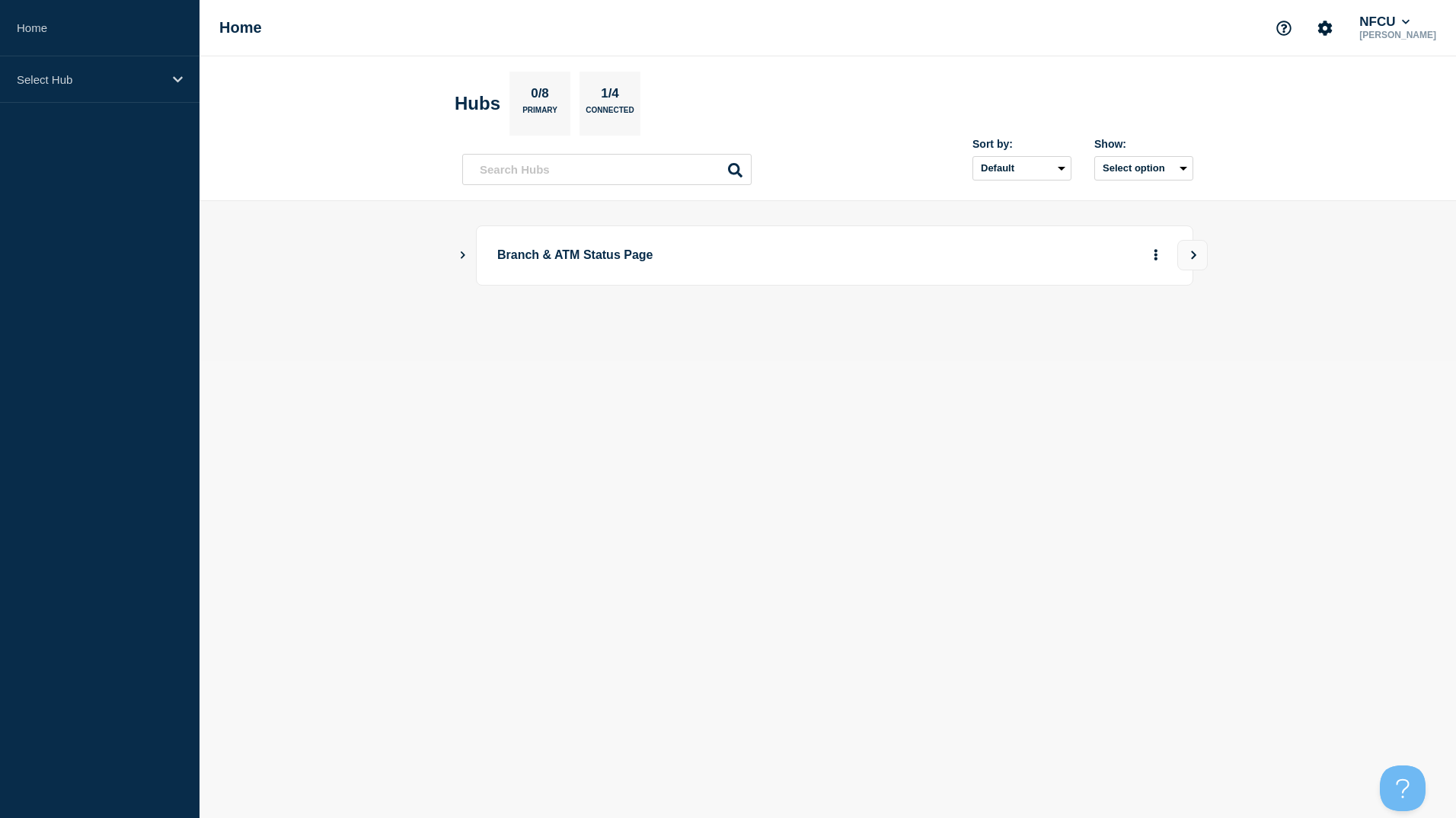
click at [256, 253] on main "Branch & ATM Status Page" at bounding box center [828, 281] width 1256 height 160
click at [268, 187] on header "Hubs 0/8 Primary 1/4 Connected Sort by: Default Last added Last updated Most ac…" at bounding box center [828, 129] width 1256 height 145
click at [115, 75] on p "Select Hub" at bounding box center [90, 79] width 146 height 13
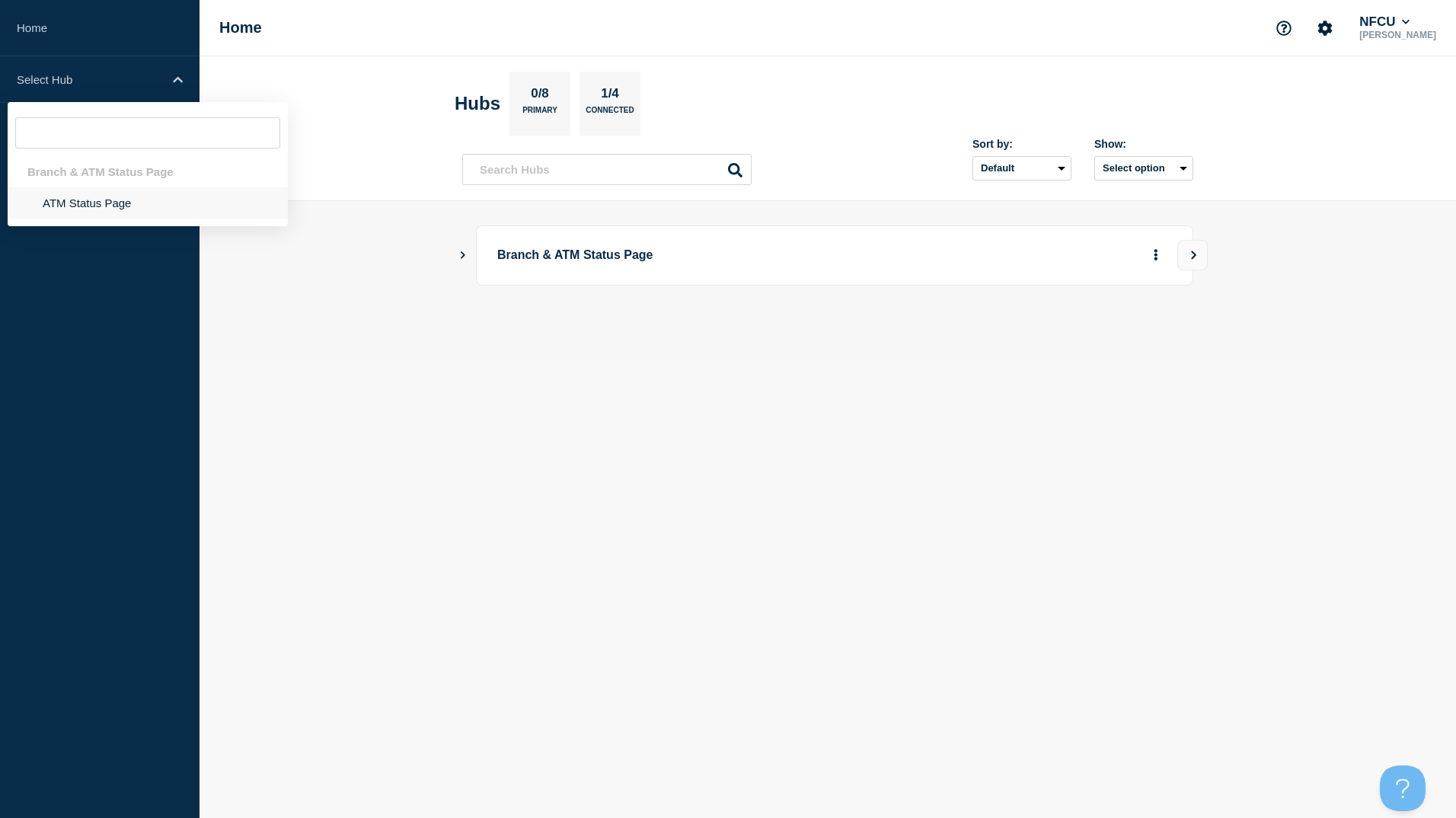
click at [123, 197] on li "ATM Status Page" at bounding box center [147, 203] width 281 height 32
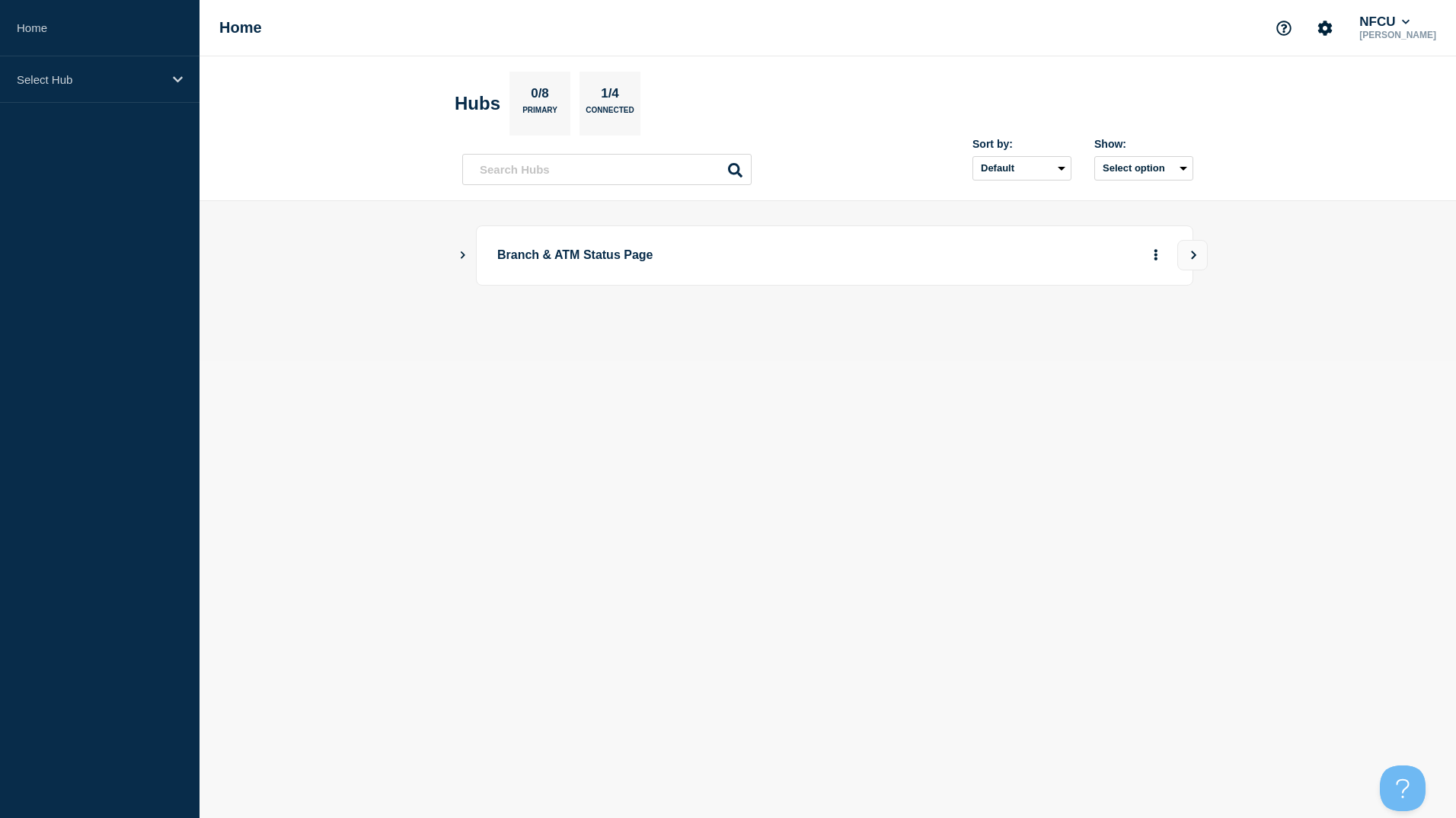
click at [1239, 598] on body "Home Select Hub Home NFCU Darius Smith Hubs 0/8 Primary 1/4 Connected Sort by: …" at bounding box center [728, 409] width 1456 height 818
click at [83, 78] on p "Select Hub" at bounding box center [90, 79] width 146 height 13
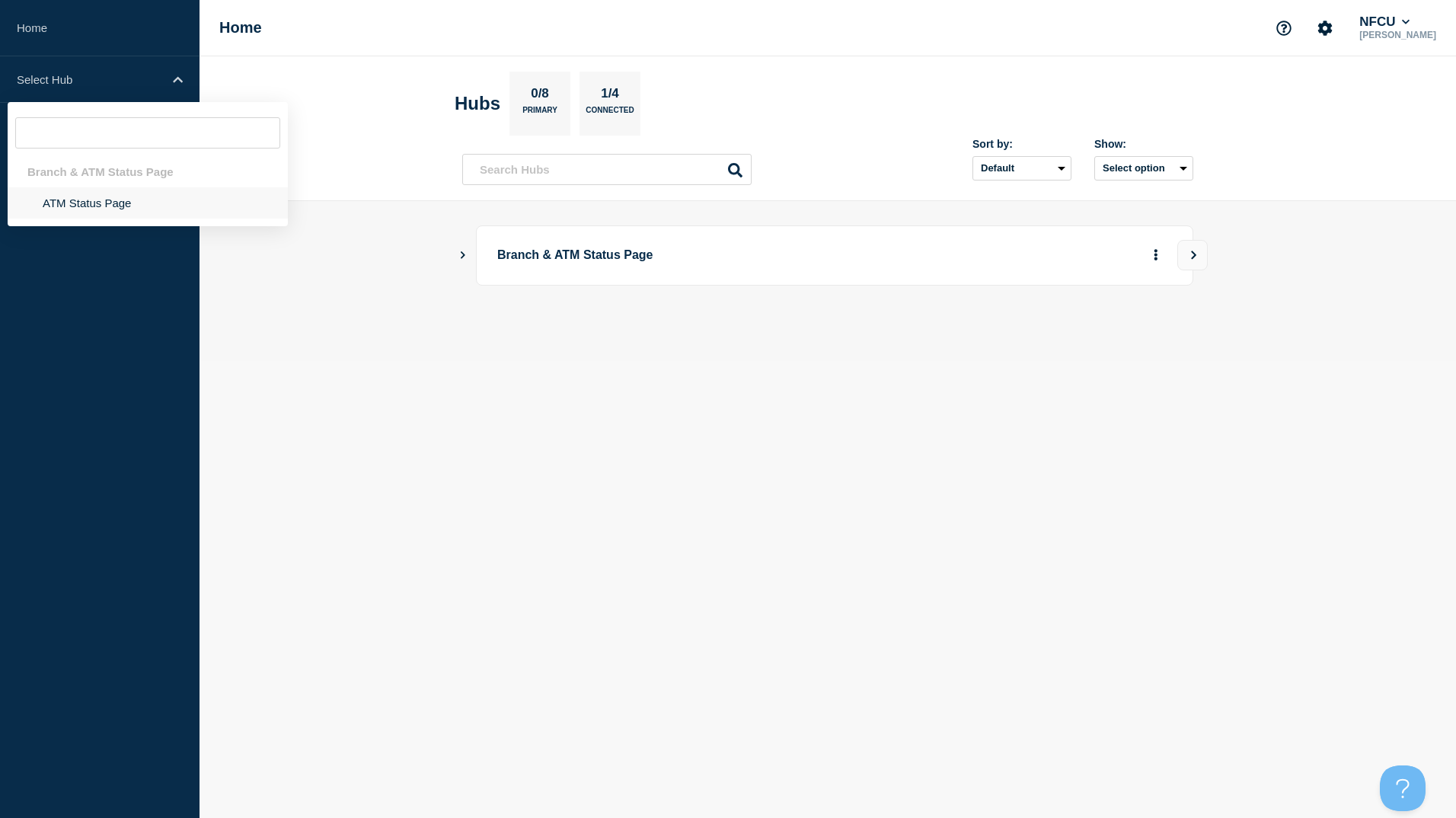
click at [144, 208] on li "ATM Status Page" at bounding box center [147, 203] width 281 height 32
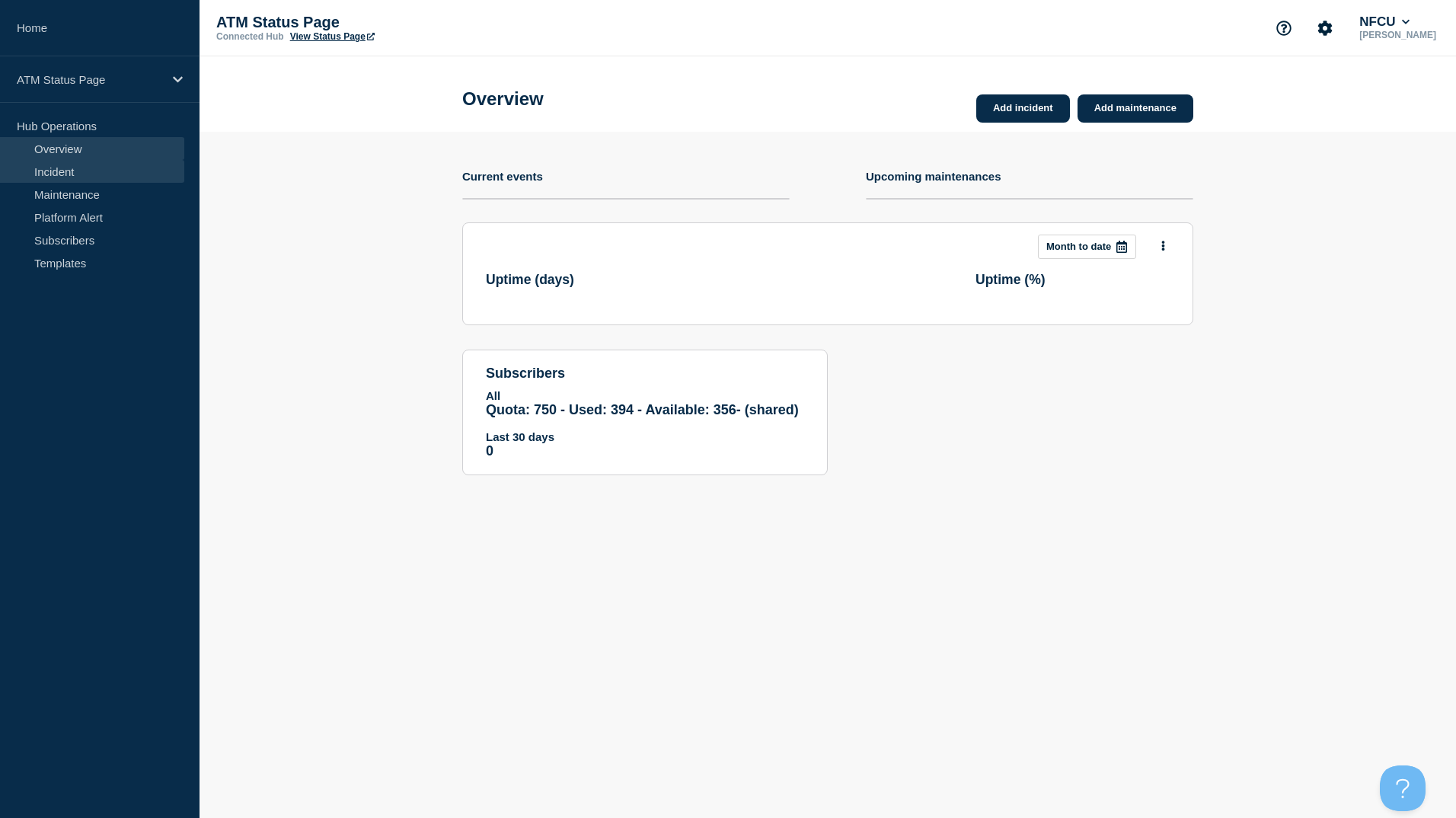
click at [75, 175] on link "Incident" at bounding box center [92, 171] width 184 height 23
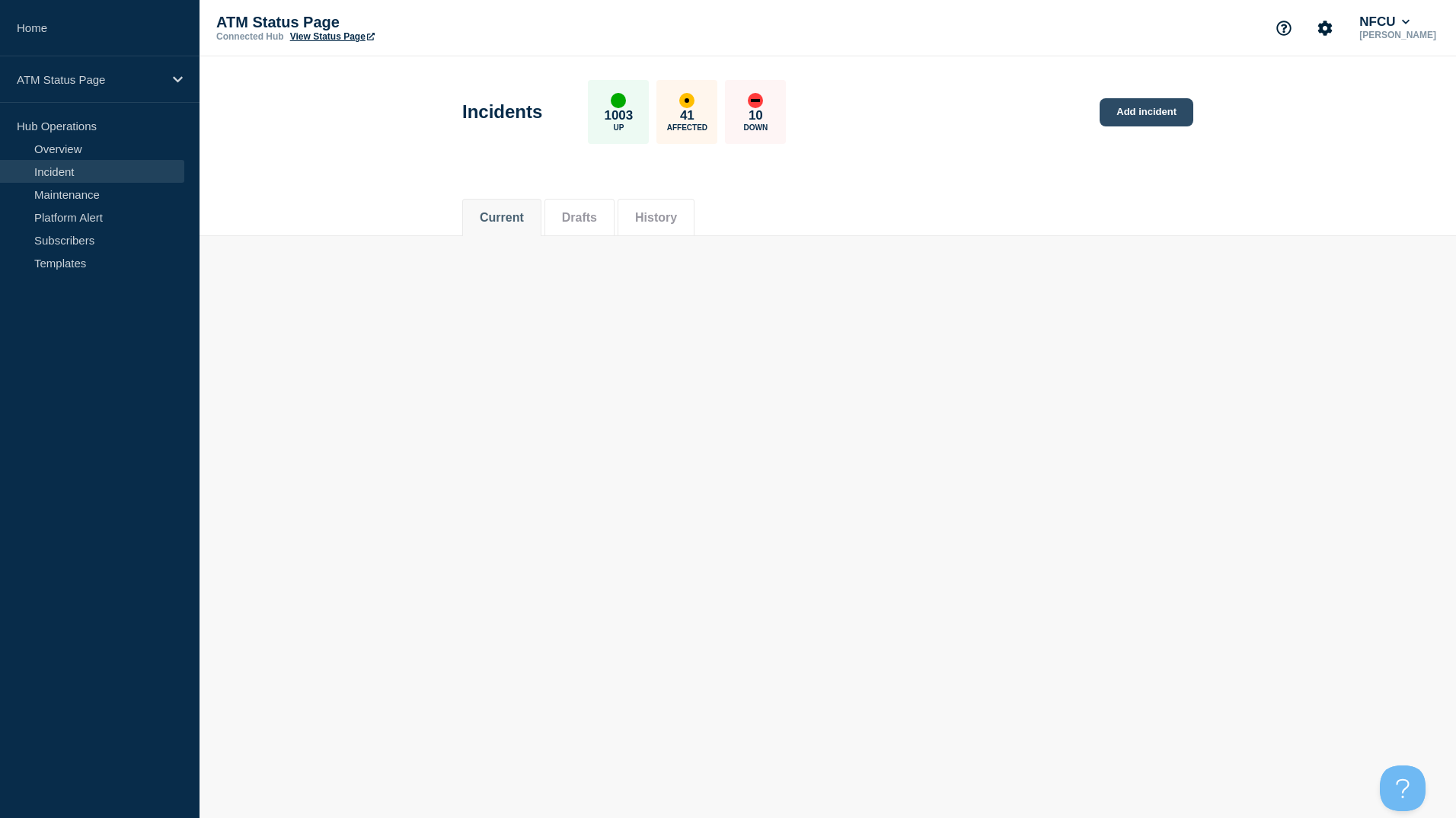
click at [1158, 120] on link "Add incident" at bounding box center [1146, 112] width 94 height 28
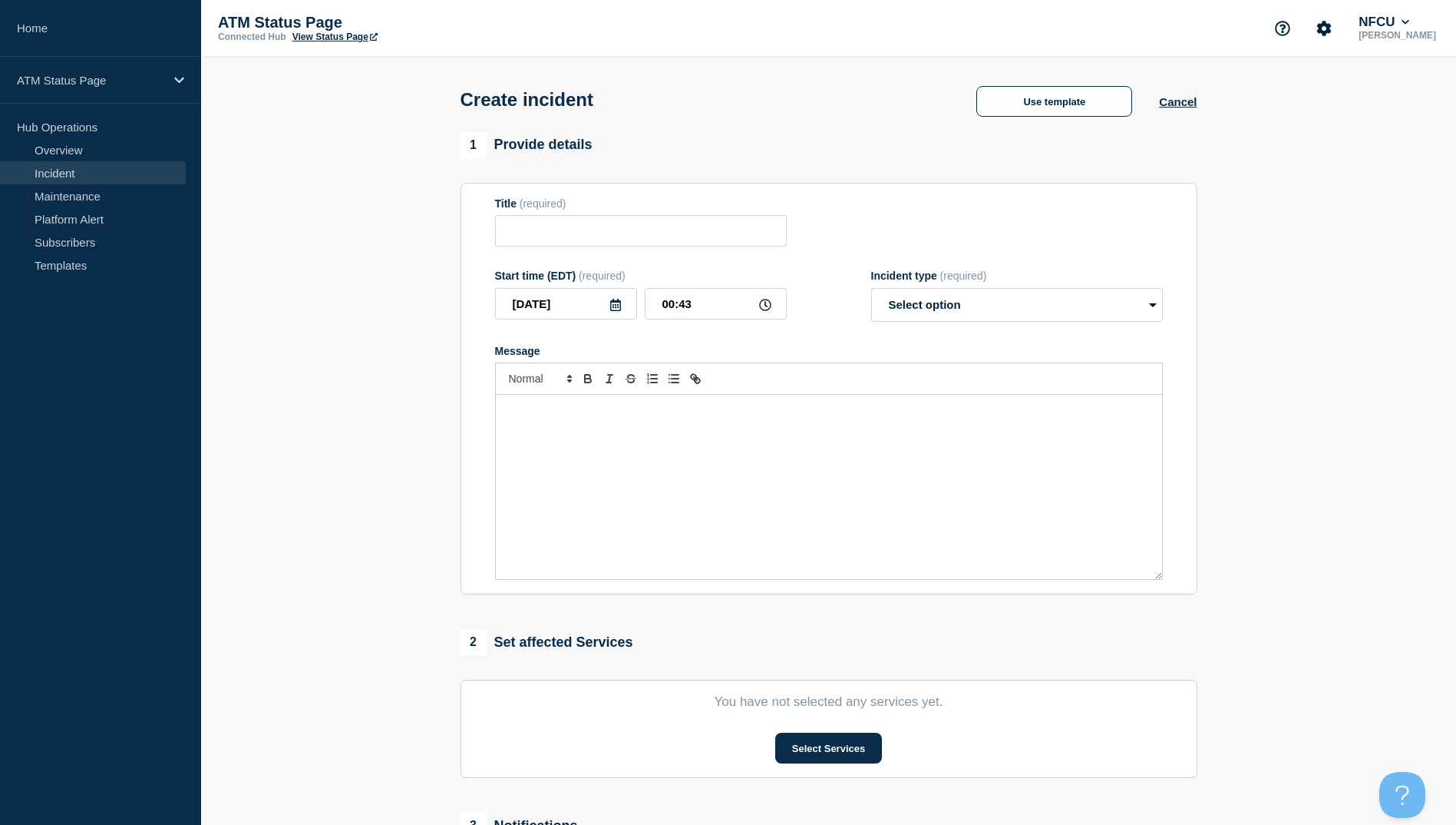
click at [460, 100] on h1 "Create incident" at bounding box center [526, 99] width 133 height 21
click at [1183, 108] on button "Cancel" at bounding box center [1178, 102] width 37 height 13
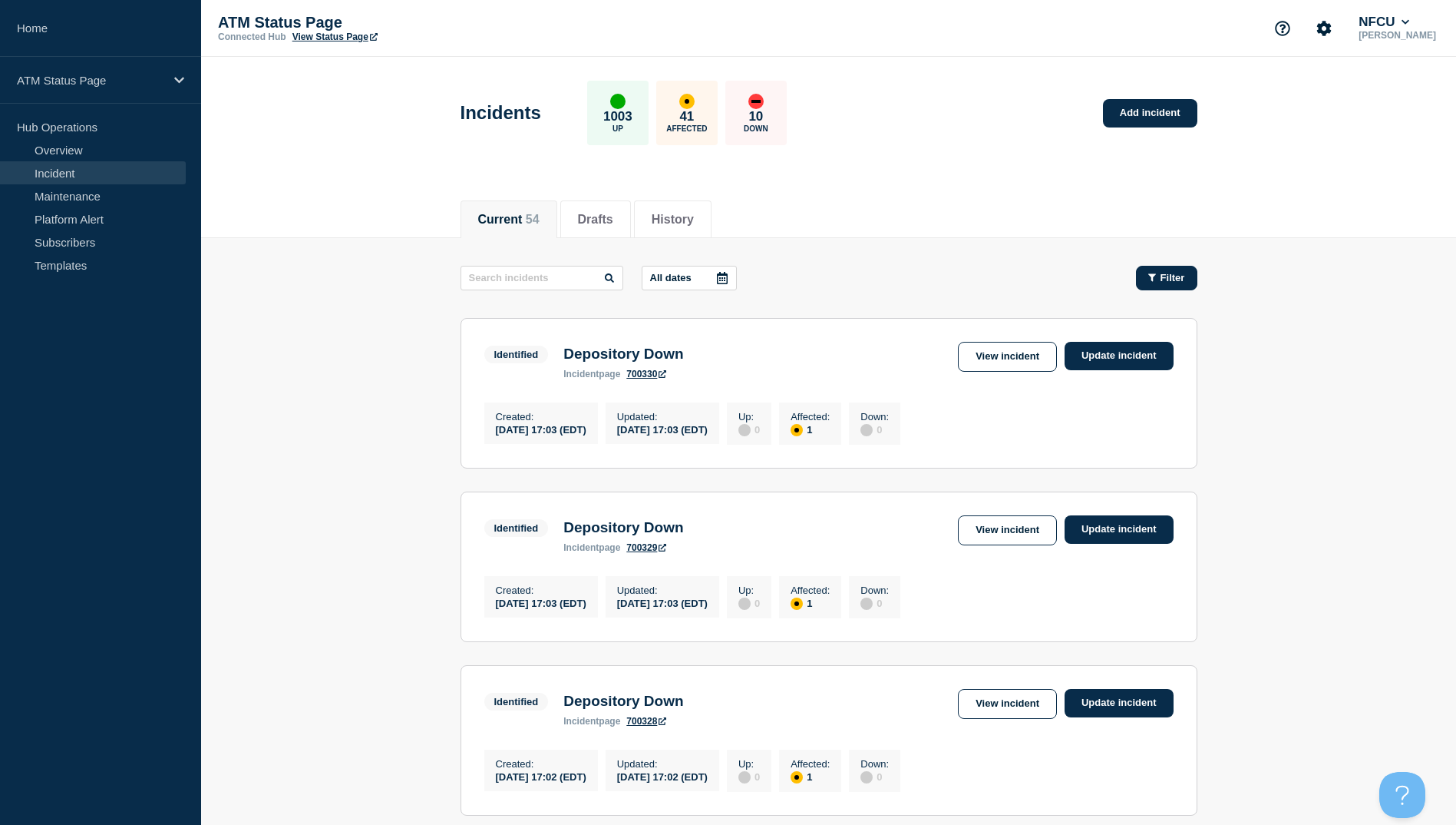
click at [1174, 278] on span "Filter" at bounding box center [1172, 277] width 24 height 11
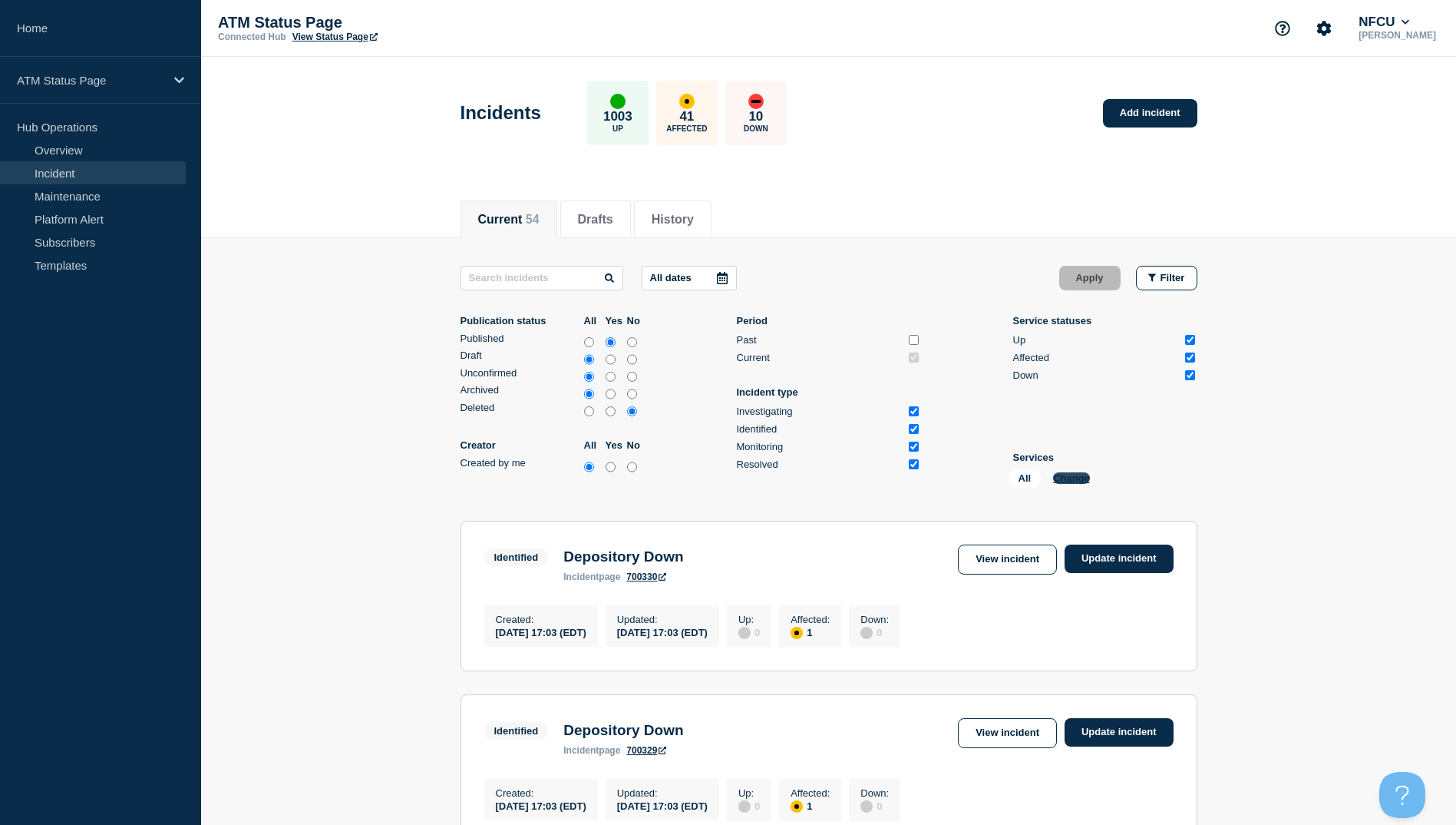
click at [1067, 481] on button "Change" at bounding box center [1071, 478] width 37 height 11
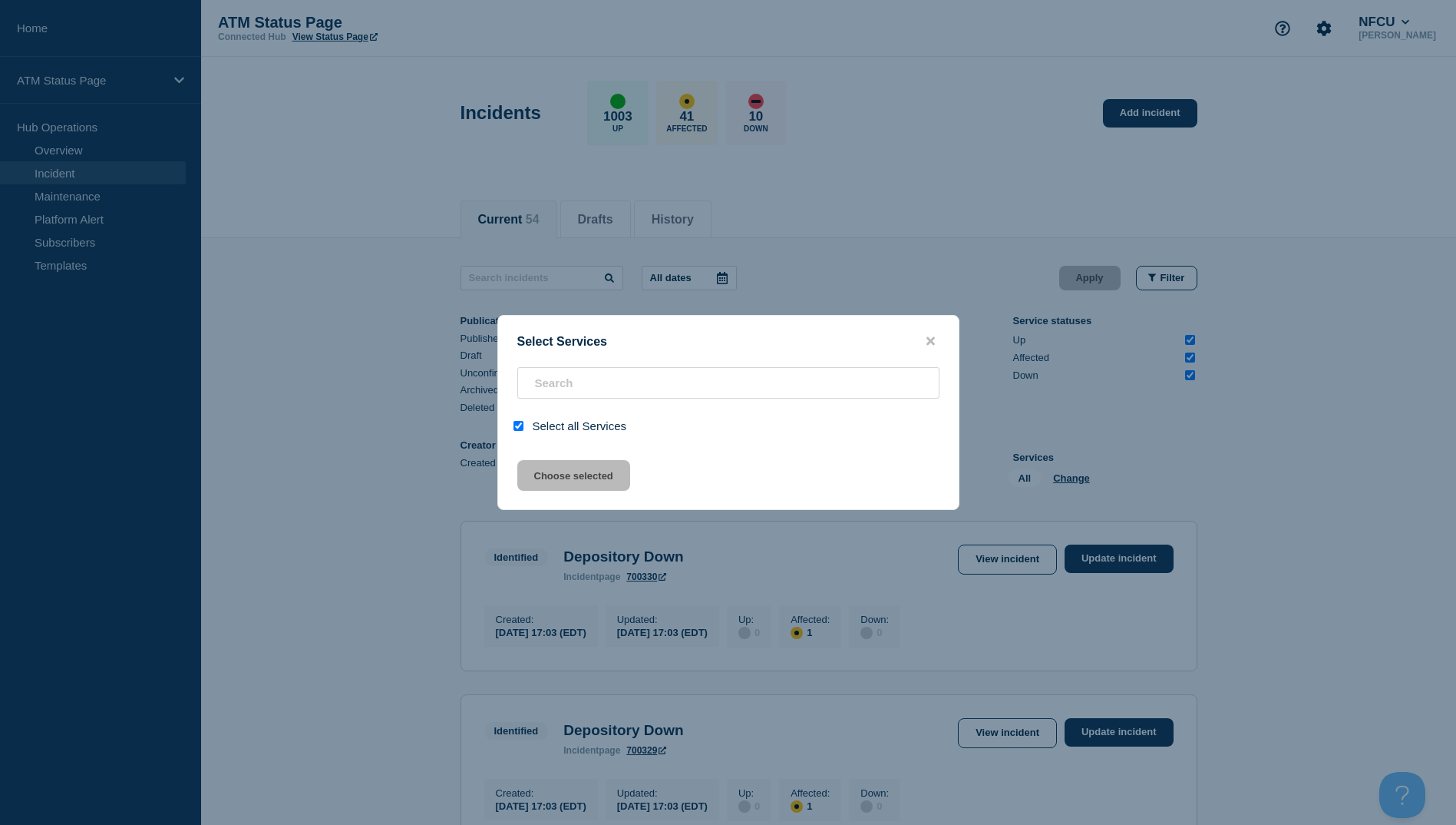
checkbox input "true"
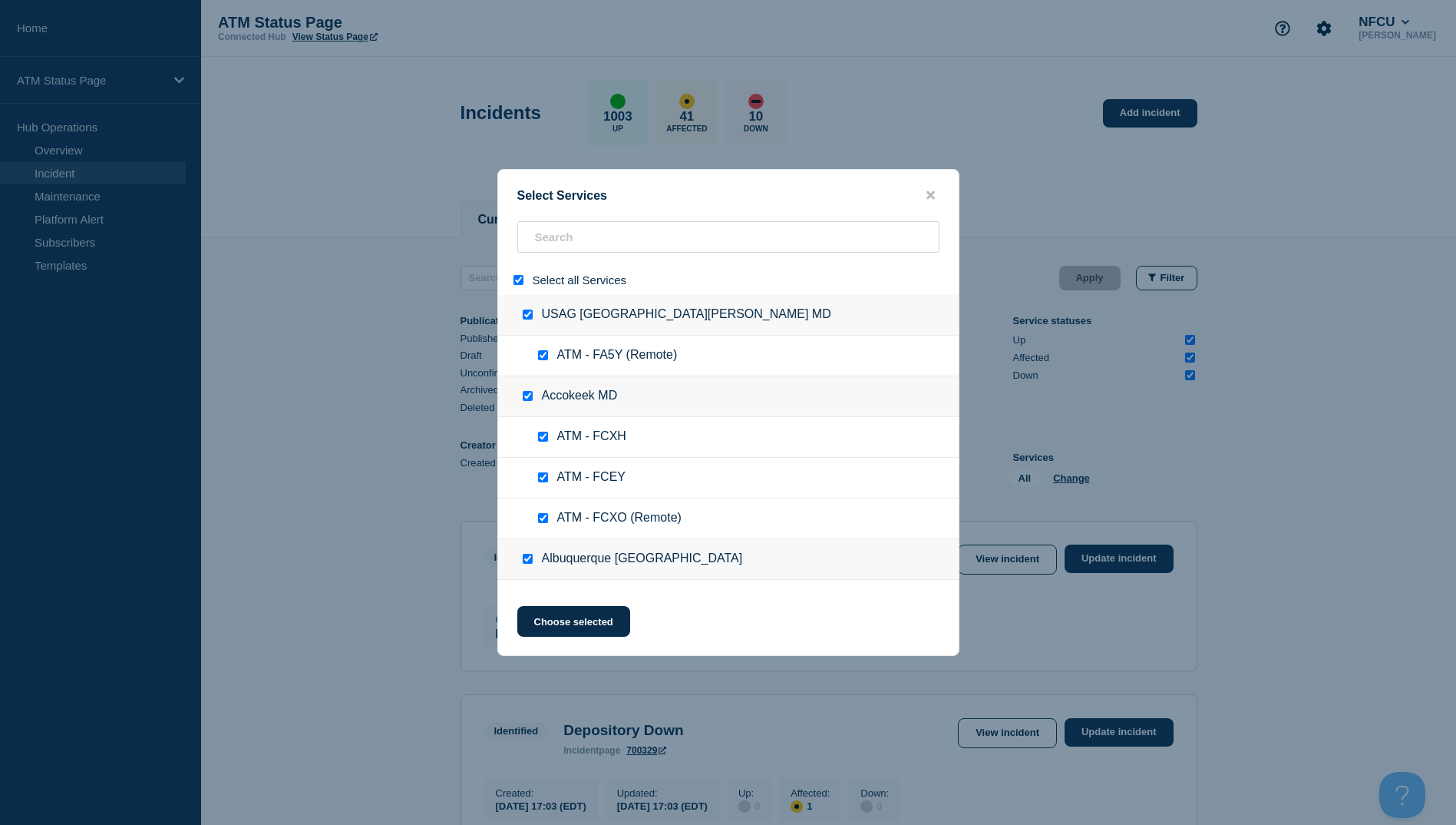
click at [493, 267] on div at bounding box center [728, 412] width 1456 height 825
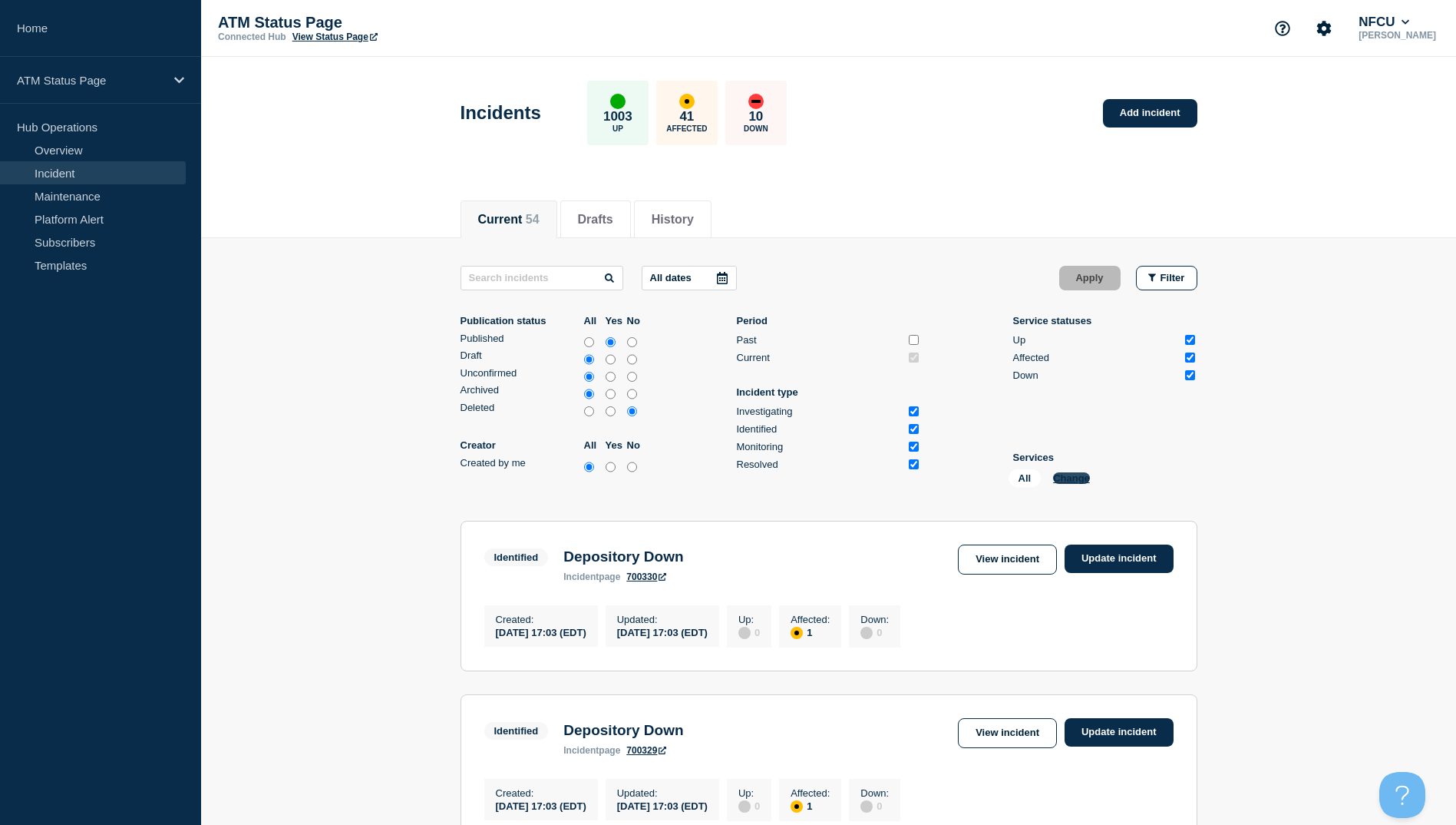
click at [1067, 479] on button "Change" at bounding box center [1071, 478] width 37 height 11
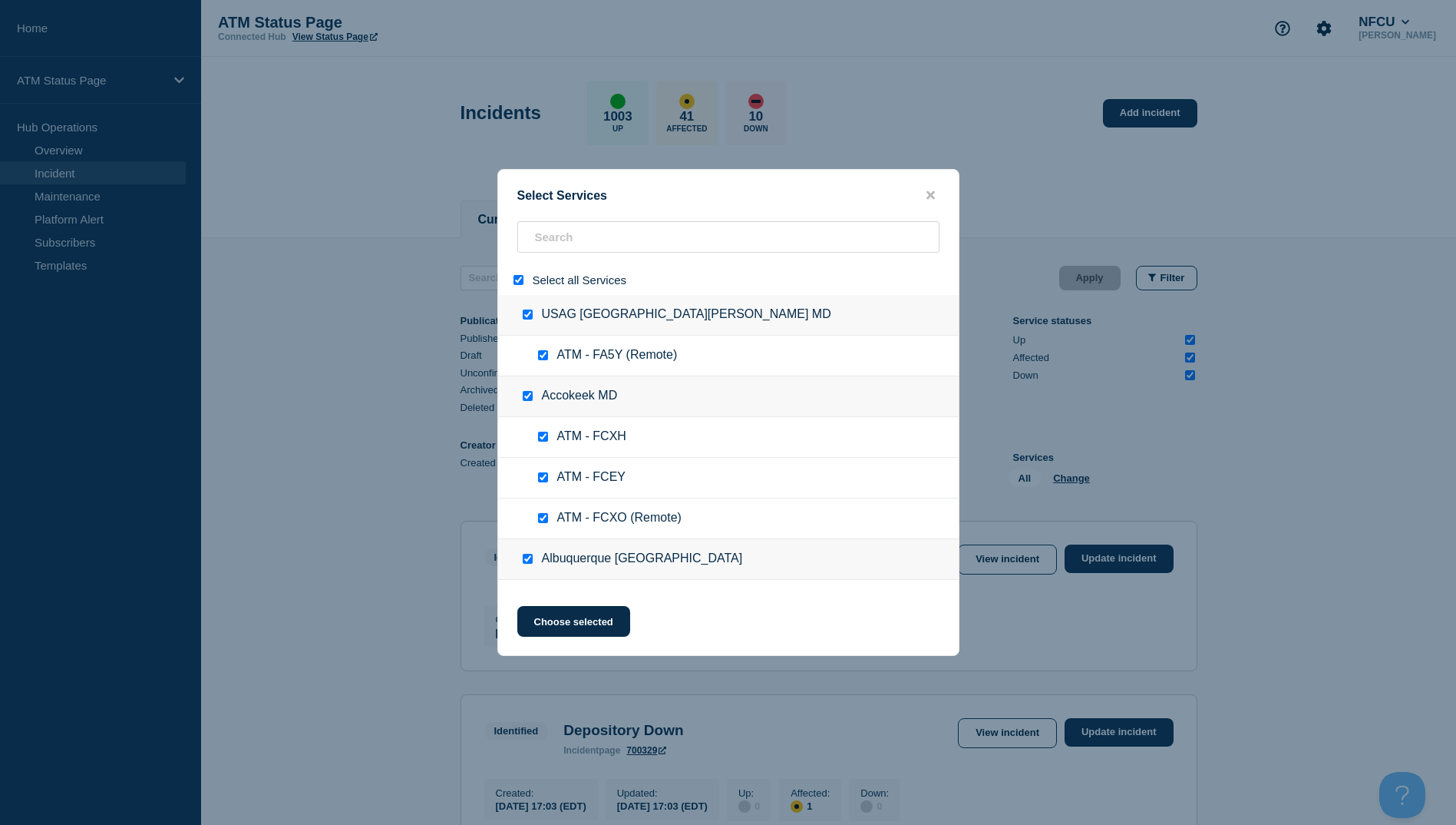
click at [527, 285] on div at bounding box center [521, 280] width 22 height 15
click at [522, 285] on div at bounding box center [521, 280] width 22 height 15
click at [521, 280] on input "select all" at bounding box center [518, 280] width 10 height 10
checkbox input "false"
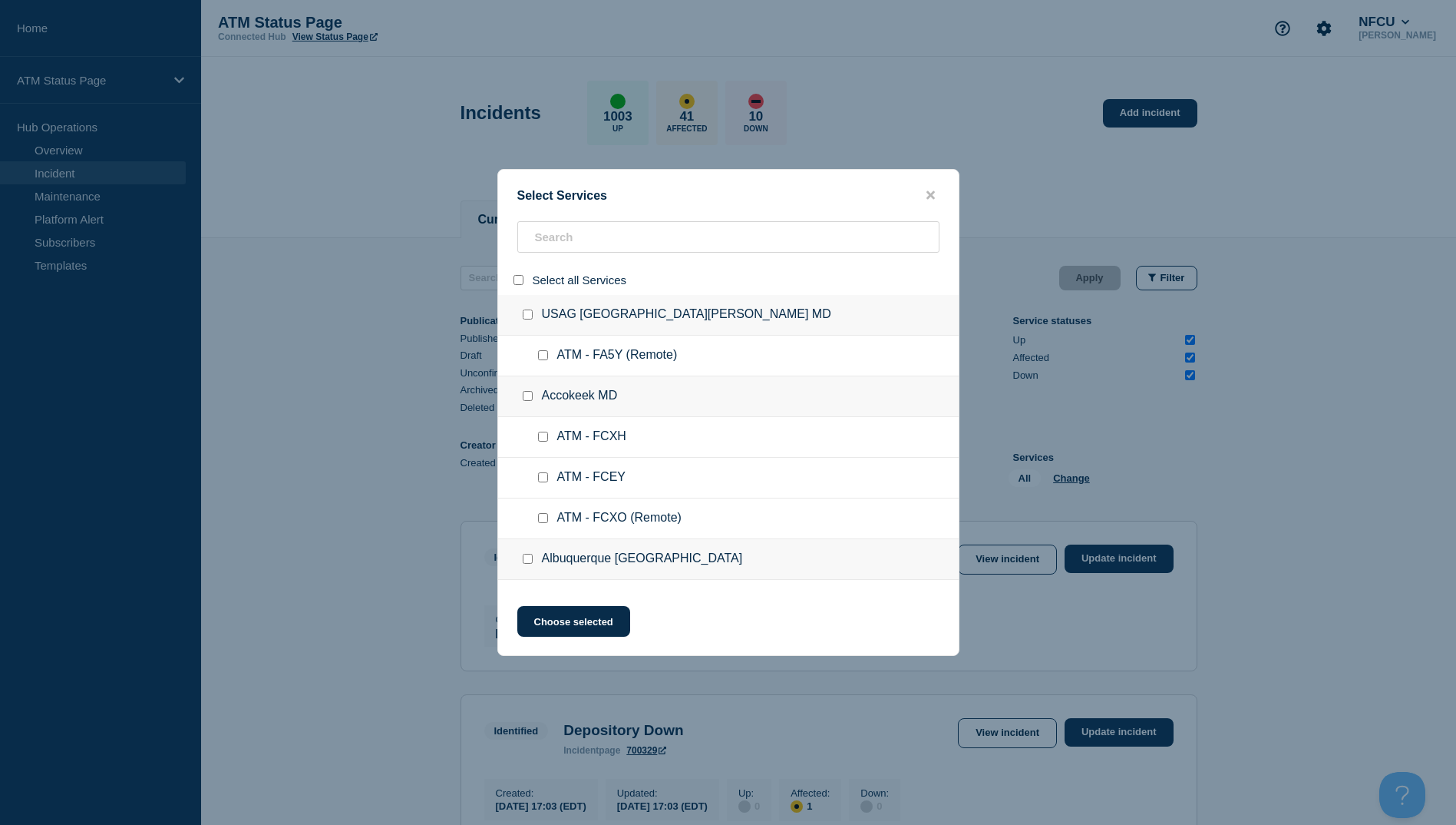
checkbox input "false"
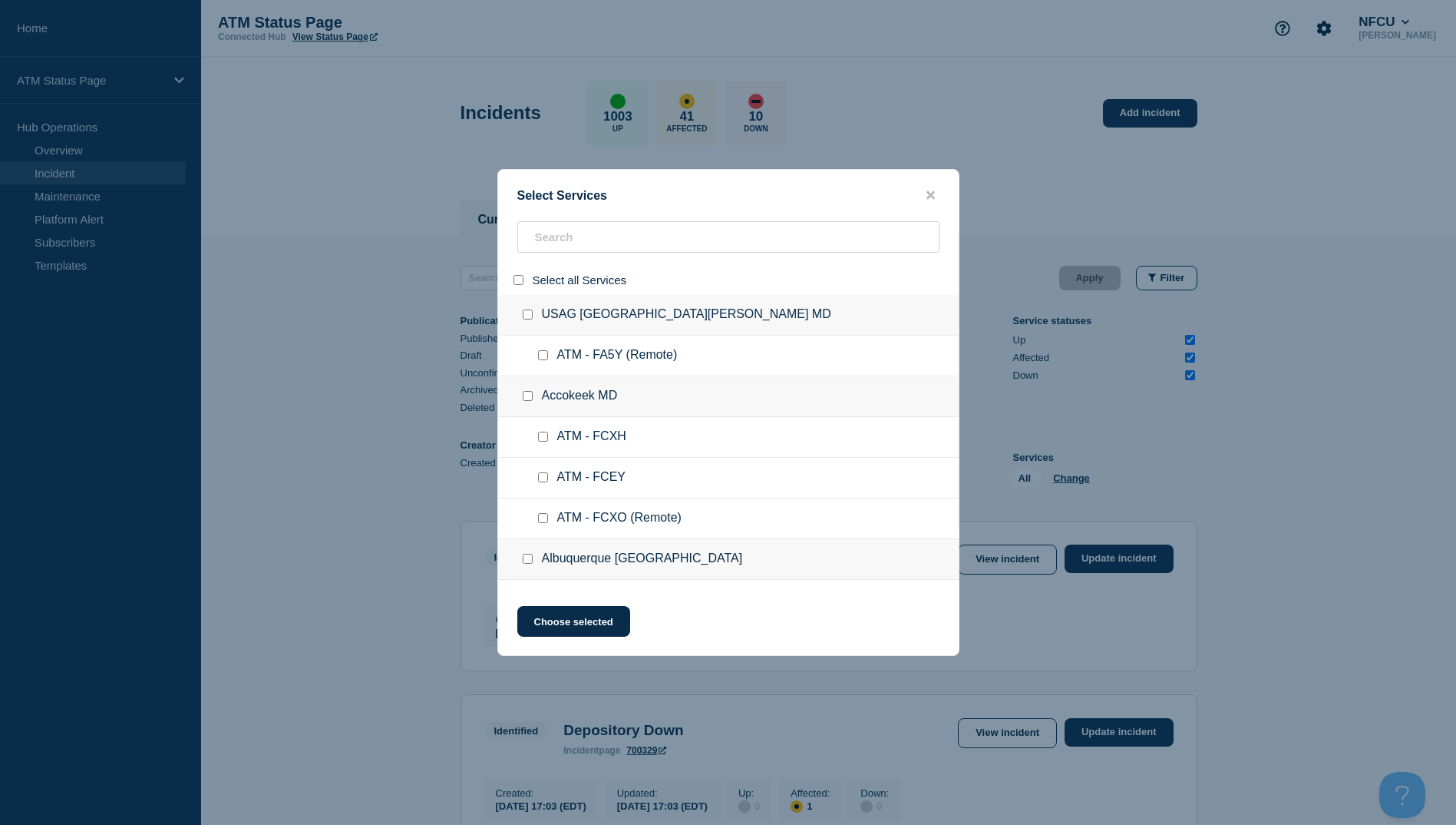
checkbox input "false"
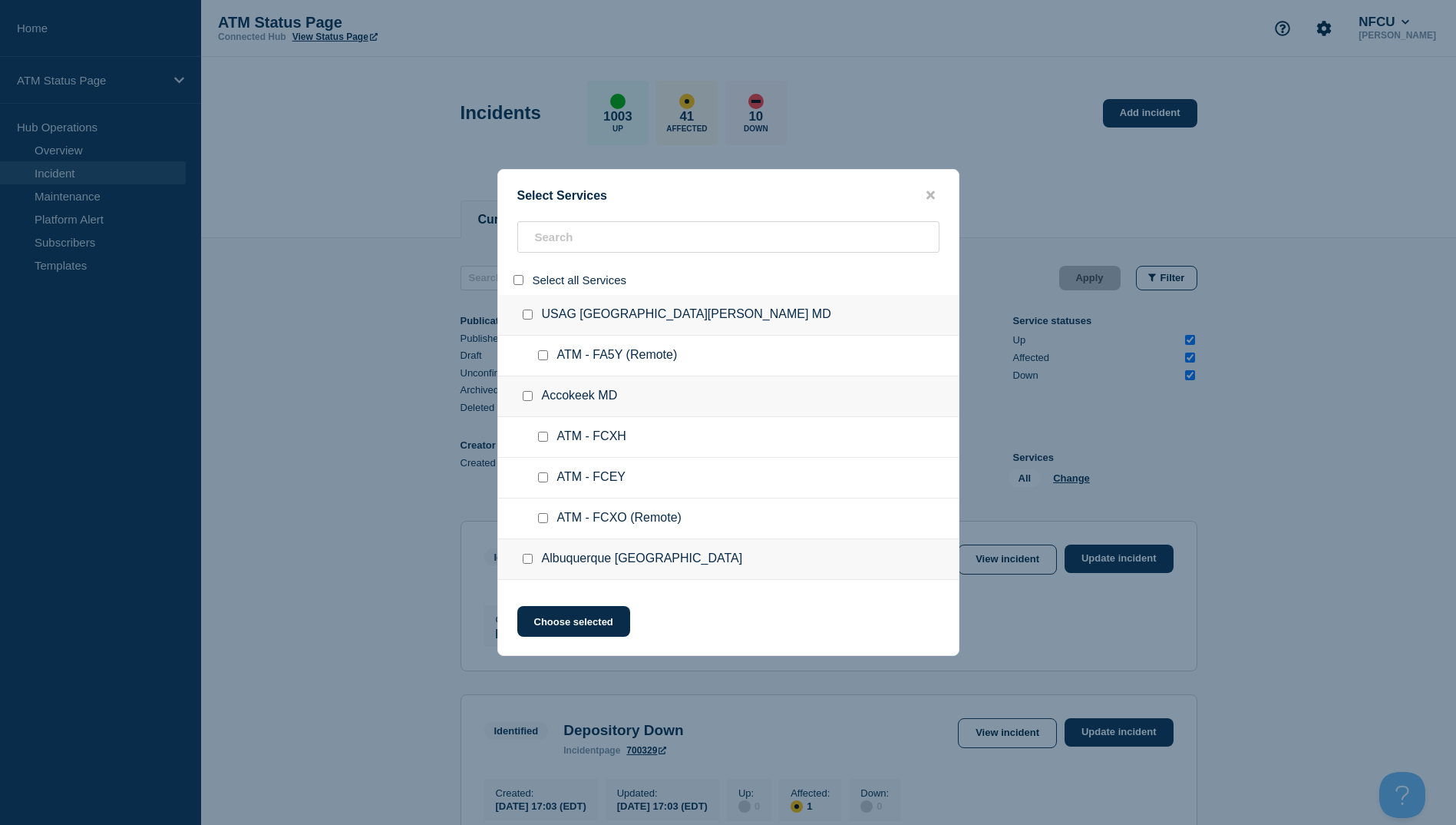
checkbox input "false"
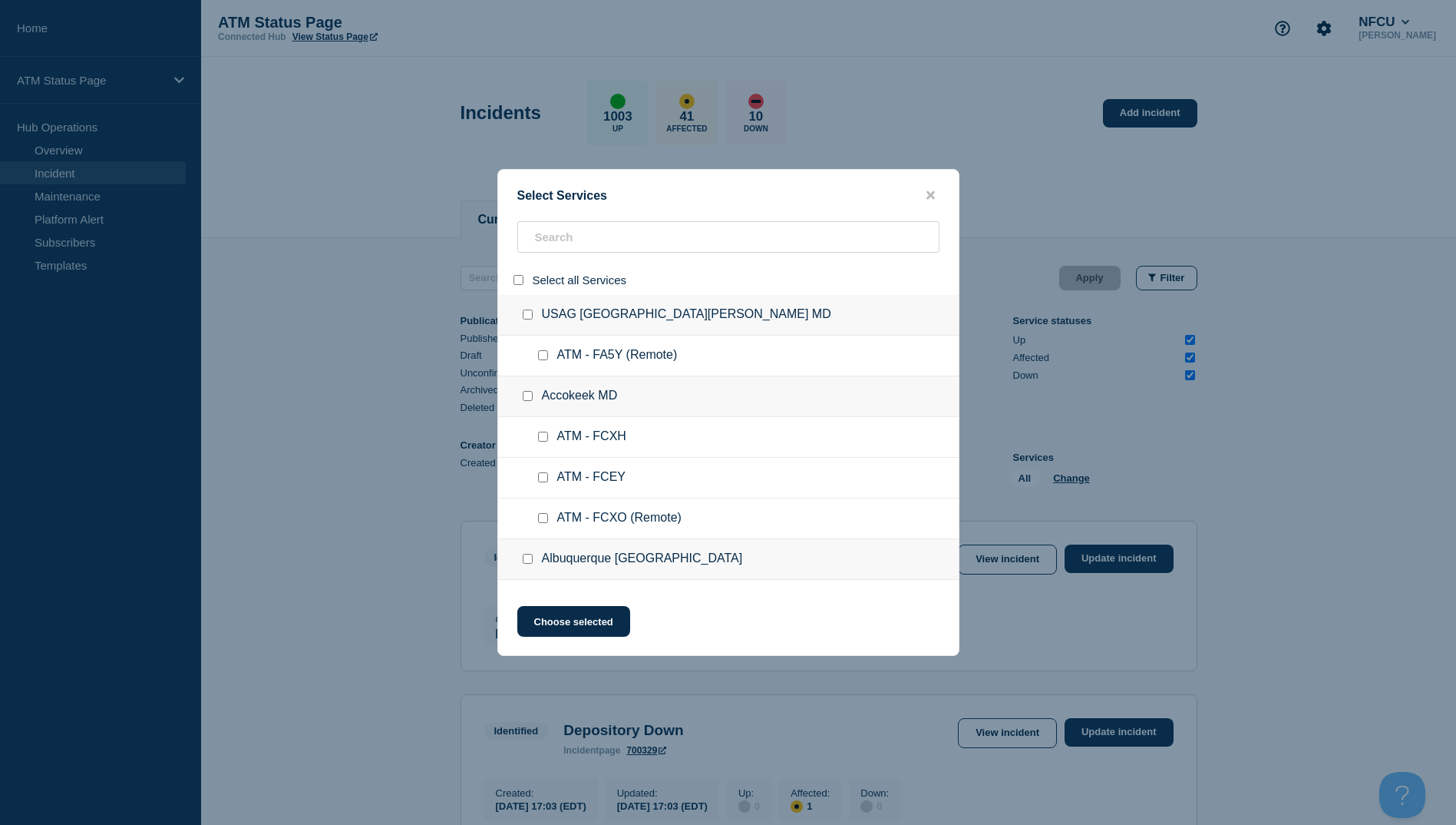
checkbox input "false"
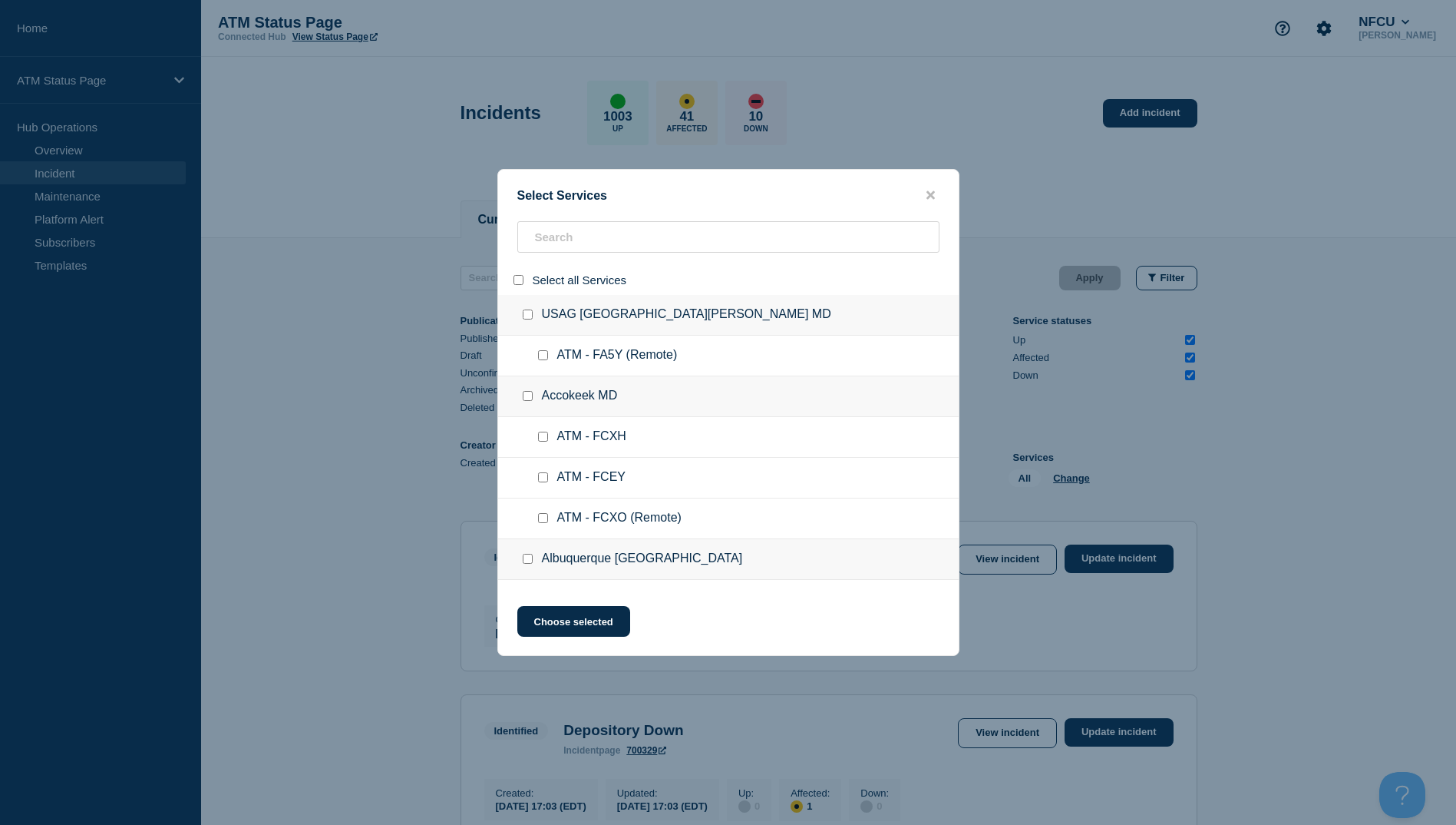
checkbox input "false"
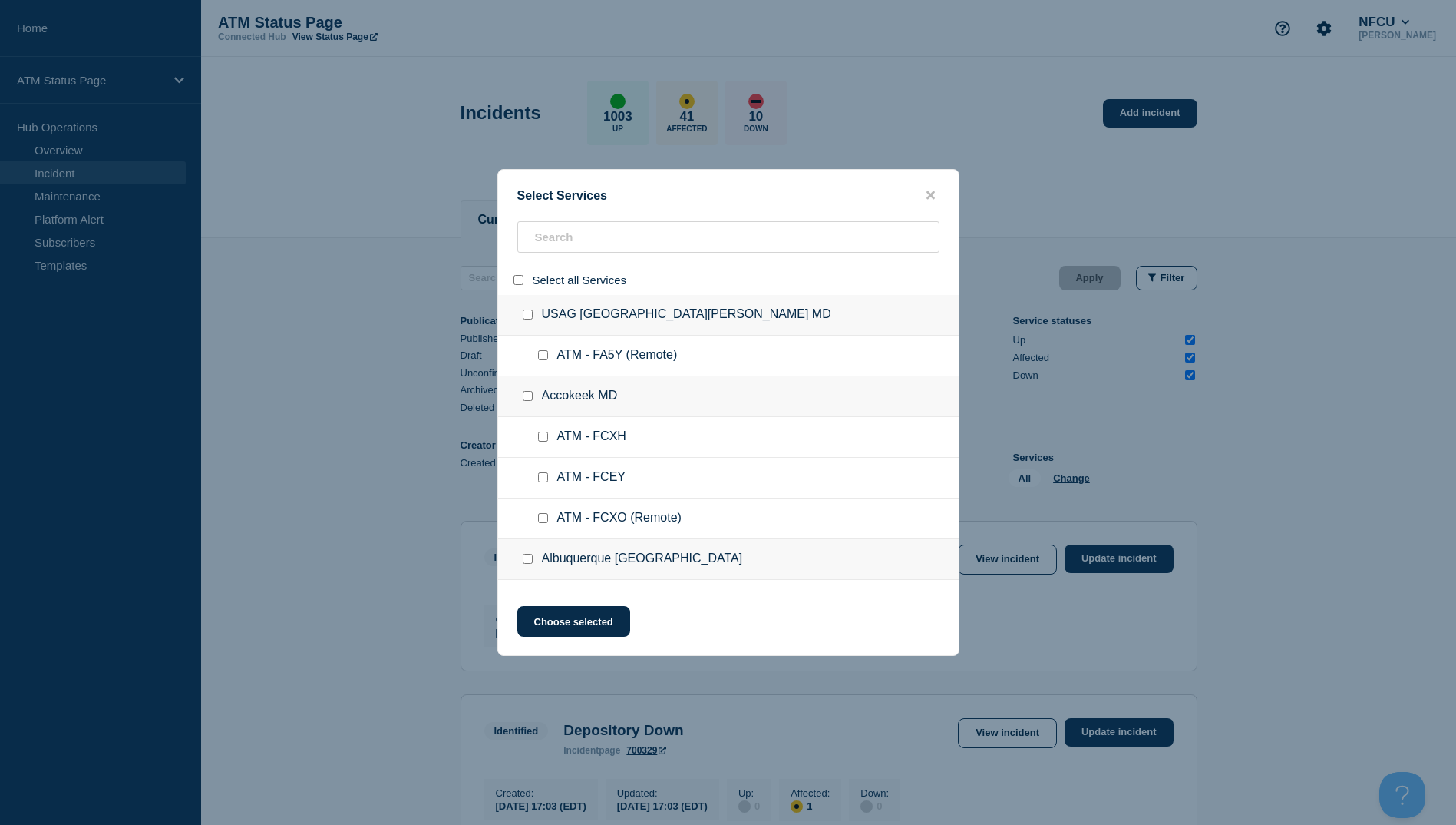
checkbox input "false"
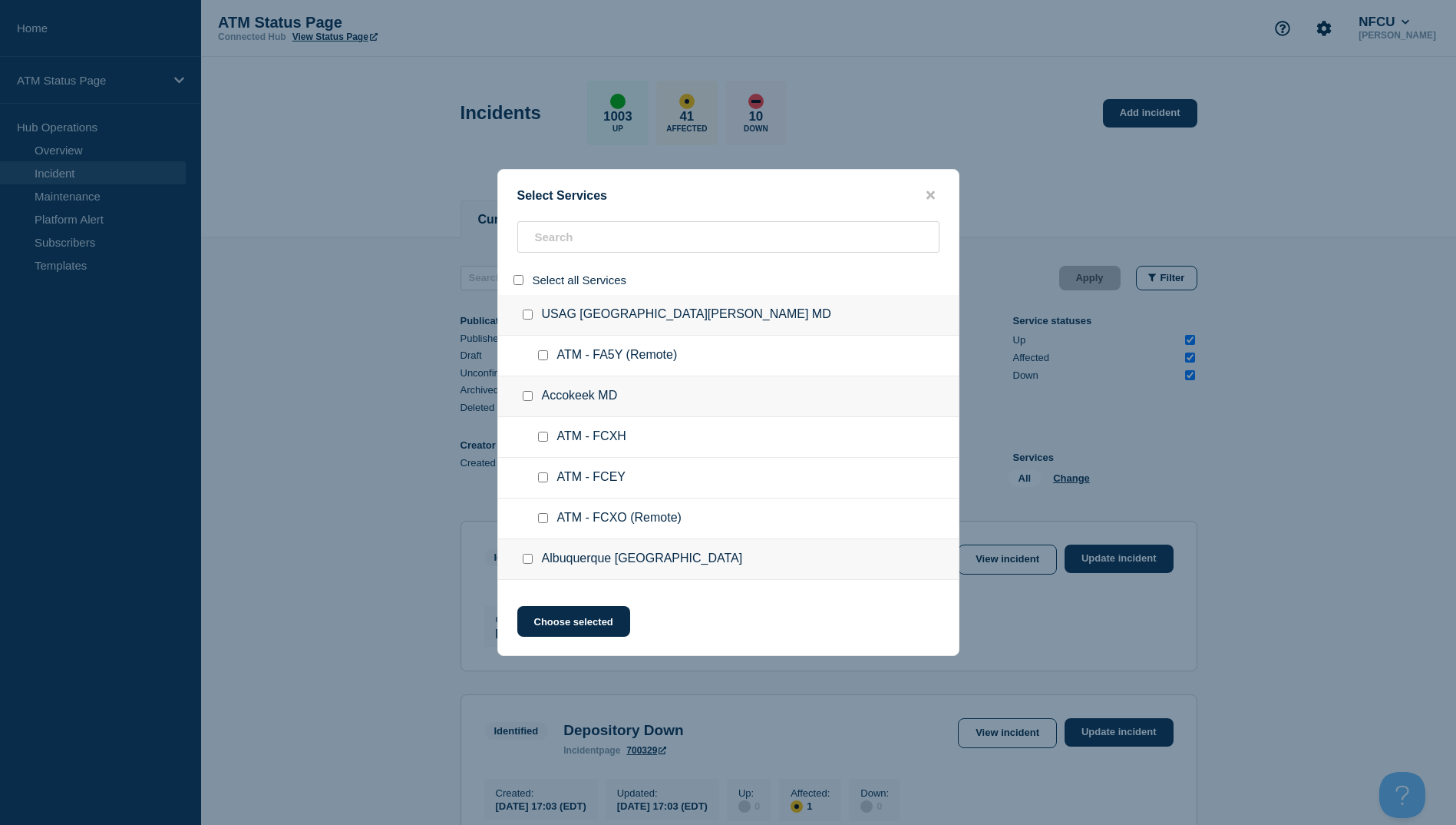
checkbox input "false"
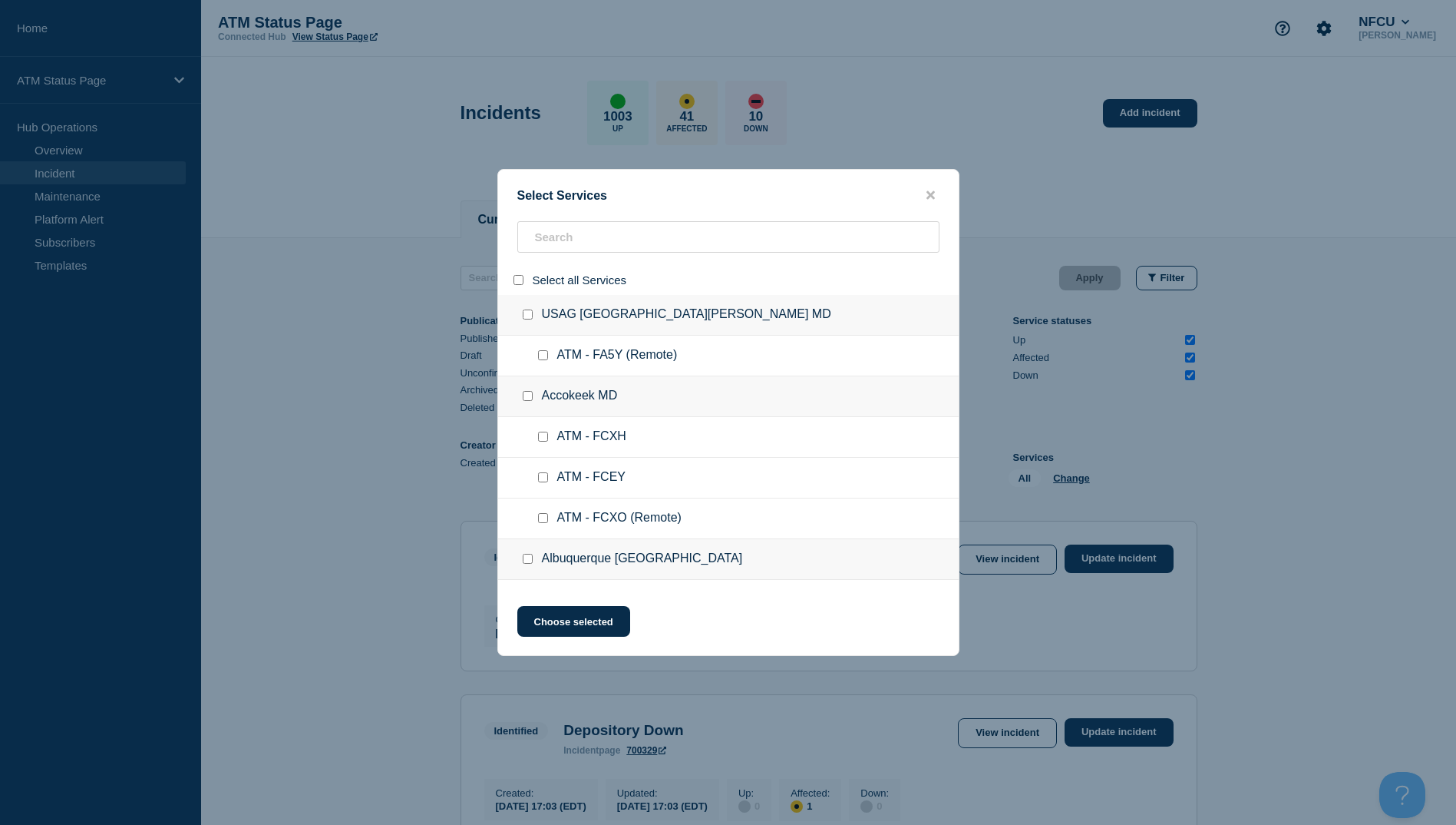
checkbox input "false"
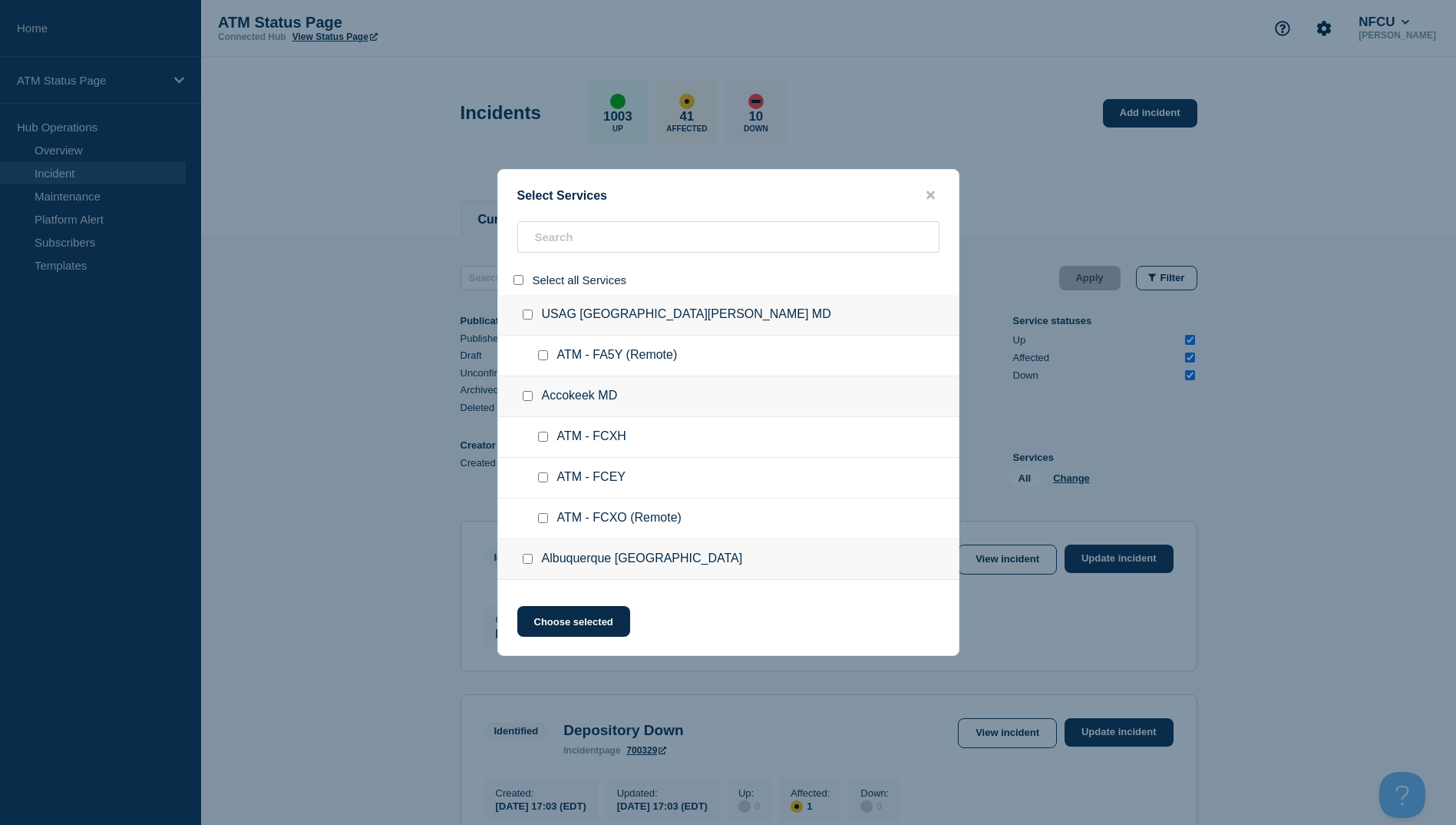
checkbox input "false"
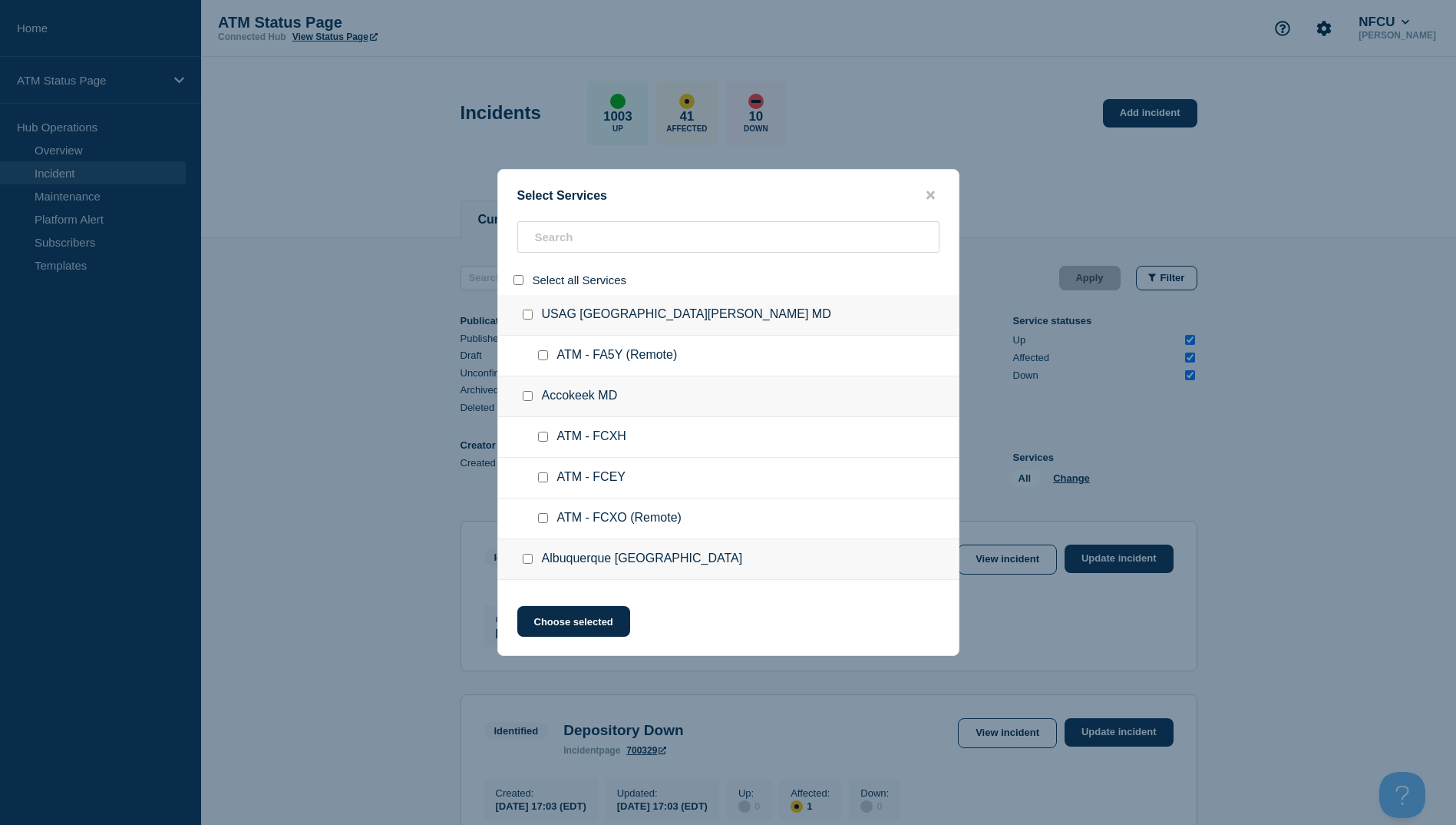
checkbox input "false"
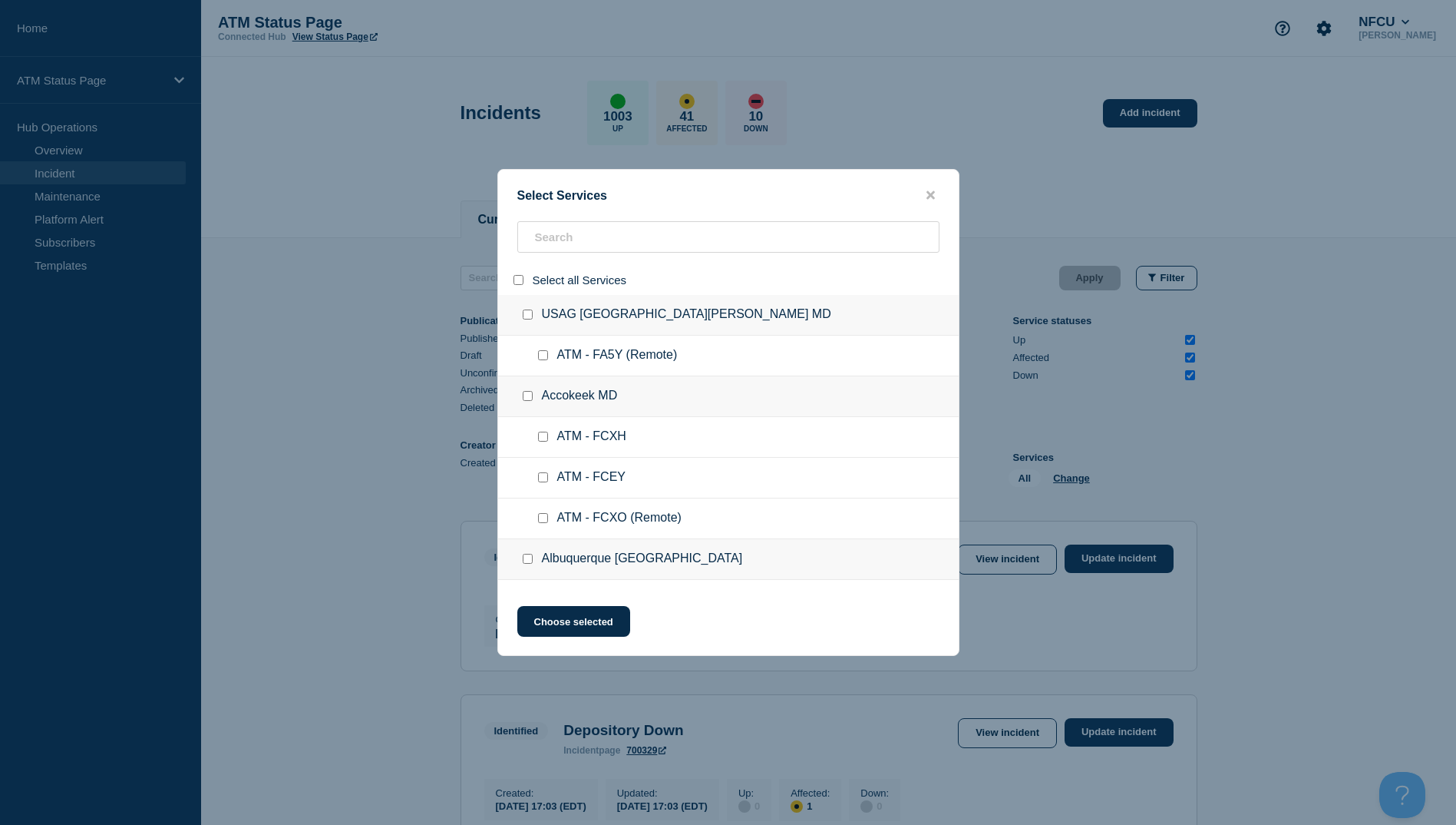
checkbox input "false"
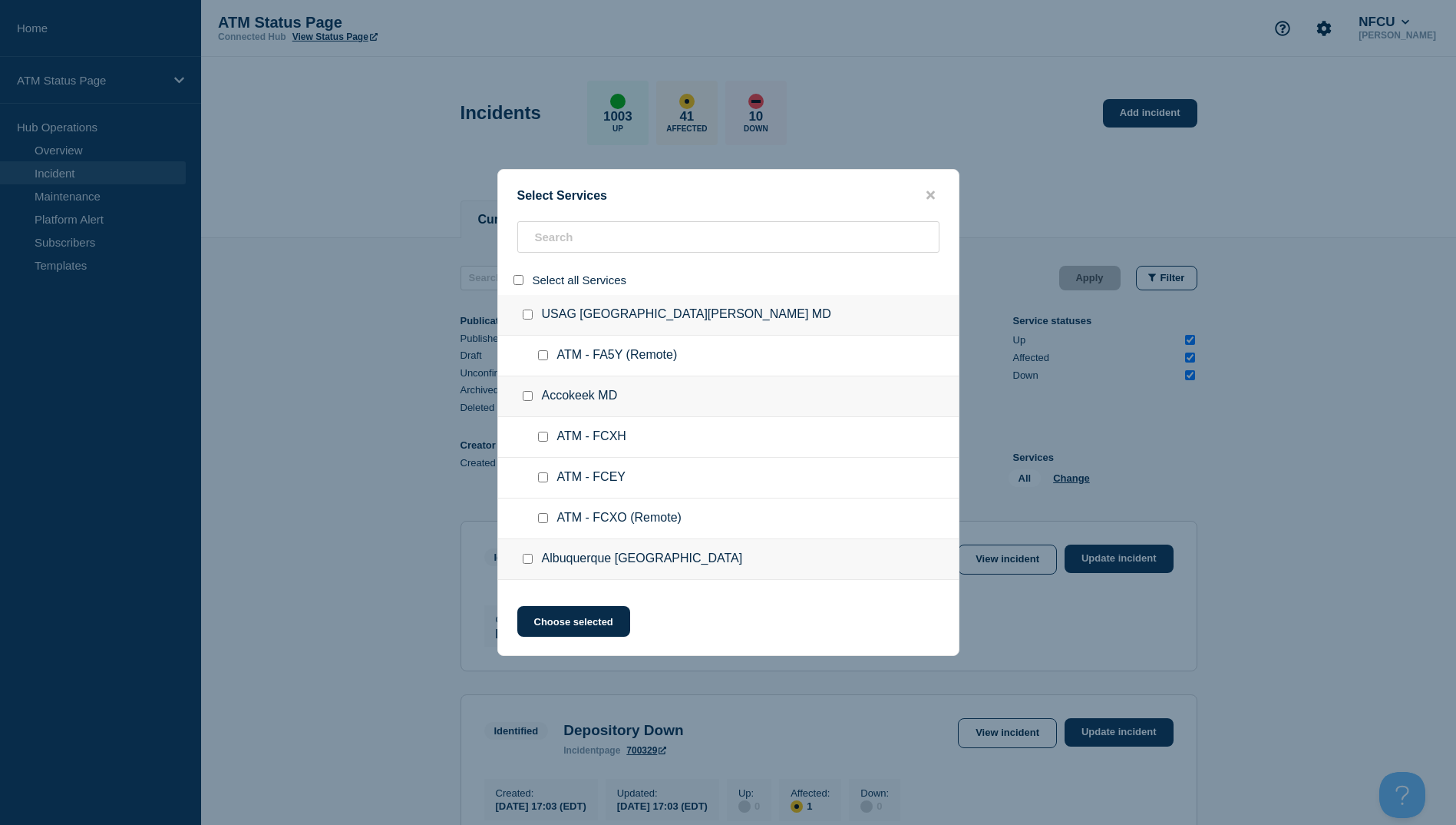
checkbox input "false"
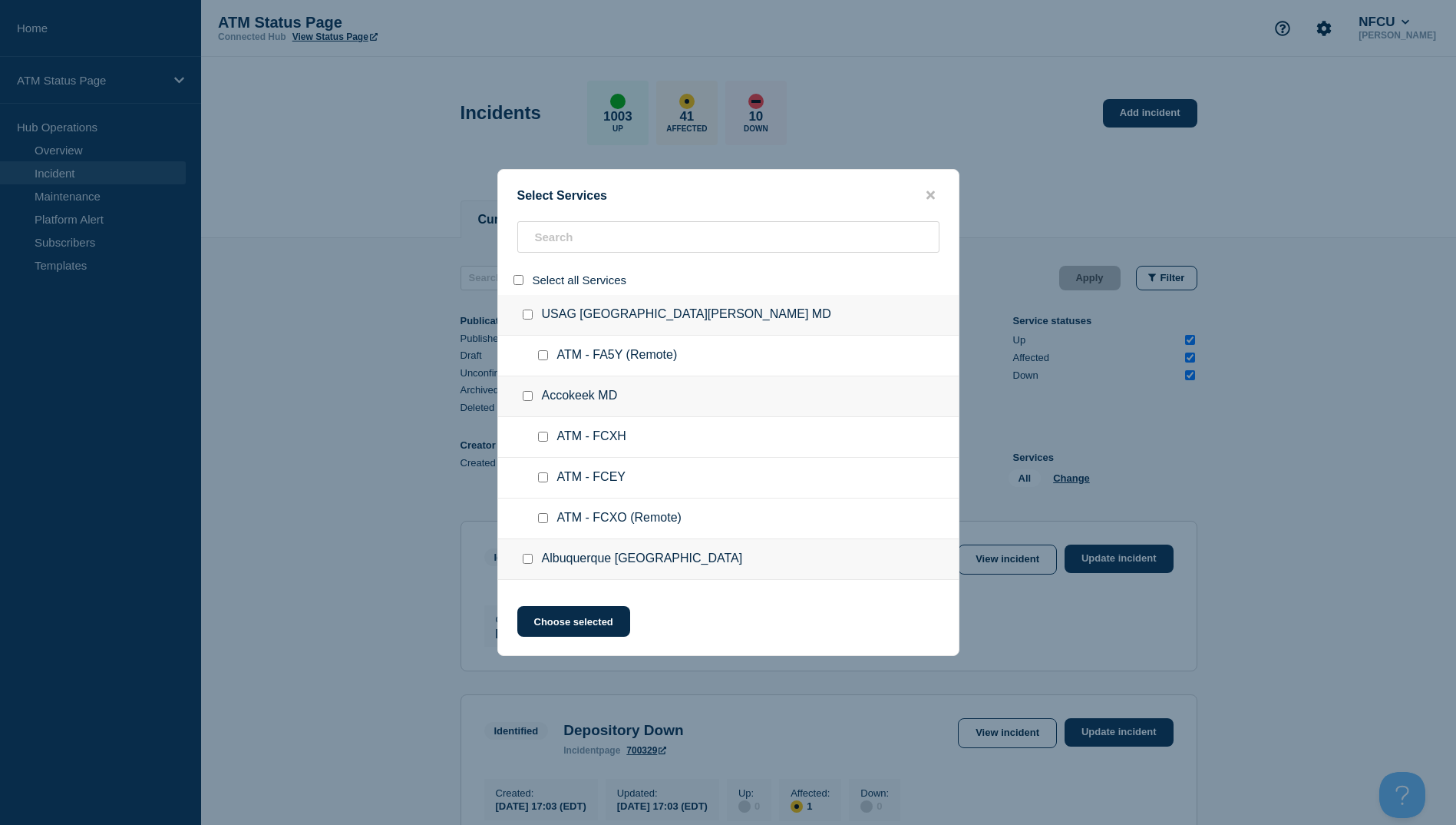
checkbox input "false"
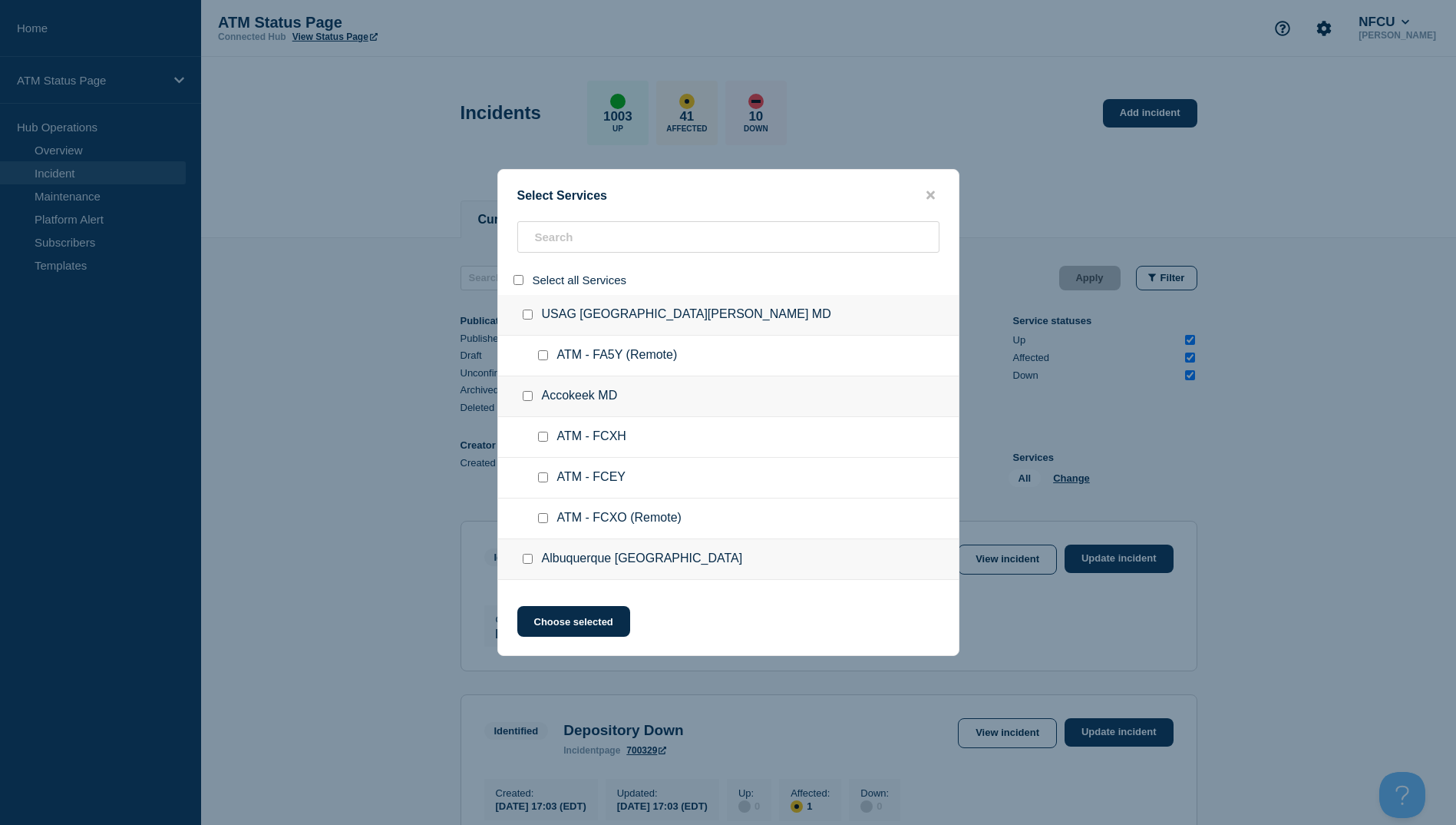
checkbox input "false"
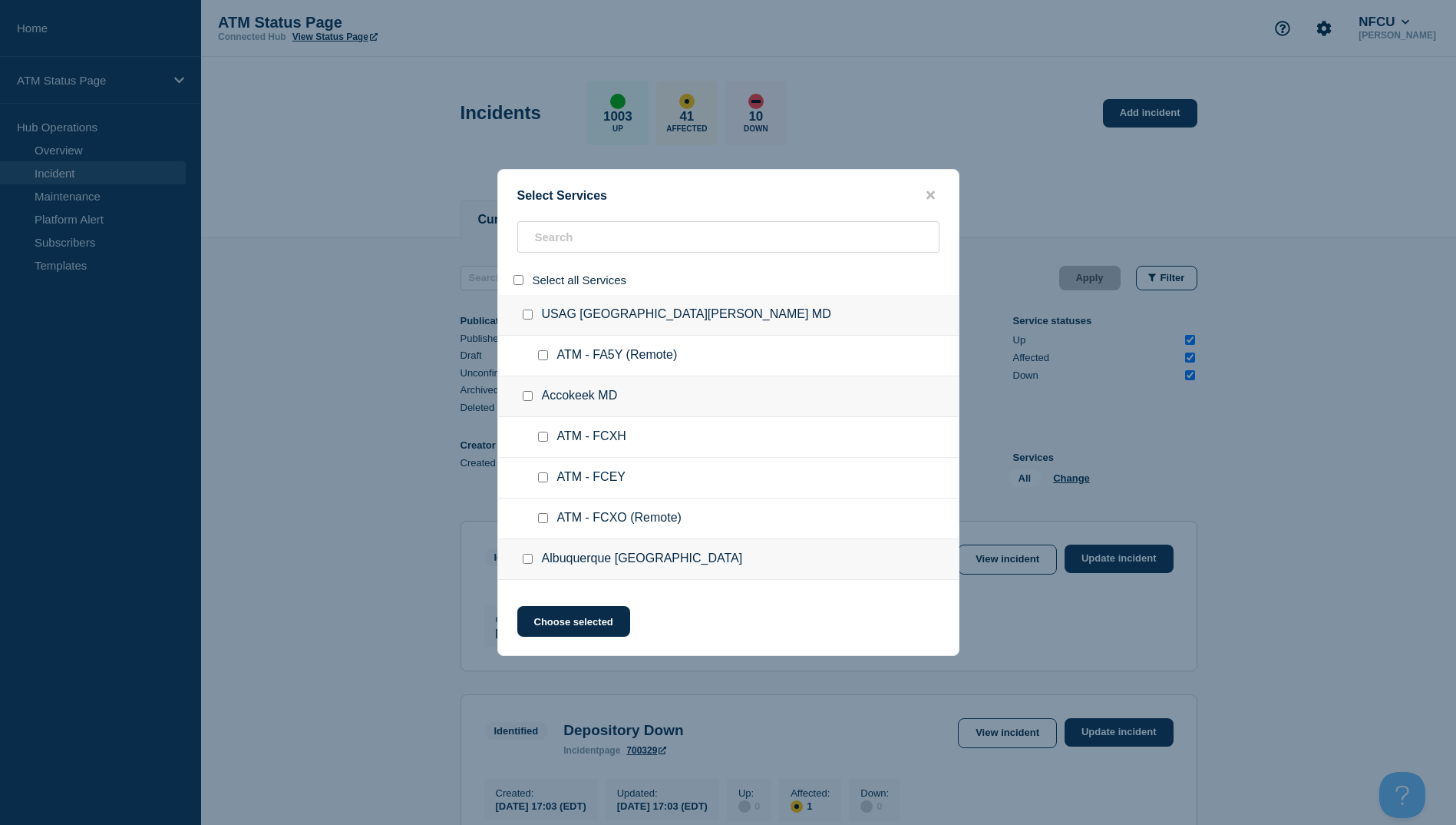
checkbox input "false"
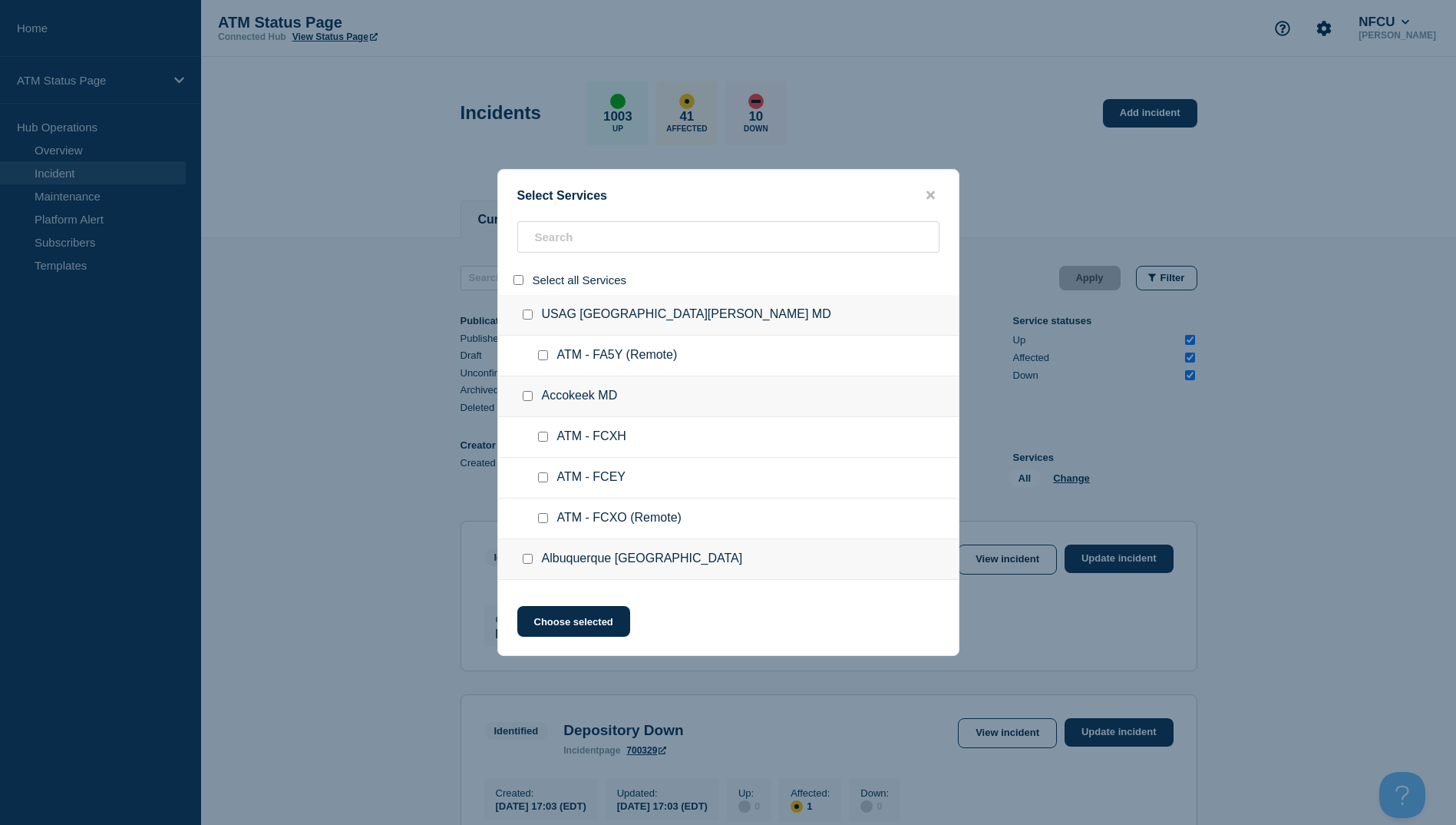
checkbox input "false"
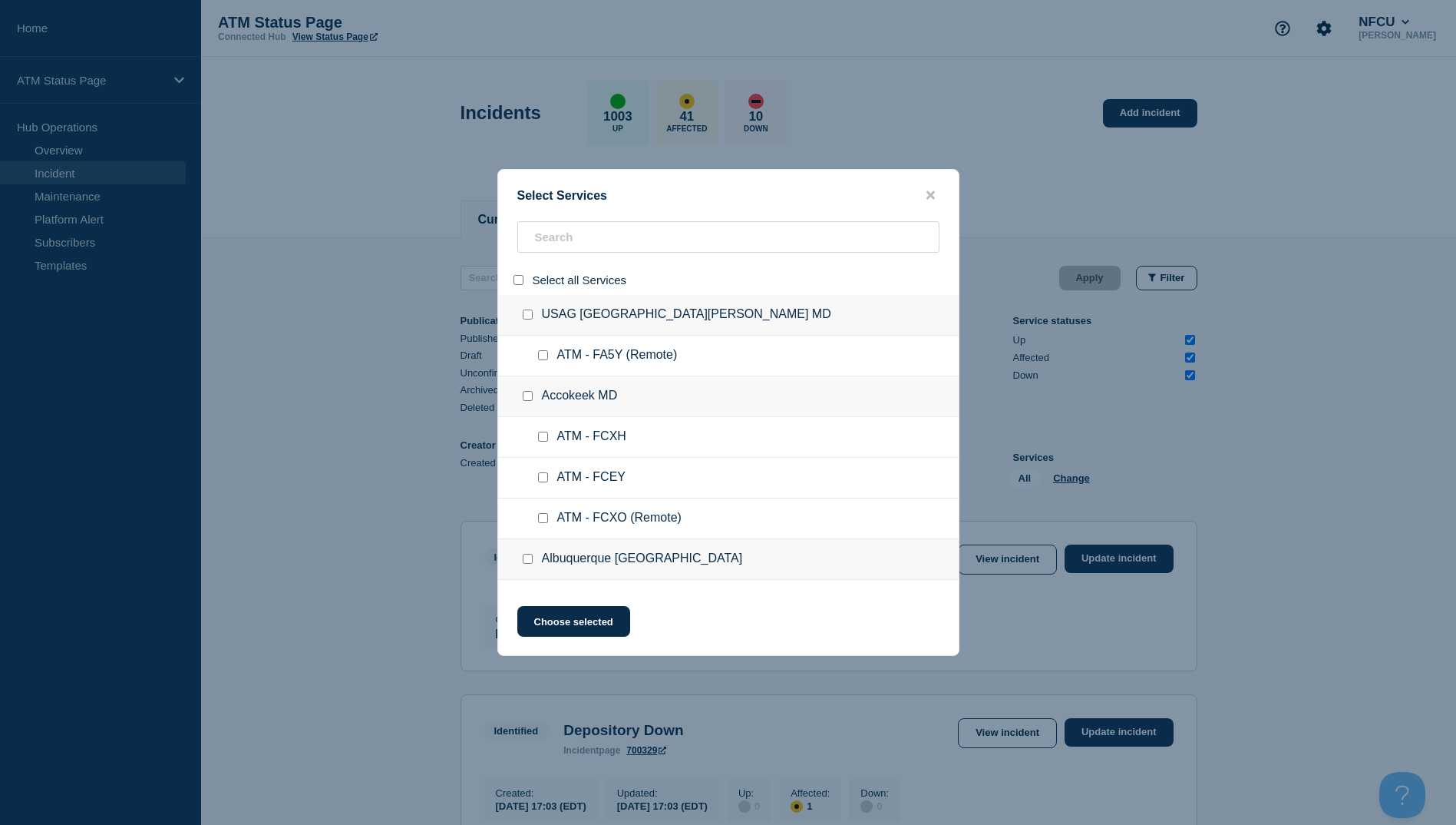
checkbox input "false"
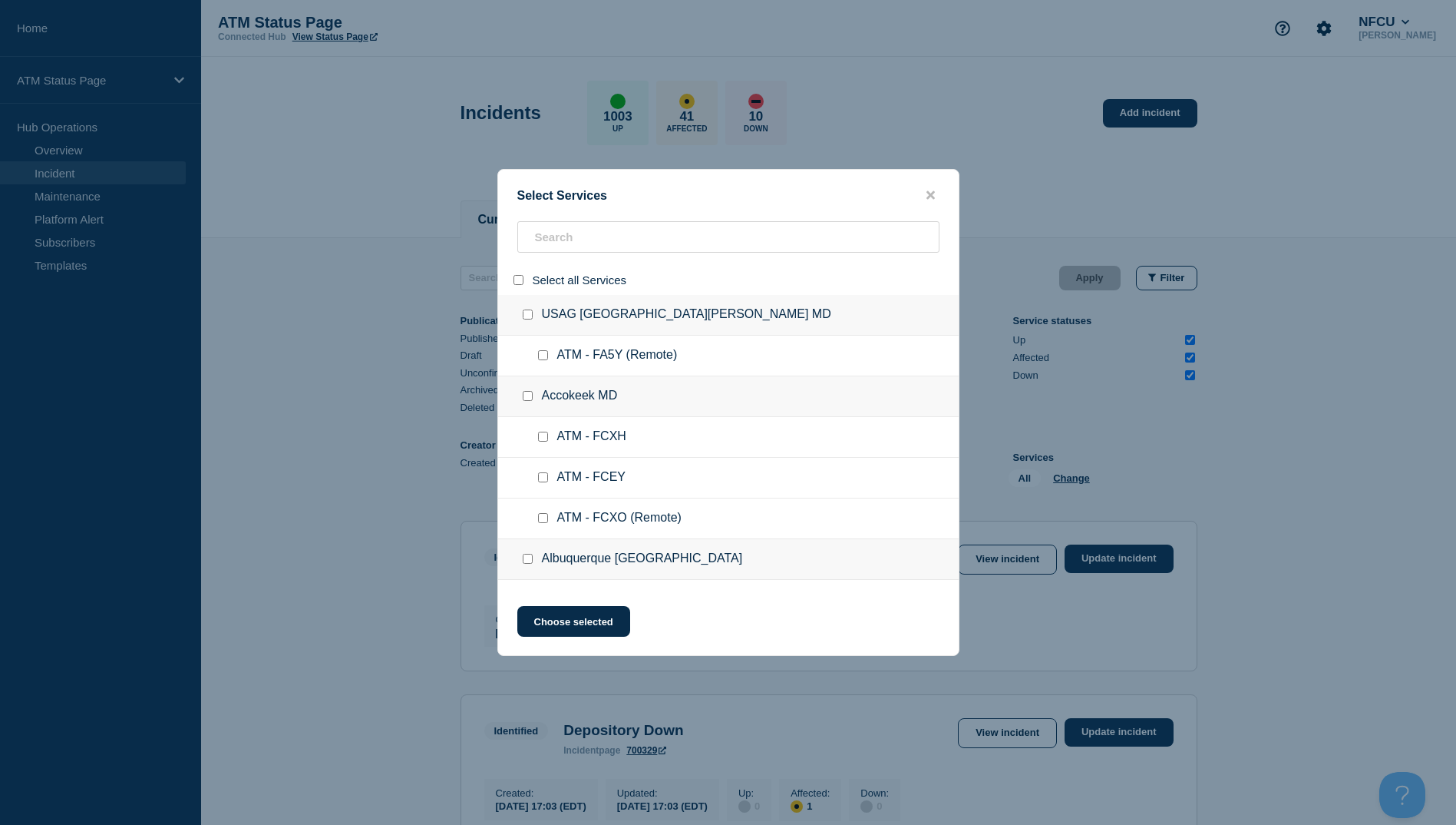
checkbox input "false"
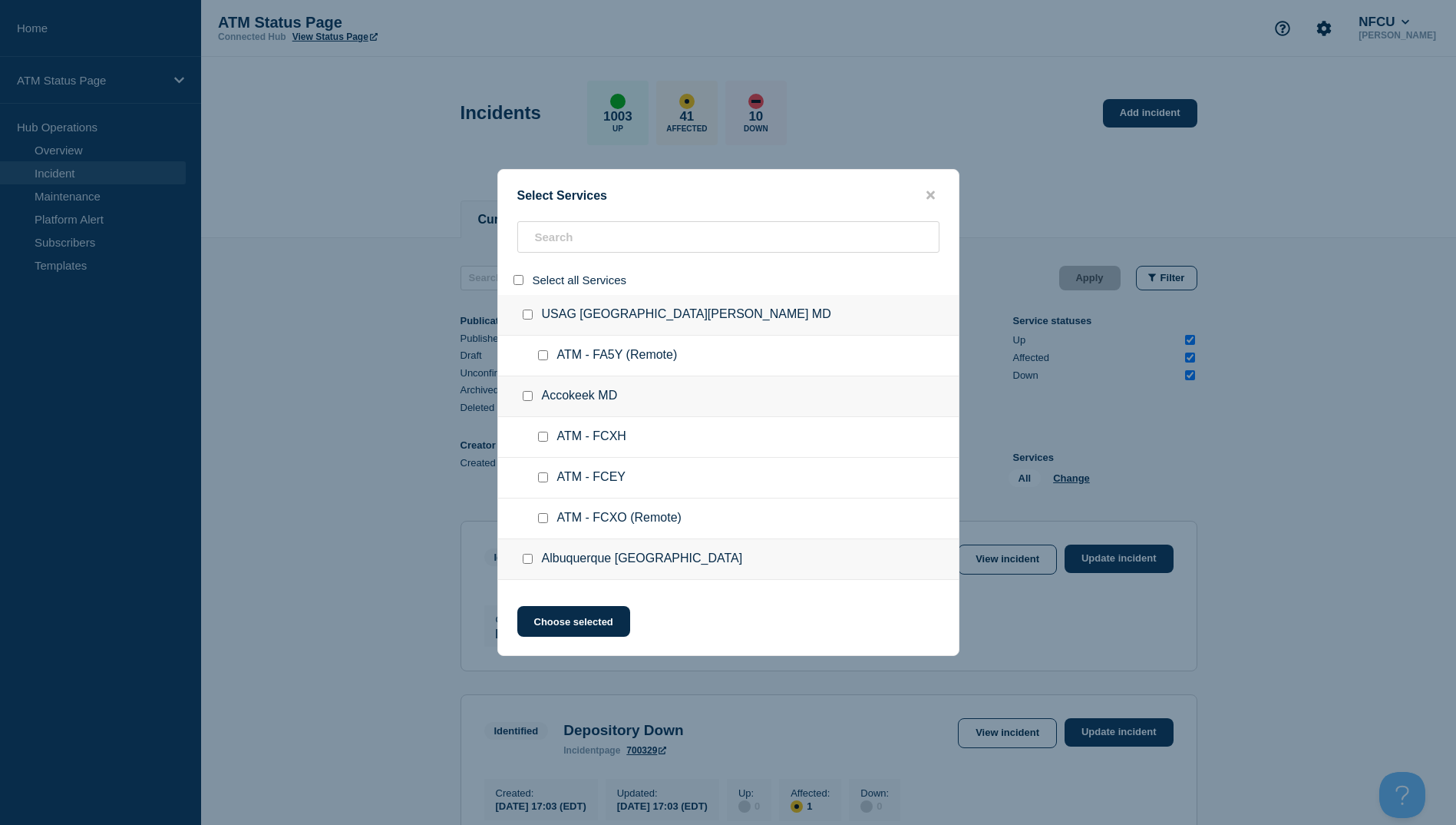
checkbox input "false"
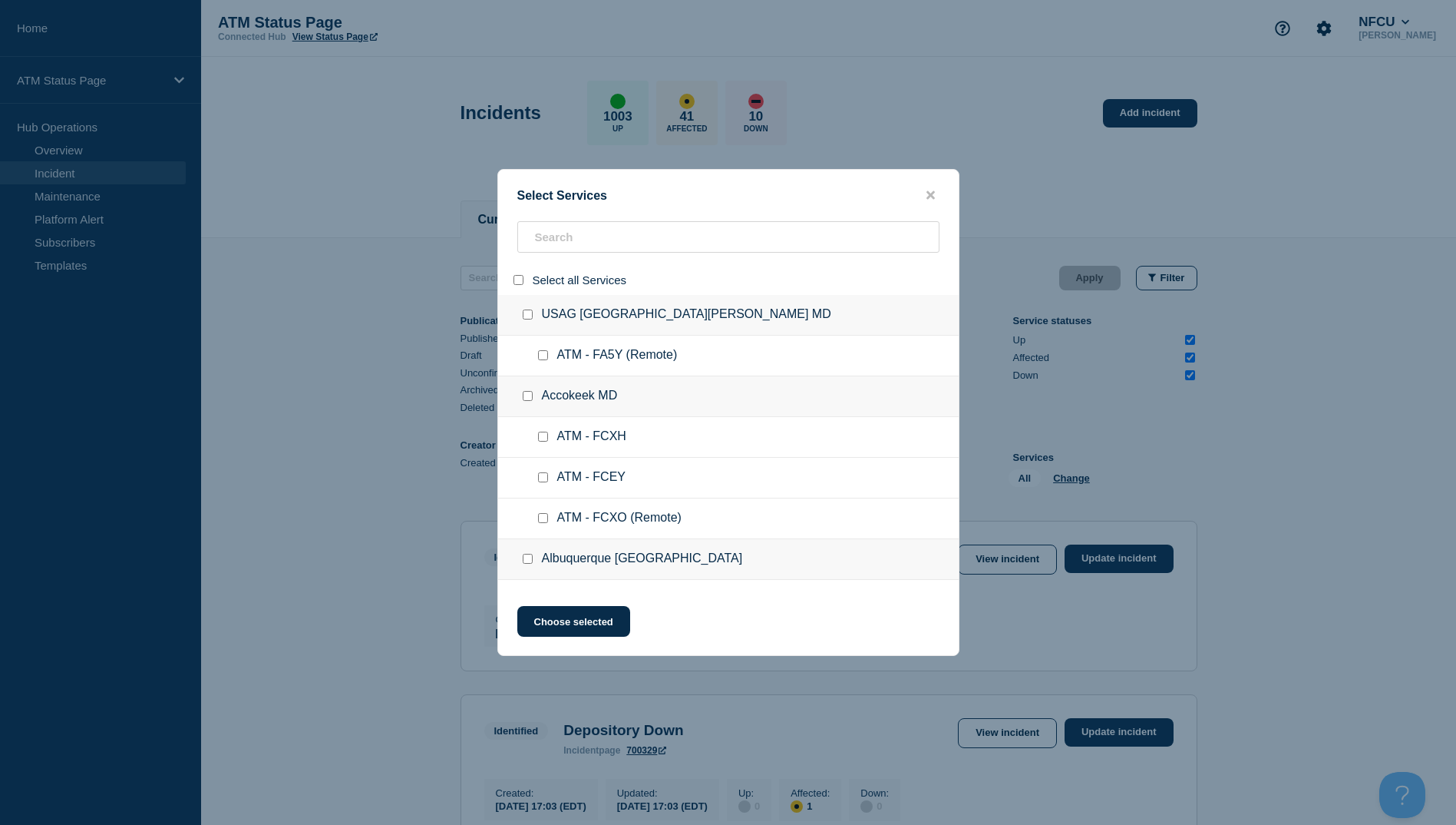
checkbox input "false"
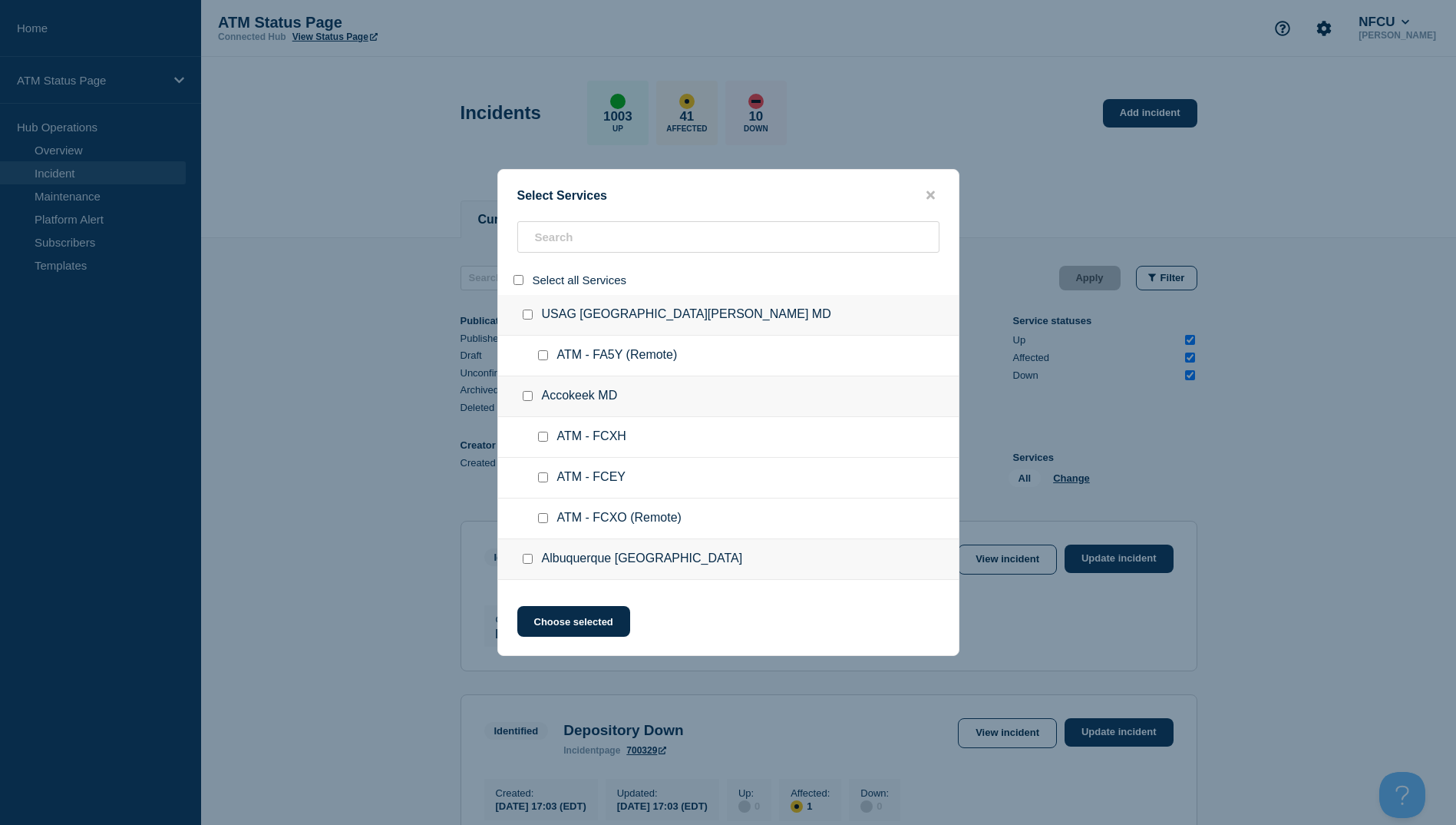
checkbox input "false"
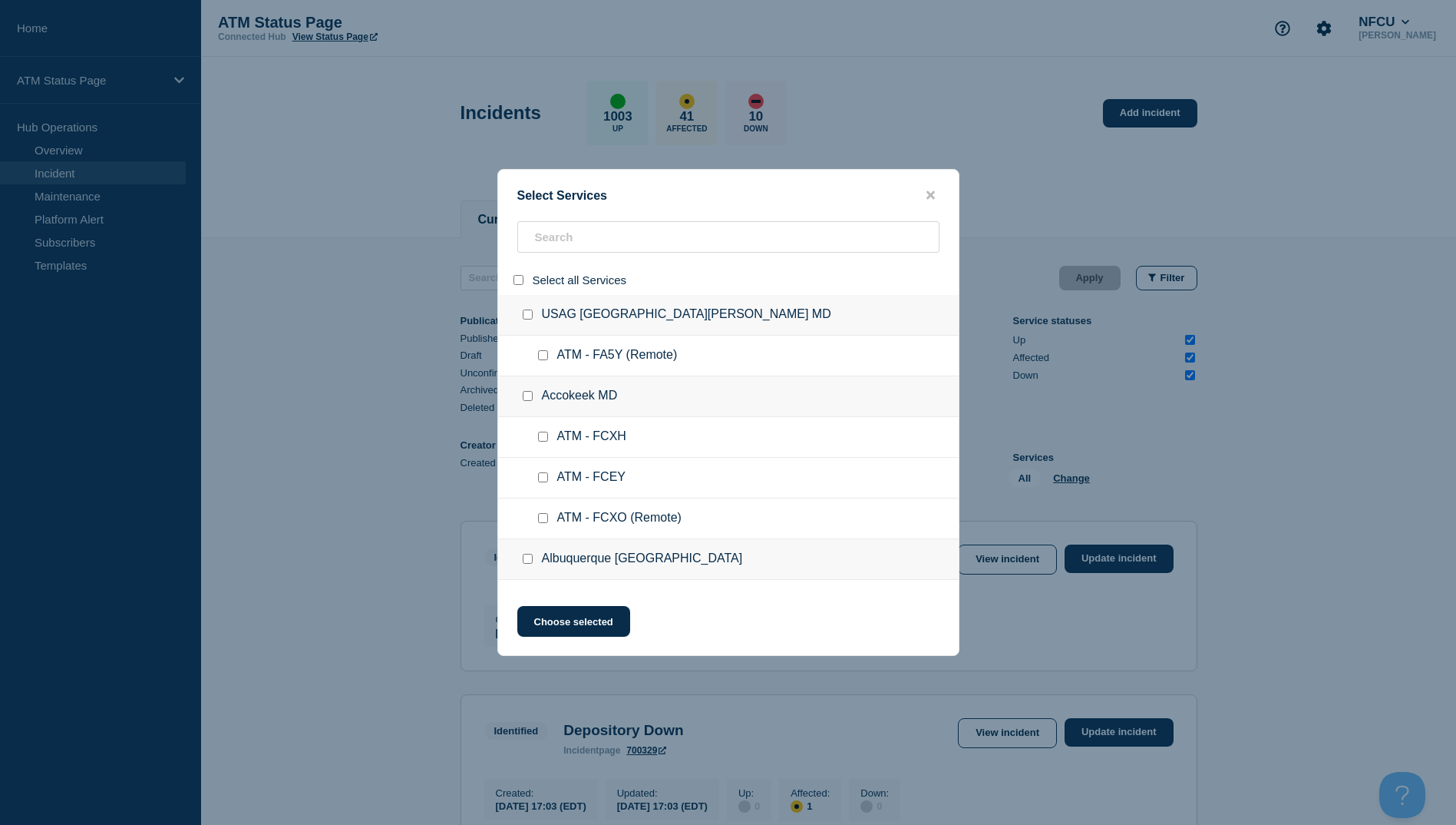
checkbox input "false"
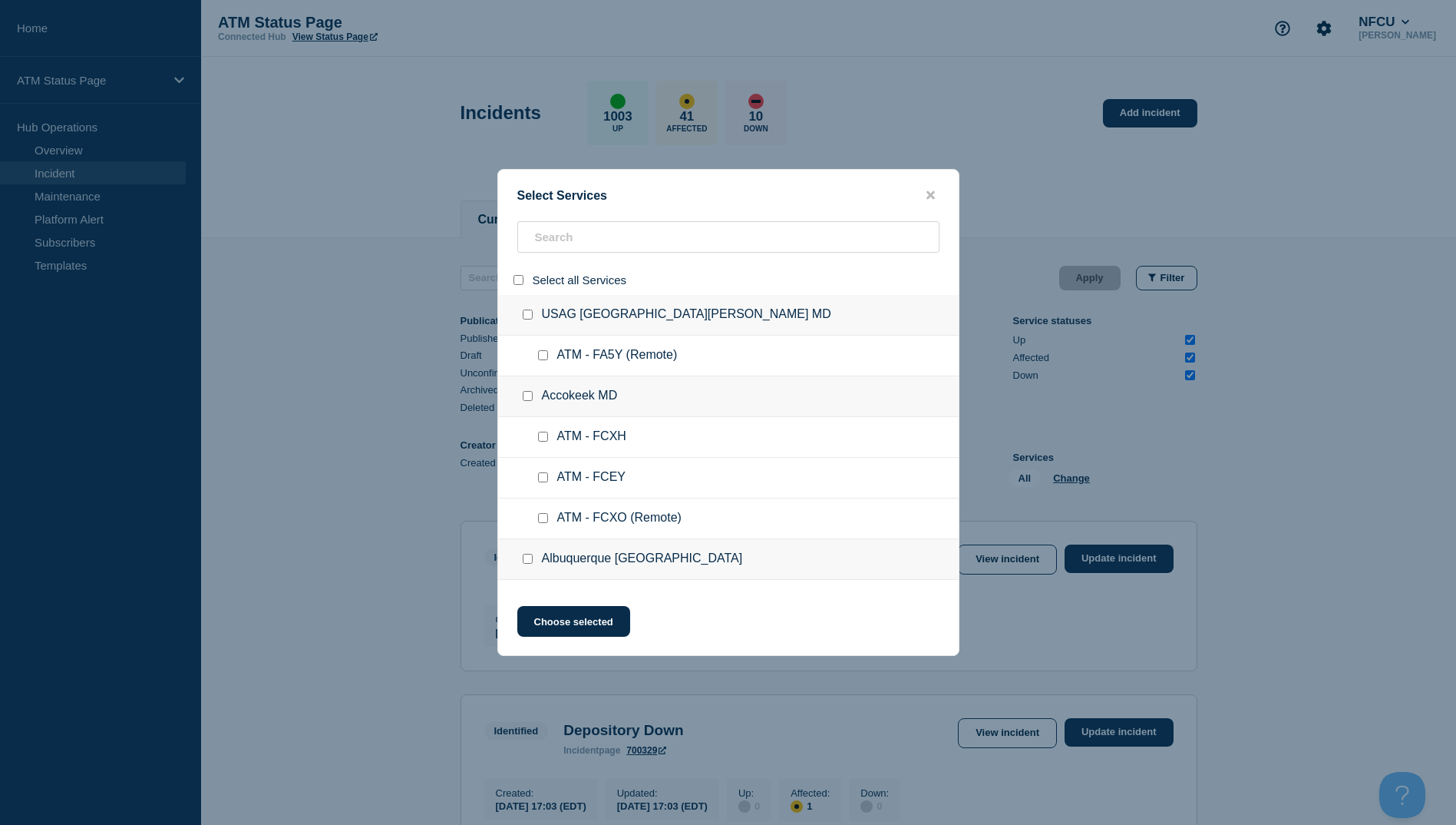
checkbox input "false"
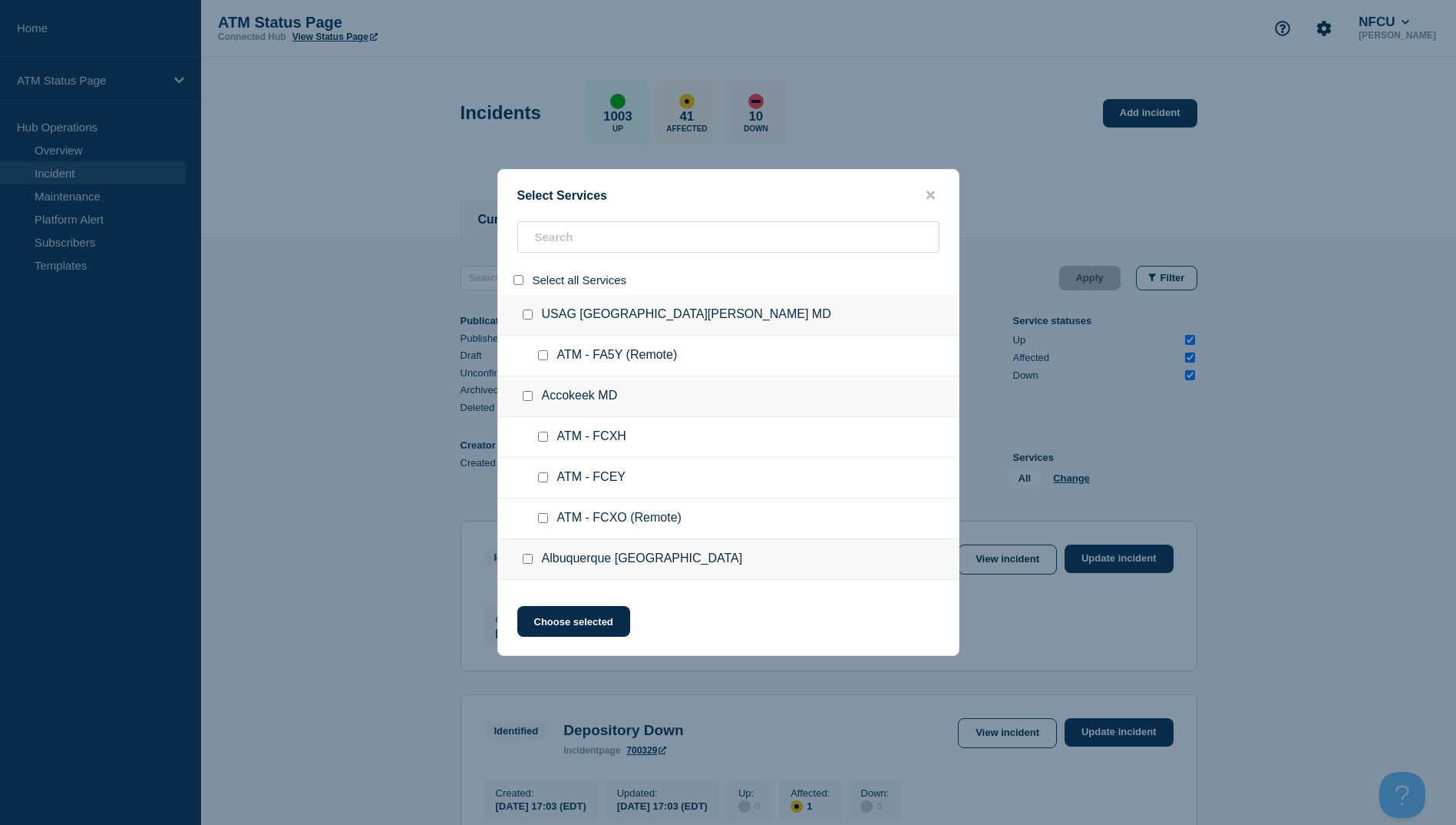
checkbox input "false"
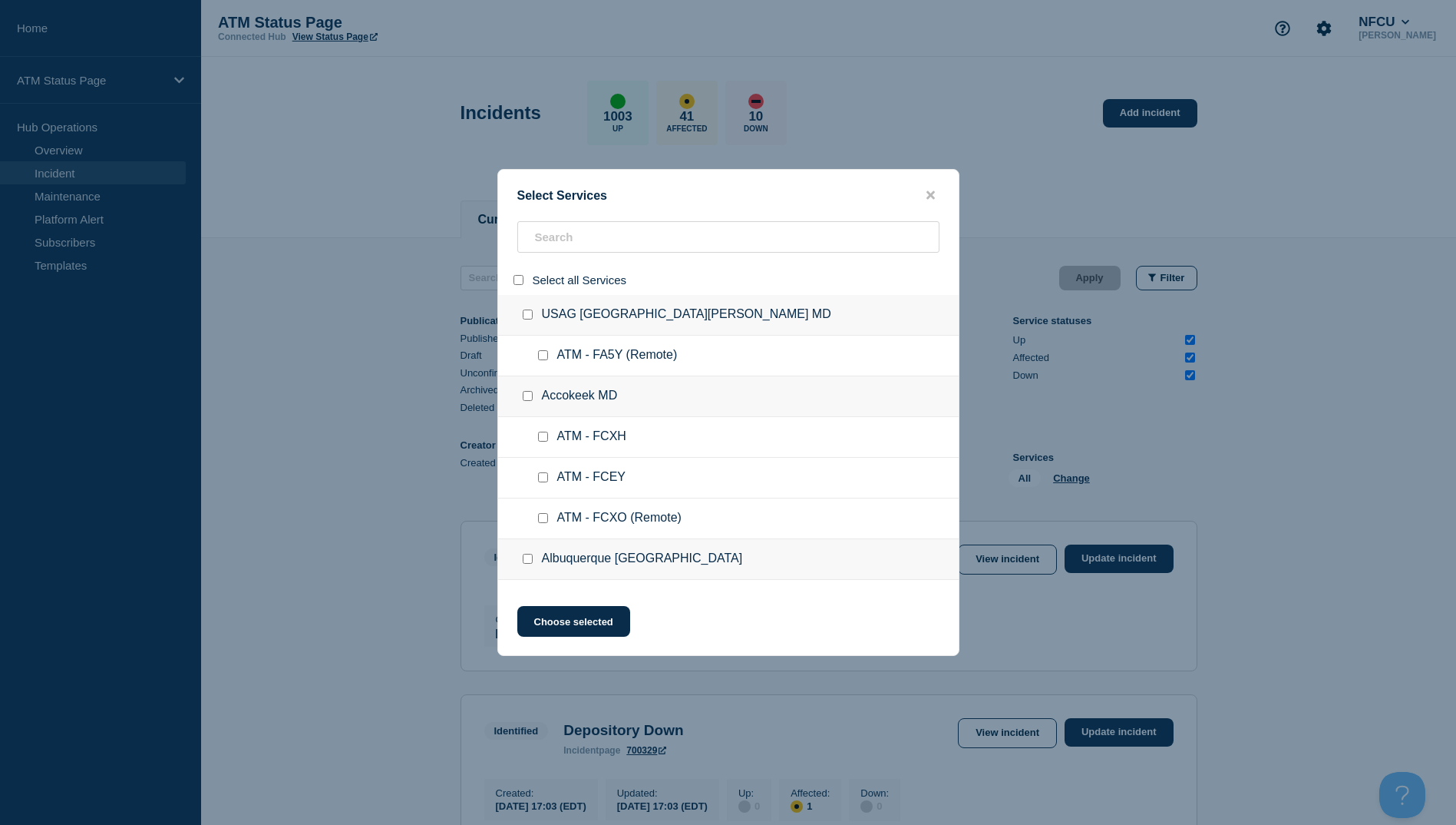
checkbox input "false"
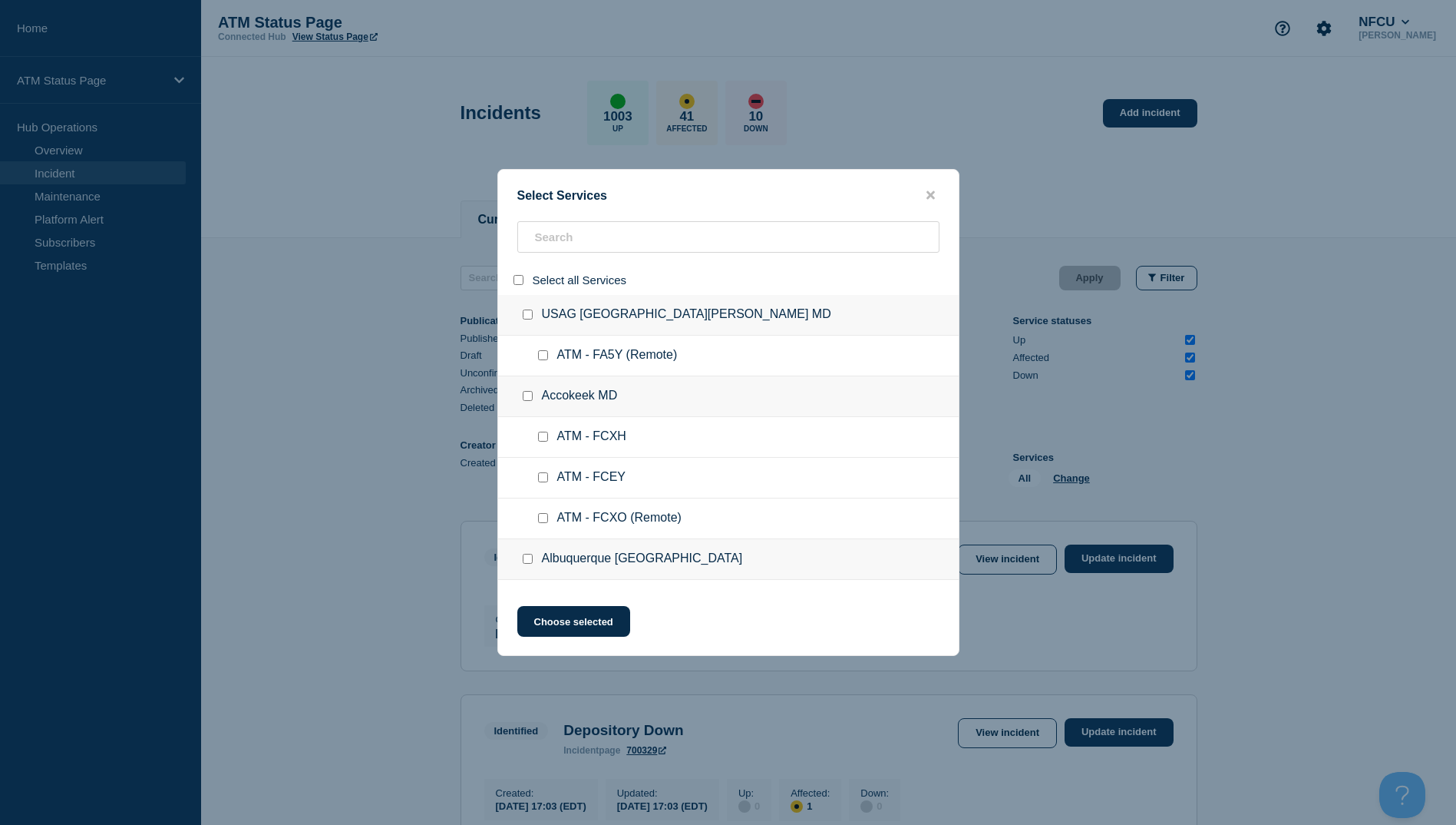
checkbox input "false"
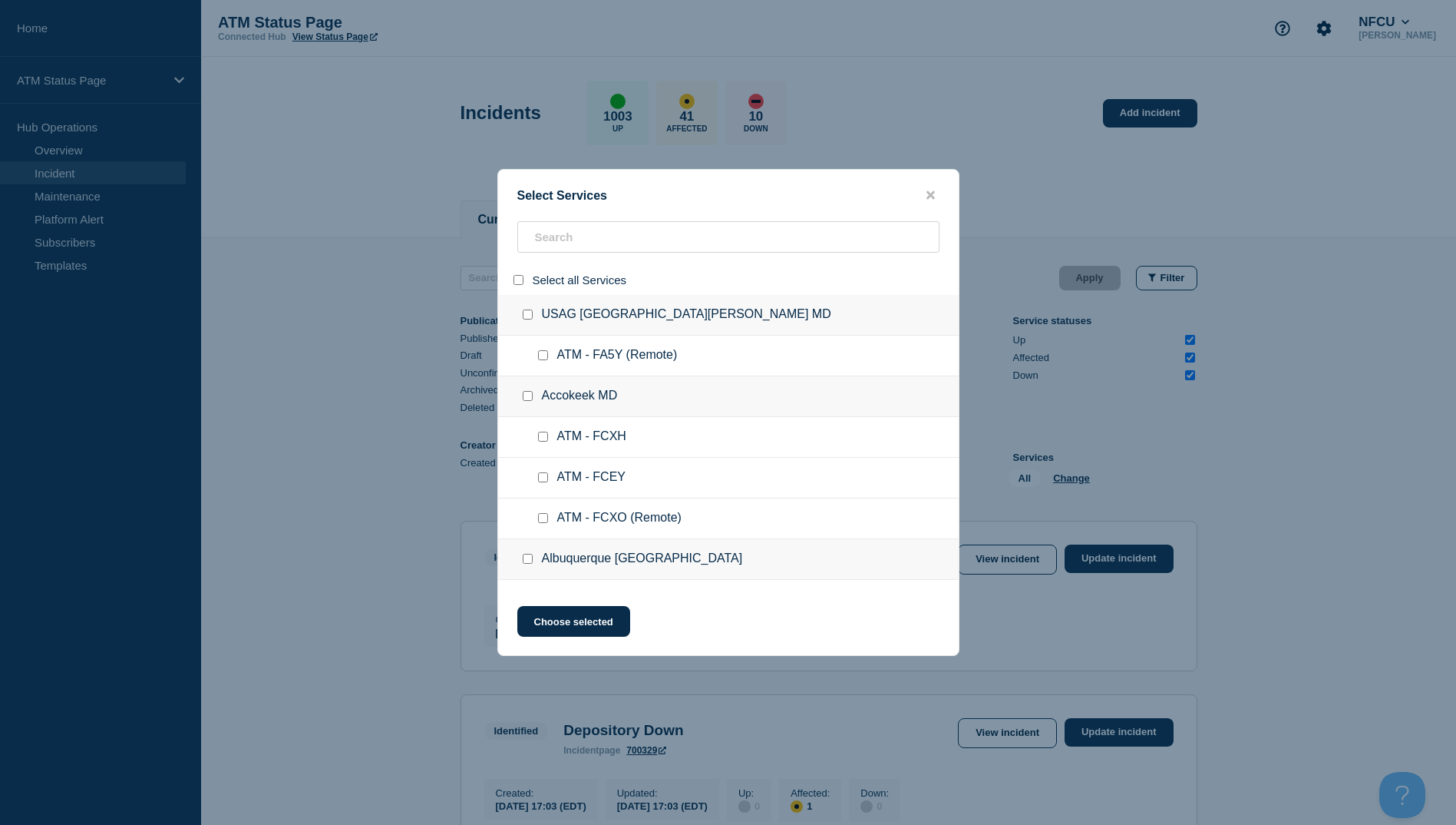
checkbox input "false"
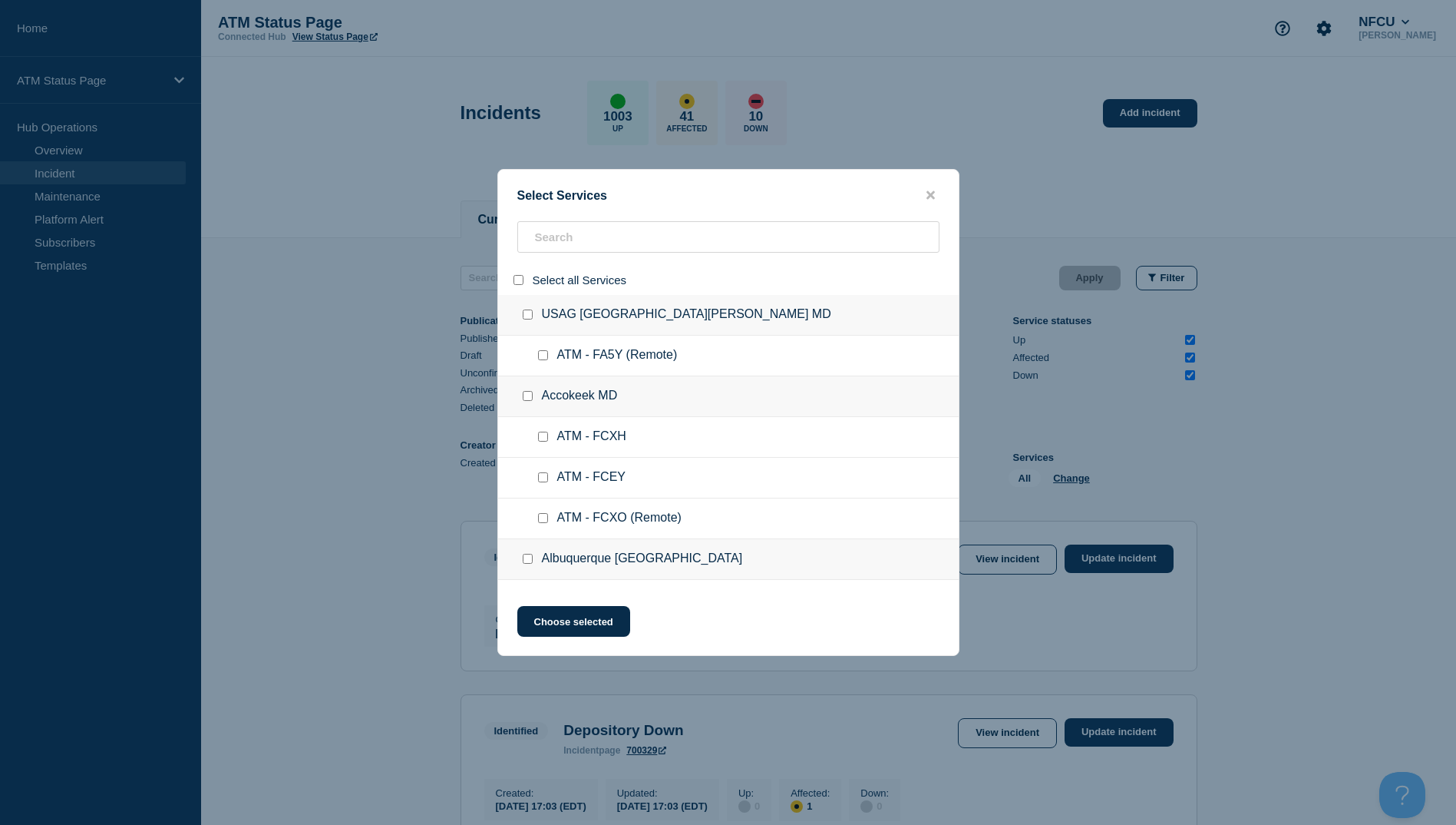
checkbox input "false"
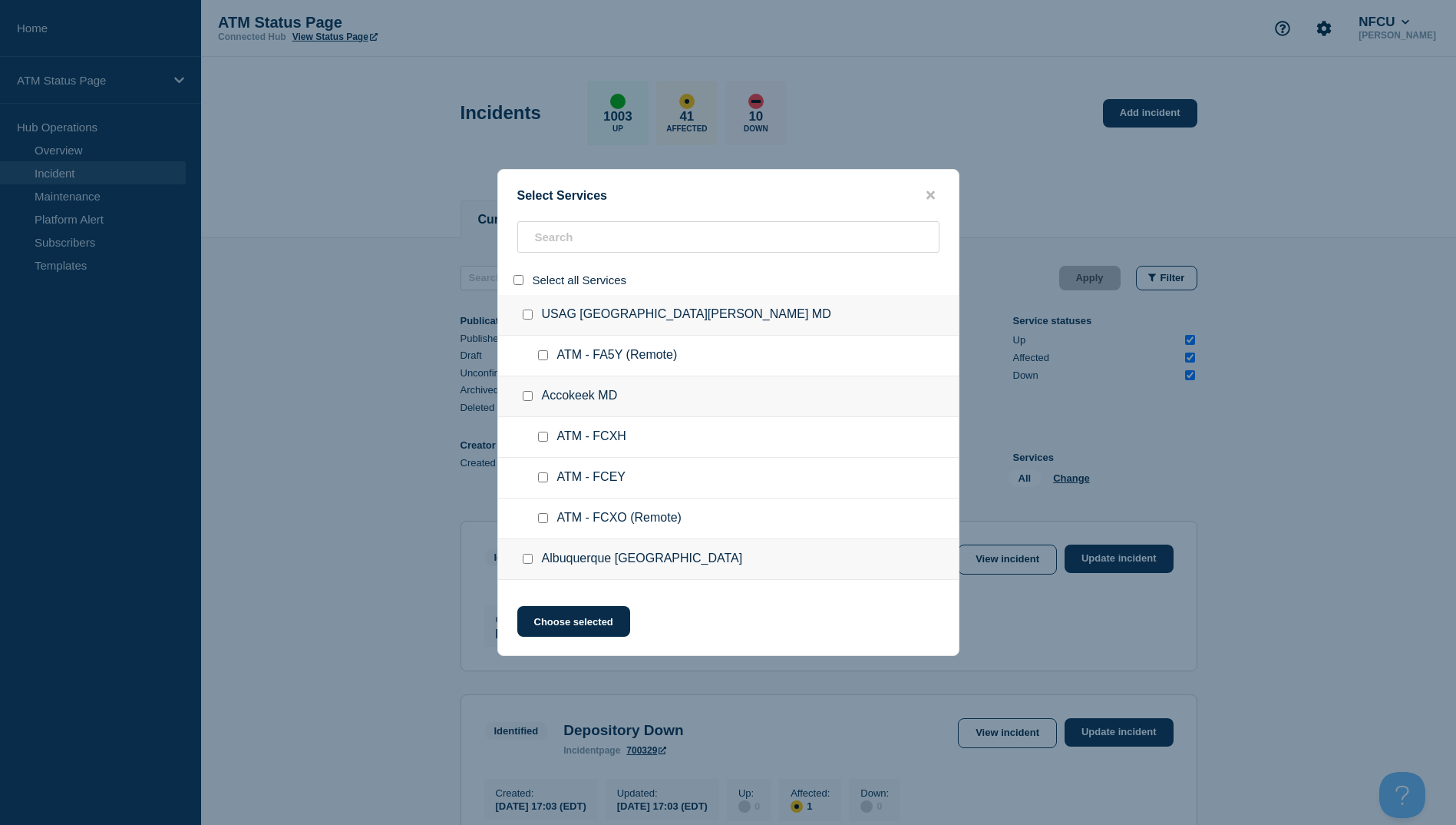
checkbox input "false"
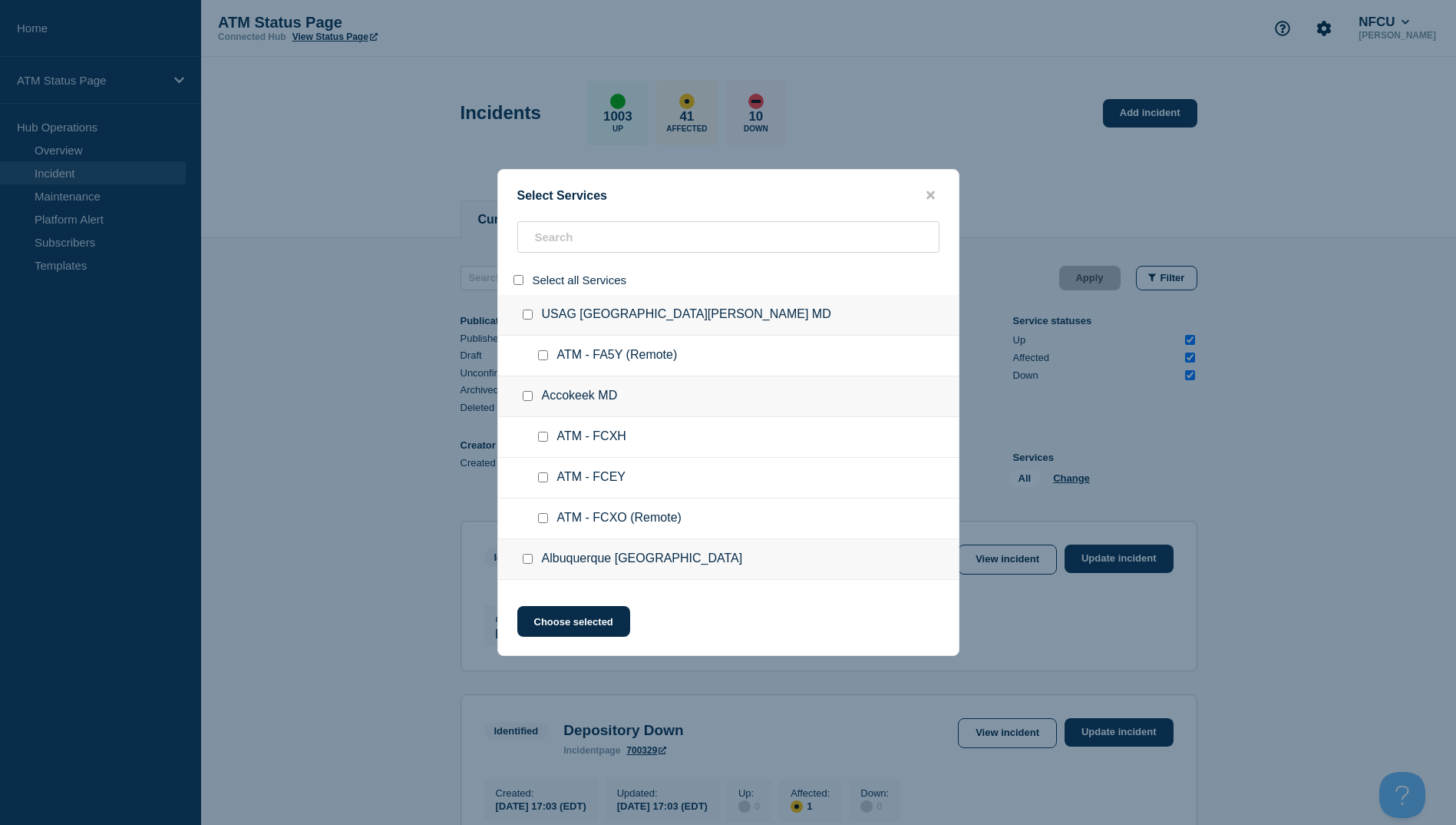
checkbox input "false"
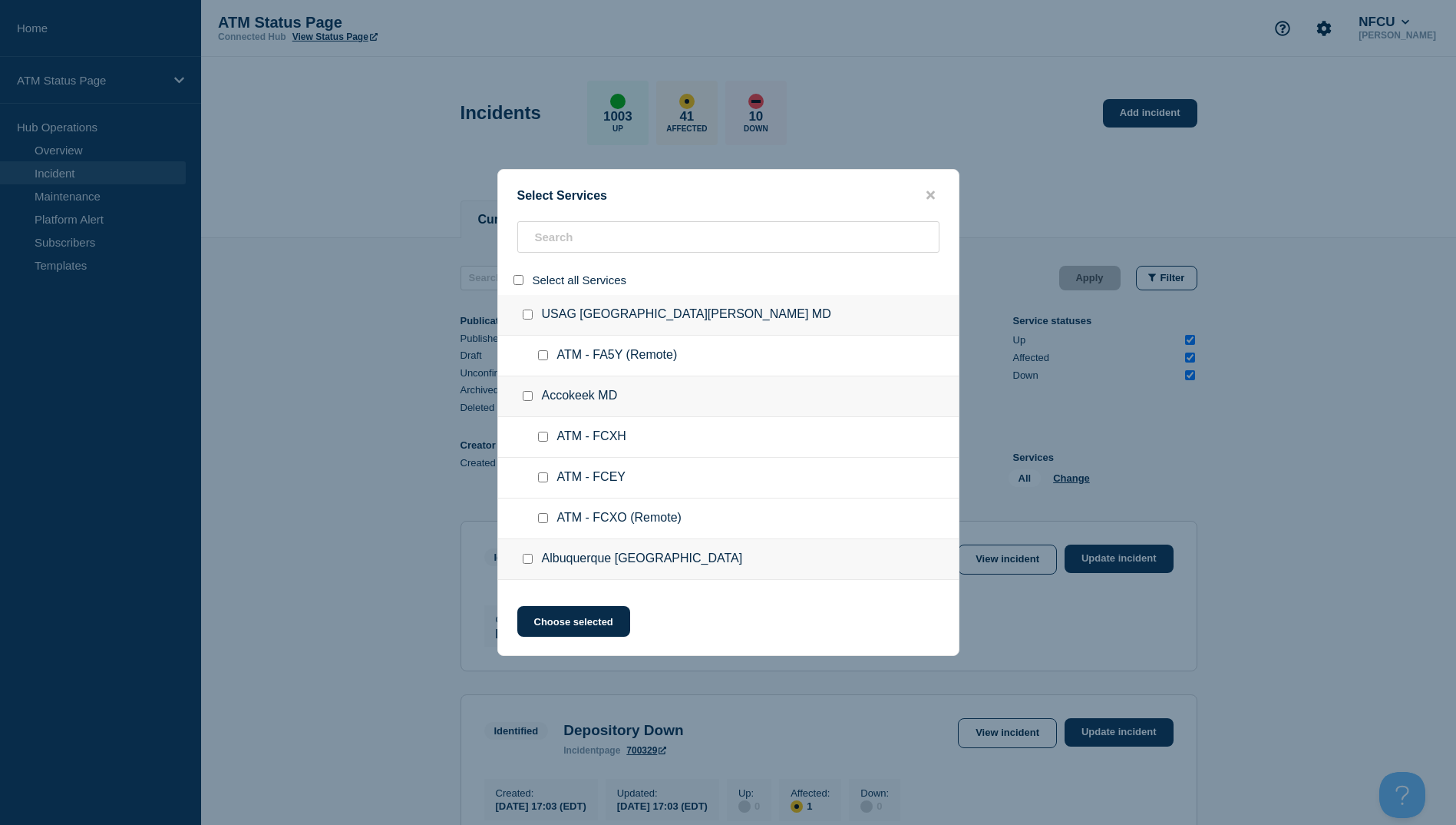
checkbox input "false"
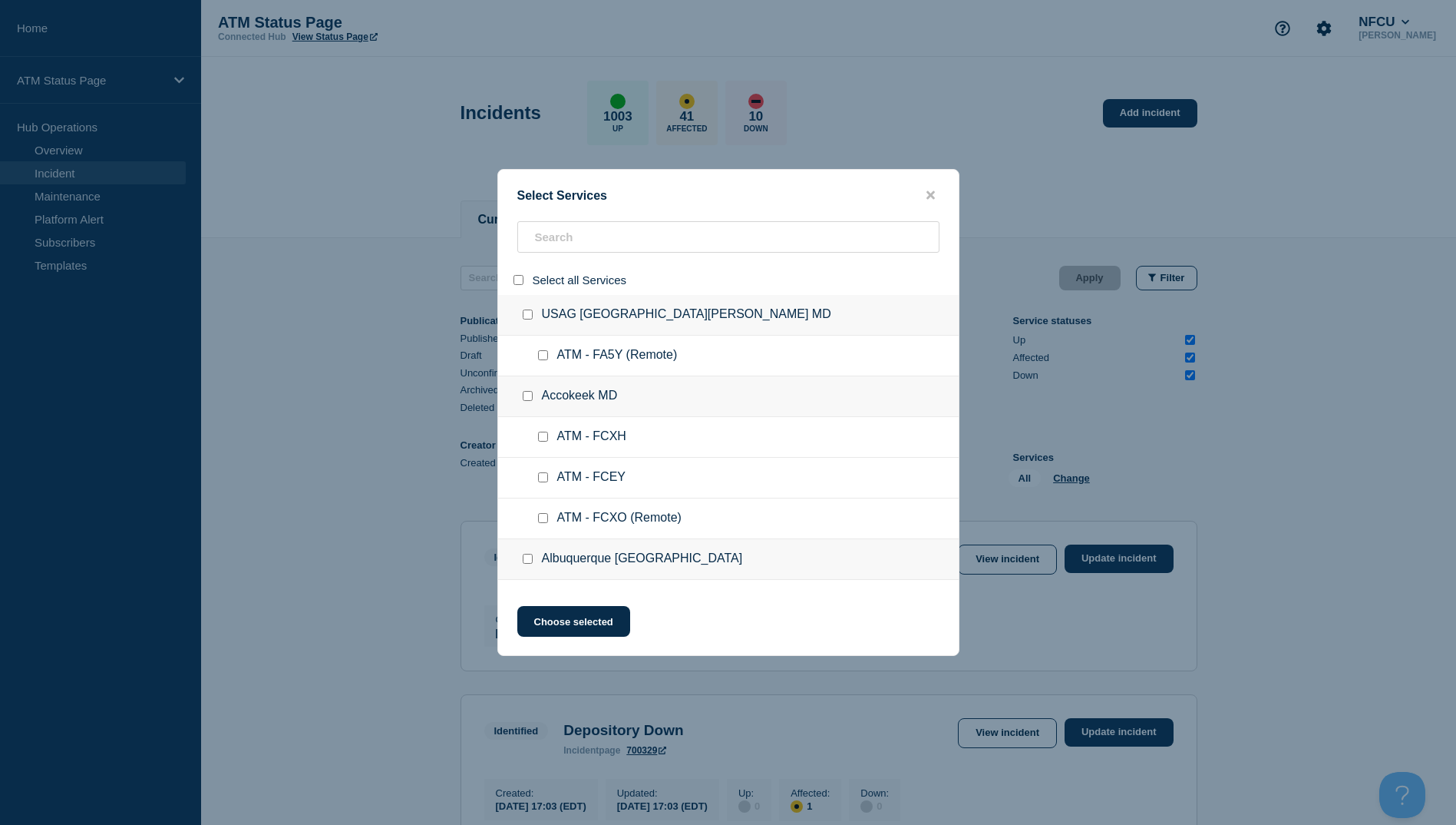
checkbox input "false"
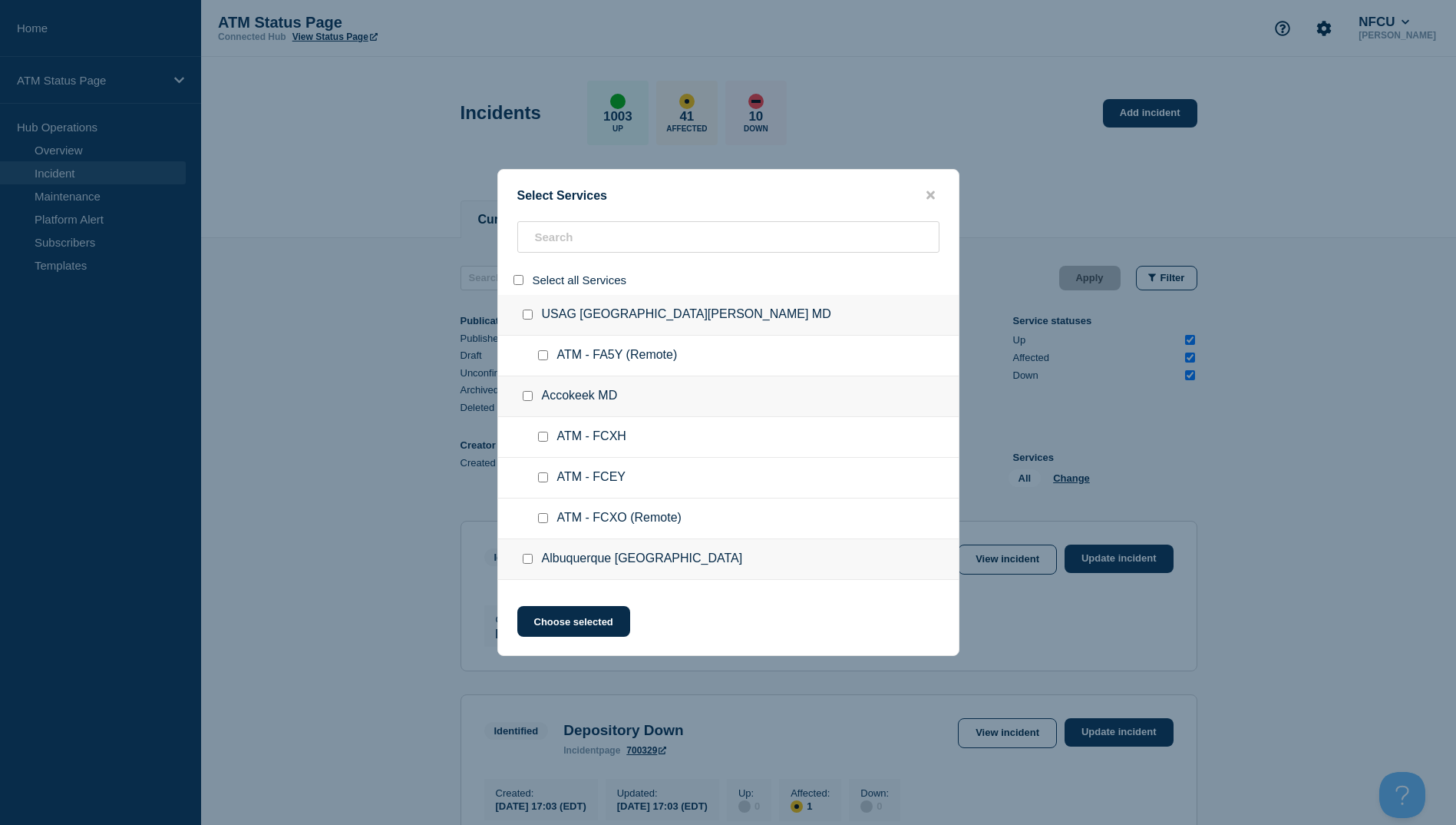
checkbox input "false"
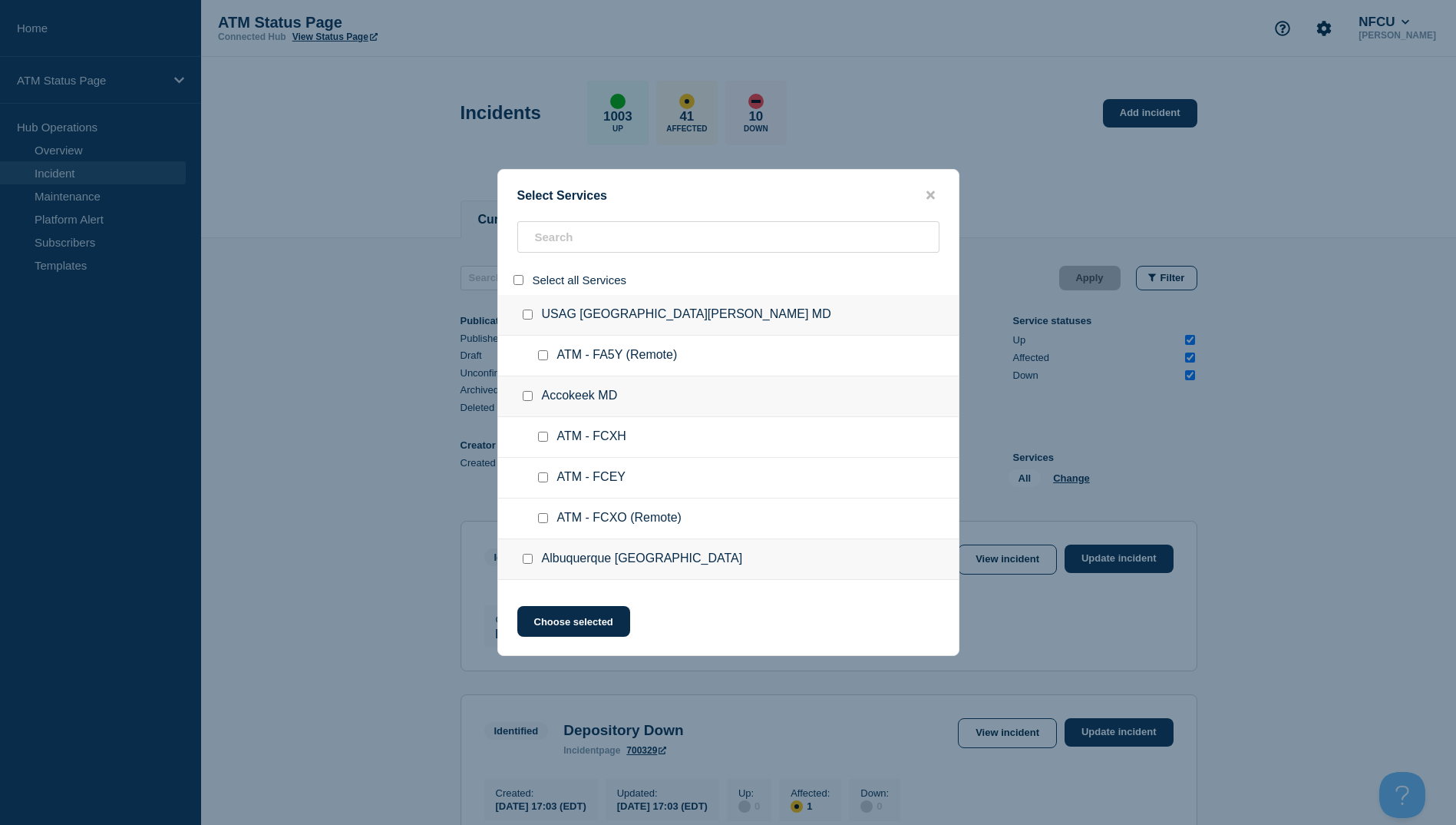
checkbox input "false"
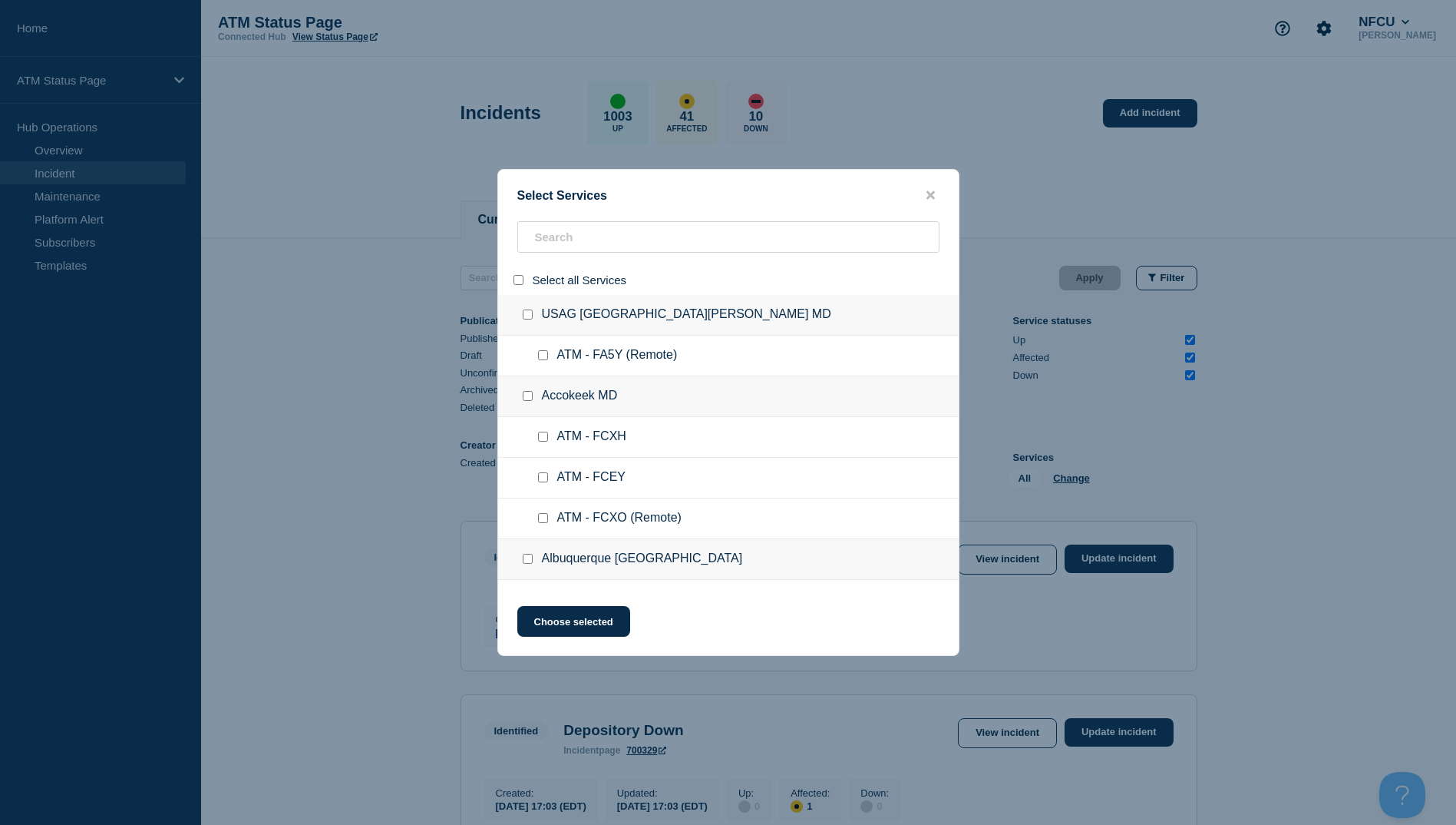
checkbox input "false"
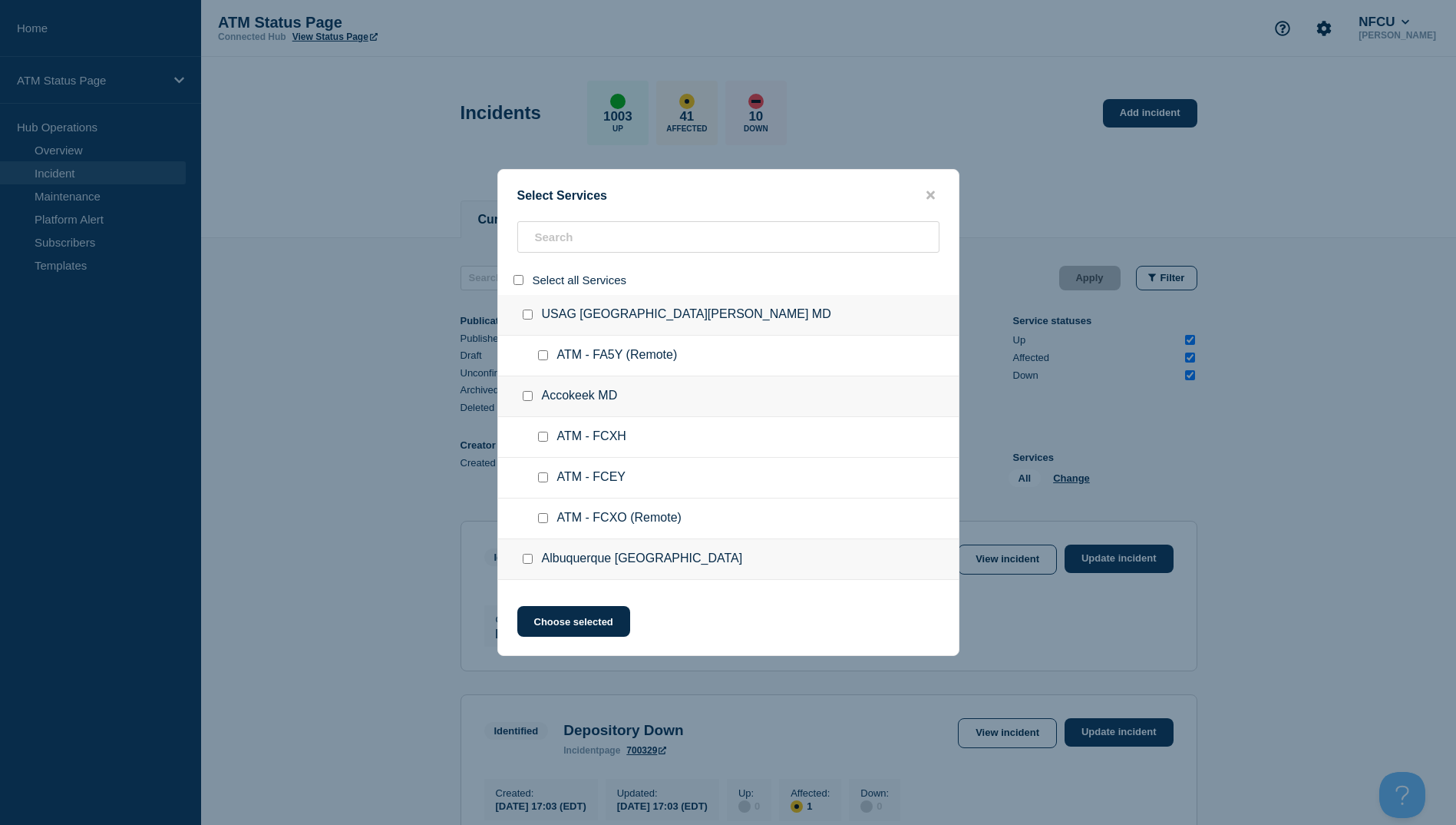
checkbox input "false"
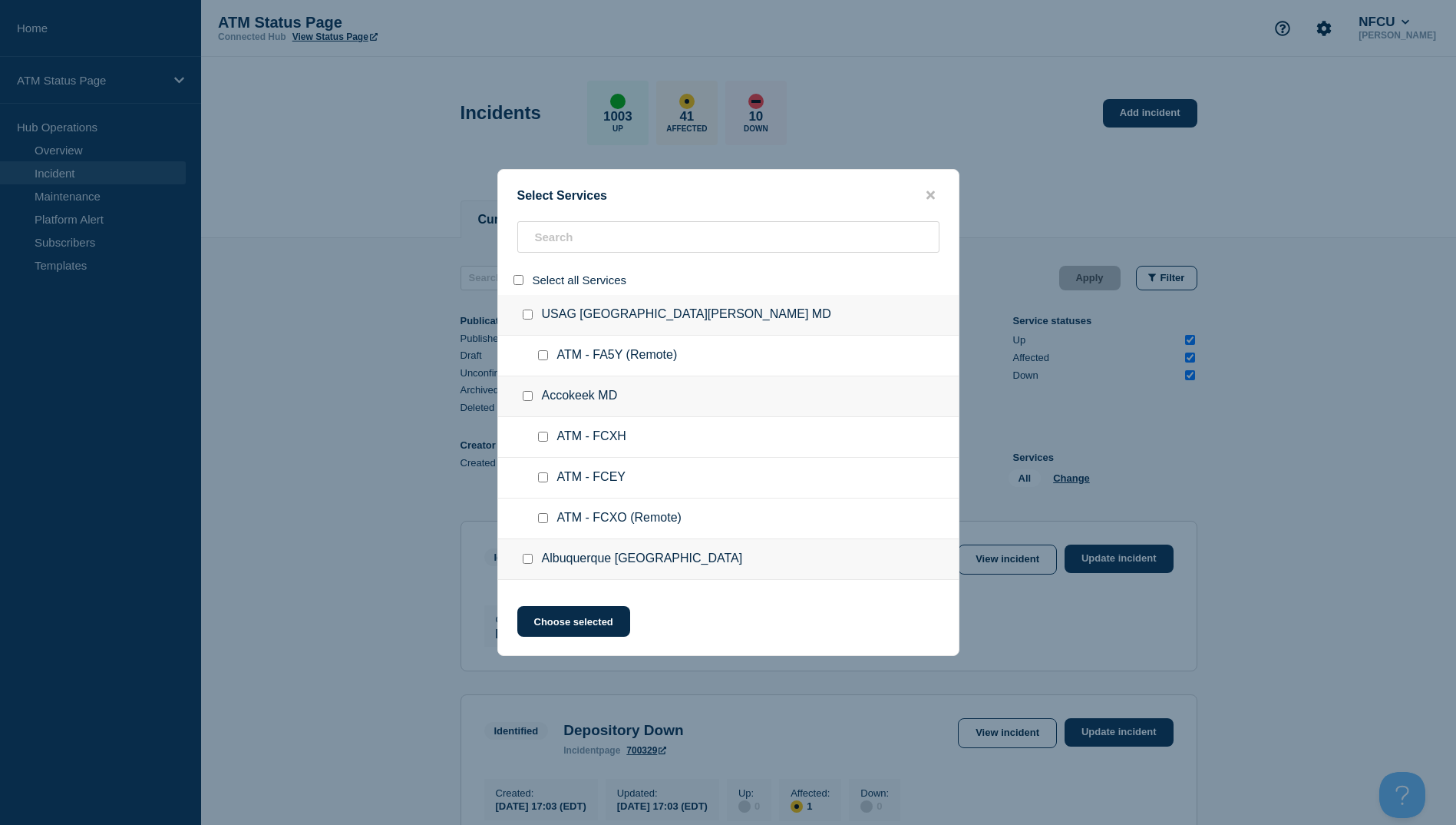
checkbox input "false"
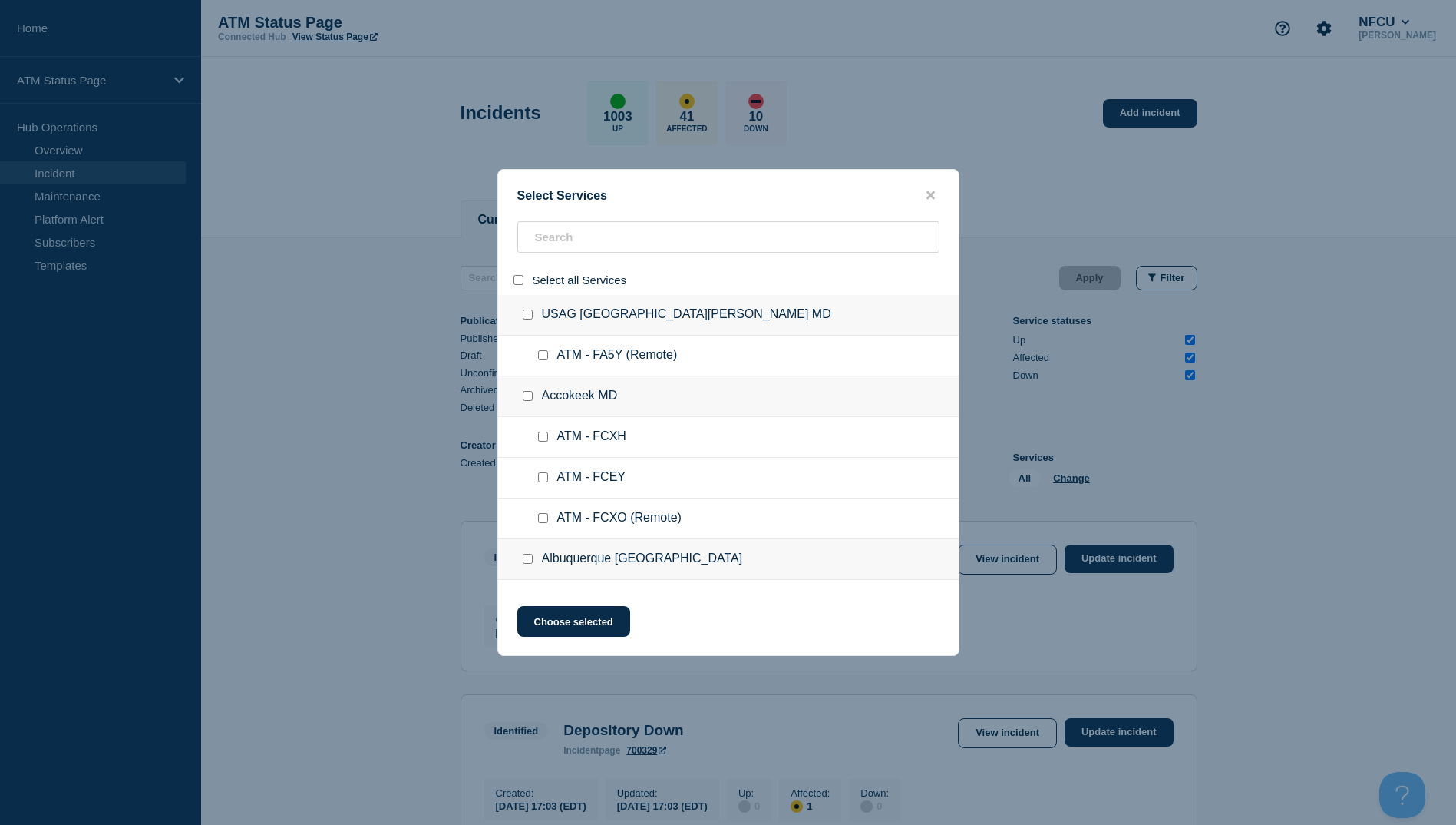
checkbox input "false"
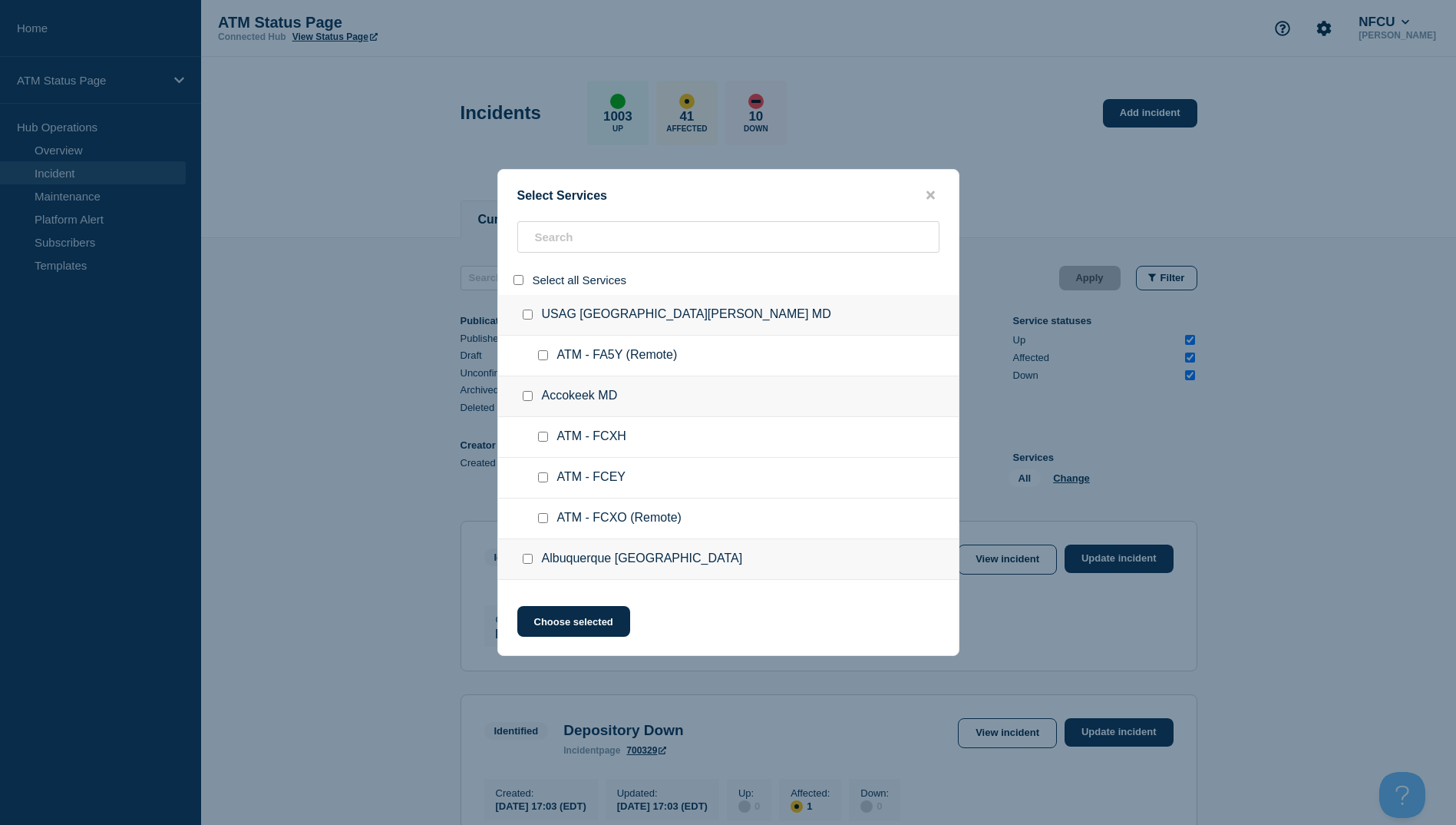
checkbox input "false"
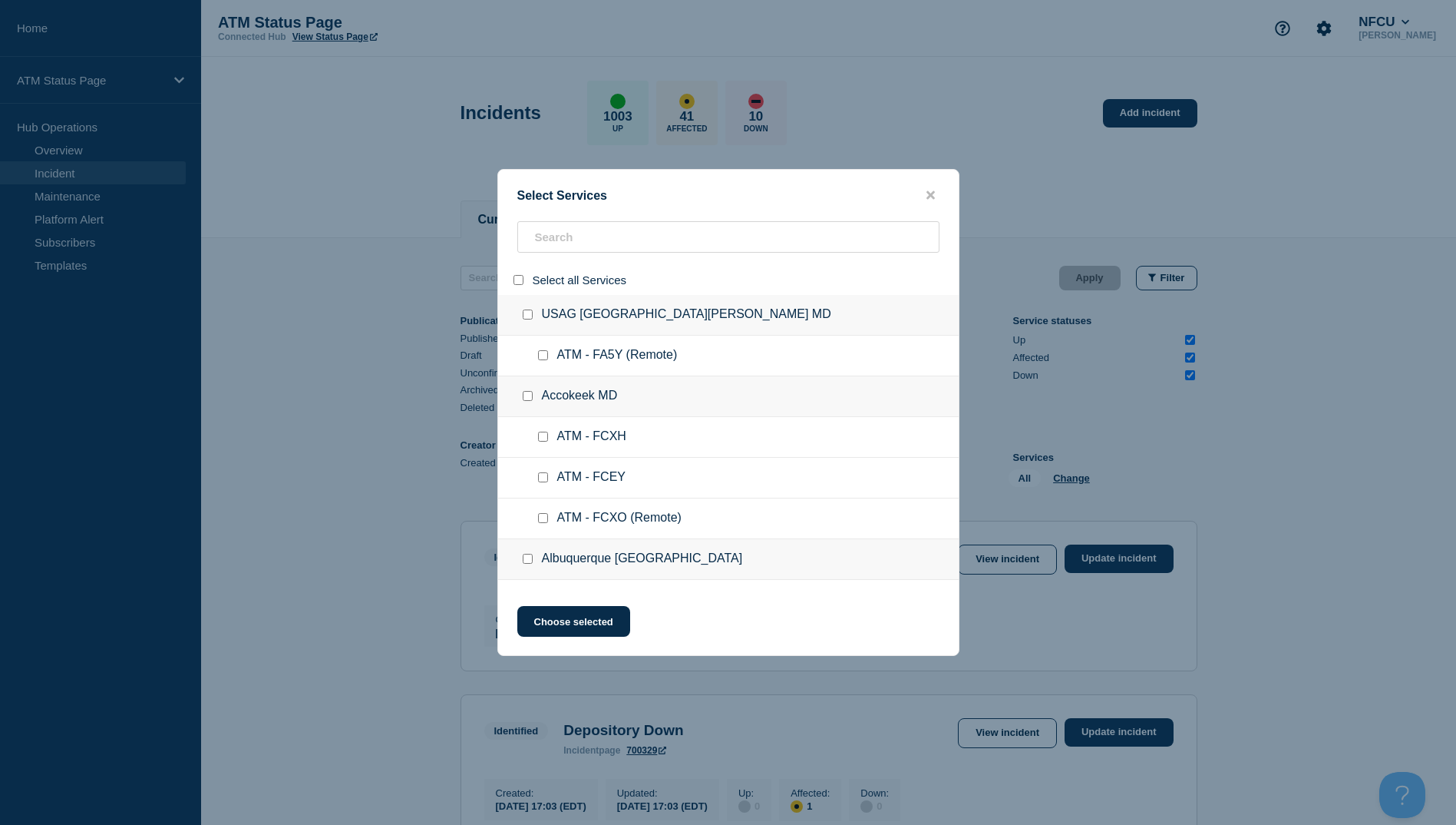
checkbox input "false"
click at [540, 228] on input "search" at bounding box center [728, 236] width 422 height 32
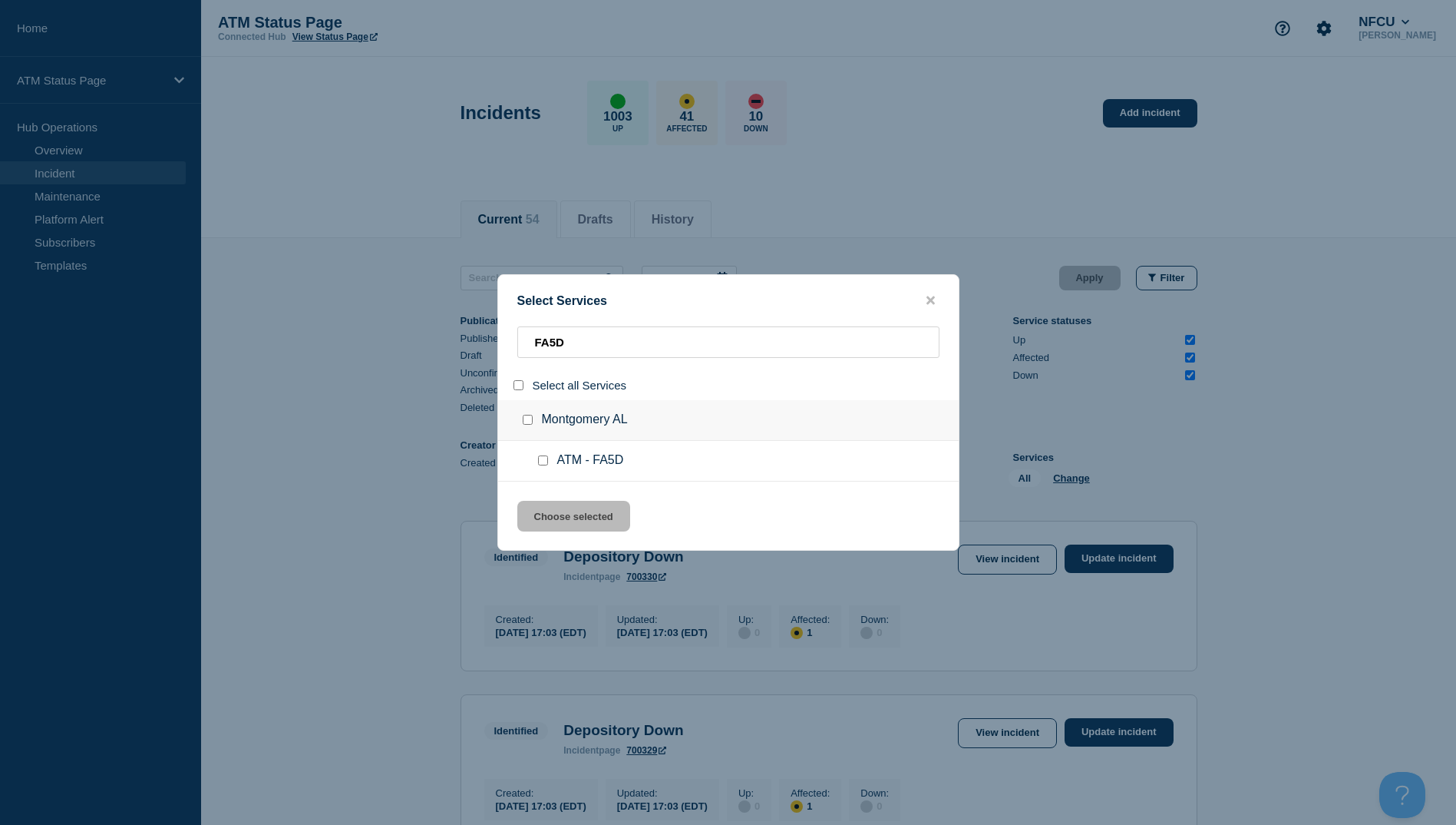
click at [538, 467] on div at bounding box center [546, 461] width 22 height 15
click at [543, 461] on input "service: ATM - FA5D" at bounding box center [543, 461] width 10 height 10
click at [559, 529] on button "Choose selected" at bounding box center [574, 516] width 112 height 31
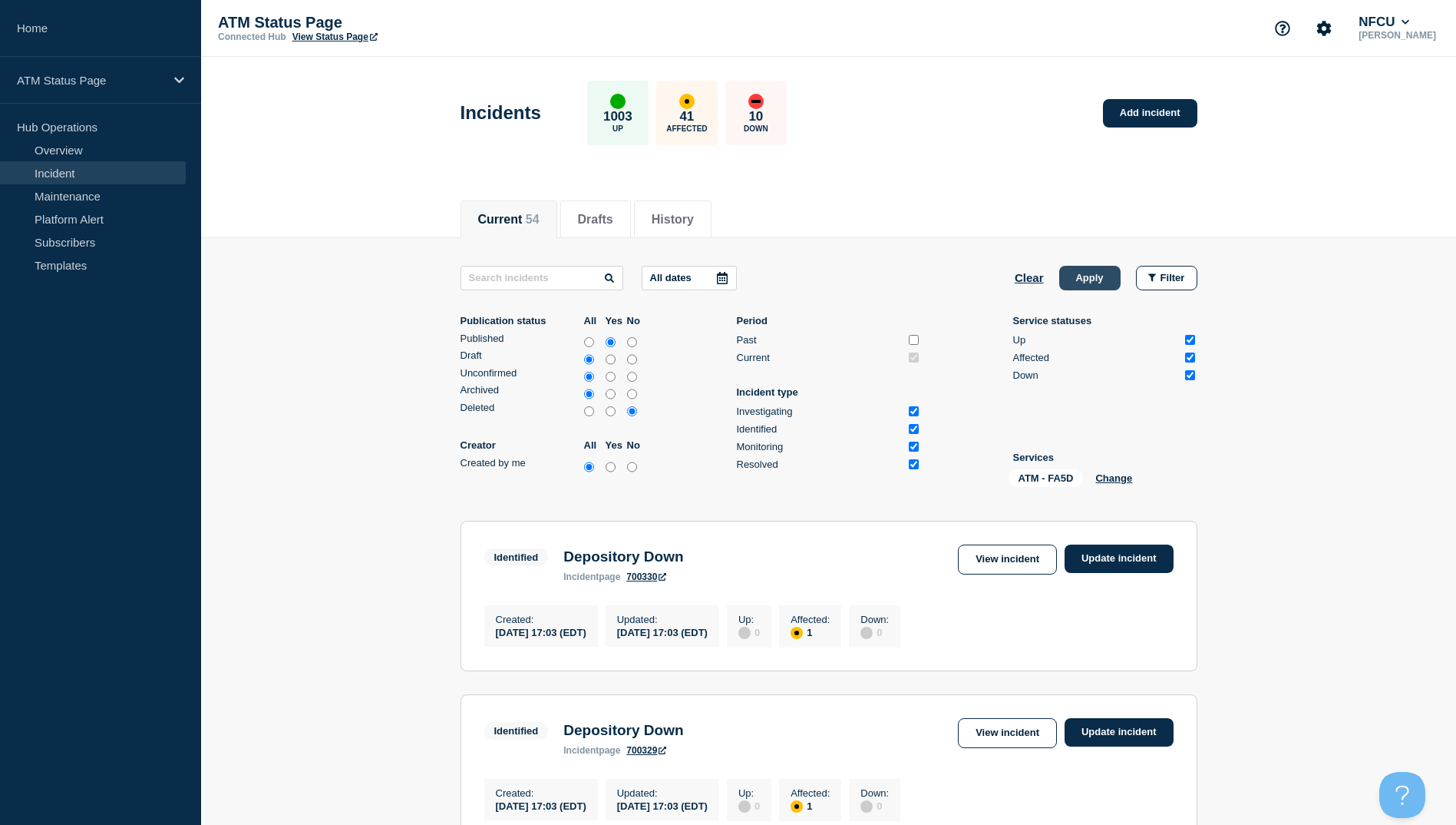
click at [1096, 273] on button "Apply" at bounding box center [1089, 278] width 61 height 24
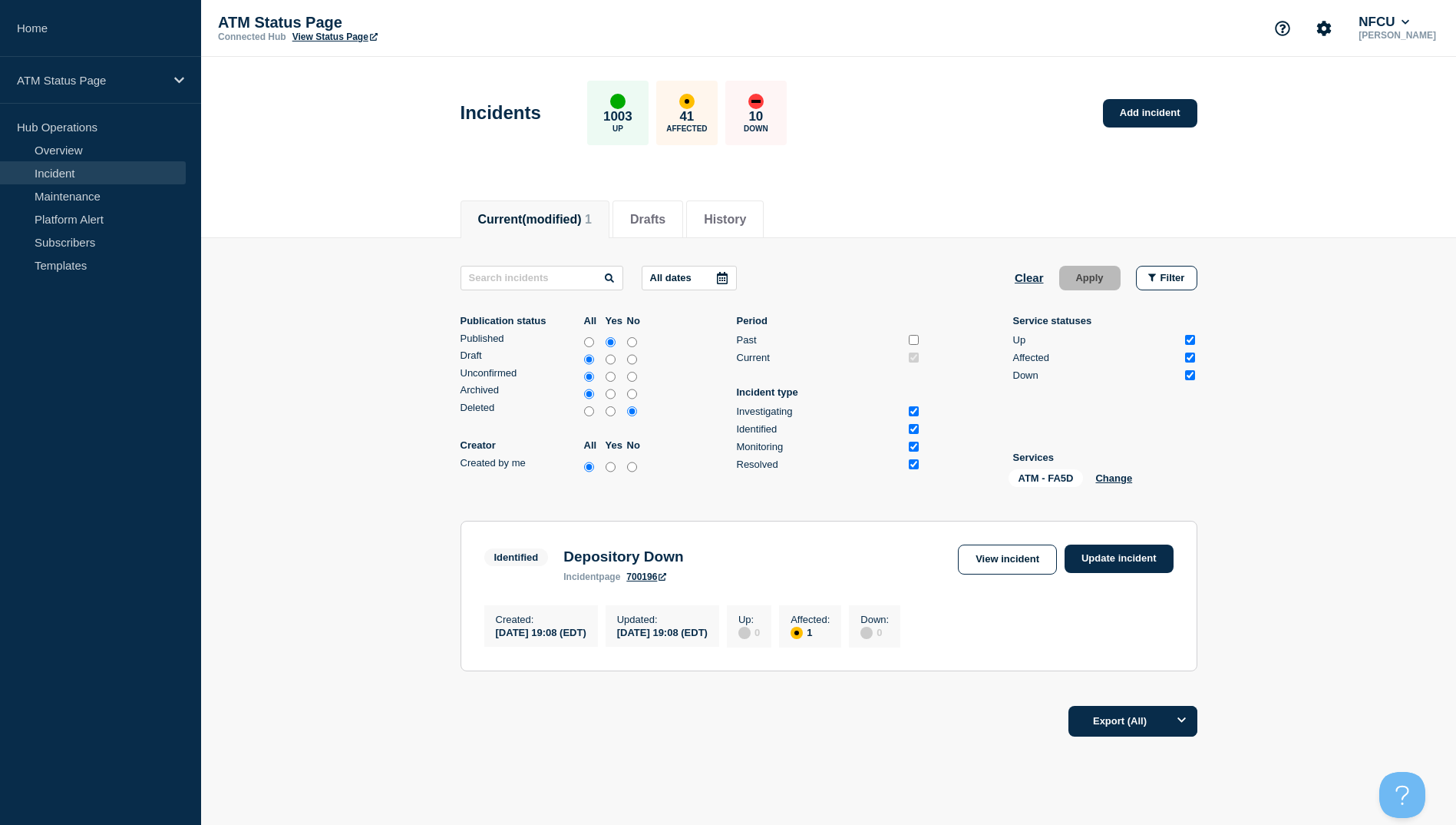
scroll to position [57, 0]
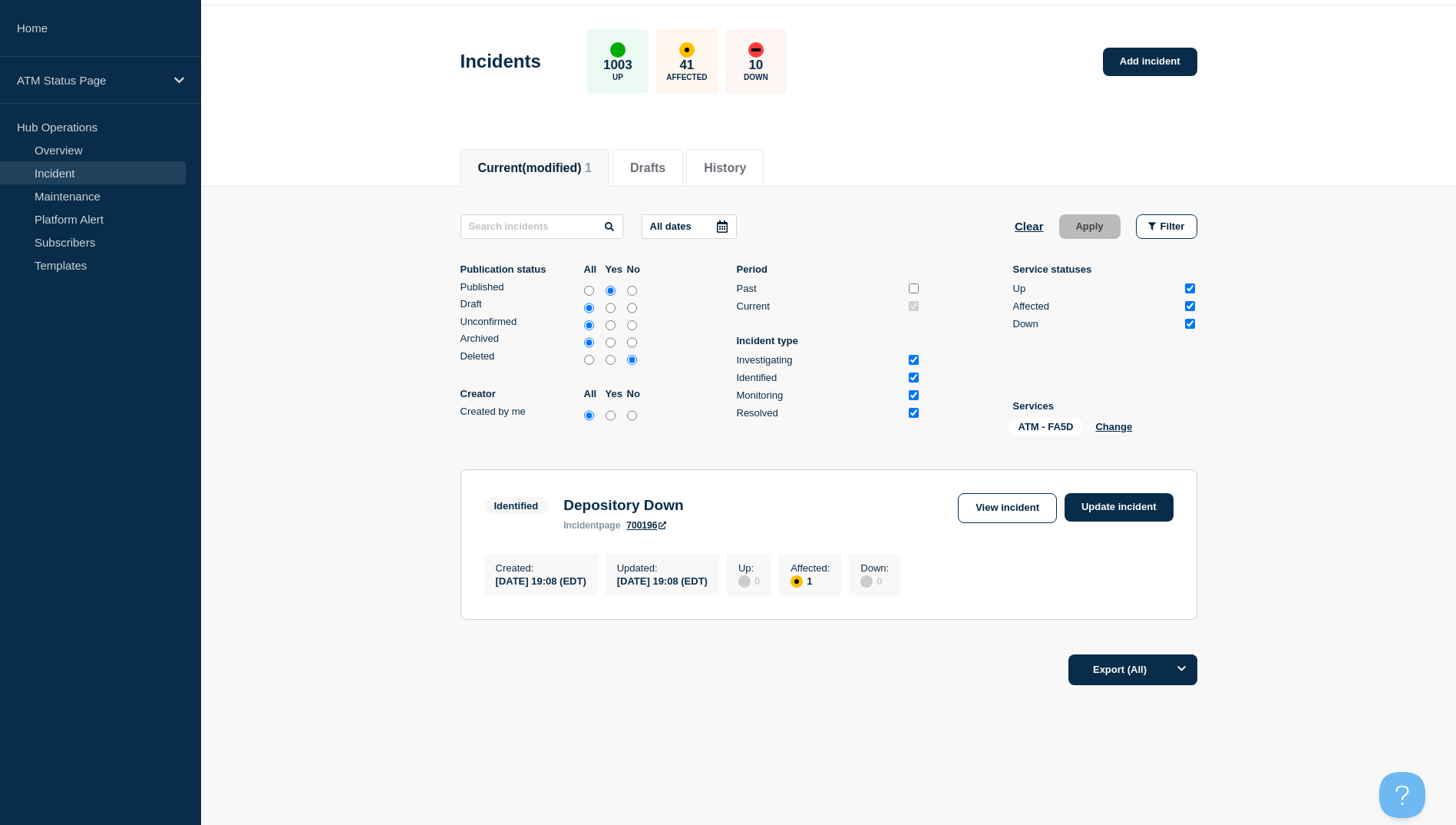
click at [1155, 72] on div "Incidents 1003 Up 41 Affected 10 Down Add incident" at bounding box center [829, 55] width 772 height 94
click at [1159, 33] on div "Incidents 1003 Up 41 Affected 10 Down Add incident" at bounding box center [829, 55] width 772 height 94
click at [1163, 39] on div "Incidents 1003 Up 41 Affected 10 Down Add incident" at bounding box center [829, 55] width 772 height 94
click at [1091, 417] on div "ATM - FA5D Change" at bounding box center [1085, 429] width 153 height 24
click at [1140, 440] on div "All dates Clear Apply Filter Publication status All Yes No Published Draft Unco…" at bounding box center [829, 429] width 737 height 429
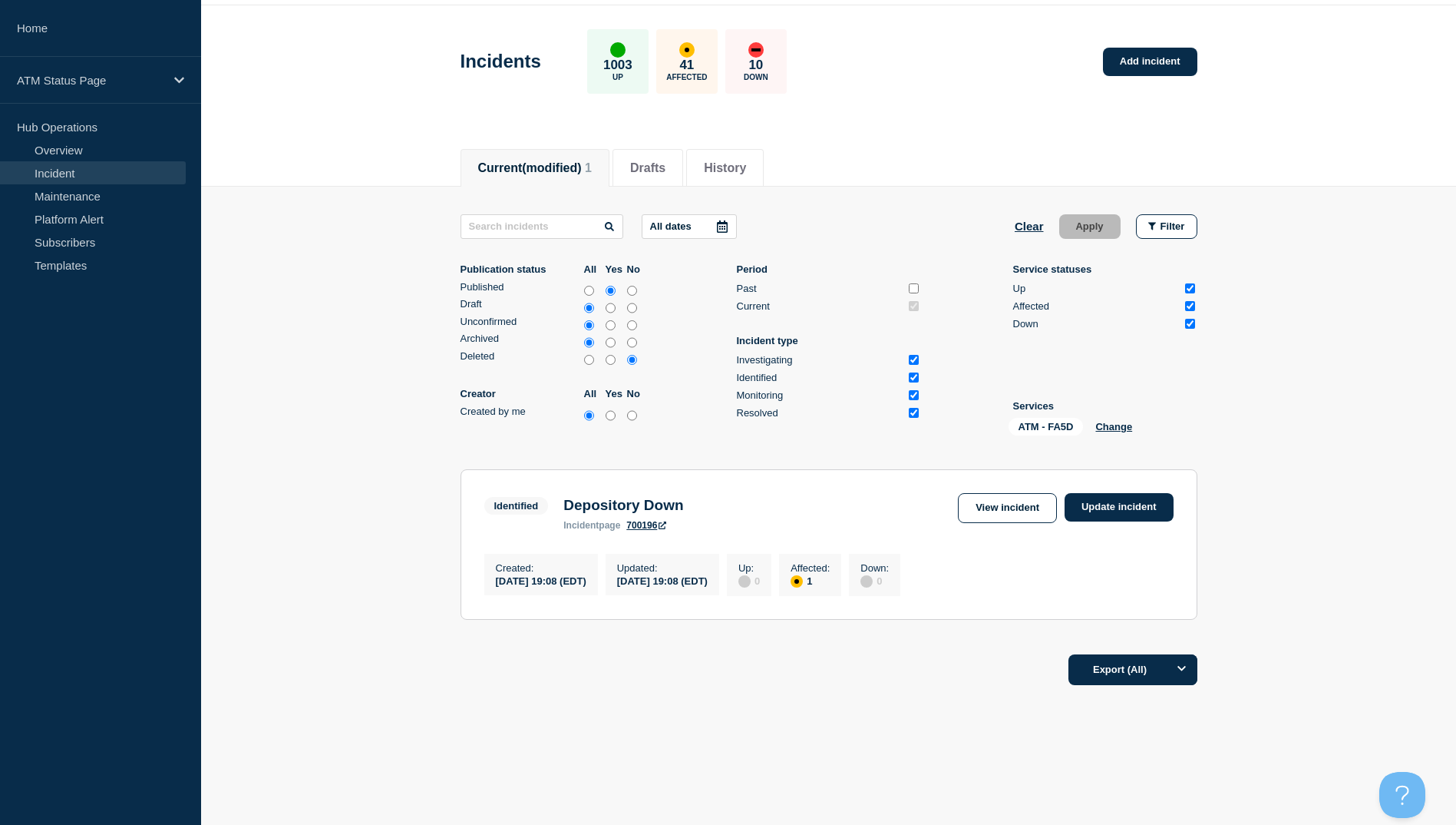
click at [1092, 421] on div "ATM - FA5D Change" at bounding box center [1085, 429] width 153 height 24
click at [1140, 428] on div "ATM - FA5D Change" at bounding box center [1085, 429] width 153 height 24
click at [1110, 425] on button "Change" at bounding box center [1113, 426] width 37 height 11
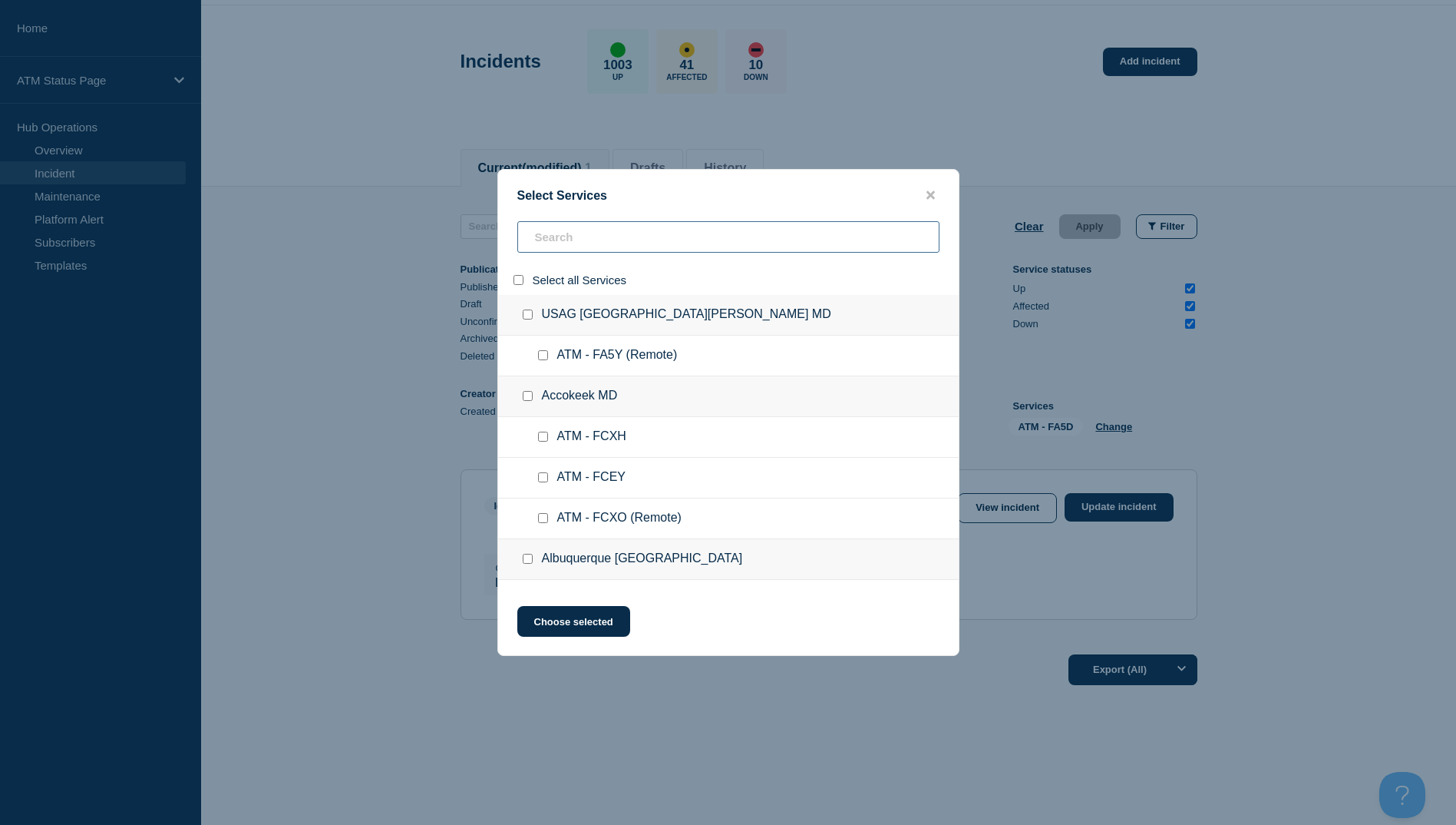
click at [534, 243] on input "search" at bounding box center [728, 236] width 422 height 32
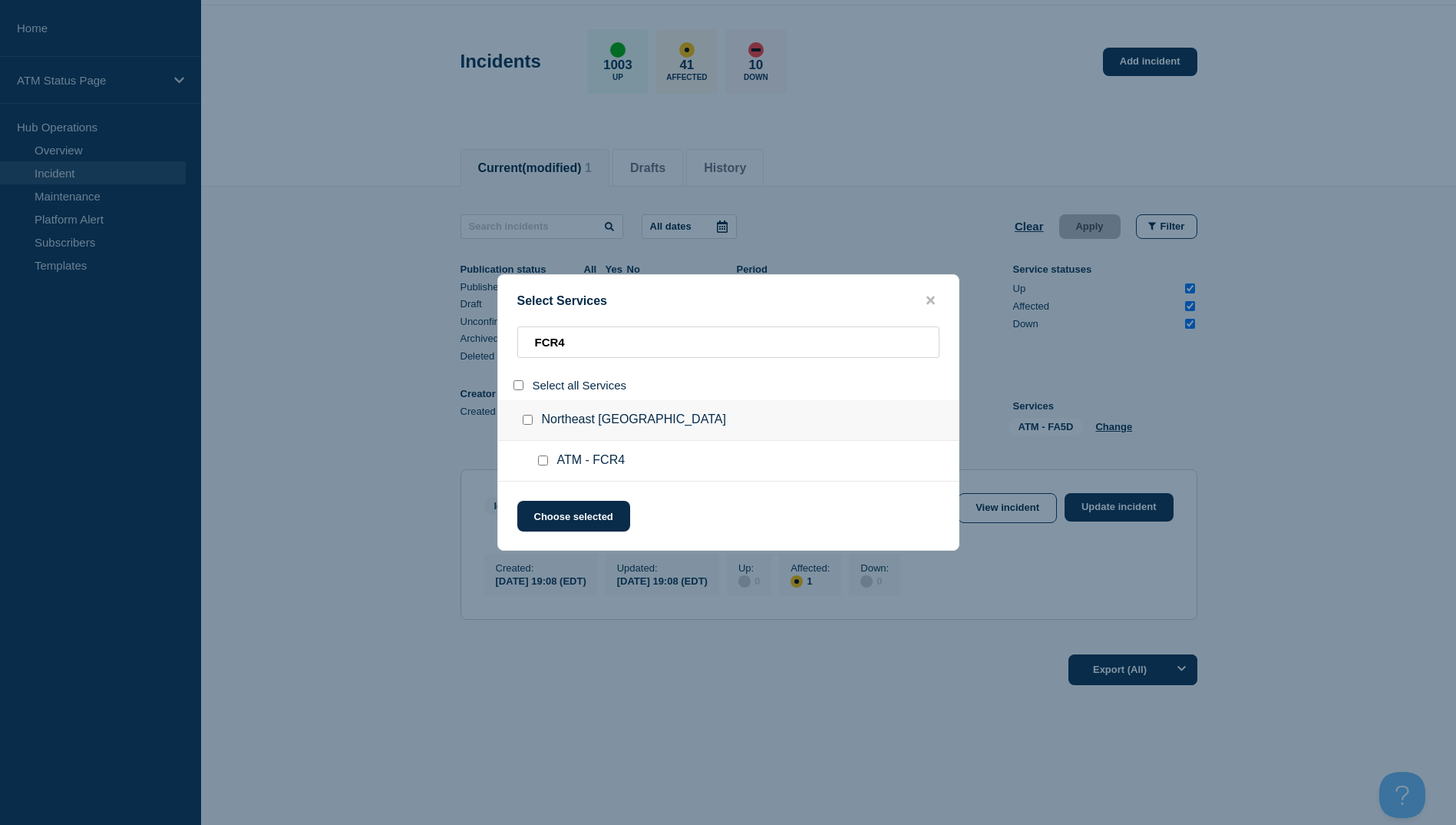
click at [541, 458] on input "service: ATM - FCR4" at bounding box center [543, 461] width 10 height 10
click at [550, 500] on div "Select Services FCR4 Select all Services Northeast [GEOGRAPHIC_DATA] [GEOGRAPHI…" at bounding box center [728, 412] width 462 height 276
click at [555, 524] on button "Choose selected" at bounding box center [574, 516] width 112 height 31
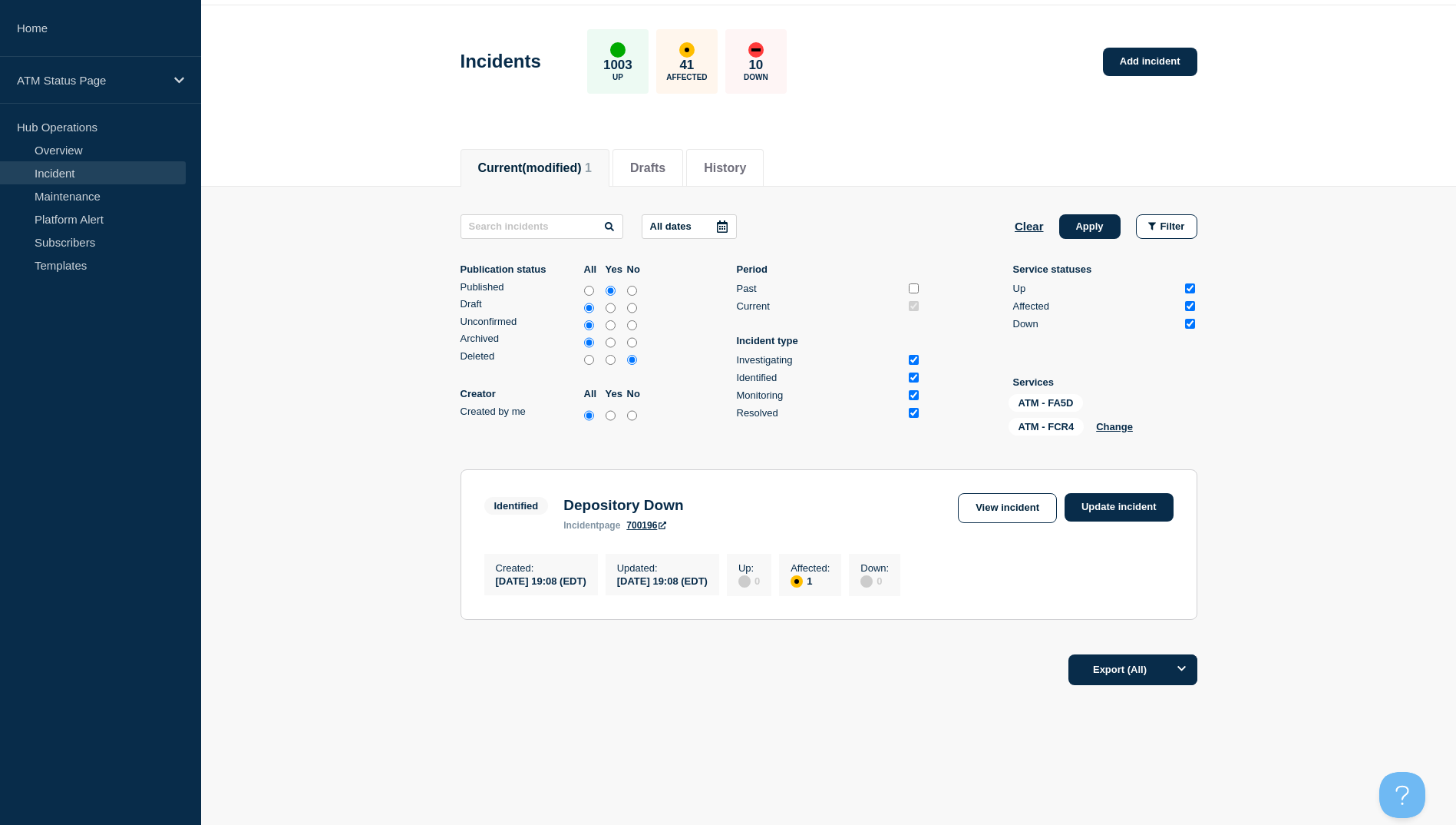
drag, startPoint x: 1143, startPoint y: 664, endPoint x: 1278, endPoint y: 494, distance: 217.1
click at [1278, 494] on div "Current Drafts History Current (modified) 1 Drafts History All dates Clear Appl…" at bounding box center [829, 468] width 1255 height 668
click at [1072, 214] on button "Apply" at bounding box center [1089, 227] width 61 height 24
click at [1160, 55] on link "Add incident" at bounding box center [1150, 61] width 95 height 29
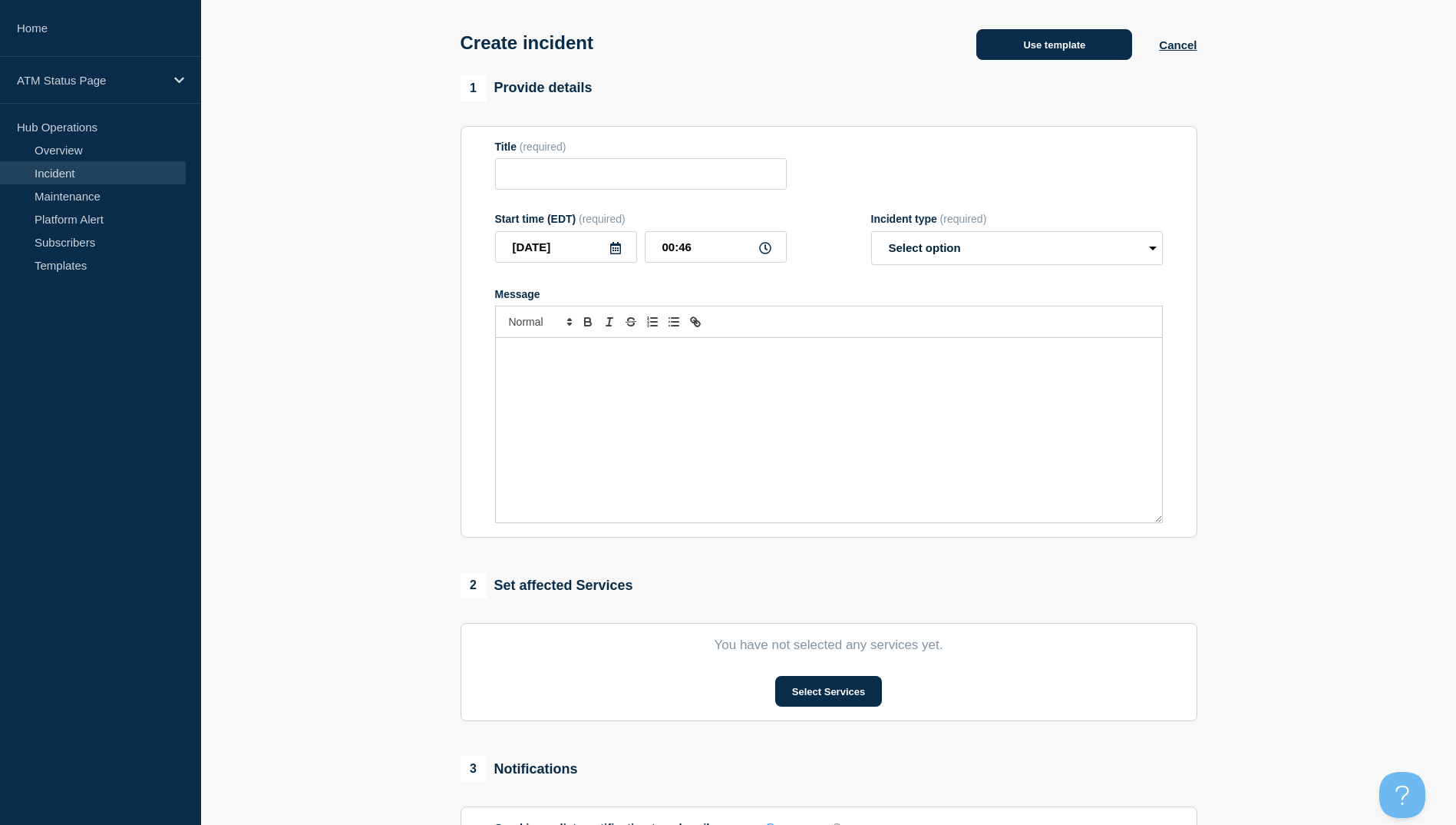
click at [1070, 59] on button "Use template" at bounding box center [1054, 45] width 156 height 31
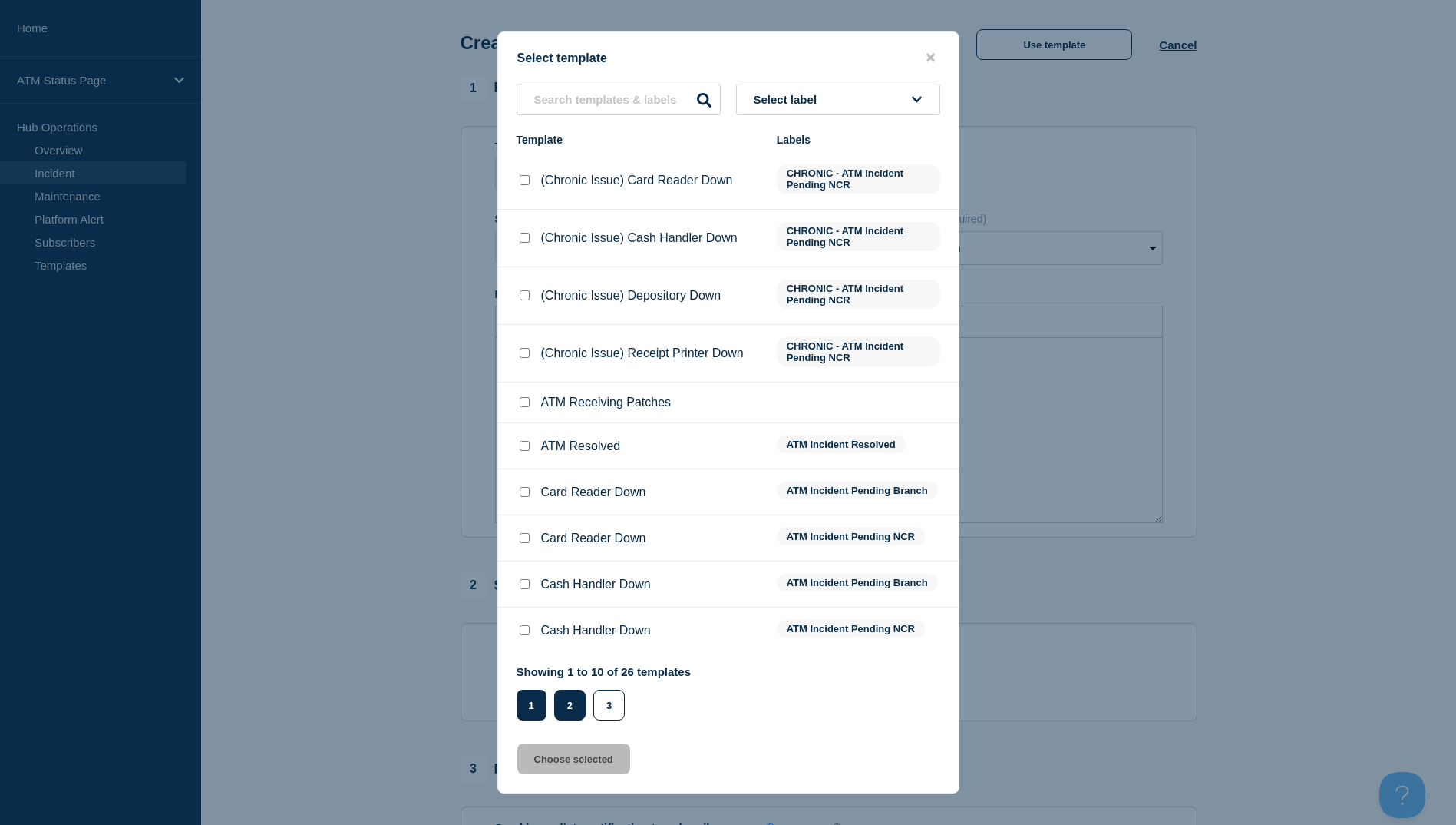
click at [572, 708] on button "2" at bounding box center [570, 705] width 32 height 31
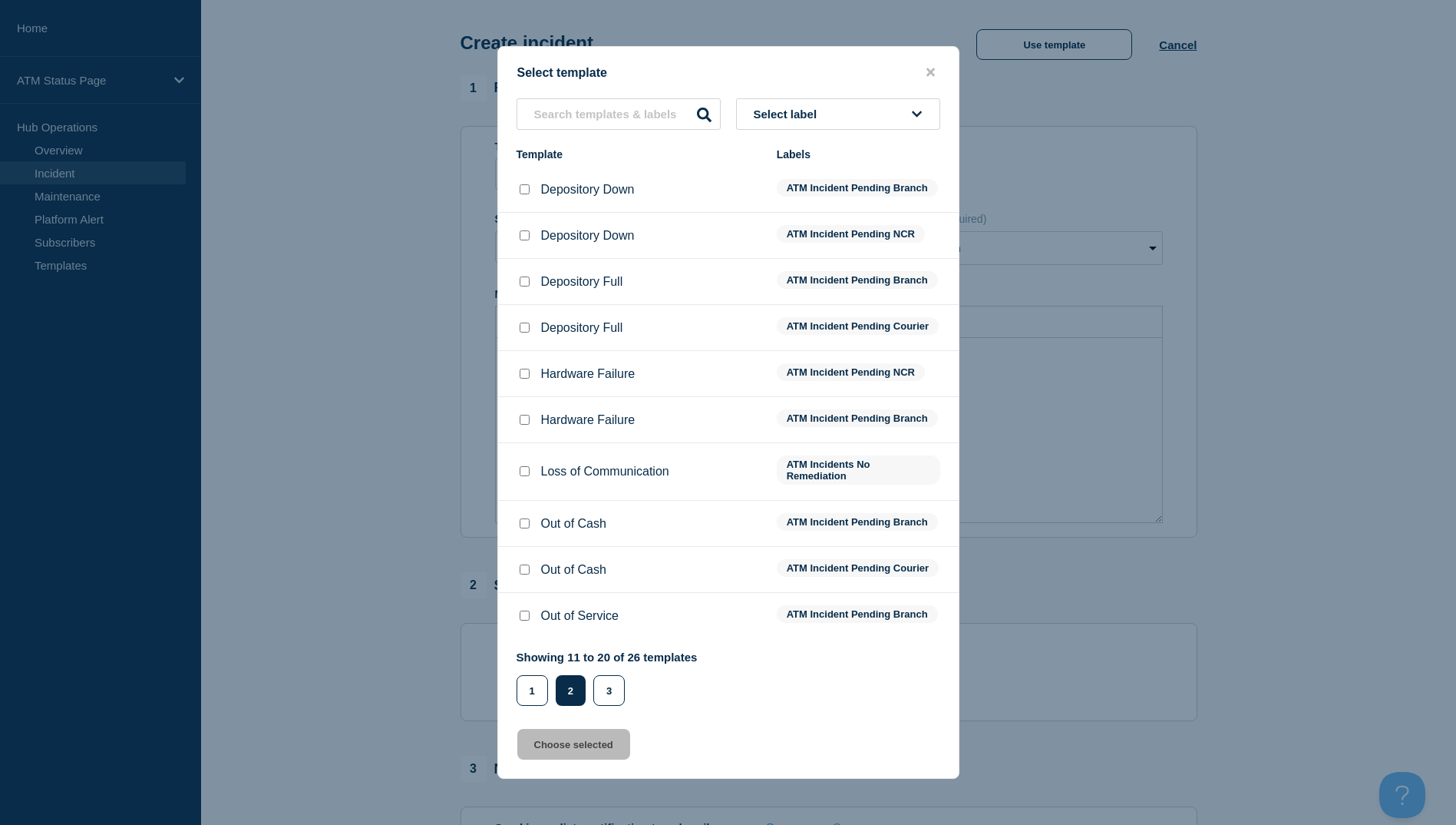
click at [535, 213] on li "Depository Down ATM Incident Pending Branch" at bounding box center [728, 236] width 460 height 46
click at [524, 184] on input "Depository Down checkbox" at bounding box center [525, 189] width 10 height 10
click at [598, 754] on button "Choose selected" at bounding box center [574, 744] width 112 height 31
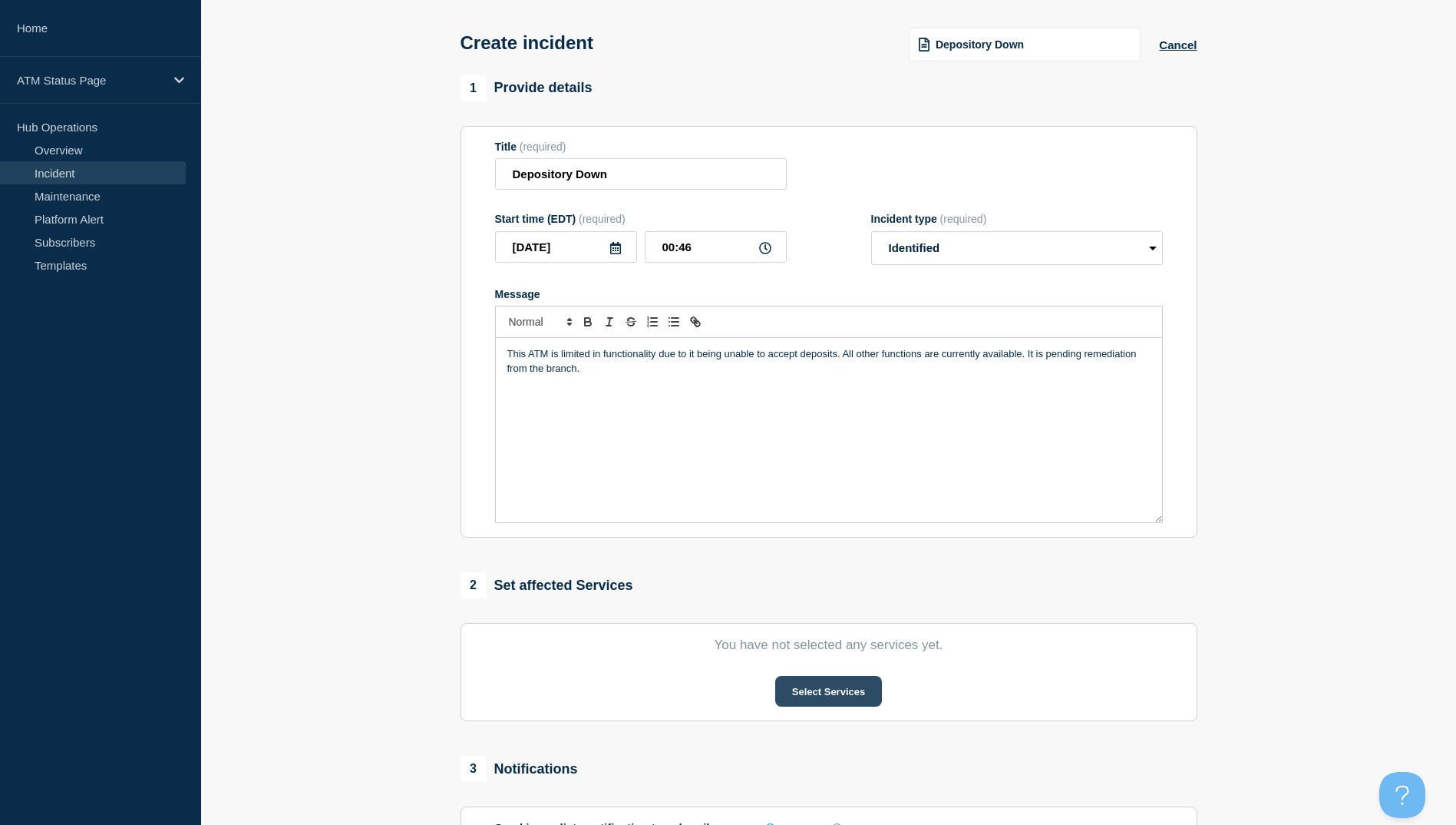
click at [823, 704] on button "Select Services" at bounding box center [829, 691] width 107 height 31
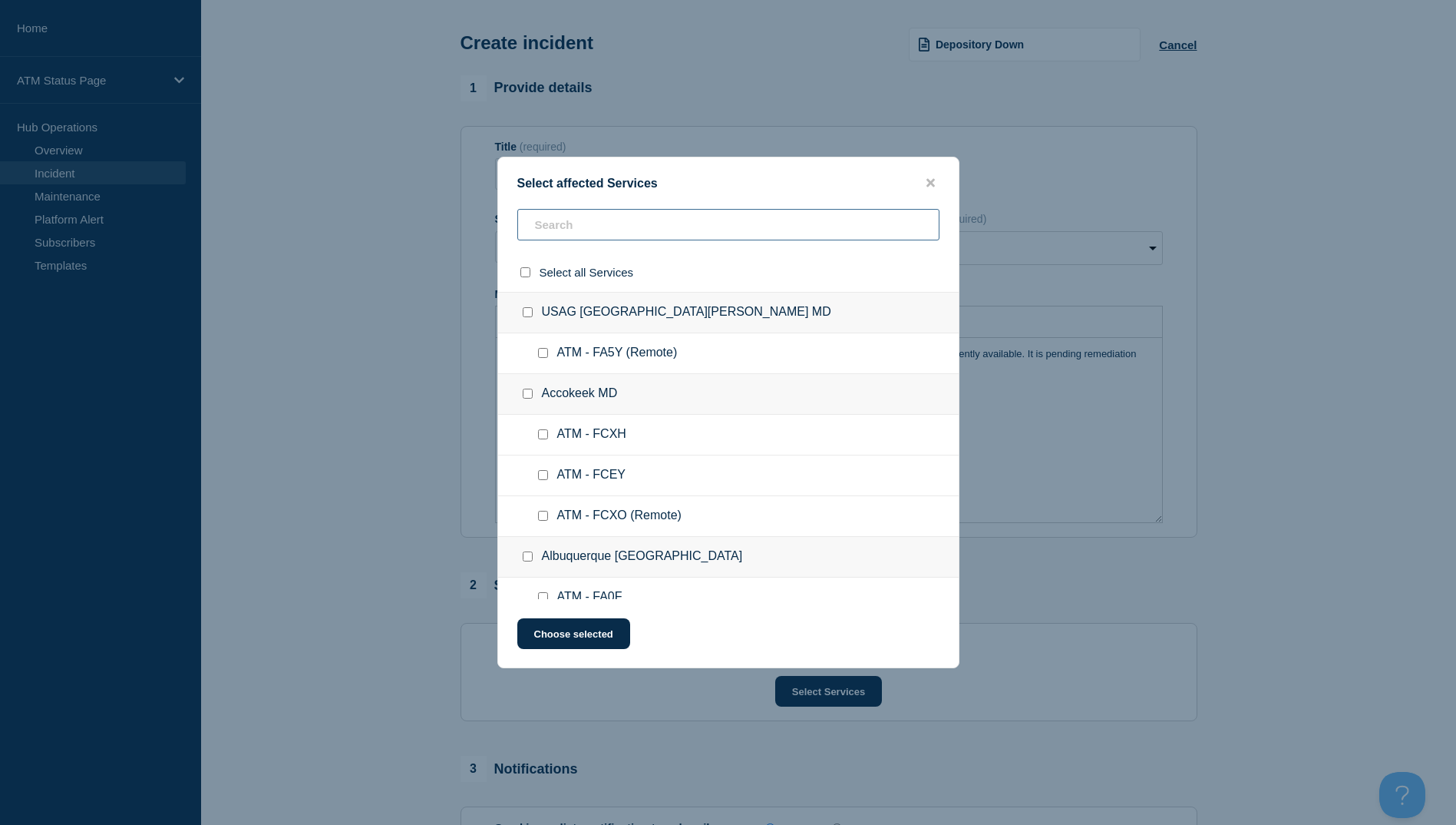
click at [617, 223] on input "text" at bounding box center [728, 224] width 422 height 32
click at [603, 216] on input "text" at bounding box center [728, 224] width 422 height 32
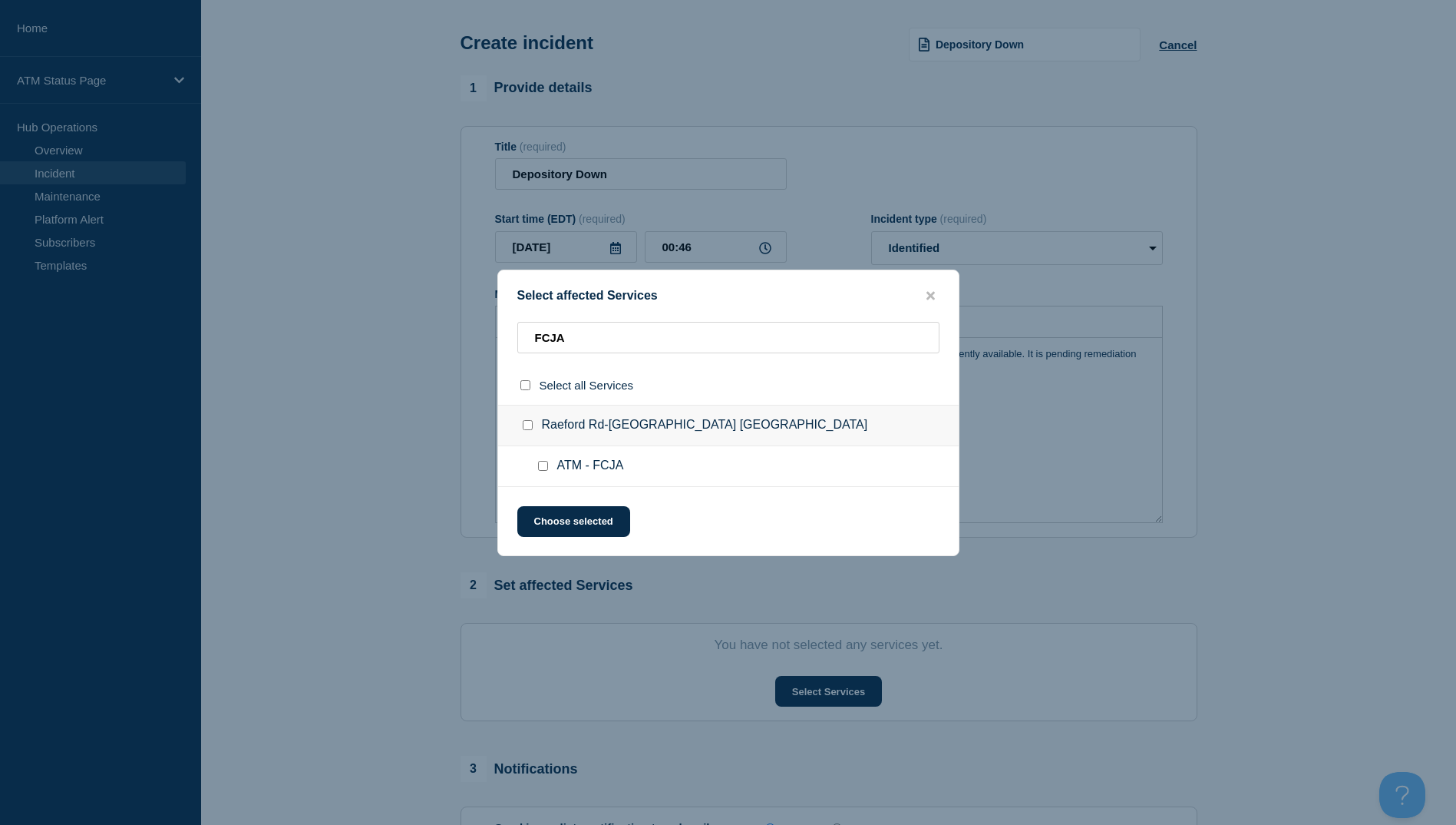
click at [543, 470] on input "ATM - FCJA checkbox" at bounding box center [543, 465] width 10 height 10
click at [531, 540] on div "Select affected Services FCJA Select all Services [GEOGRAPHIC_DATA] Rd-[GEOGRAP…" at bounding box center [728, 412] width 462 height 286
click at [543, 527] on button "Choose selected" at bounding box center [574, 522] width 112 height 31
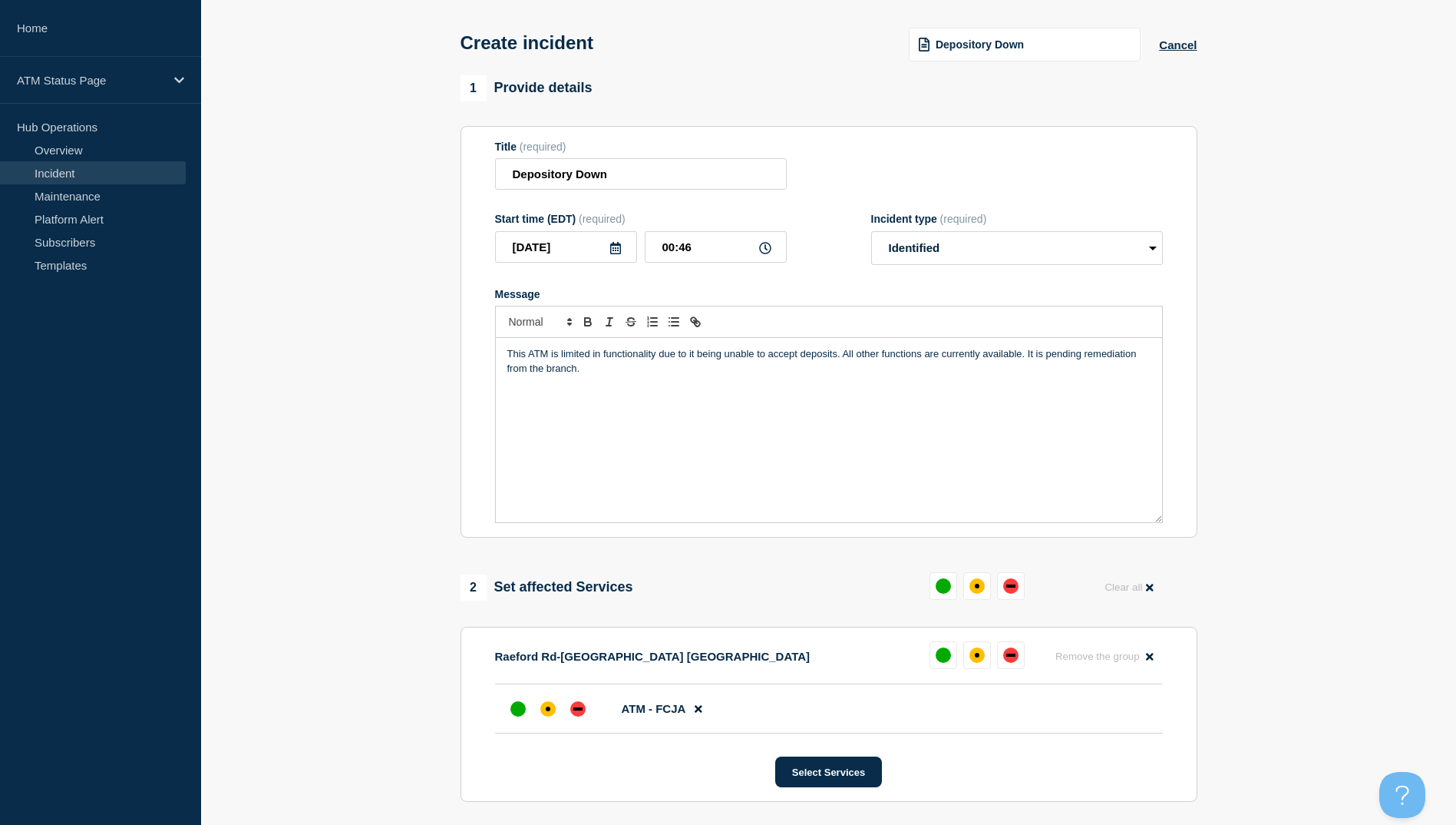
scroll to position [134, 0]
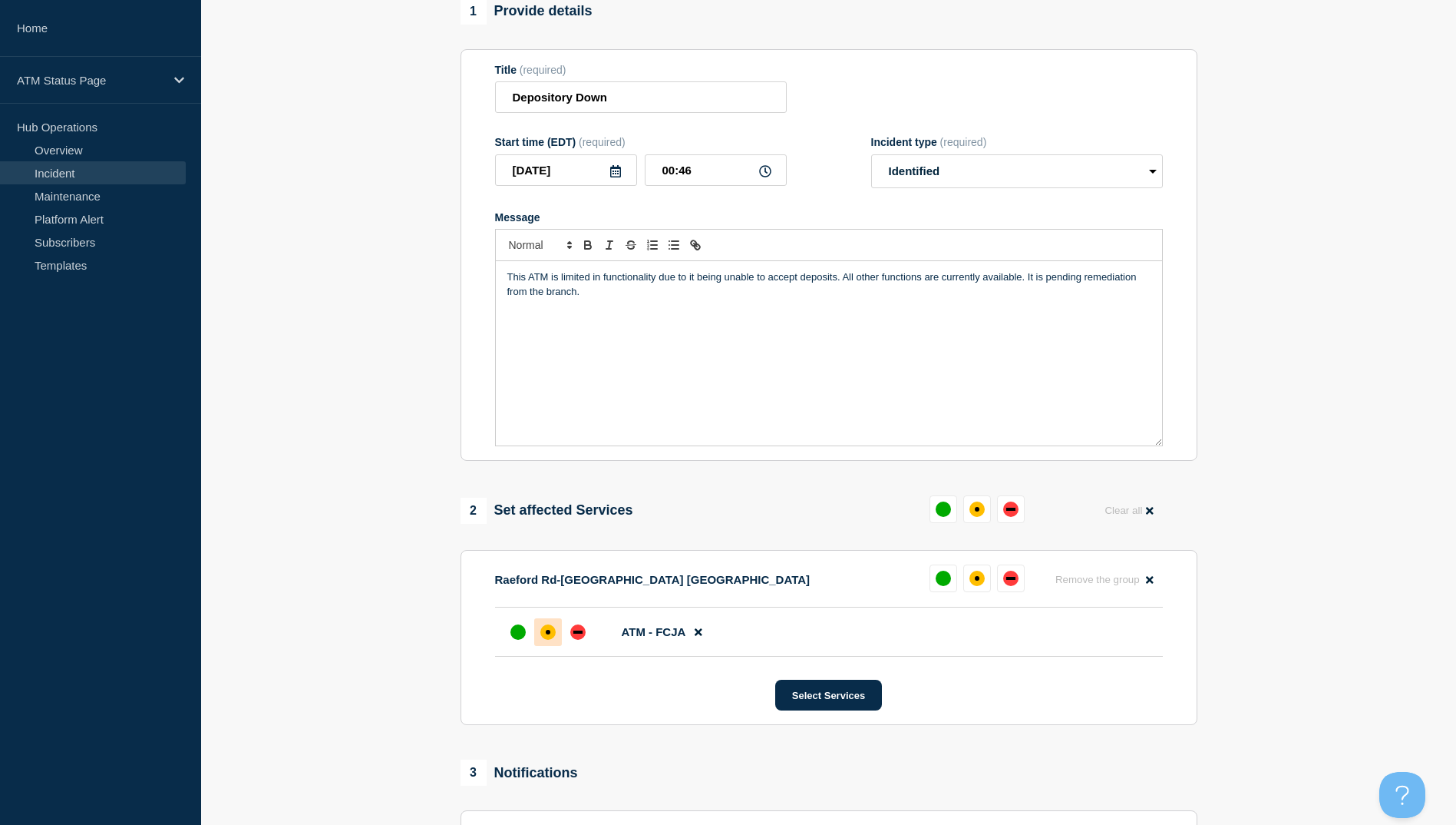
click at [555, 623] on div at bounding box center [548, 632] width 28 height 28
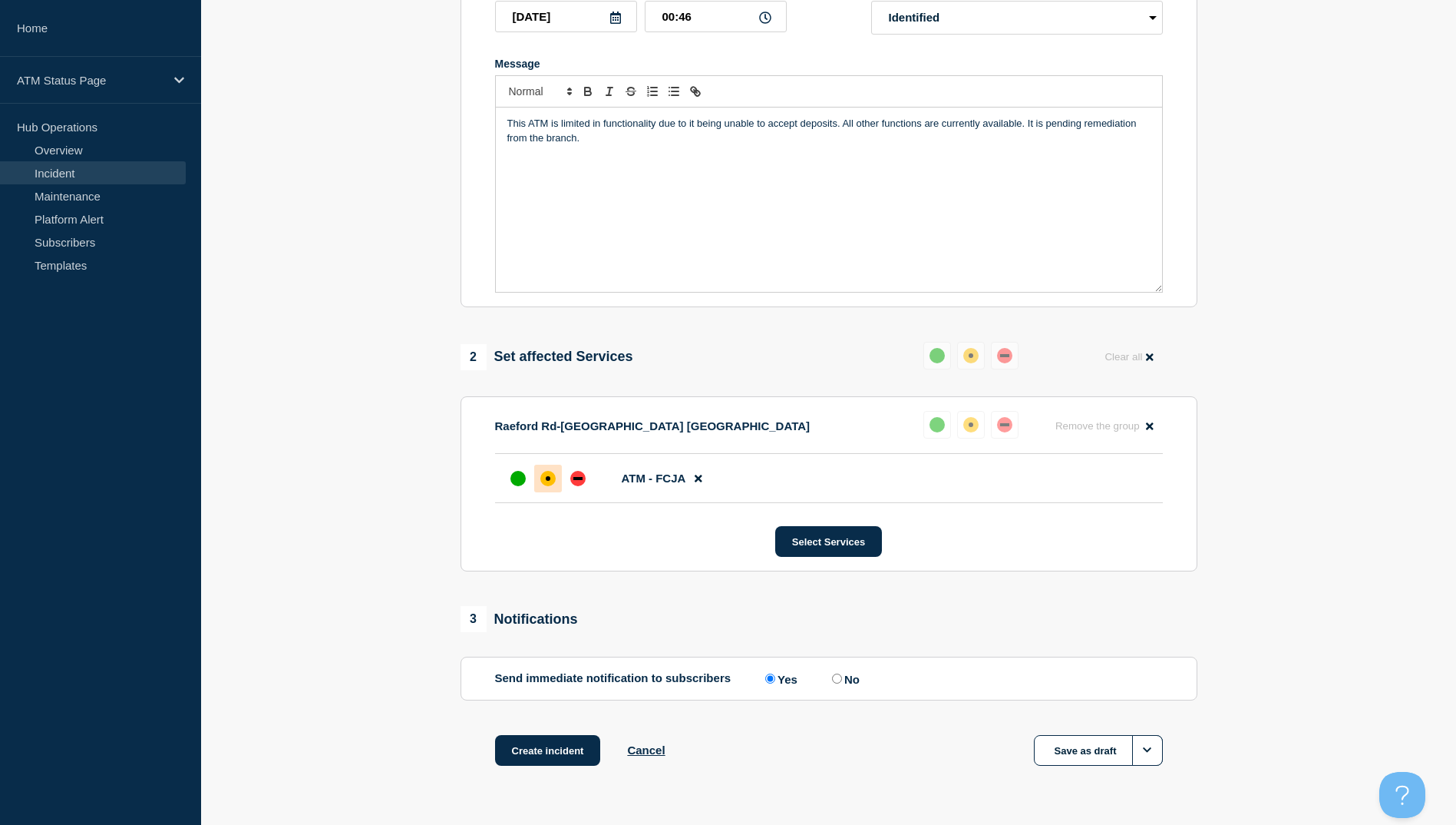
scroll to position [332, 0]
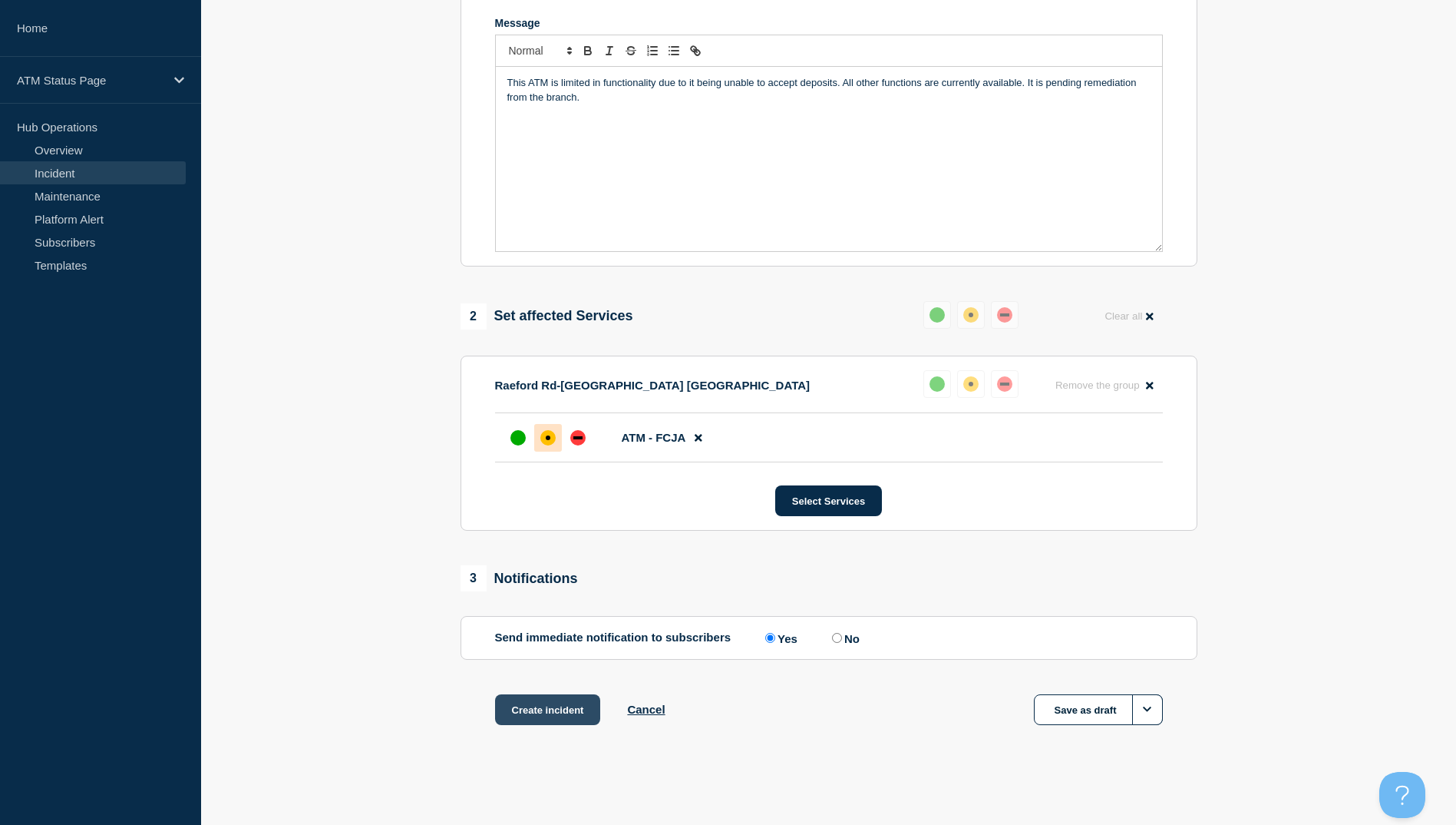
click at [539, 719] on button "Create incident" at bounding box center [548, 710] width 106 height 31
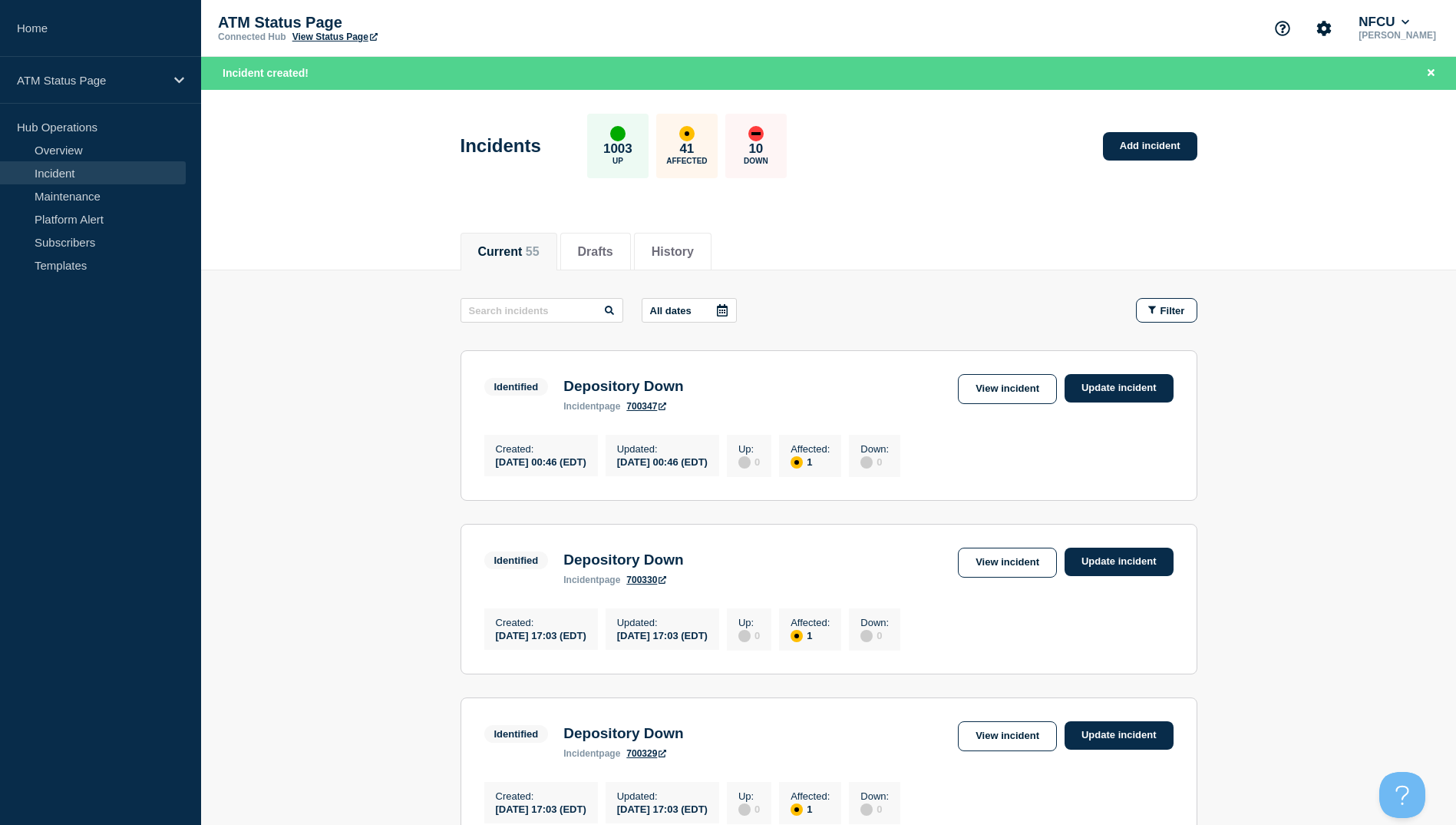
click at [347, 125] on header "Incidents 1003 Up 41 Affected 10 Down Add incident" at bounding box center [829, 153] width 1255 height 128
click at [996, 391] on link "View incident" at bounding box center [1008, 389] width 99 height 30
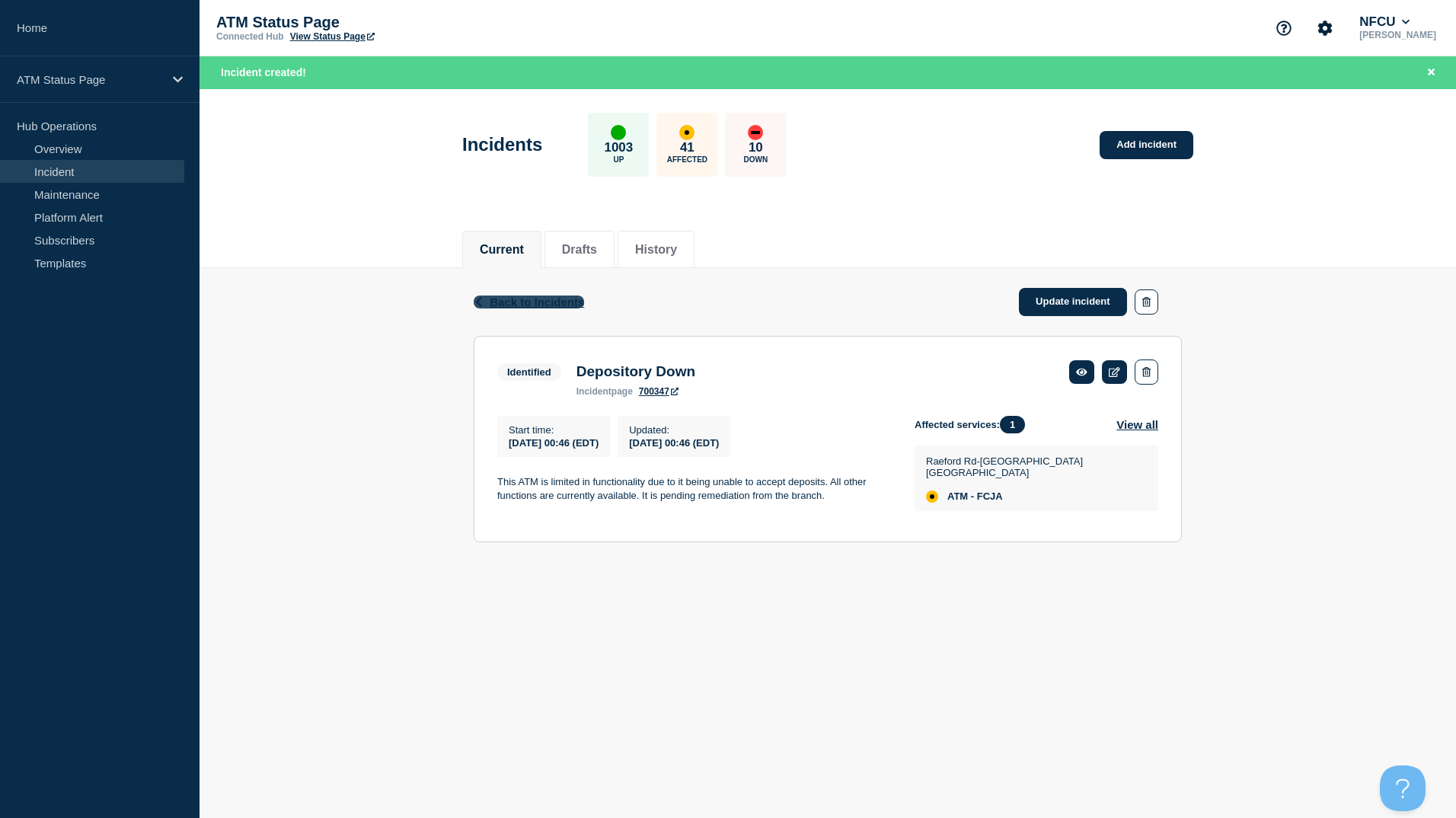
click at [533, 297] on span "Back to Incidents" at bounding box center [537, 302] width 95 height 13
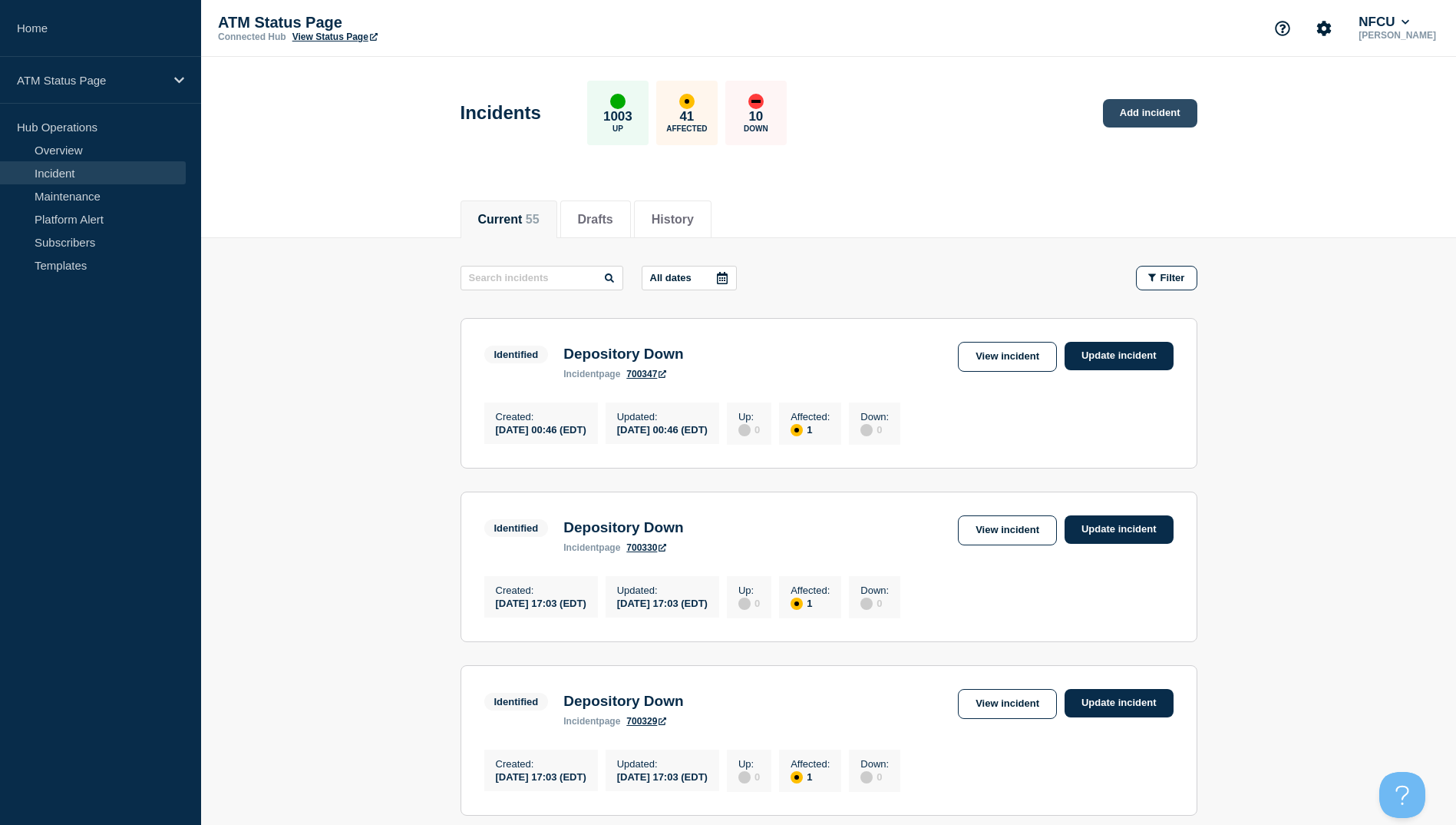
click at [1152, 117] on link "Add incident" at bounding box center [1150, 113] width 95 height 29
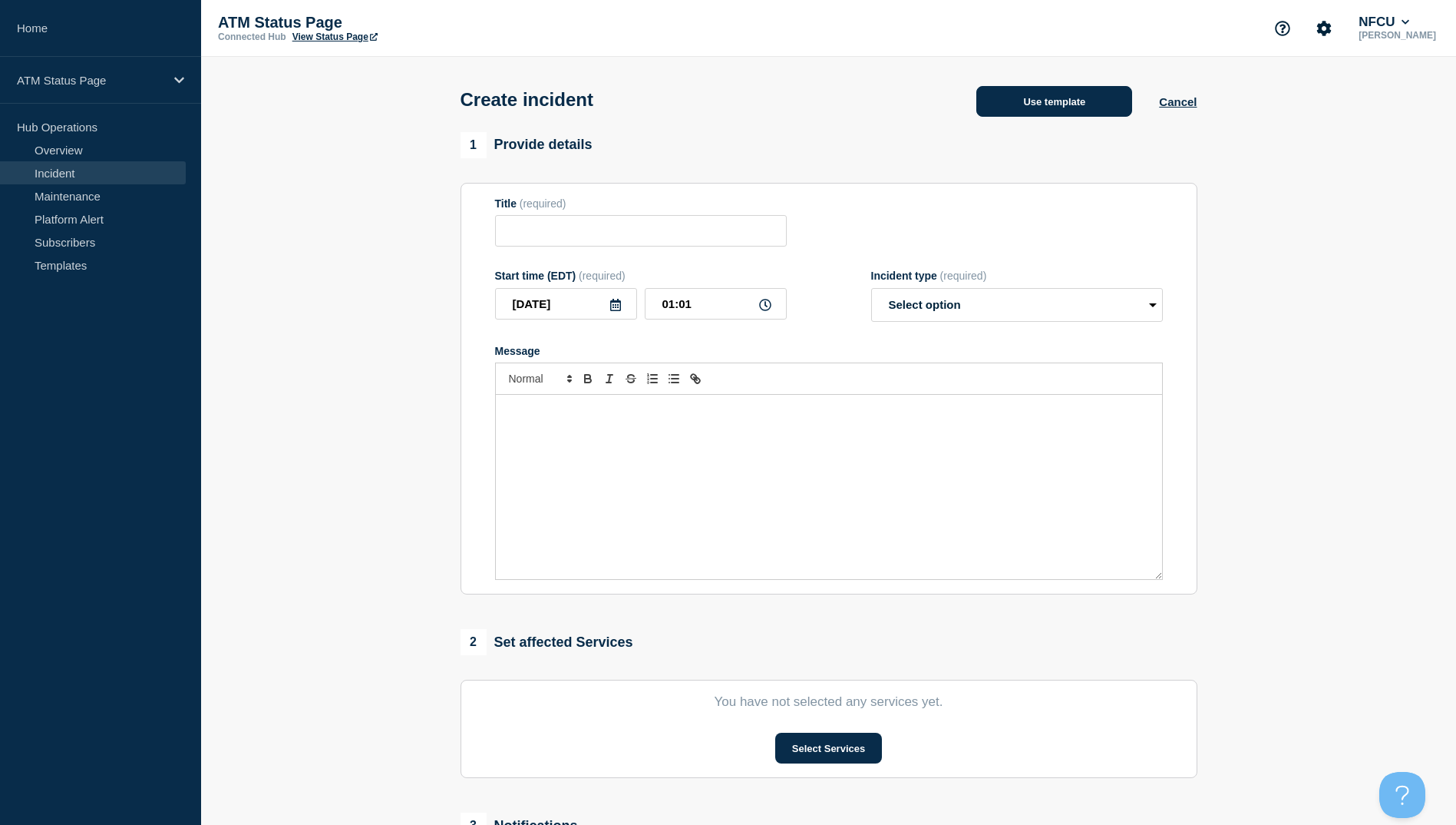
click at [1086, 110] on button "Use template" at bounding box center [1054, 102] width 156 height 31
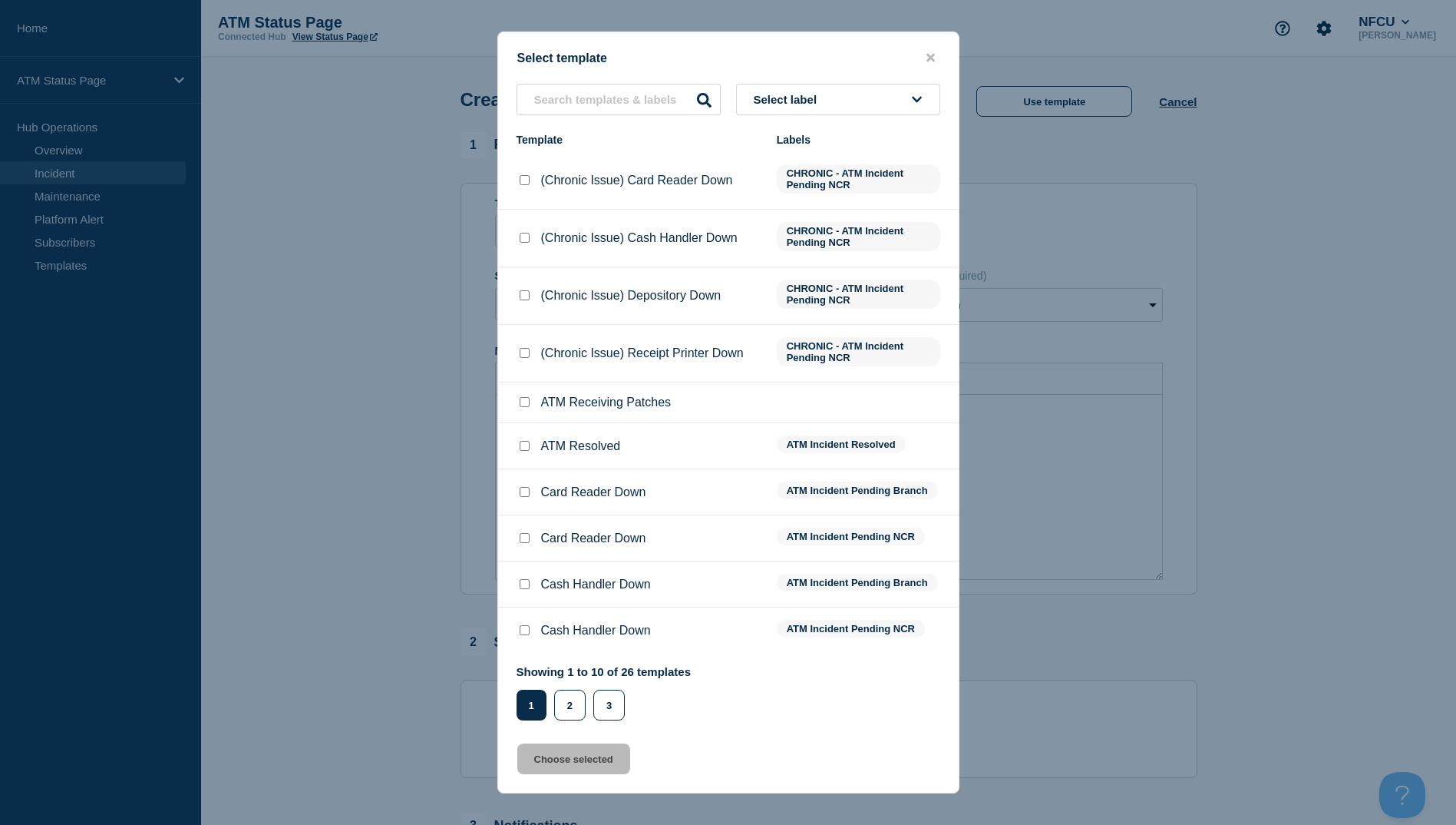
click at [554, 716] on div "1" at bounding box center [574, 705] width 39 height 31
click at [563, 708] on button "2" at bounding box center [570, 705] width 32 height 31
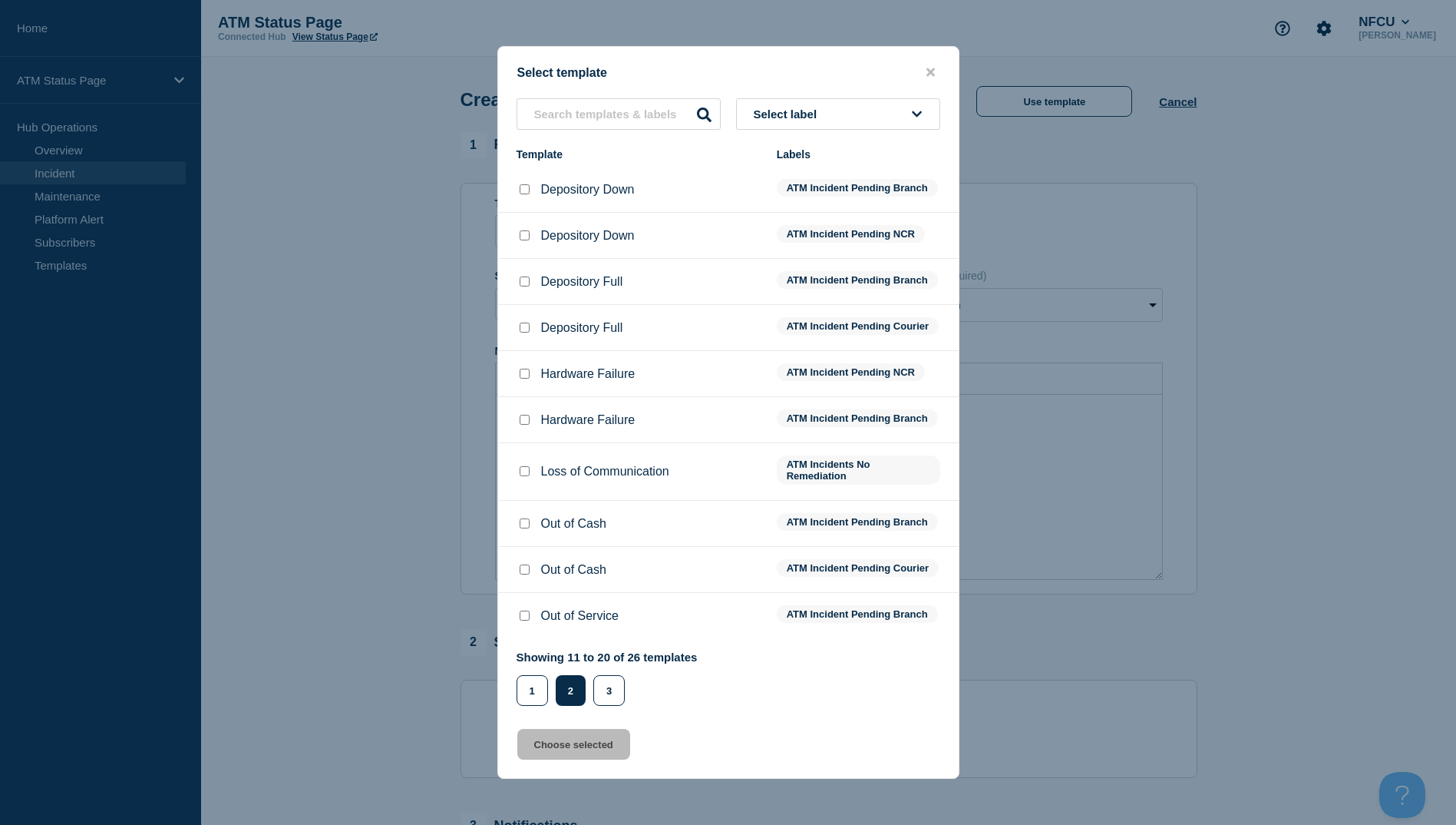
click at [531, 213] on li "Depository Down ATM Incident Pending Branch" at bounding box center [728, 236] width 460 height 46
click at [526, 184] on input "Depository Down checkbox" at bounding box center [525, 189] width 10 height 10
click at [578, 759] on button "Choose selected" at bounding box center [574, 744] width 112 height 31
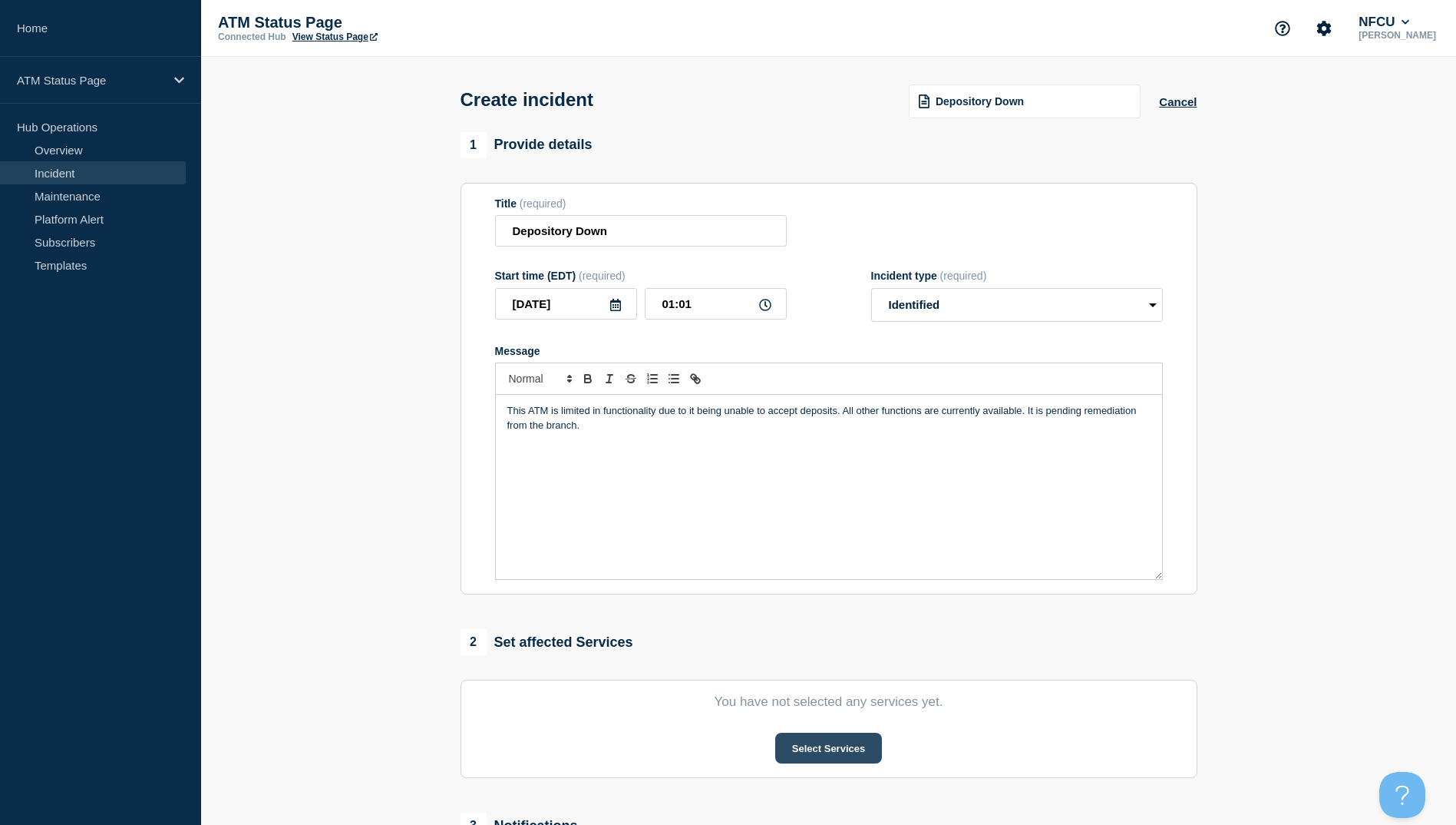
click at [829, 743] on button "Select Services" at bounding box center [829, 748] width 107 height 31
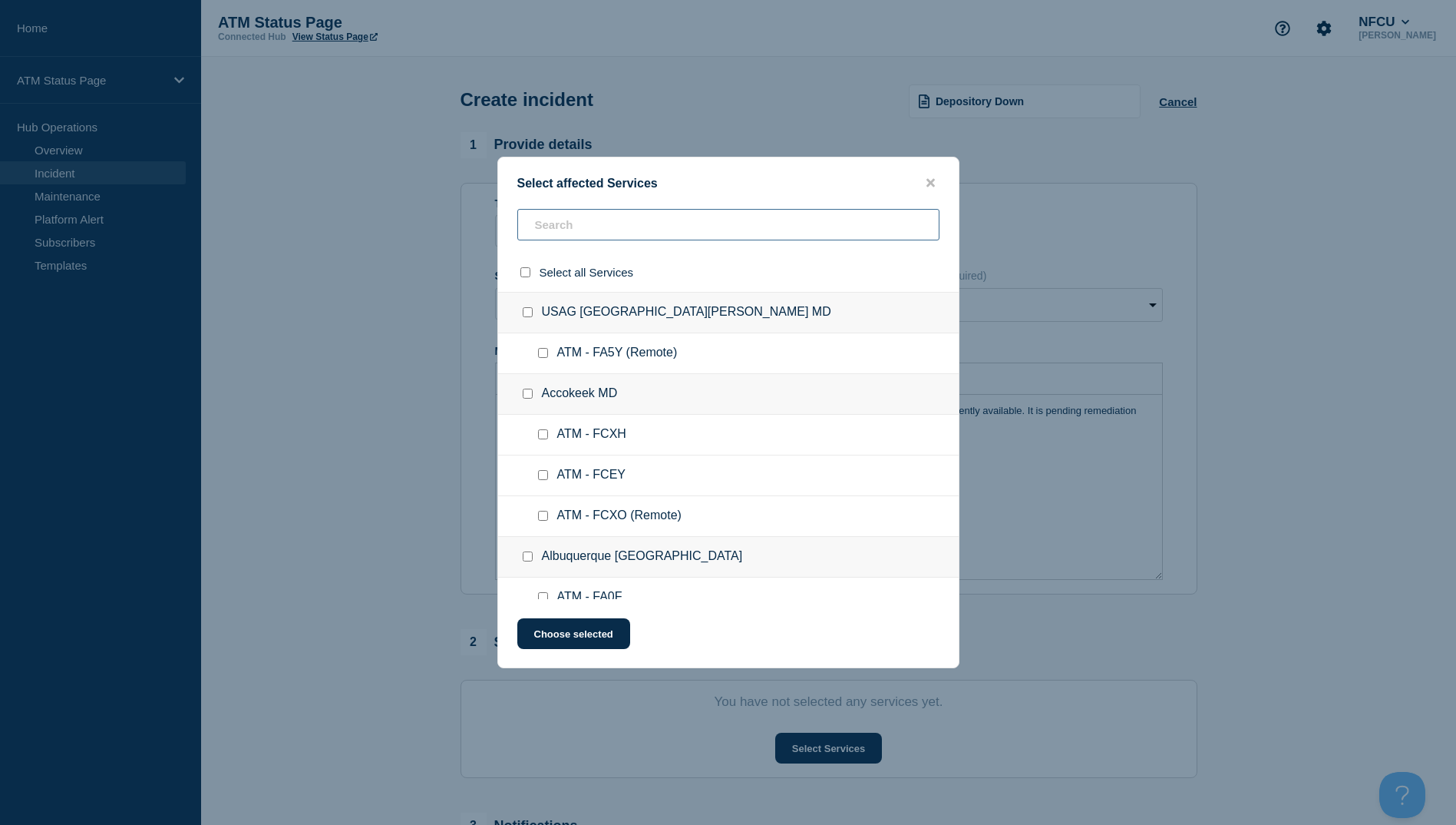
click at [579, 232] on input "text" at bounding box center [728, 224] width 422 height 32
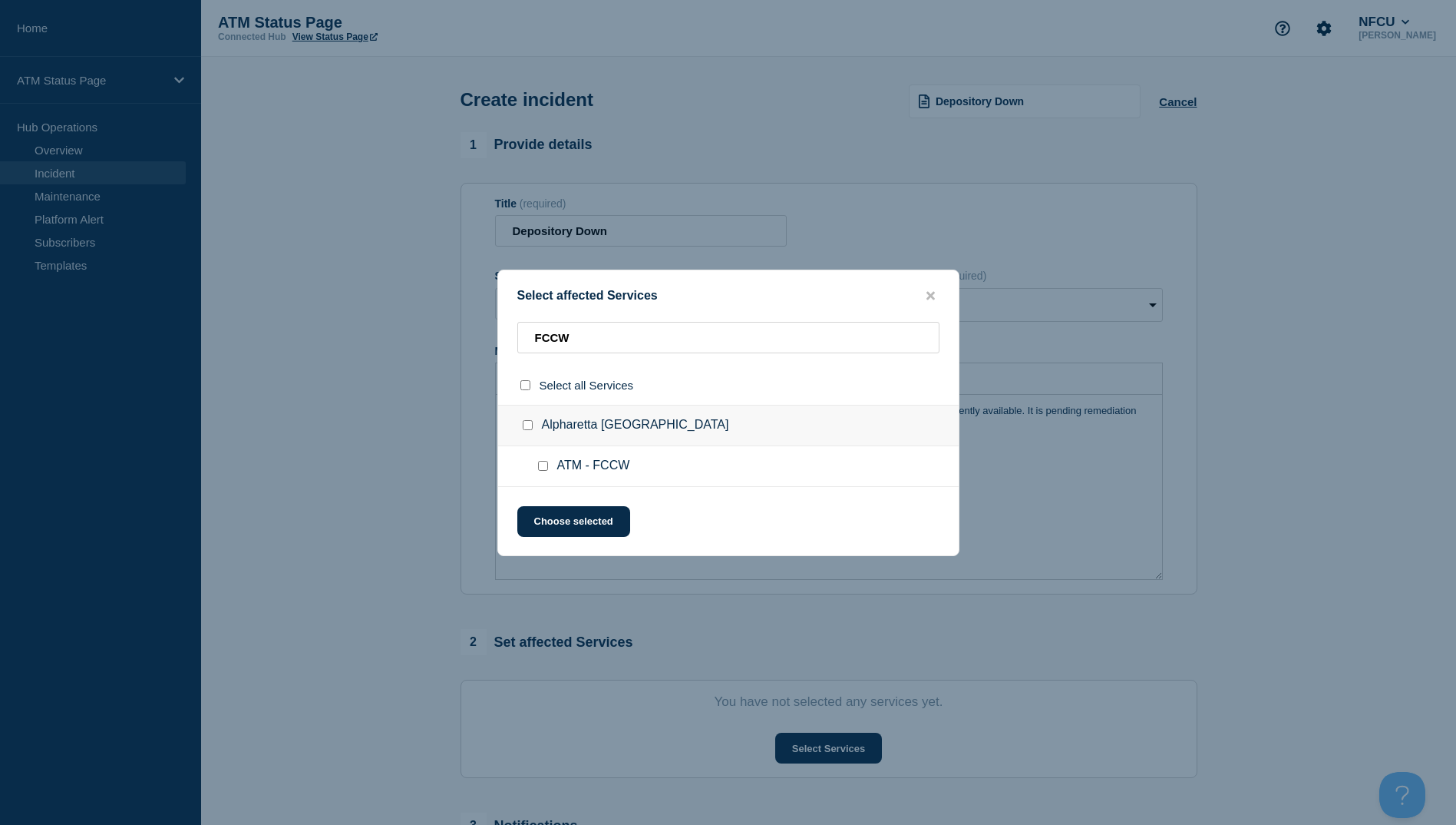
click at [549, 466] on div at bounding box center [546, 465] width 22 height 15
click at [538, 462] on input "ATM - FCCW checkbox" at bounding box center [543, 465] width 10 height 10
click at [537, 540] on div "Select affected Services FCCW Select all Services [GEOGRAPHIC_DATA] [GEOGRAPHIC…" at bounding box center [728, 412] width 462 height 286
click at [539, 521] on button "Choose selected" at bounding box center [574, 522] width 112 height 31
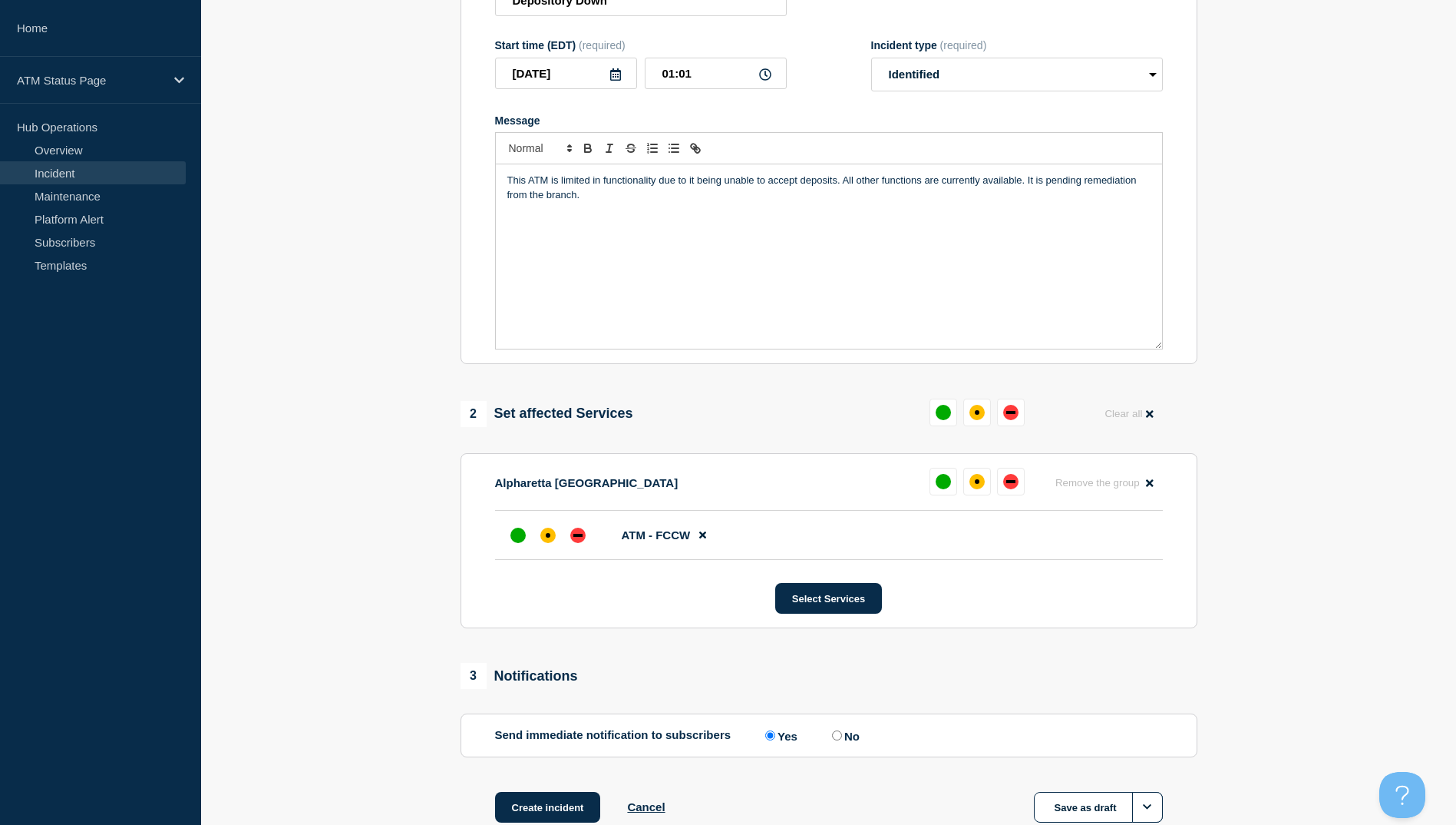
scroll to position [307, 0]
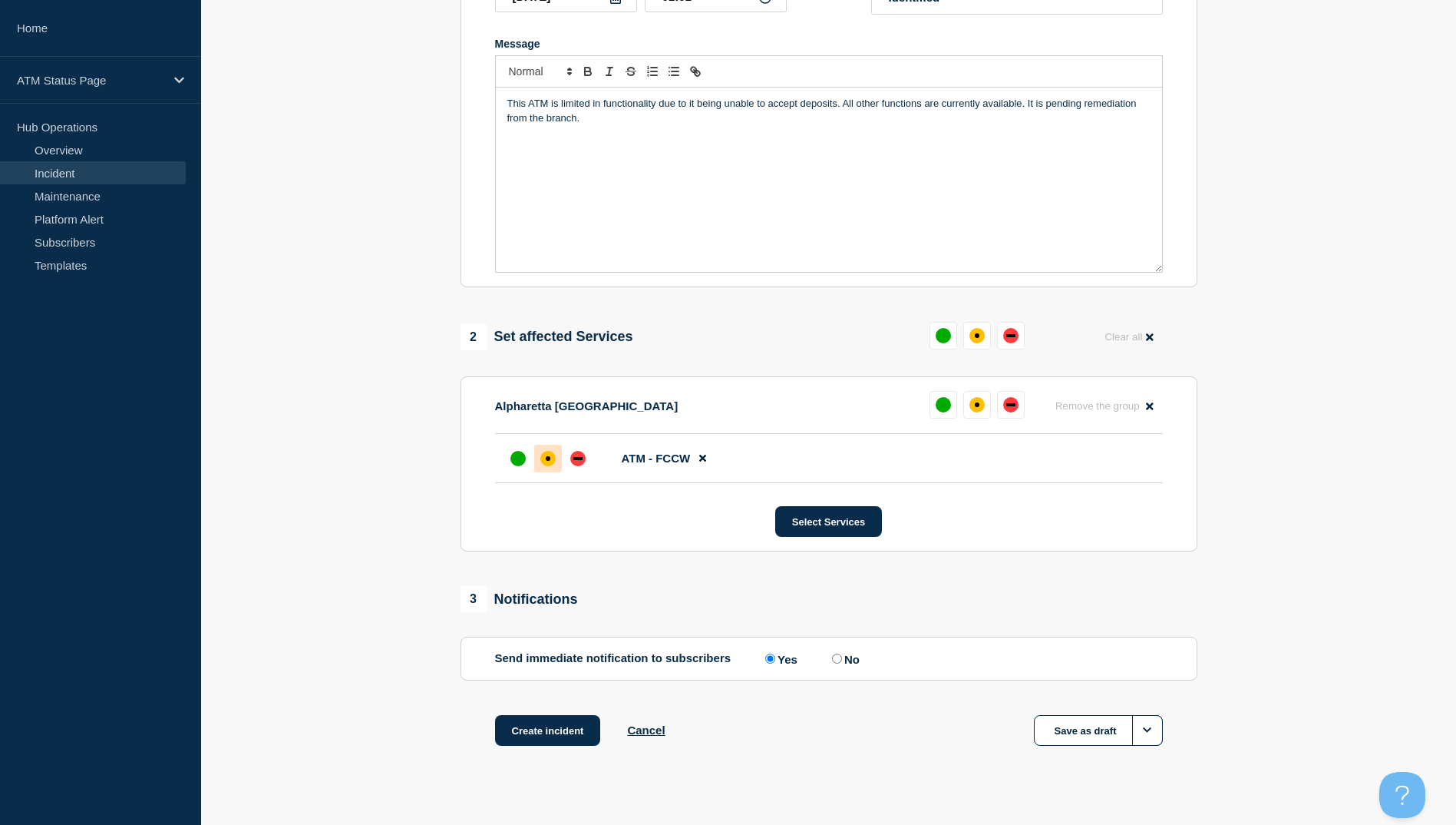
click at [549, 466] on div "affected" at bounding box center [548, 458] width 15 height 15
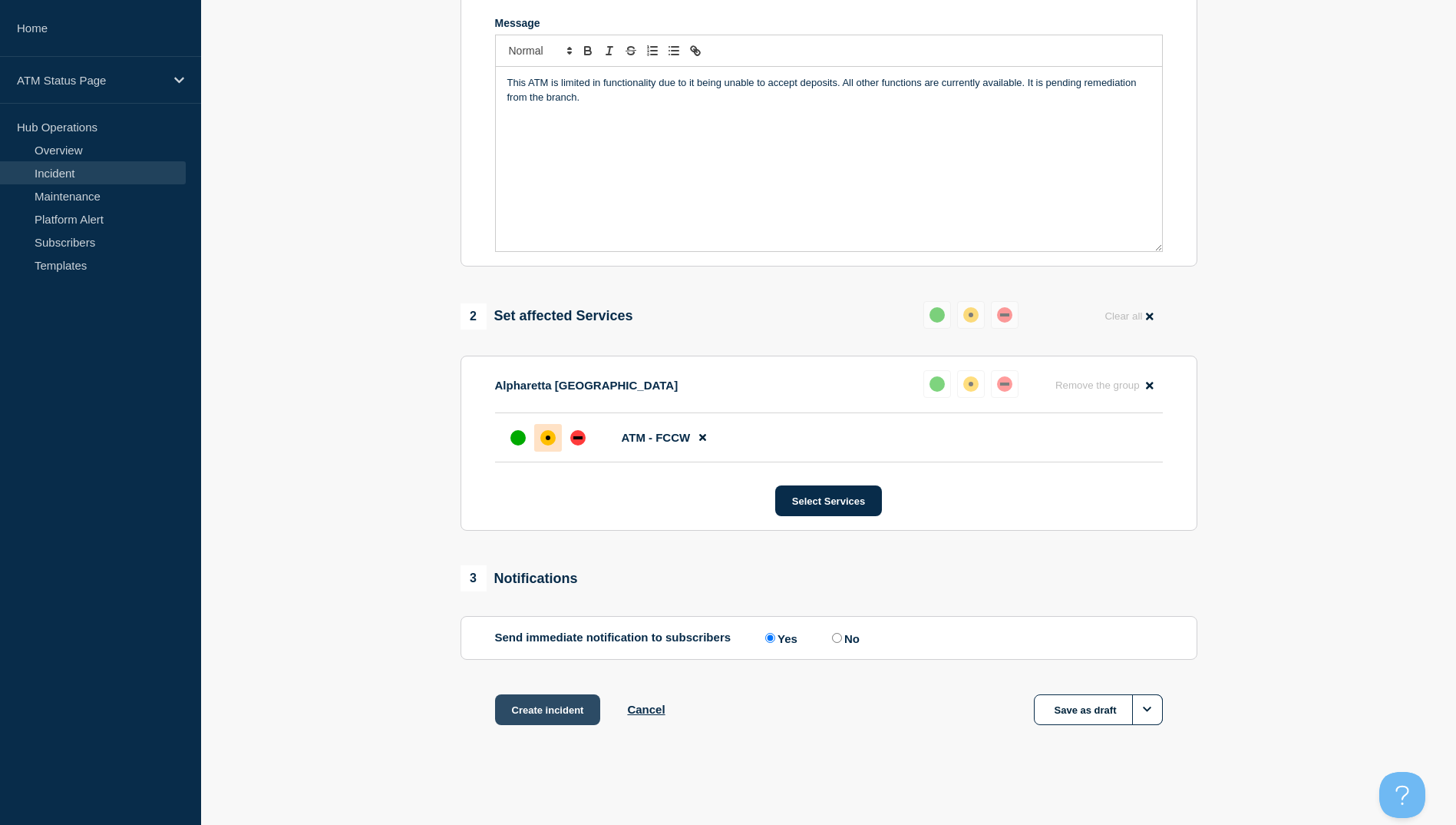
click at [578, 709] on button "Create incident" at bounding box center [548, 710] width 106 height 31
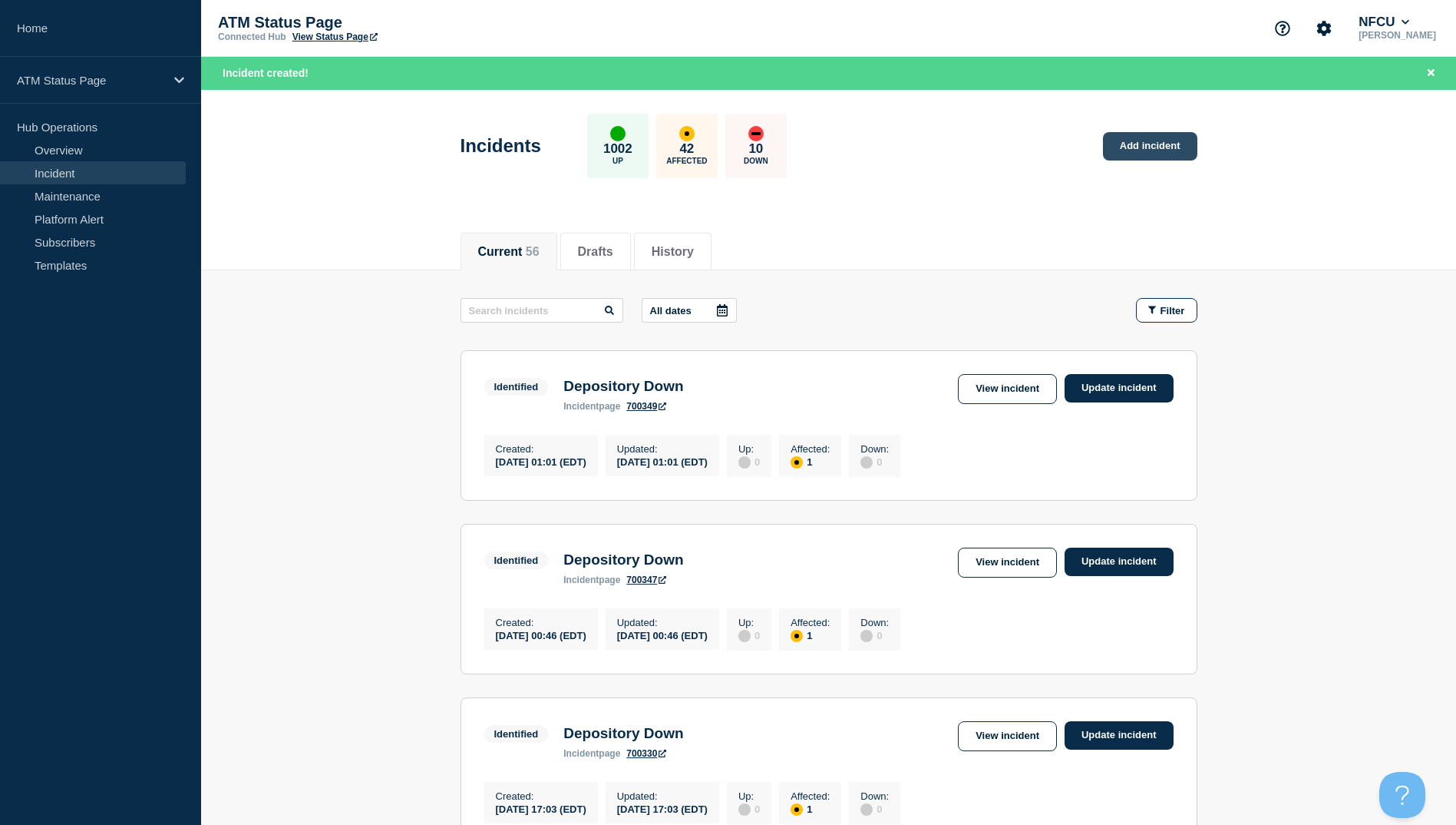
click at [1147, 148] on link "Add incident" at bounding box center [1150, 146] width 95 height 29
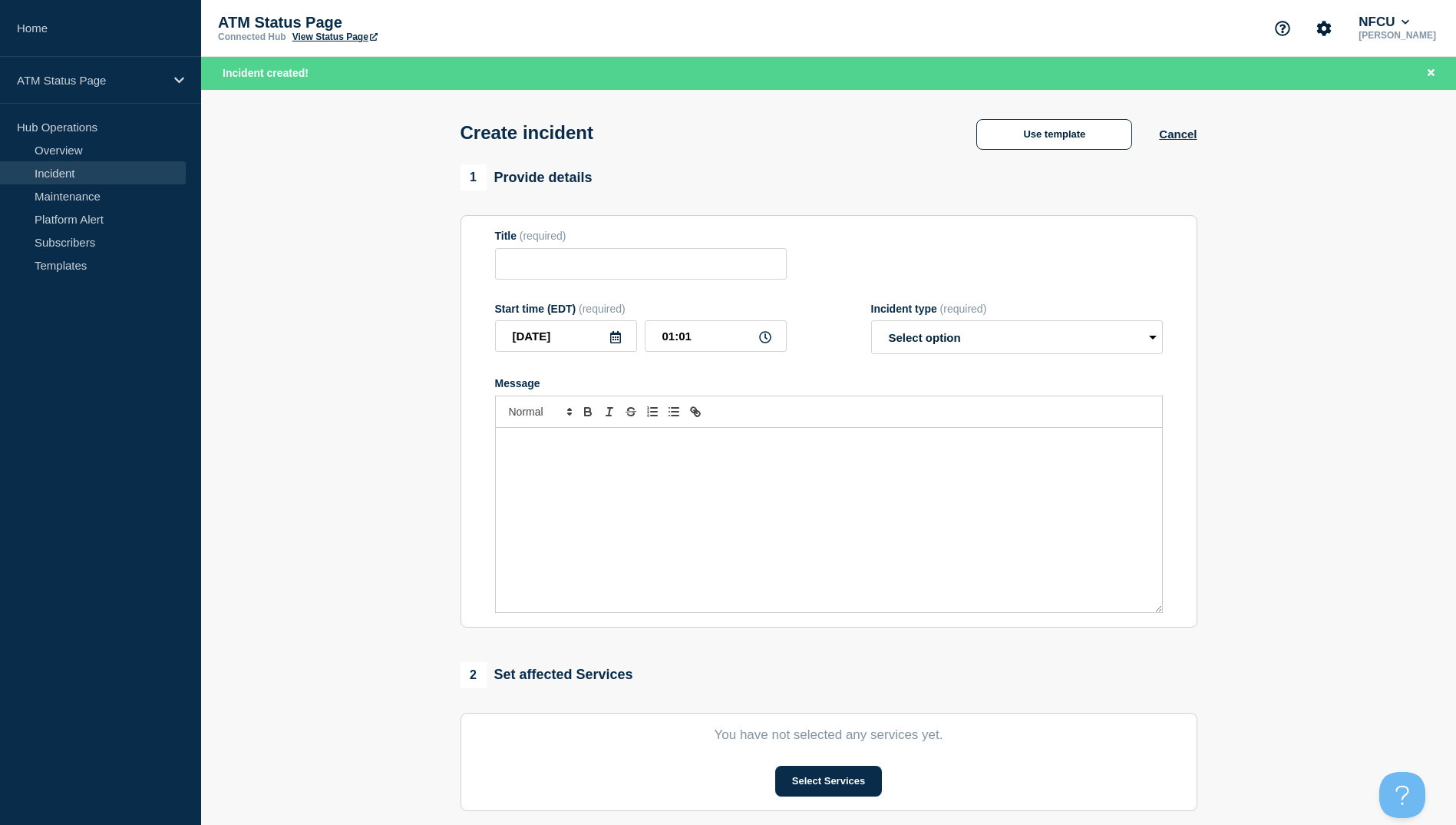
click at [981, 163] on div "Create incident Use template Cancel" at bounding box center [829, 127] width 772 height 75
click at [1040, 136] on button "Use template" at bounding box center [1054, 135] width 156 height 31
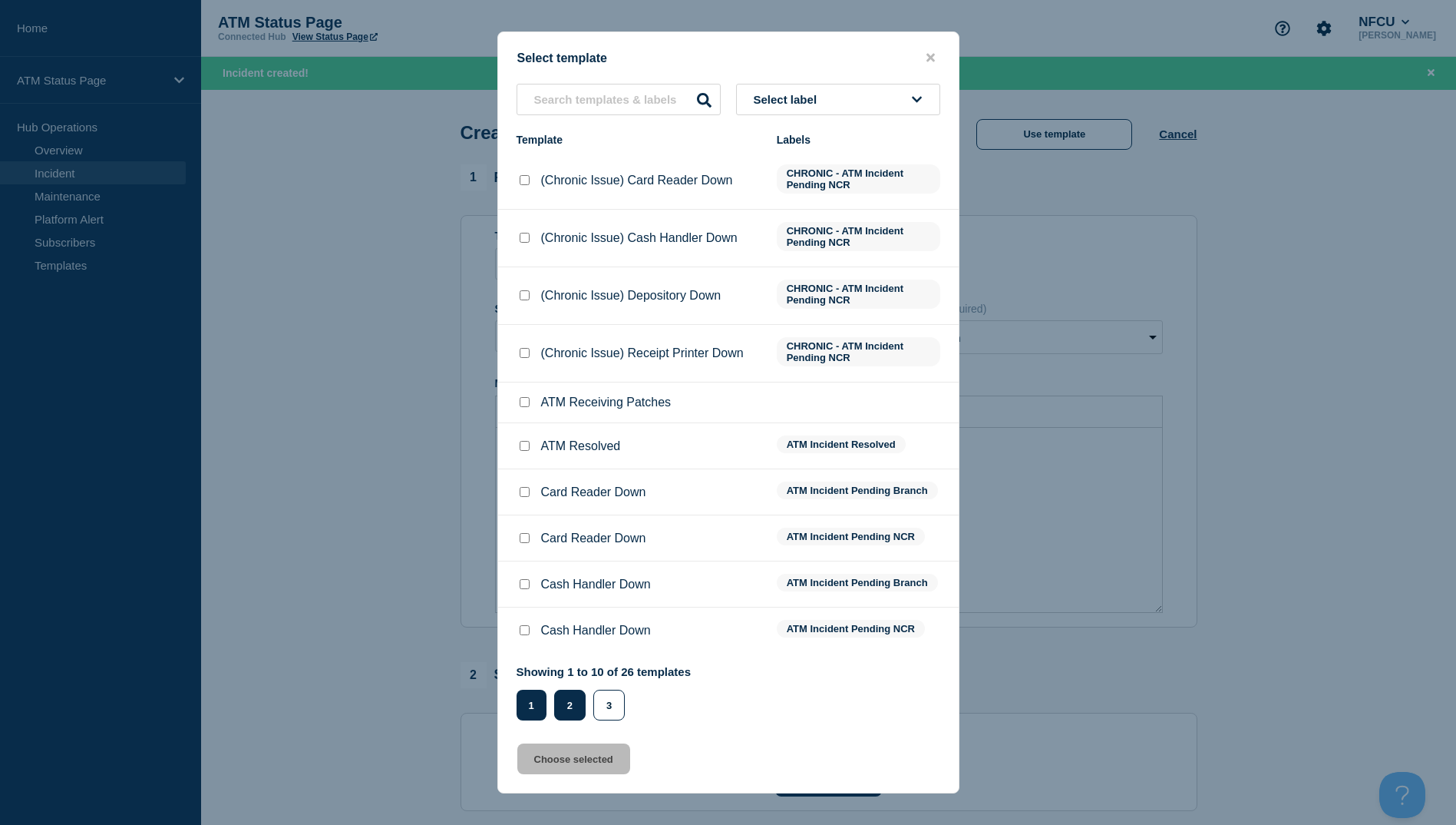
click at [574, 705] on button "2" at bounding box center [570, 705] width 32 height 31
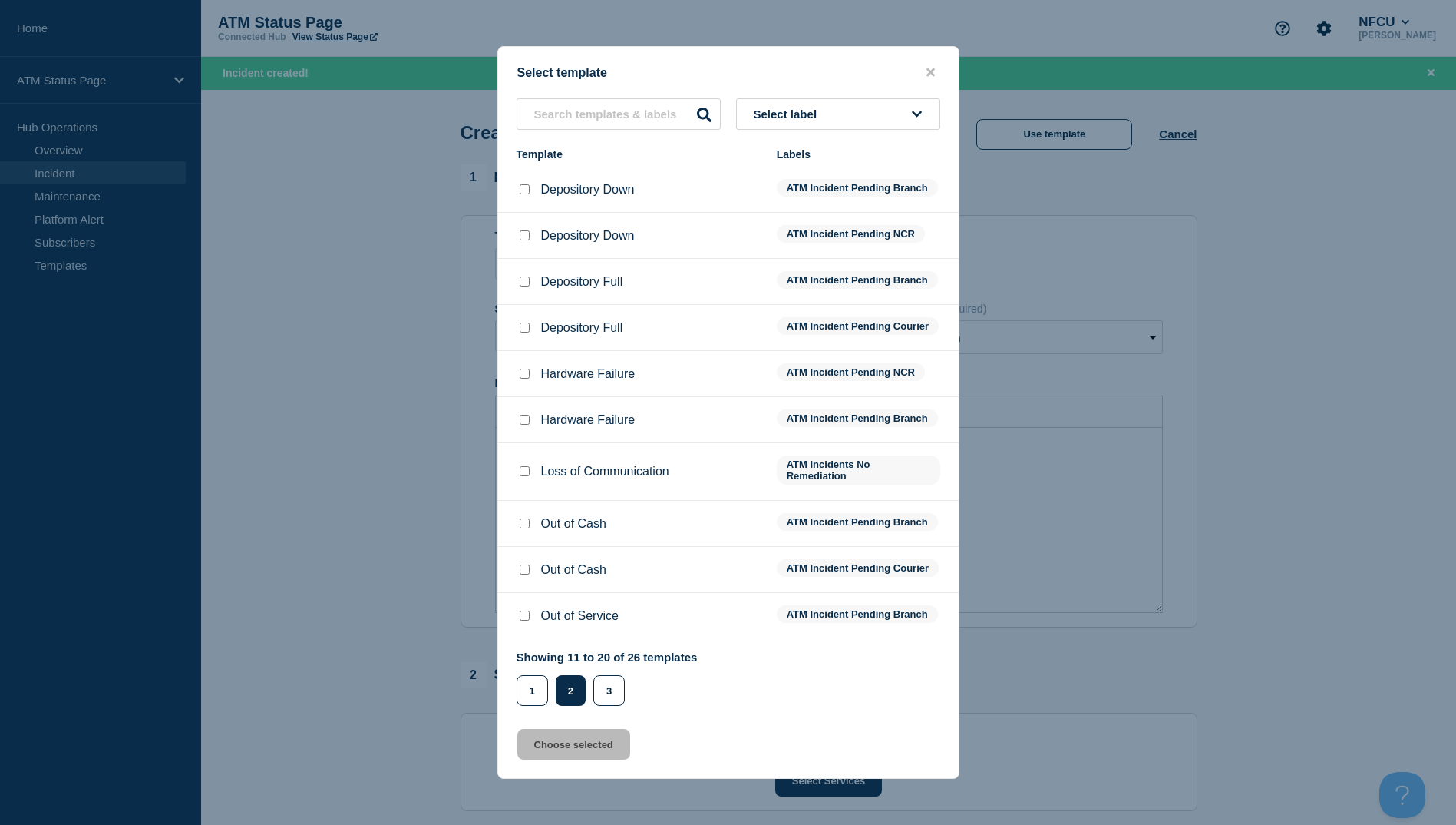
click at [524, 276] on input "Depository Full checkbox" at bounding box center [525, 281] width 10 height 10
click at [591, 760] on button "Choose selected" at bounding box center [574, 744] width 112 height 31
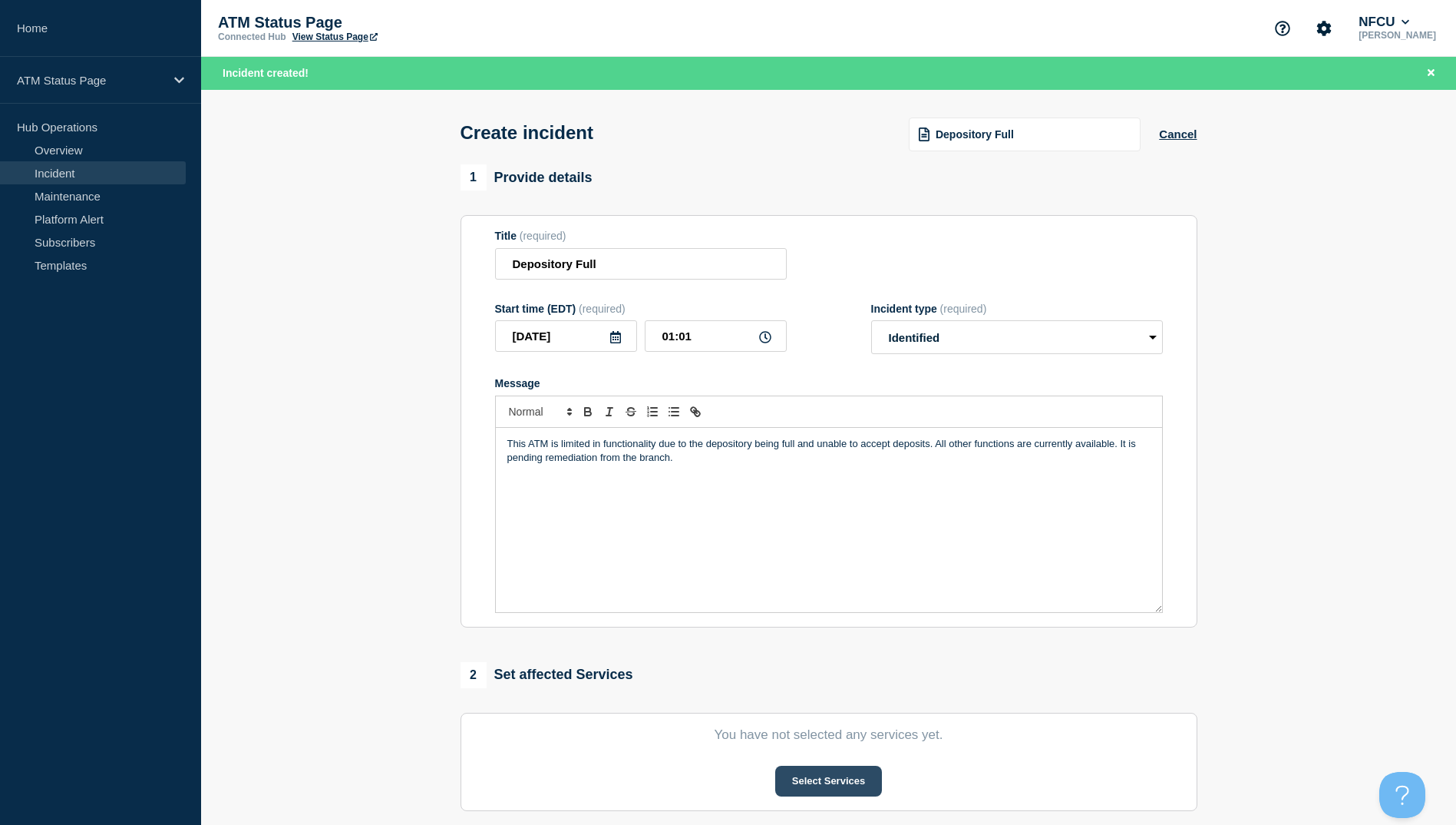
click at [791, 792] on button "Select Services" at bounding box center [829, 781] width 107 height 31
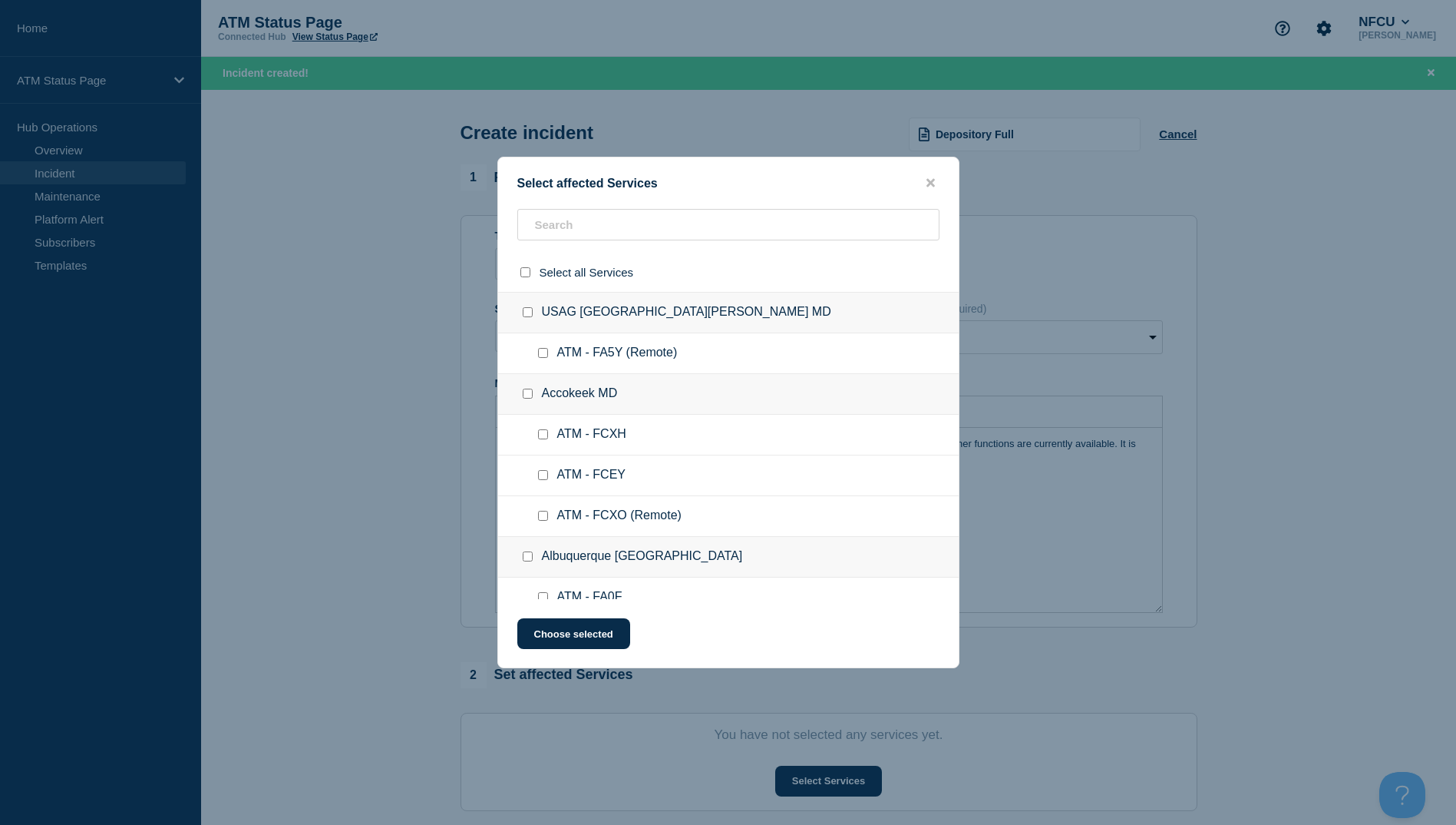
click at [596, 210] on div "Select affected Services Select all Services [GEOGRAPHIC_DATA] [GEOGRAPHIC_DATA…" at bounding box center [728, 412] width 462 height 511
click at [596, 225] on input "text" at bounding box center [728, 224] width 422 height 32
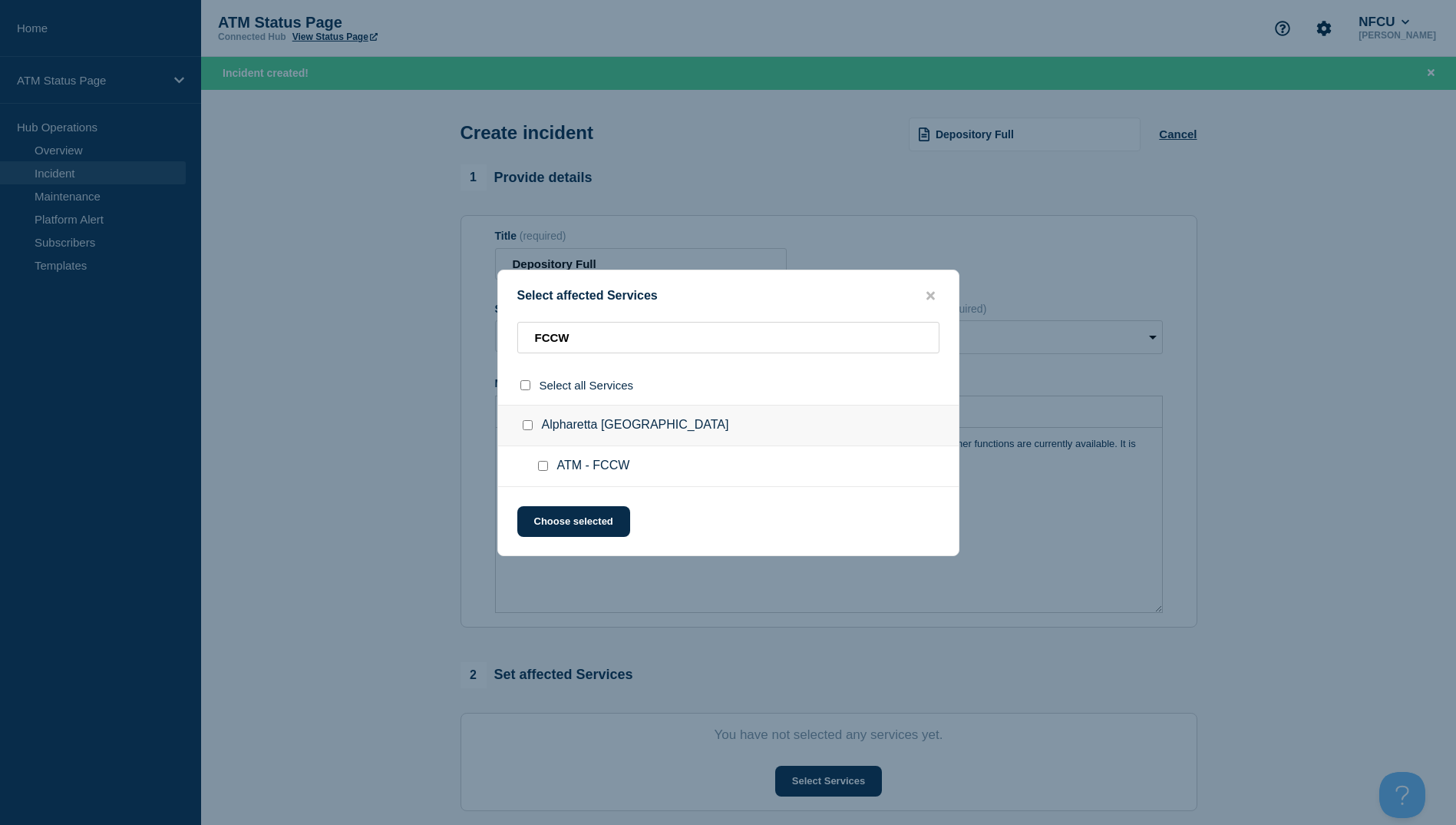
click at [545, 470] on input "ATM - FCCW checkbox" at bounding box center [543, 465] width 10 height 10
drag, startPoint x: 547, startPoint y: 501, endPoint x: 549, endPoint y: 516, distance: 15.1
click at [548, 514] on div "Select affected Services FCCW Select all Services [GEOGRAPHIC_DATA] [GEOGRAPHIC…" at bounding box center [728, 412] width 462 height 286
click at [549, 516] on button "Choose selected" at bounding box center [574, 522] width 112 height 31
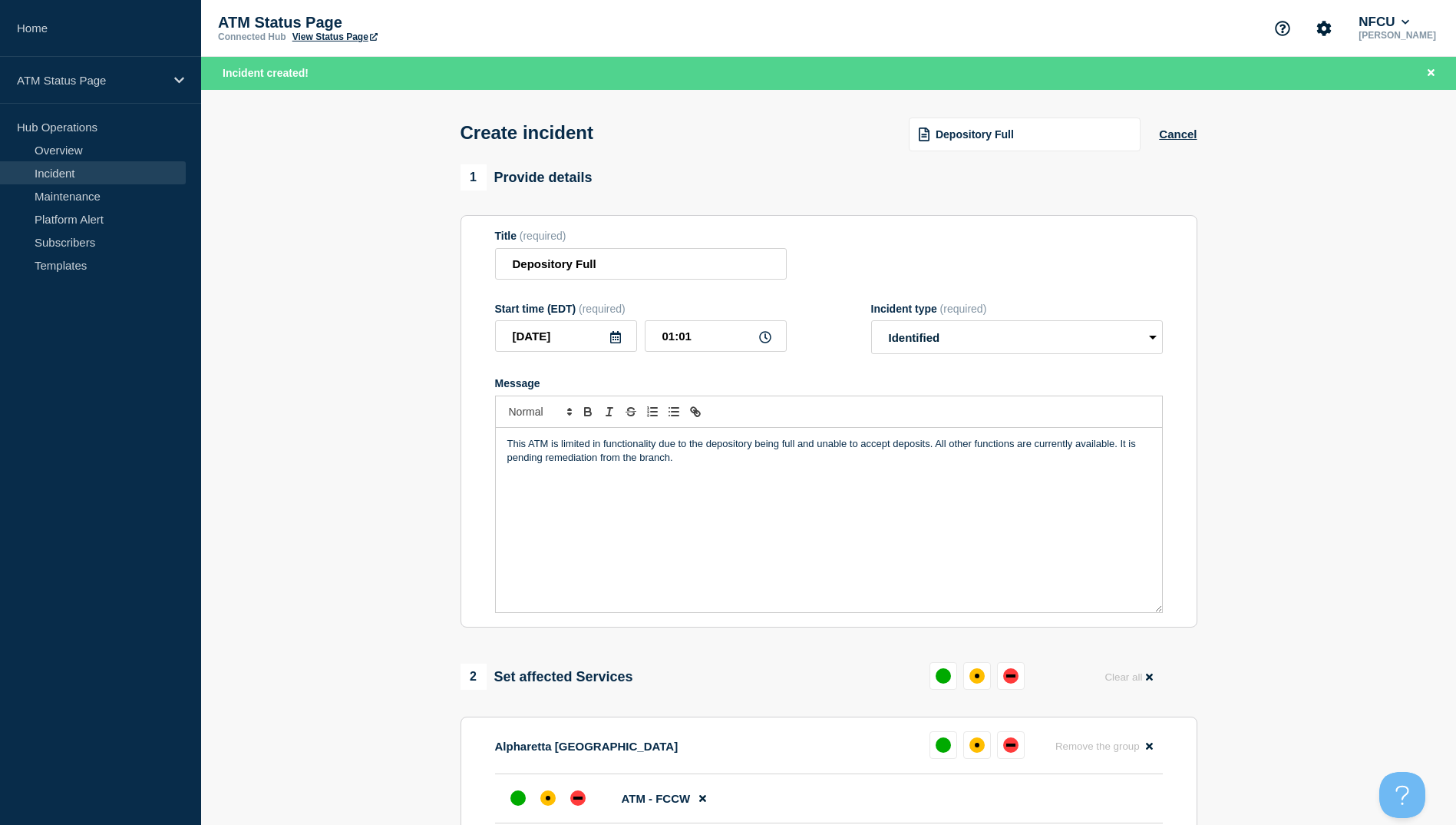
scroll to position [307, 0]
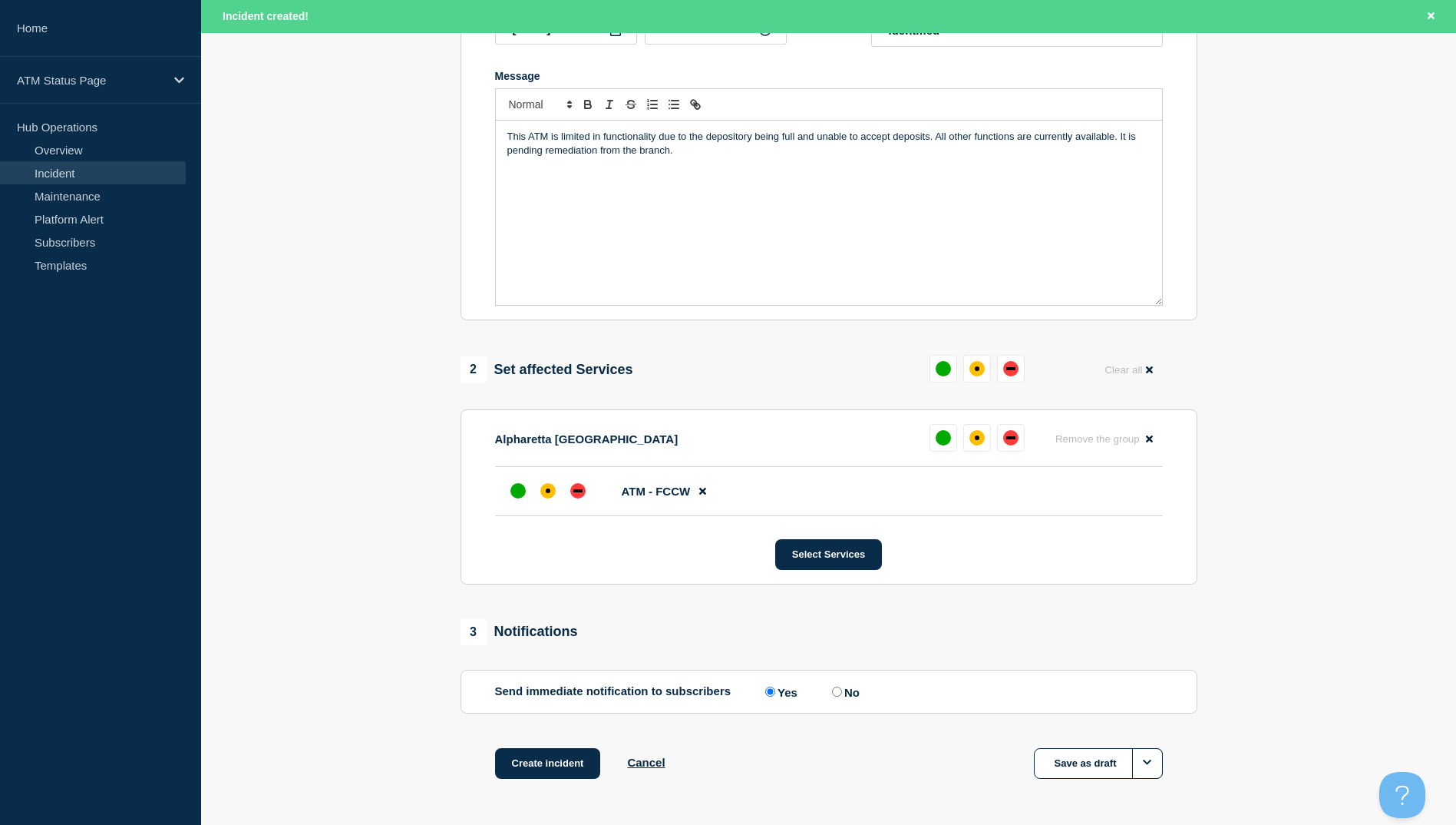
click at [552, 470] on li "ATM - FCCW" at bounding box center [829, 492] width 668 height 49
click at [560, 503] on div at bounding box center [548, 491] width 28 height 28
click at [565, 774] on button "Create incident" at bounding box center [548, 764] width 106 height 31
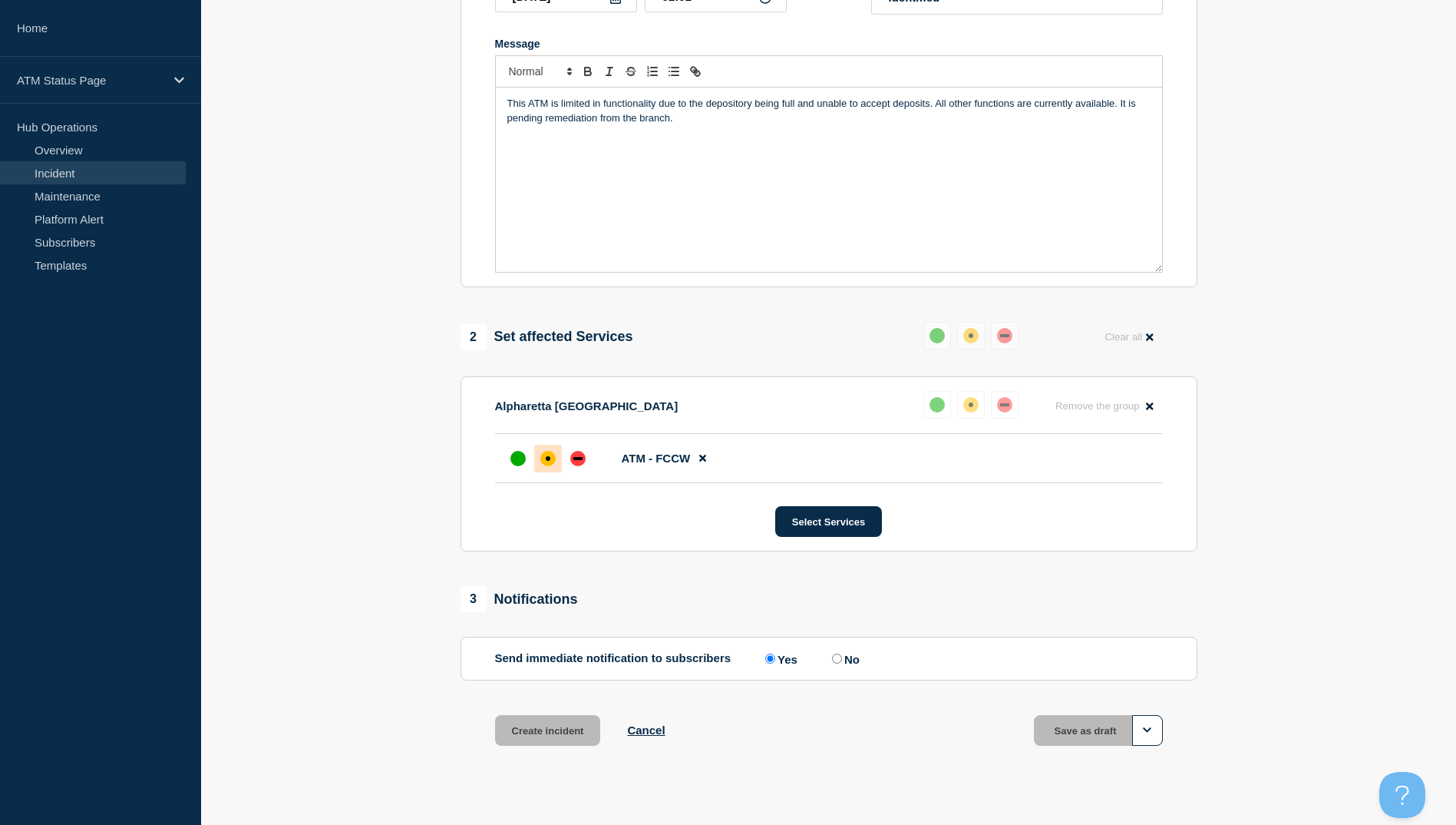
scroll to position [274, 0]
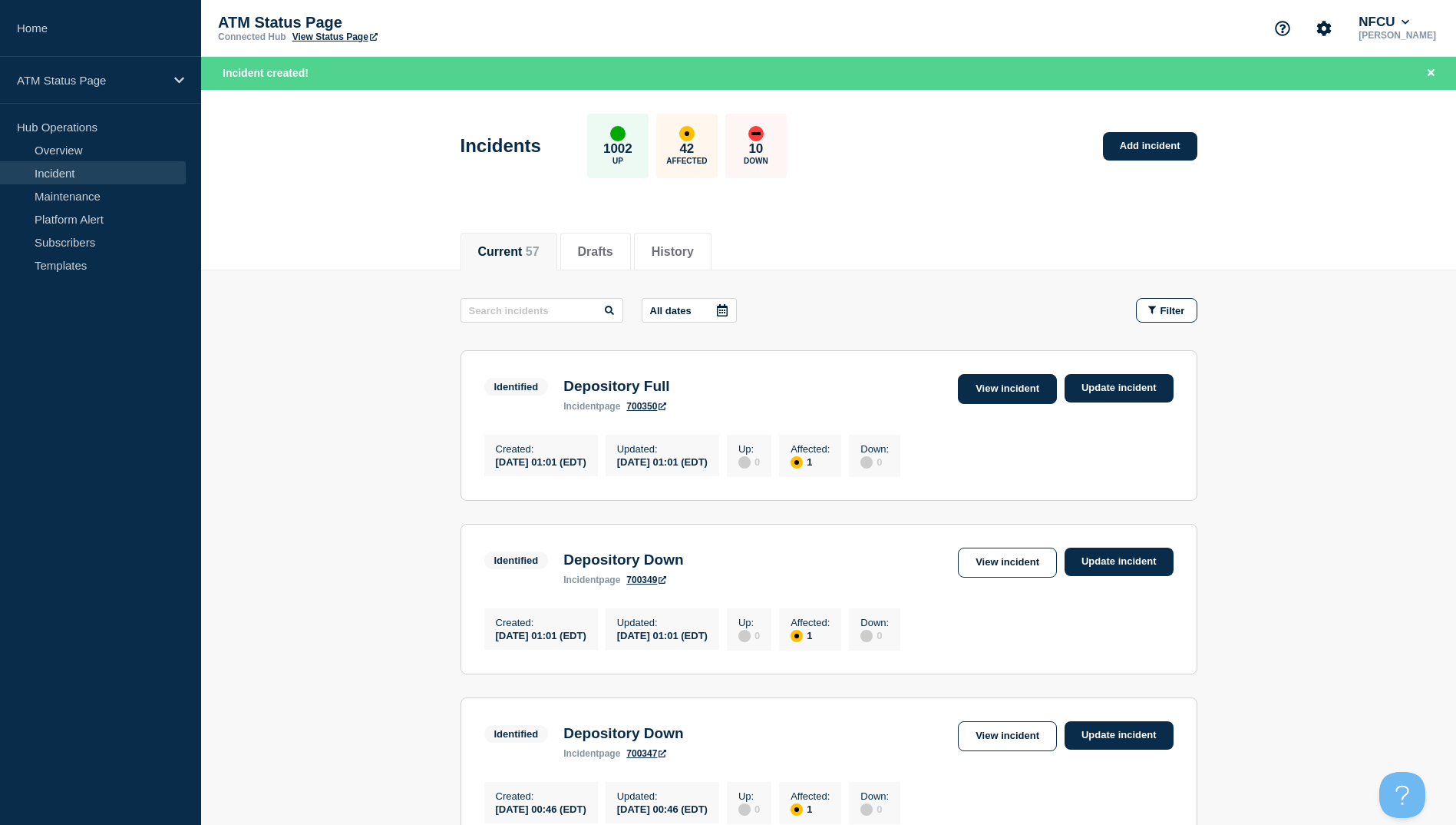
click at [1038, 399] on link "View incident" at bounding box center [1008, 389] width 99 height 30
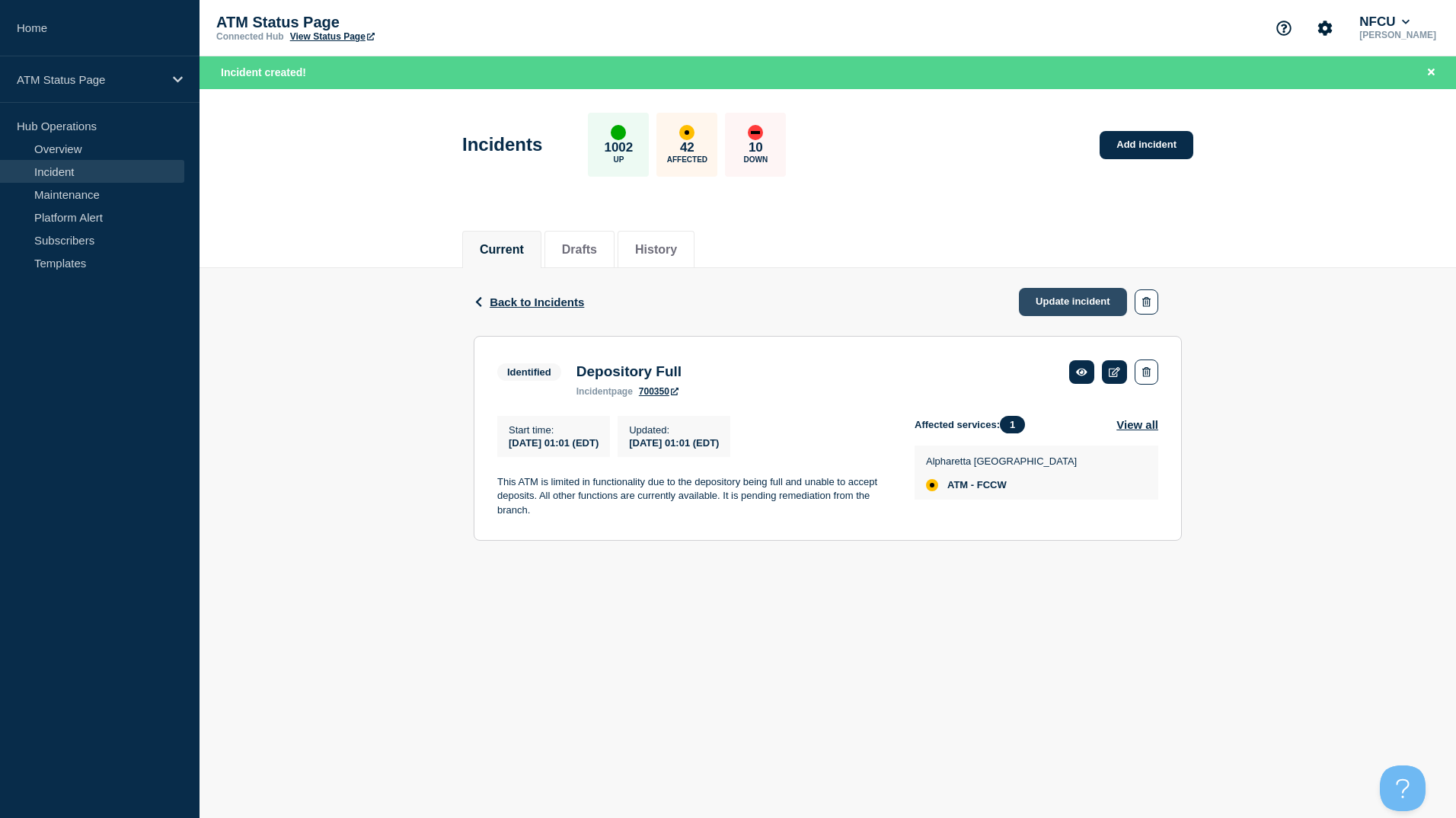
click at [1099, 305] on link "Update incident" at bounding box center [1074, 301] width 108 height 28
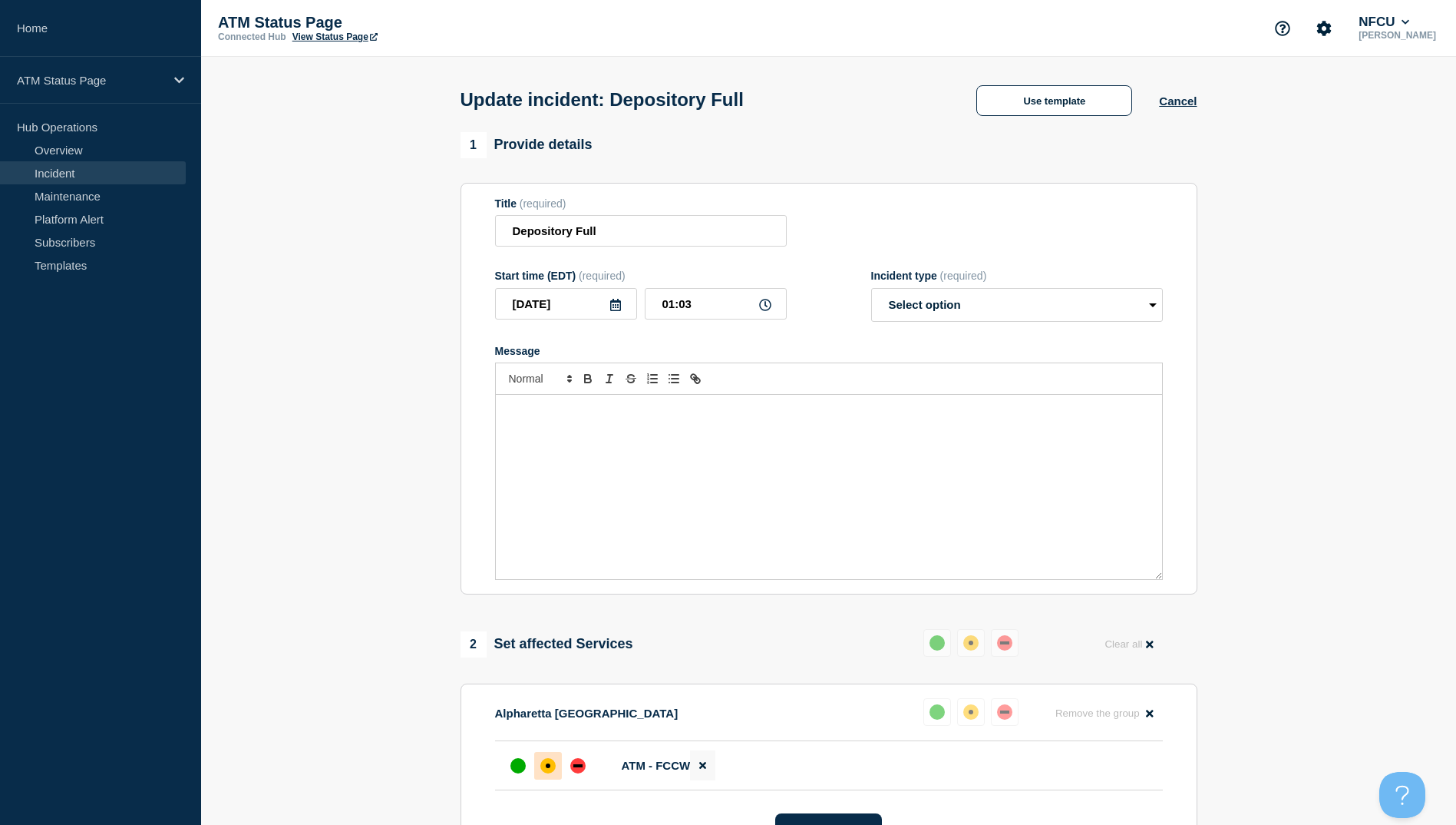
click at [705, 776] on button at bounding box center [702, 765] width 25 height 30
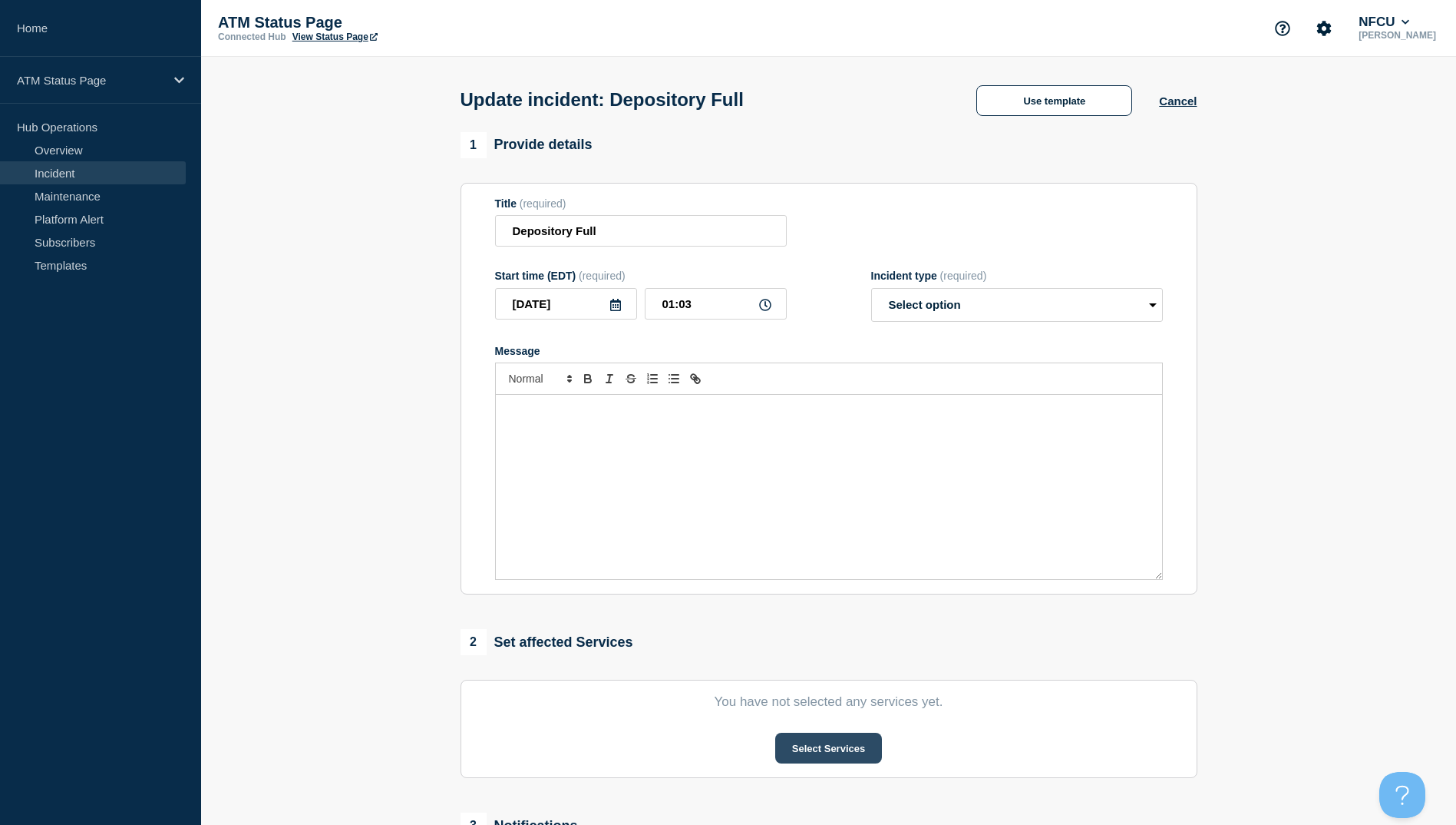
click at [826, 748] on button "Select Services" at bounding box center [829, 748] width 107 height 31
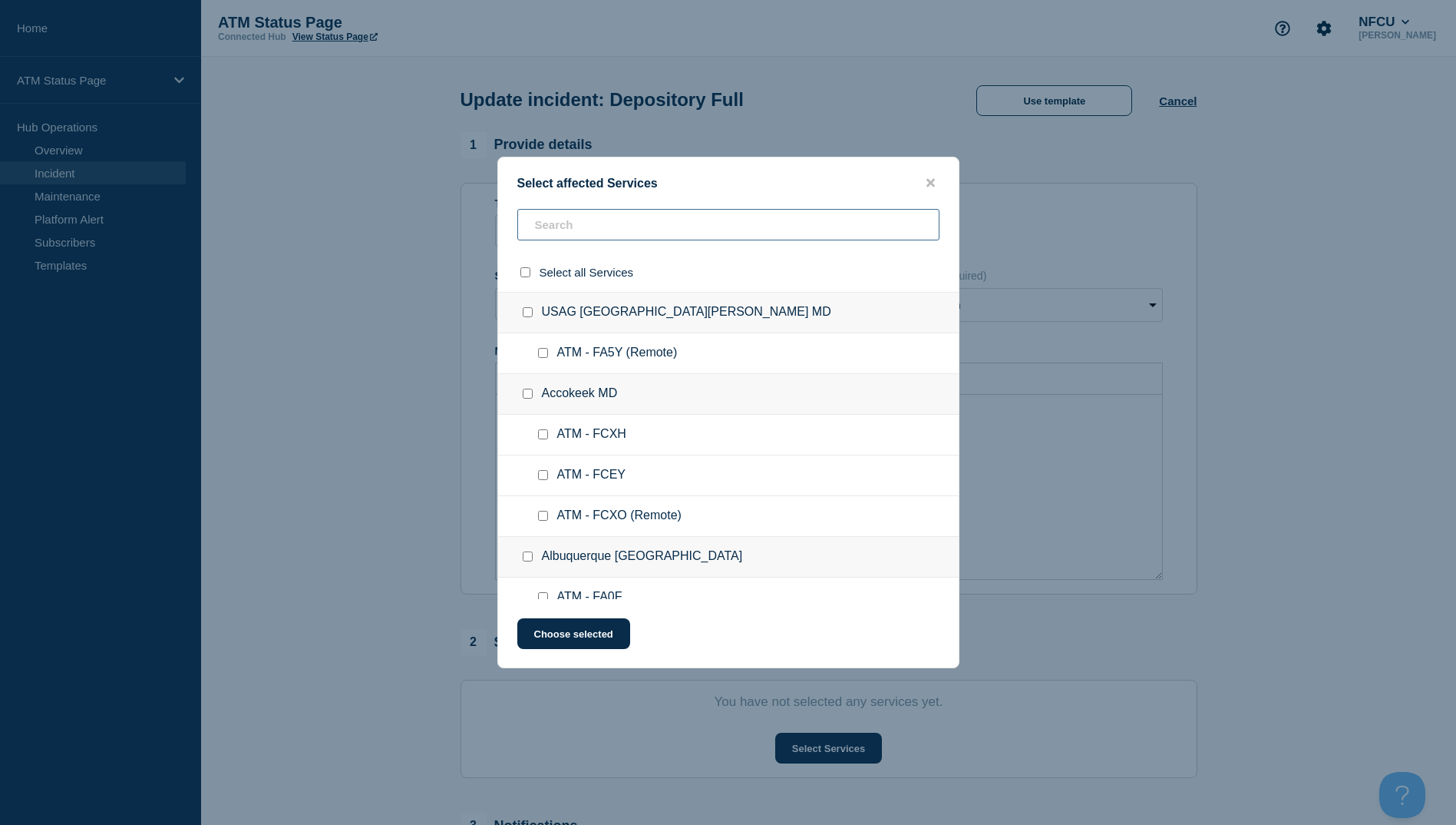
click at [565, 237] on input "text" at bounding box center [728, 224] width 422 height 32
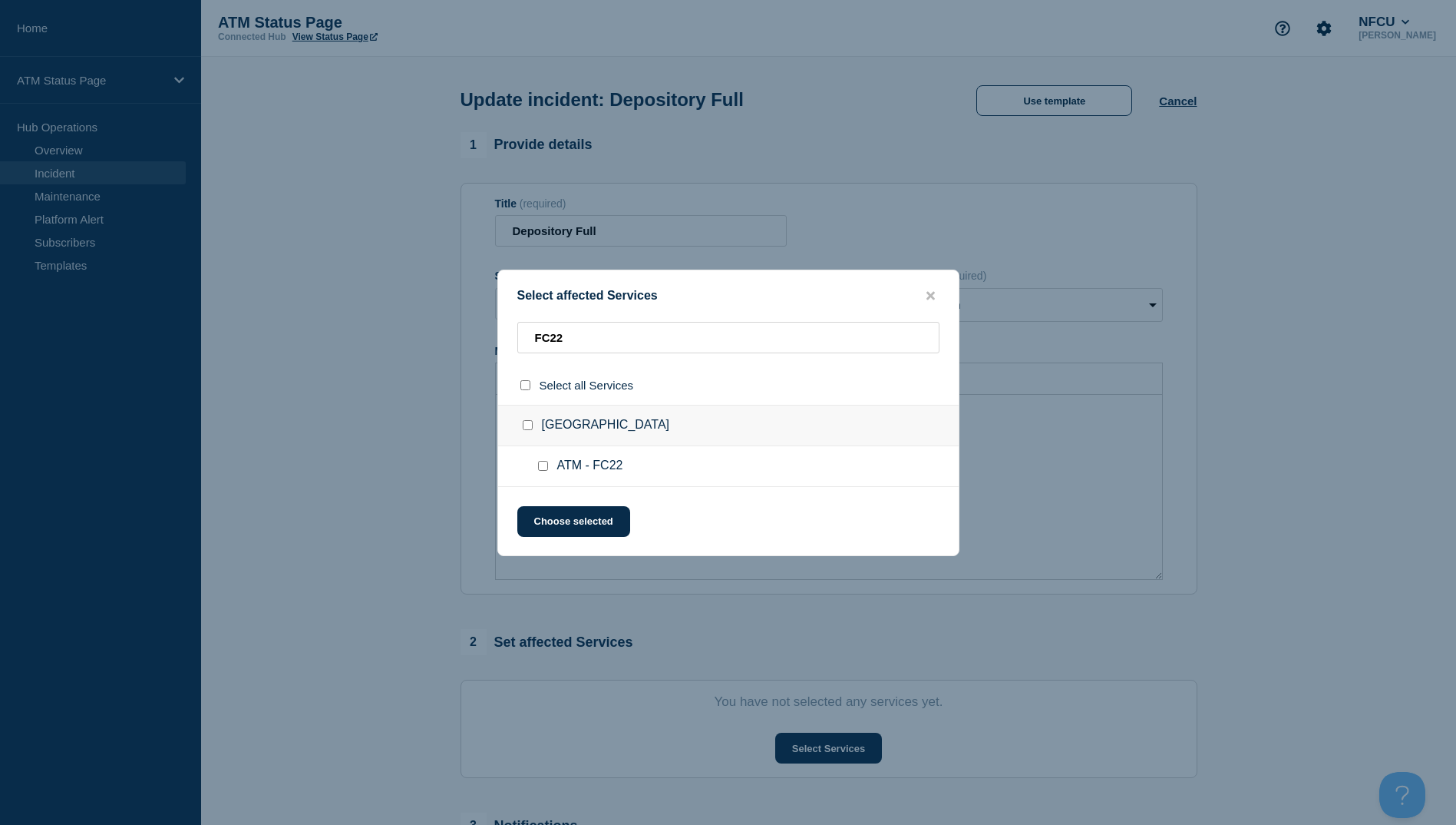
click at [541, 468] on input "ATM - FC22 checkbox" at bounding box center [543, 465] width 10 height 10
click at [552, 523] on button "Choose selected" at bounding box center [574, 522] width 112 height 31
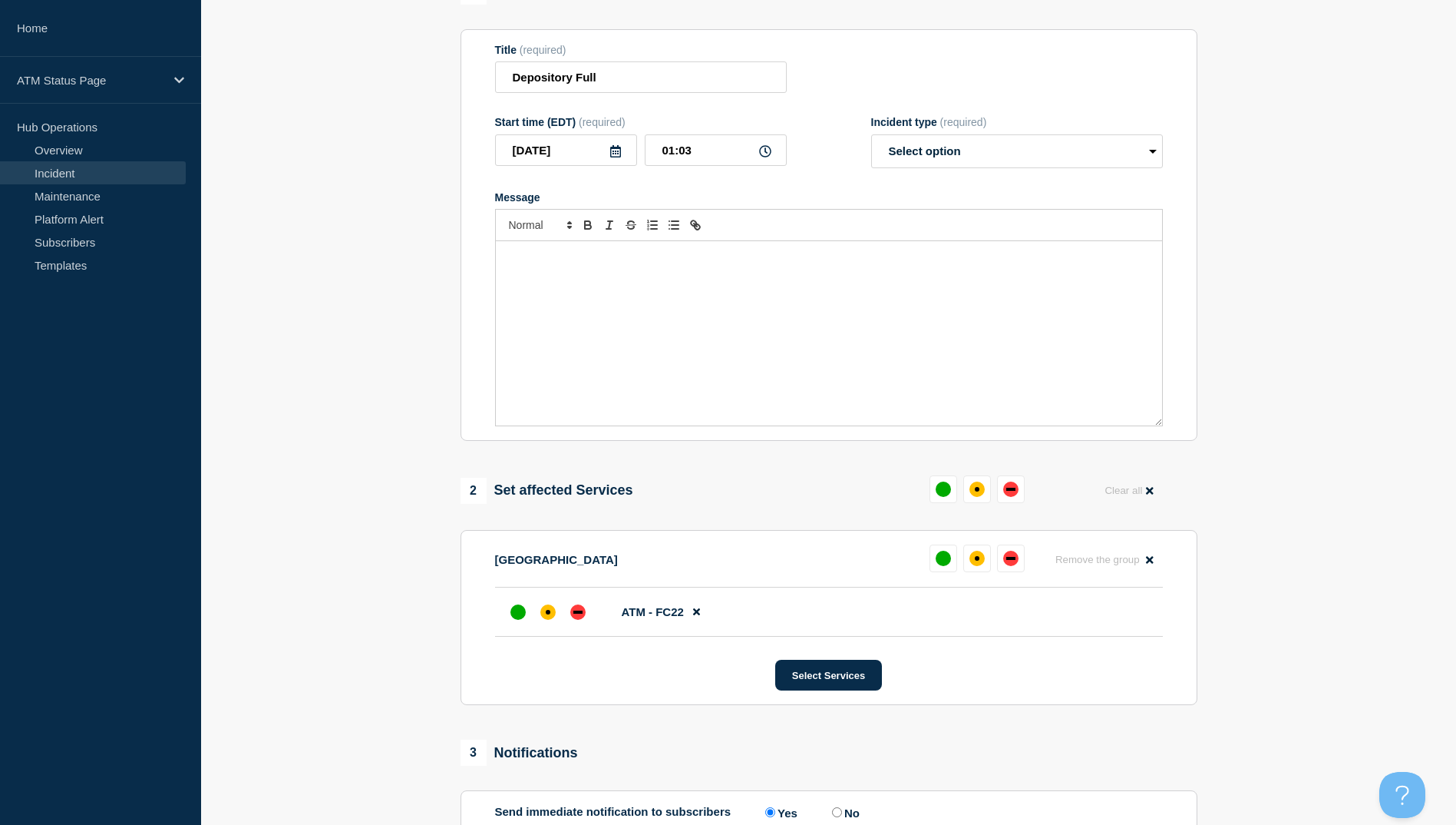
scroll to position [231, 0]
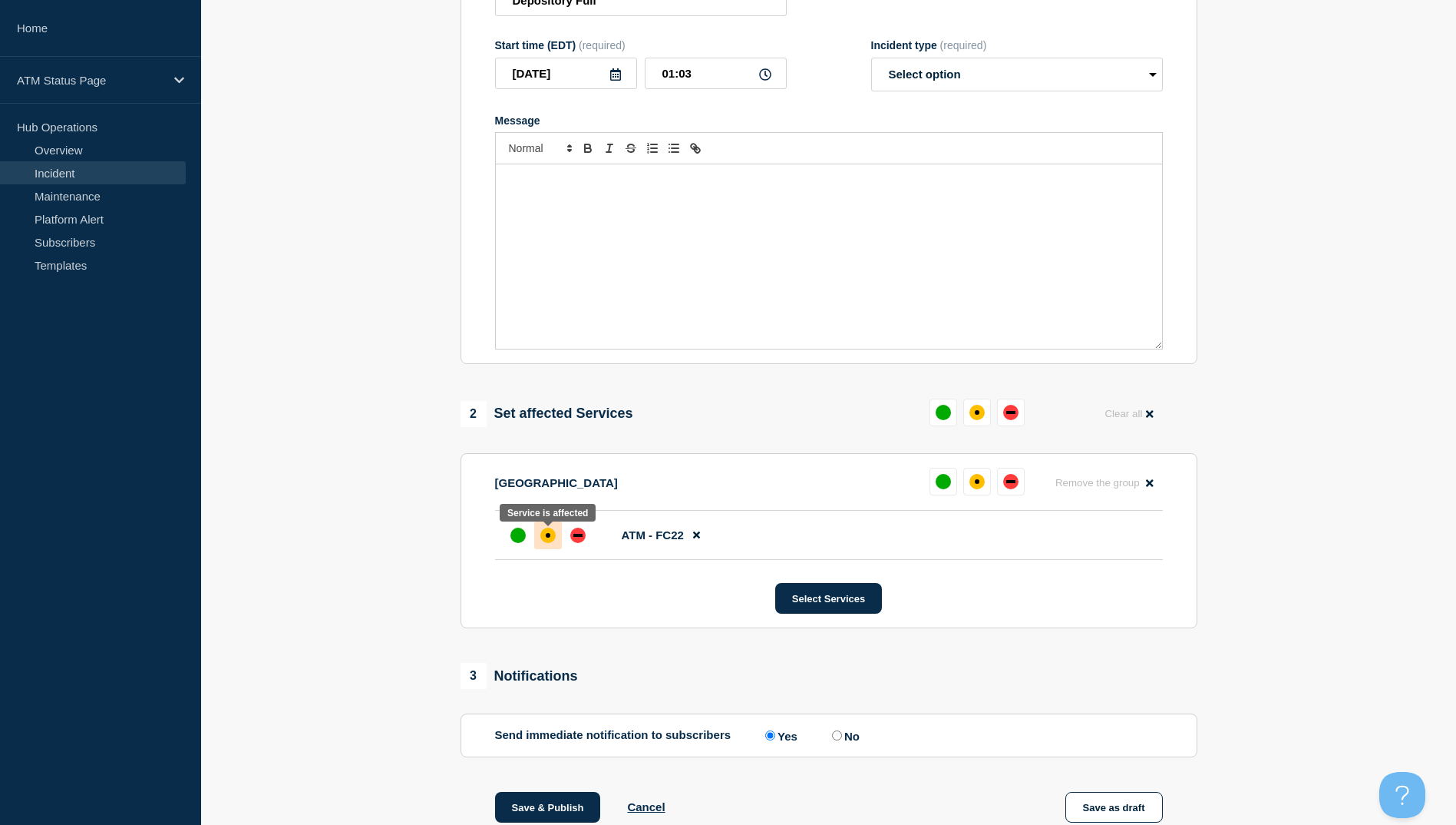
click at [543, 549] on div at bounding box center [548, 536] width 28 height 28
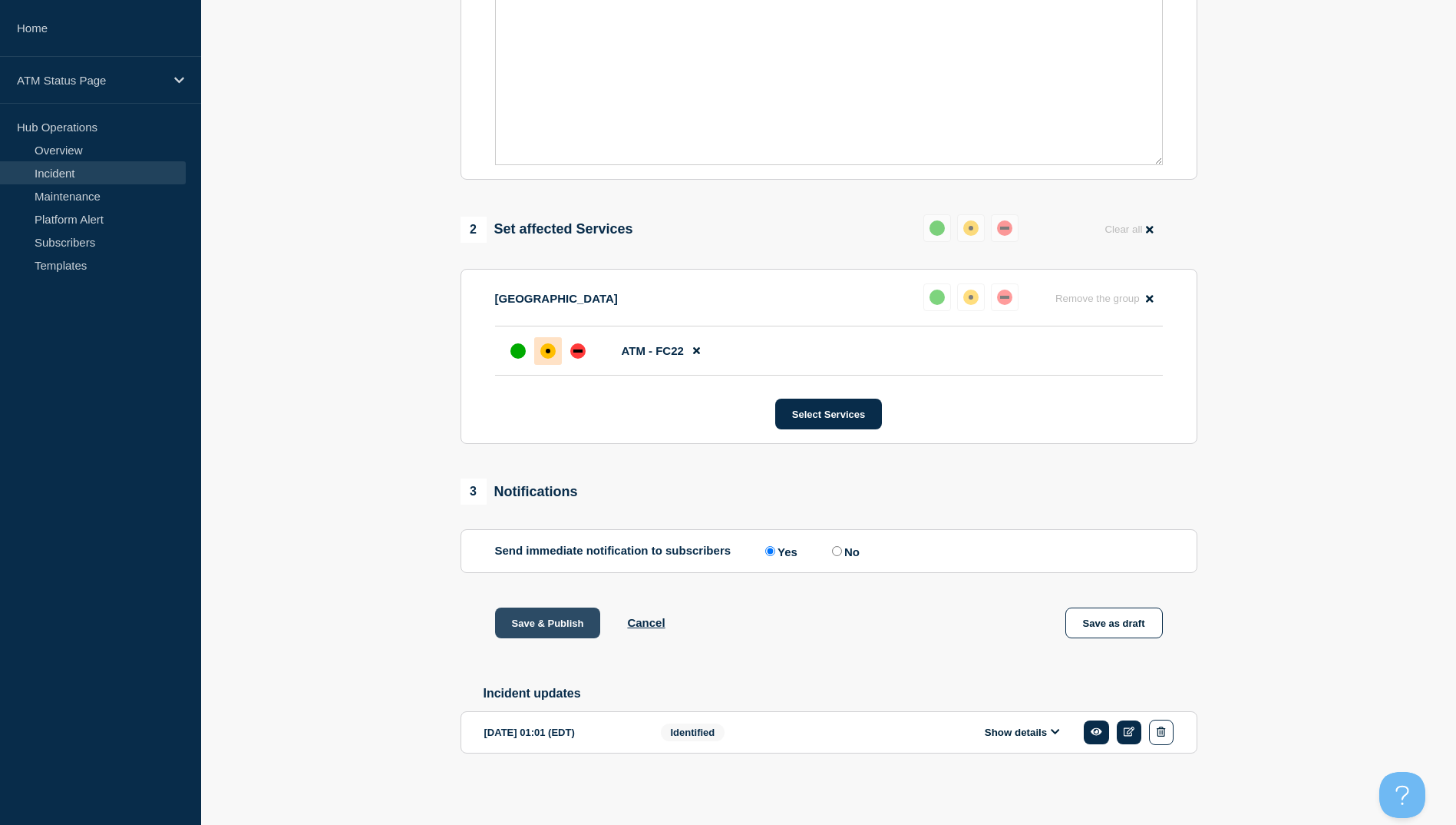
click at [554, 622] on button "Save & Publish" at bounding box center [548, 623] width 106 height 31
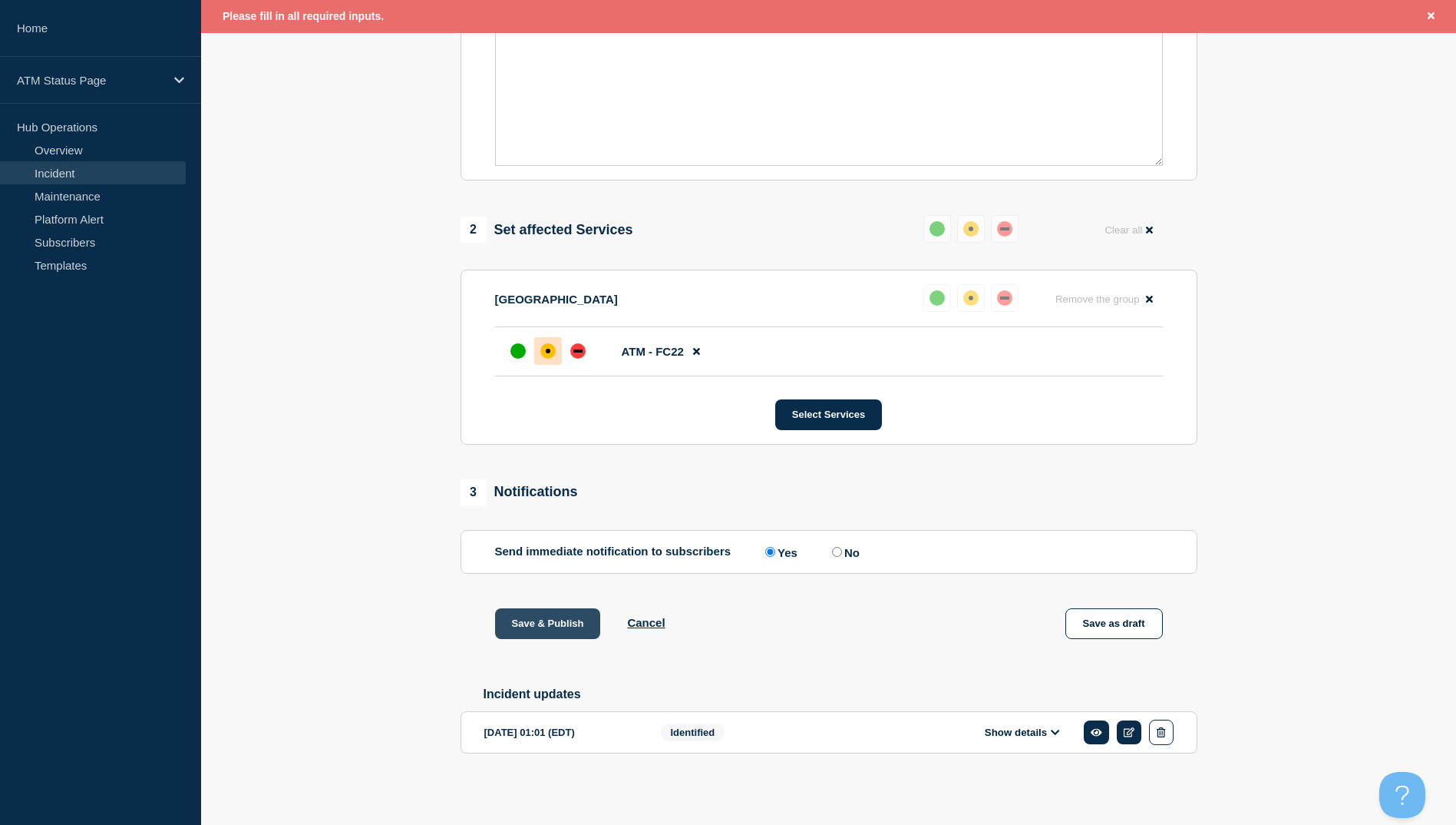
scroll to position [148, 0]
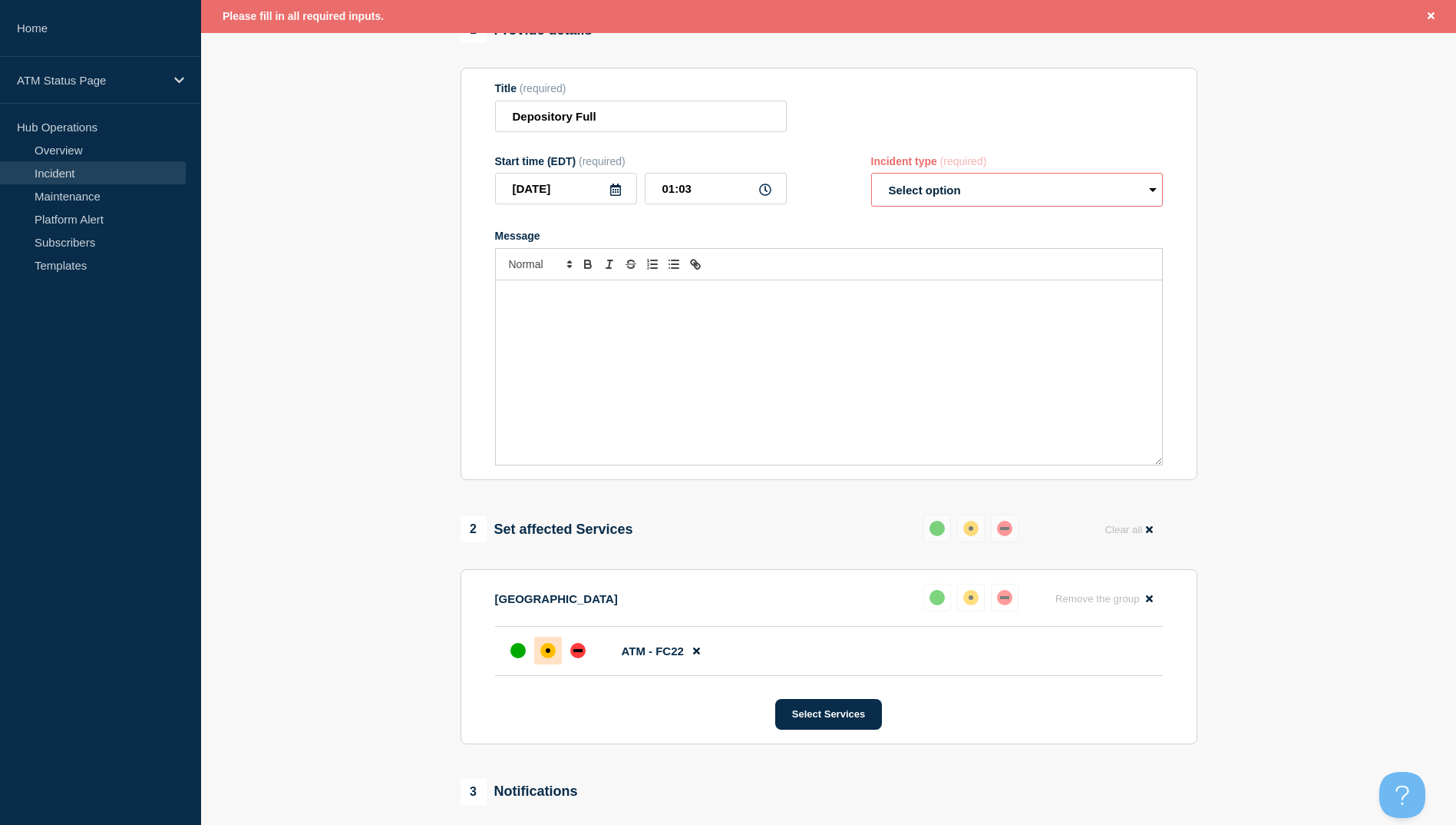
click at [946, 198] on select "Select option Investigating Identified Monitoring Resolved" at bounding box center [1017, 189] width 292 height 33
click at [871, 177] on select "Select option Investigating Identified Monitoring Resolved" at bounding box center [1017, 189] width 292 height 33
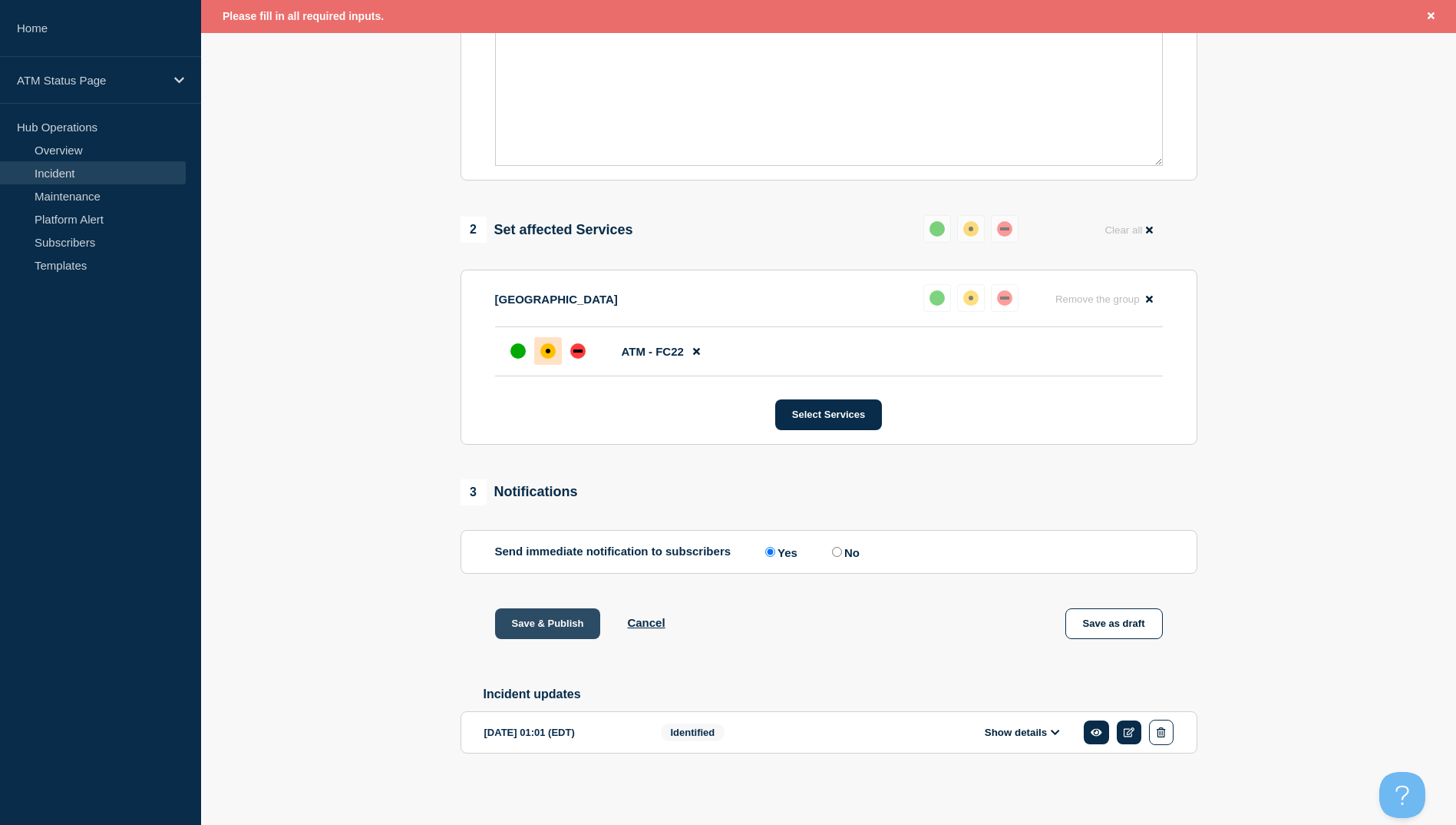
click at [552, 618] on button "Save & Publish" at bounding box center [548, 624] width 106 height 31
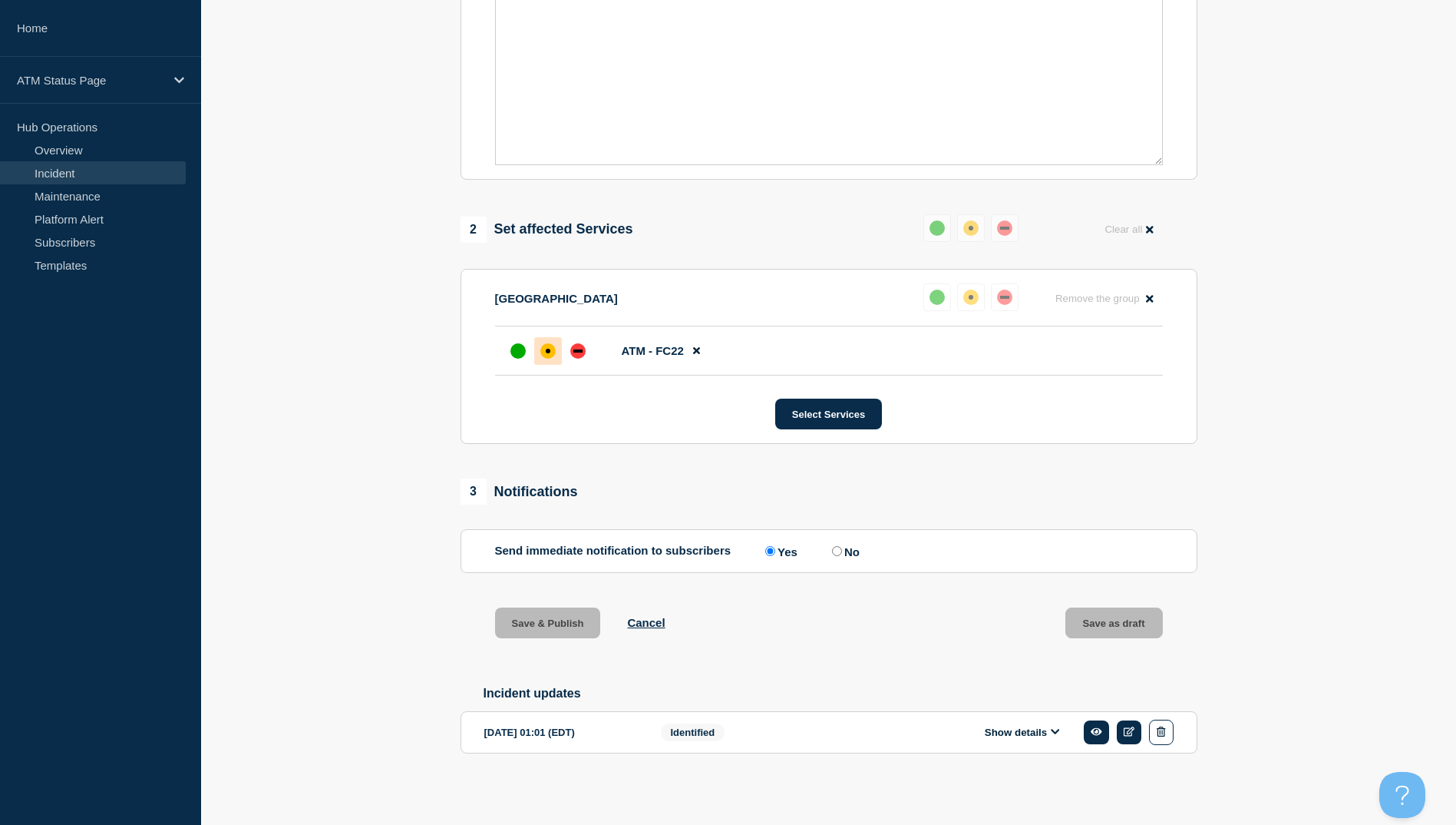
scroll to position [421, 0]
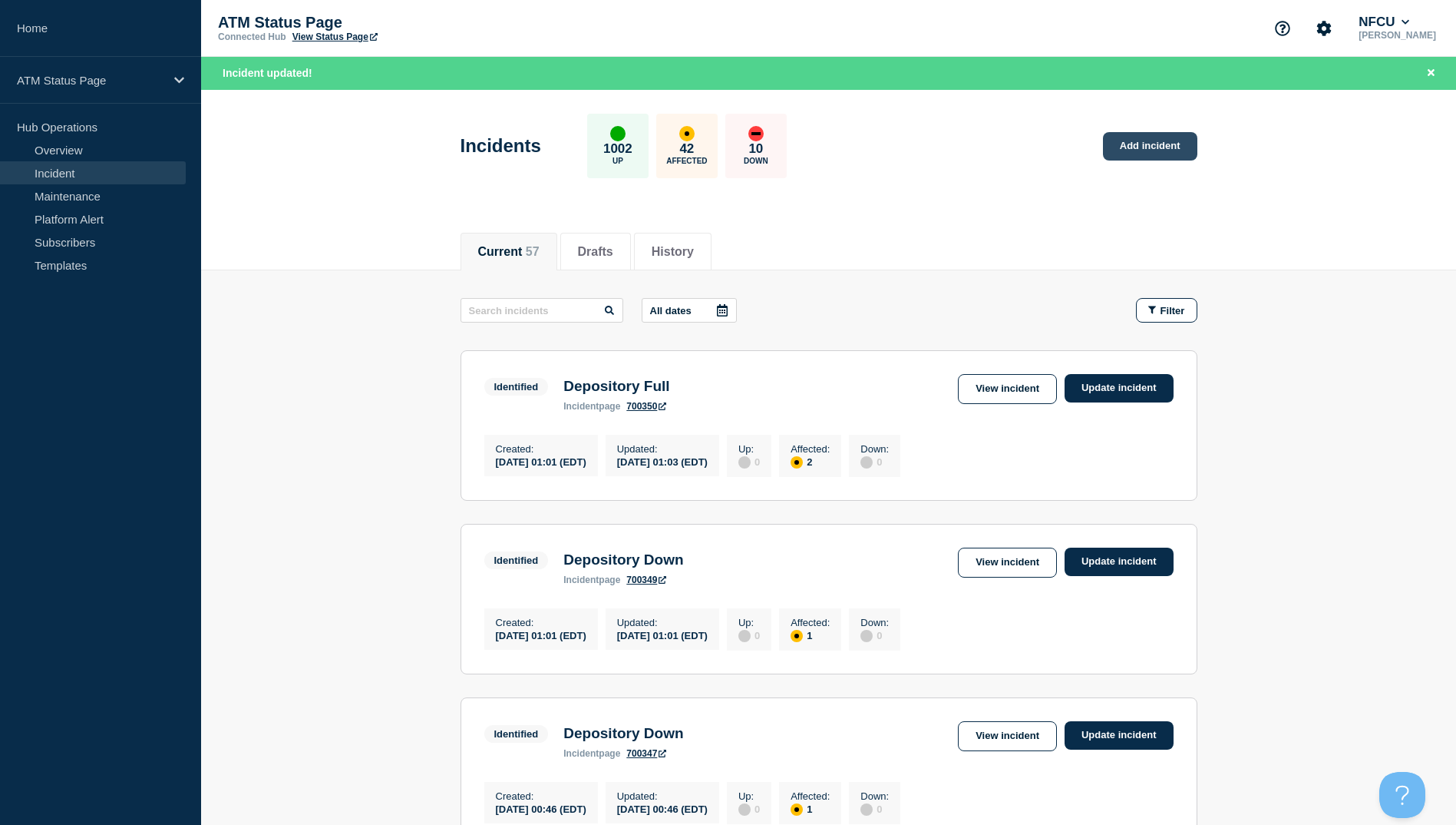
click at [1167, 147] on link "Add incident" at bounding box center [1150, 146] width 95 height 29
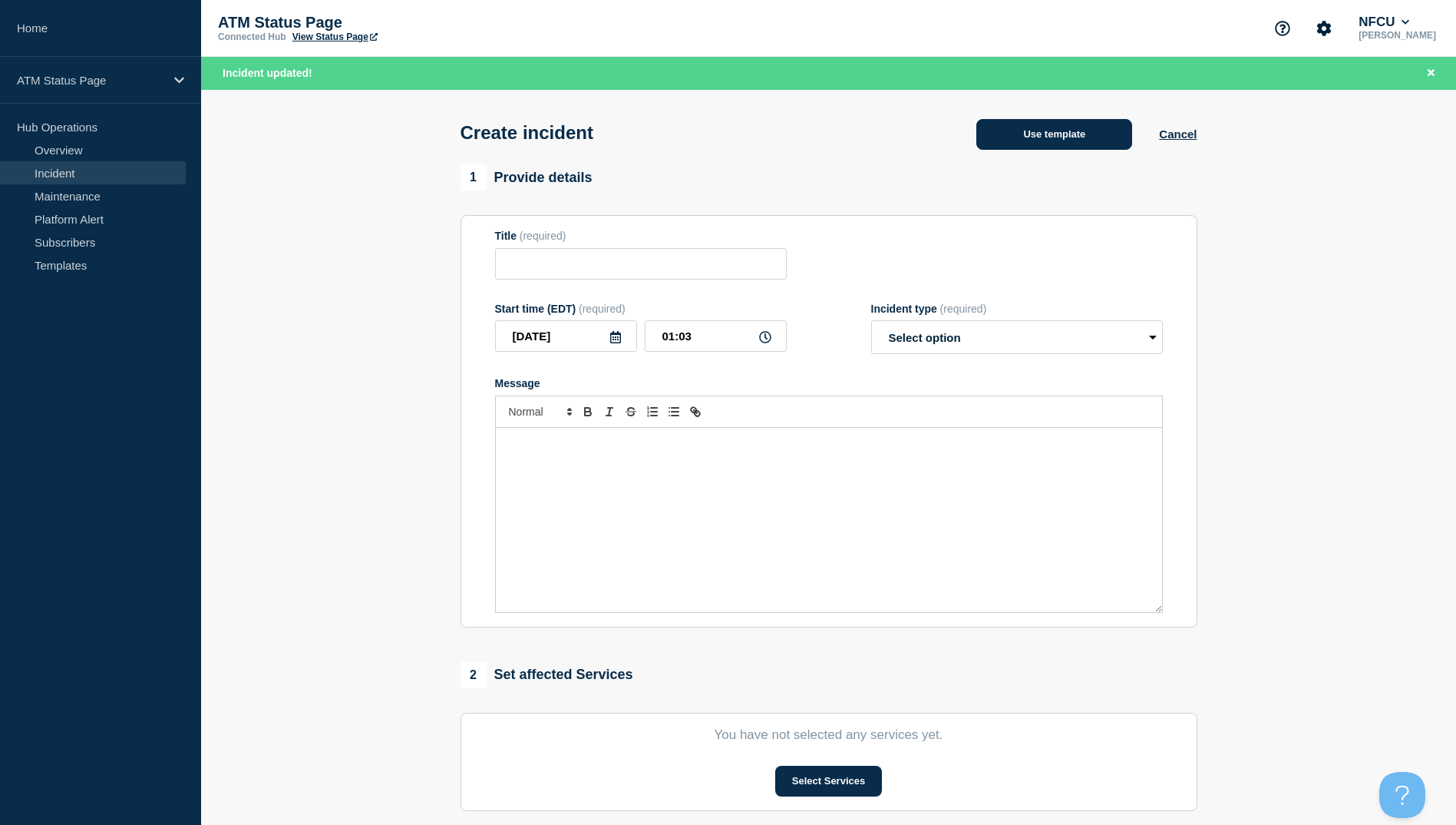
click at [1027, 140] on button "Use template" at bounding box center [1054, 135] width 156 height 31
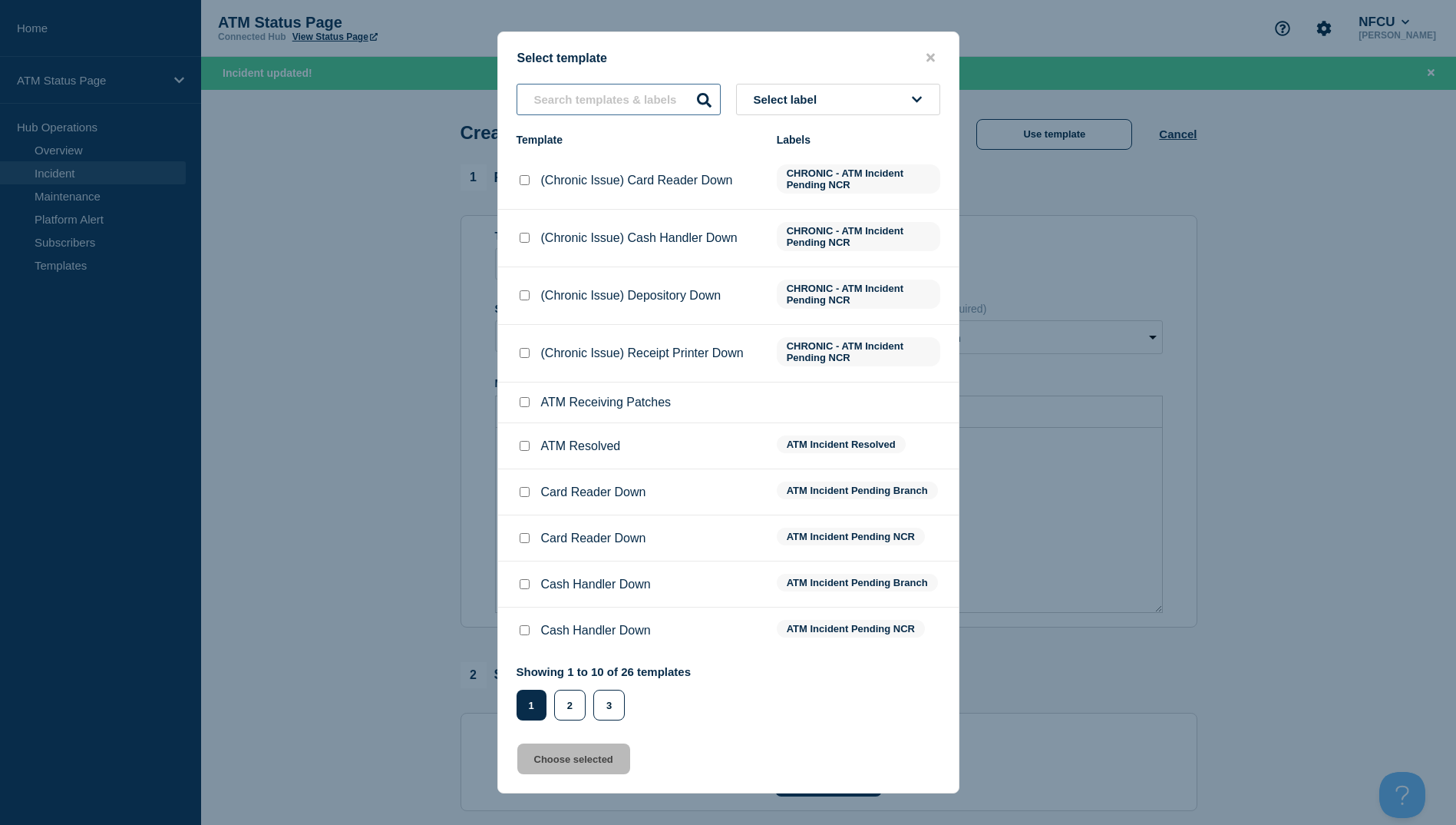
click at [587, 100] on input "text" at bounding box center [618, 99] width 205 height 32
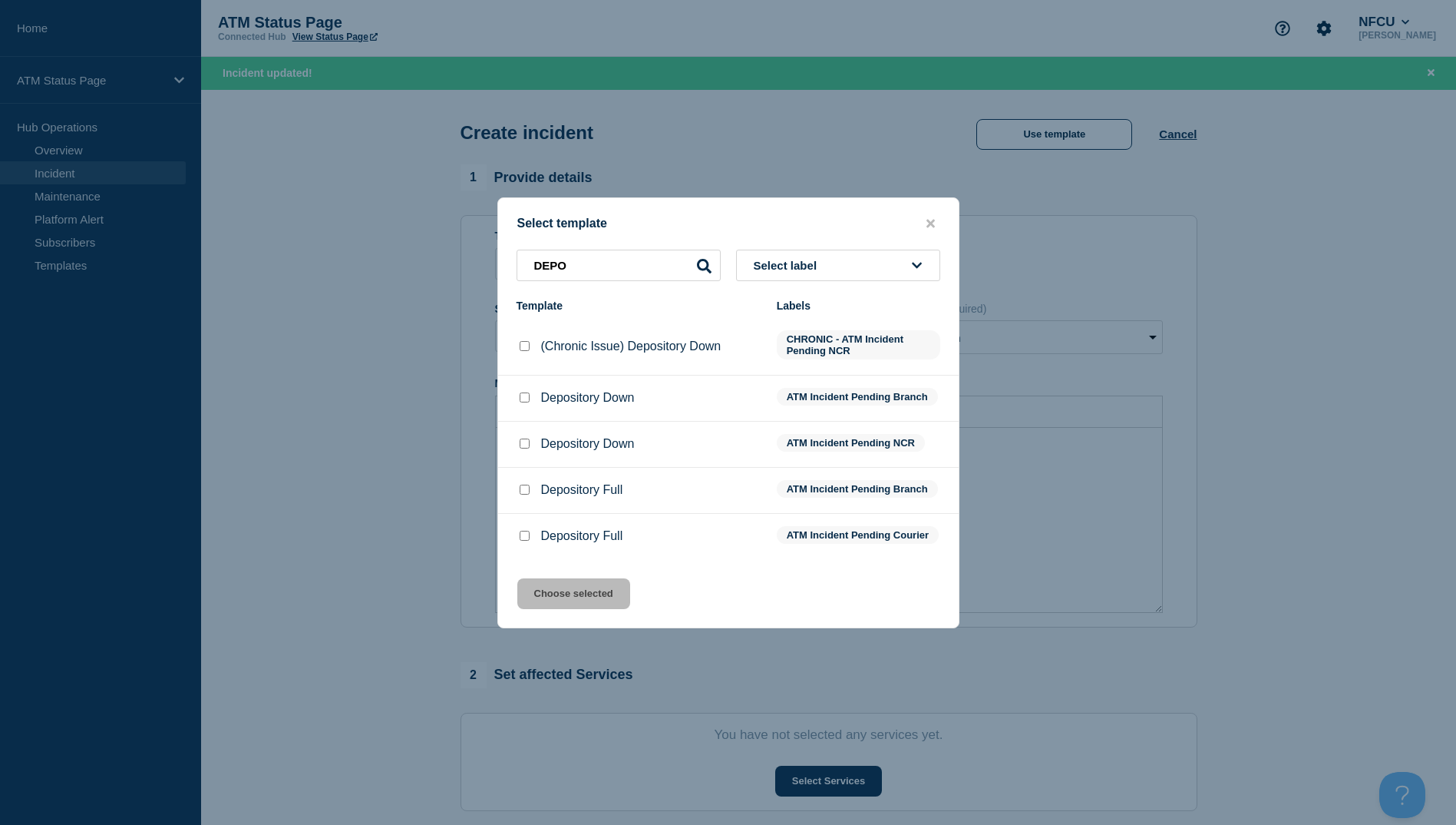
click at [526, 397] on input "Depository Down checkbox" at bounding box center [525, 397] width 10 height 10
click at [550, 603] on button "Choose selected" at bounding box center [574, 593] width 112 height 31
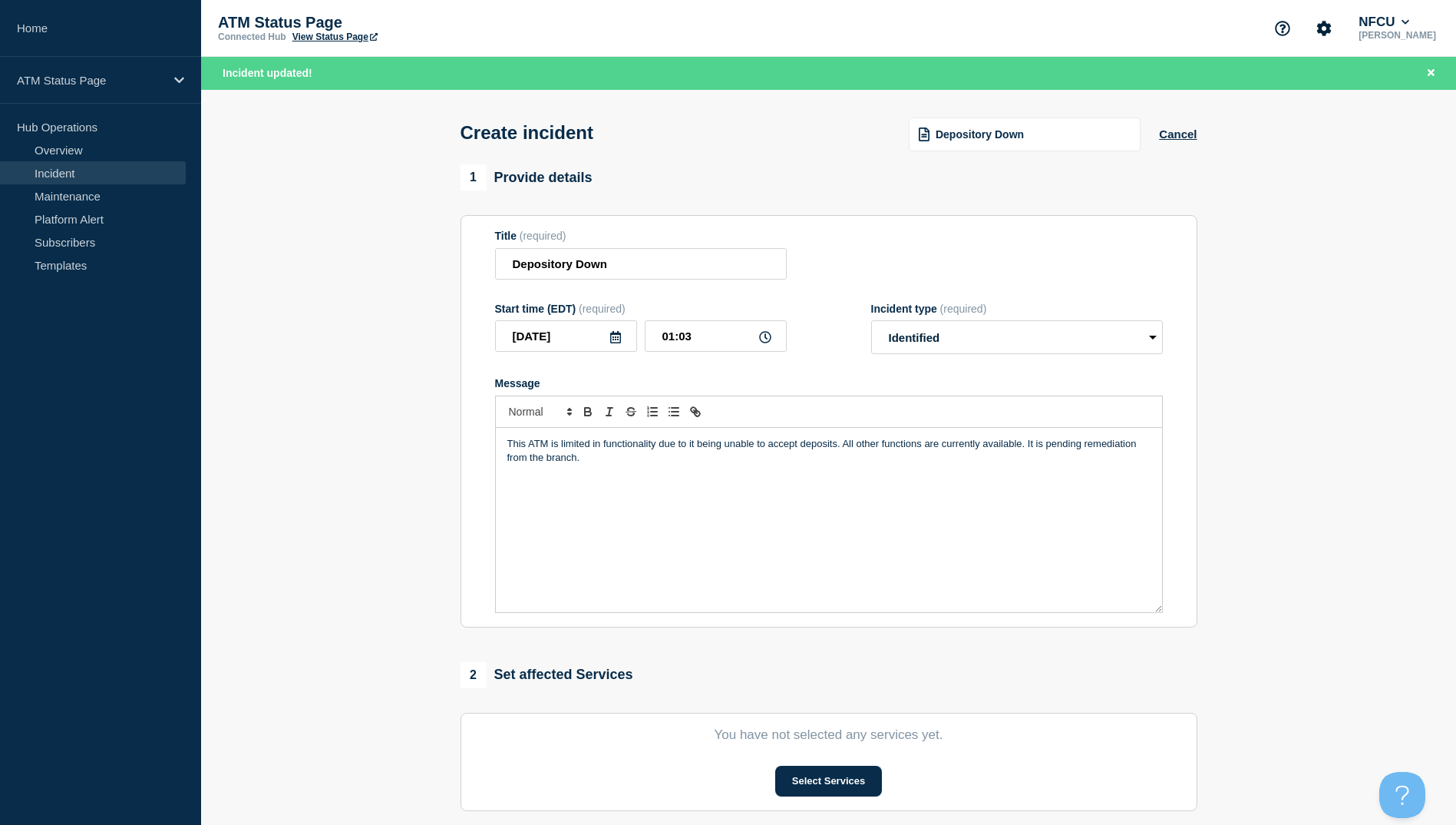
scroll to position [285, 0]
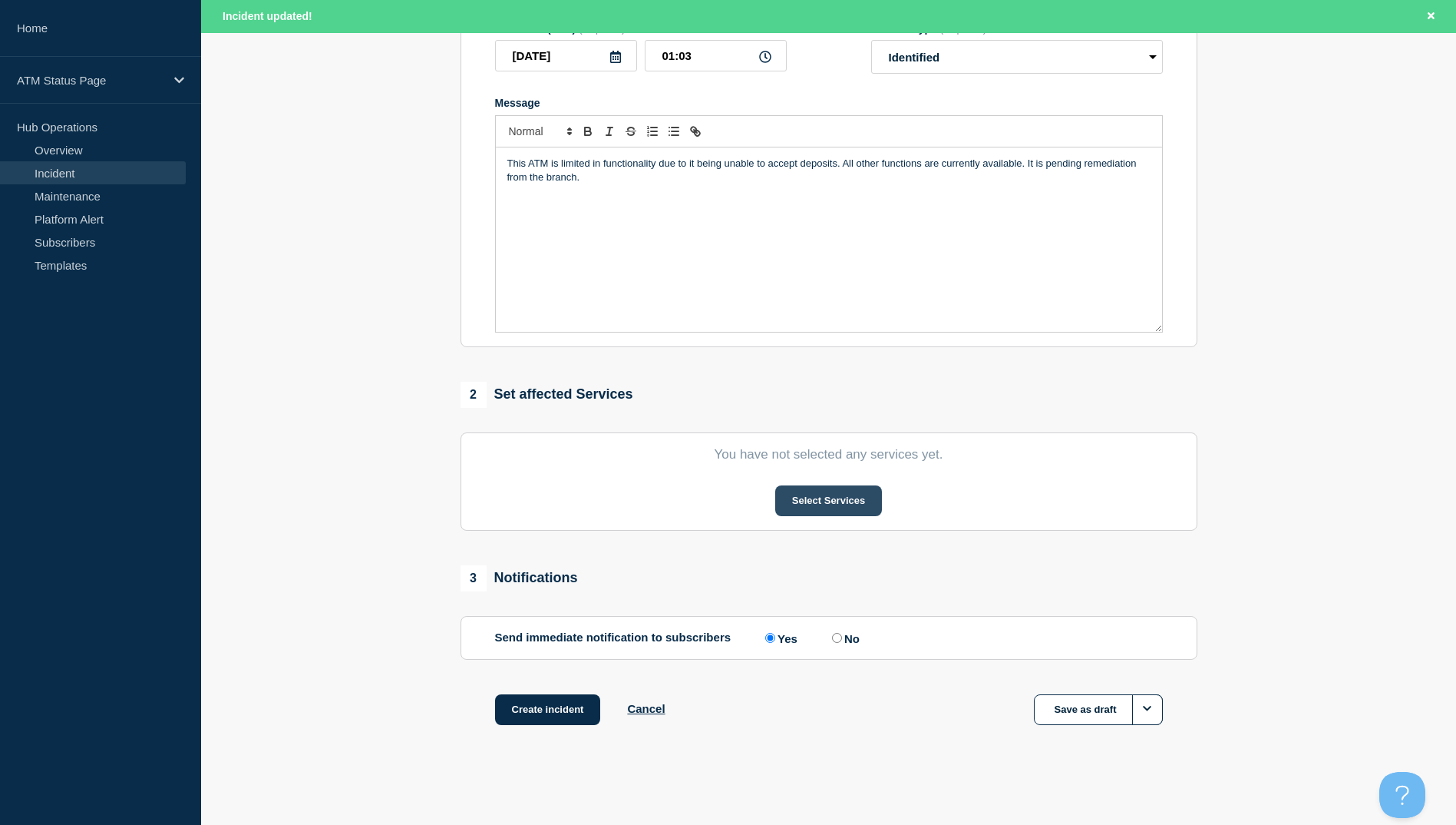
click at [802, 510] on button "Select Services" at bounding box center [829, 501] width 107 height 31
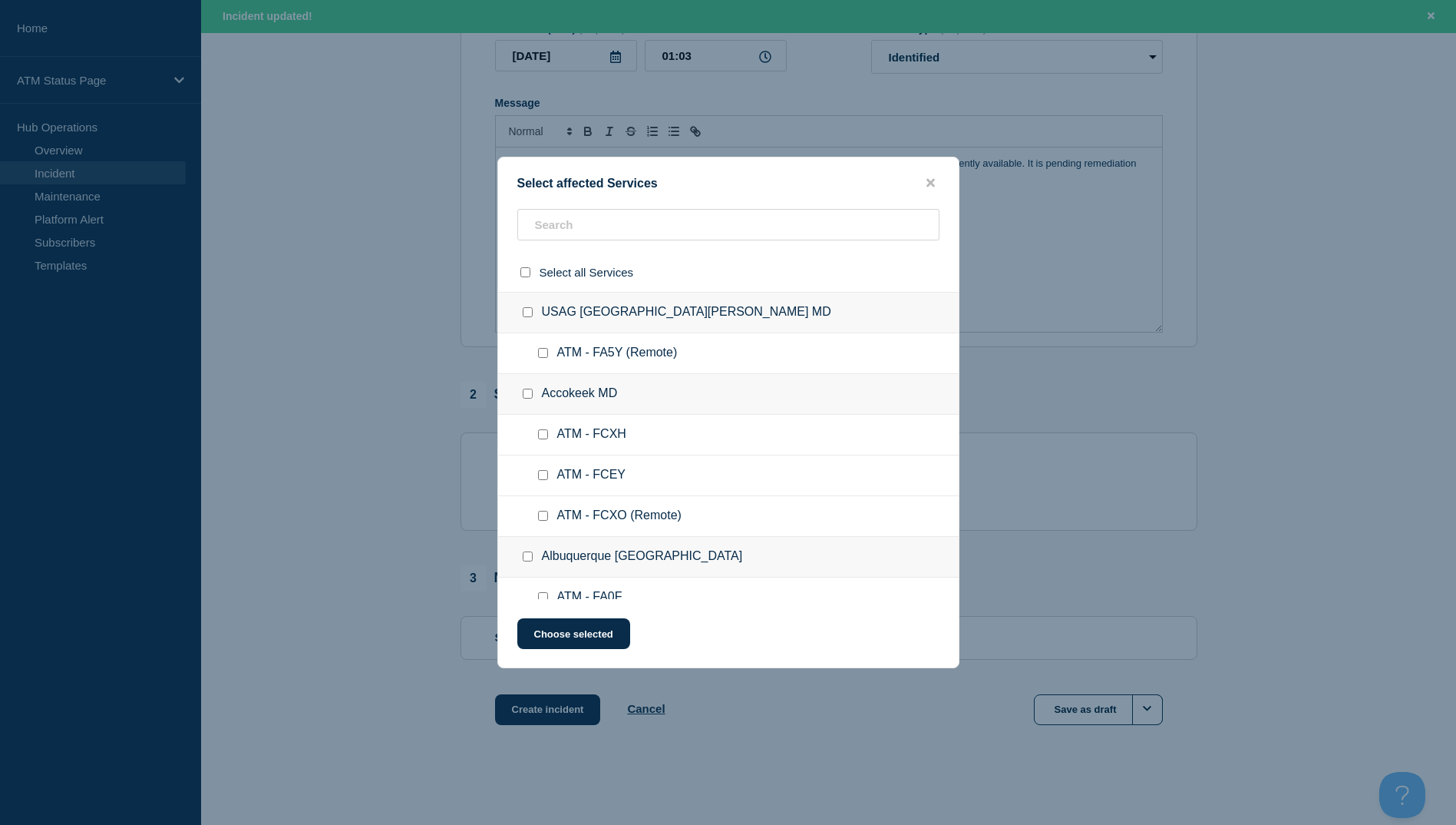
click at [573, 207] on div "Select affected Services Select all Services [GEOGRAPHIC_DATA] [GEOGRAPHIC_DATA…" at bounding box center [728, 412] width 462 height 511
click at [565, 229] on input "text" at bounding box center [728, 224] width 422 height 32
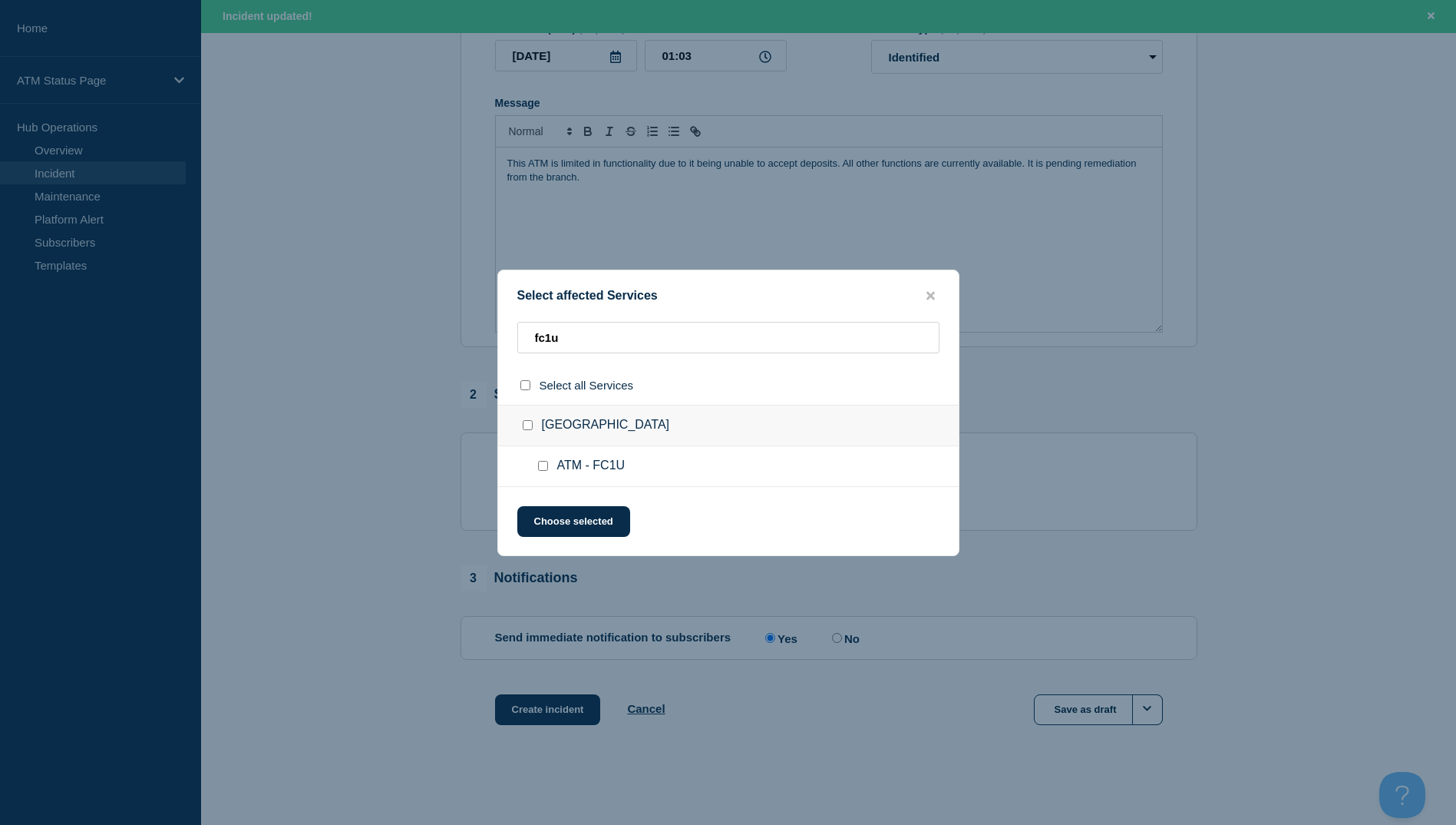
click at [547, 466] on input "ATM - FC1U checkbox" at bounding box center [543, 465] width 10 height 10
click at [550, 528] on button "Choose selected" at bounding box center [574, 522] width 112 height 31
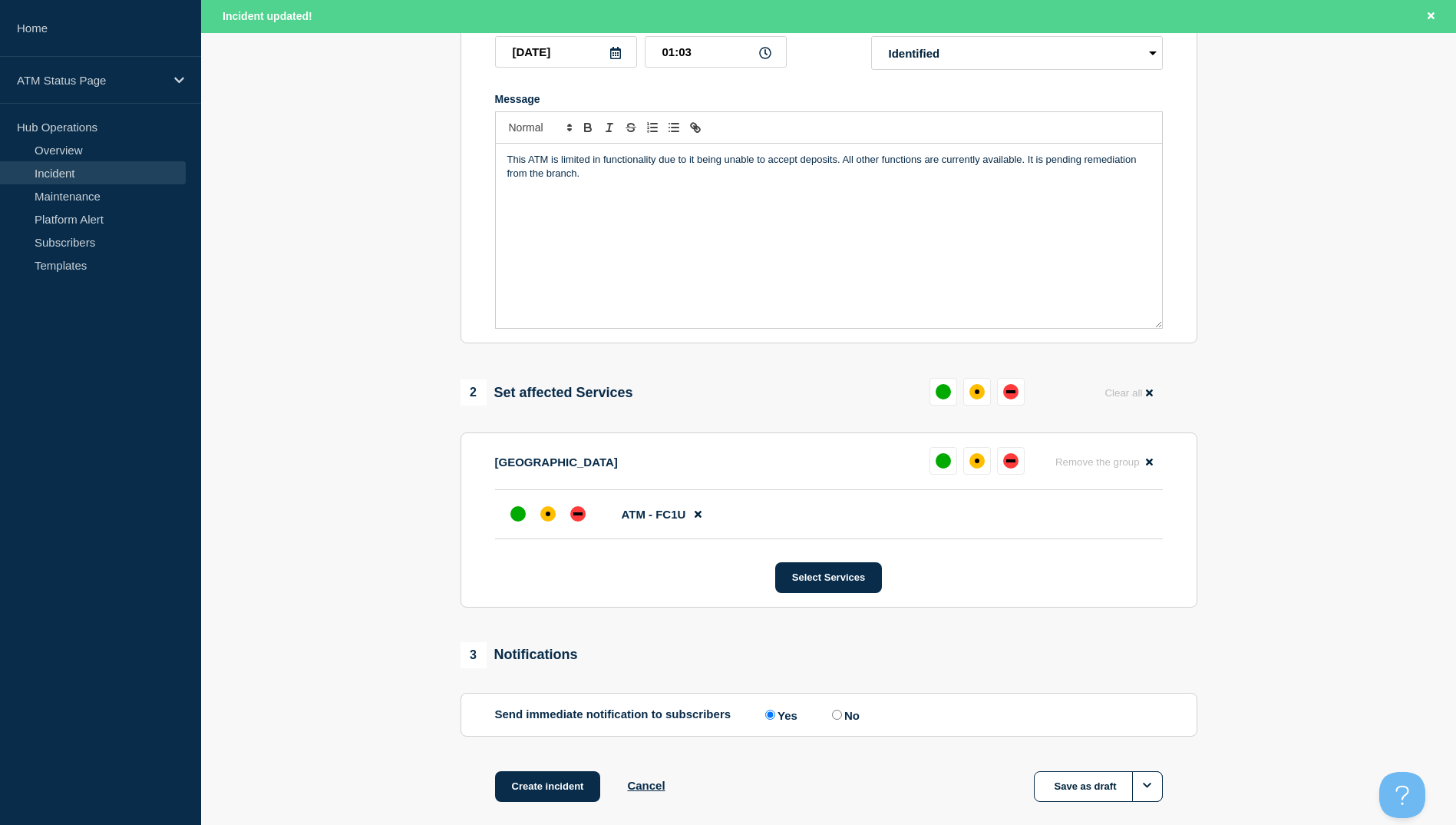
scroll to position [364, 0]
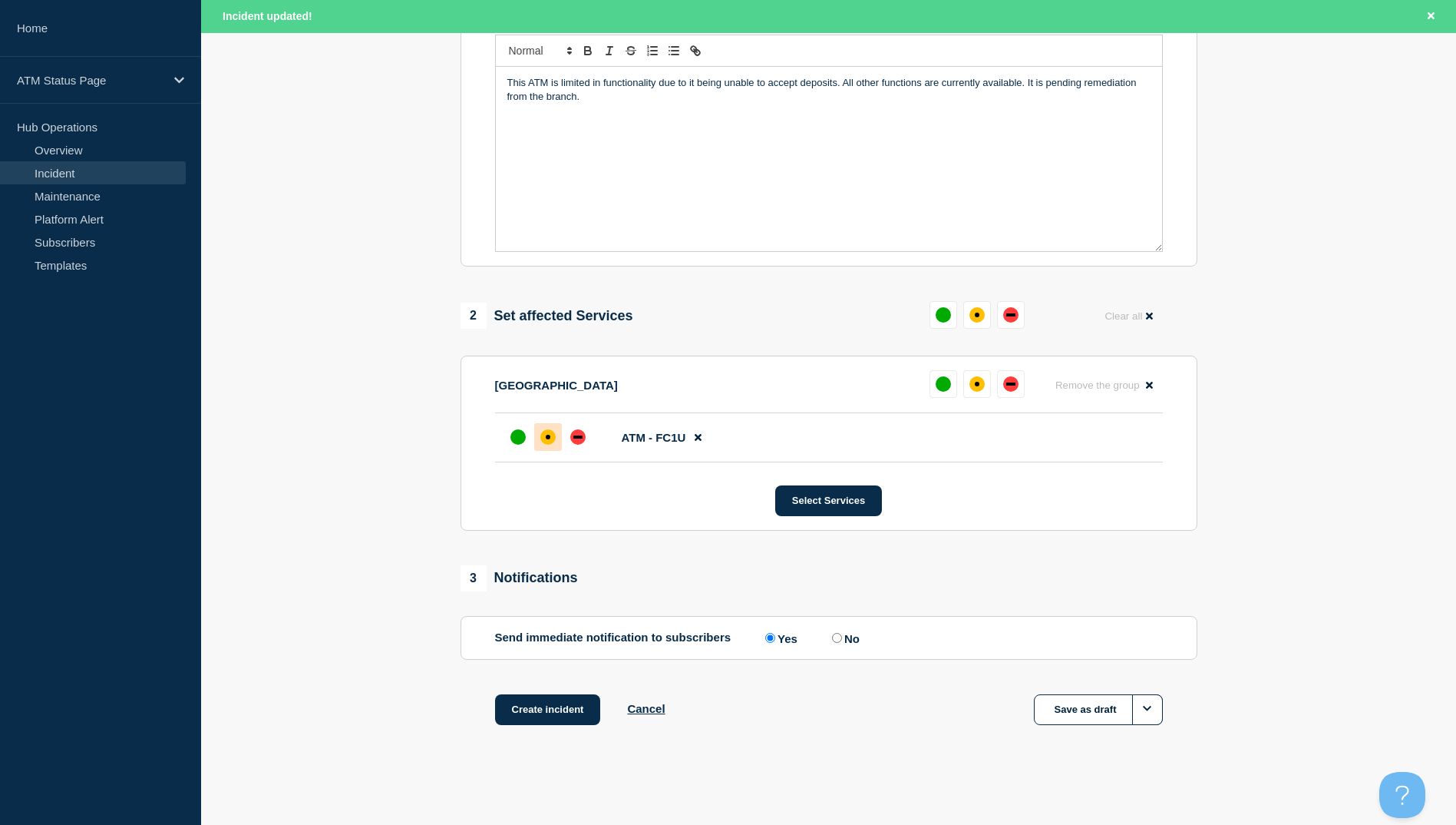
click at [536, 444] on div at bounding box center [548, 437] width 28 height 28
click at [576, 713] on button "Create incident" at bounding box center [548, 710] width 106 height 31
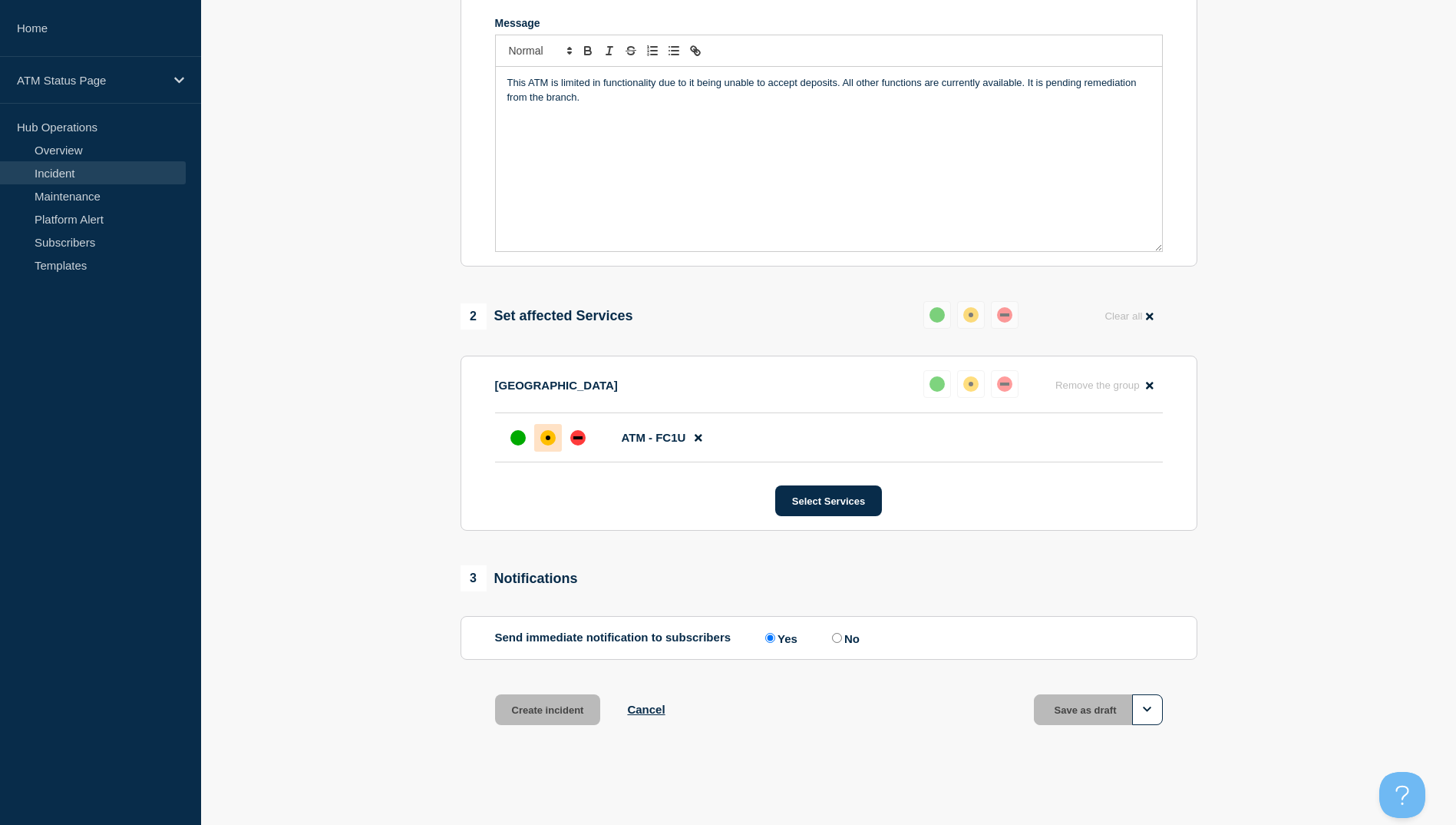
scroll to position [332, 0]
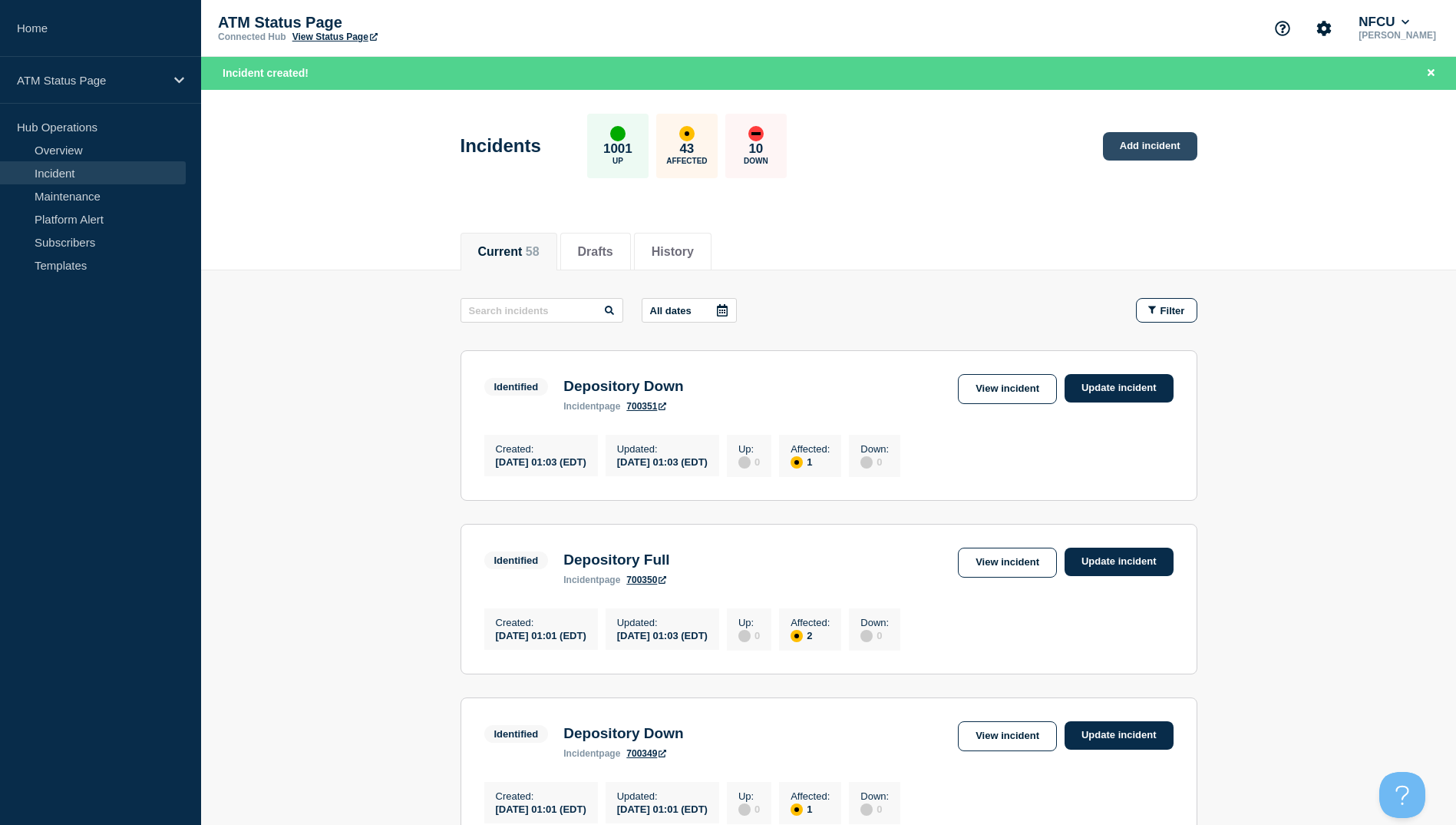
click at [1118, 150] on link "Add incident" at bounding box center [1150, 146] width 95 height 29
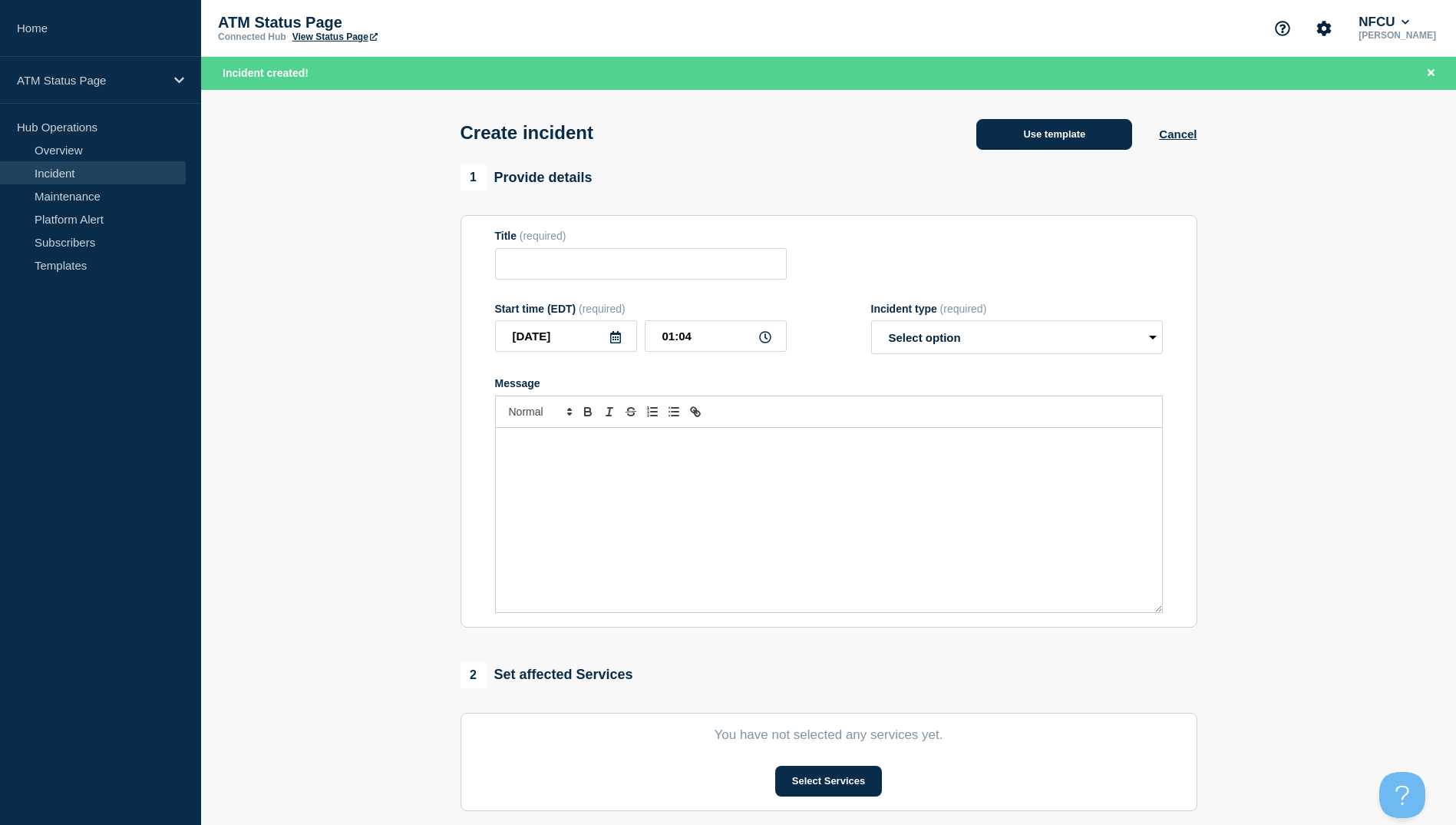
click at [1010, 123] on button "Use template" at bounding box center [1054, 135] width 156 height 31
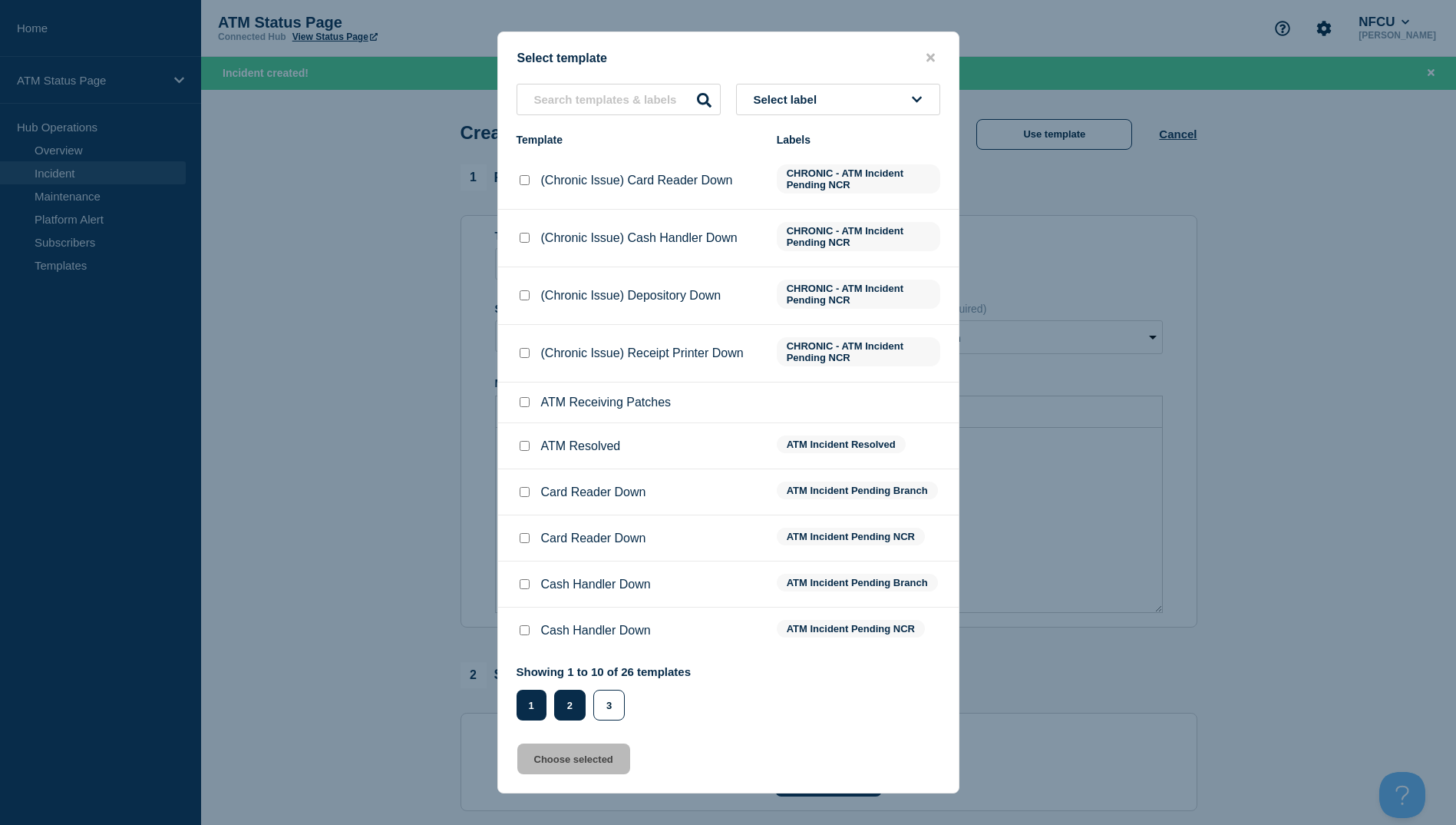
click at [578, 708] on button "2" at bounding box center [570, 705] width 32 height 31
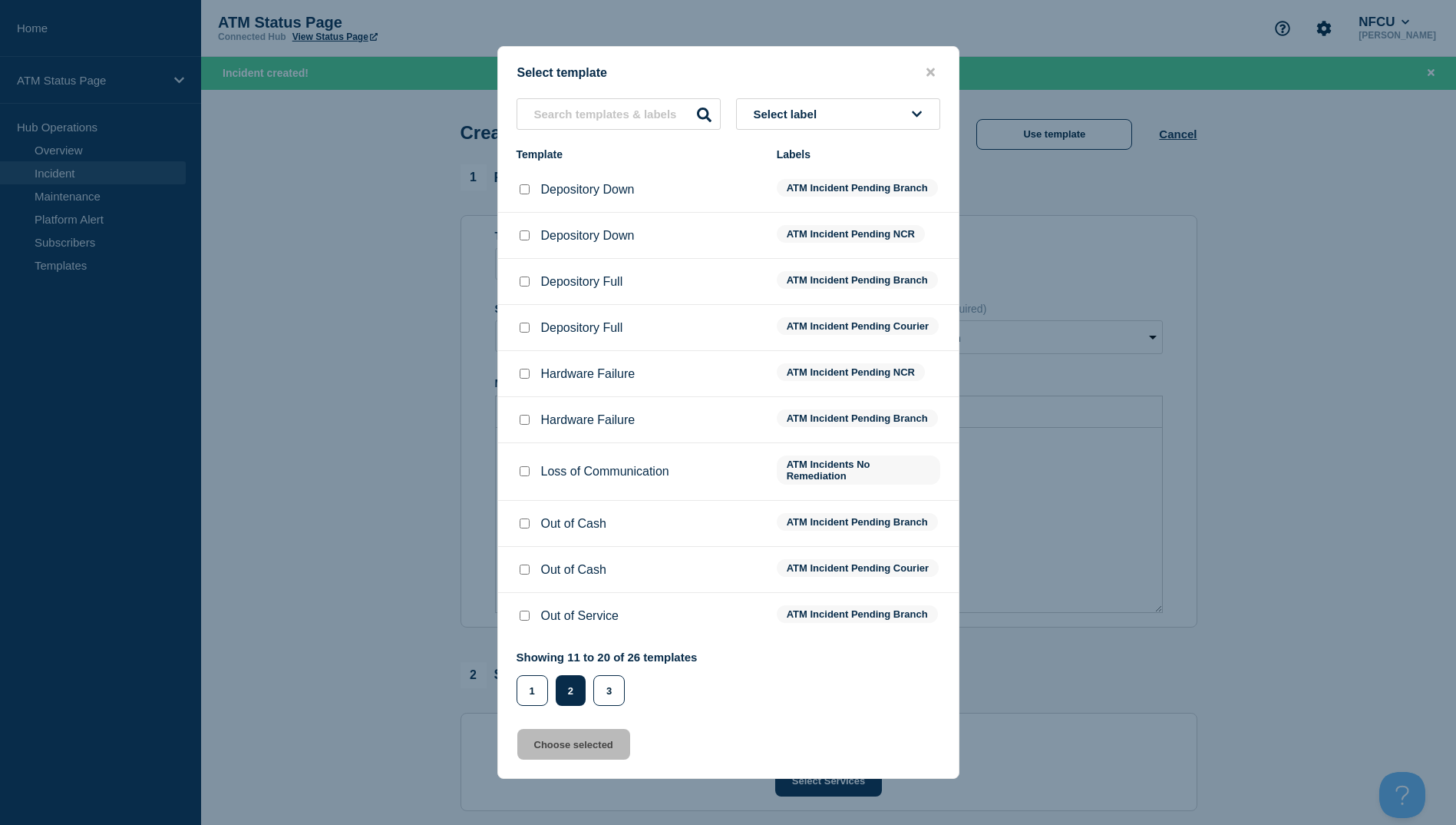
click at [520, 185] on div at bounding box center [524, 189] width 15 height 15
click at [534, 213] on li "Depository Down ATM Incident Pending Branch" at bounding box center [728, 236] width 460 height 46
click at [530, 182] on div at bounding box center [524, 189] width 15 height 15
click at [523, 213] on li "Depository Down ATM Incident Pending Branch" at bounding box center [728, 236] width 460 height 46
click at [524, 184] on input "Depository Down checkbox" at bounding box center [525, 189] width 10 height 10
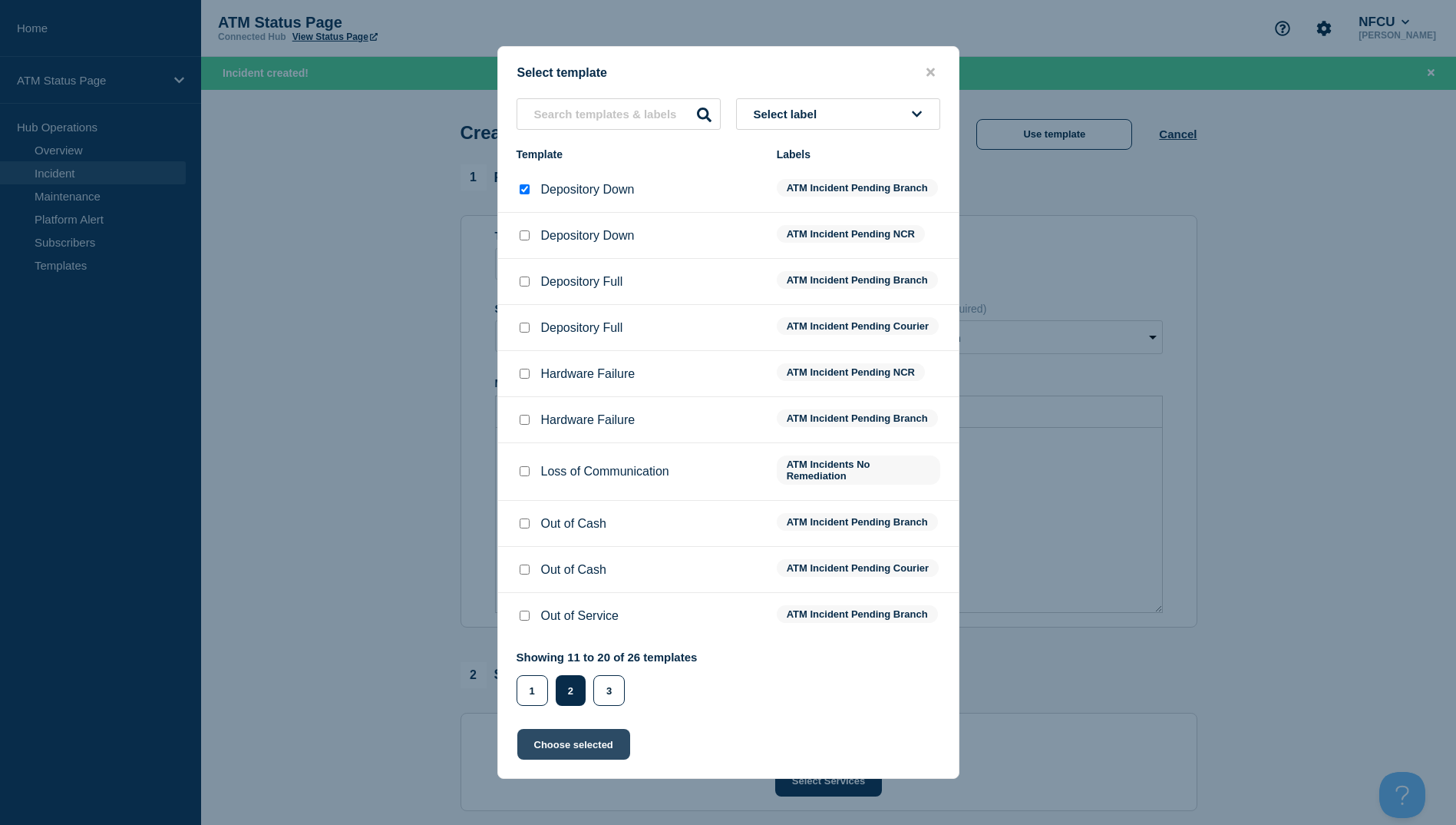
drag, startPoint x: 582, startPoint y: 732, endPoint x: 580, endPoint y: 746, distance: 14.1
click at [582, 735] on div "Select template Select label Template Labels Depository Down ATM Incident Pendi…" at bounding box center [728, 412] width 462 height 733
click at [579, 749] on button "Choose selected" at bounding box center [574, 744] width 112 height 31
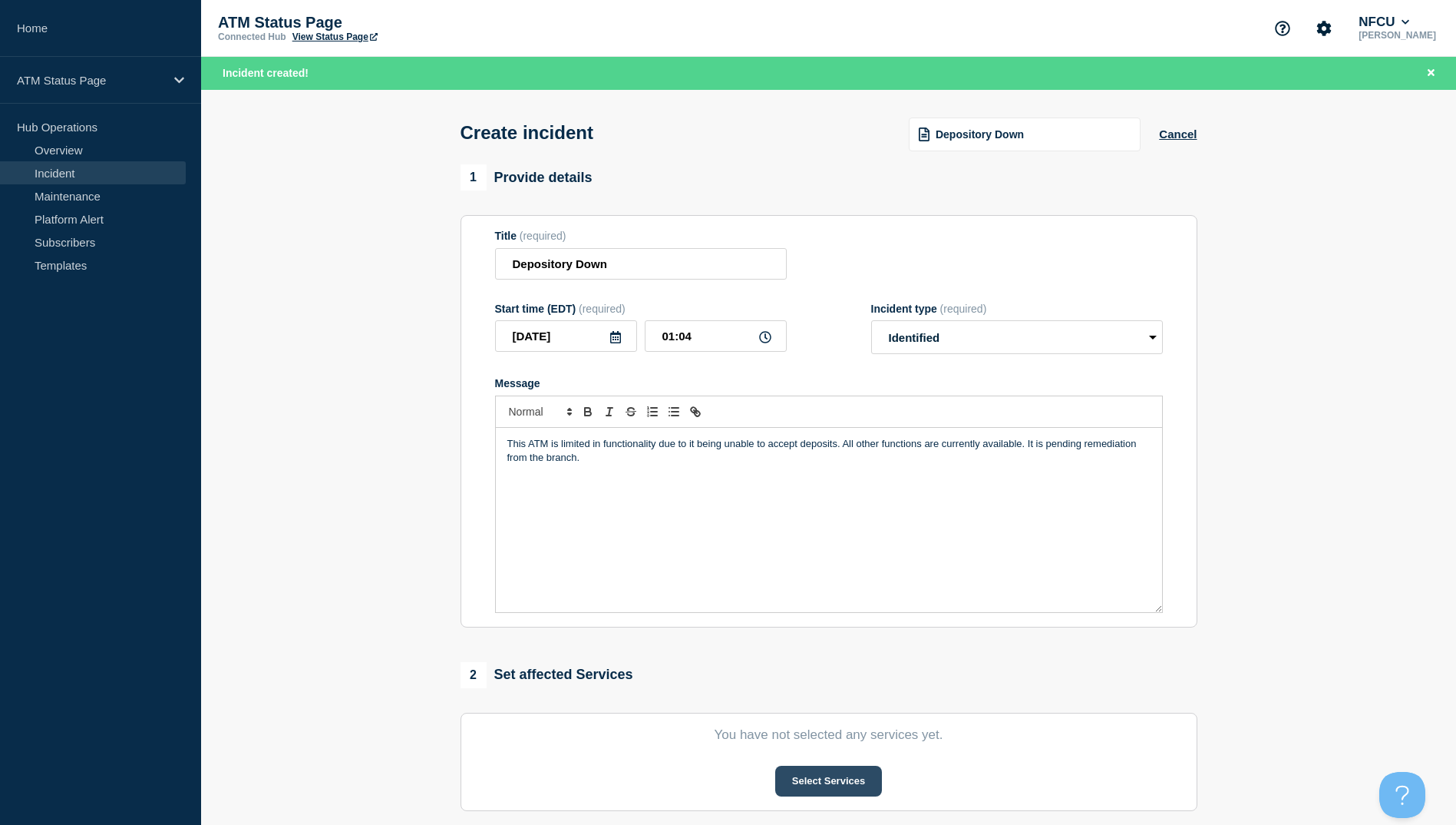
click at [806, 778] on button "Select Services" at bounding box center [829, 781] width 107 height 31
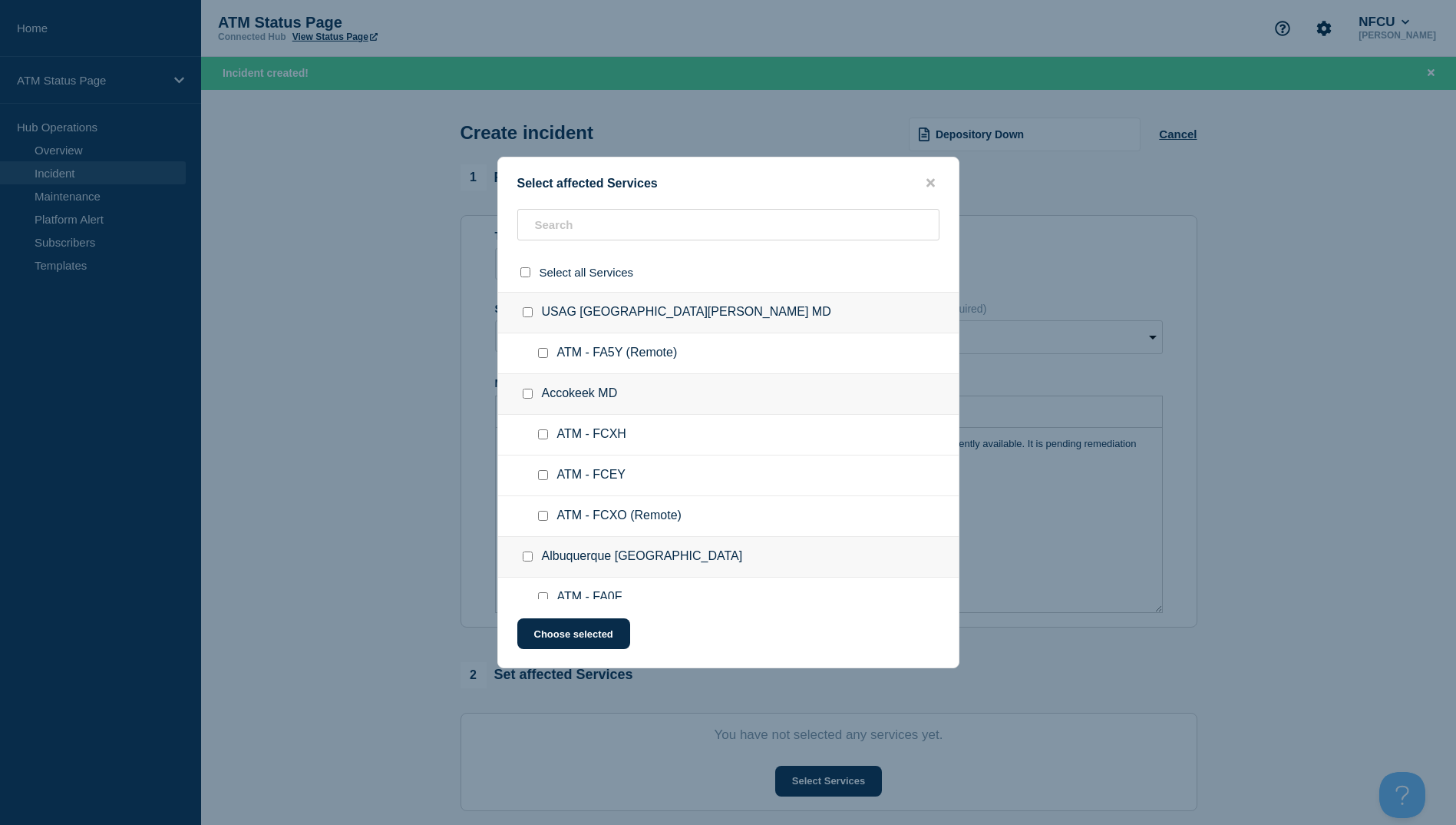
click at [577, 203] on div "Select affected Services Select all Services [GEOGRAPHIC_DATA] [GEOGRAPHIC_DATA…" at bounding box center [728, 412] width 462 height 511
click at [566, 253] on div at bounding box center [728, 272] width 460 height 39
click at [571, 231] on input "text" at bounding box center [728, 224] width 422 height 32
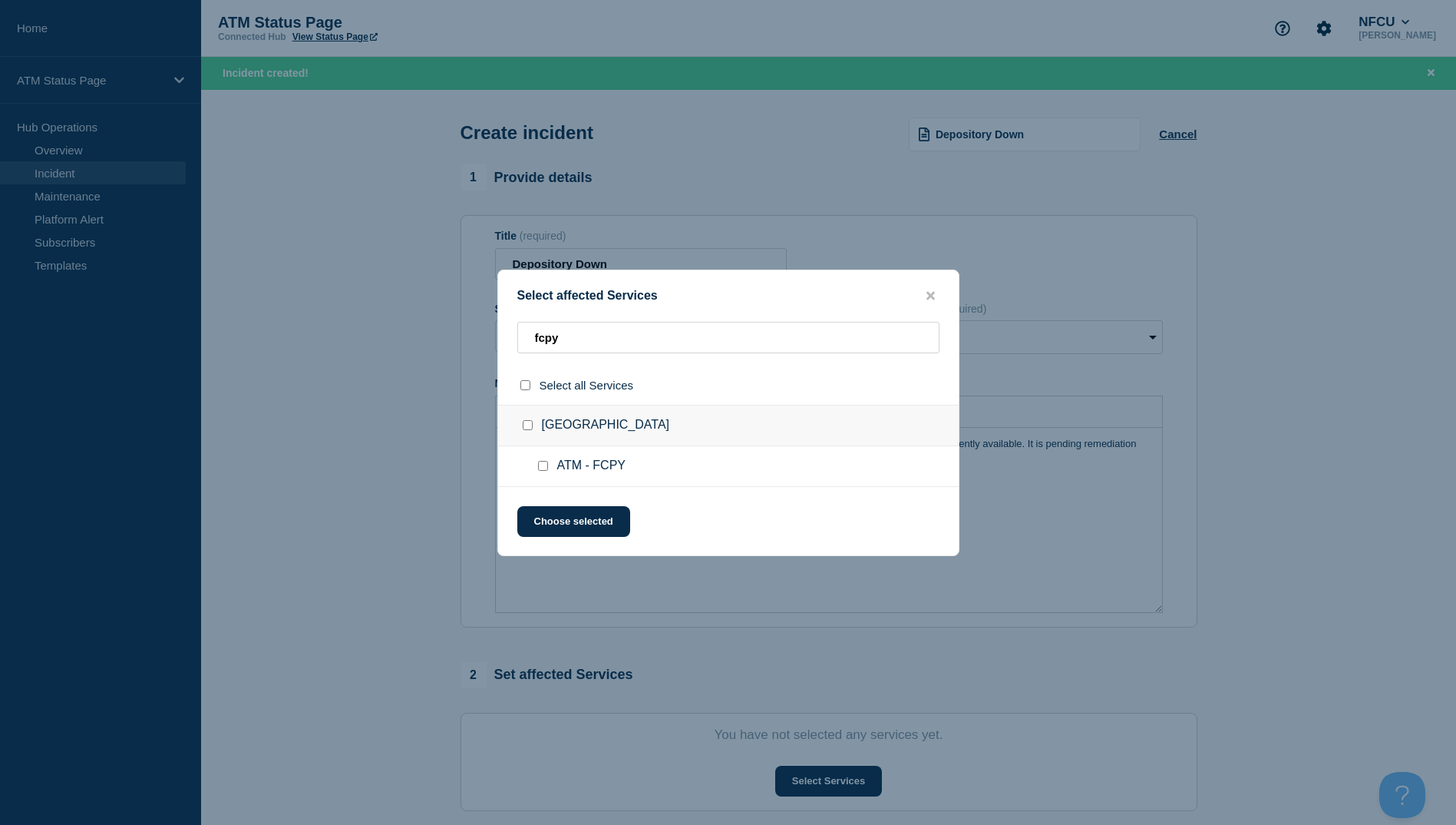
click at [539, 467] on input "ATM - FCPY checkbox" at bounding box center [543, 465] width 10 height 10
click at [551, 521] on button "Choose selected" at bounding box center [574, 522] width 112 height 31
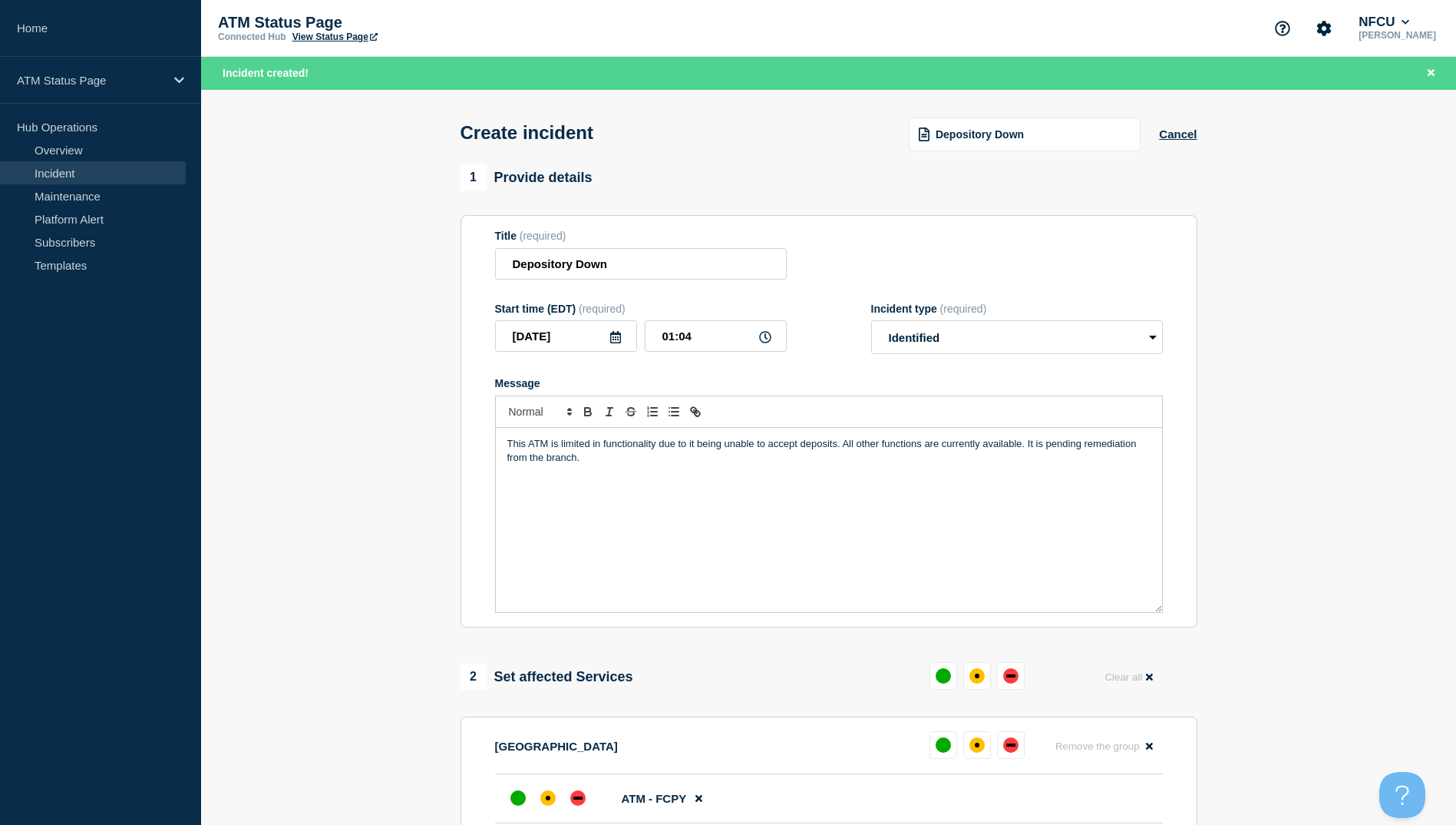
scroll to position [231, 0]
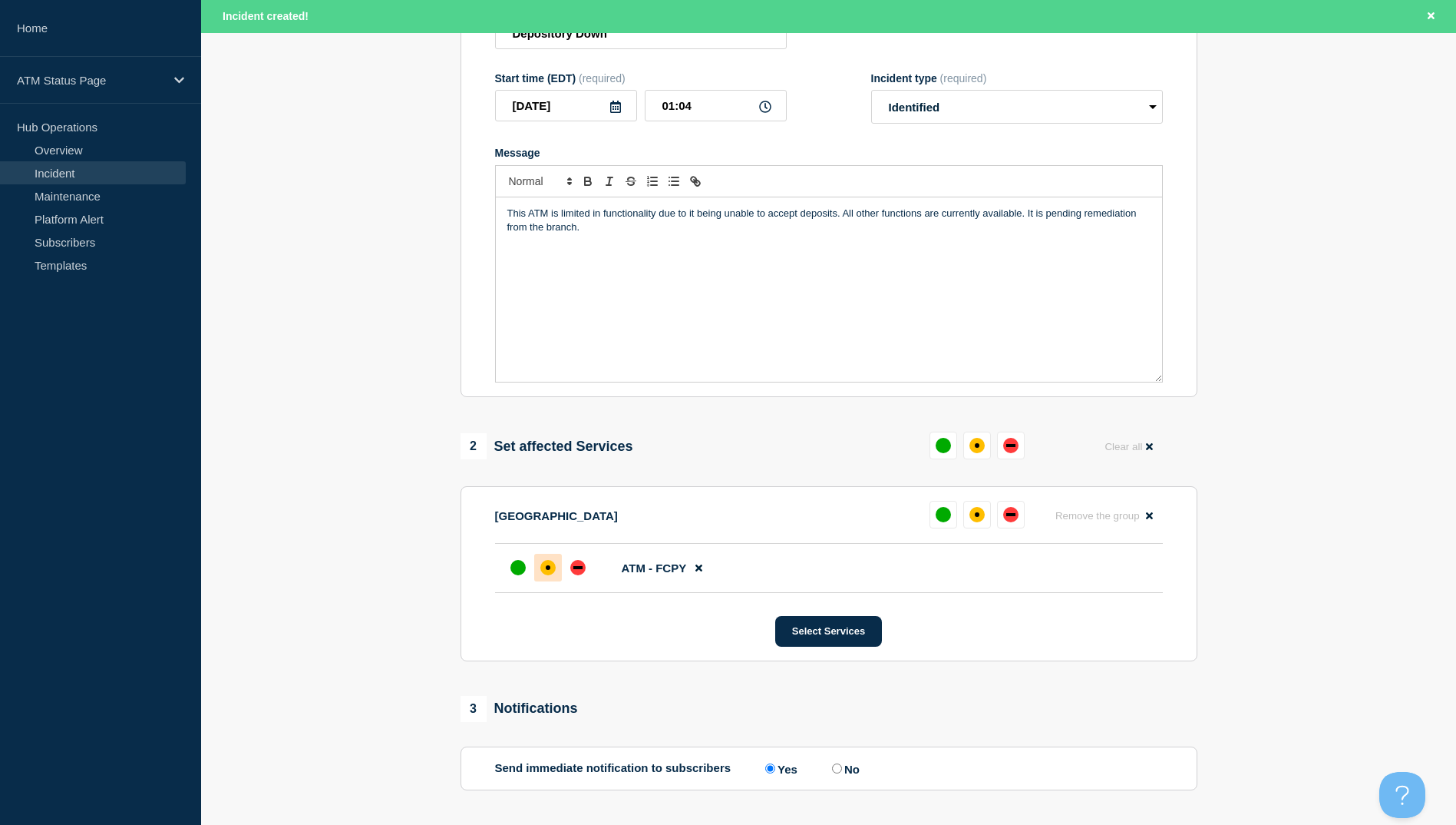
click at [545, 573] on div "affected" at bounding box center [548, 567] width 15 height 15
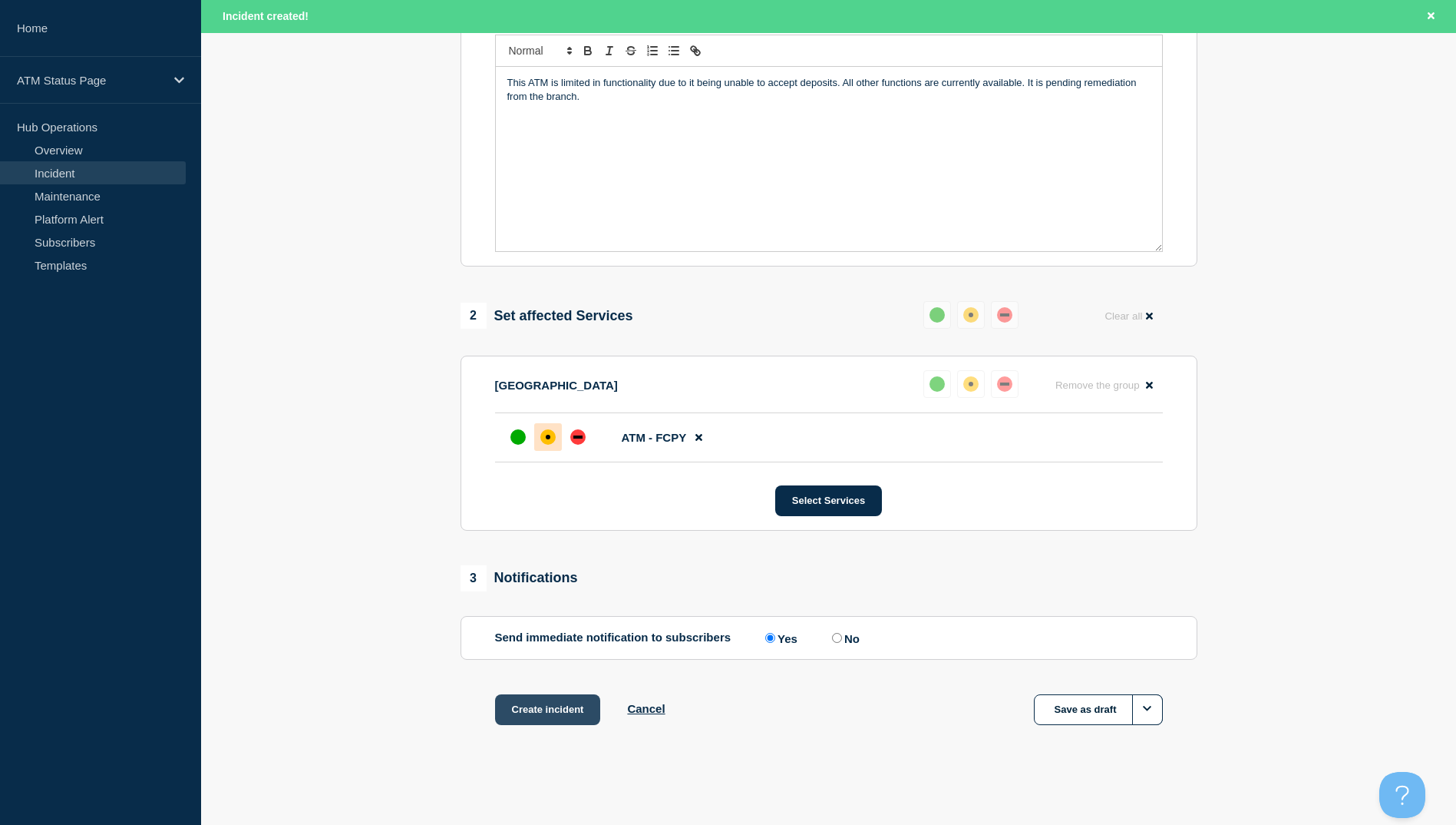
click at [556, 706] on button "Create incident" at bounding box center [548, 710] width 106 height 31
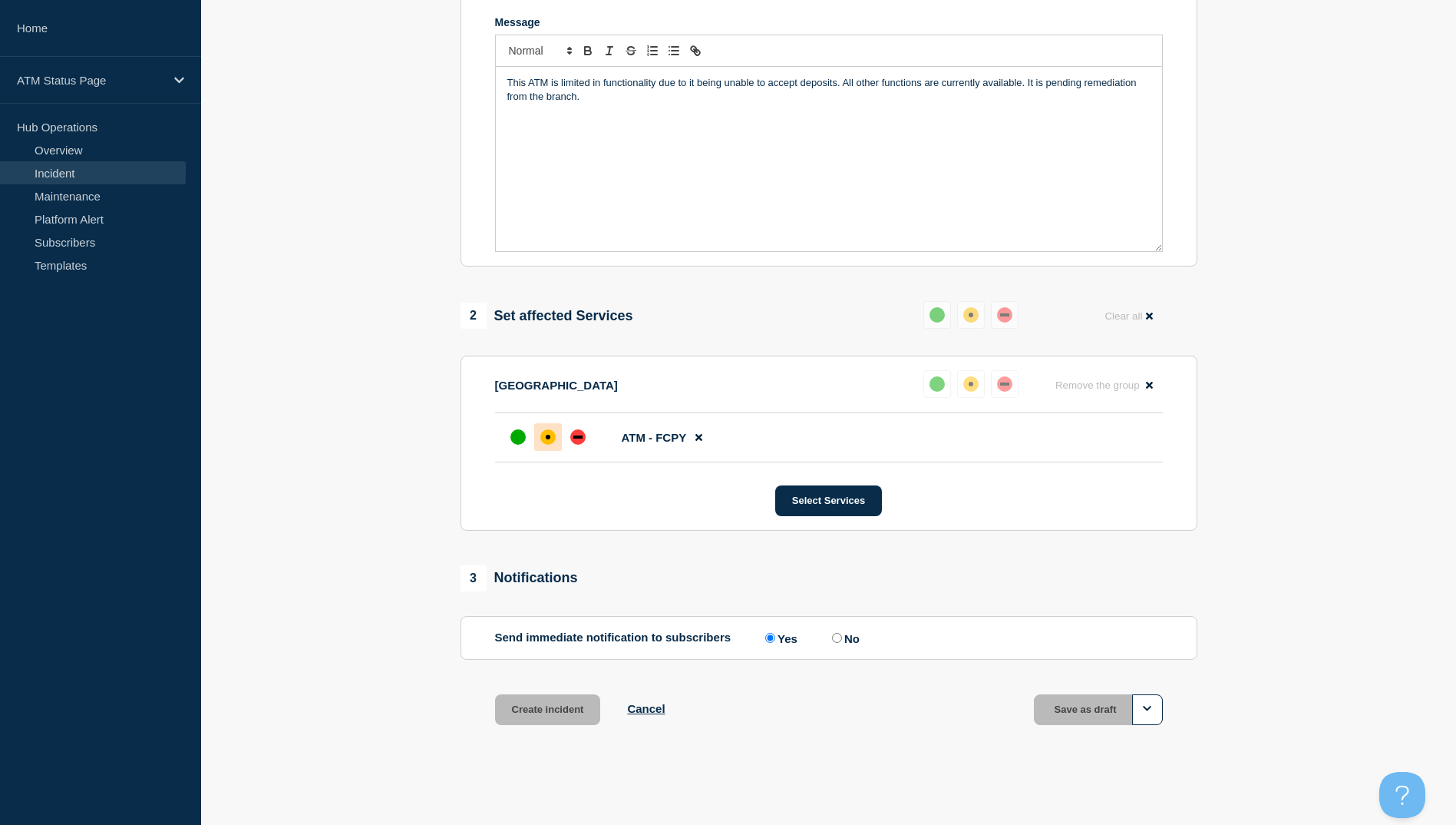
scroll to position [332, 0]
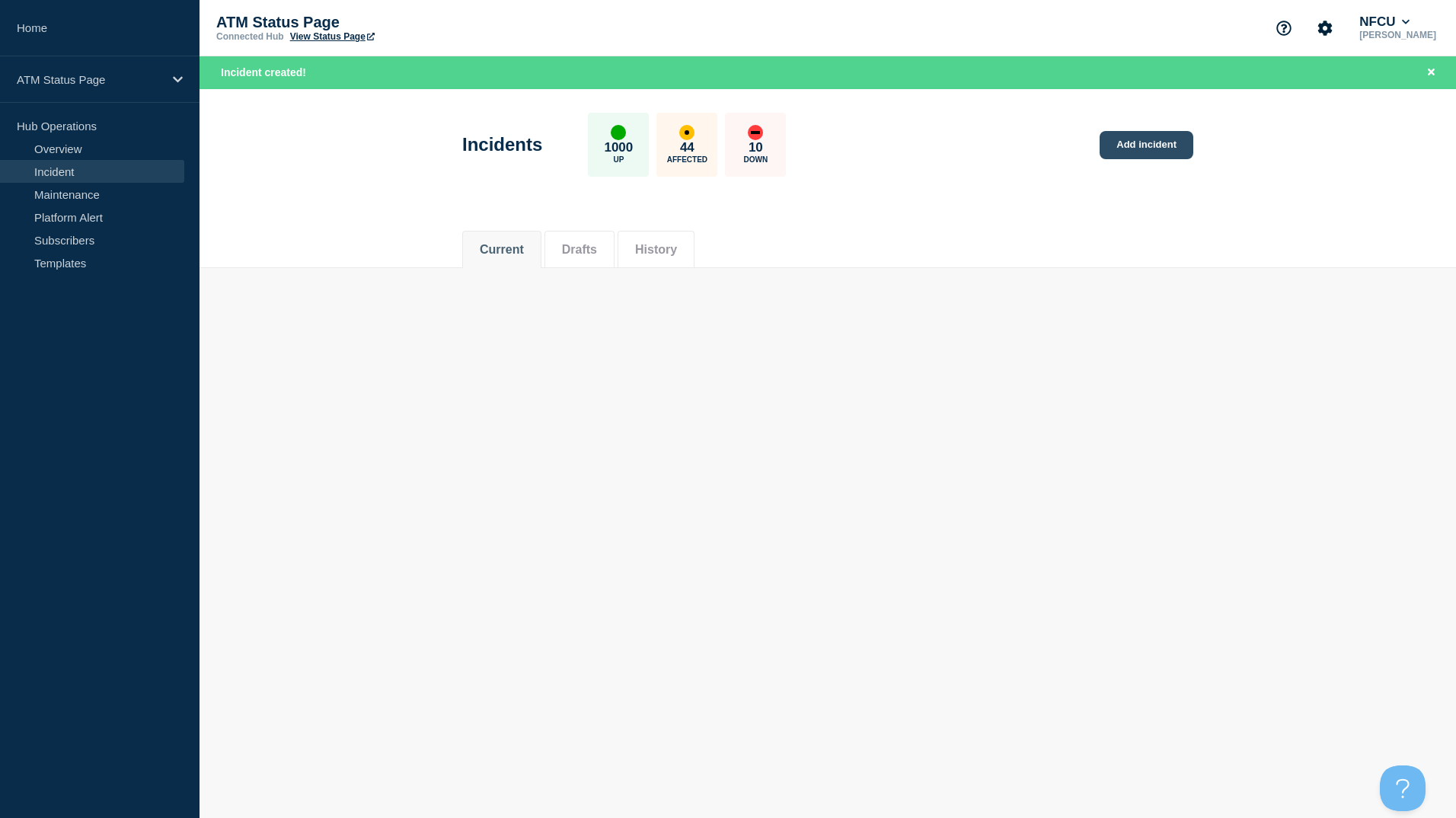
click at [1154, 153] on link "Add incident" at bounding box center [1146, 145] width 94 height 28
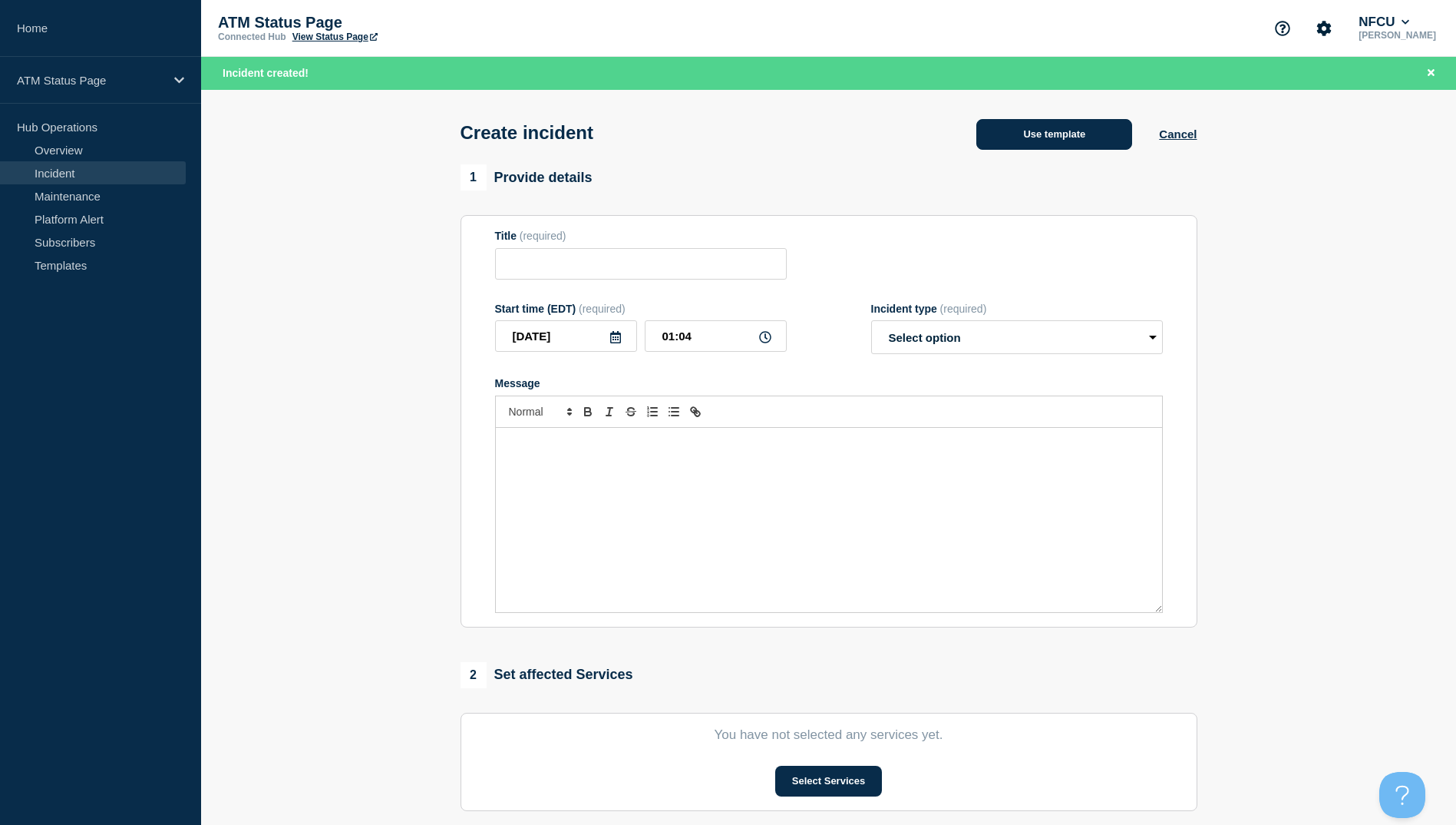
click at [1040, 149] on button "Use template" at bounding box center [1054, 135] width 156 height 31
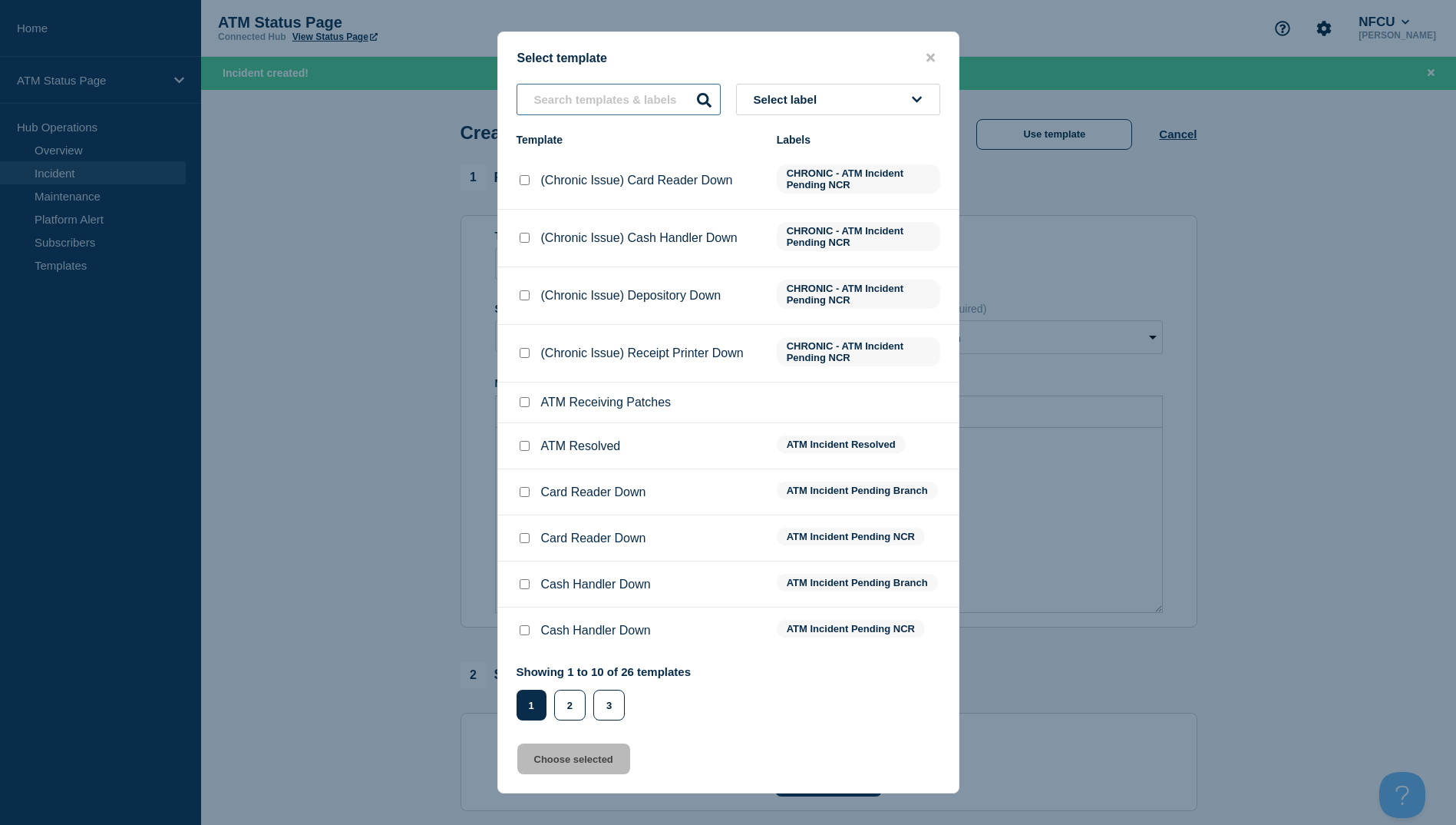
click at [608, 91] on input "text" at bounding box center [618, 99] width 205 height 32
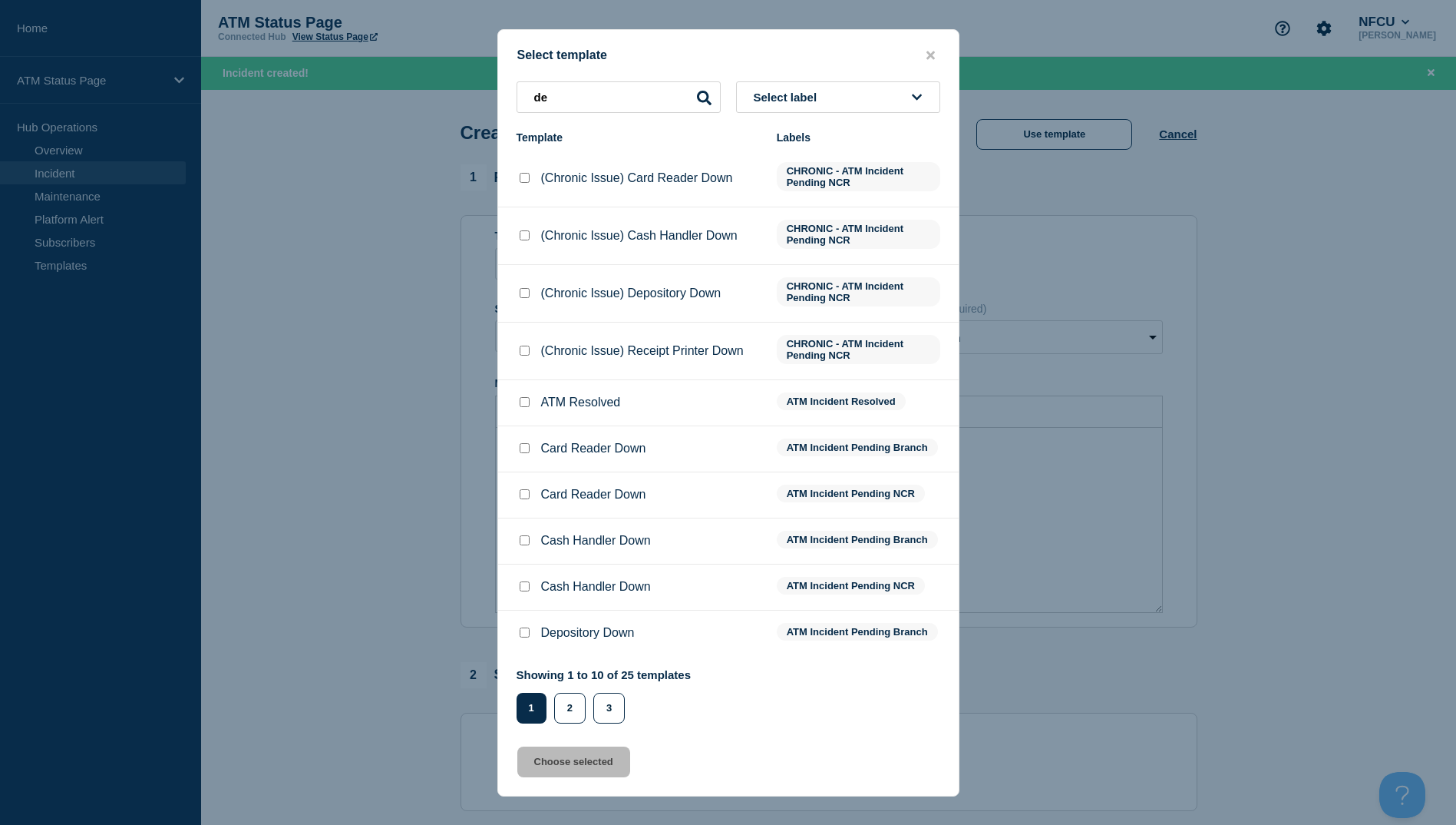
click at [522, 632] on input "Depository Down checkbox" at bounding box center [525, 633] width 10 height 10
click at [572, 769] on button "Choose selected" at bounding box center [574, 762] width 112 height 31
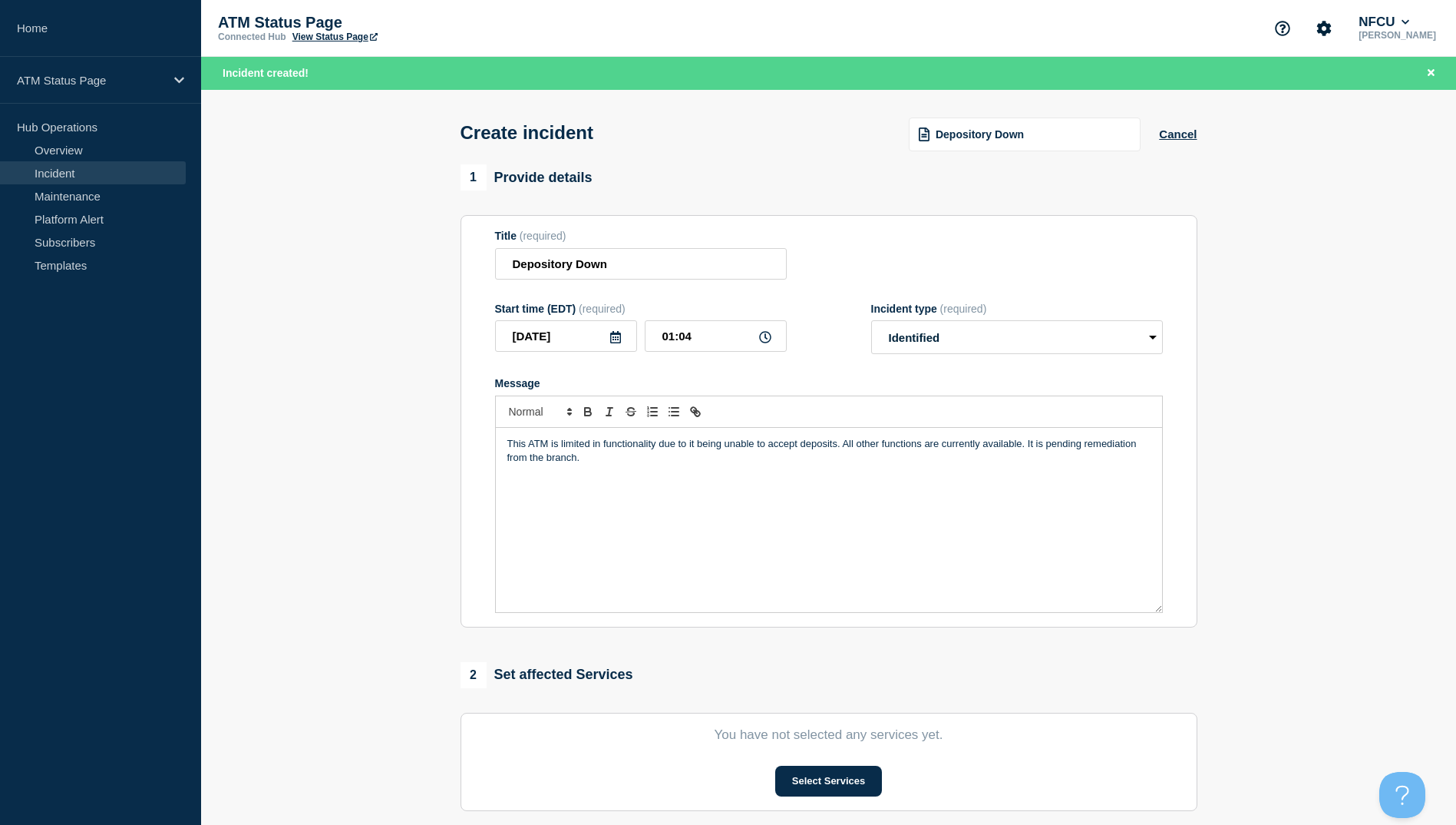
click at [818, 802] on section "You have not selected any services yet. Select Services" at bounding box center [829, 761] width 737 height 99
click at [817, 801] on section "You have not selected any services yet. Select Services" at bounding box center [829, 761] width 737 height 99
drag, startPoint x: 817, startPoint y: 801, endPoint x: 816, endPoint y: 792, distance: 9.1
click at [816, 792] on button "Select Services" at bounding box center [829, 781] width 107 height 31
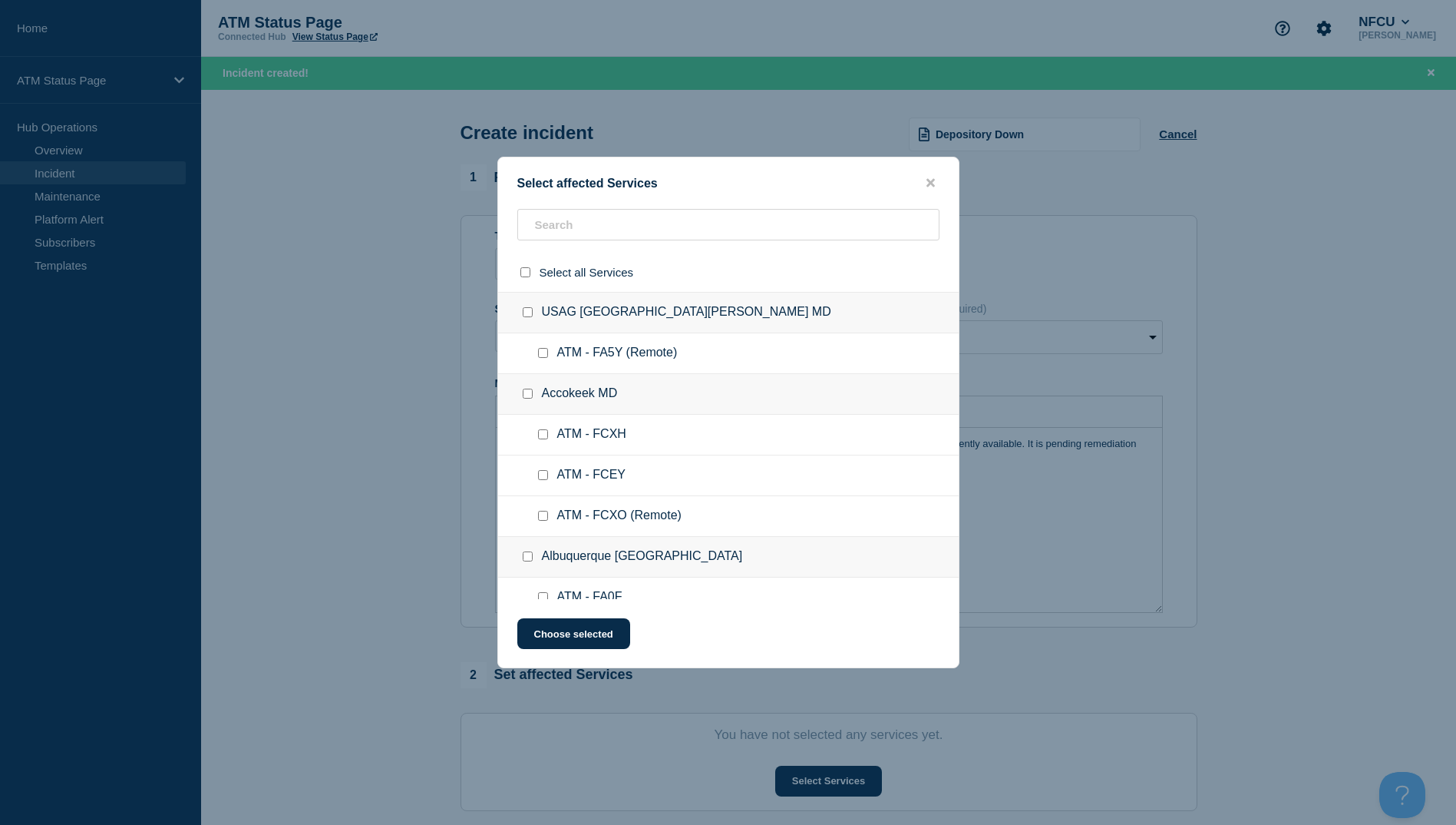
drag, startPoint x: 599, startPoint y: 205, endPoint x: 596, endPoint y: 219, distance: 14.3
click at [598, 205] on div "Select affected Services Select all Services [GEOGRAPHIC_DATA] [GEOGRAPHIC_DATA…" at bounding box center [728, 412] width 462 height 511
click at [596, 219] on input "text" at bounding box center [728, 224] width 422 height 32
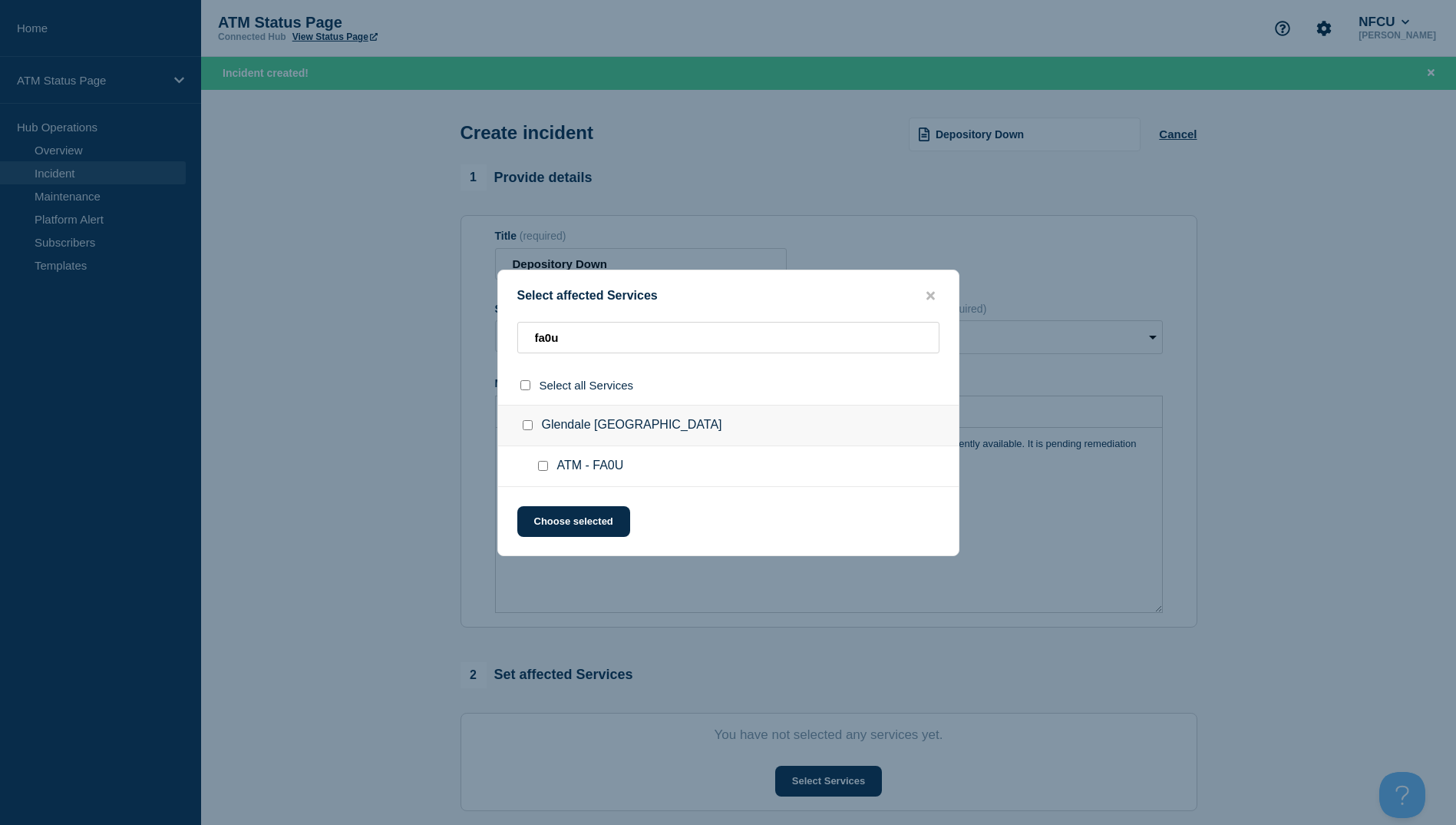
click at [539, 470] on input "ATM - FA0U checkbox" at bounding box center [543, 465] width 10 height 10
click at [551, 510] on button "Choose selected" at bounding box center [574, 522] width 112 height 31
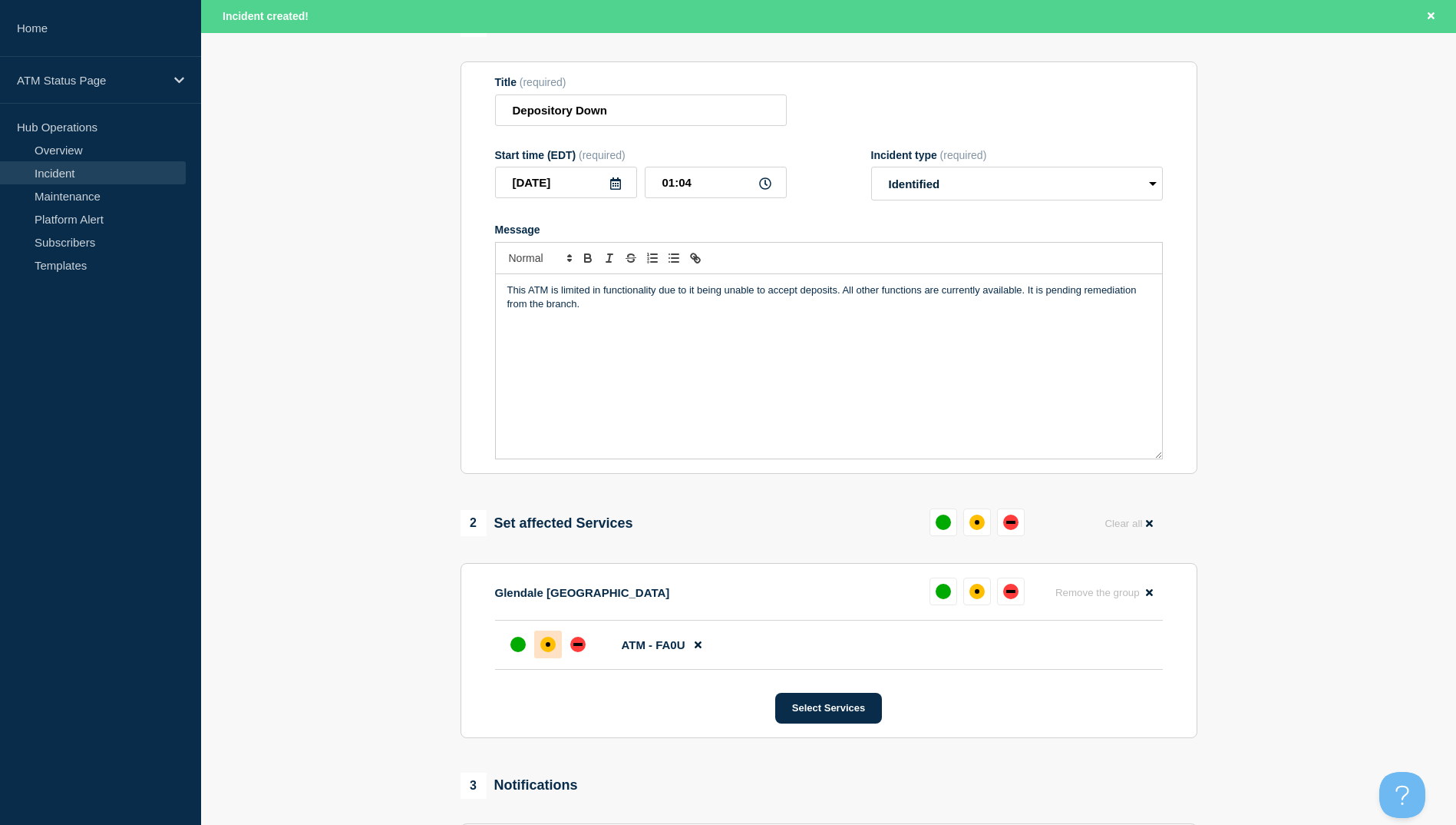
click at [549, 657] on div at bounding box center [548, 644] width 28 height 28
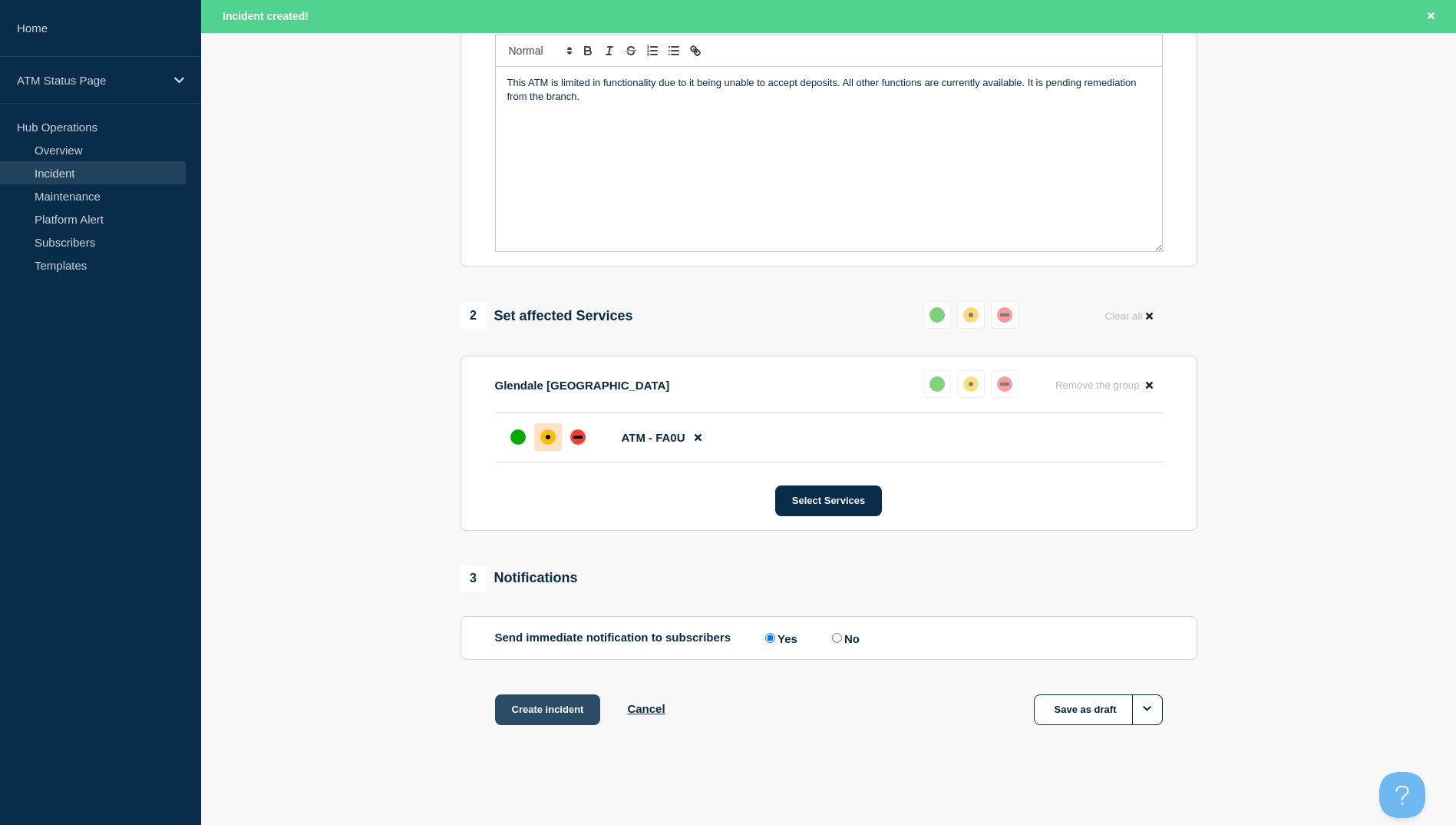
click at [543, 713] on button "Create incident" at bounding box center [548, 710] width 106 height 31
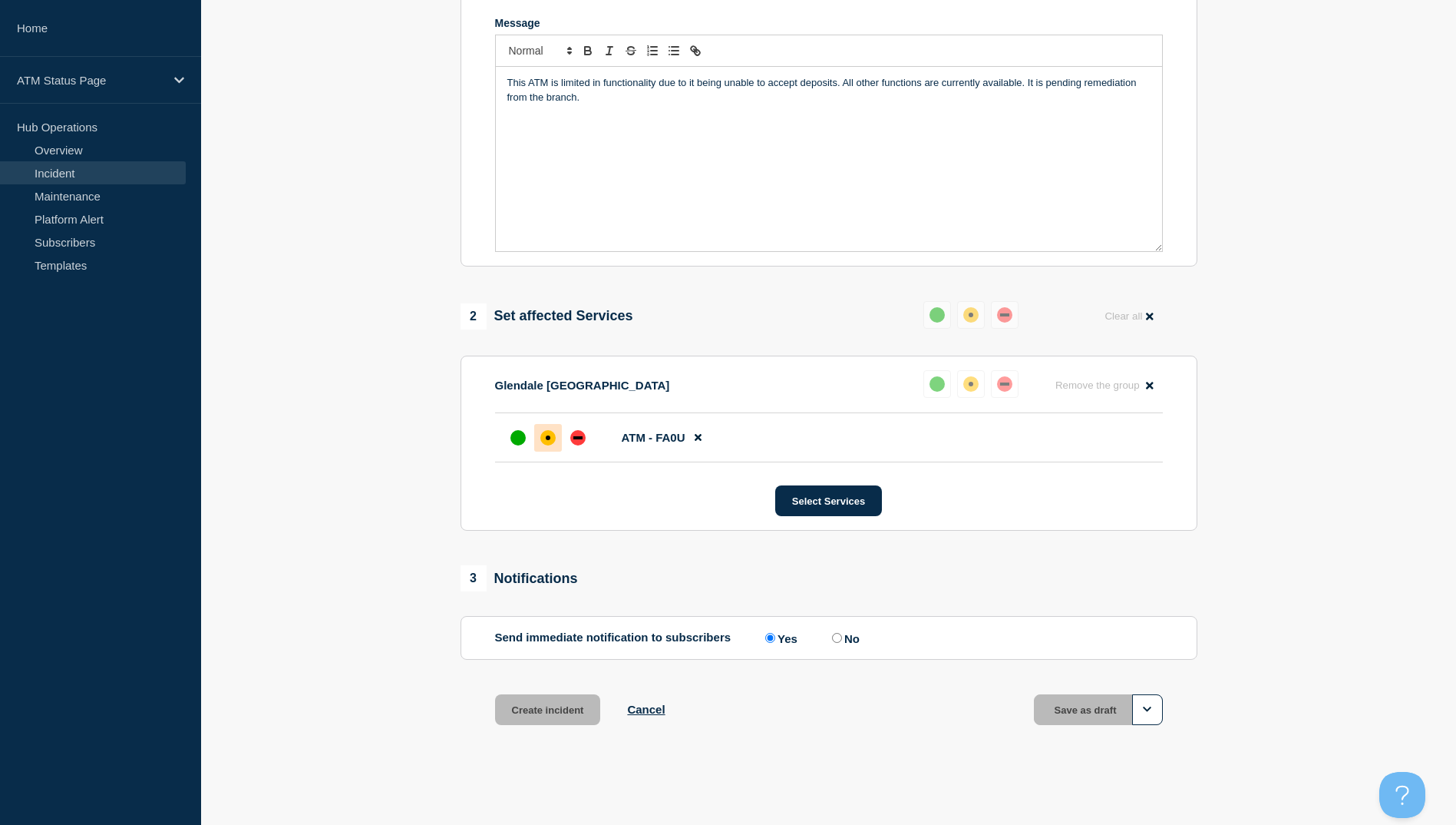
scroll to position [332, 0]
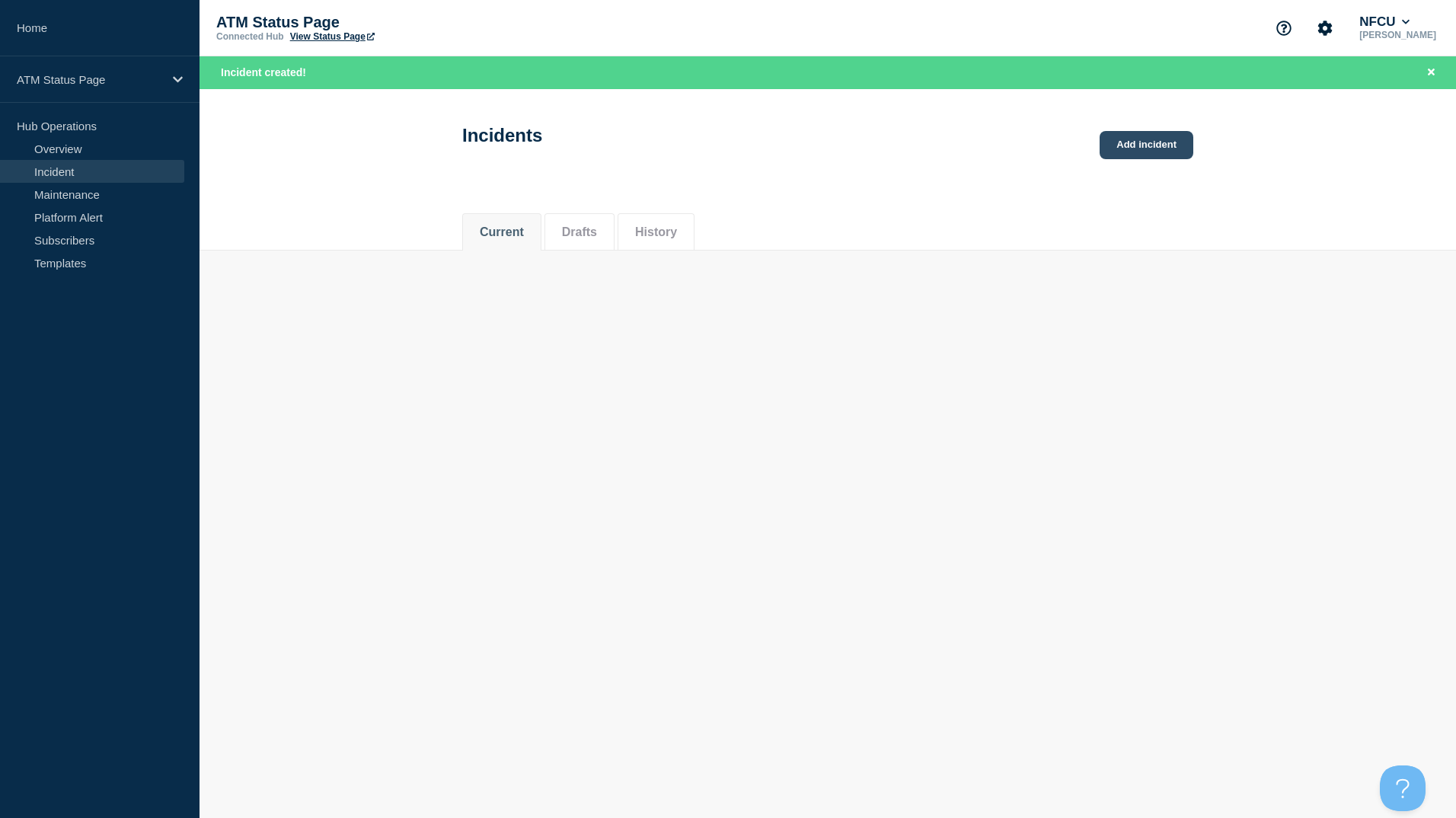
click at [1170, 141] on link "Add incident" at bounding box center [1146, 145] width 94 height 28
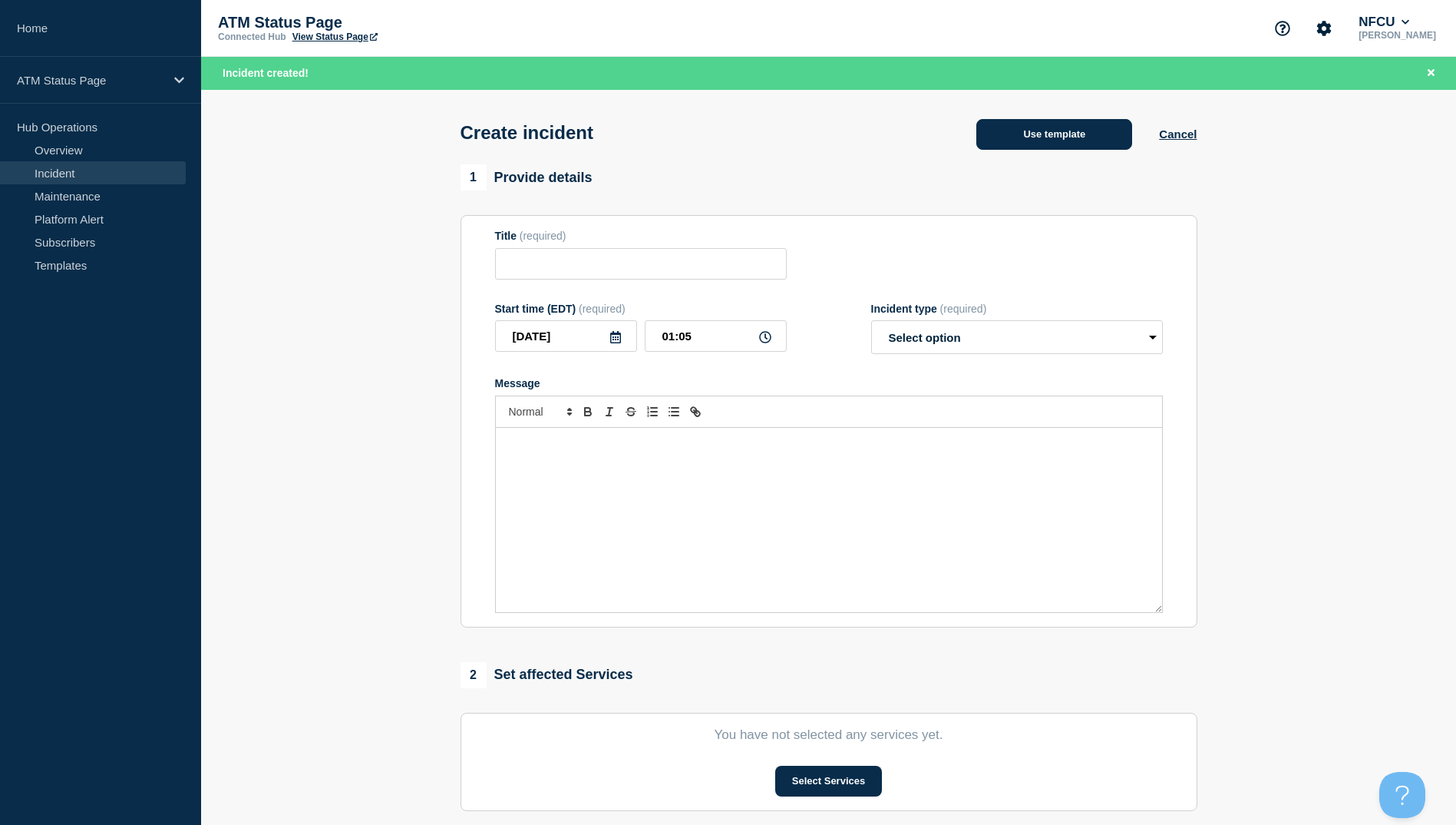
click at [988, 126] on button "Use template" at bounding box center [1054, 135] width 156 height 31
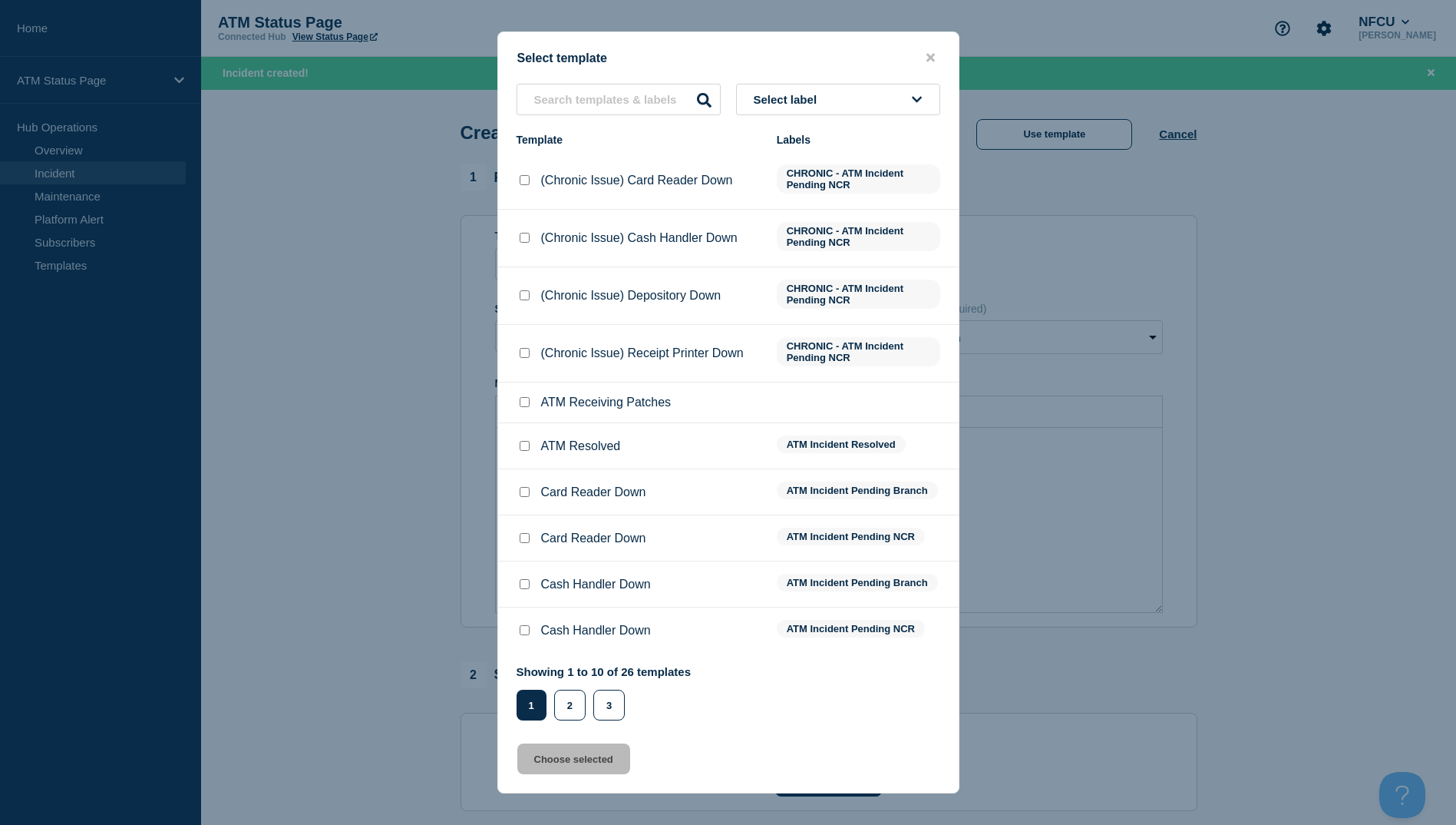
click at [586, 724] on div "Select template Select label Template Labels (Chronic Issue) Card Reader Down C…" at bounding box center [728, 412] width 462 height 762
click at [578, 716] on button "2" at bounding box center [570, 705] width 32 height 31
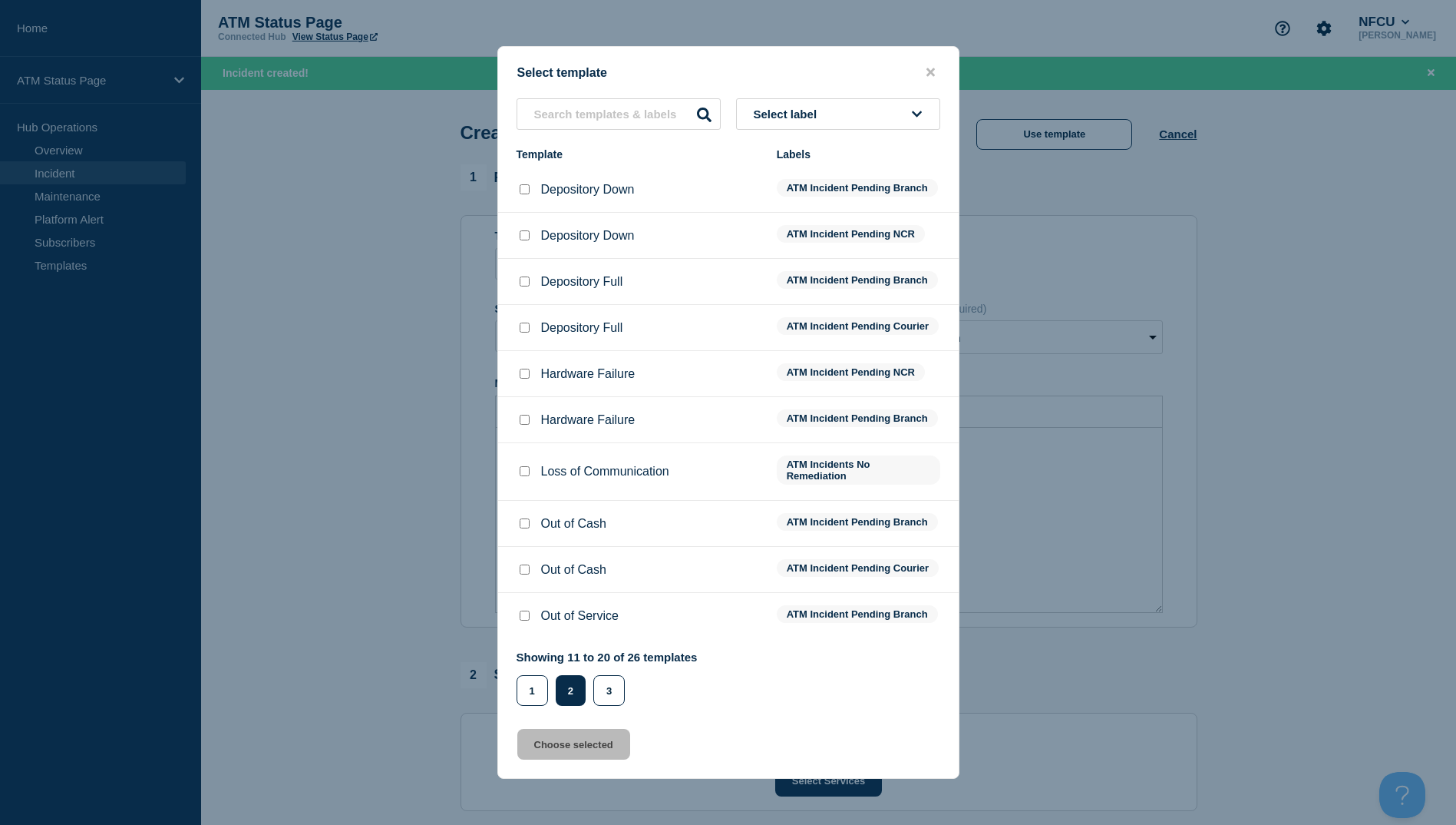
click at [526, 184] on input "Depository Down checkbox" at bounding box center [525, 189] width 10 height 10
click at [582, 760] on button "Choose selected" at bounding box center [574, 744] width 112 height 31
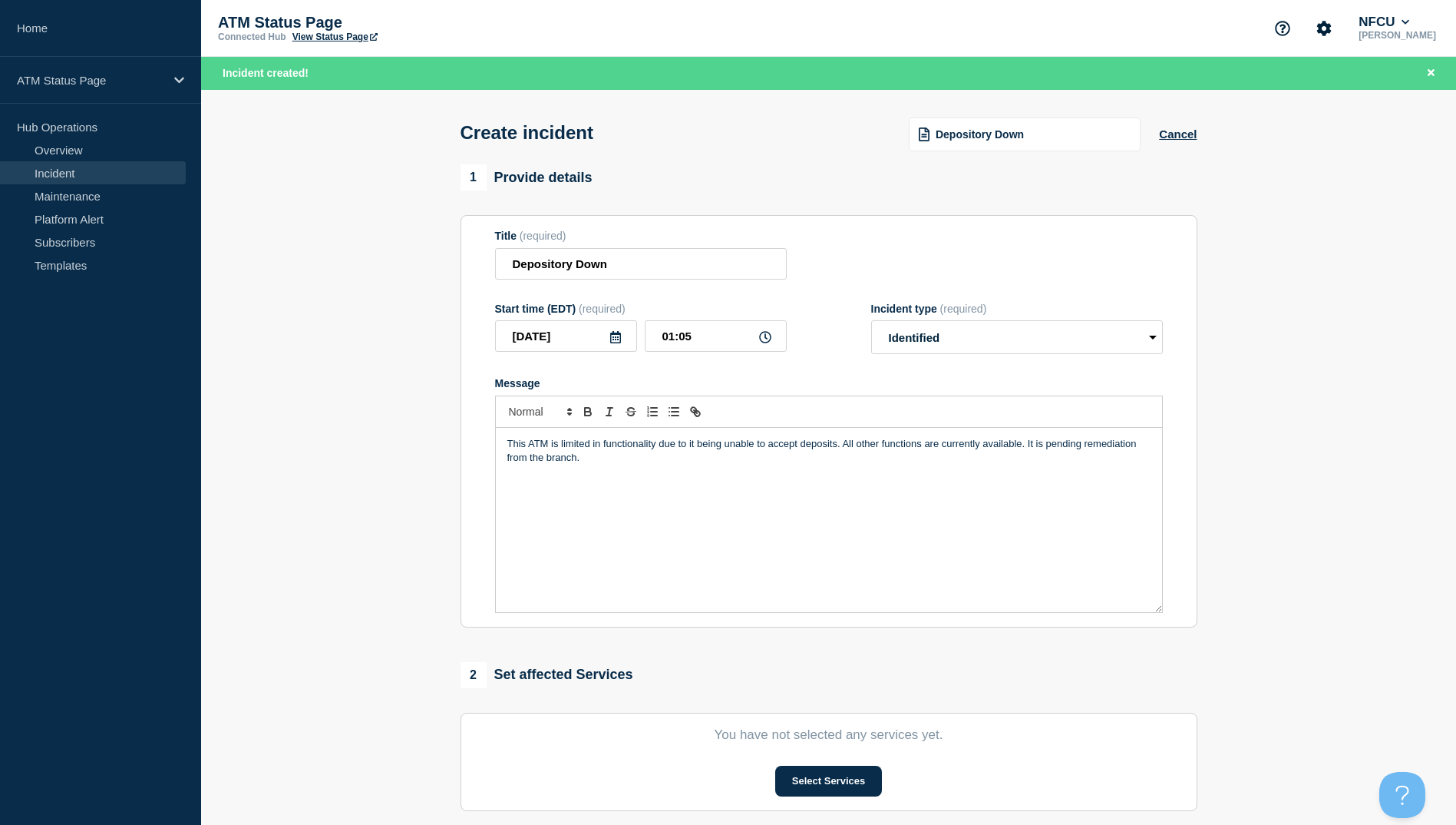
click at [802, 789] on button "Select Services" at bounding box center [829, 781] width 107 height 31
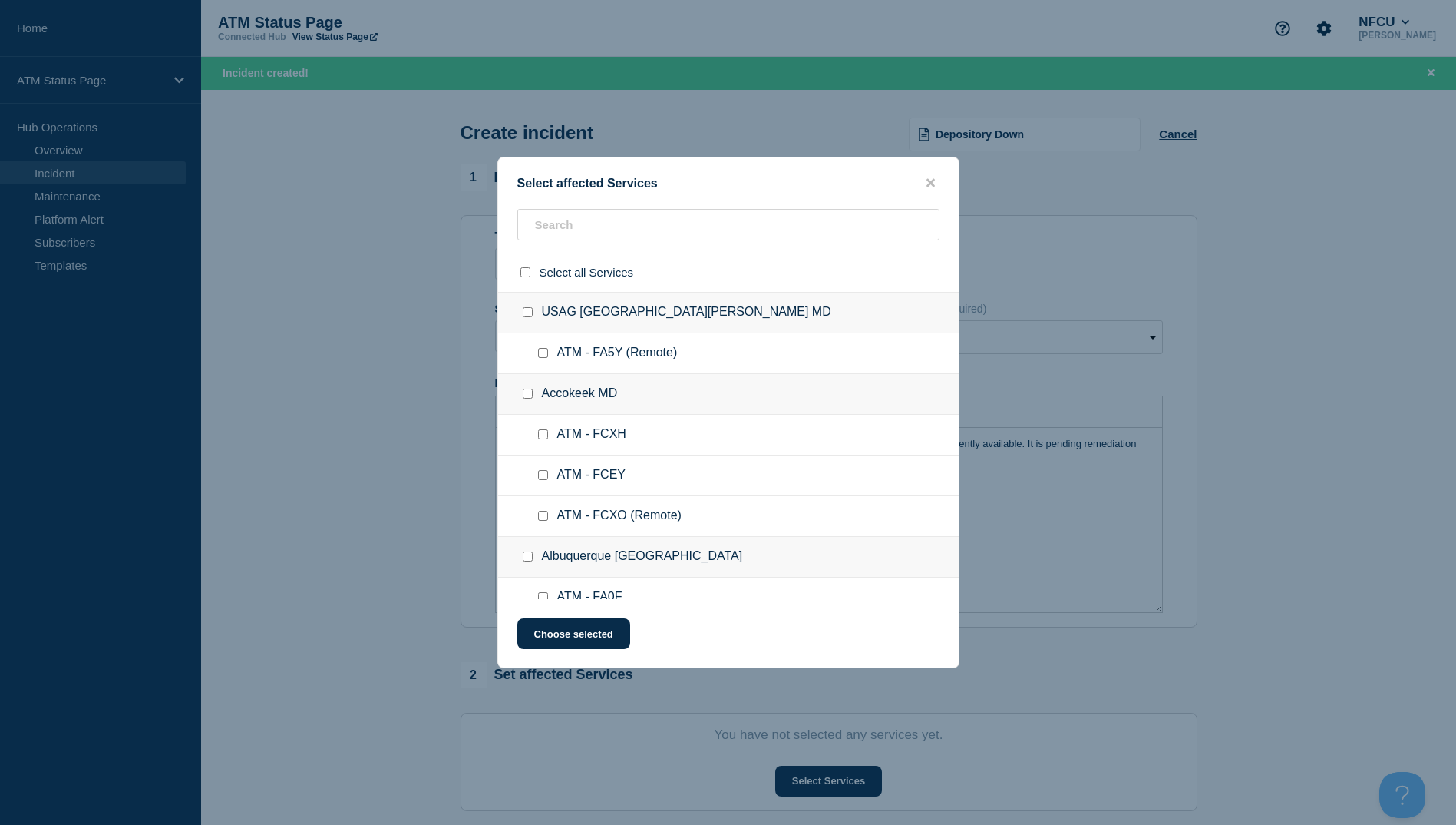
click at [574, 253] on div at bounding box center [728, 272] width 460 height 39
click at [581, 231] on input "text" at bounding box center [728, 224] width 422 height 32
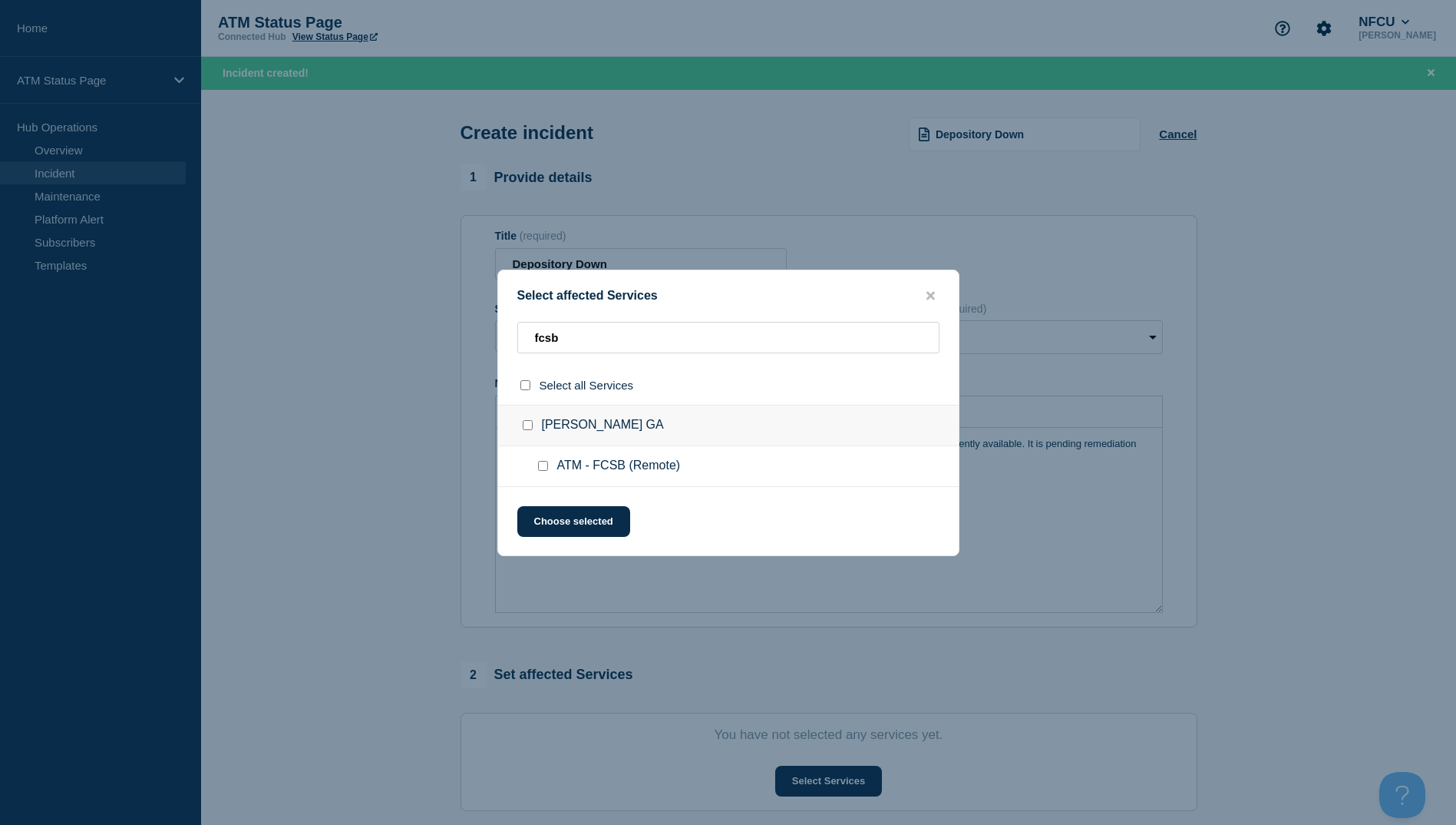
click at [539, 465] on input "ATM - FCSB (Remote) checkbox" at bounding box center [543, 465] width 10 height 10
click at [561, 530] on button "Choose selected" at bounding box center [574, 522] width 112 height 31
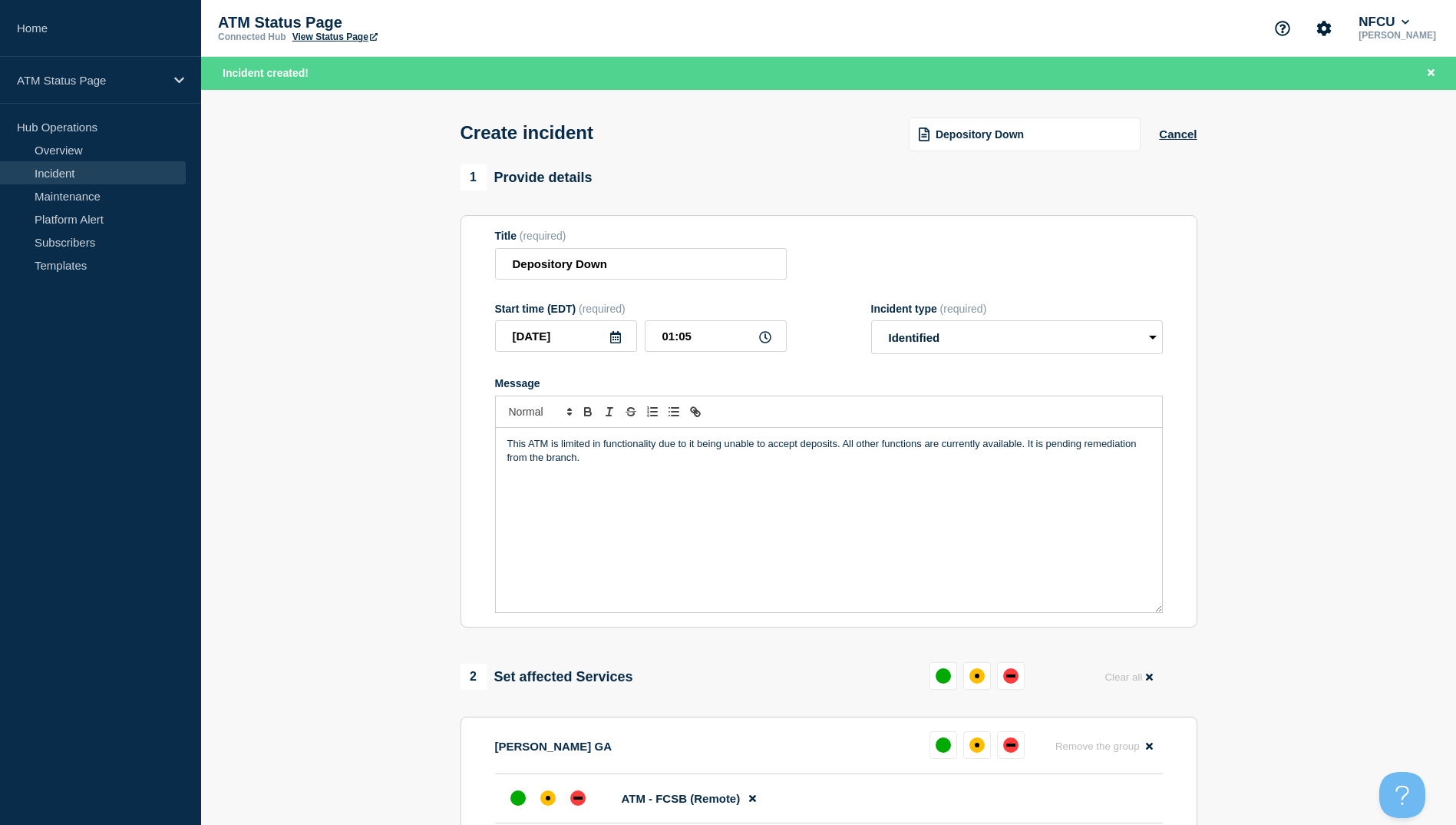
scroll to position [231, 0]
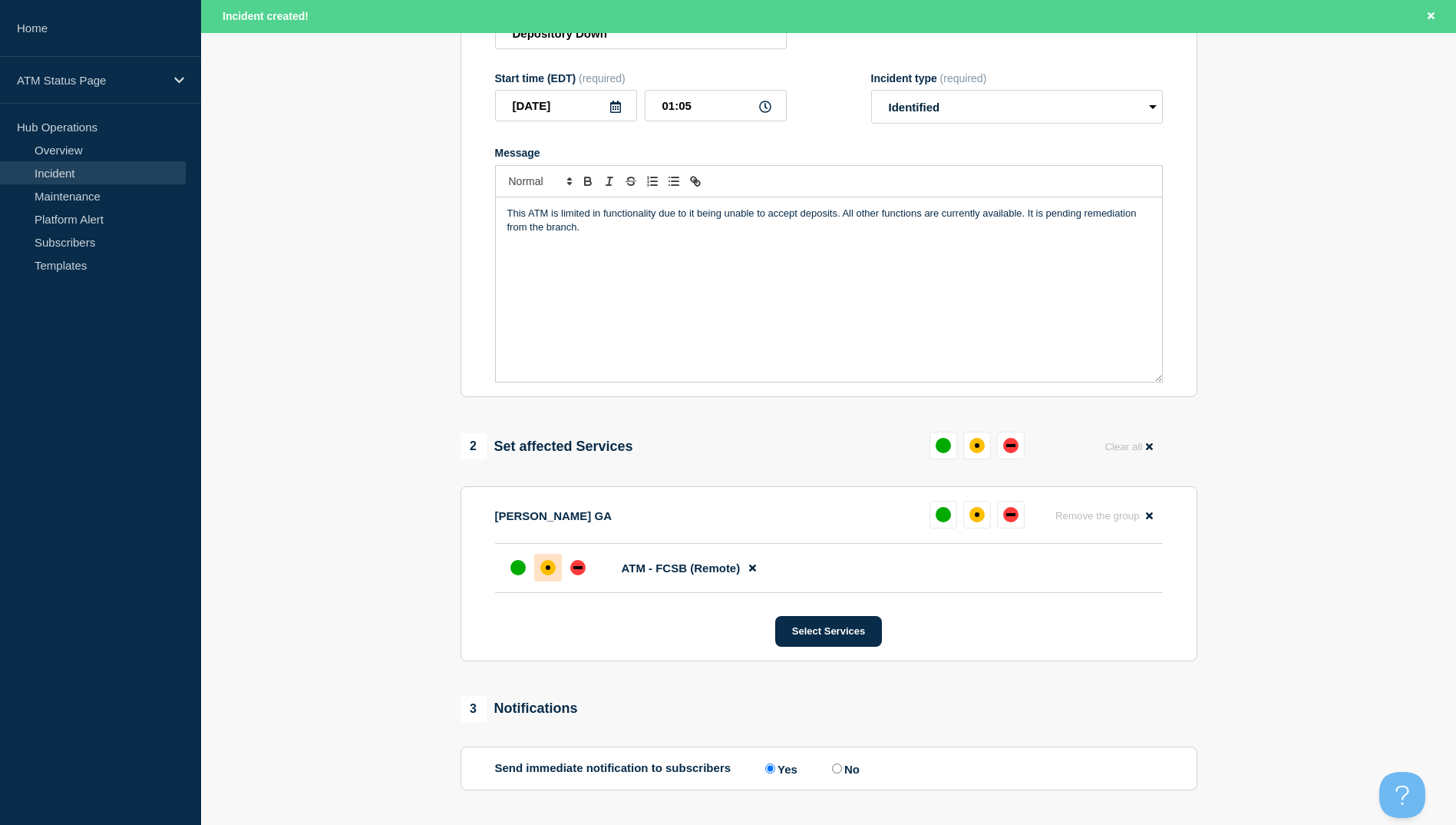
click at [548, 580] on div at bounding box center [548, 567] width 28 height 28
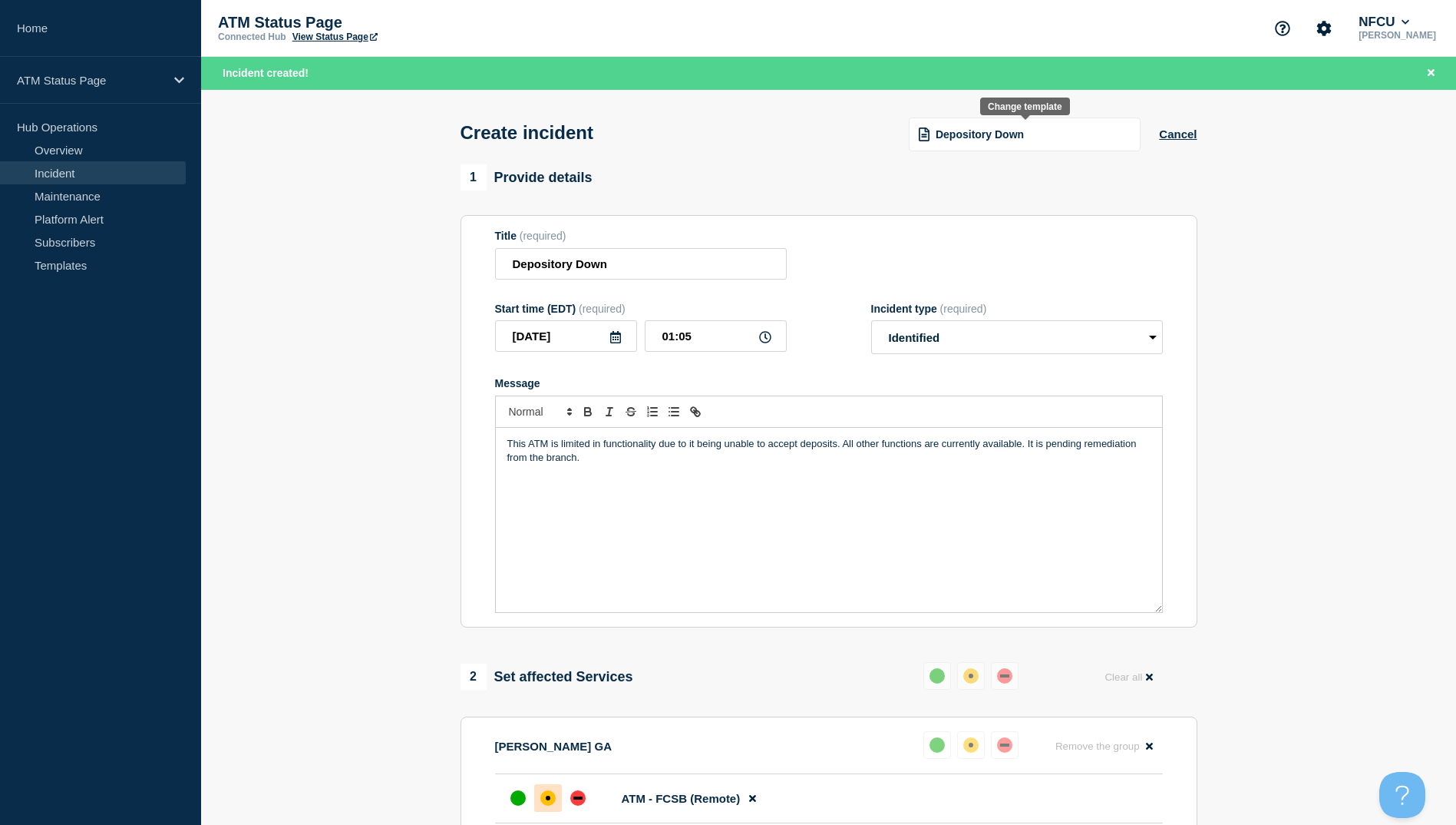
click at [989, 135] on span "Depository Down" at bounding box center [979, 134] width 88 height 12
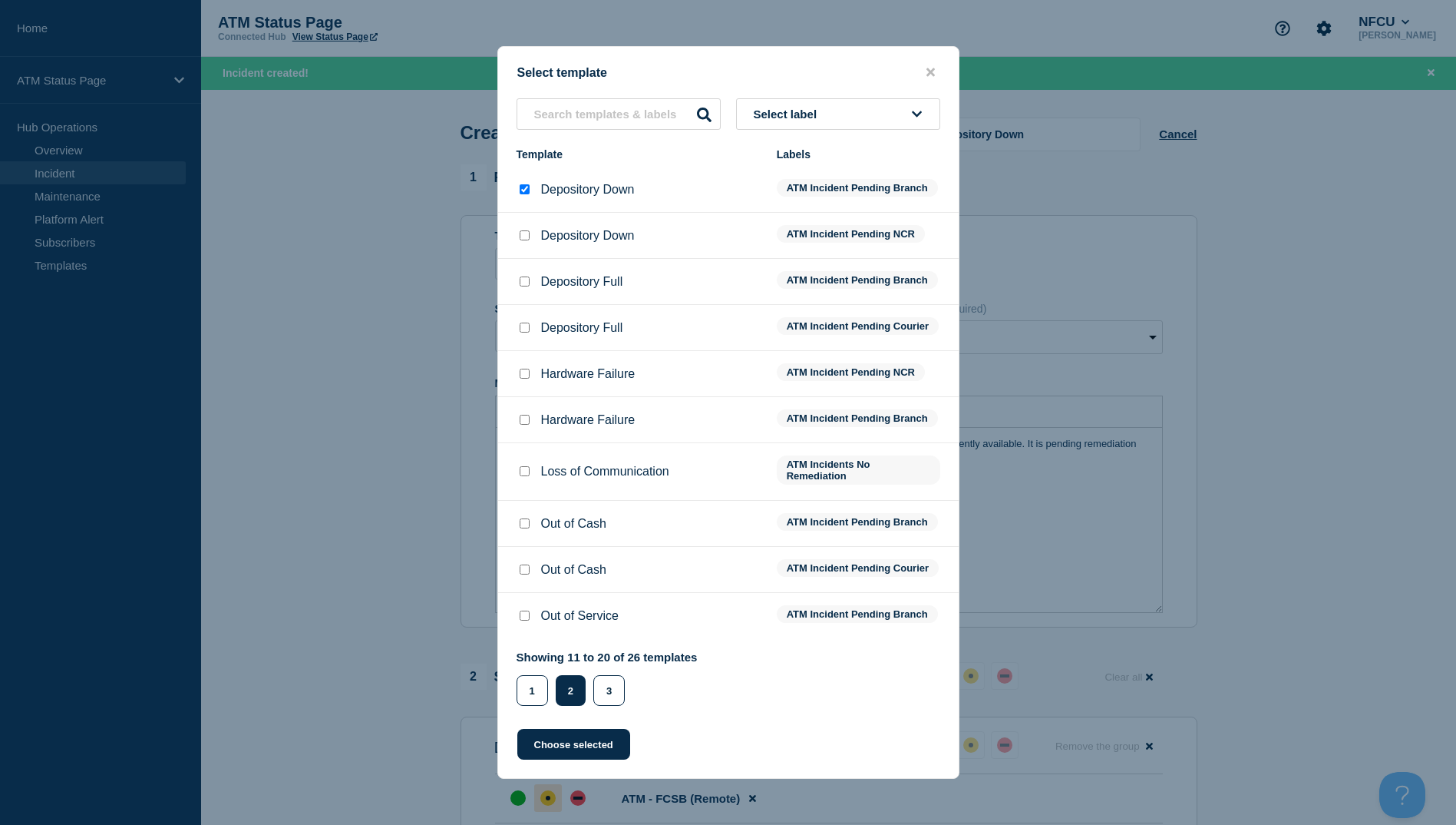
click at [525, 231] on input "Depository Down checkbox" at bounding box center [525, 236] width 10 height 10
click at [590, 750] on button "Choose selected" at bounding box center [574, 744] width 112 height 31
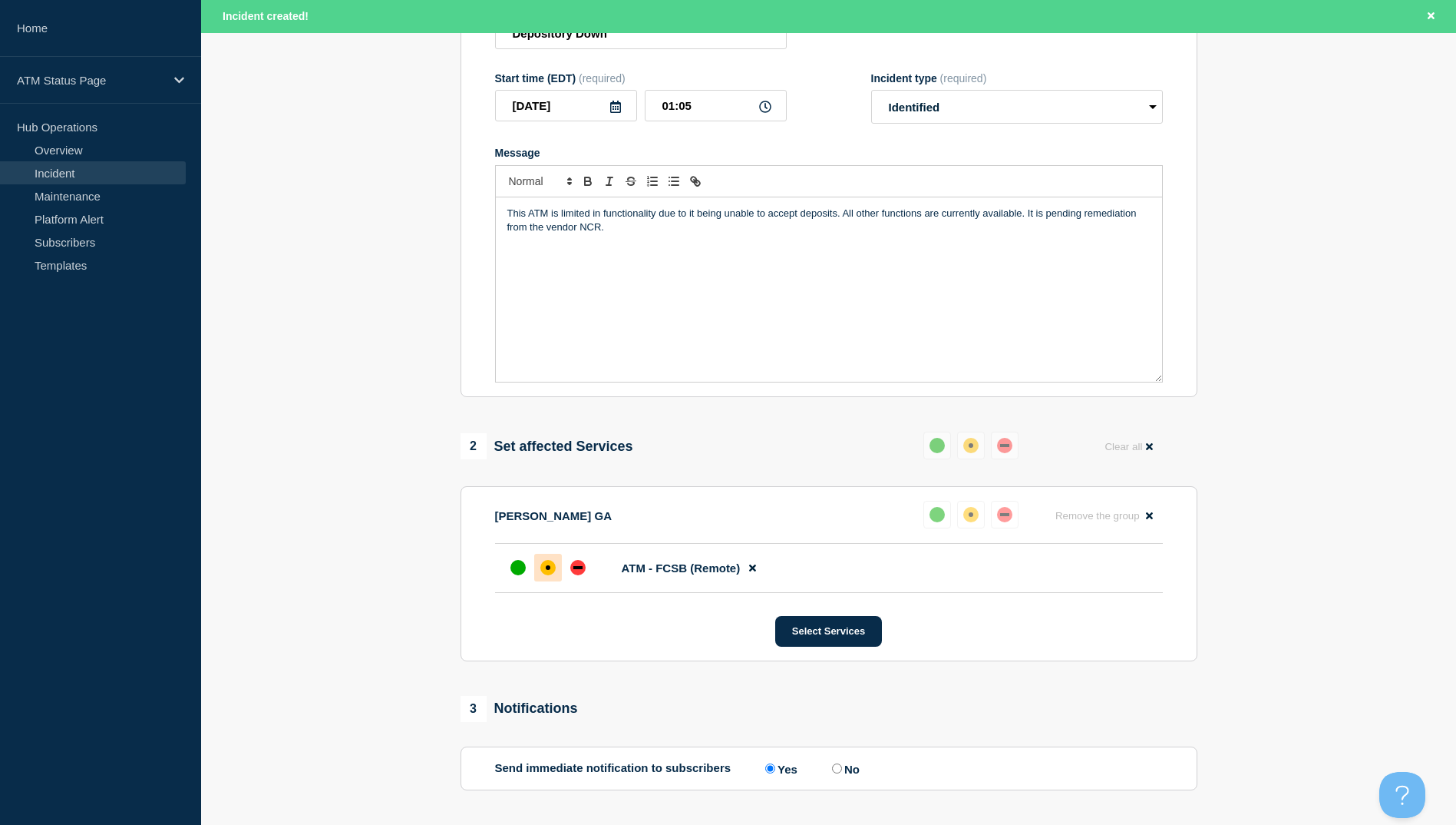
scroll to position [364, 0]
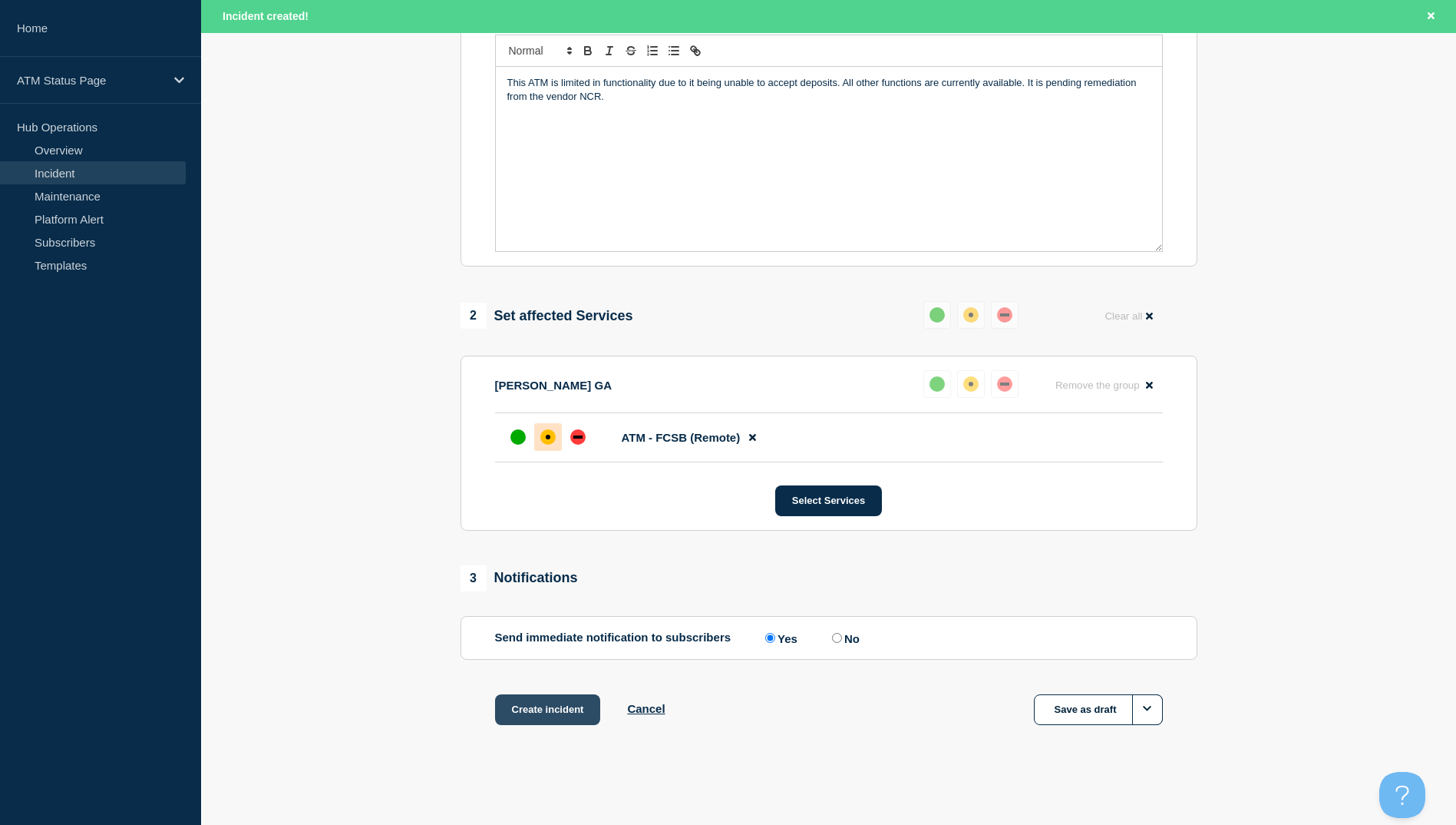
click at [570, 709] on button "Create incident" at bounding box center [548, 710] width 106 height 31
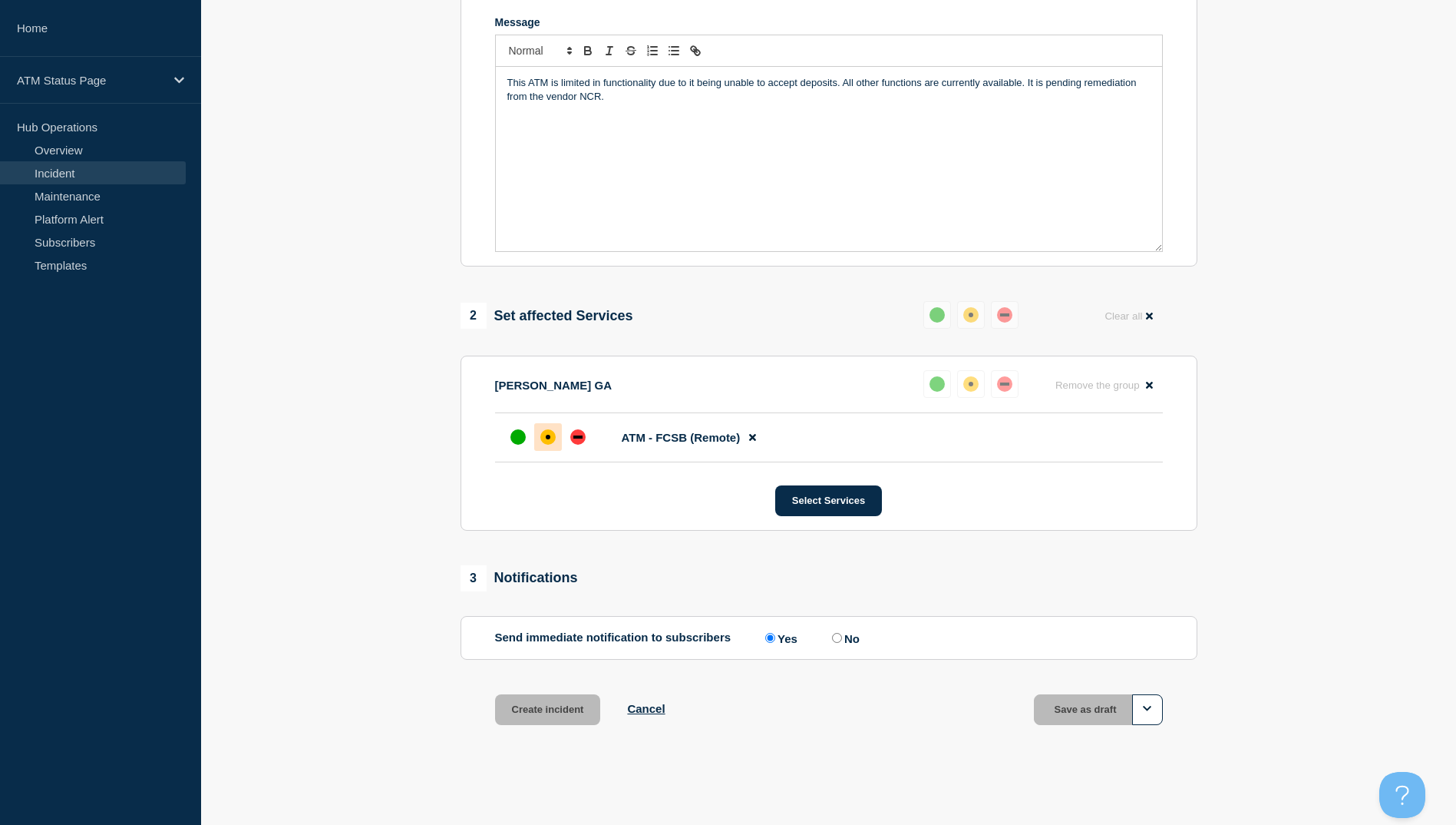
scroll to position [332, 0]
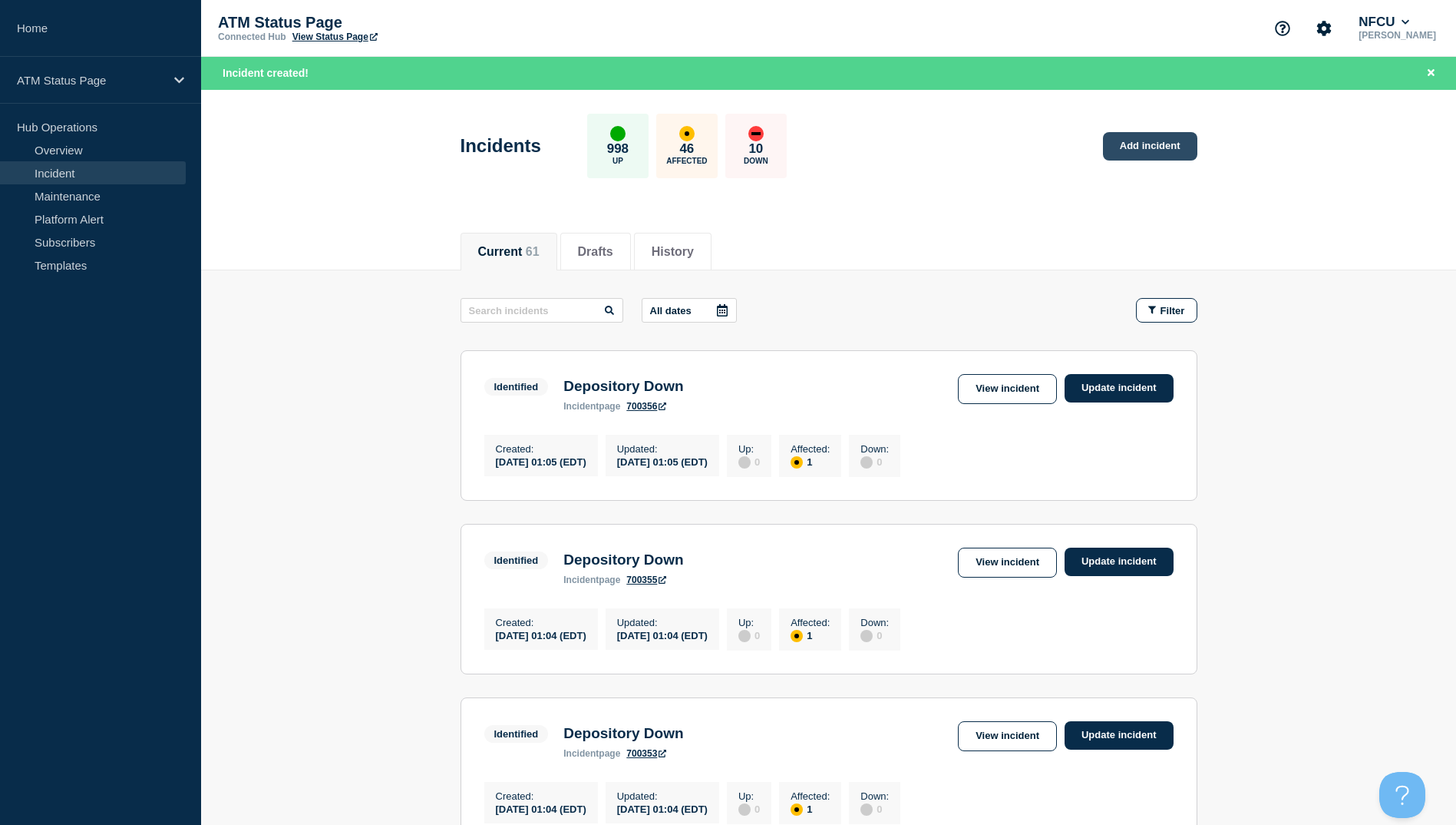
click at [1152, 152] on link "Add incident" at bounding box center [1150, 146] width 95 height 29
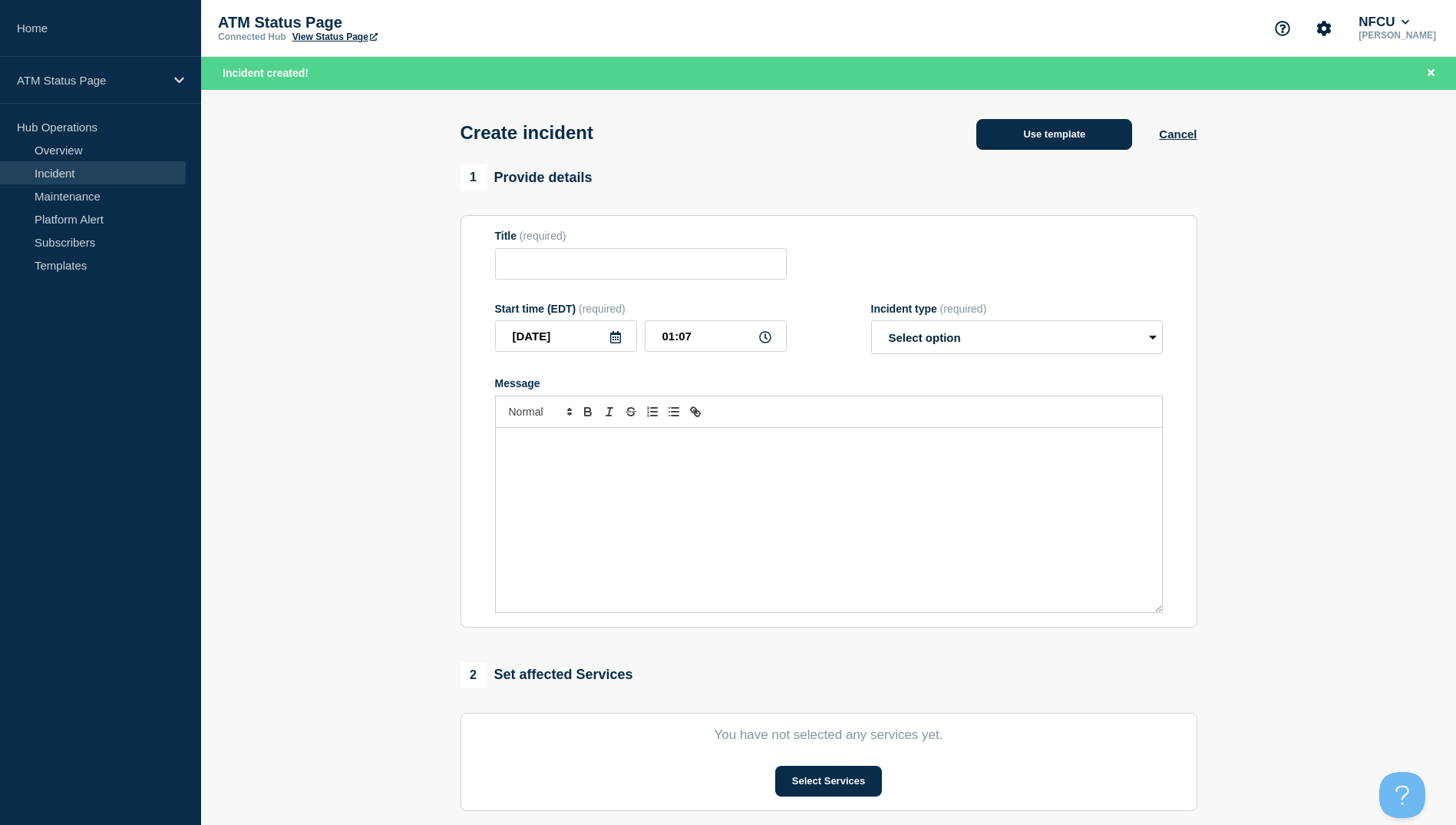
click at [1047, 125] on button "Use template" at bounding box center [1054, 135] width 156 height 31
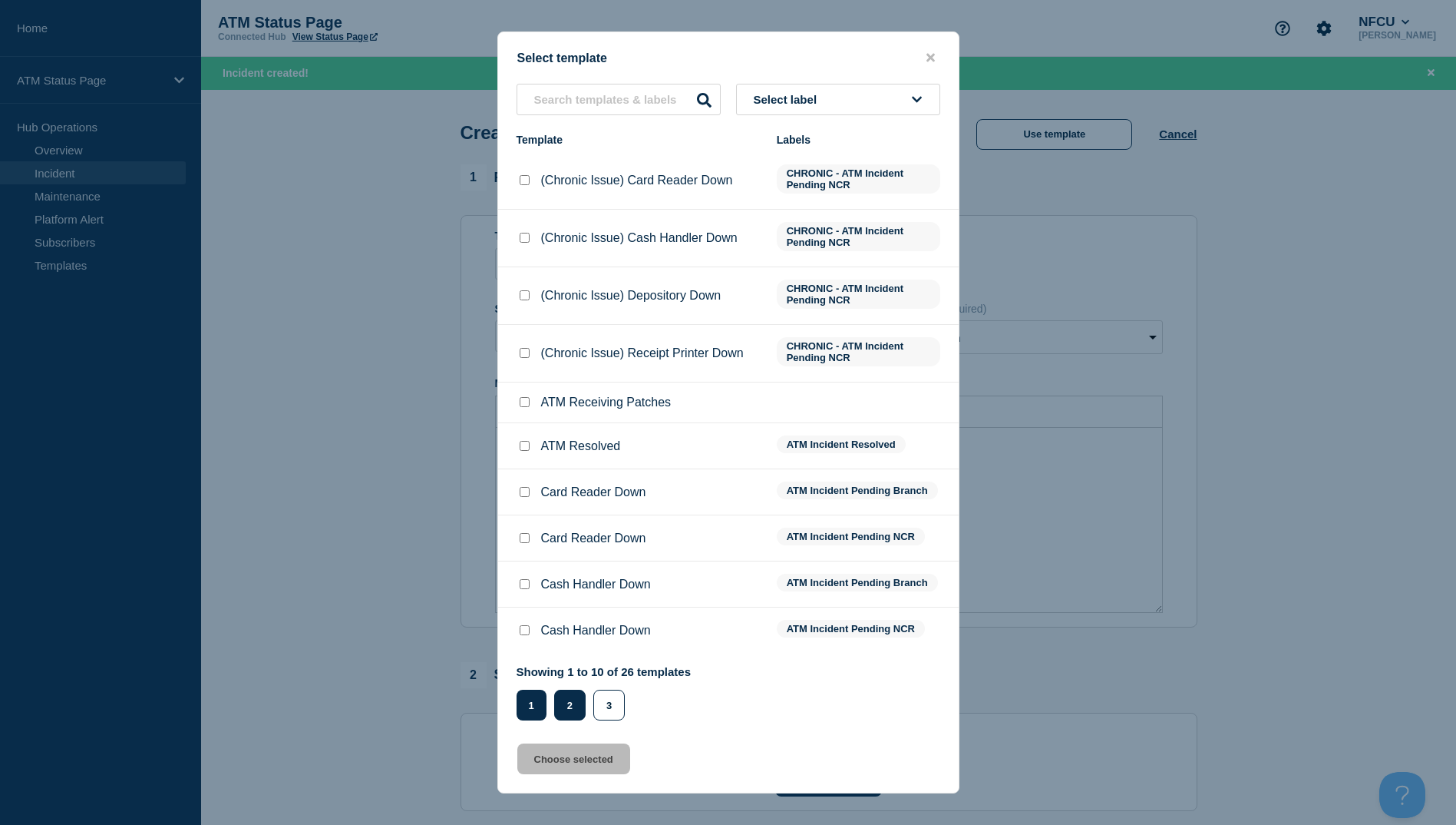
click at [558, 704] on button "2" at bounding box center [570, 705] width 32 height 31
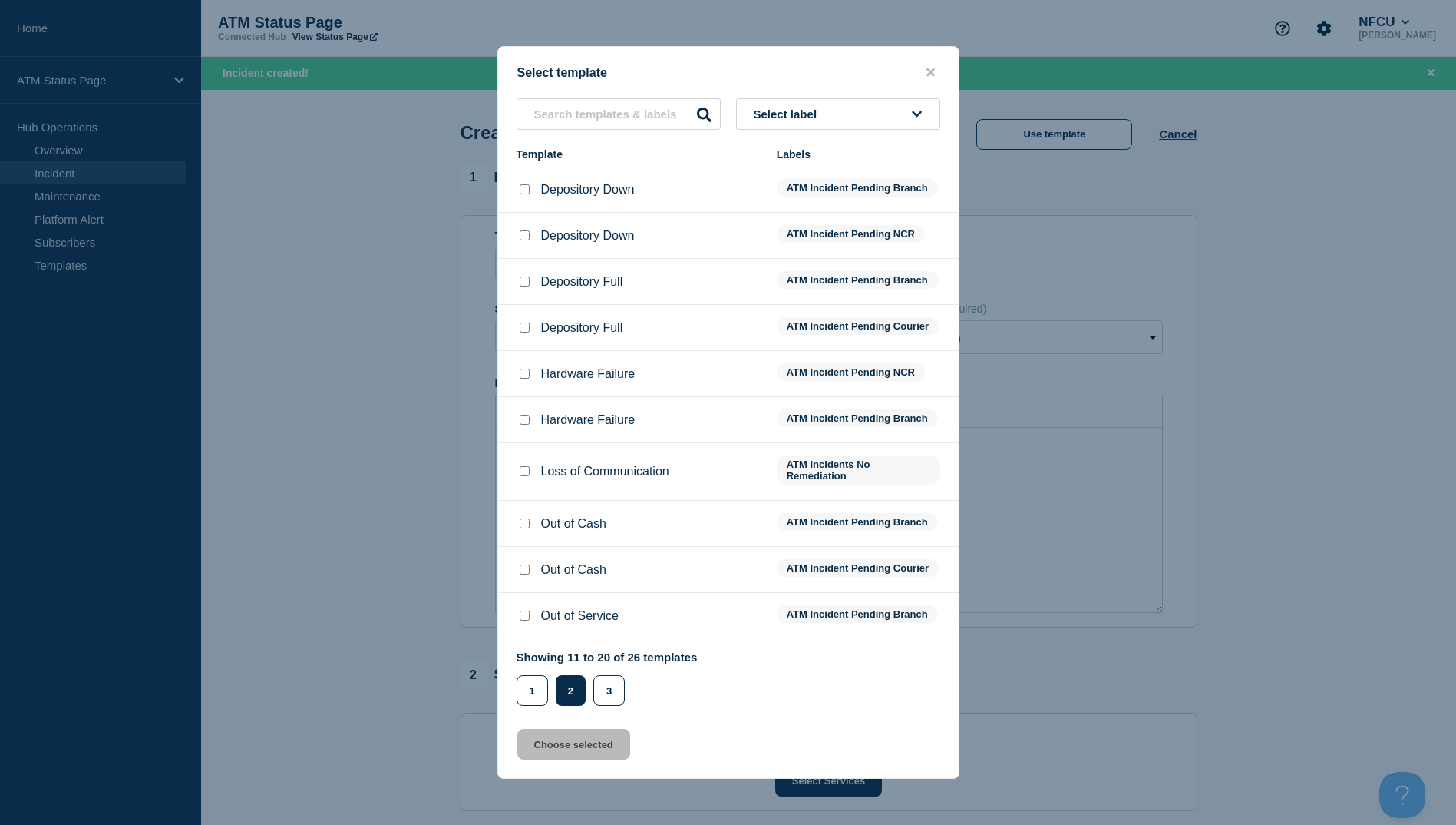
click at [524, 213] on li "Depository Down ATM Incident Pending Branch" at bounding box center [728, 236] width 460 height 46
click at [526, 184] on input "Depository Down checkbox" at bounding box center [525, 189] width 10 height 10
click at [576, 757] on button "Choose selected" at bounding box center [574, 744] width 112 height 31
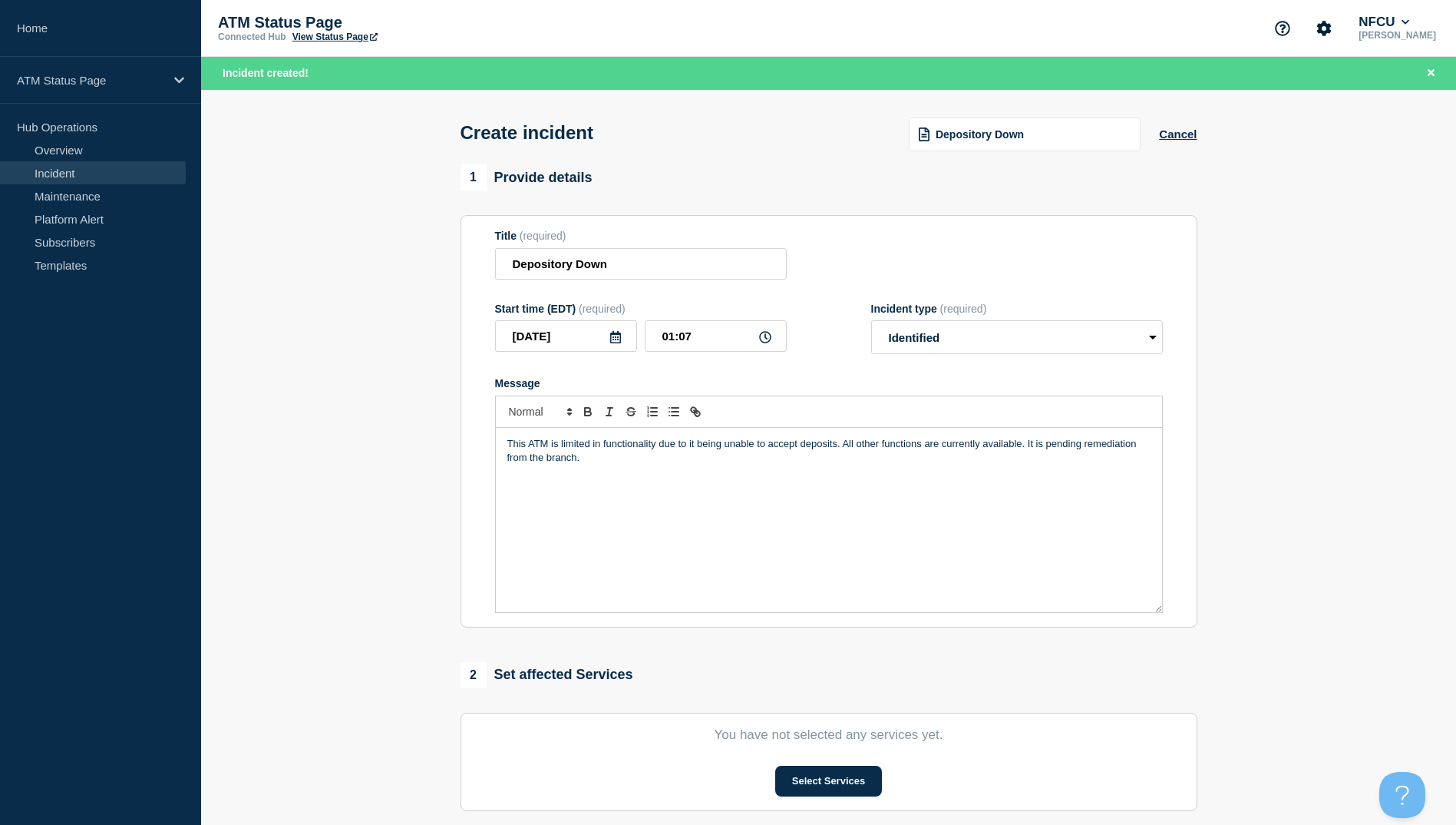
click at [820, 761] on section "You have not selected any services yet. Select Services" at bounding box center [829, 761] width 737 height 99
click at [819, 784] on button "Select Services" at bounding box center [829, 781] width 107 height 31
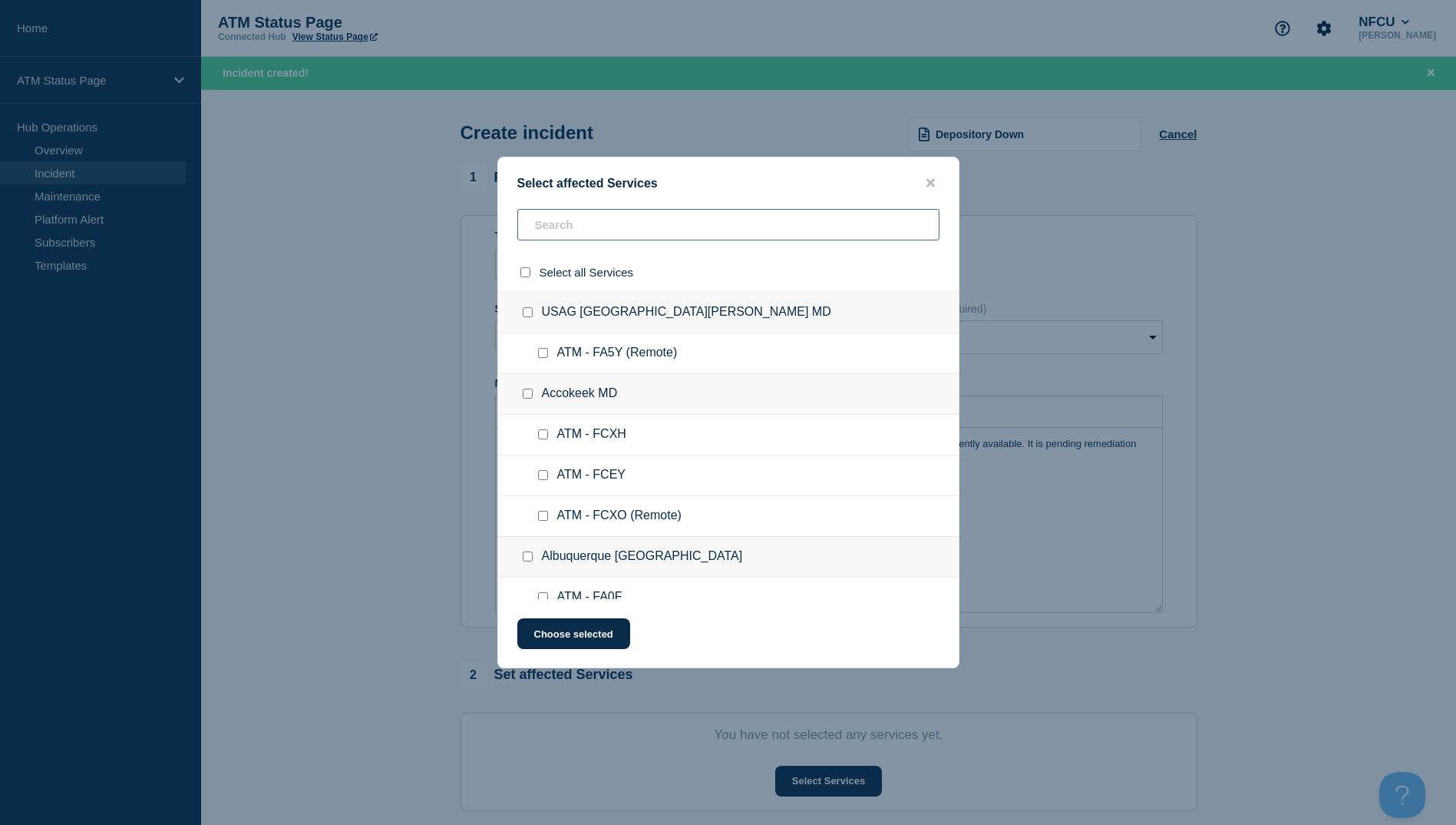
click at [577, 213] on input "text" at bounding box center [728, 224] width 422 height 32
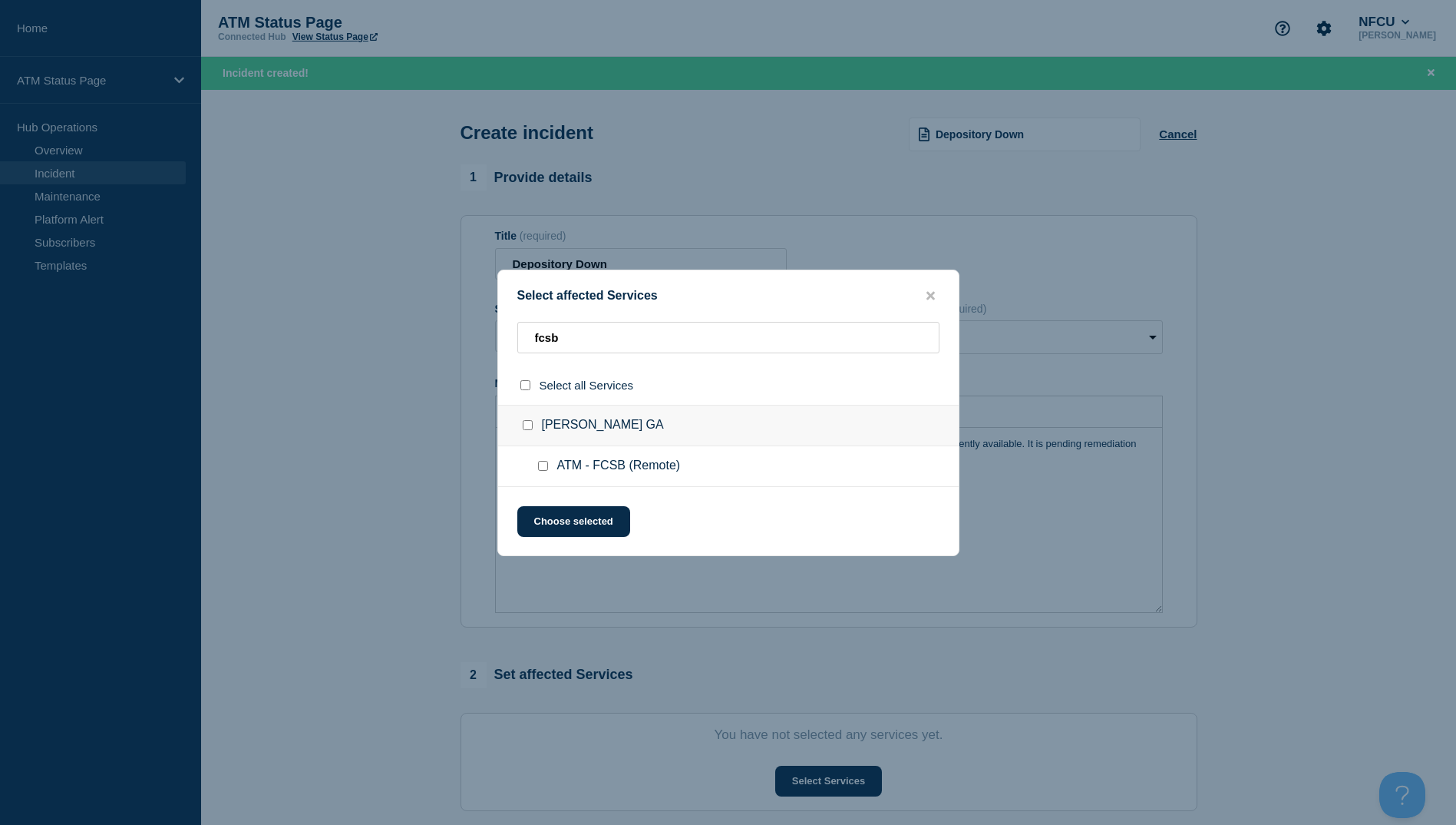
click at [541, 465] on input "ATM - FCSB (Remote) checkbox" at bounding box center [543, 465] width 10 height 10
click at [538, 510] on button "Choose selected" at bounding box center [574, 522] width 112 height 31
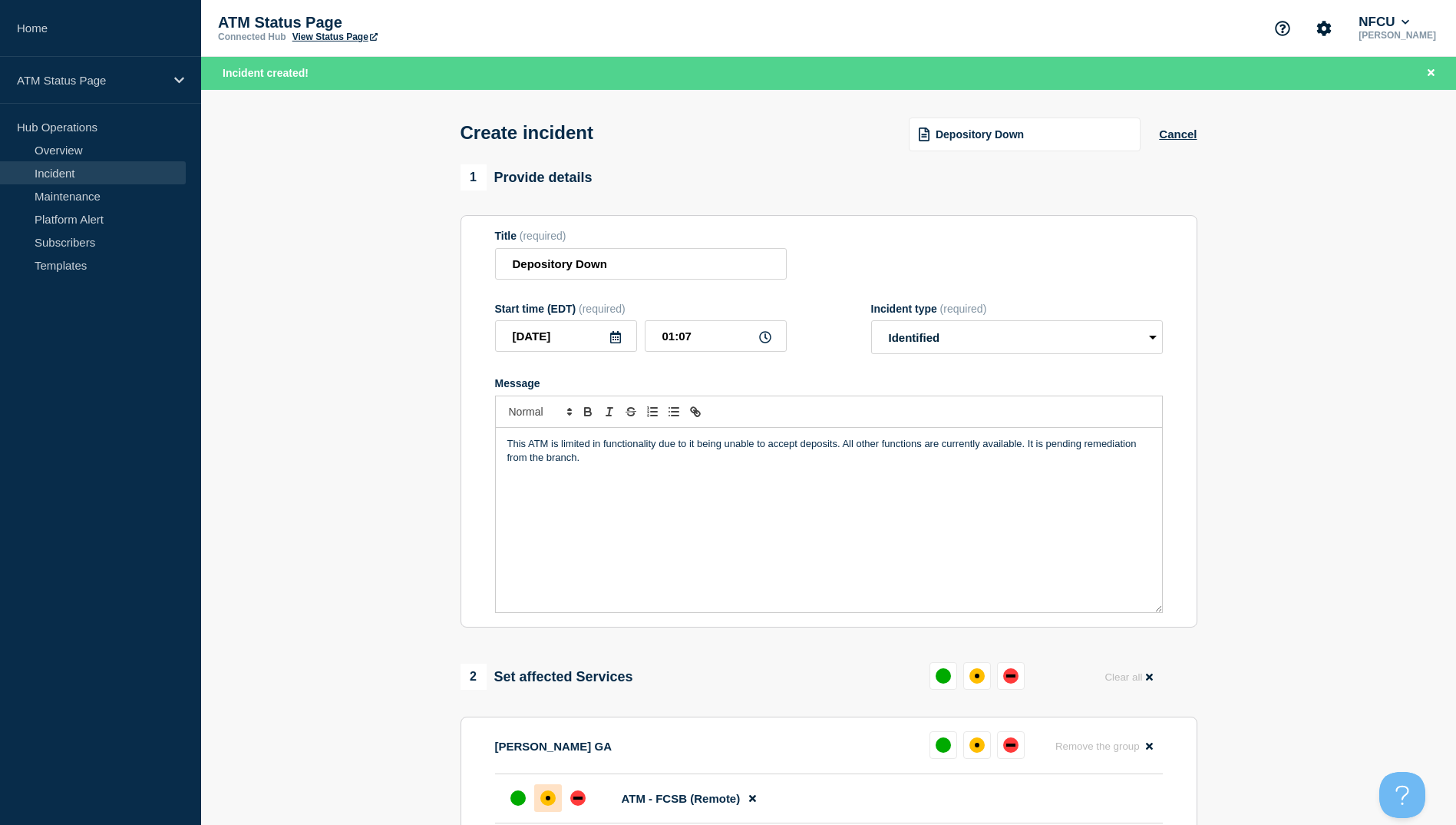
click at [552, 811] on div at bounding box center [548, 798] width 28 height 28
click at [750, 809] on button at bounding box center [752, 798] width 25 height 30
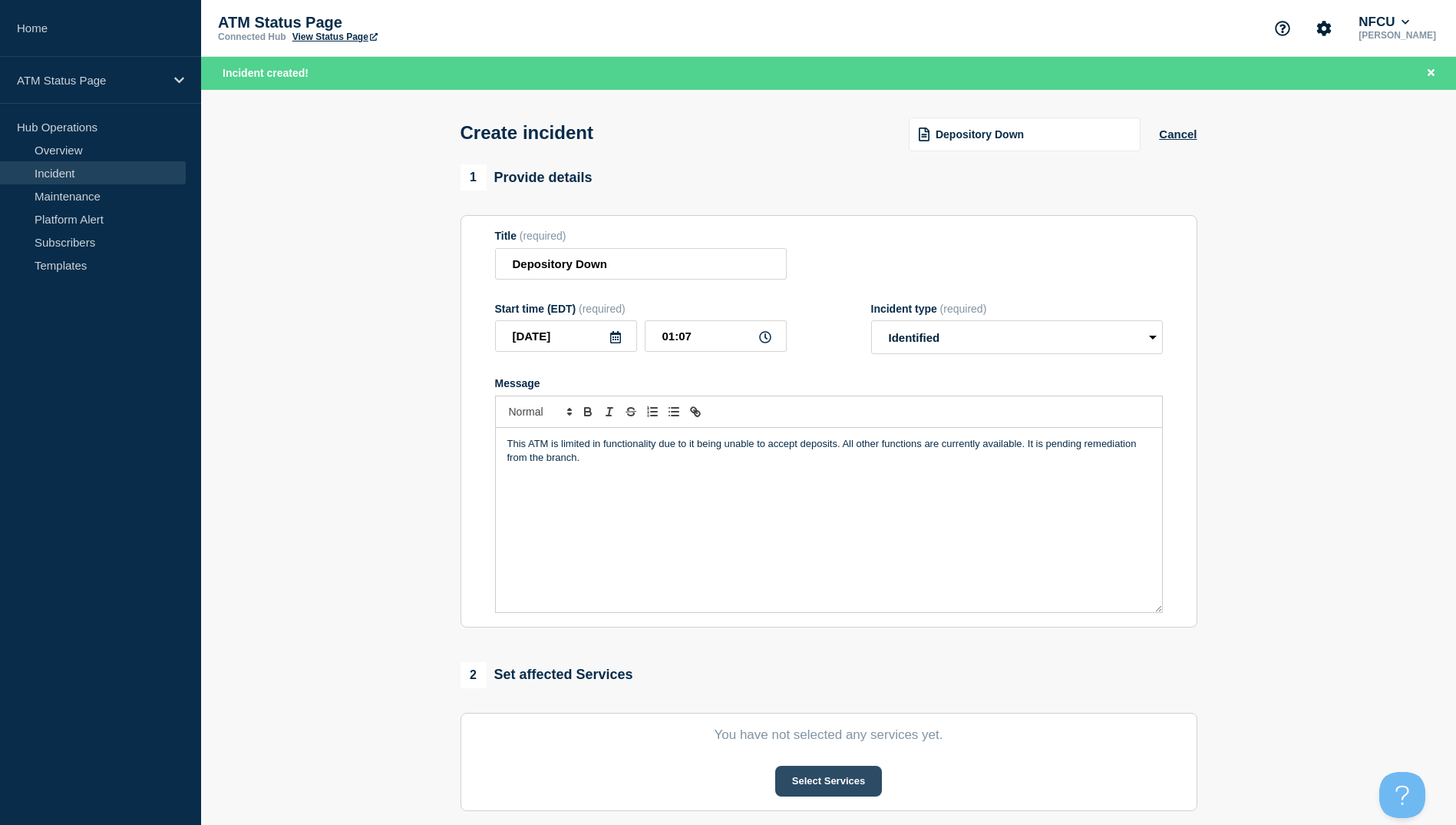
click at [789, 792] on button "Select Services" at bounding box center [829, 781] width 107 height 31
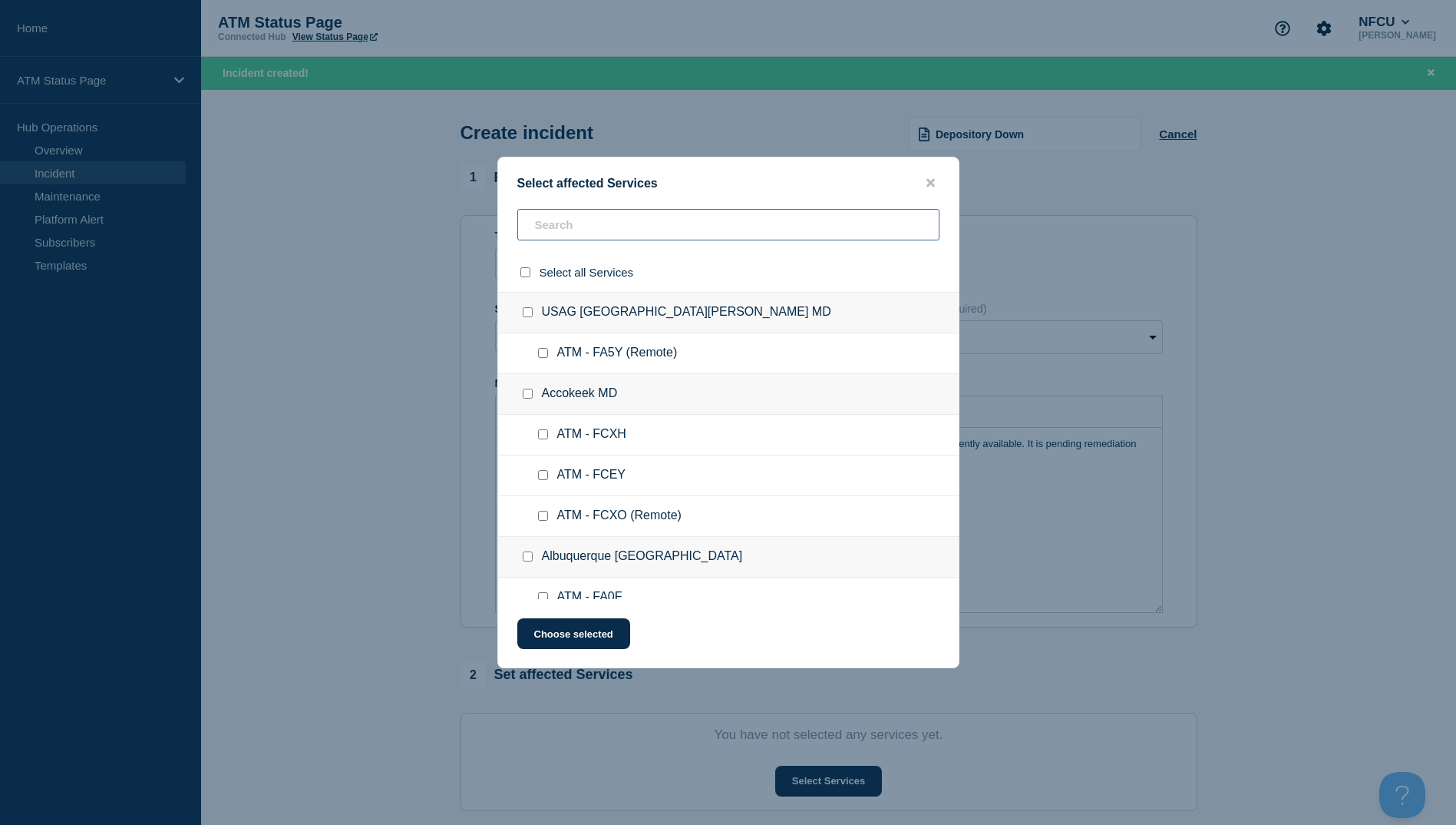
click at [583, 228] on input "text" at bounding box center [728, 224] width 422 height 32
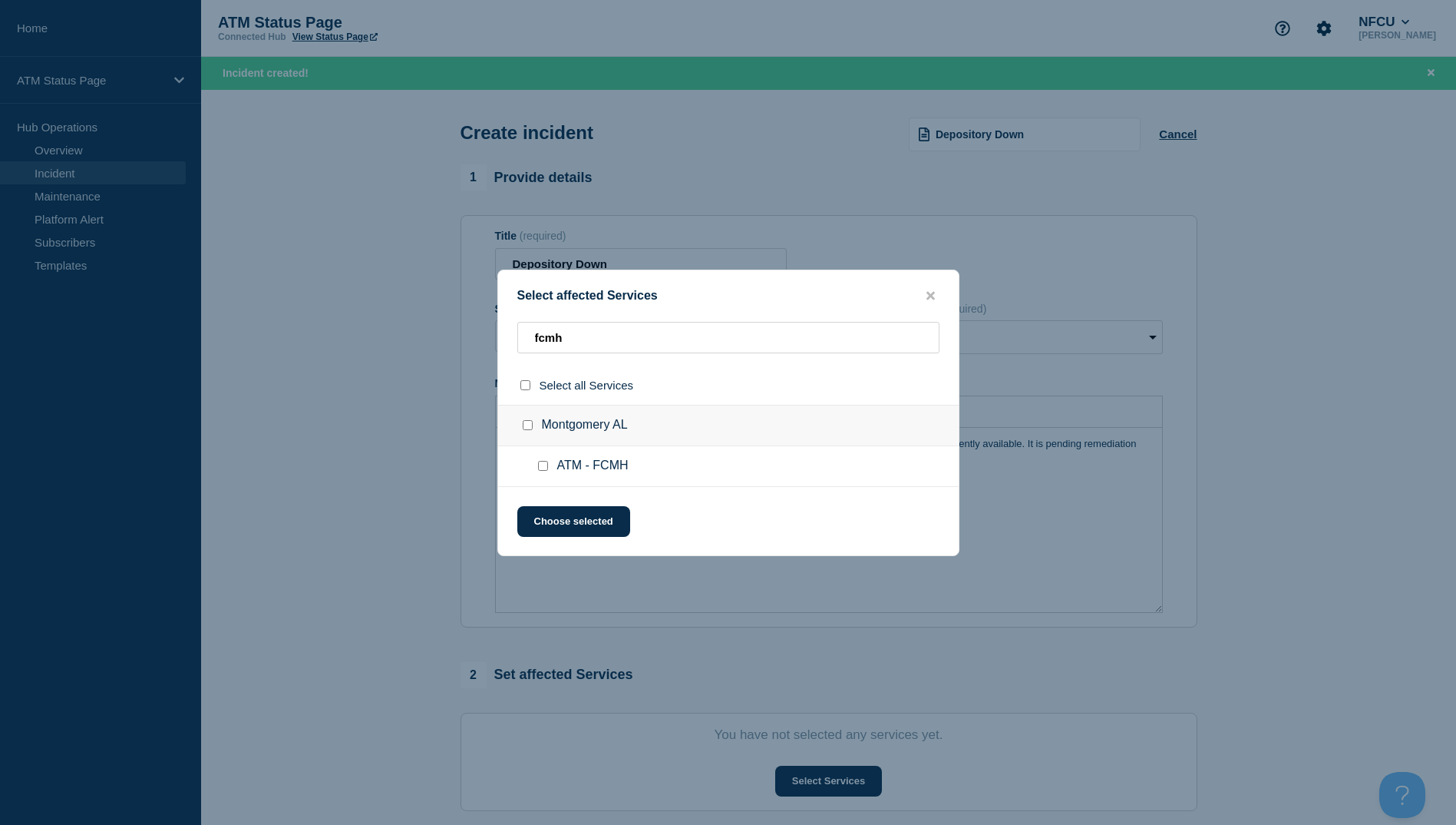
click at [556, 468] on div at bounding box center [546, 465] width 22 height 15
click at [552, 461] on div at bounding box center [546, 465] width 22 height 15
click at [549, 465] on div at bounding box center [546, 465] width 22 height 15
click at [542, 470] on input "ATM - FCMH checkbox" at bounding box center [543, 465] width 10 height 10
click at [543, 536] on button "Choose selected" at bounding box center [574, 522] width 112 height 31
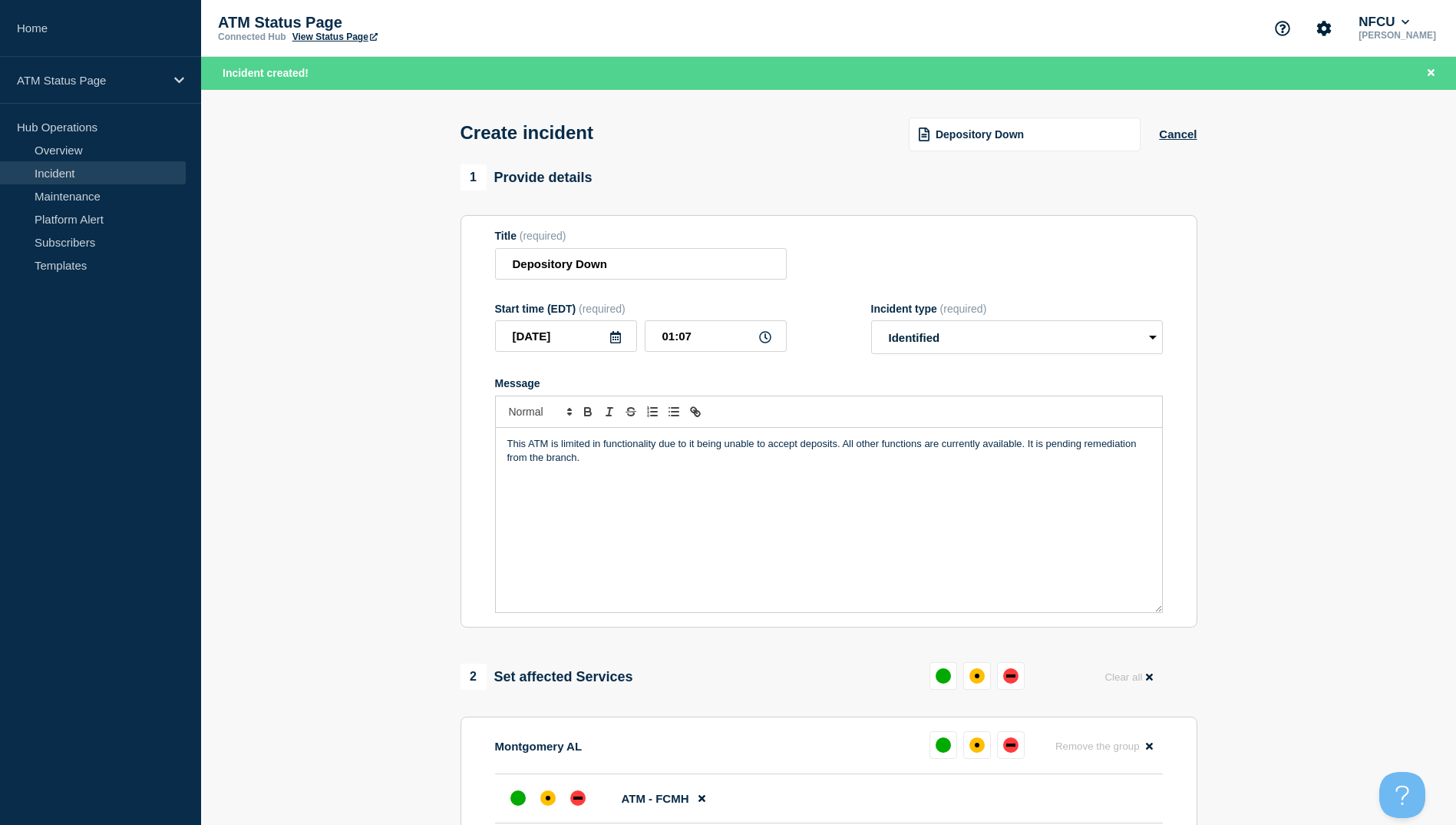
scroll to position [307, 0]
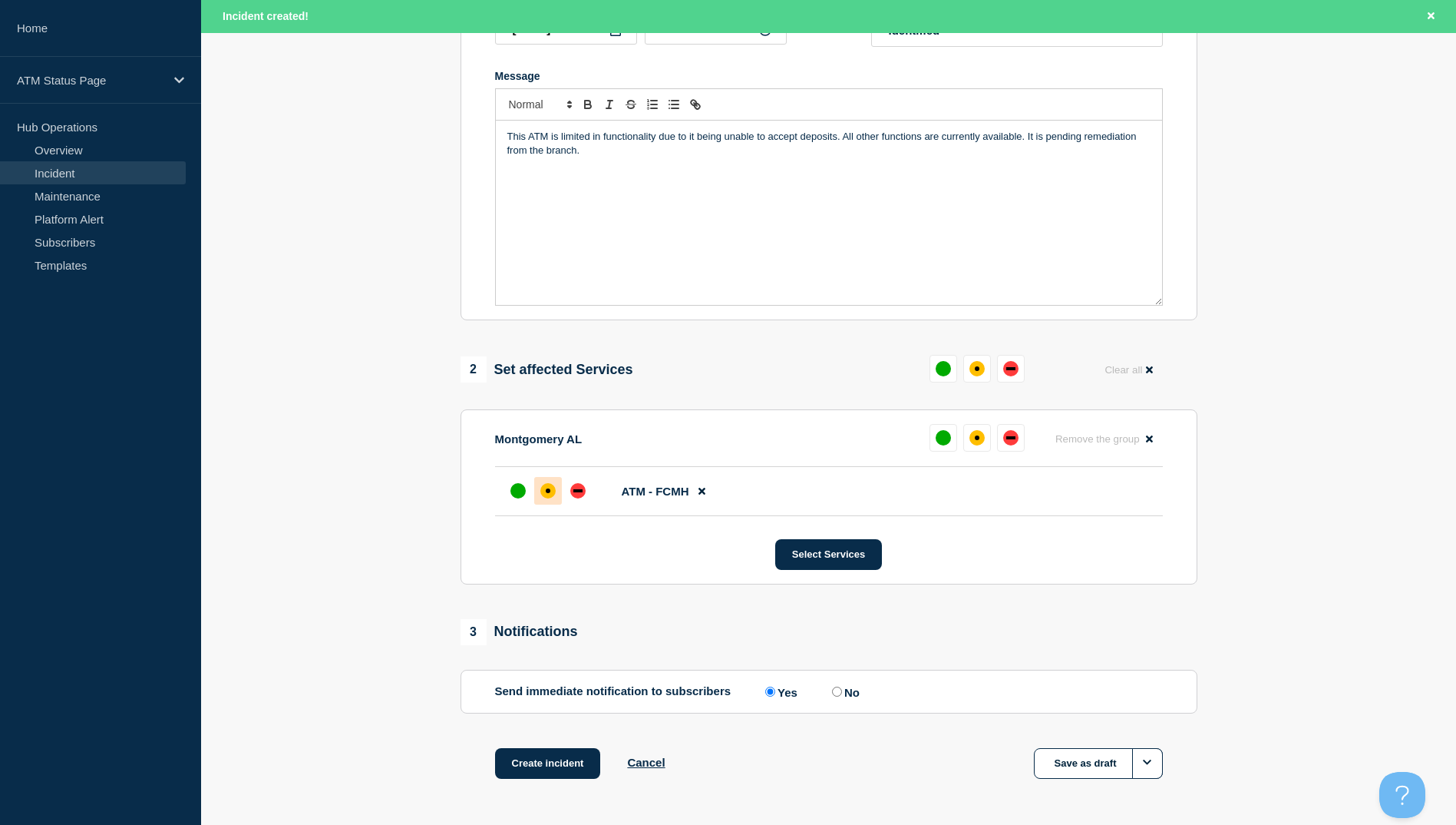
click at [546, 493] on div "affected" at bounding box center [548, 491] width 5 height 5
click at [521, 769] on button "Create incident" at bounding box center [548, 764] width 106 height 31
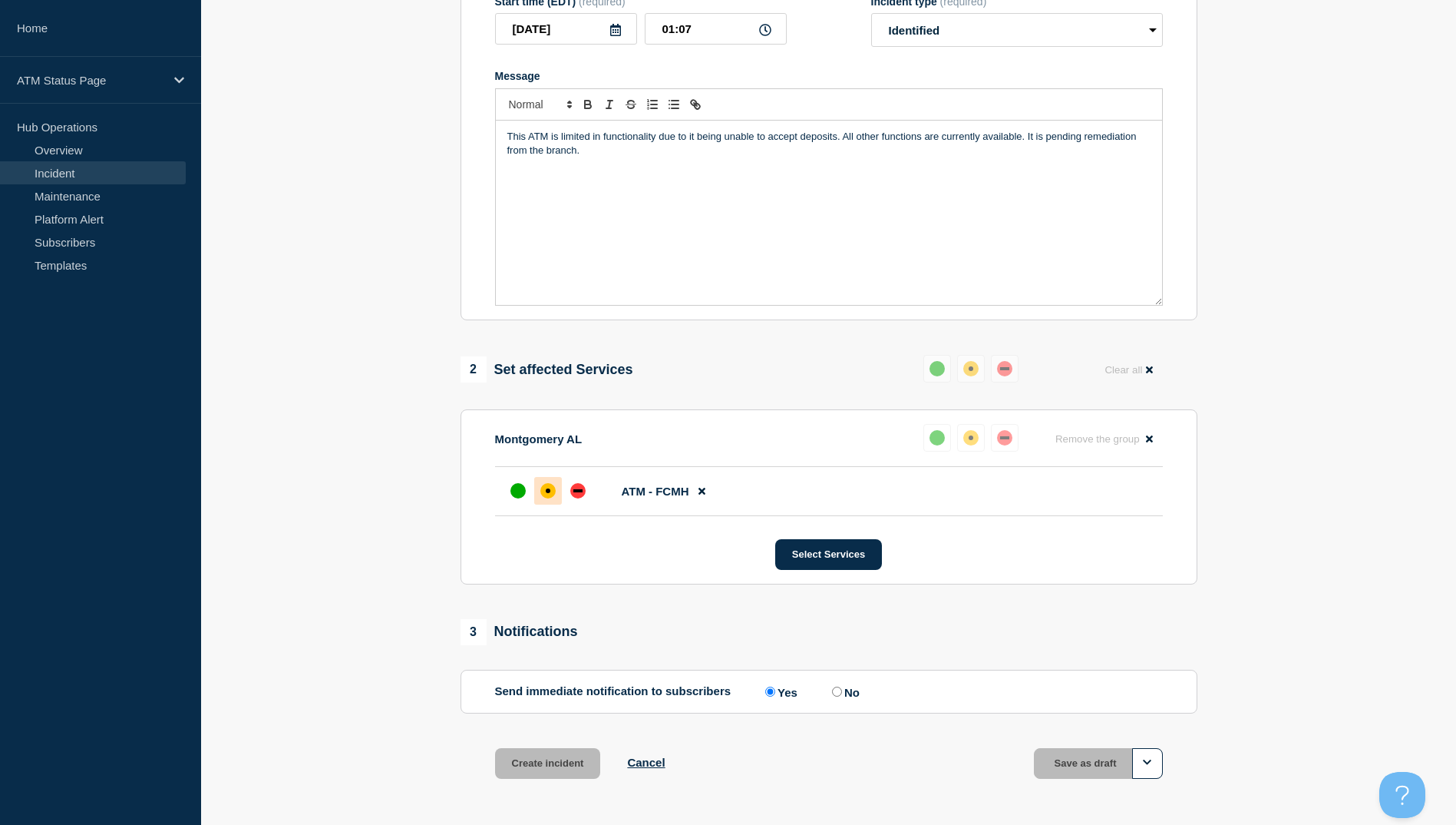
scroll to position [274, 0]
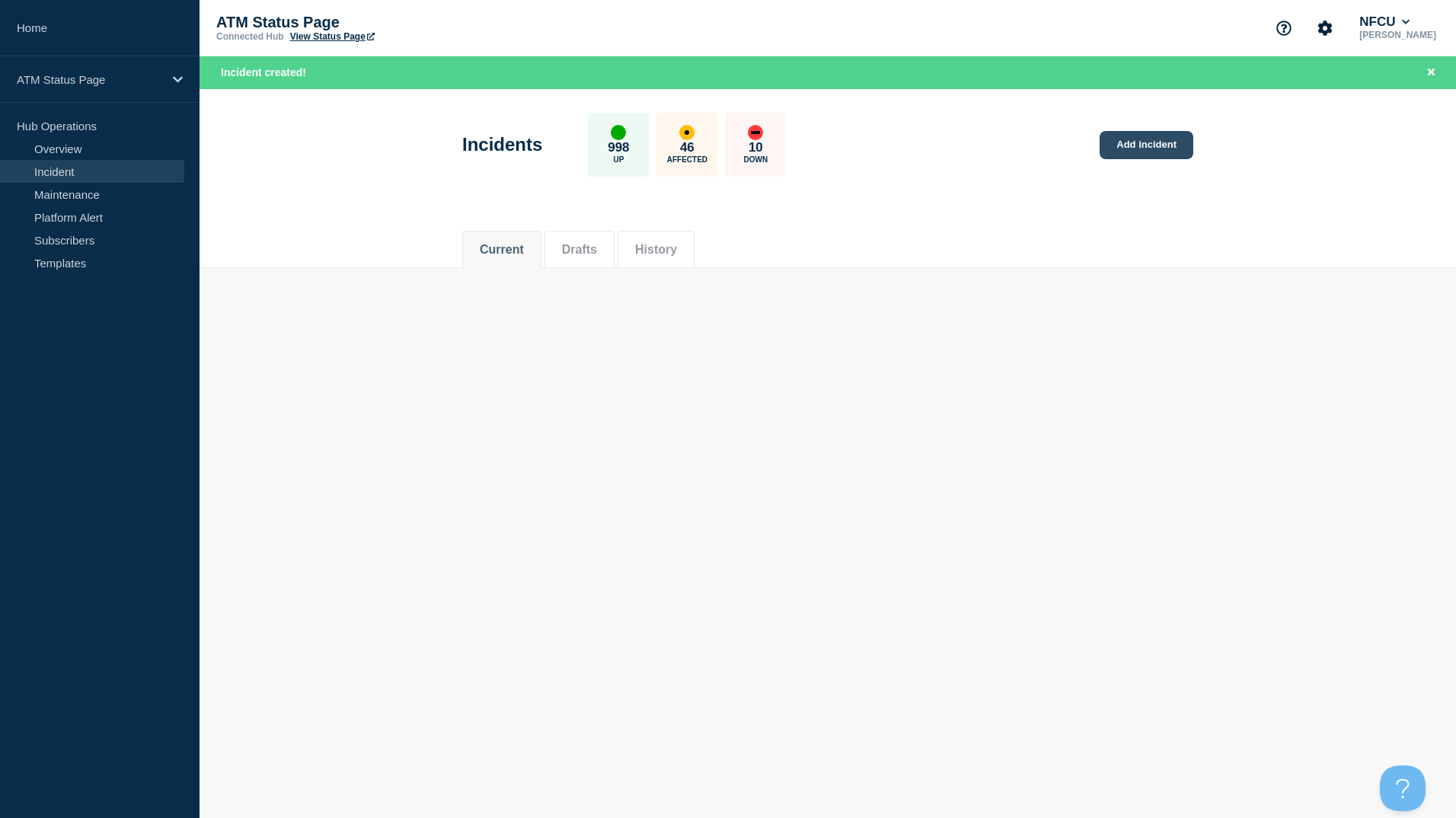
drag, startPoint x: 1128, startPoint y: 171, endPoint x: 1128, endPoint y: 142, distance: 29.0
click at [1128, 167] on div "Incidents 998 Up 46 Affected 10 Down Add incident" at bounding box center [828, 139] width 766 height 93
click at [1128, 135] on link "Add incident" at bounding box center [1146, 145] width 94 height 28
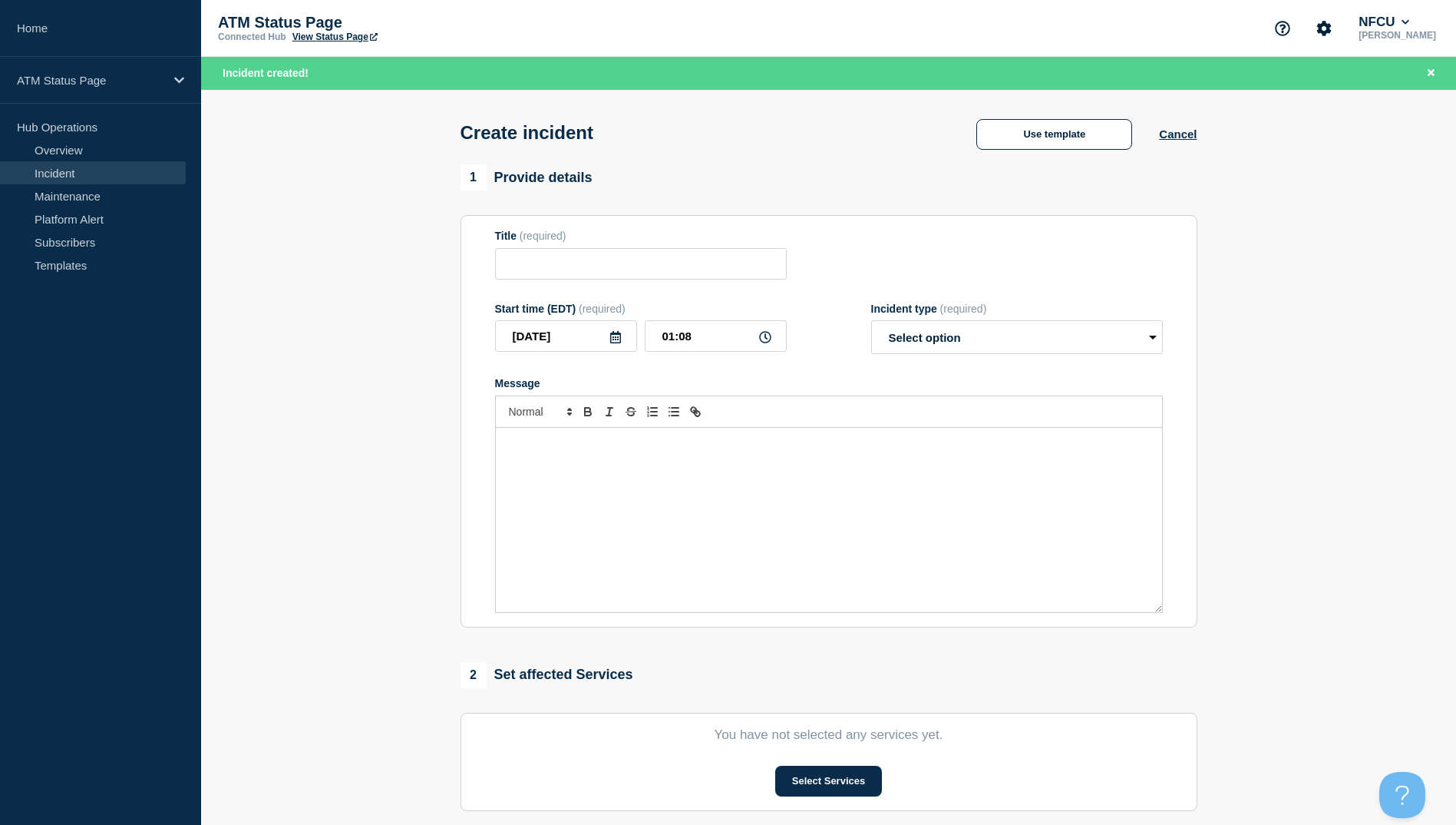
click at [980, 117] on div "Use template Cancel" at bounding box center [1072, 132] width 247 height 33
click at [999, 130] on button "Use template" at bounding box center [1054, 135] width 156 height 31
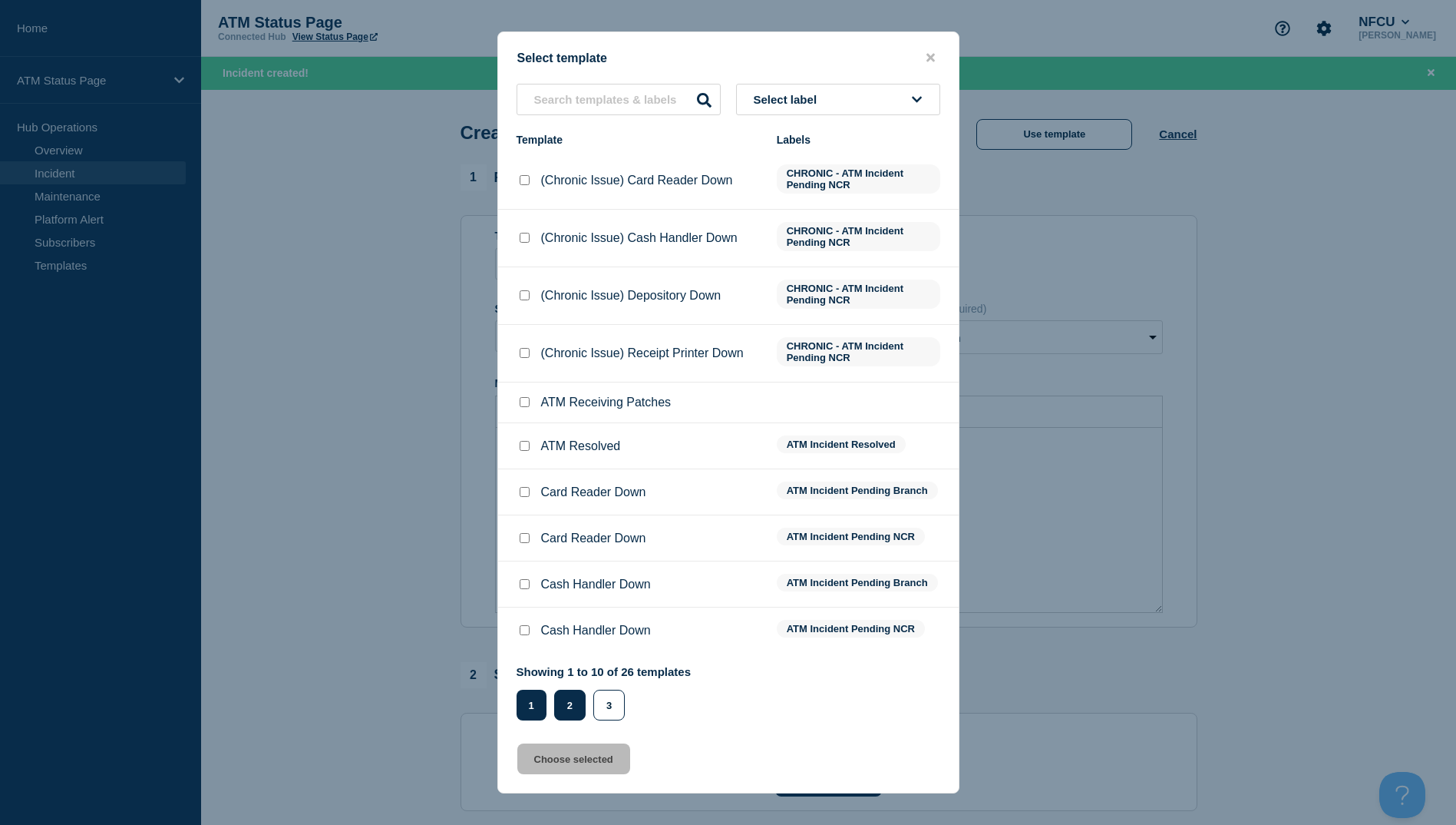
click at [562, 715] on button "2" at bounding box center [570, 705] width 32 height 31
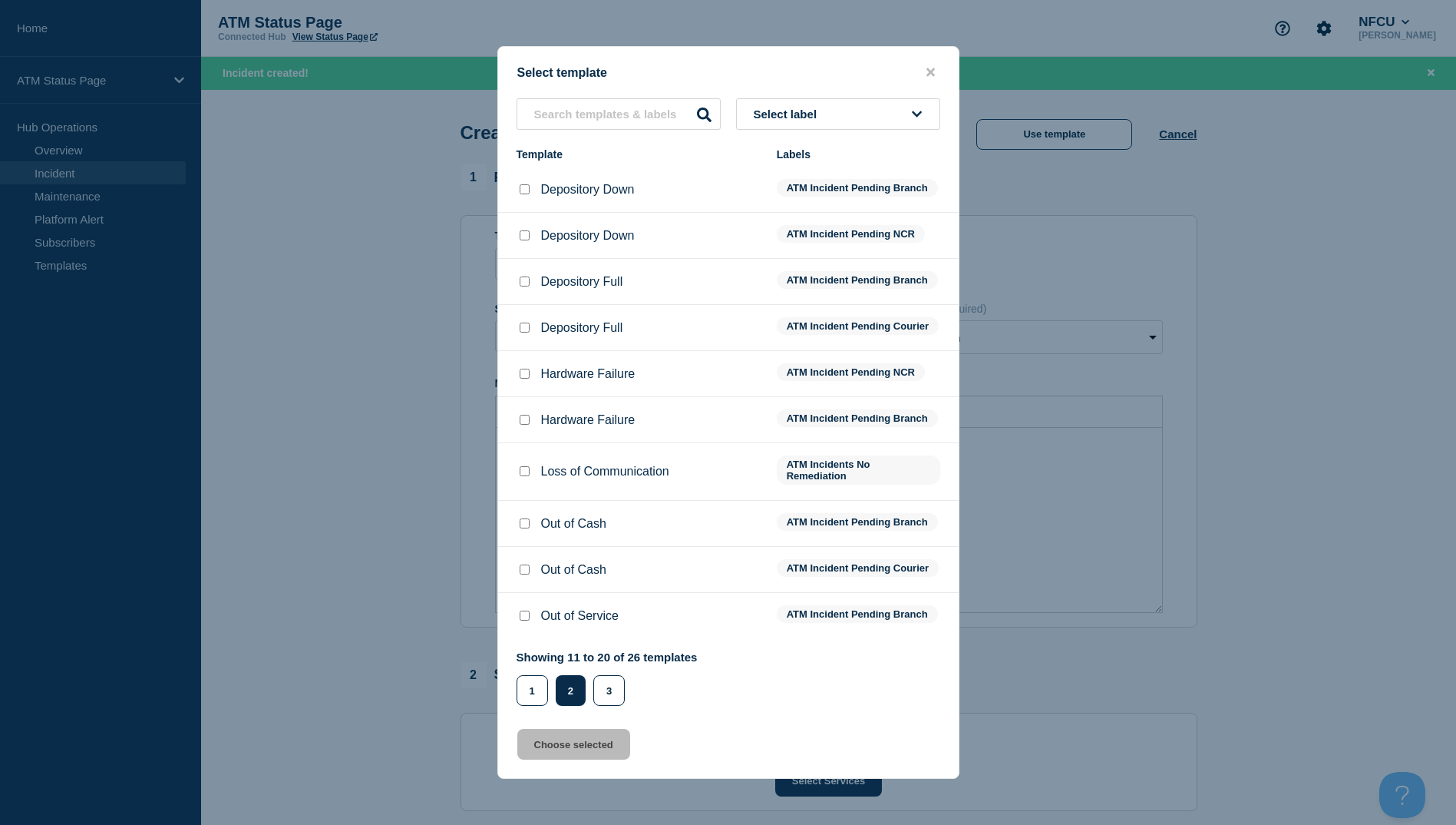
click at [521, 182] on div at bounding box center [524, 189] width 15 height 15
click at [522, 184] on input "Depository Down checkbox" at bounding box center [525, 189] width 10 height 10
click at [595, 760] on button "Choose selected" at bounding box center [574, 744] width 112 height 31
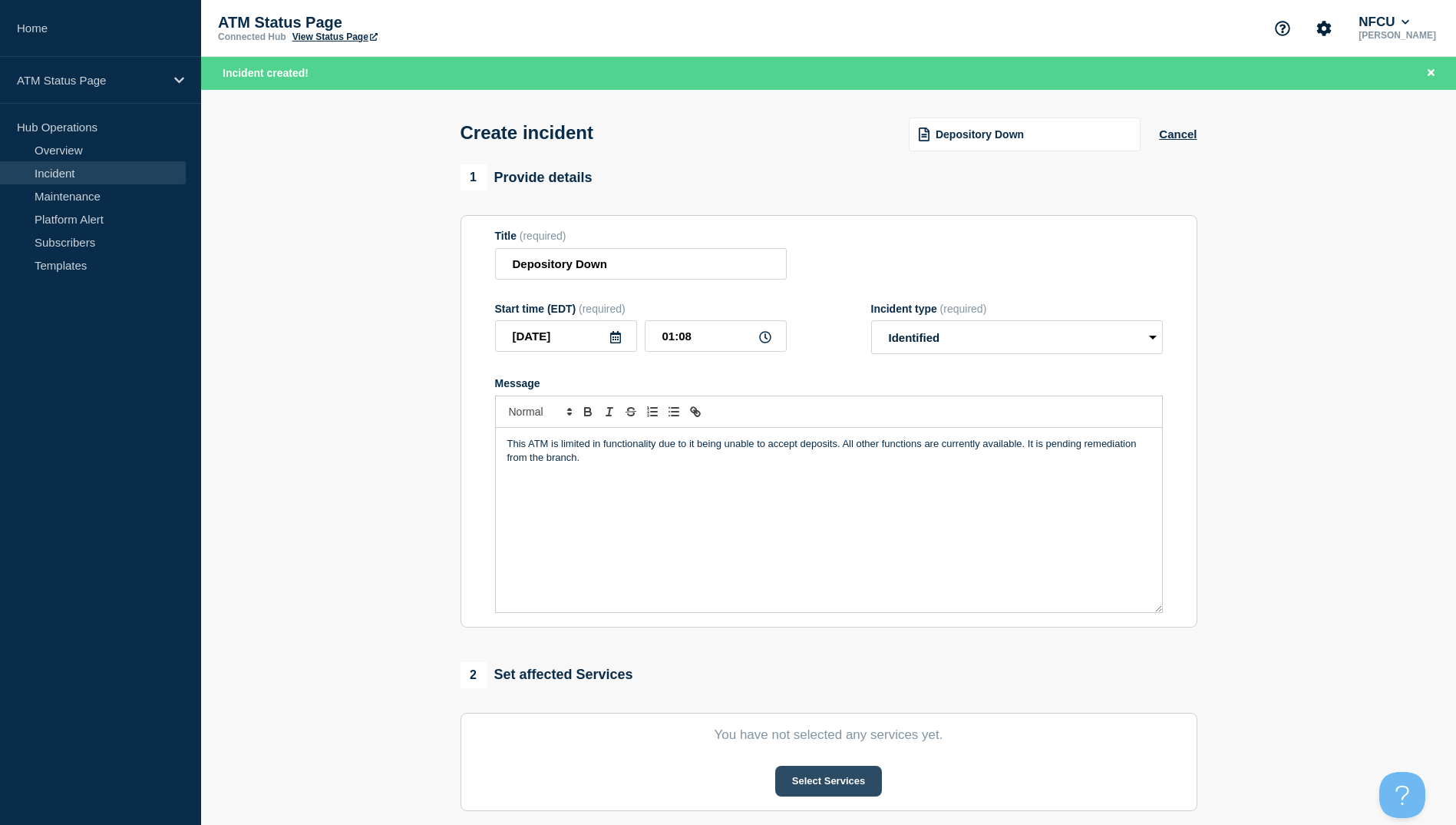
click at [804, 791] on button "Select Services" at bounding box center [829, 781] width 107 height 31
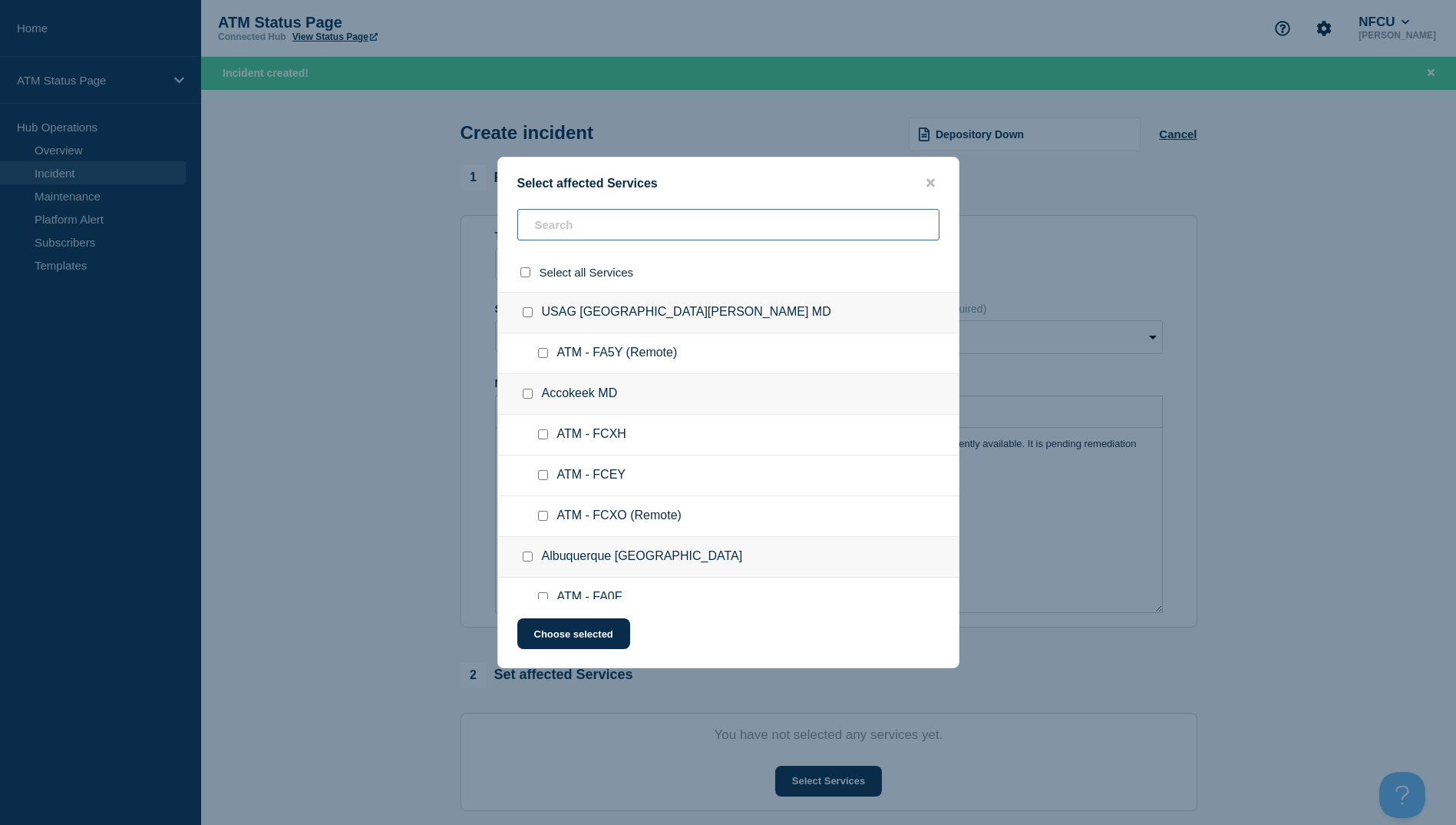
click at [577, 226] on input "text" at bounding box center [728, 224] width 422 height 32
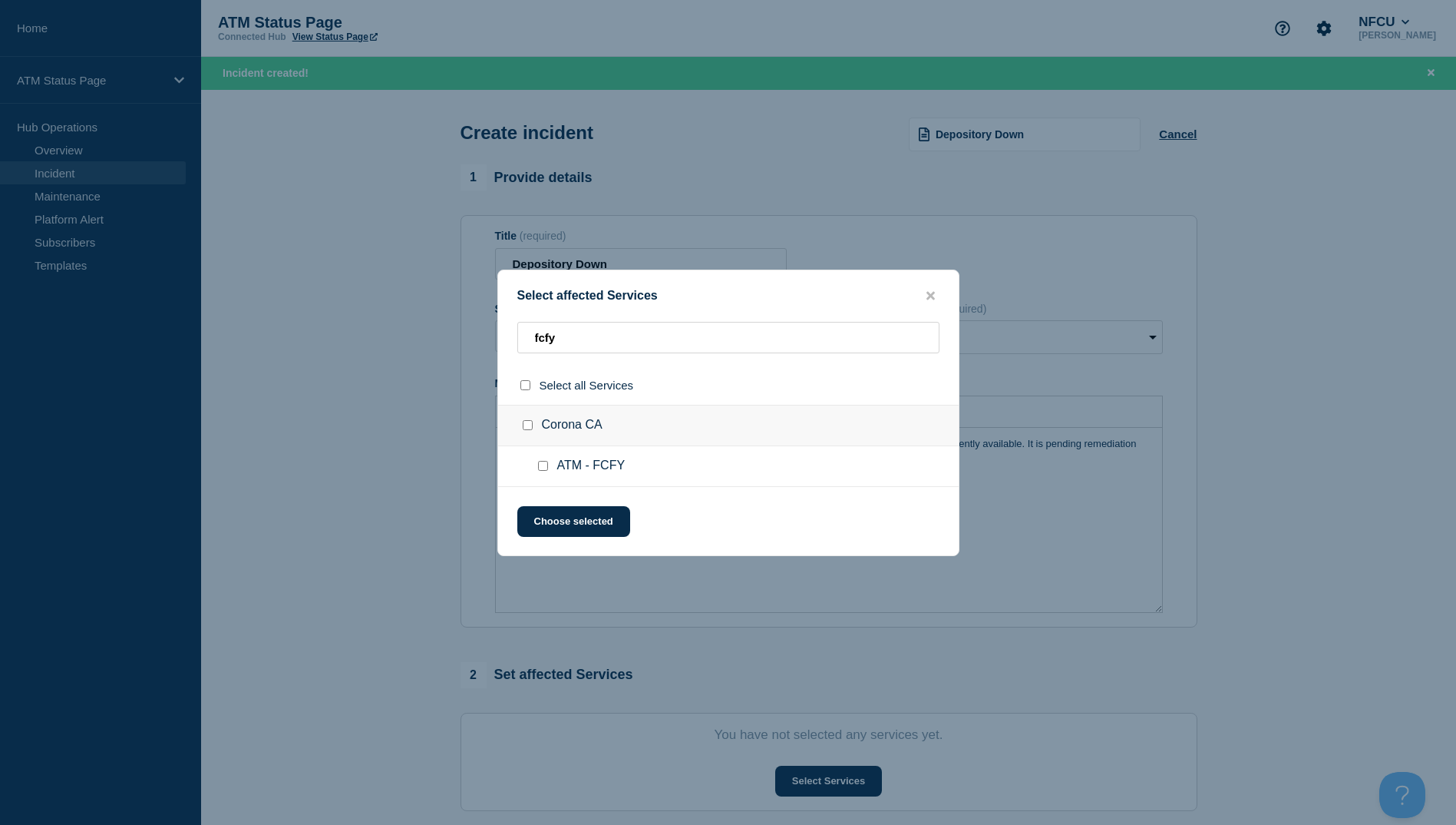
click at [543, 470] on input "ATM - FCFY checkbox" at bounding box center [543, 465] width 10 height 10
click at [544, 513] on button "Choose selected" at bounding box center [574, 522] width 112 height 31
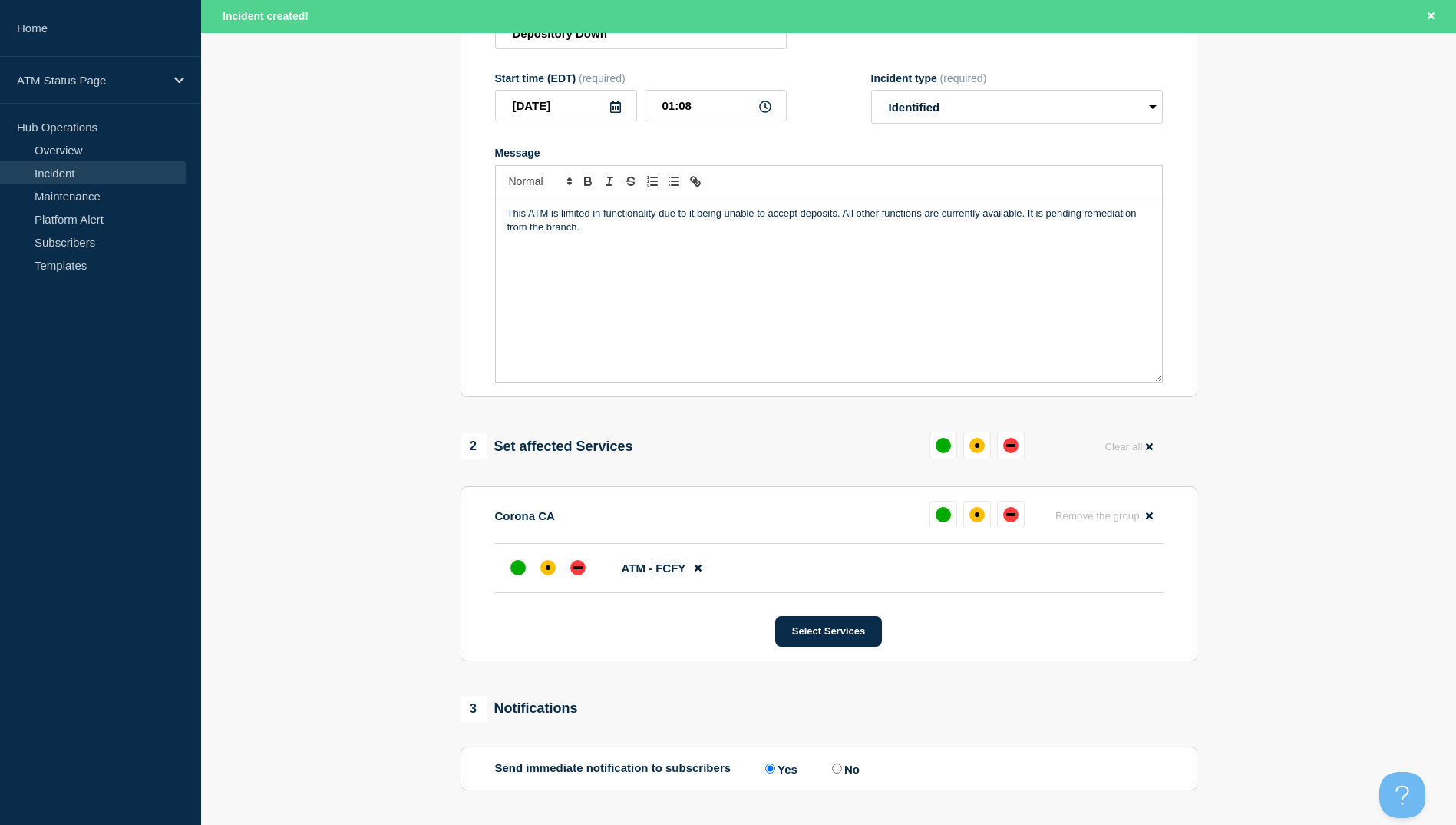
scroll to position [364, 0]
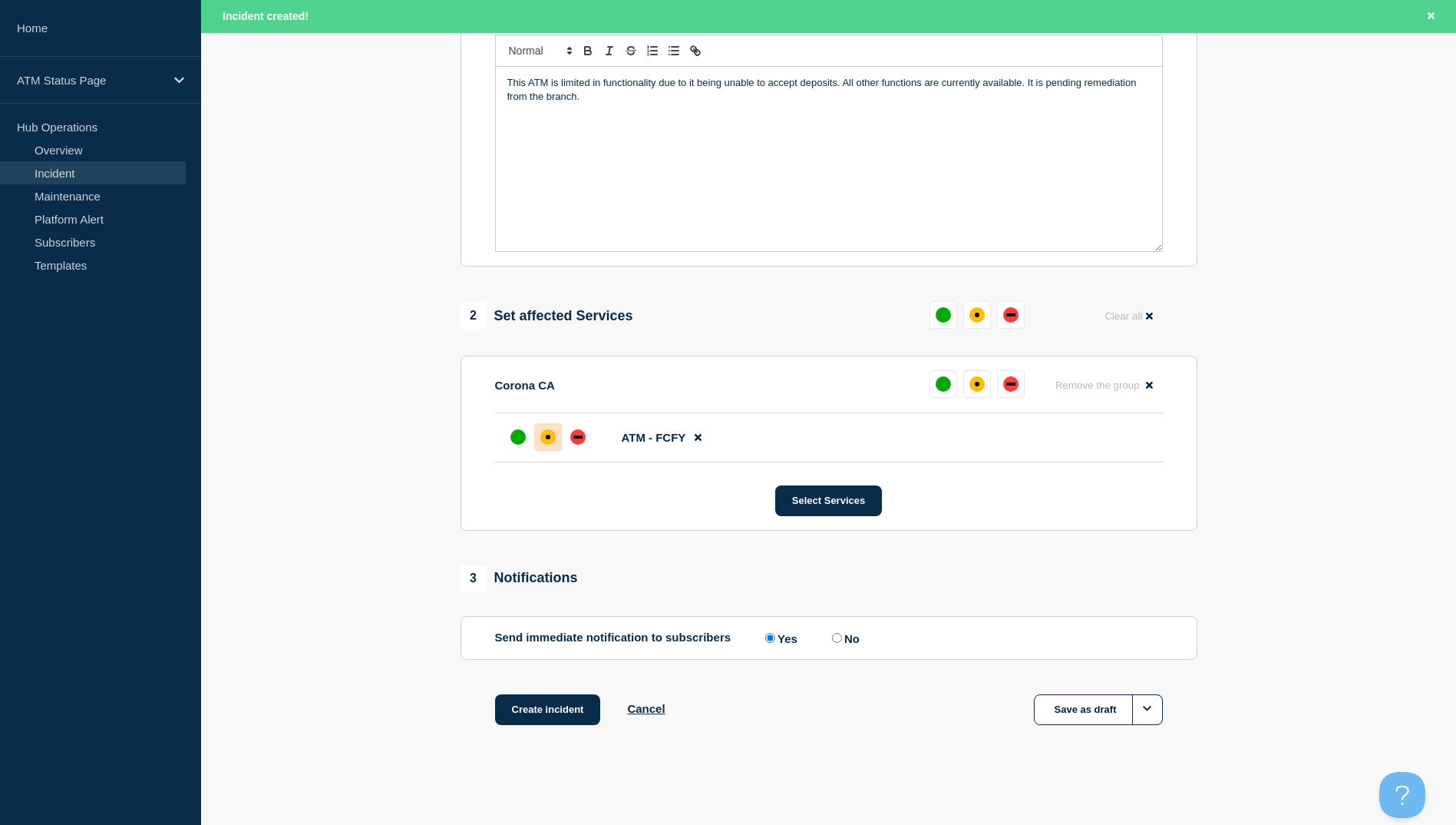
click at [543, 435] on div "affected" at bounding box center [548, 437] width 15 height 15
click at [540, 711] on button "Create incident" at bounding box center [548, 710] width 106 height 31
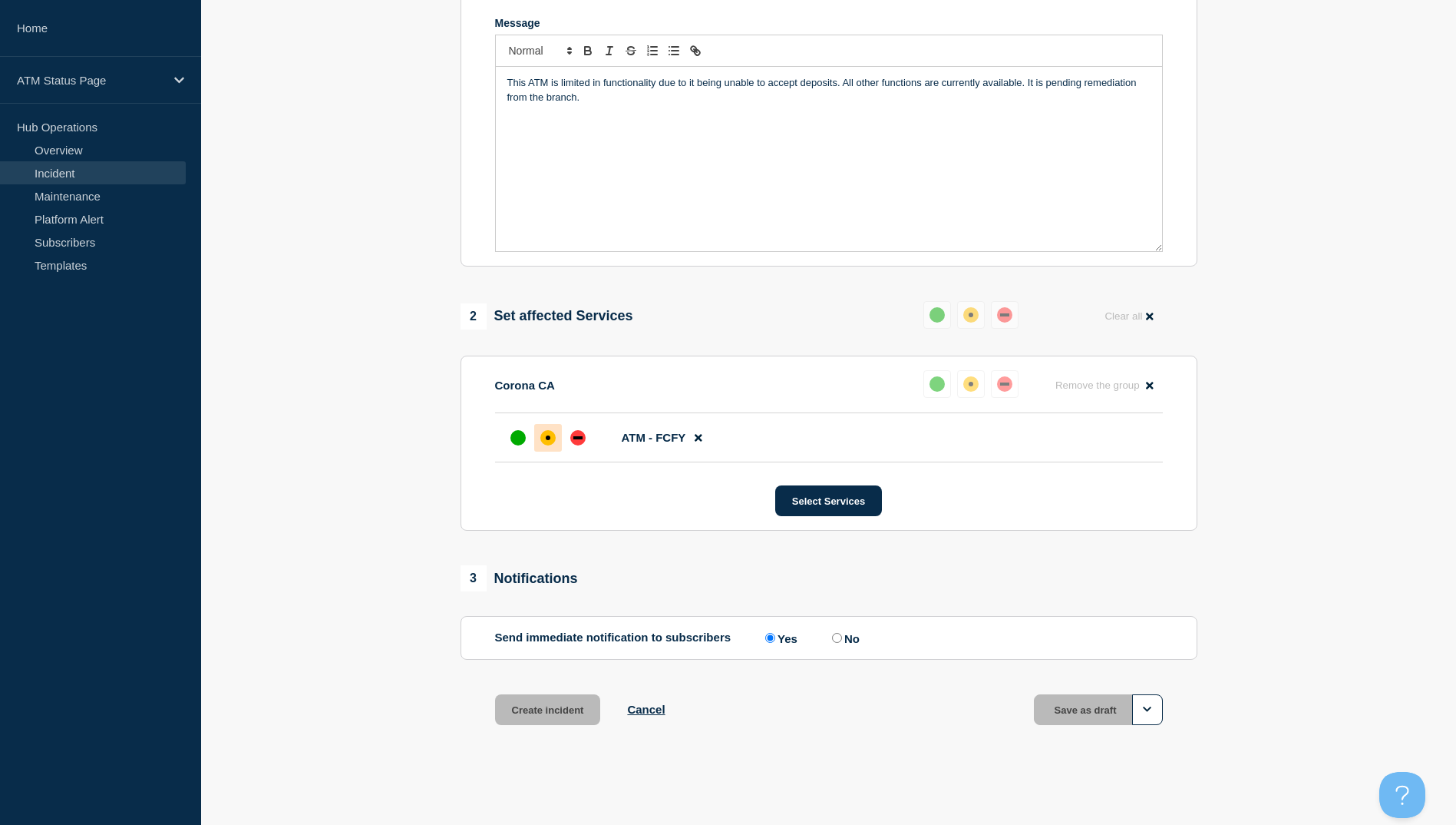
scroll to position [332, 0]
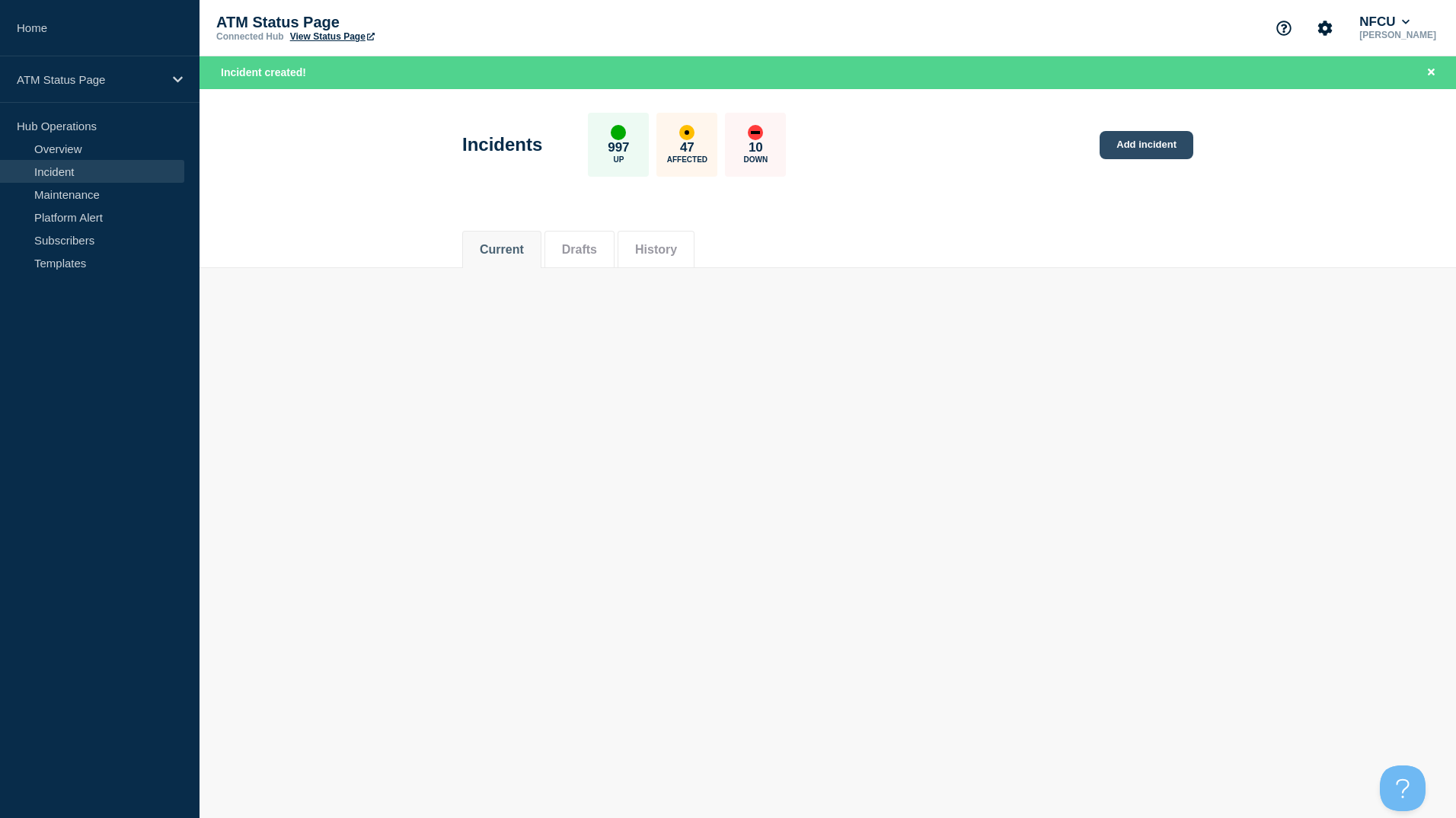
click at [1177, 153] on link "Add incident" at bounding box center [1146, 145] width 94 height 28
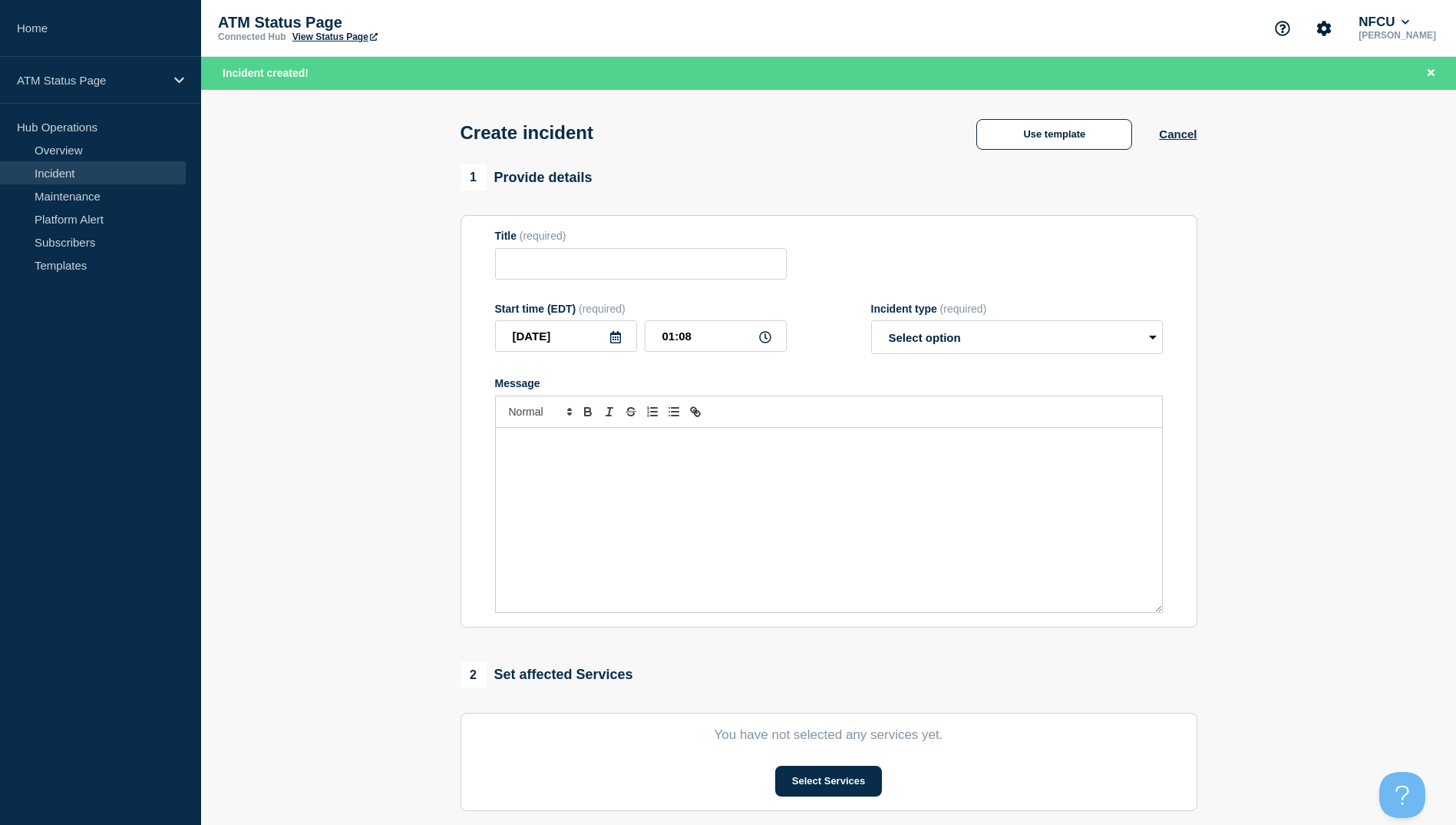
click at [1004, 155] on div "Create incident Use template Cancel" at bounding box center [829, 127] width 772 height 75
click at [1046, 135] on button "Use template" at bounding box center [1054, 135] width 156 height 31
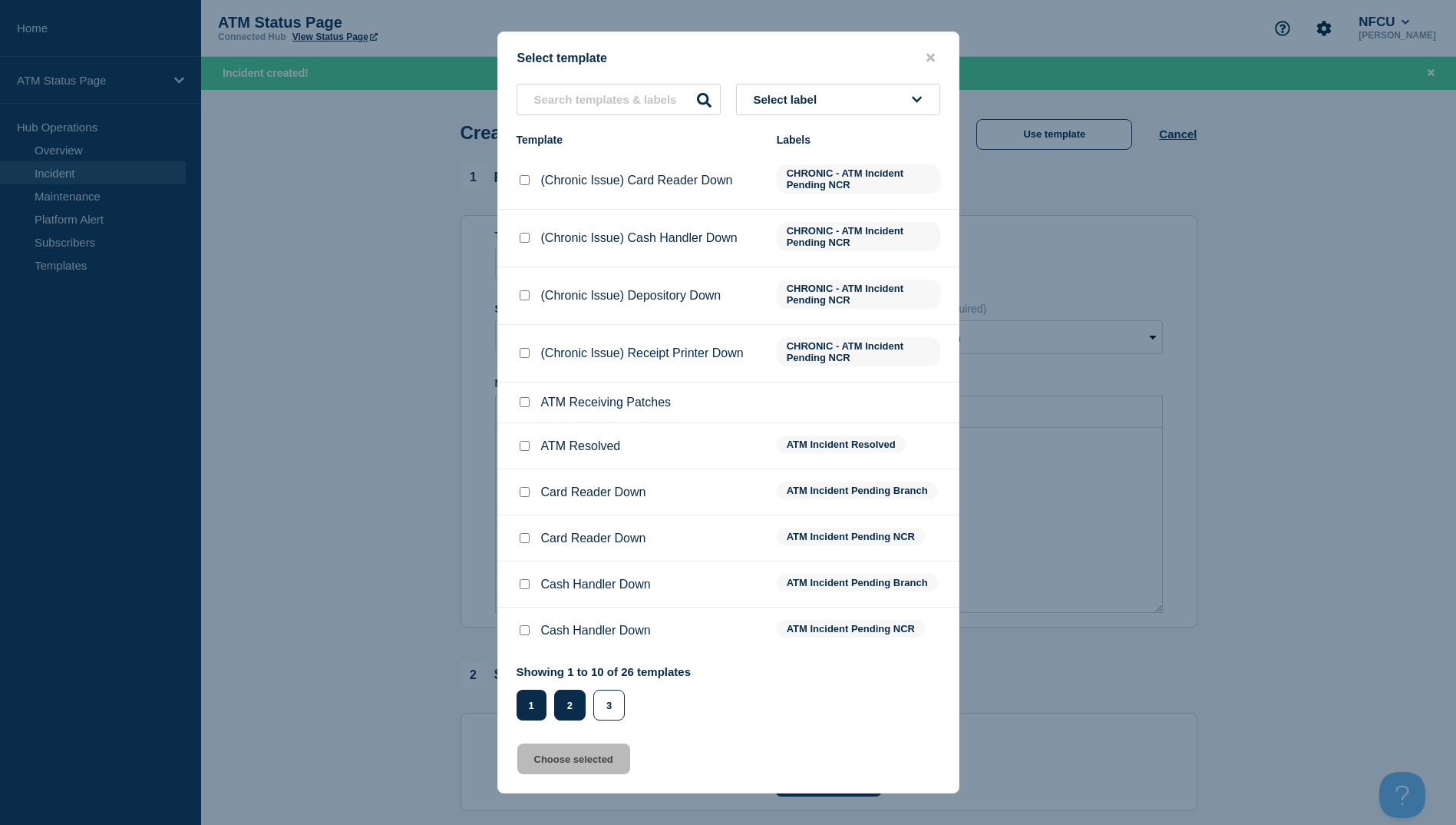
click at [566, 708] on button "2" at bounding box center [570, 705] width 32 height 31
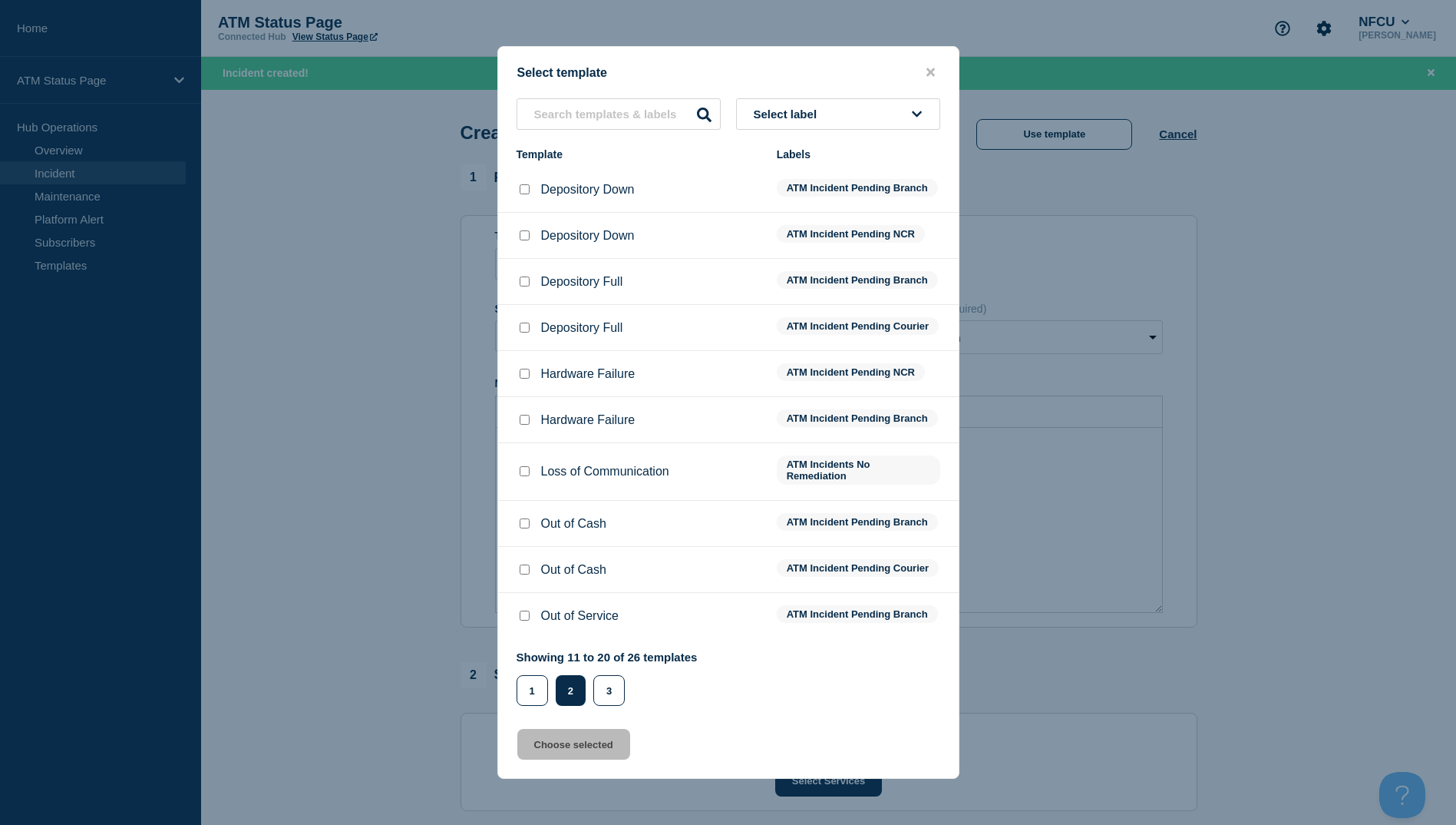
click at [518, 182] on div at bounding box center [524, 189] width 15 height 15
click at [521, 184] on input "Depository Down checkbox" at bounding box center [525, 189] width 10 height 10
click at [589, 748] on button "Choose selected" at bounding box center [574, 744] width 112 height 31
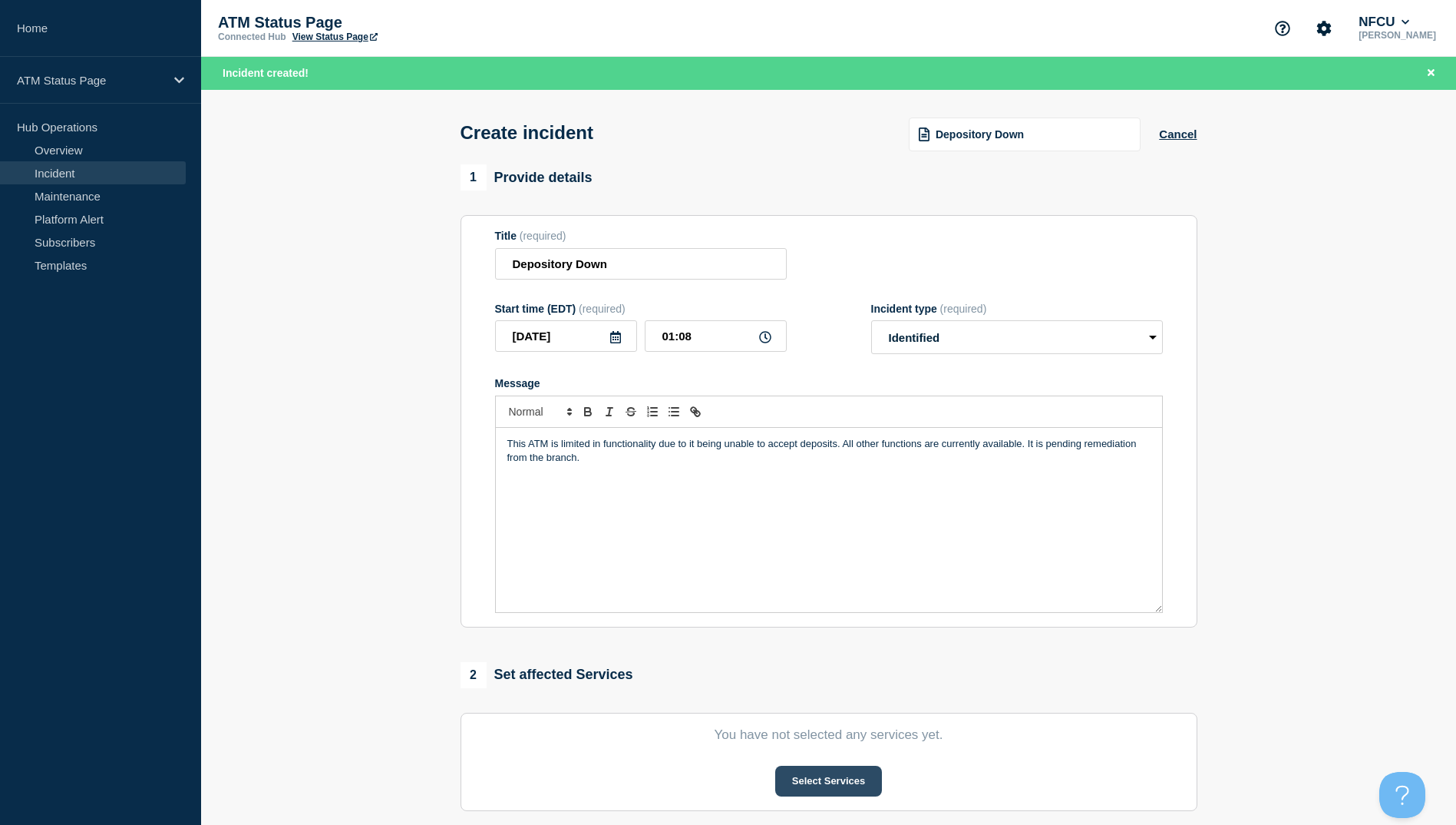
click at [808, 782] on button "Select Services" at bounding box center [829, 781] width 107 height 31
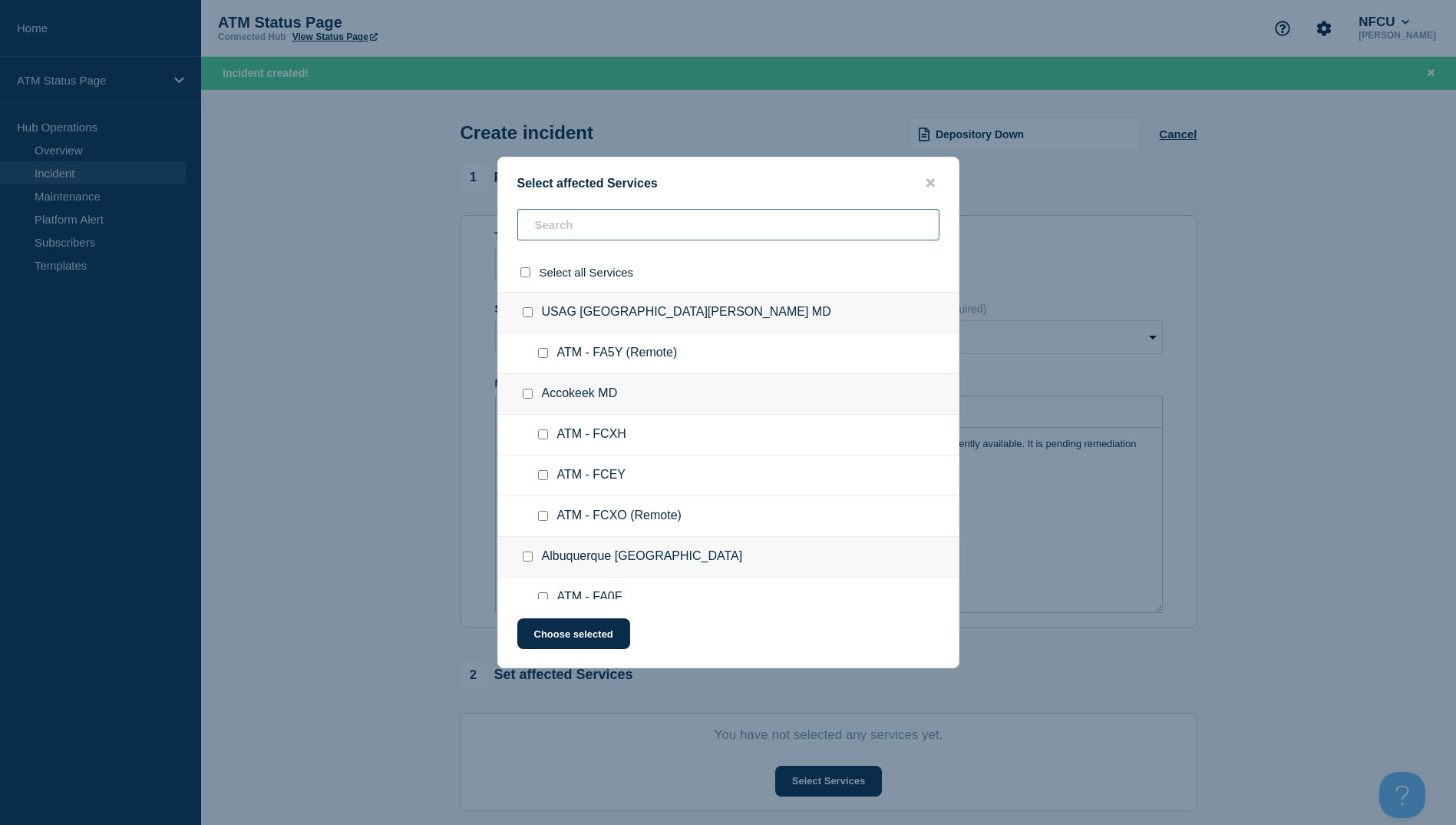
click at [618, 236] on input "text" at bounding box center [728, 224] width 422 height 32
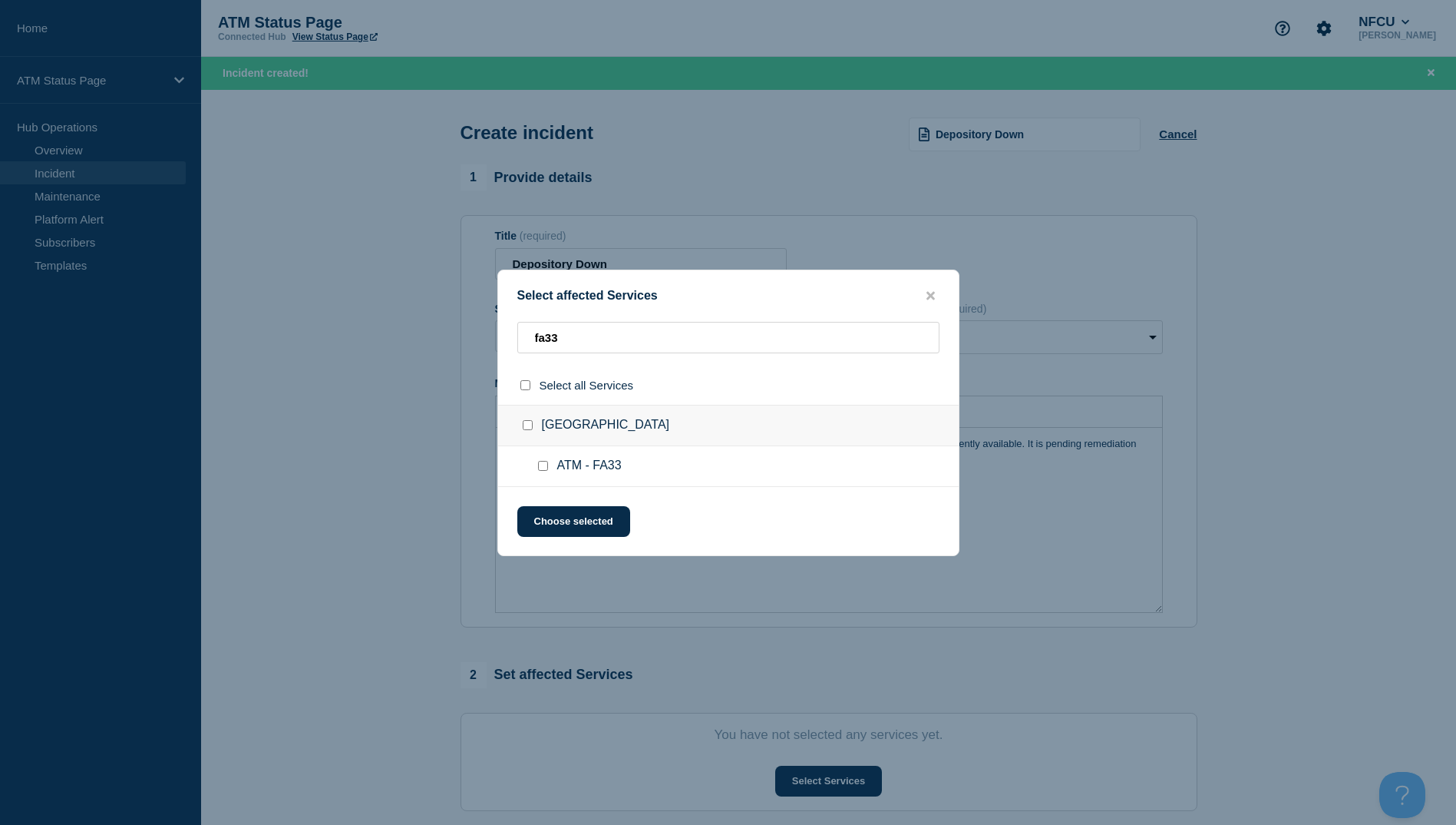
click at [542, 458] on ul "ATM - FA33" at bounding box center [728, 466] width 460 height 41
click at [543, 470] on input "ATM - FA33 checkbox" at bounding box center [543, 465] width 10 height 10
click at [546, 460] on div at bounding box center [546, 465] width 22 height 15
click at [546, 461] on input "ATM - FA33 checkbox" at bounding box center [543, 465] width 10 height 10
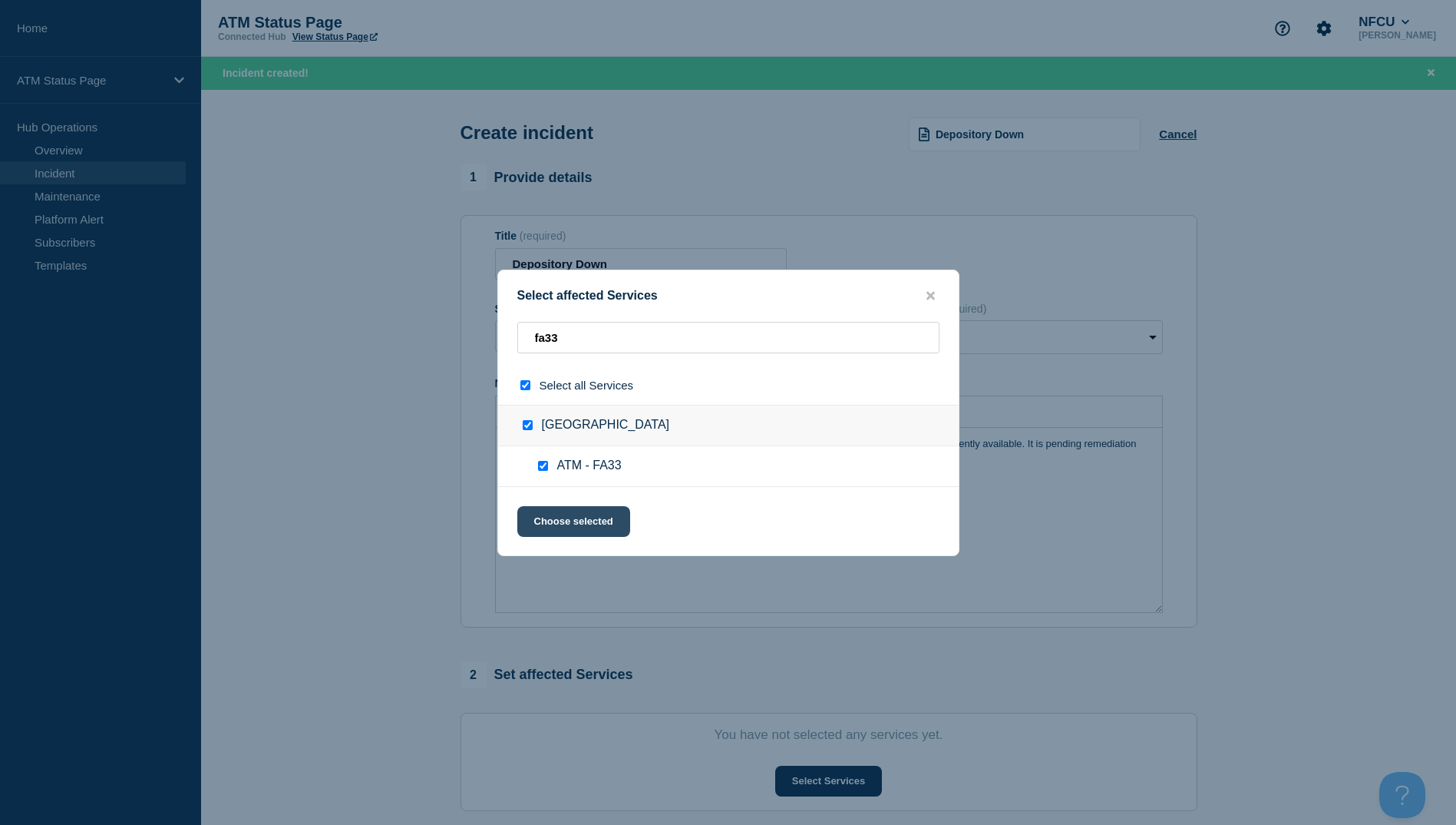
click at [541, 524] on button "Choose selected" at bounding box center [574, 522] width 112 height 31
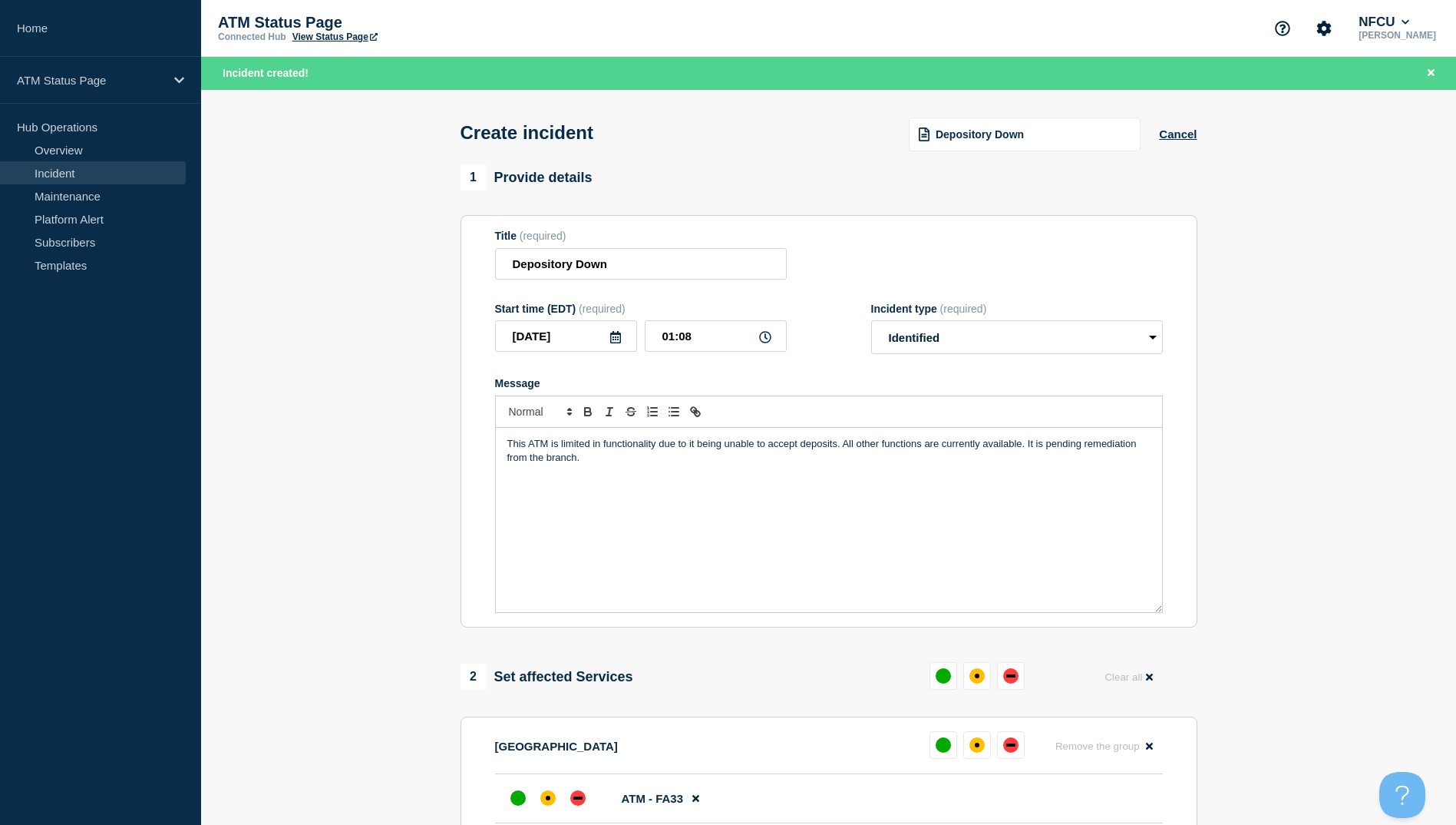
scroll to position [231, 0]
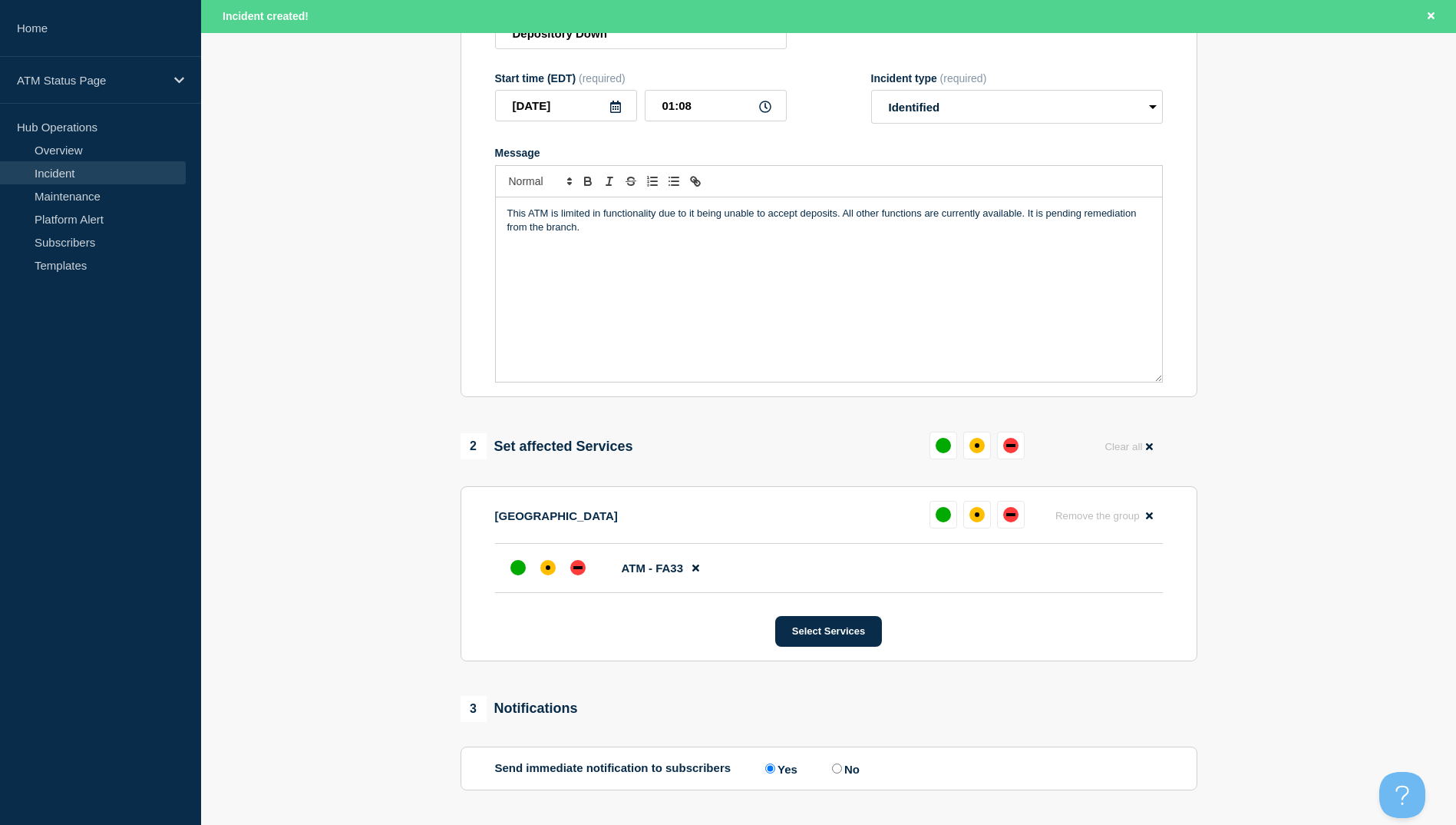
click at [541, 557] on li "ATM - FA33" at bounding box center [829, 568] width 668 height 49
click at [541, 565] on div at bounding box center [548, 567] width 28 height 28
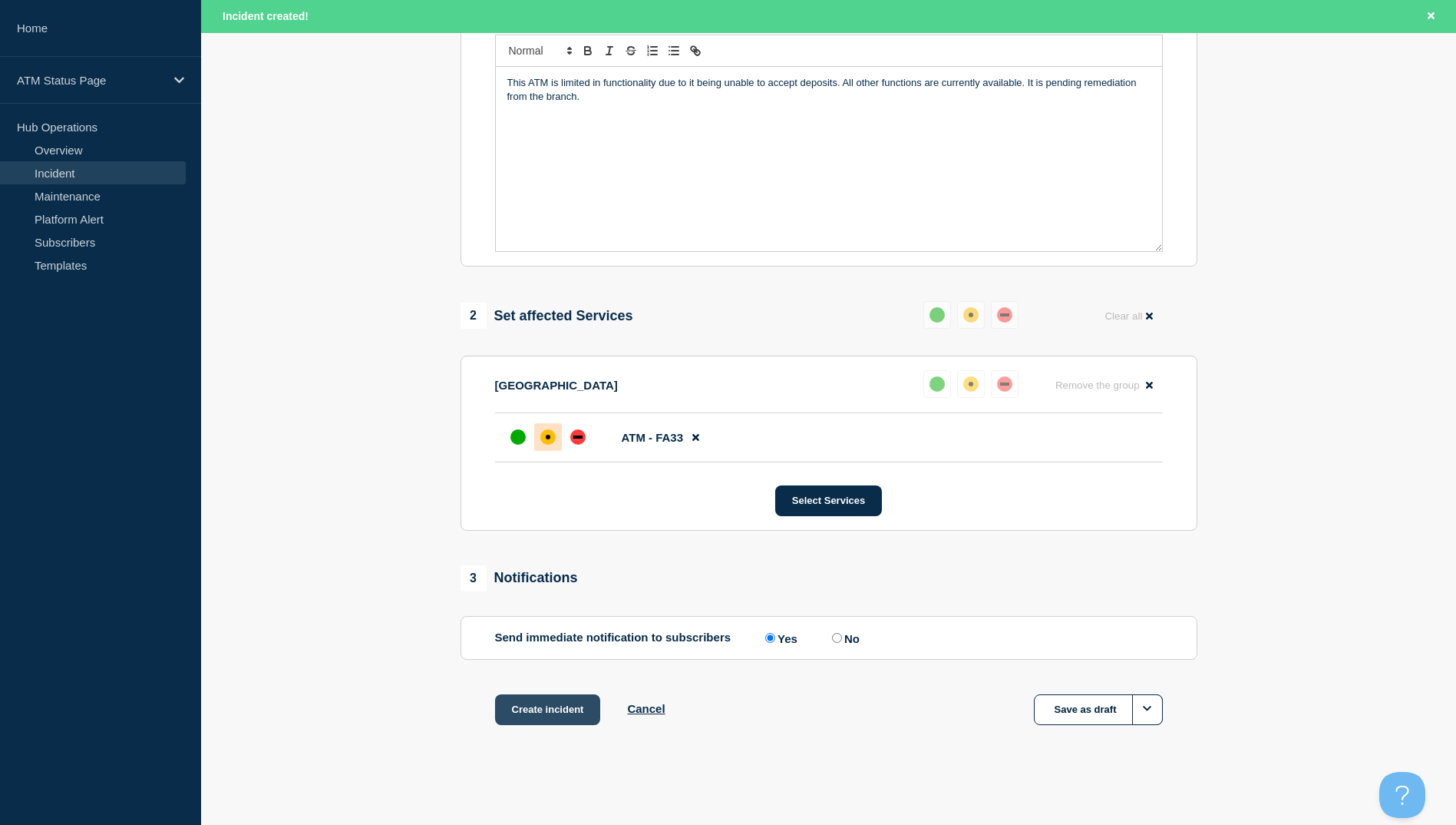
click at [553, 703] on button "Create incident" at bounding box center [548, 710] width 106 height 31
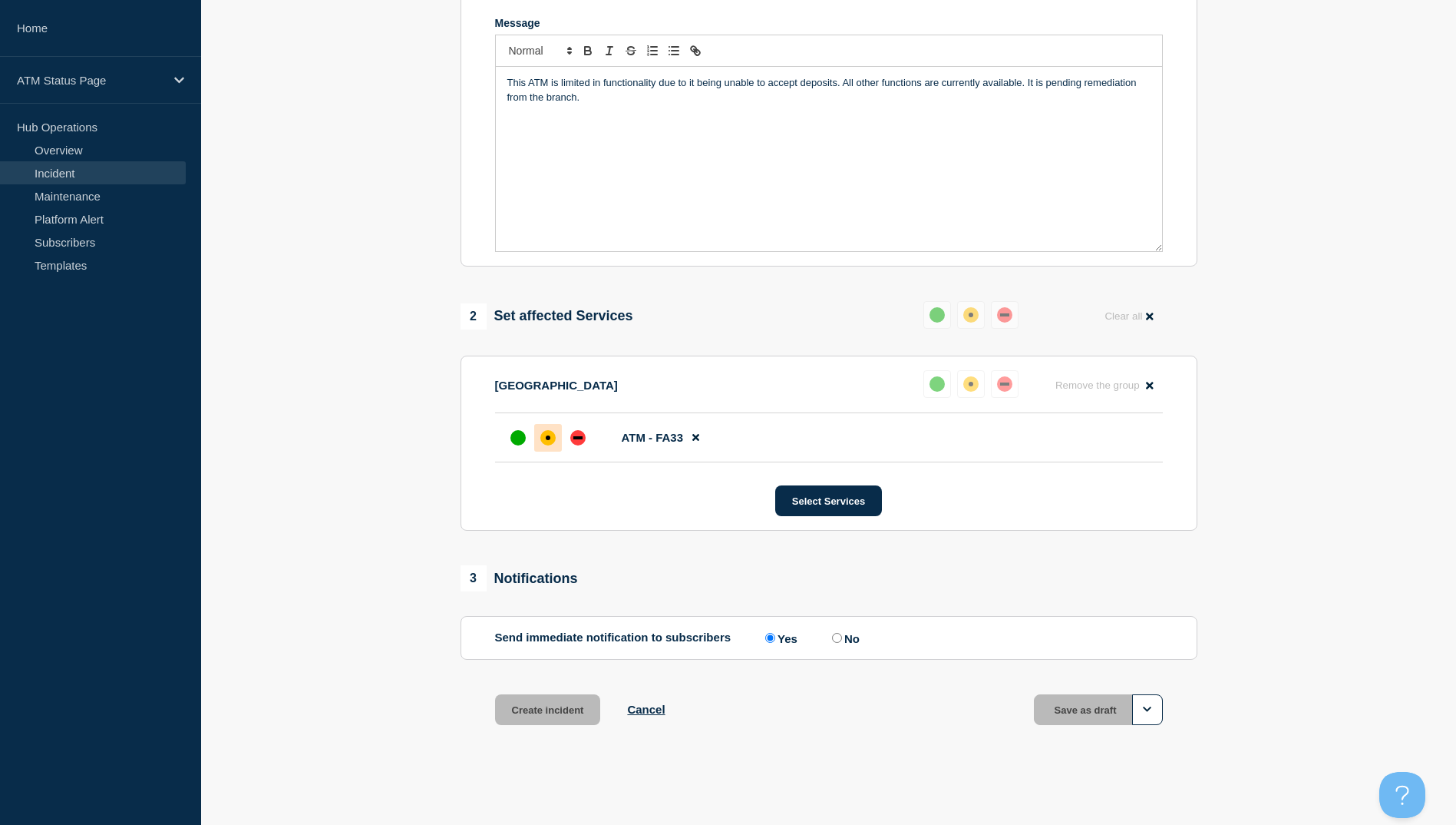
scroll to position [332, 0]
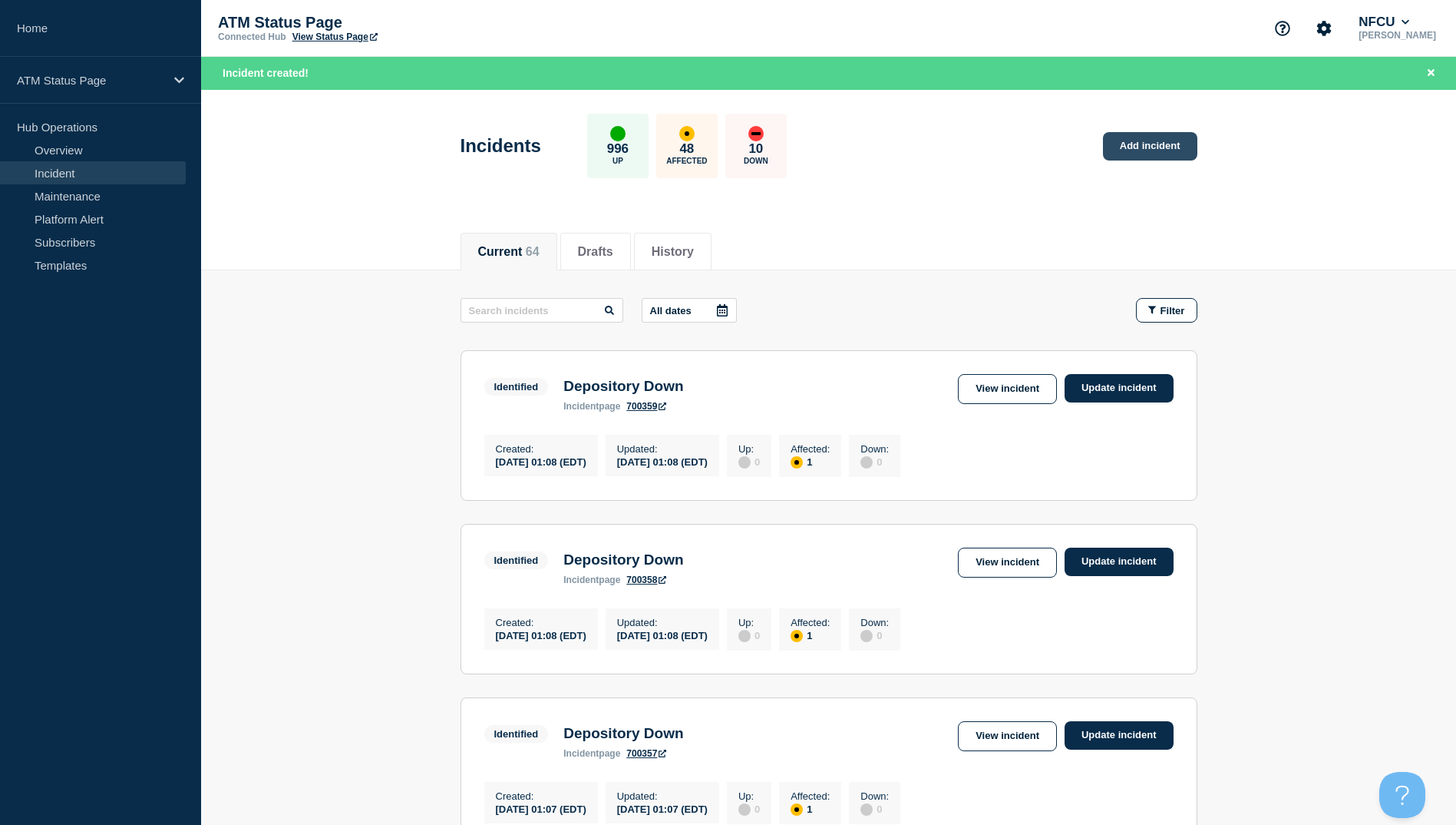
click at [1164, 157] on link "Add incident" at bounding box center [1150, 146] width 95 height 29
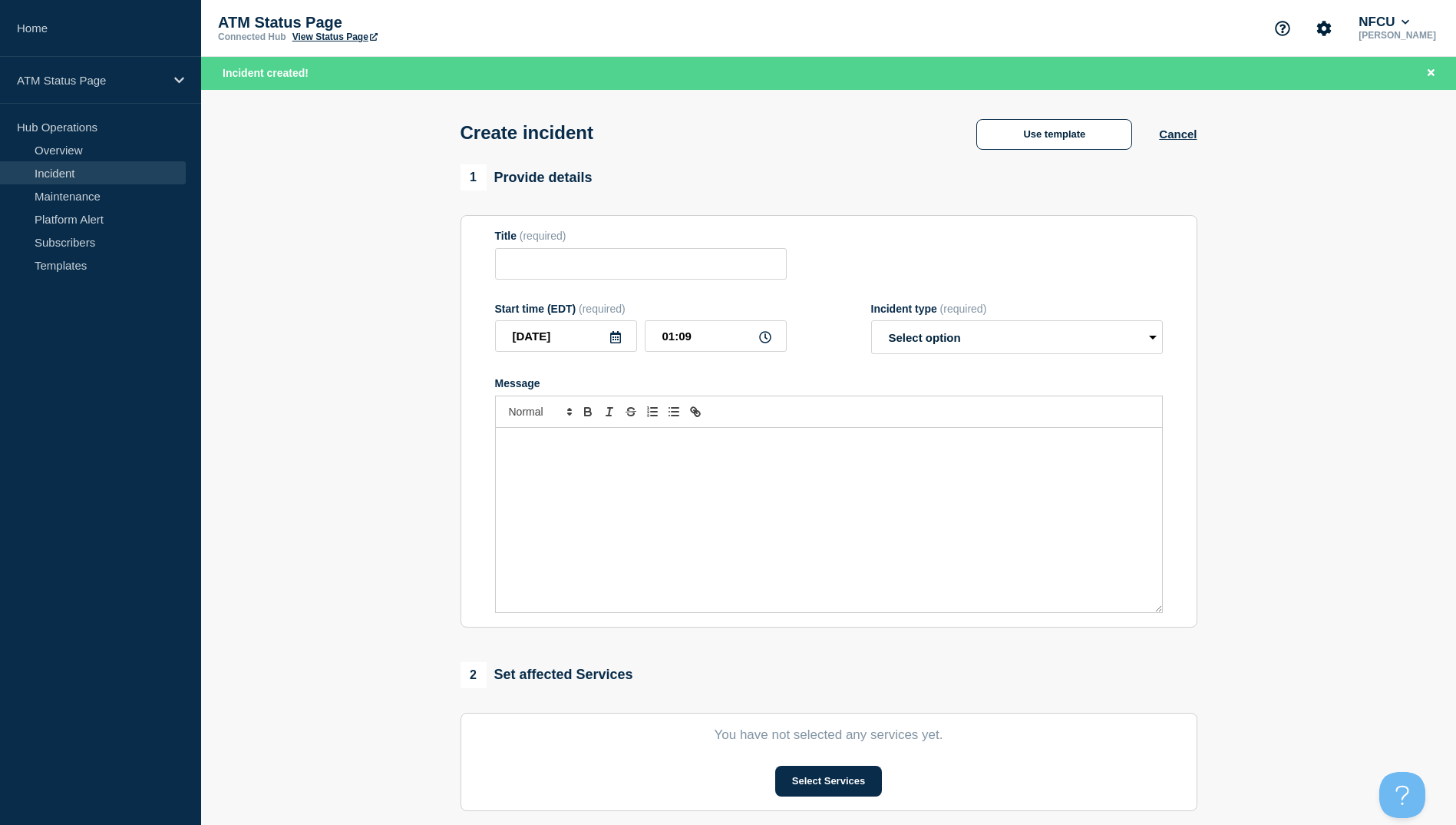
click at [964, 147] on div "Use template" at bounding box center [1054, 135] width 209 height 31
click at [974, 144] on div "Use template" at bounding box center [1054, 135] width 209 height 31
click at [982, 143] on button "Use template" at bounding box center [1054, 135] width 156 height 31
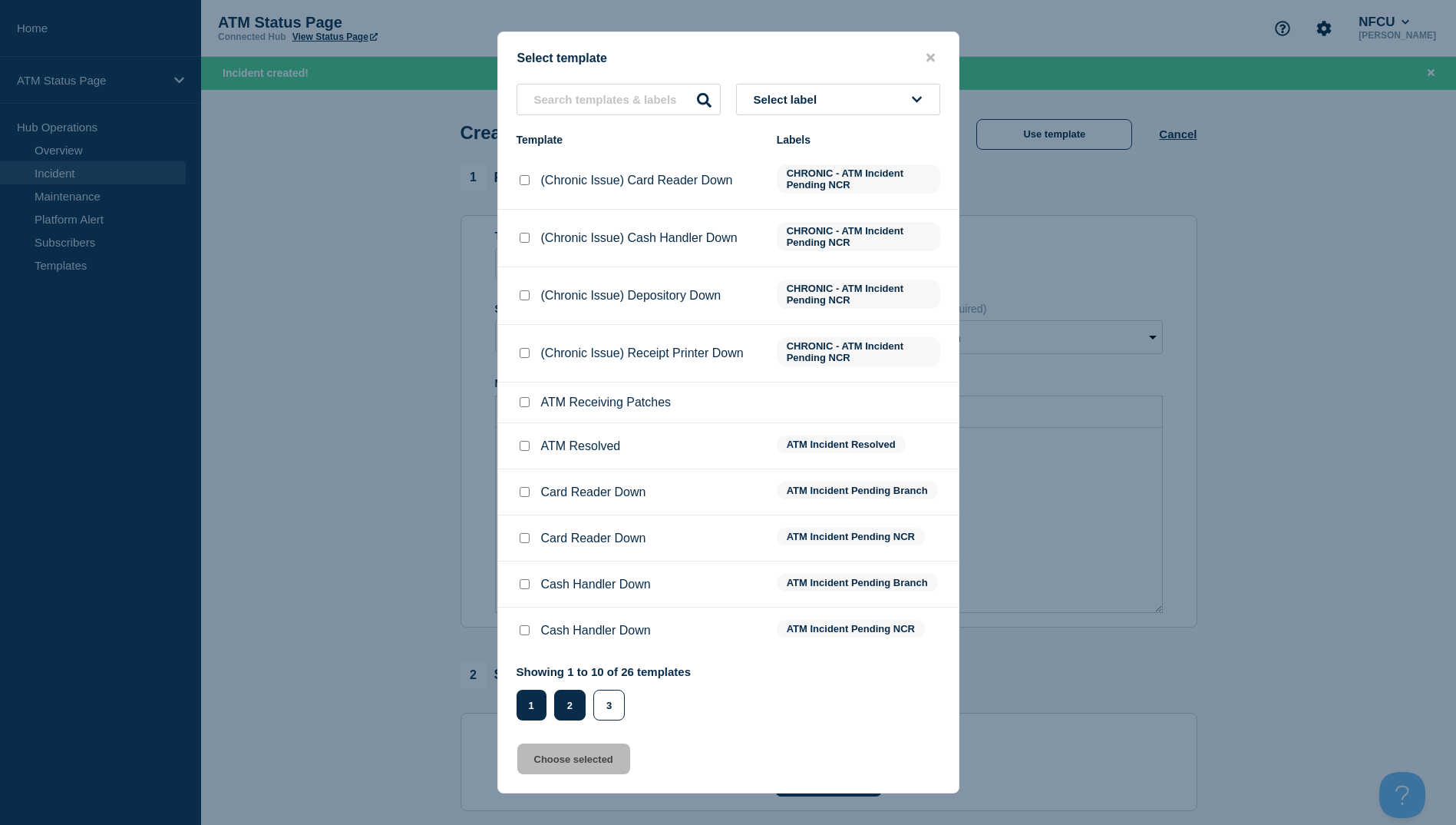
click at [581, 704] on button "2" at bounding box center [570, 705] width 32 height 31
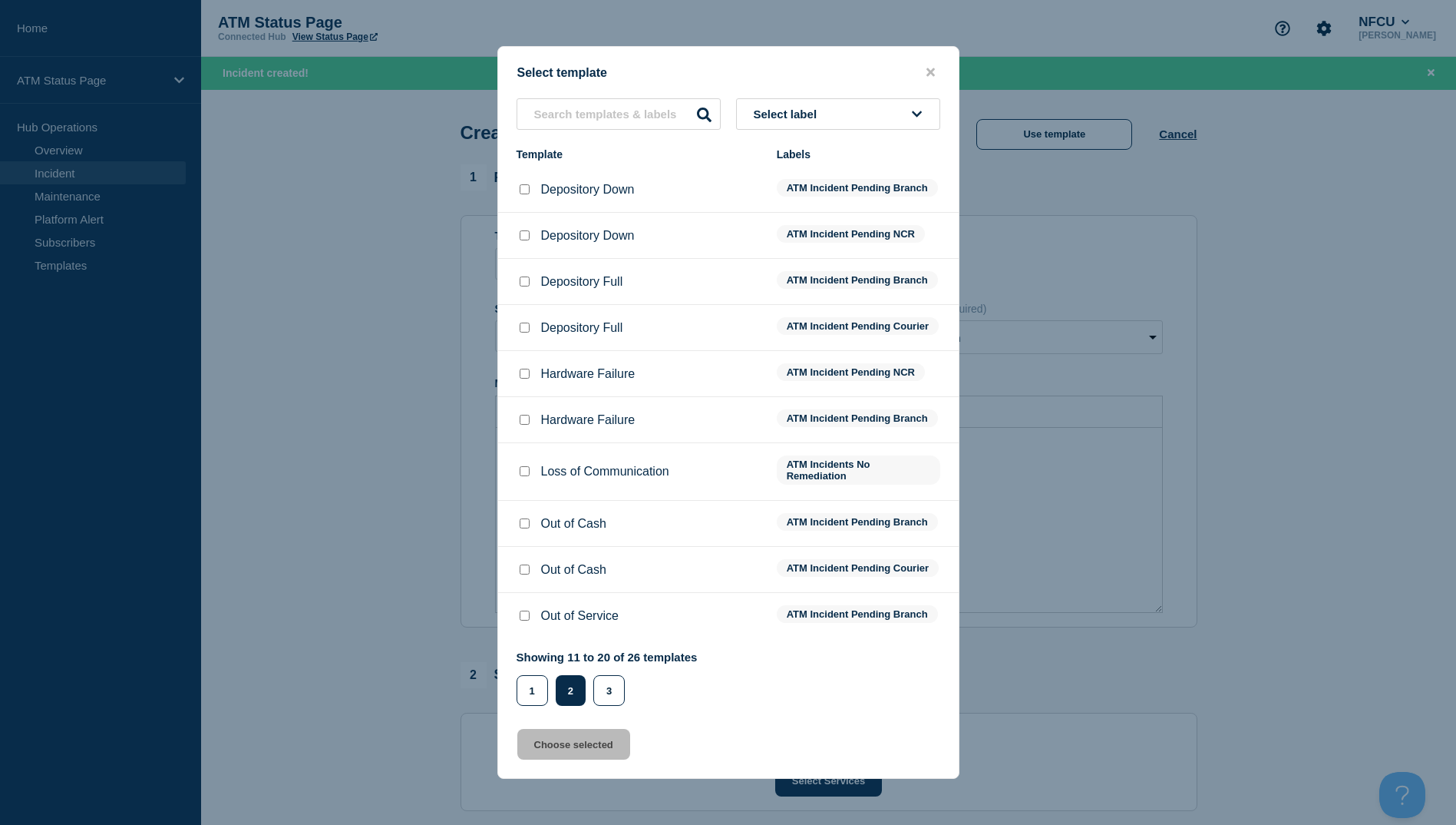
click at [530, 182] on div at bounding box center [524, 189] width 15 height 15
click at [529, 184] on input "Depository Down checkbox" at bounding box center [525, 189] width 10 height 10
click at [600, 760] on button "Choose selected" at bounding box center [574, 744] width 112 height 31
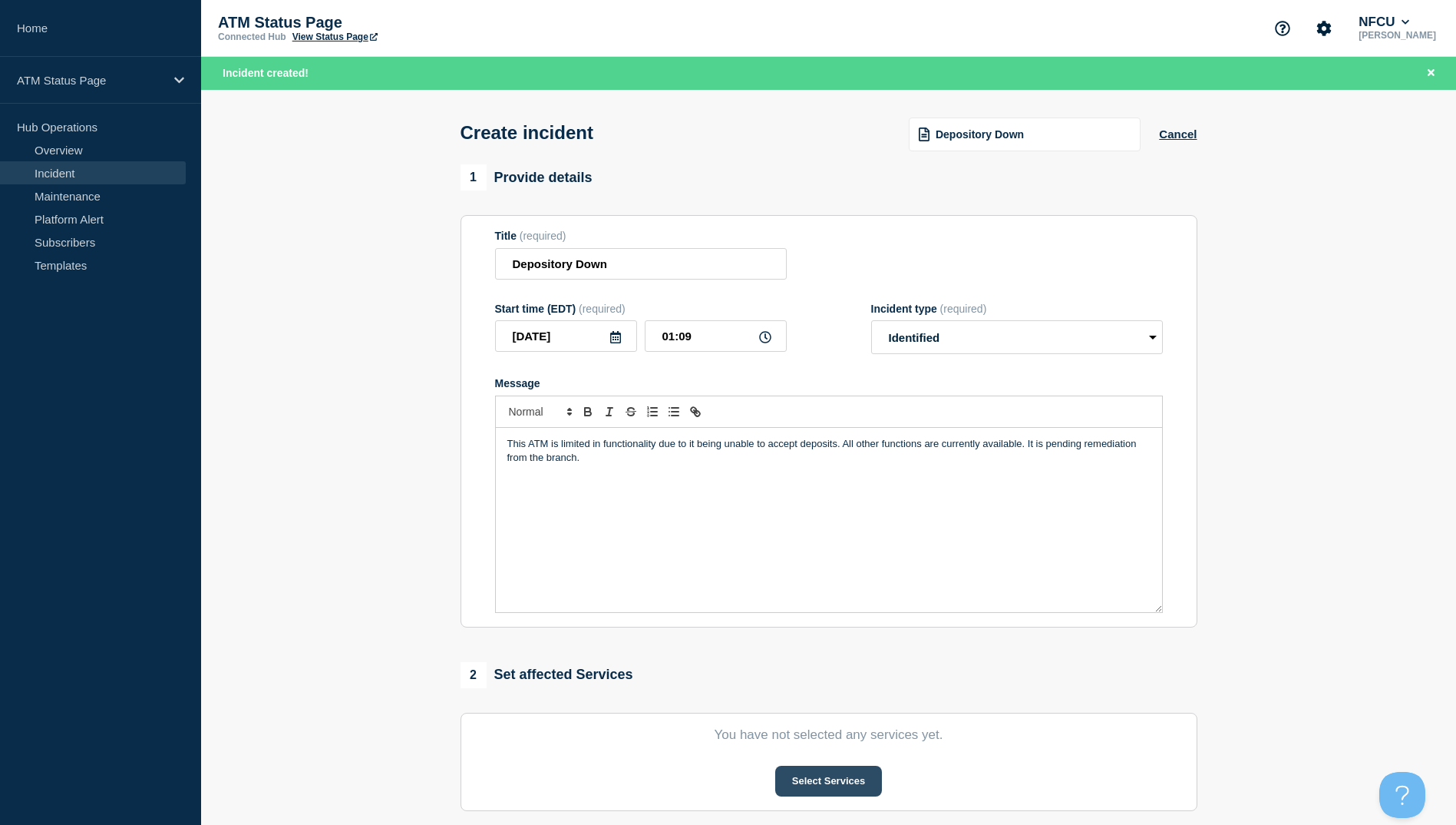
click at [834, 778] on button "Select Services" at bounding box center [829, 781] width 107 height 31
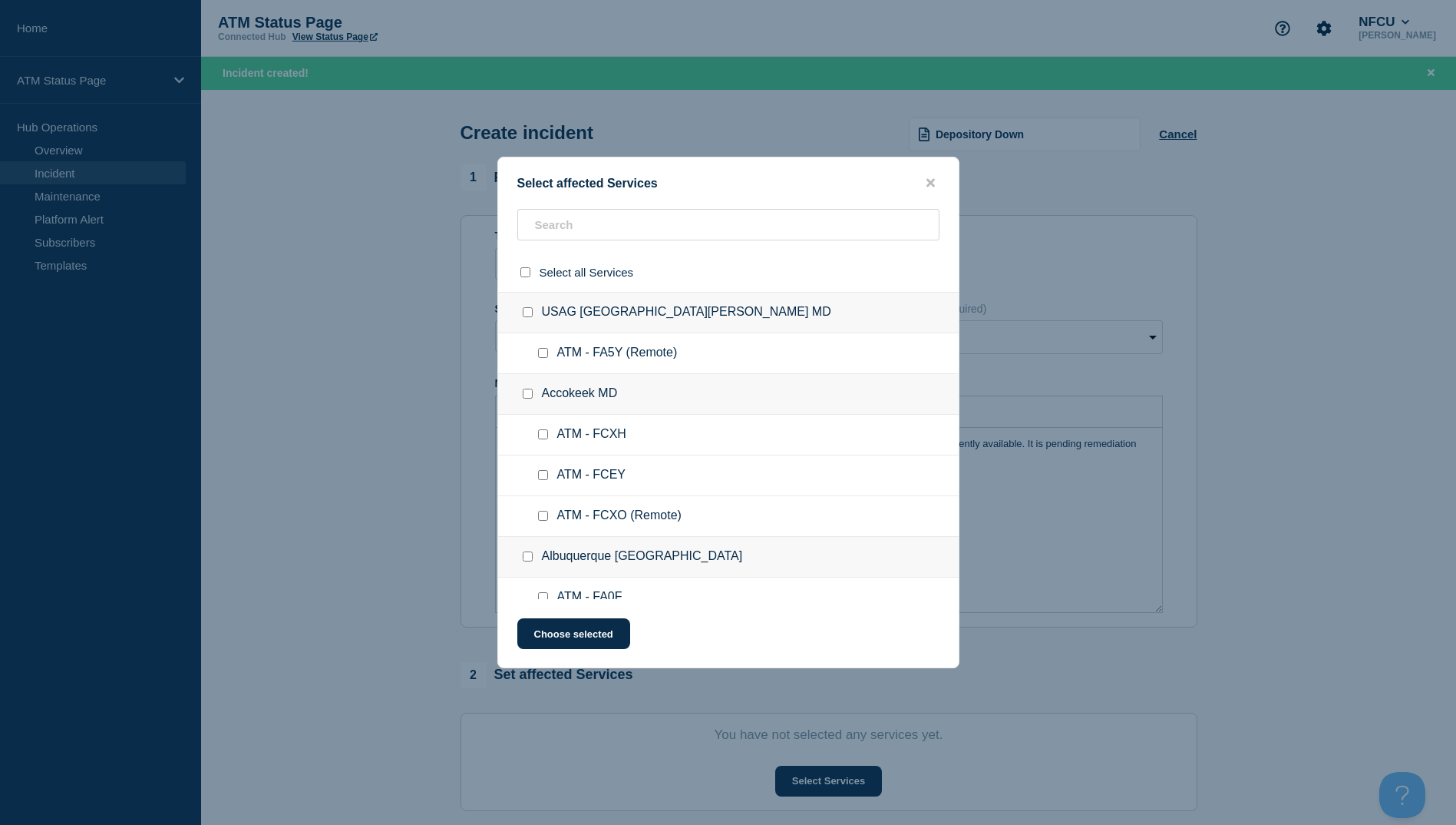
click at [564, 203] on div "Select affected Services Select all Services [GEOGRAPHIC_DATA] [GEOGRAPHIC_DATA…" at bounding box center [728, 412] width 462 height 511
click at [566, 223] on input "text" at bounding box center [728, 224] width 422 height 32
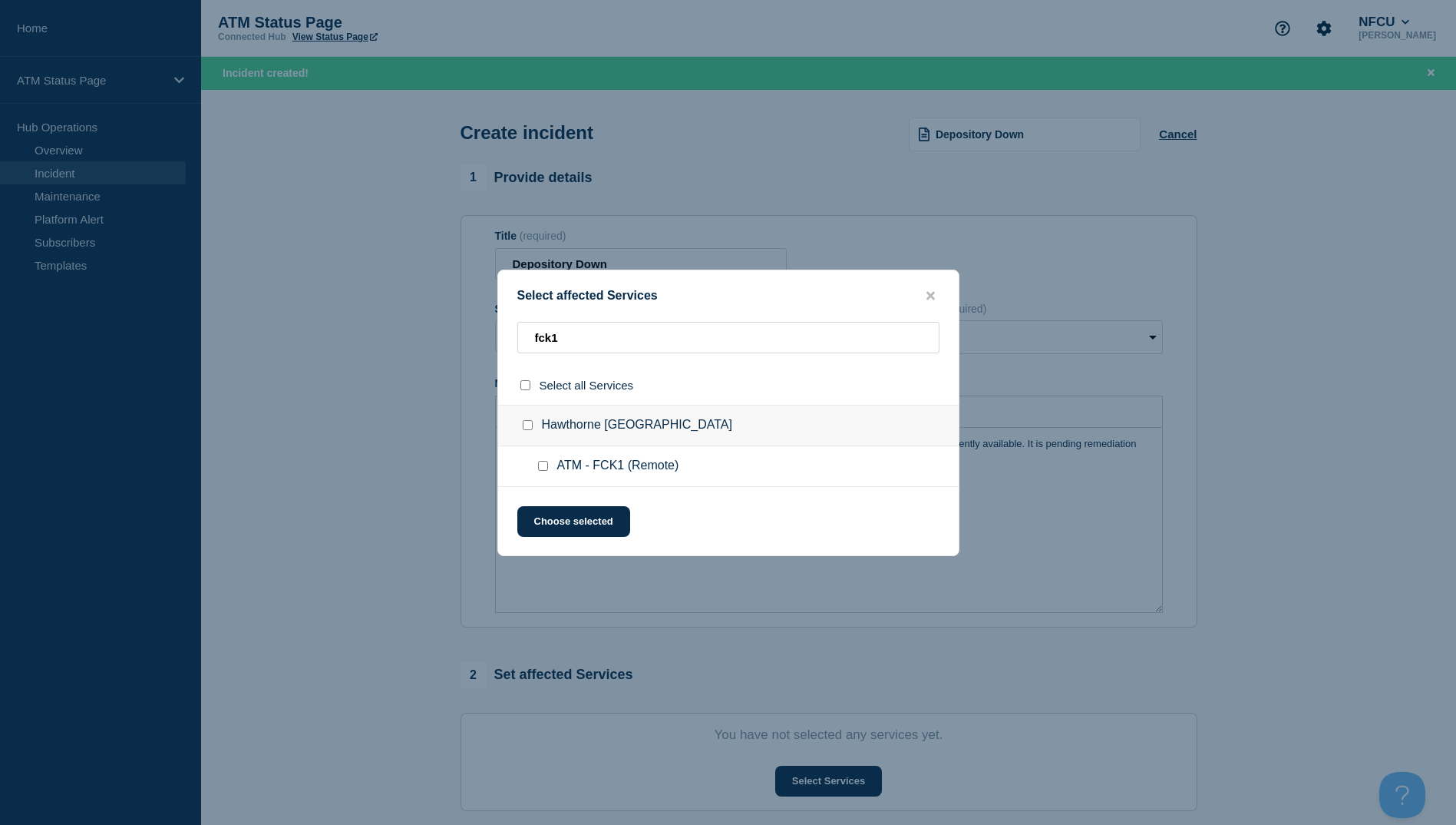
click at [550, 467] on div at bounding box center [546, 465] width 22 height 15
click at [550, 461] on div at bounding box center [546, 465] width 22 height 15
click at [547, 467] on input "ATM - FCK1 (Remote) checkbox" at bounding box center [543, 465] width 10 height 10
click at [555, 518] on button "Choose selected" at bounding box center [574, 522] width 112 height 31
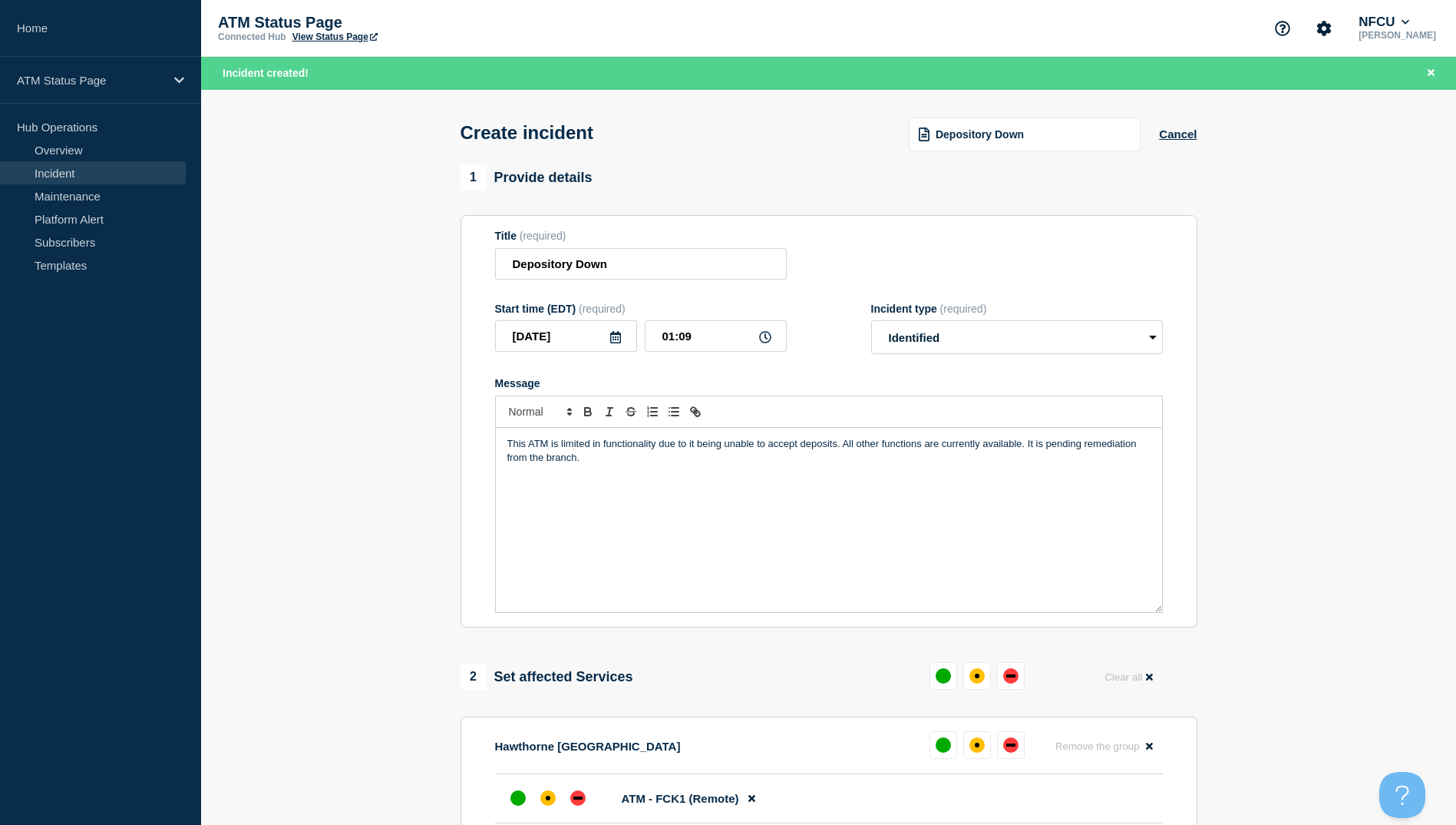
click at [1042, 142] on div "Depository Down" at bounding box center [1024, 134] width 232 height 33
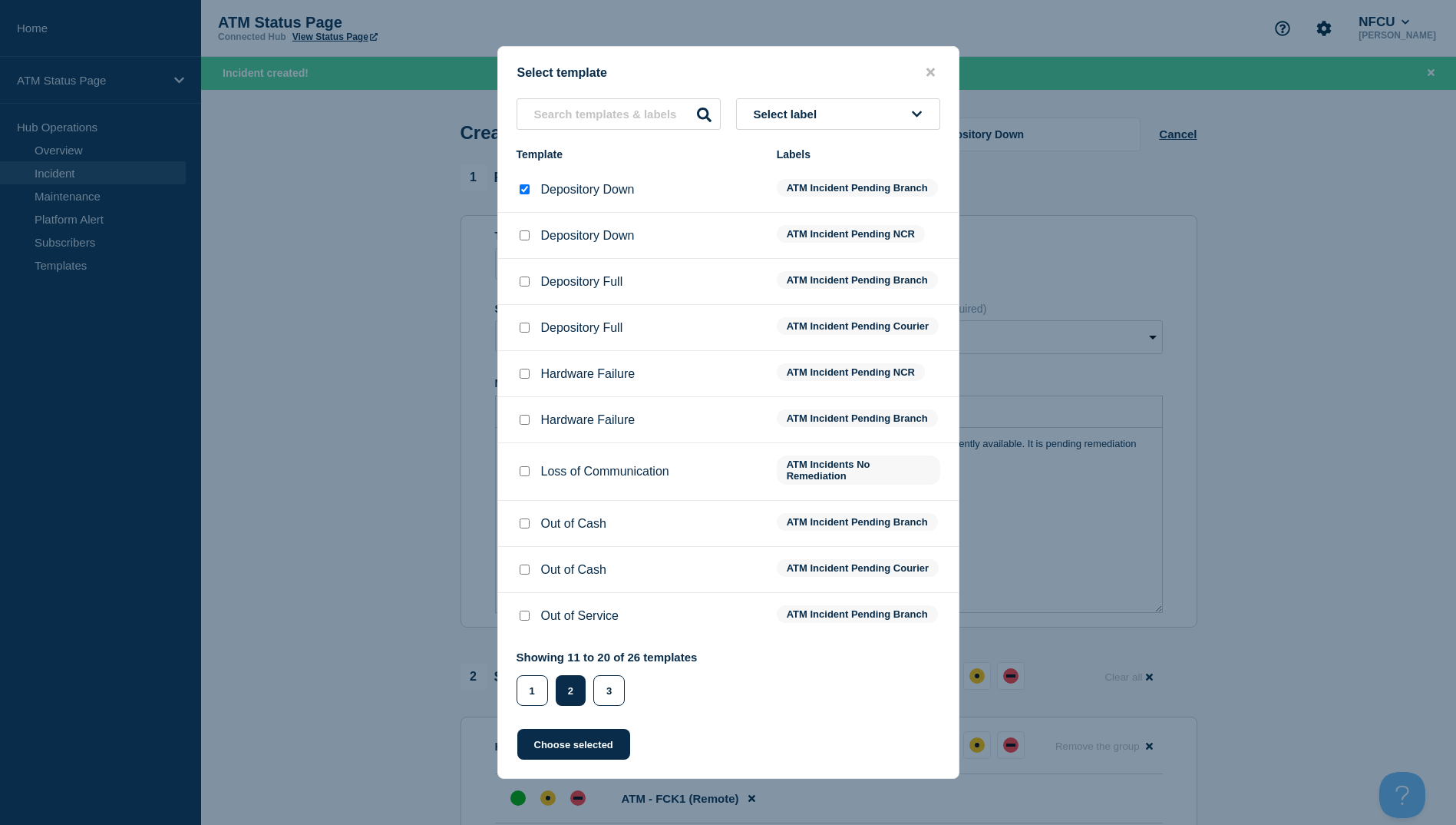
click at [526, 231] on input "Depository Down checkbox" at bounding box center [525, 236] width 10 height 10
click at [579, 760] on button "Choose selected" at bounding box center [574, 744] width 112 height 31
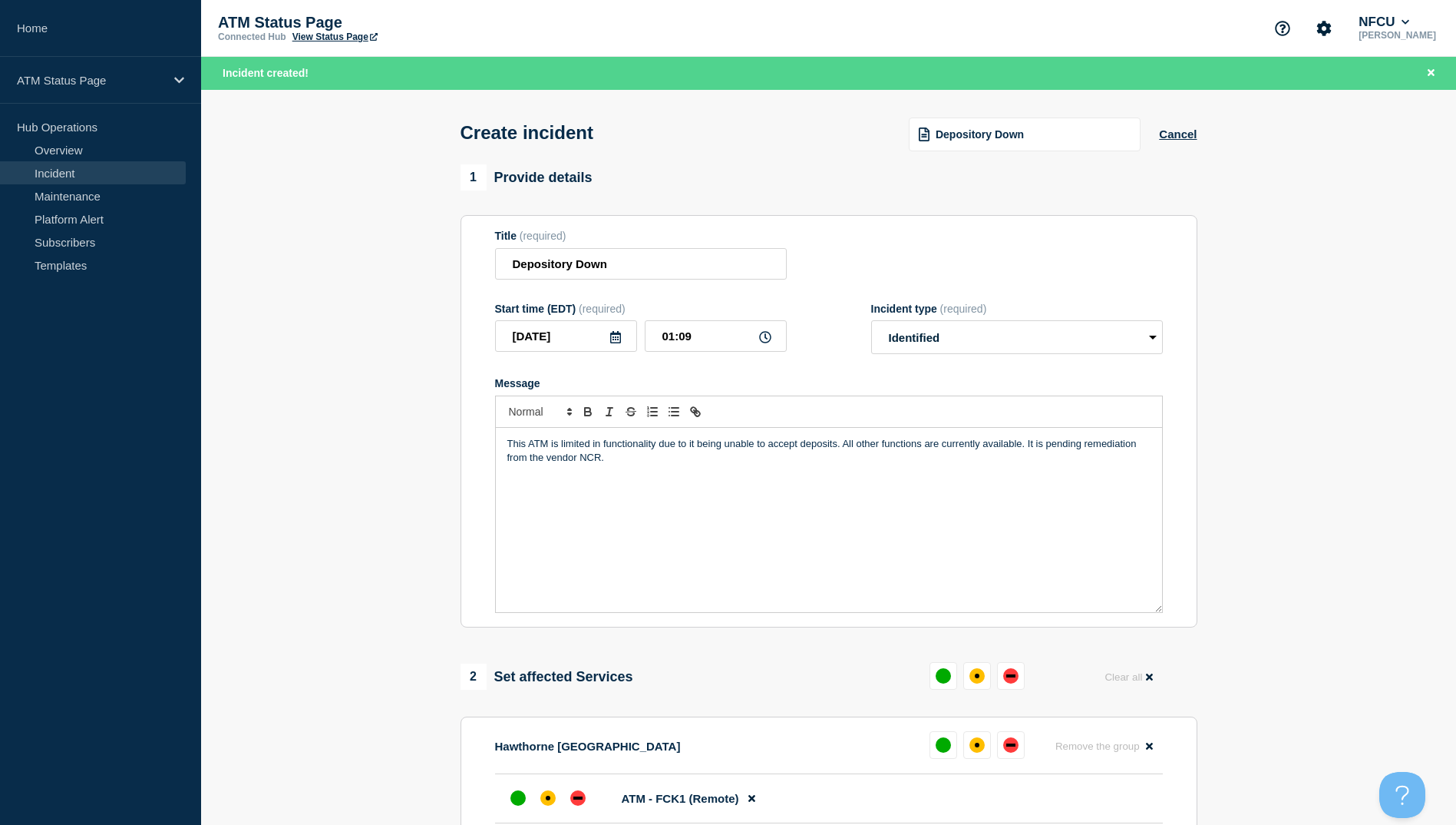
scroll to position [231, 0]
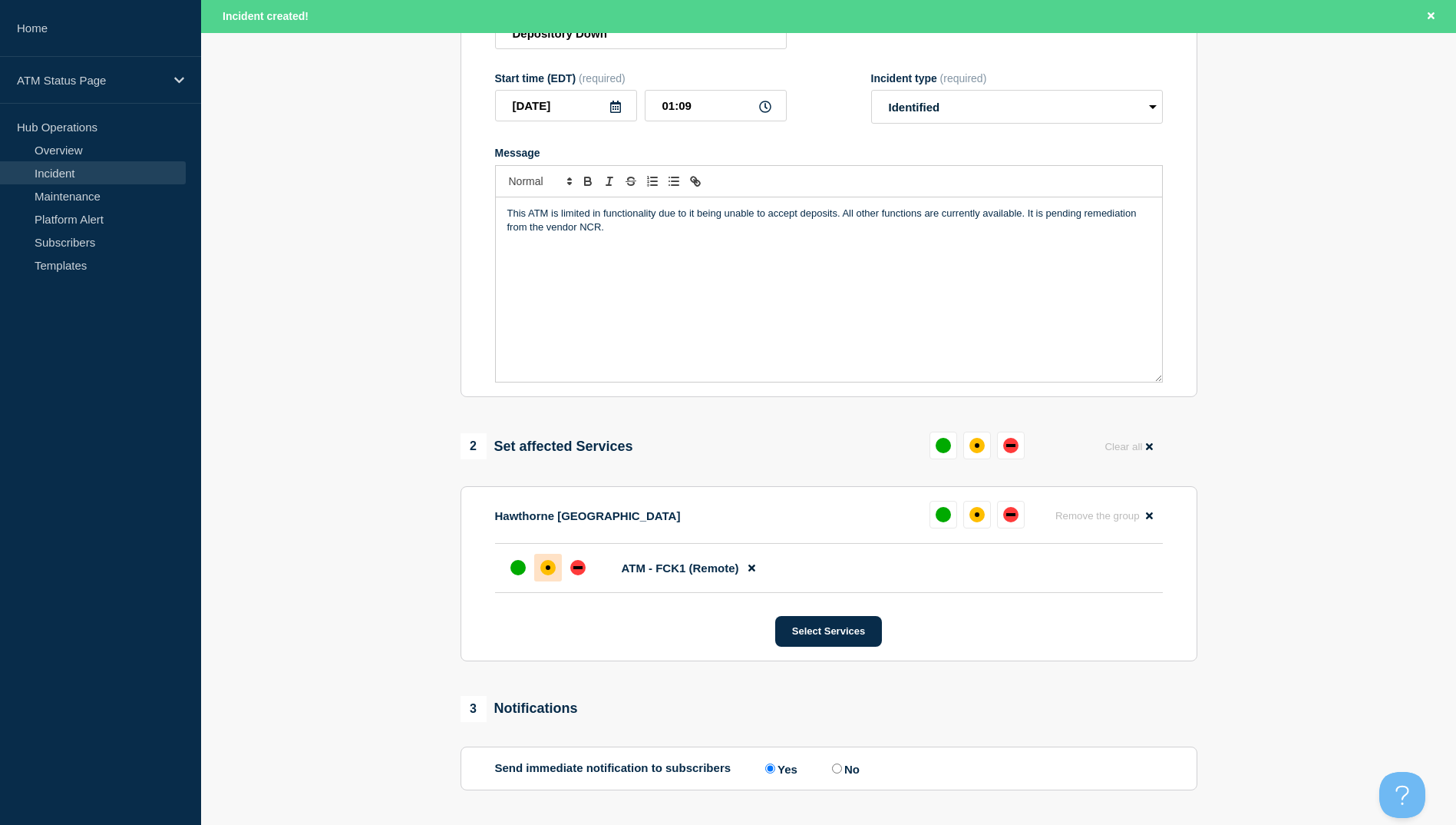
click at [549, 581] on div at bounding box center [548, 567] width 28 height 28
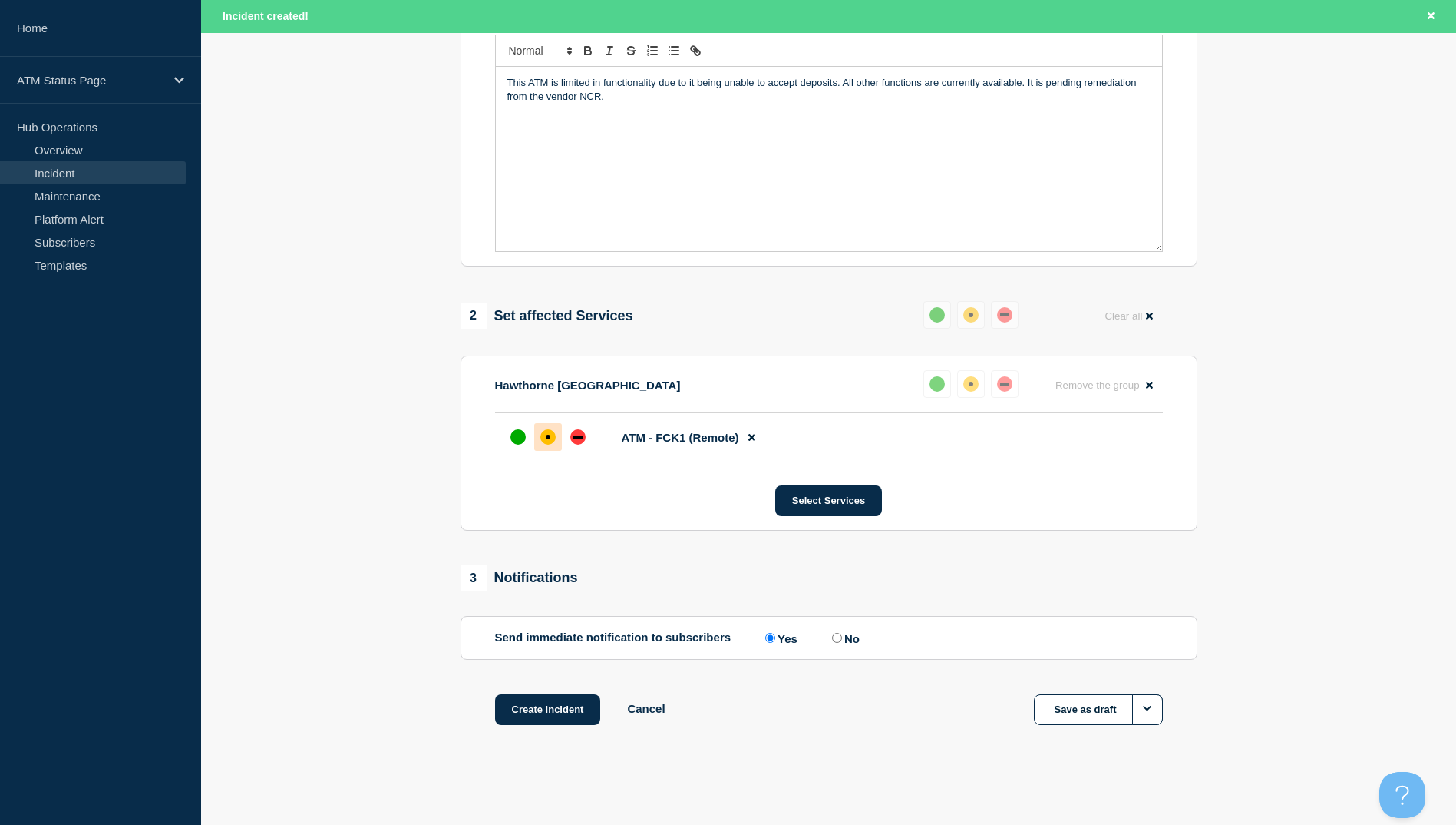
click at [587, 725] on div "Create incident Cancel Save as draft" at bounding box center [829, 729] width 737 height 69
click at [583, 711] on button "Create incident" at bounding box center [548, 710] width 106 height 31
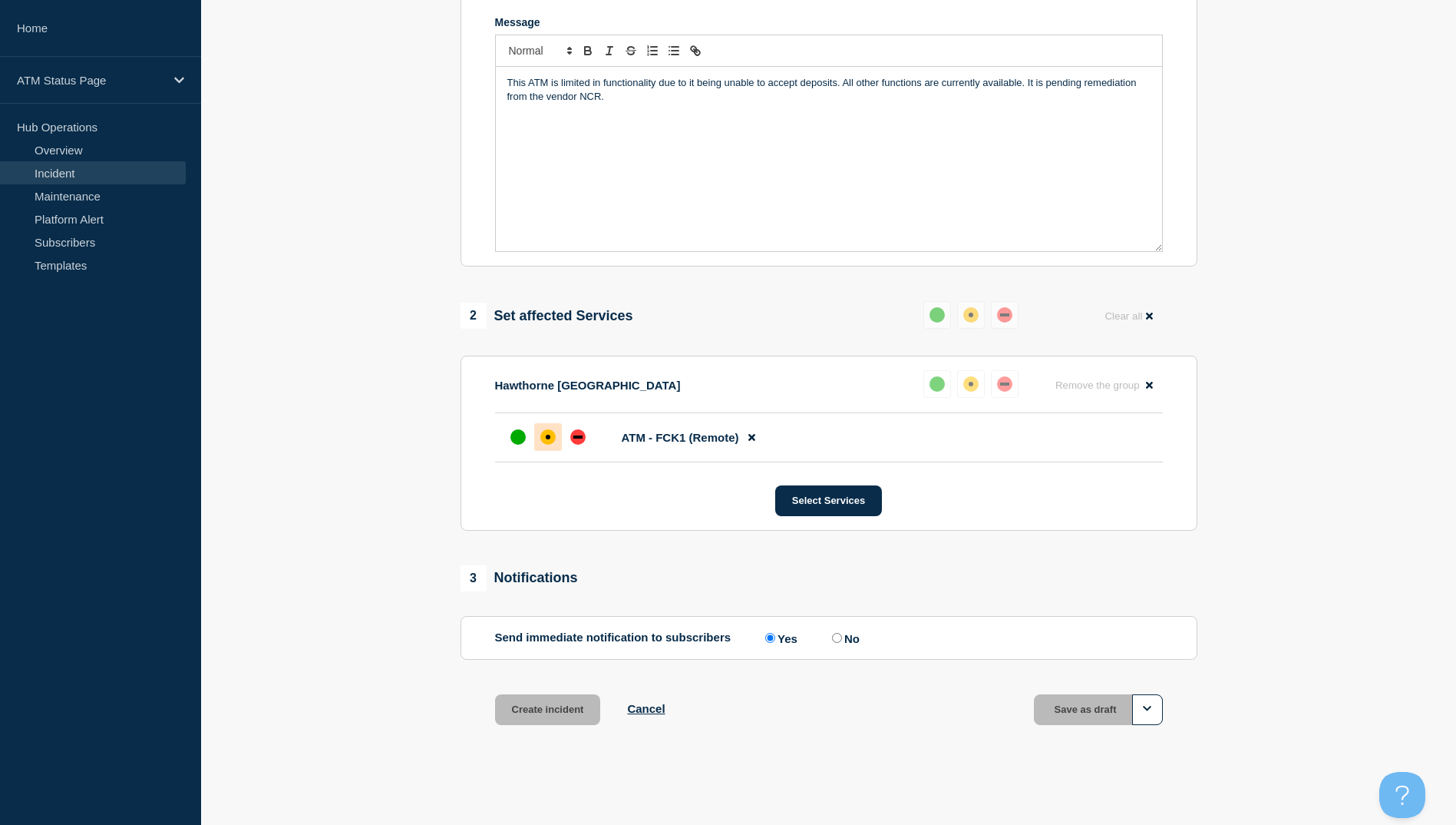
scroll to position [332, 0]
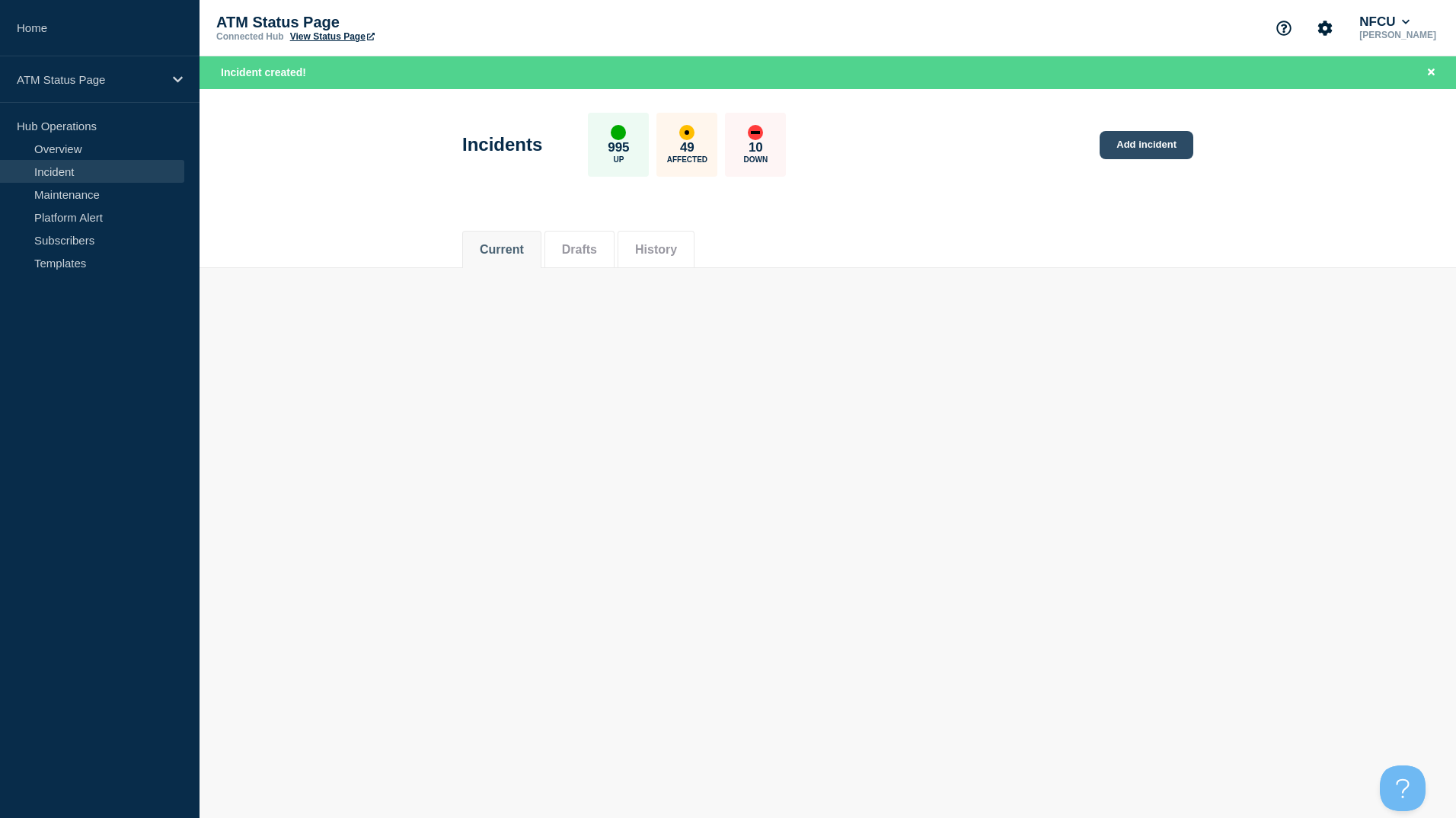
click at [1155, 145] on link "Add incident" at bounding box center [1146, 145] width 94 height 28
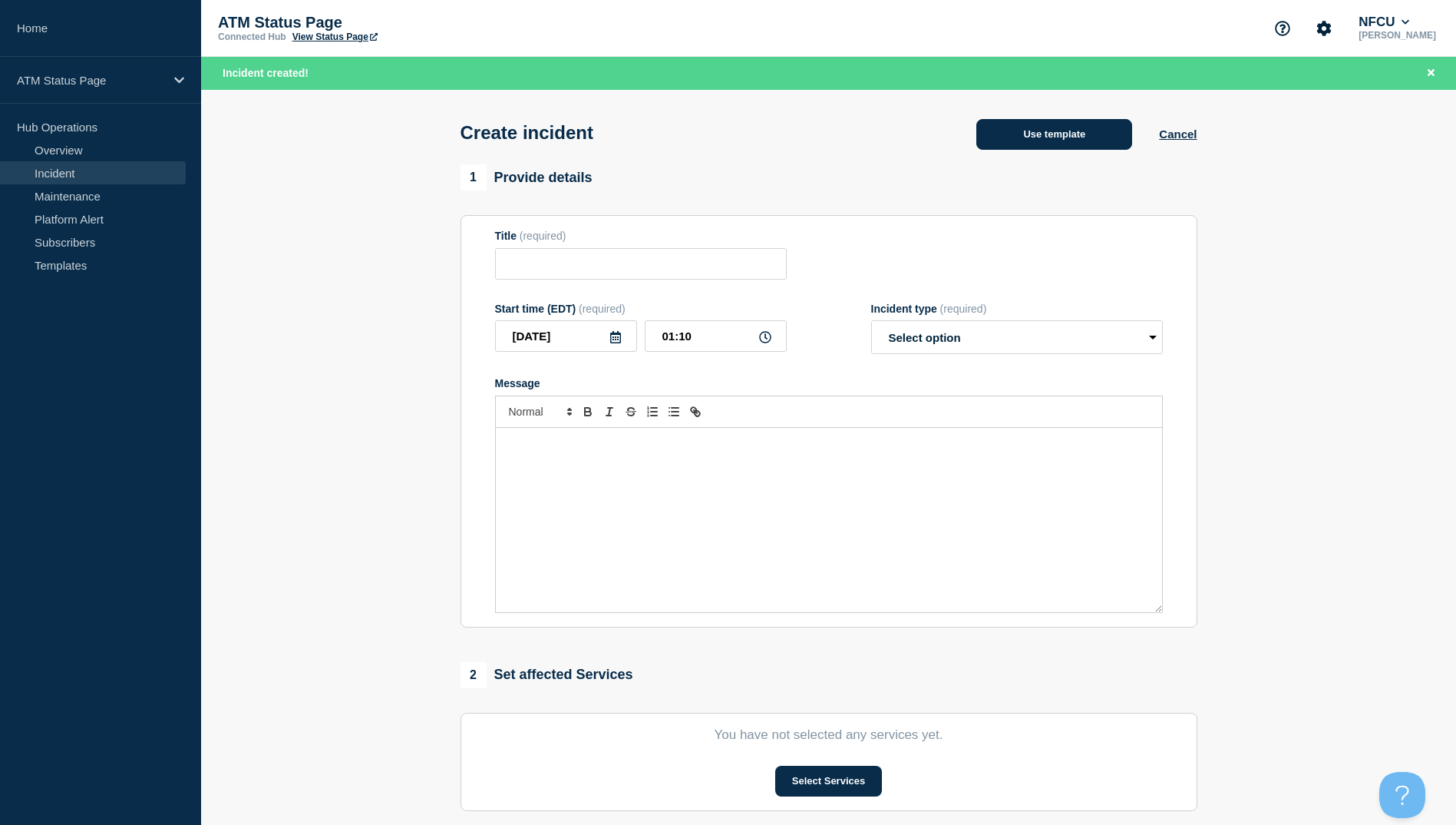
click at [1061, 130] on button "Use template" at bounding box center [1054, 135] width 156 height 31
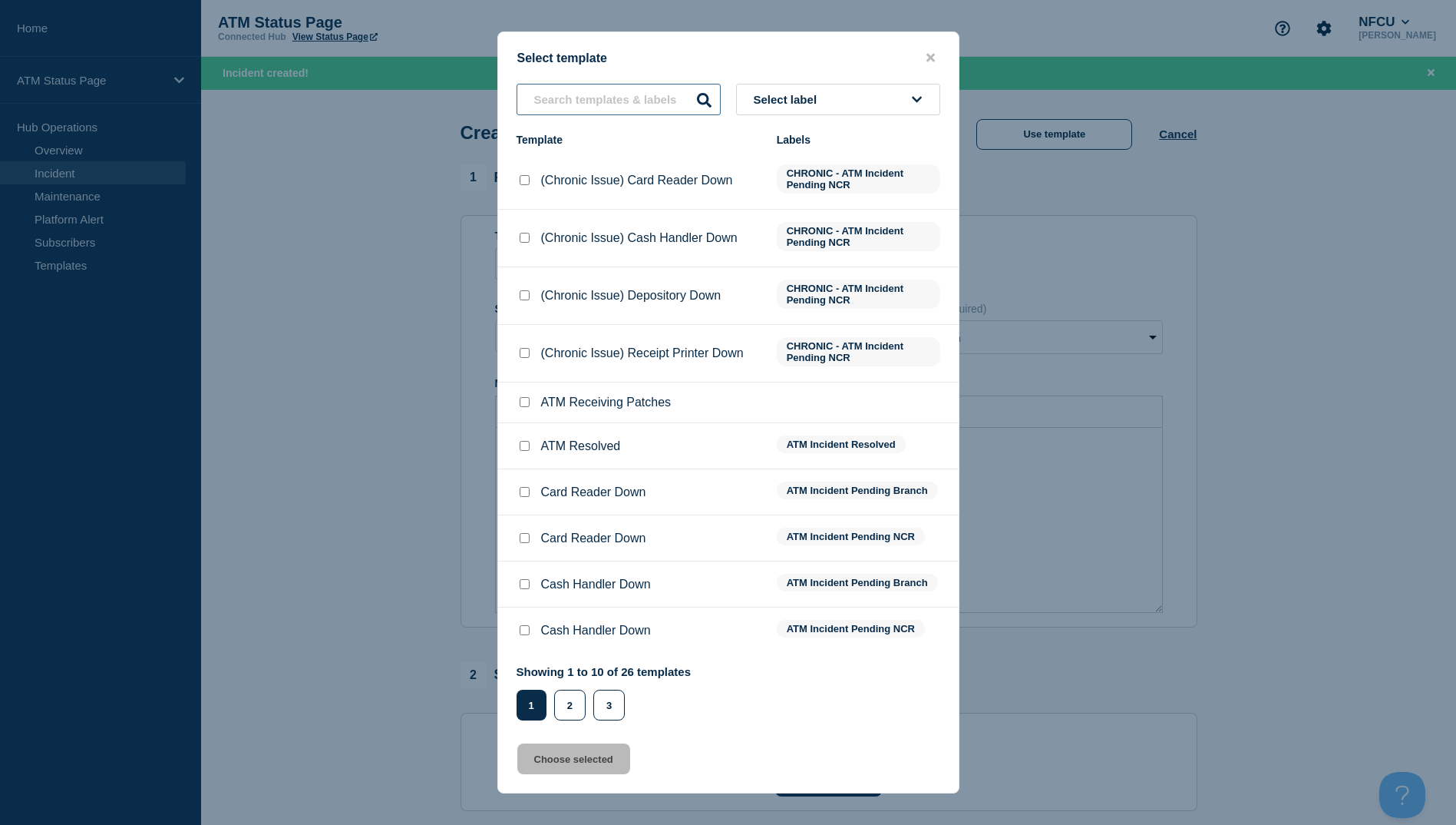
click at [618, 100] on input "text" at bounding box center [618, 99] width 205 height 32
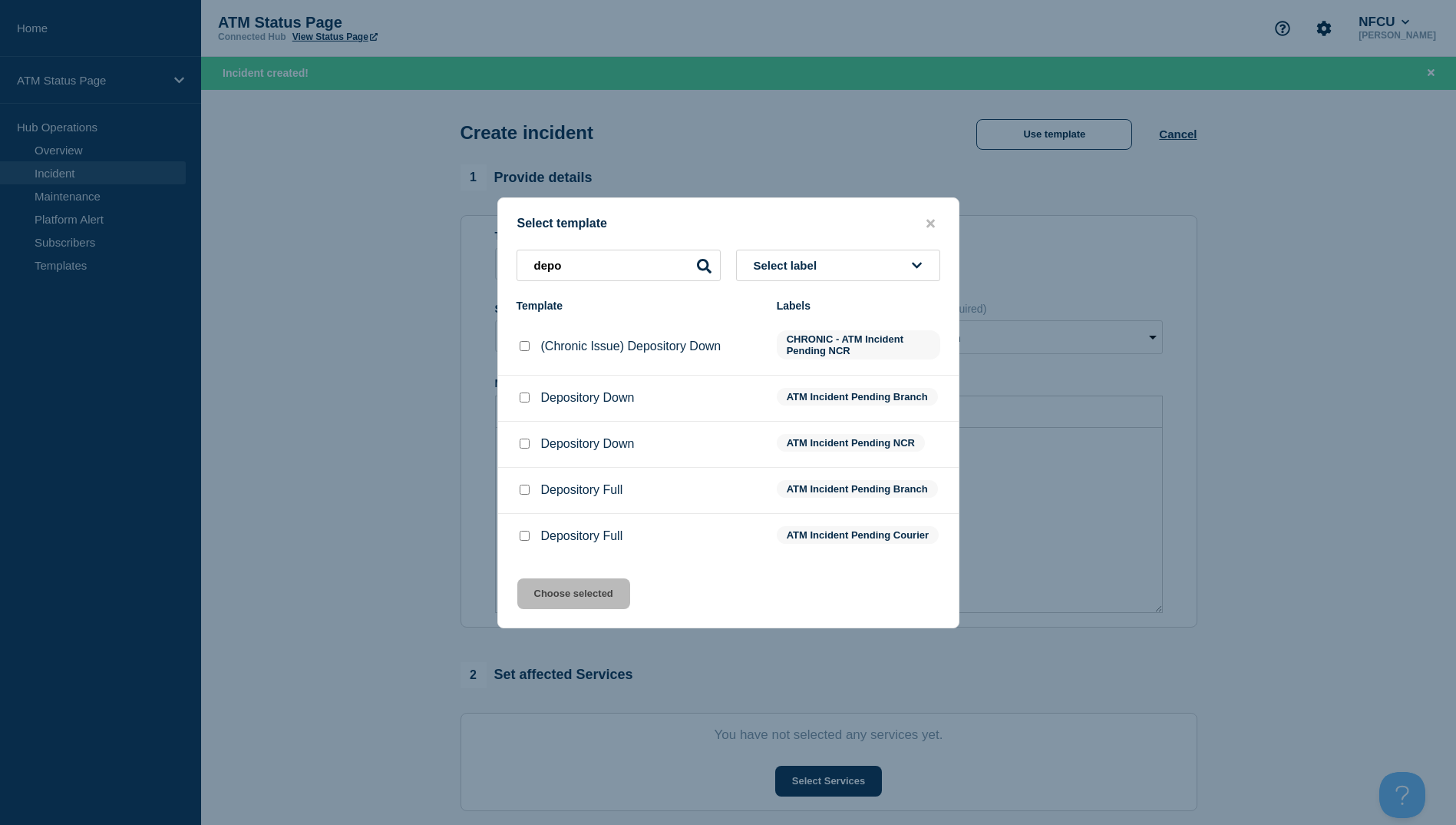
click at [525, 393] on input "Depository Down checkbox" at bounding box center [525, 397] width 10 height 10
click at [543, 590] on button "Choose selected" at bounding box center [574, 593] width 112 height 31
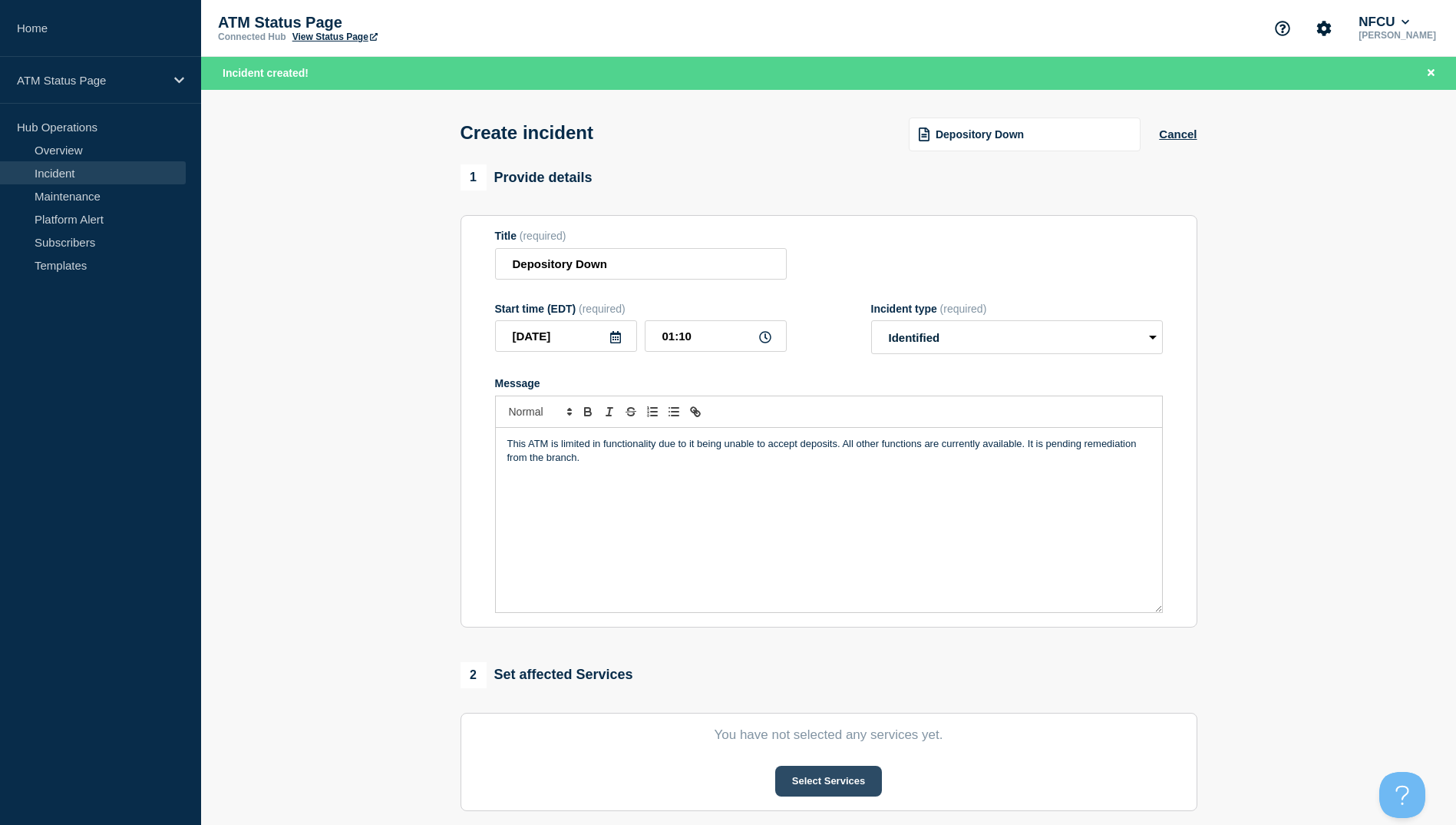
click at [829, 792] on button "Select Services" at bounding box center [829, 781] width 107 height 31
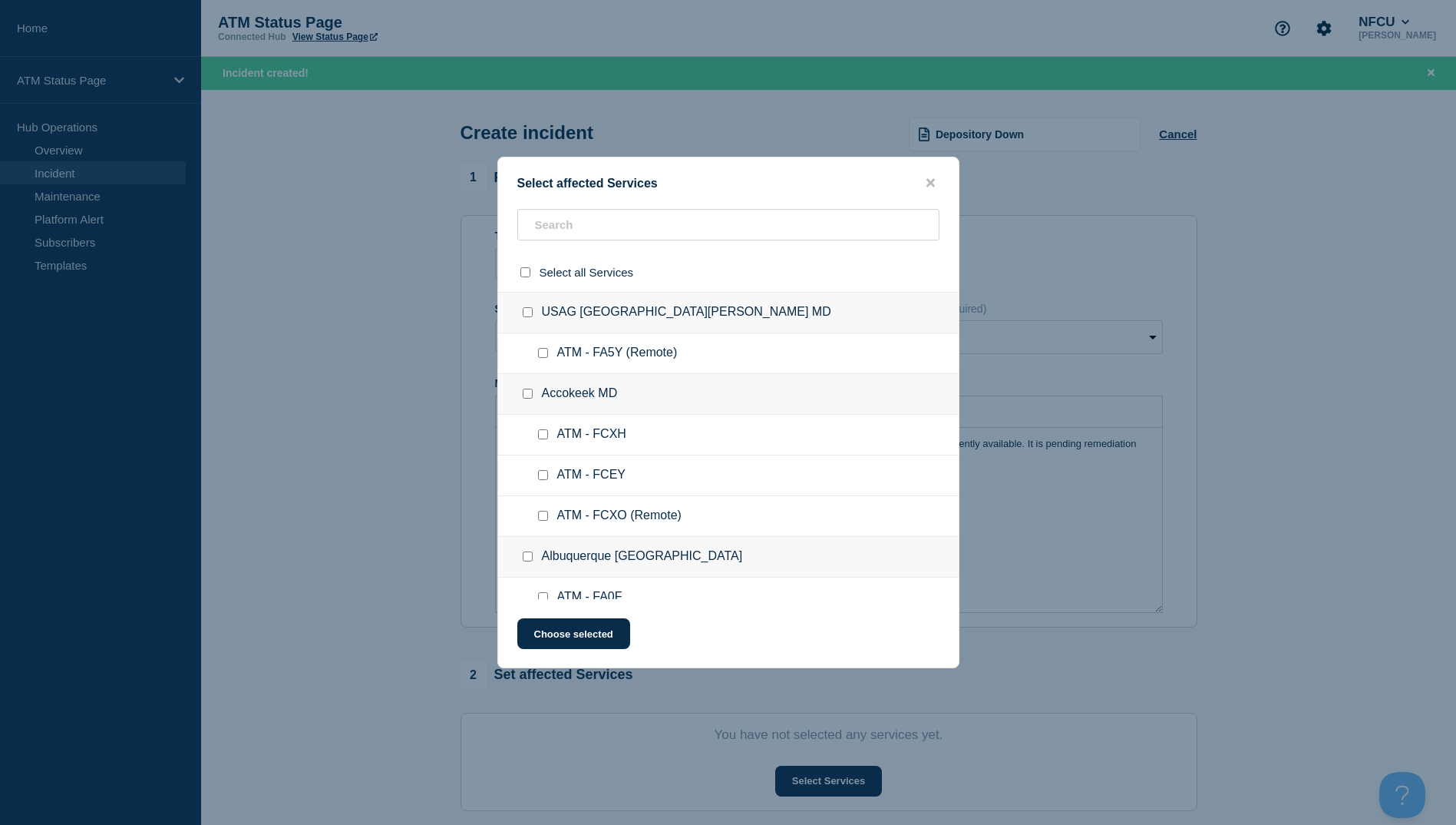
click at [594, 253] on div at bounding box center [728, 272] width 460 height 39
click at [595, 221] on input "text" at bounding box center [728, 224] width 422 height 32
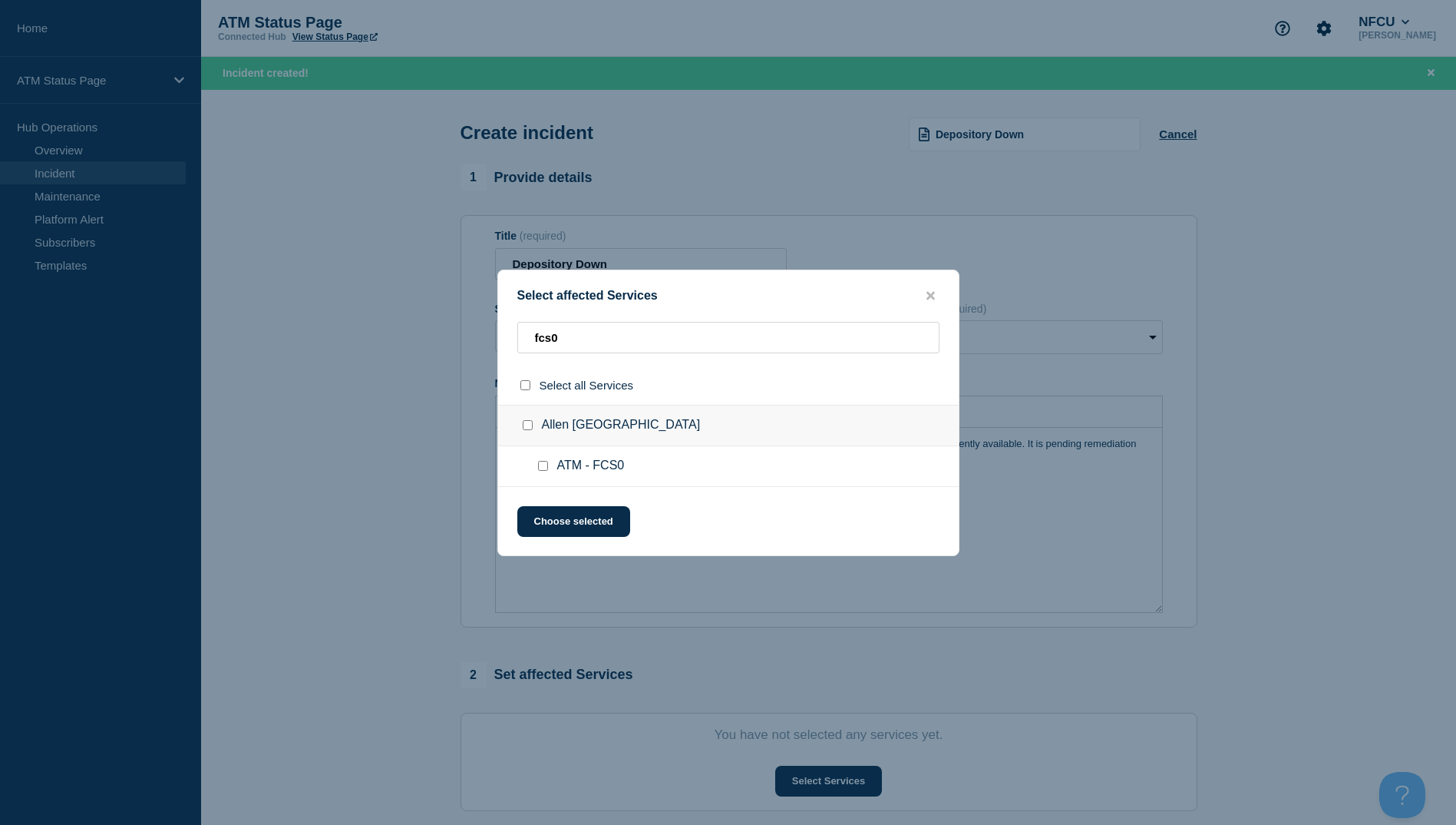
click at [548, 463] on input "ATM - FCS0 checkbox" at bounding box center [543, 465] width 10 height 10
click at [561, 510] on button "Choose selected" at bounding box center [574, 522] width 112 height 31
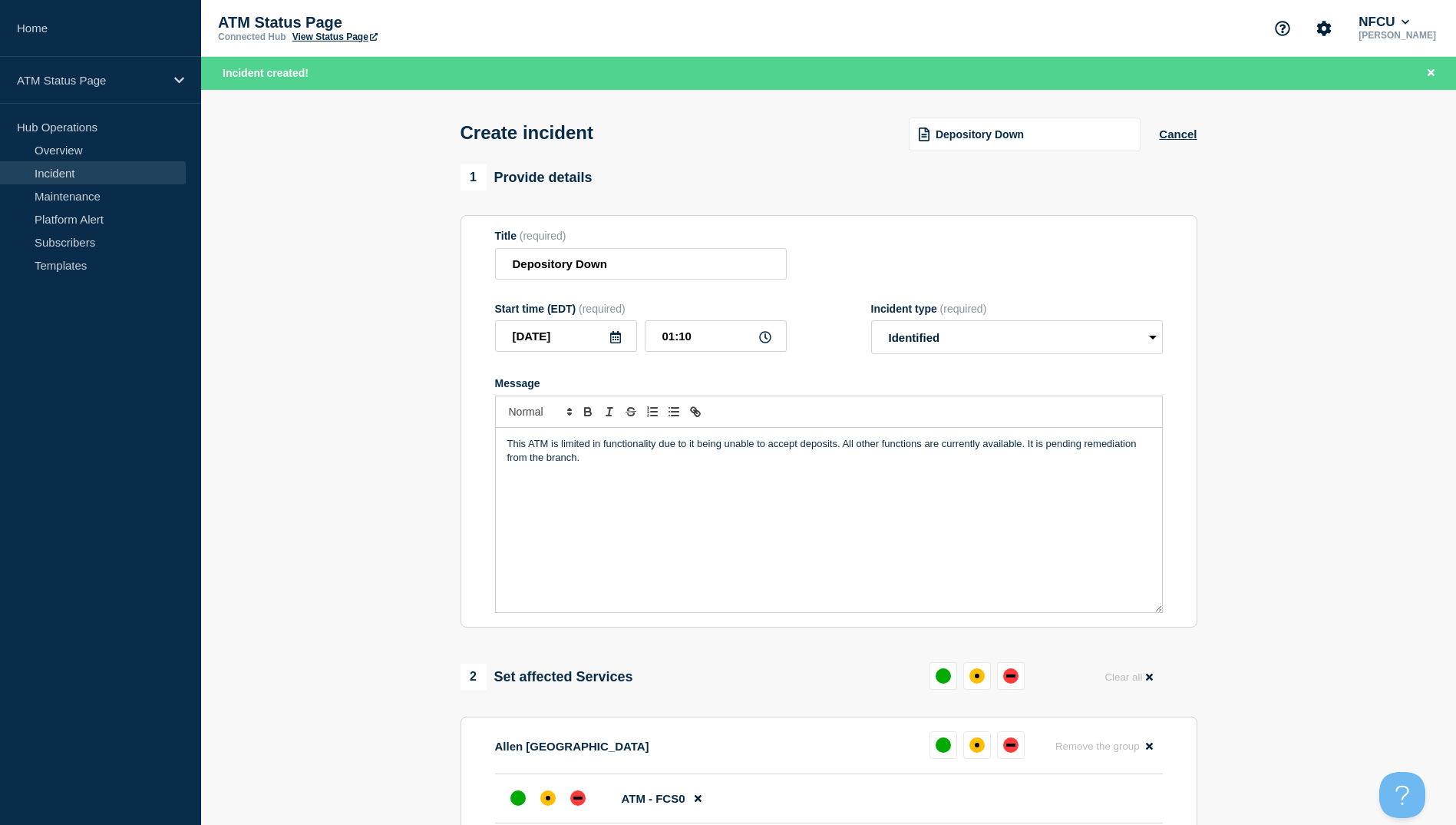
scroll to position [153, 0]
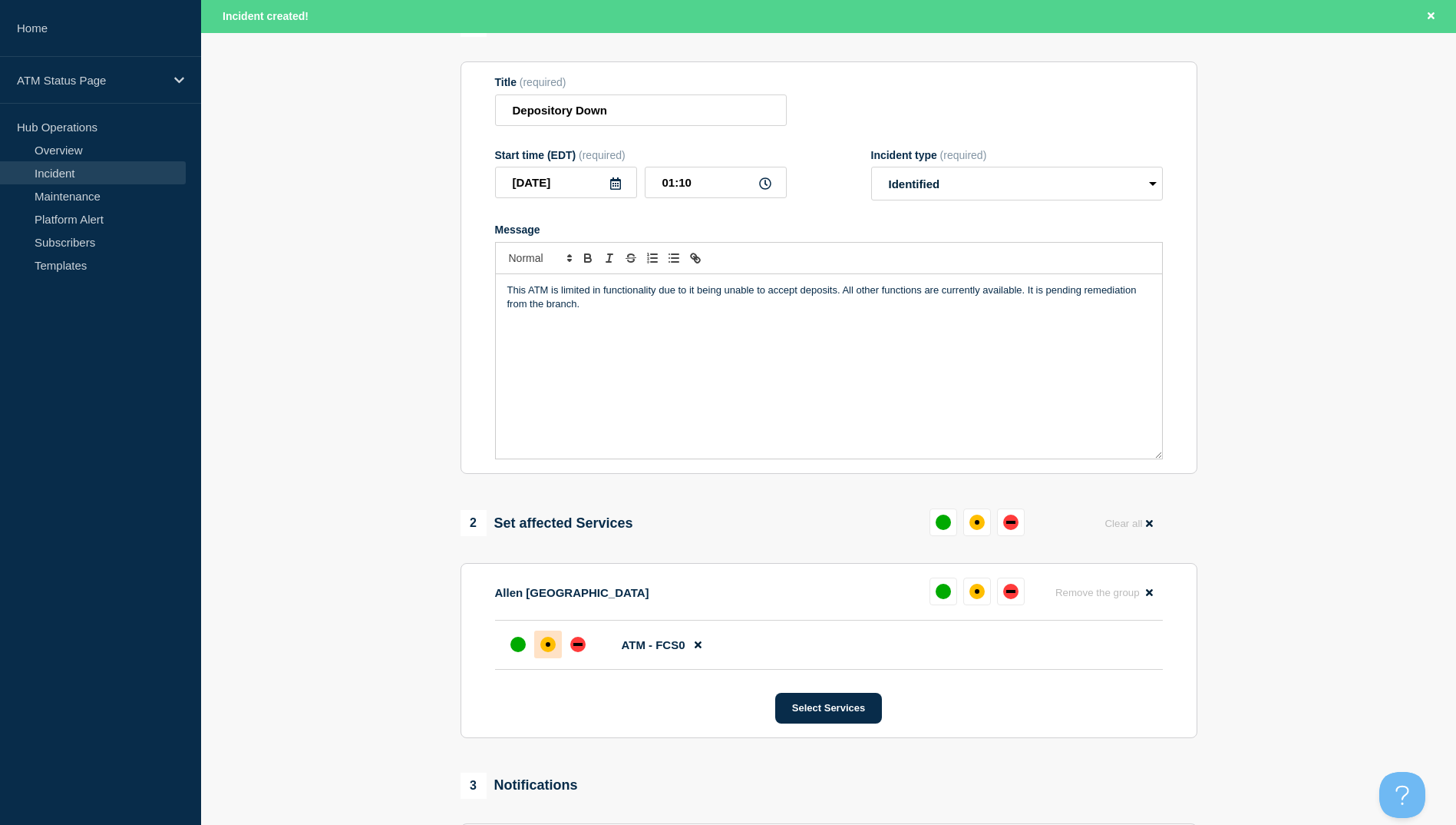
click at [544, 635] on div at bounding box center [548, 644] width 28 height 28
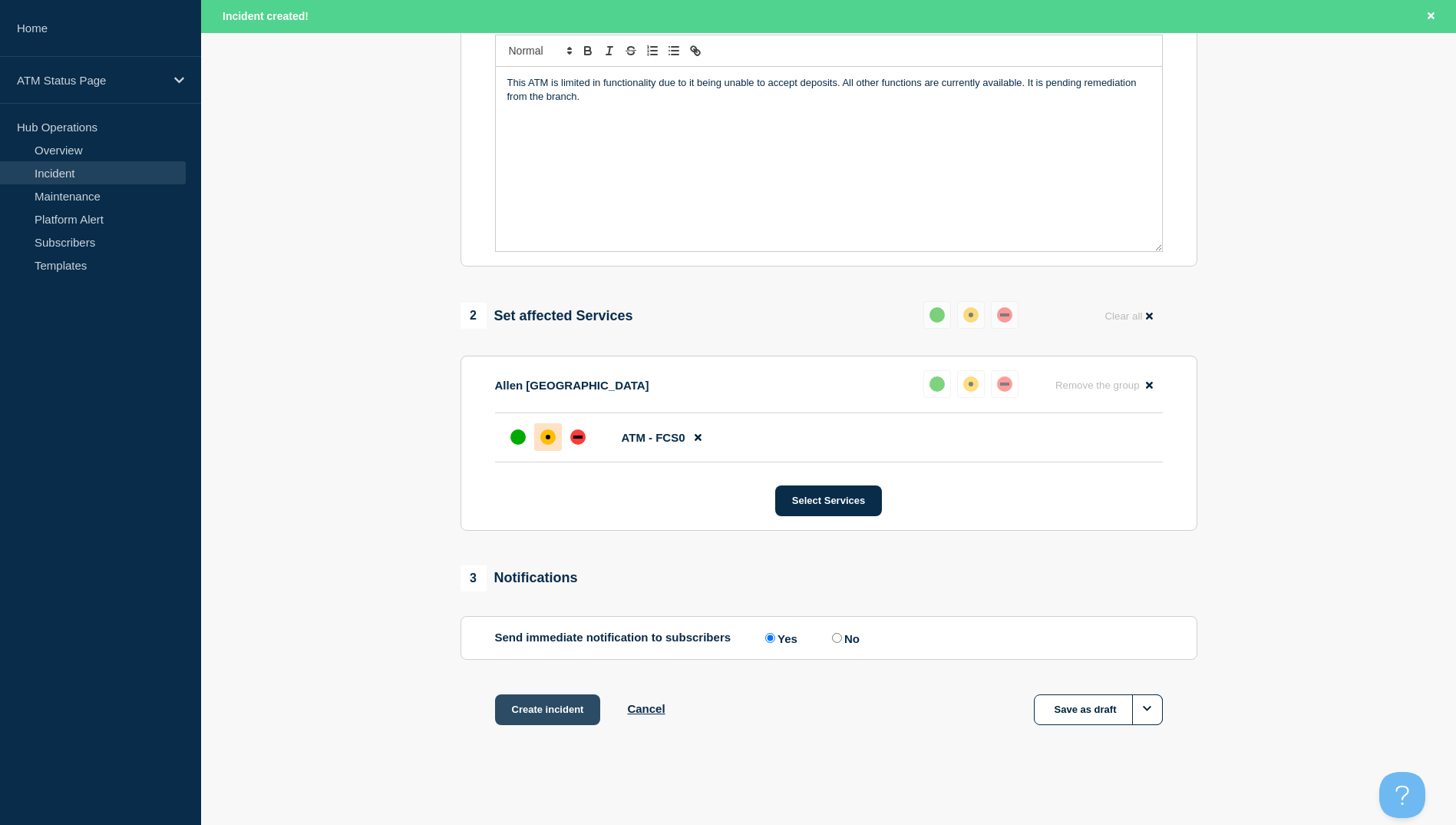
click at [539, 718] on button "Create incident" at bounding box center [548, 710] width 106 height 31
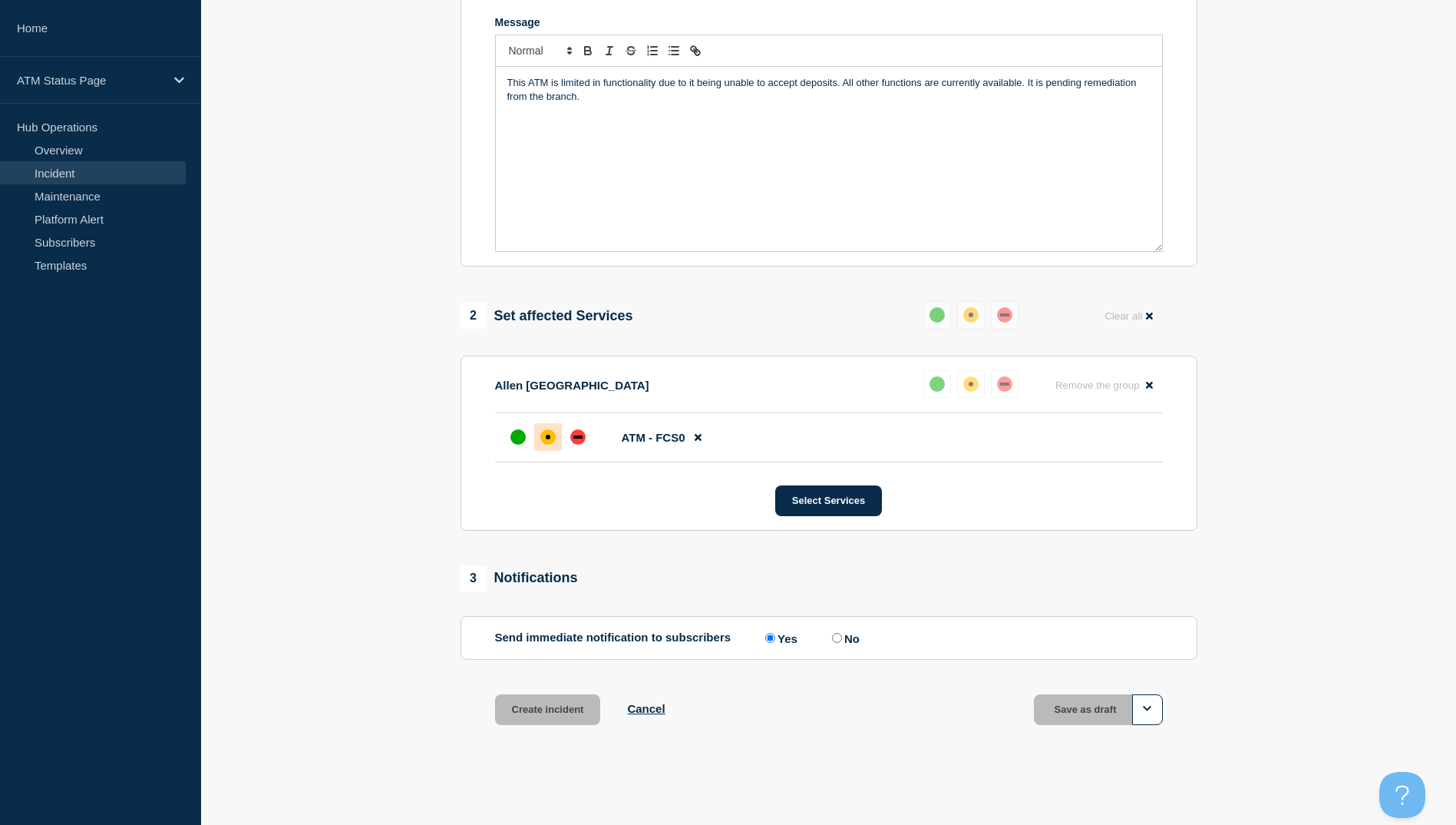
scroll to position [332, 0]
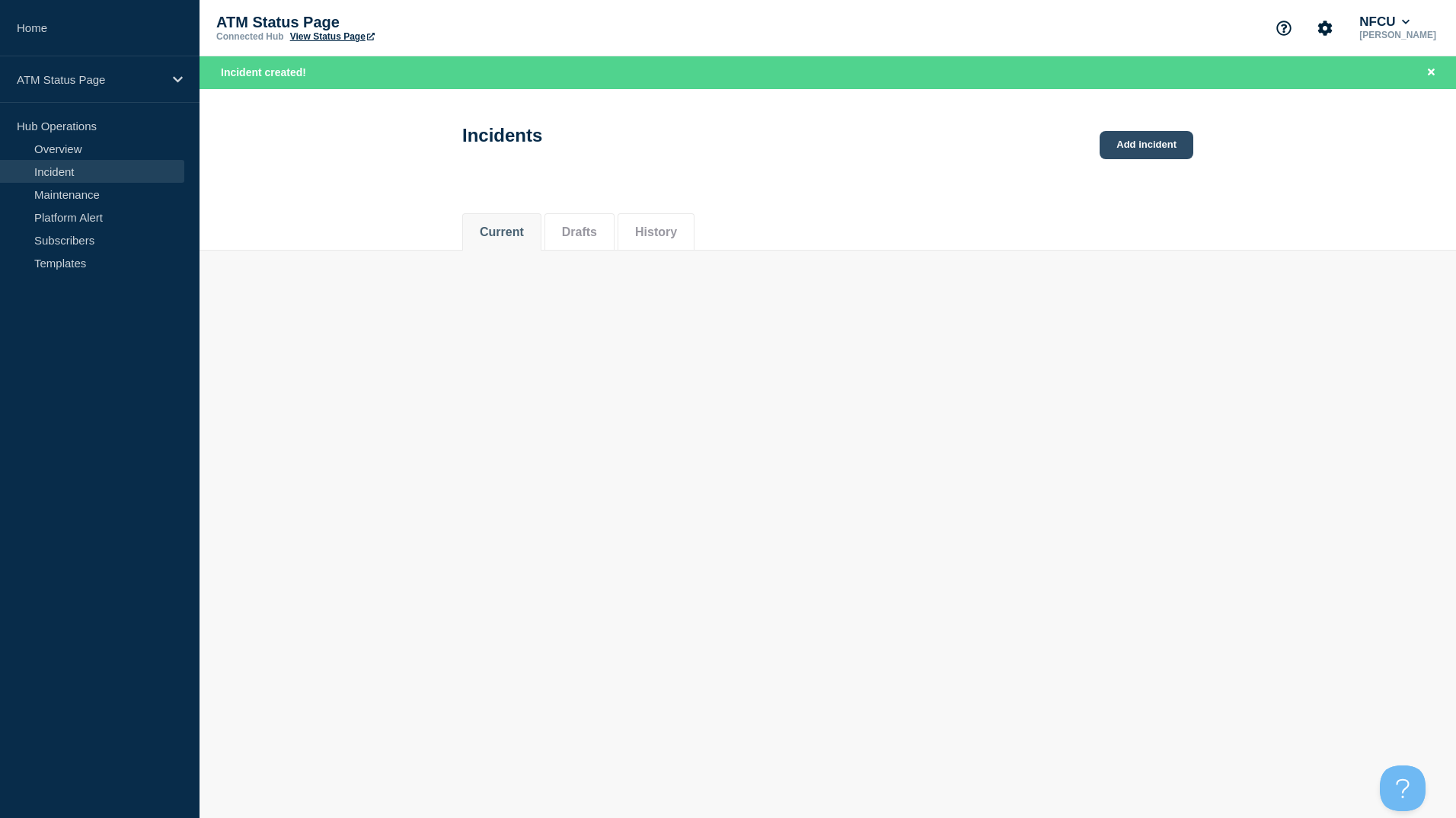
click at [1125, 136] on link "Add incident" at bounding box center [1146, 145] width 94 height 28
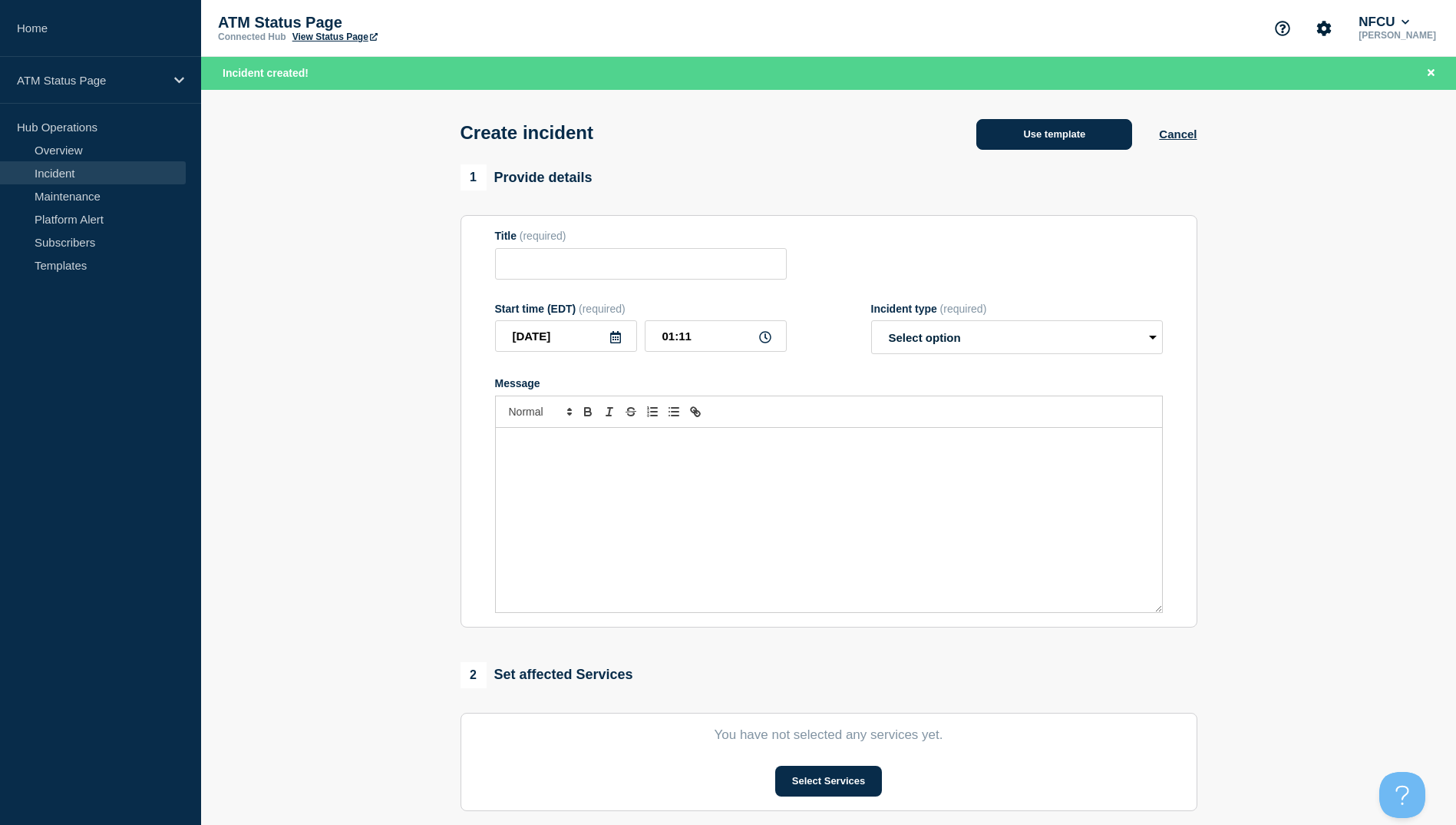
click at [1067, 138] on button "Use template" at bounding box center [1054, 135] width 156 height 31
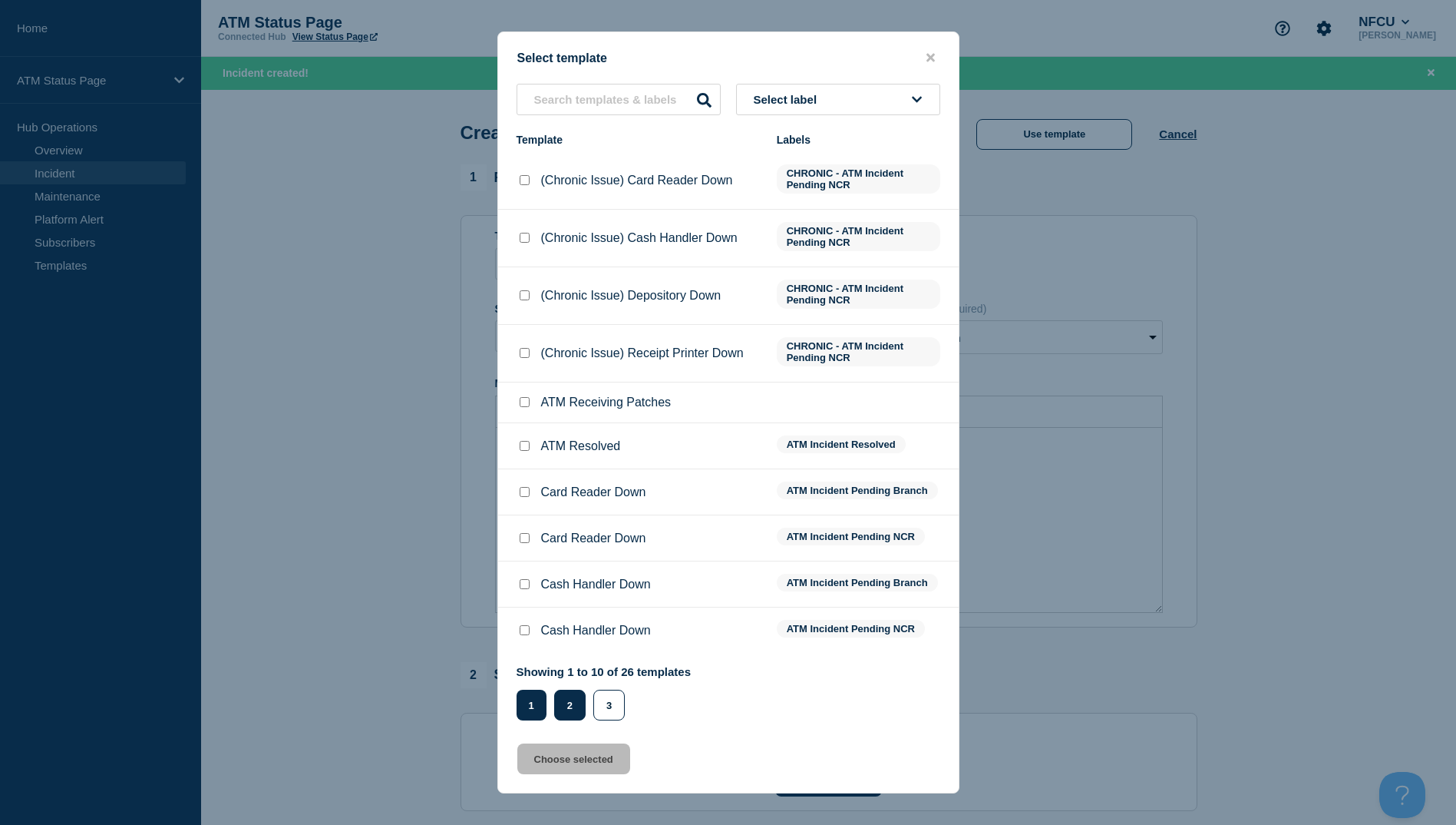
drag, startPoint x: 573, startPoint y: 704, endPoint x: 575, endPoint y: 694, distance: 10.2
click at [574, 703] on button "2" at bounding box center [570, 705] width 32 height 31
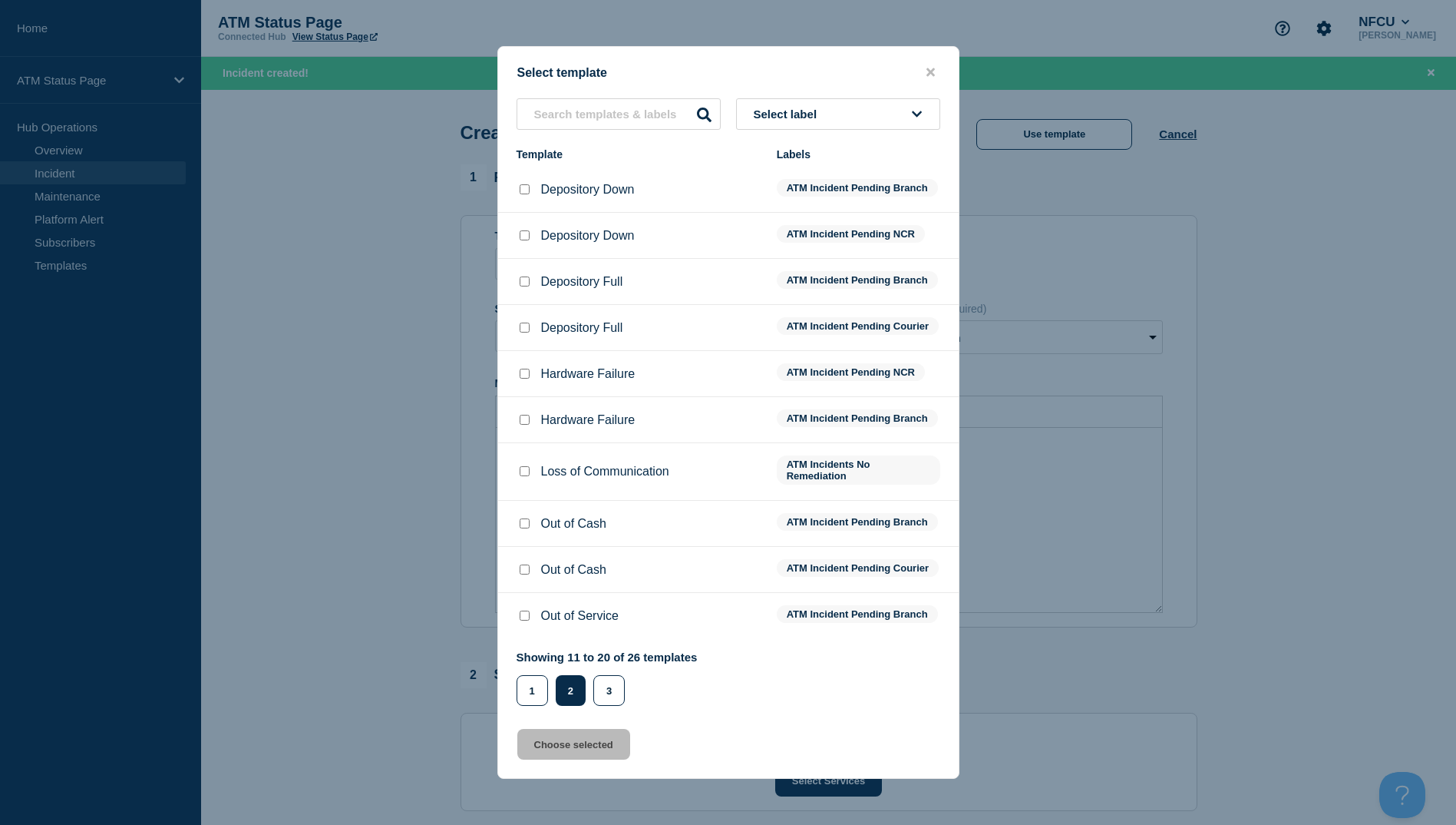
click at [518, 182] on div at bounding box center [524, 189] width 15 height 15
click at [522, 185] on div at bounding box center [524, 189] width 15 height 15
click at [523, 184] on input "Depository Down checkbox" at bounding box center [525, 189] width 10 height 10
drag, startPoint x: 574, startPoint y: 749, endPoint x: 596, endPoint y: 743, distance: 22.8
click at [575, 749] on button "Choose selected" at bounding box center [574, 744] width 112 height 31
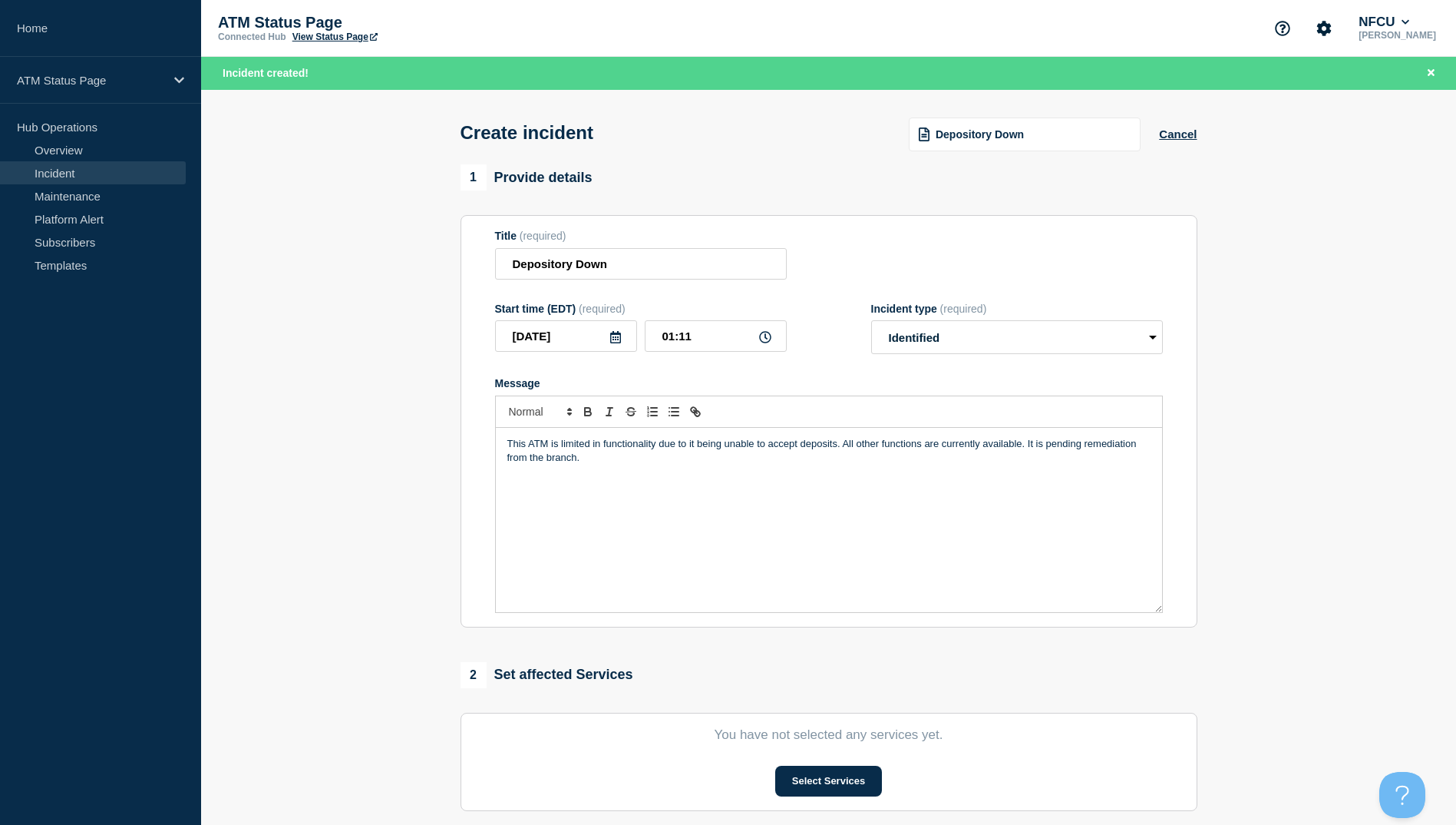
click at [835, 768] on section "You have not selected any services yet. Select Services" at bounding box center [829, 761] width 737 height 99
click at [831, 777] on button "Select Services" at bounding box center [829, 781] width 107 height 31
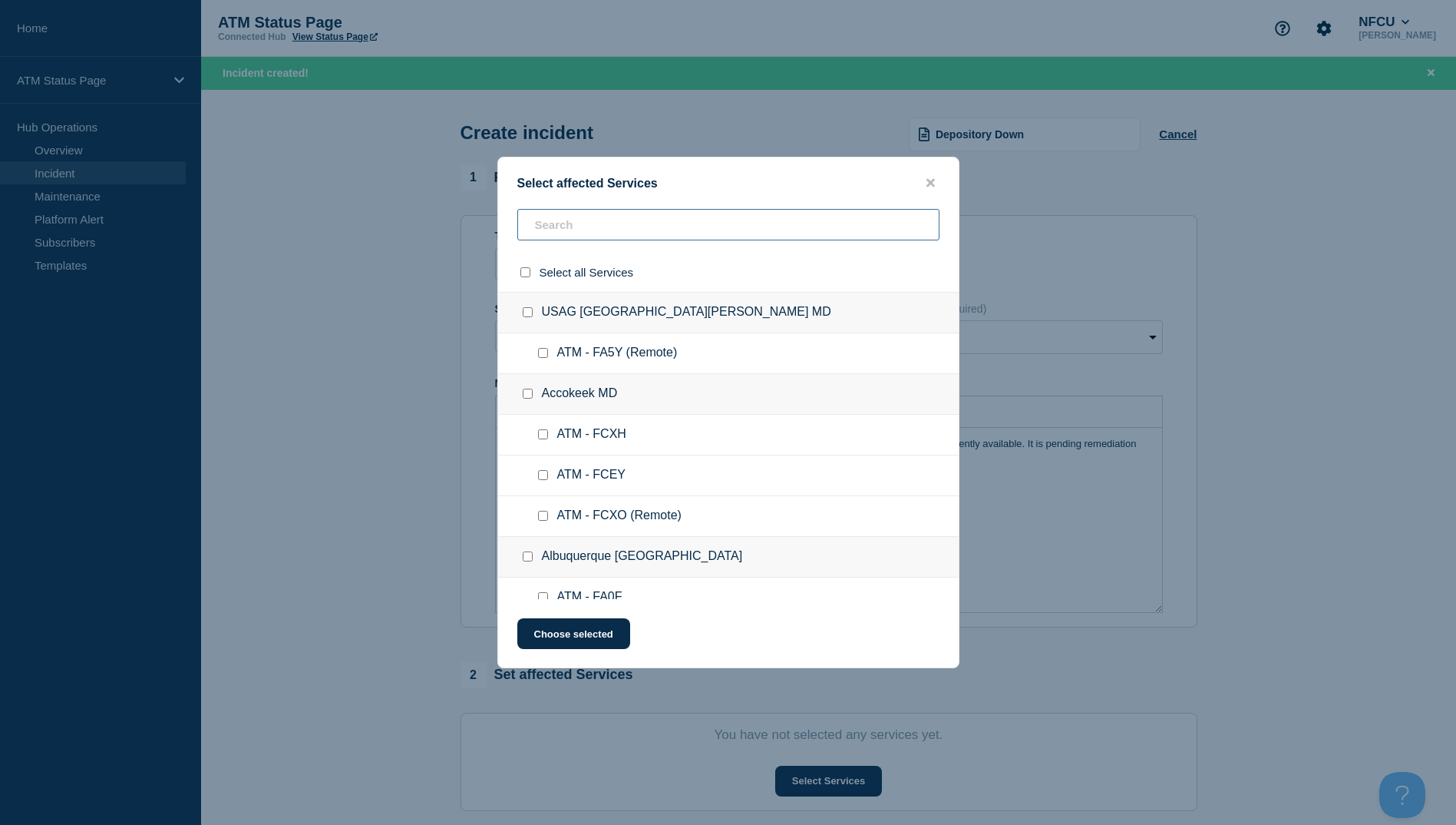
click at [623, 220] on input "text" at bounding box center [728, 224] width 422 height 32
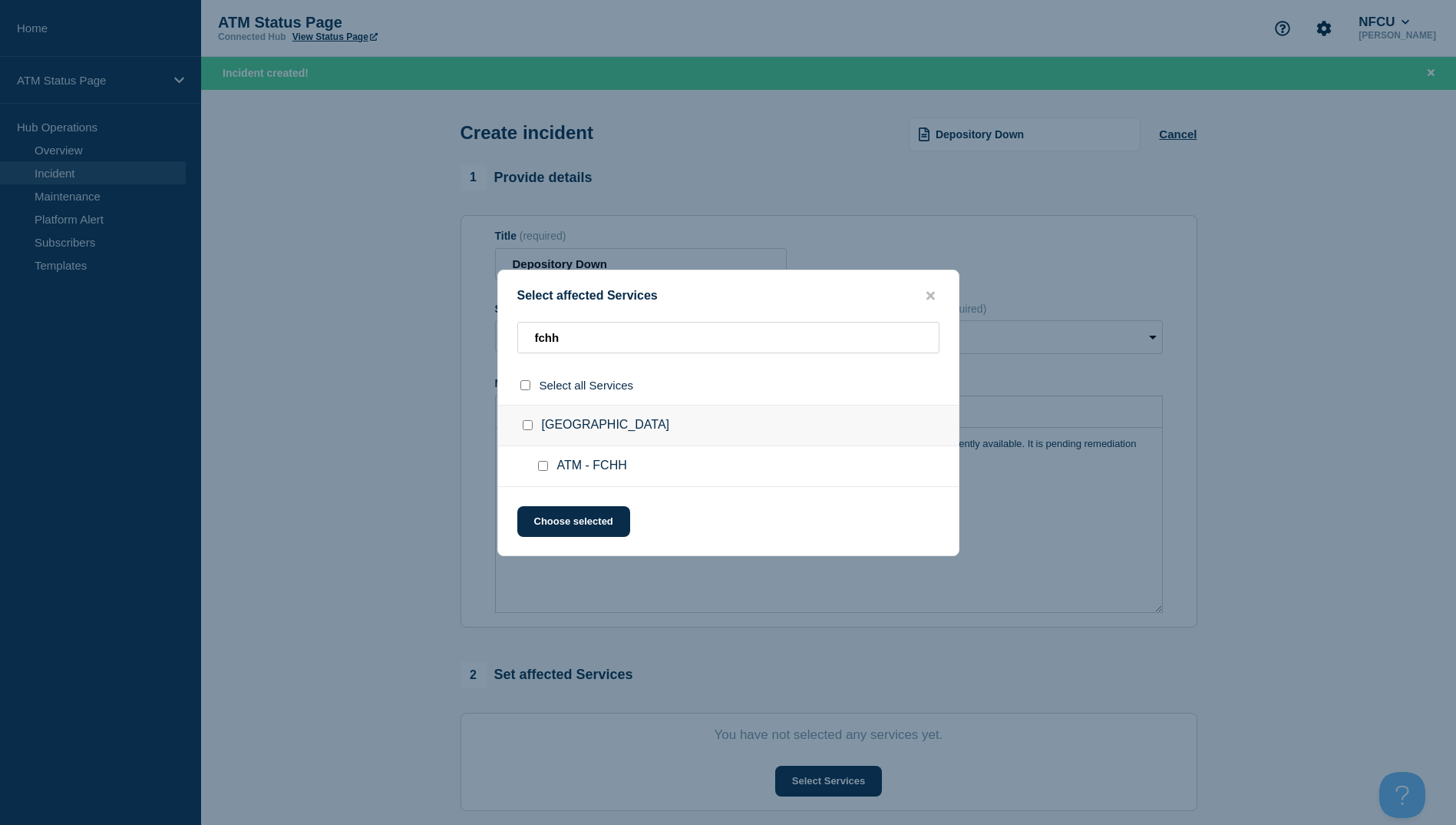
click at [543, 473] on div at bounding box center [546, 465] width 22 height 15
click at [543, 465] on input "ATM - FCHH checkbox" at bounding box center [543, 465] width 10 height 10
click at [548, 510] on div "Select affected Services fchh Select all Services [GEOGRAPHIC_DATA] [GEOGRAPHIC…" at bounding box center [728, 412] width 462 height 286
drag, startPoint x: 548, startPoint y: 510, endPoint x: 546, endPoint y: 527, distance: 17.1
click at [546, 527] on button "Choose selected" at bounding box center [574, 522] width 112 height 31
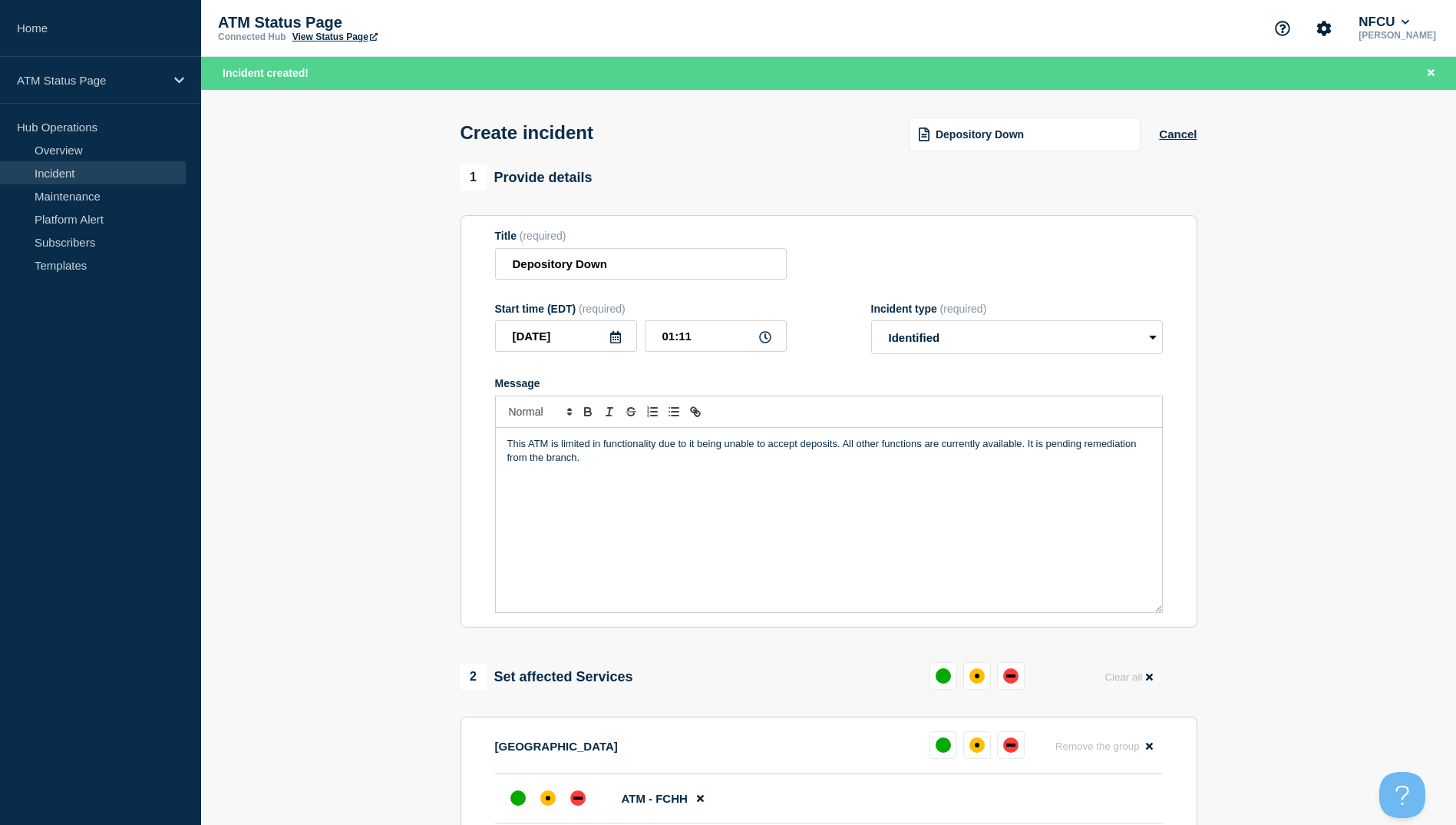
scroll to position [231, 0]
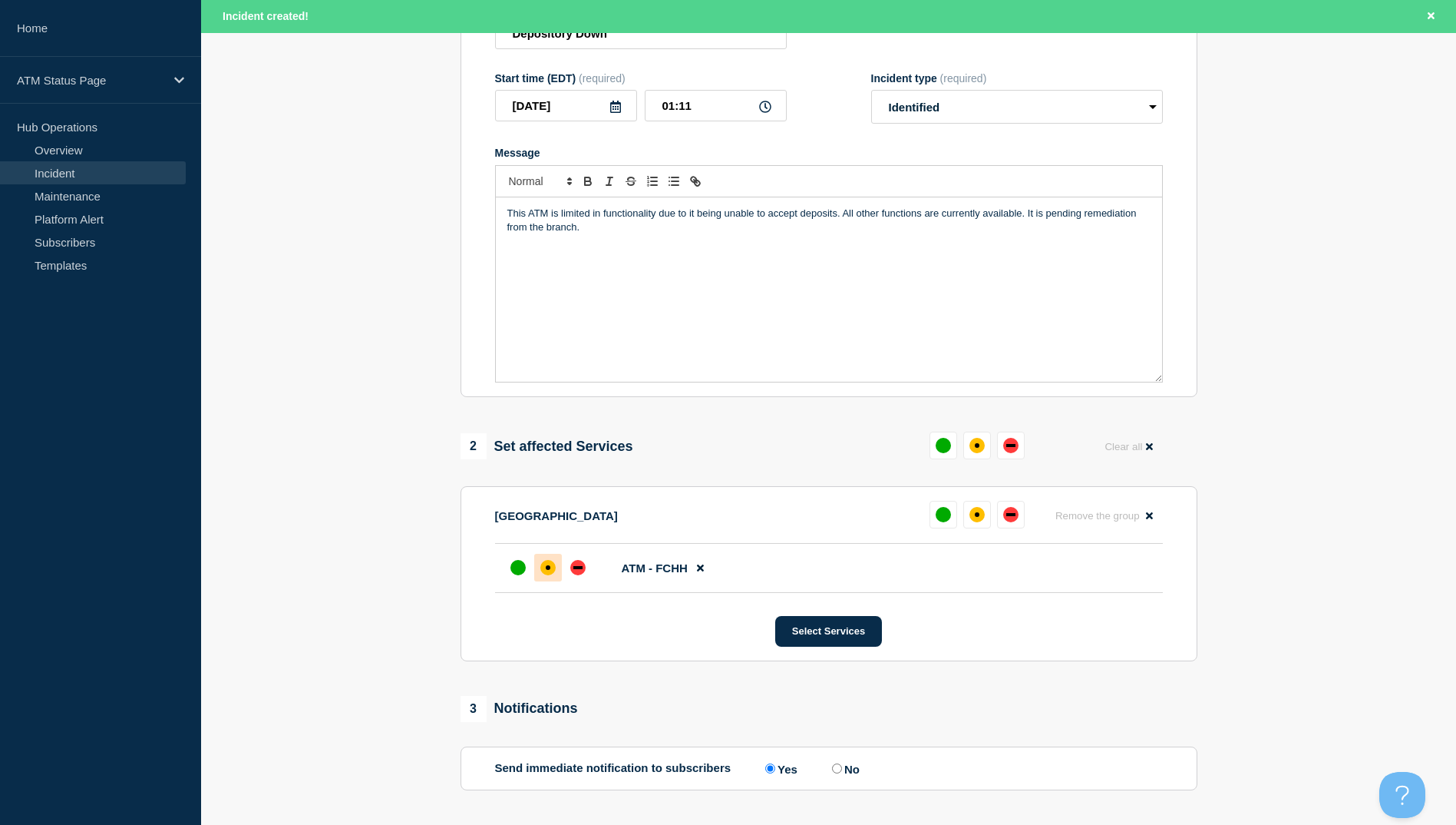
click at [539, 572] on div at bounding box center [548, 567] width 28 height 28
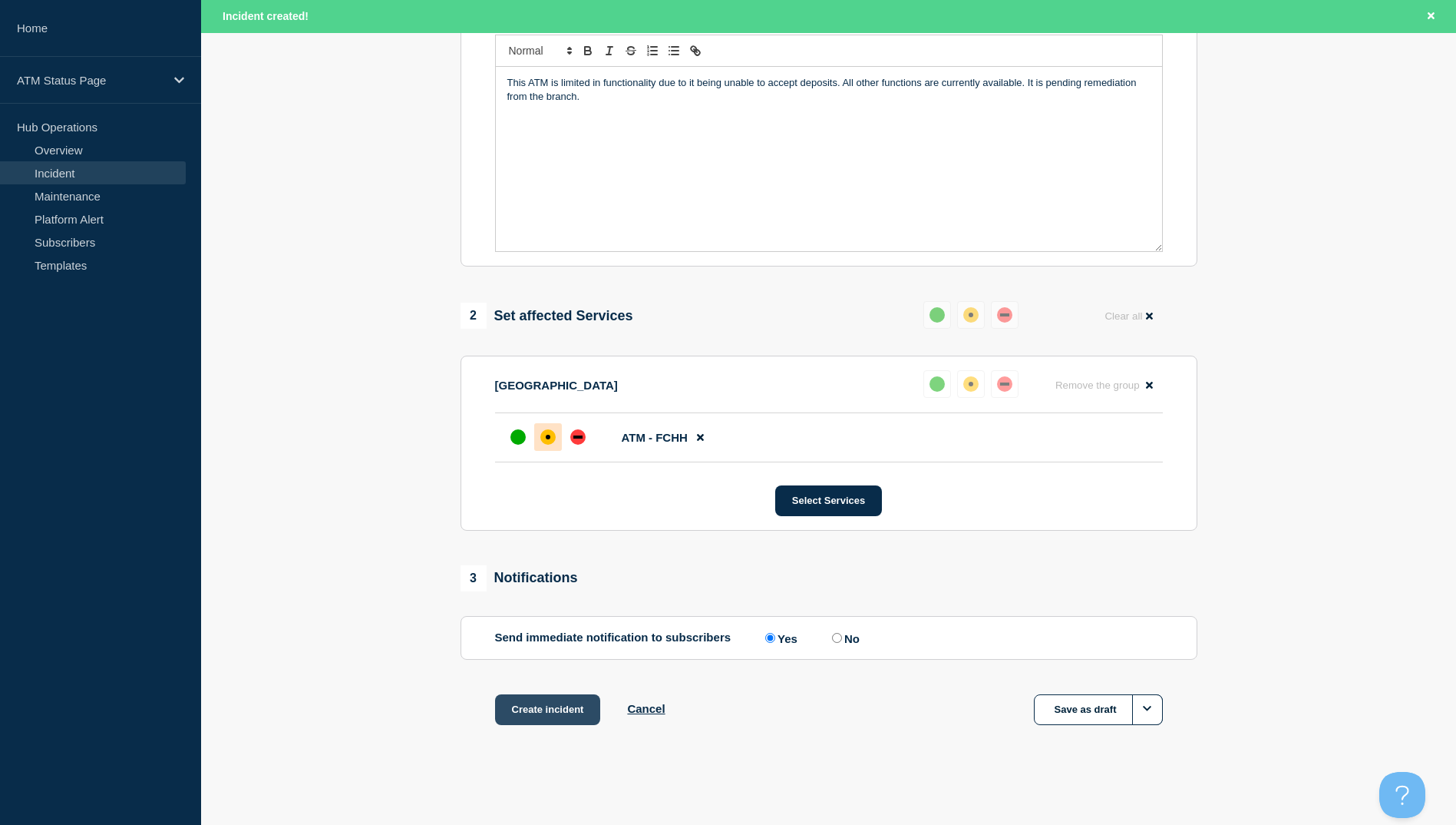
click at [533, 708] on button "Create incident" at bounding box center [548, 710] width 106 height 31
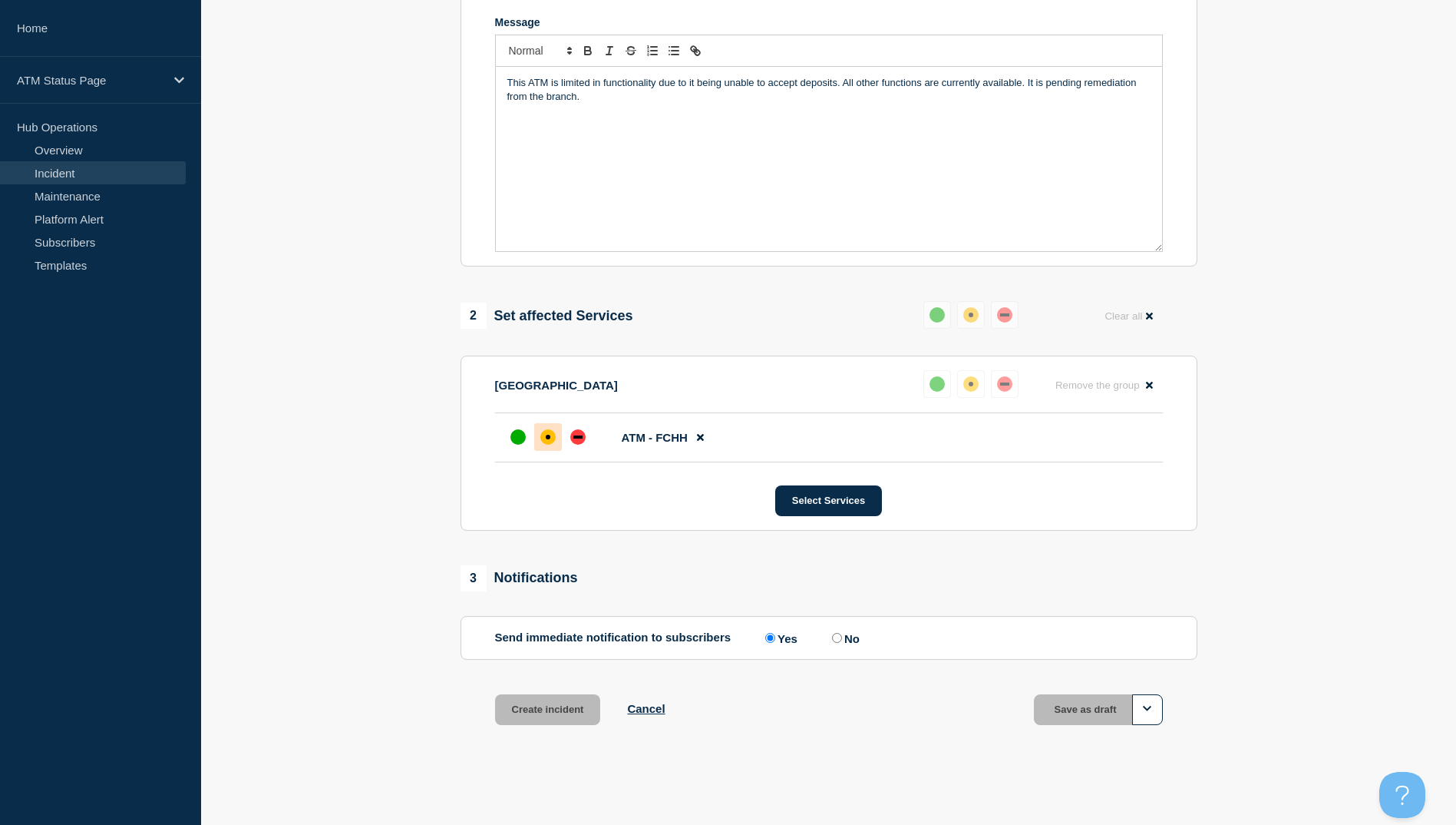
scroll to position [332, 0]
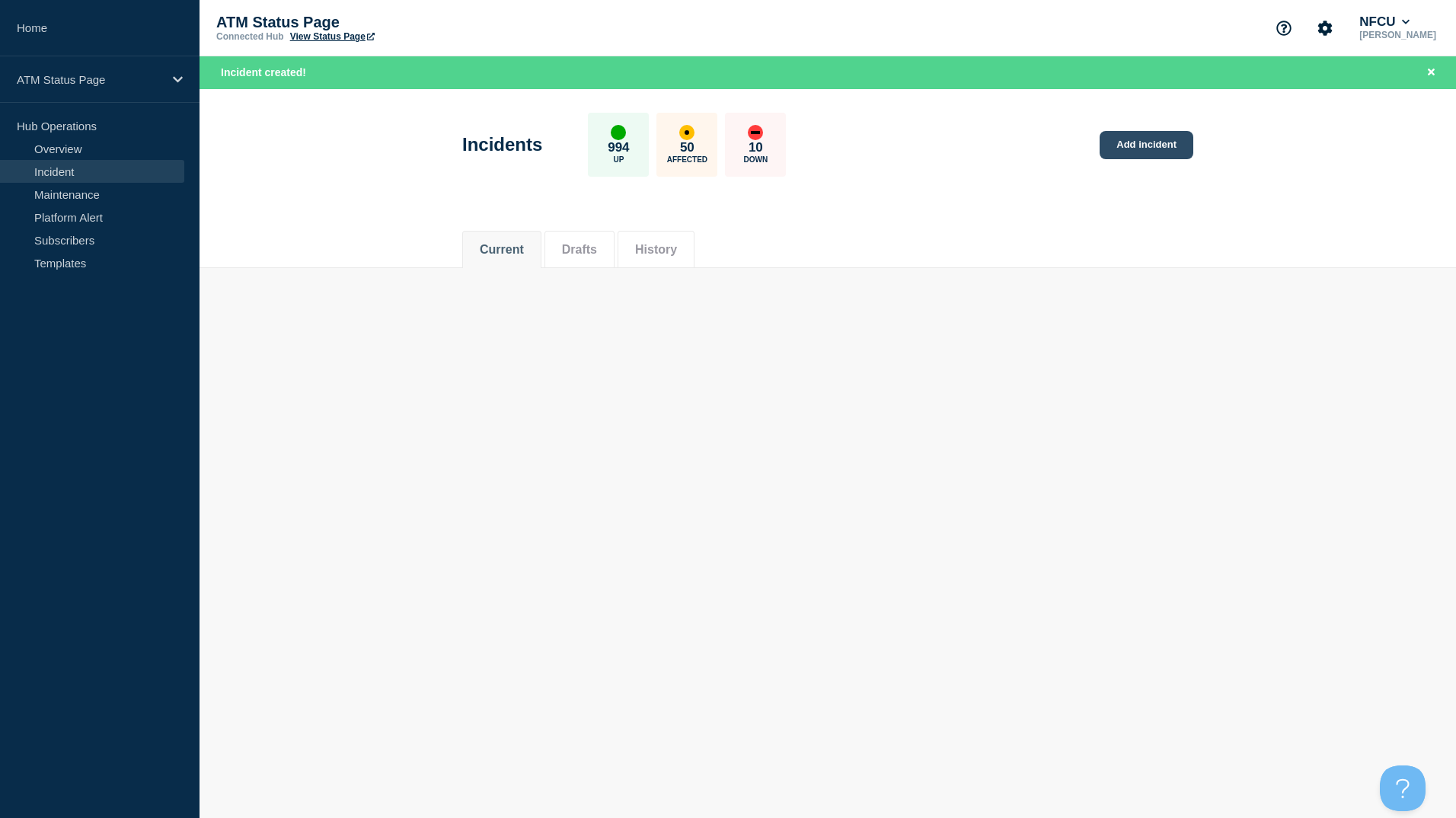
click at [1114, 155] on link "Add incident" at bounding box center [1146, 145] width 94 height 28
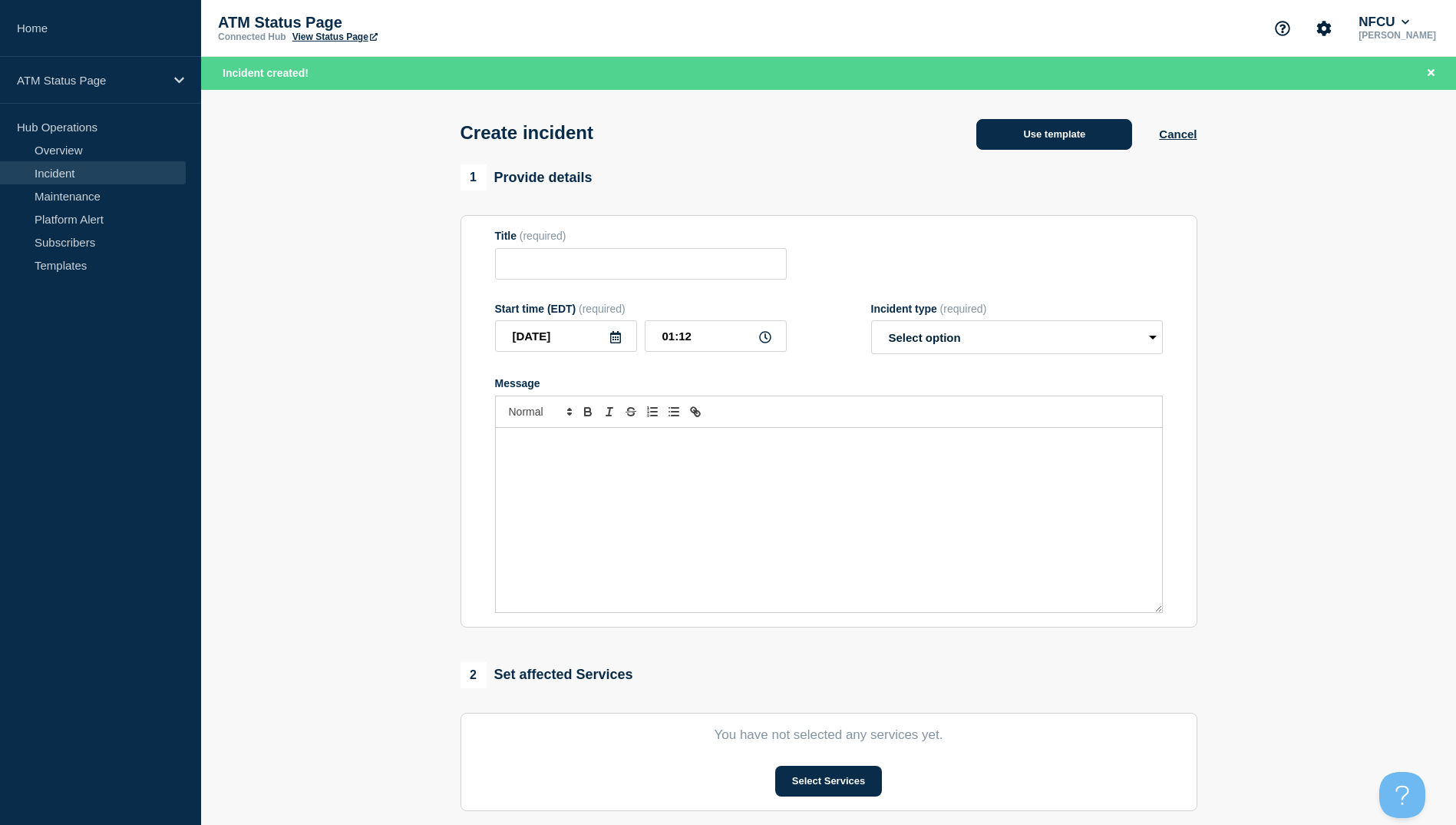
click at [1010, 131] on button "Use template" at bounding box center [1054, 135] width 156 height 31
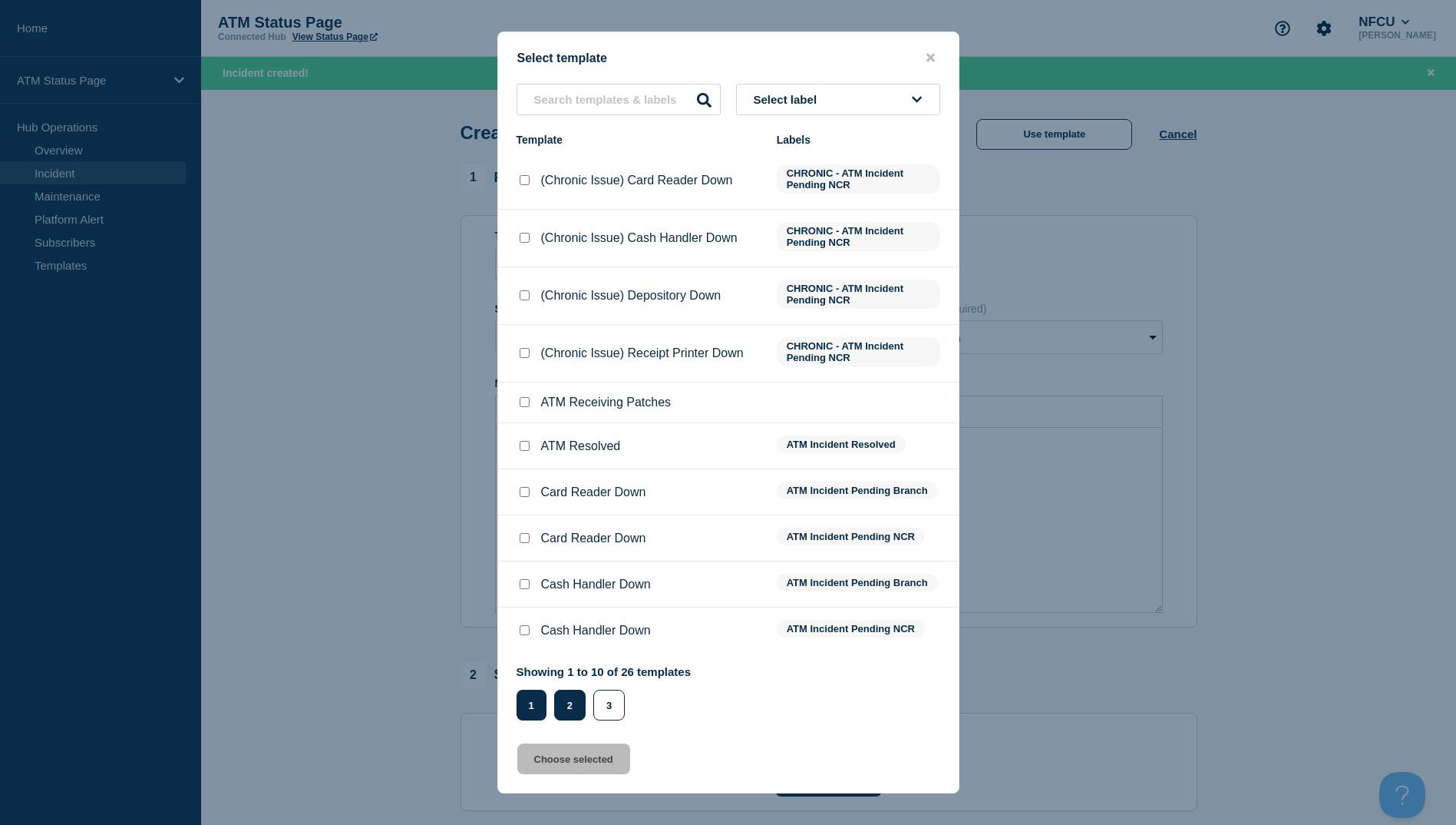
click at [563, 721] on button "2" at bounding box center [570, 705] width 32 height 31
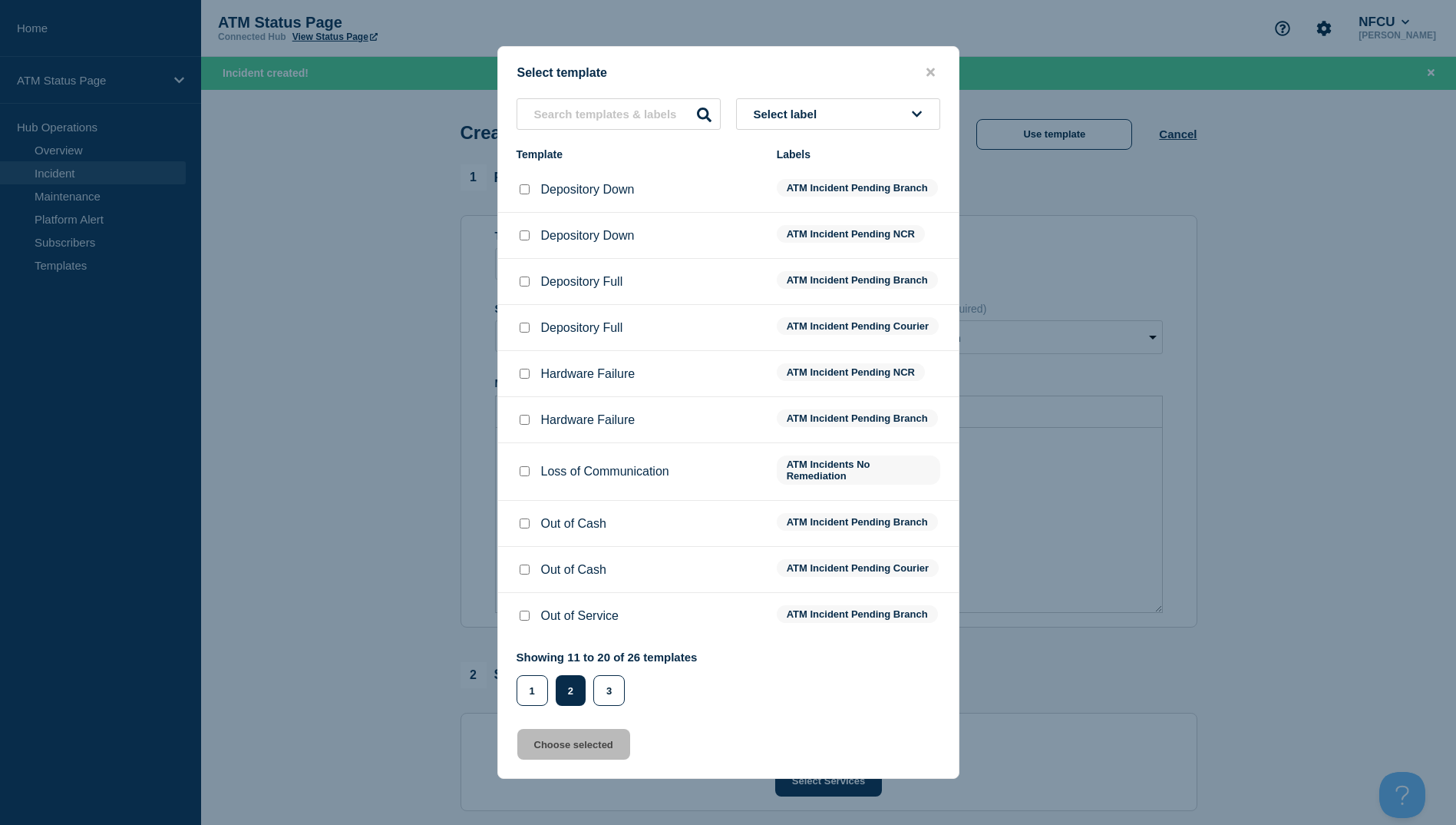
click at [530, 182] on div at bounding box center [524, 189] width 15 height 15
click at [528, 184] on input "Depository Down checkbox" at bounding box center [525, 189] width 10 height 10
click at [563, 760] on button "Choose selected" at bounding box center [574, 744] width 112 height 31
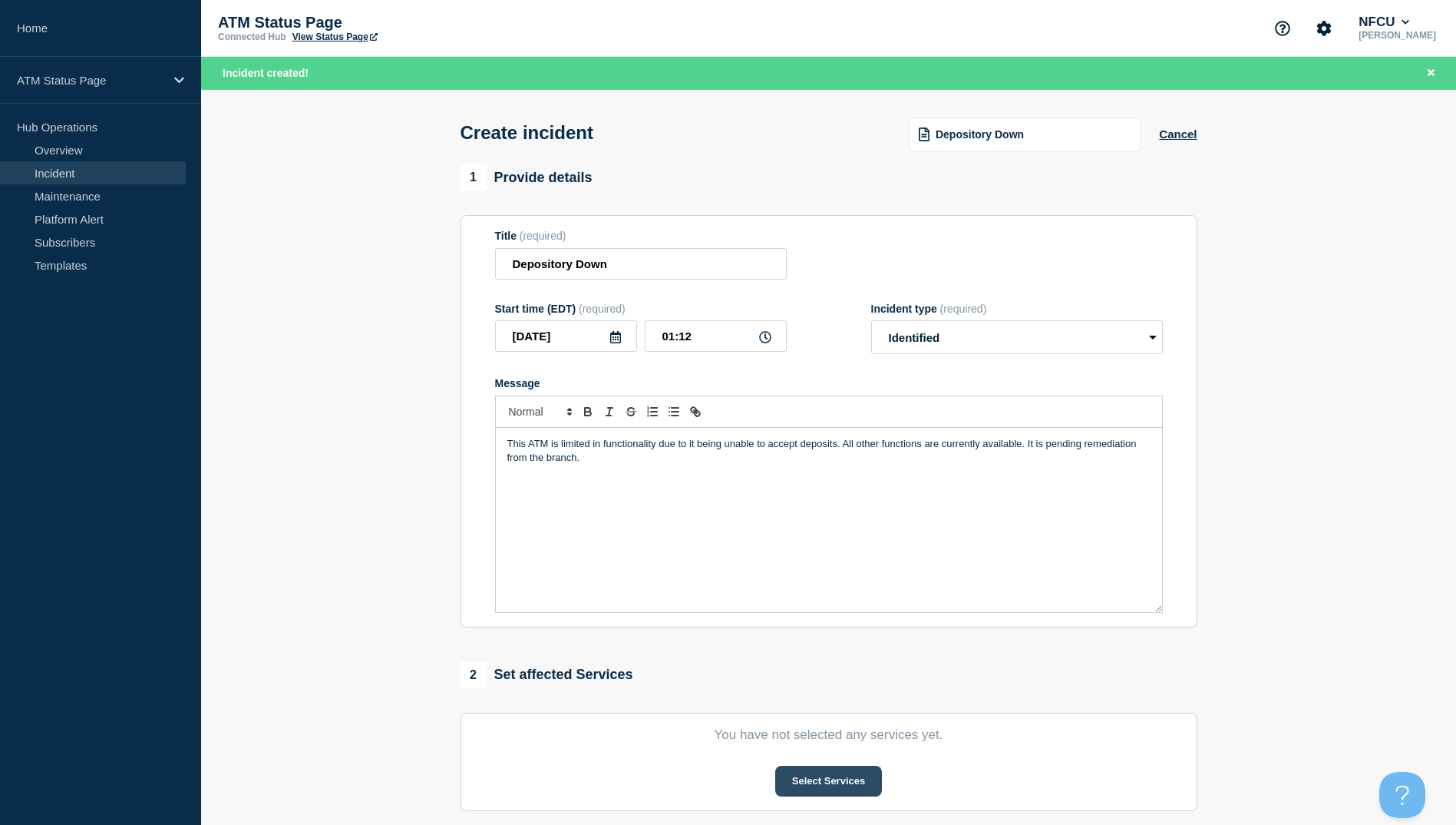
click at [825, 785] on button "Select Services" at bounding box center [829, 781] width 107 height 31
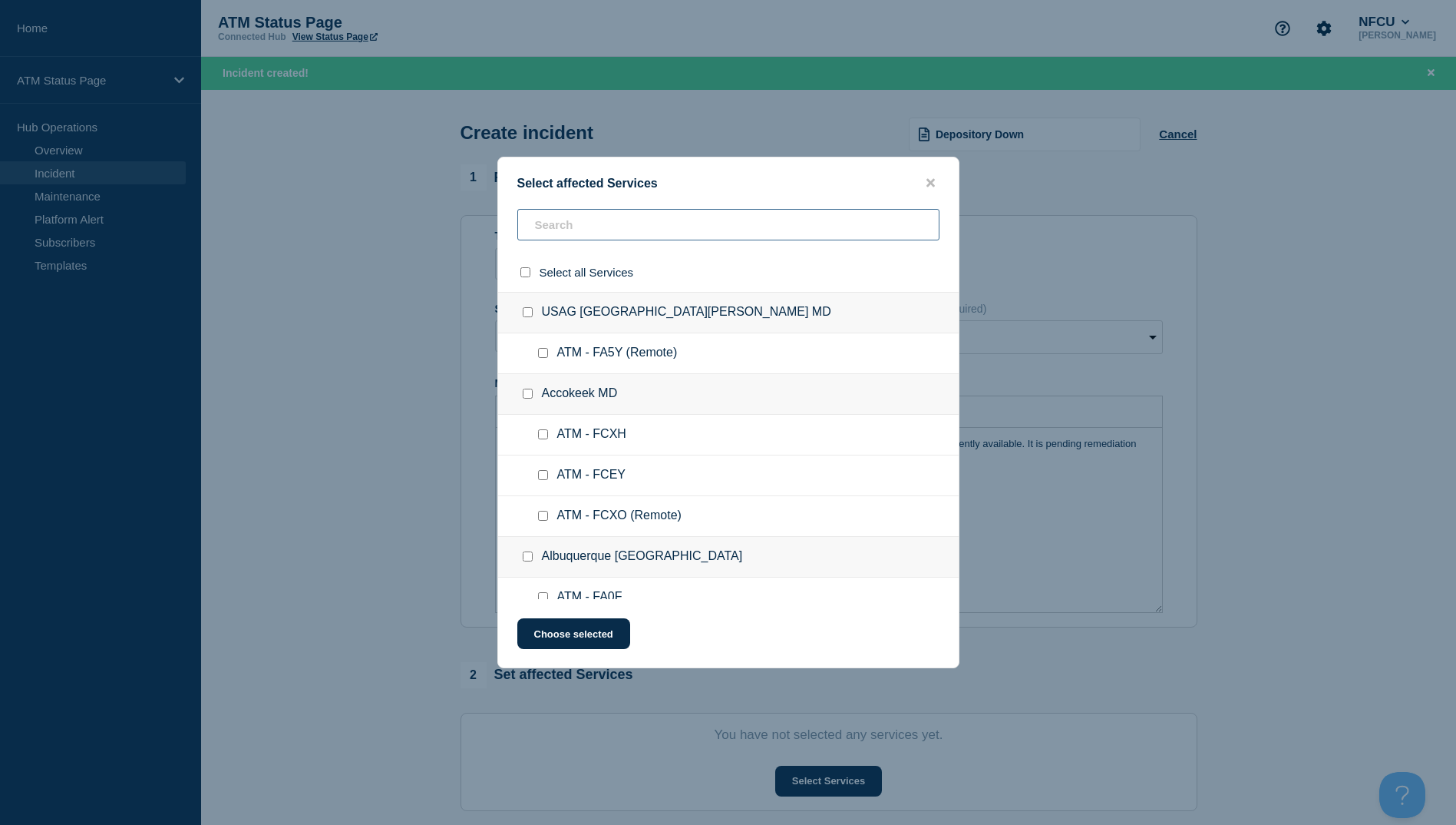
click at [561, 215] on input "text" at bounding box center [728, 224] width 422 height 32
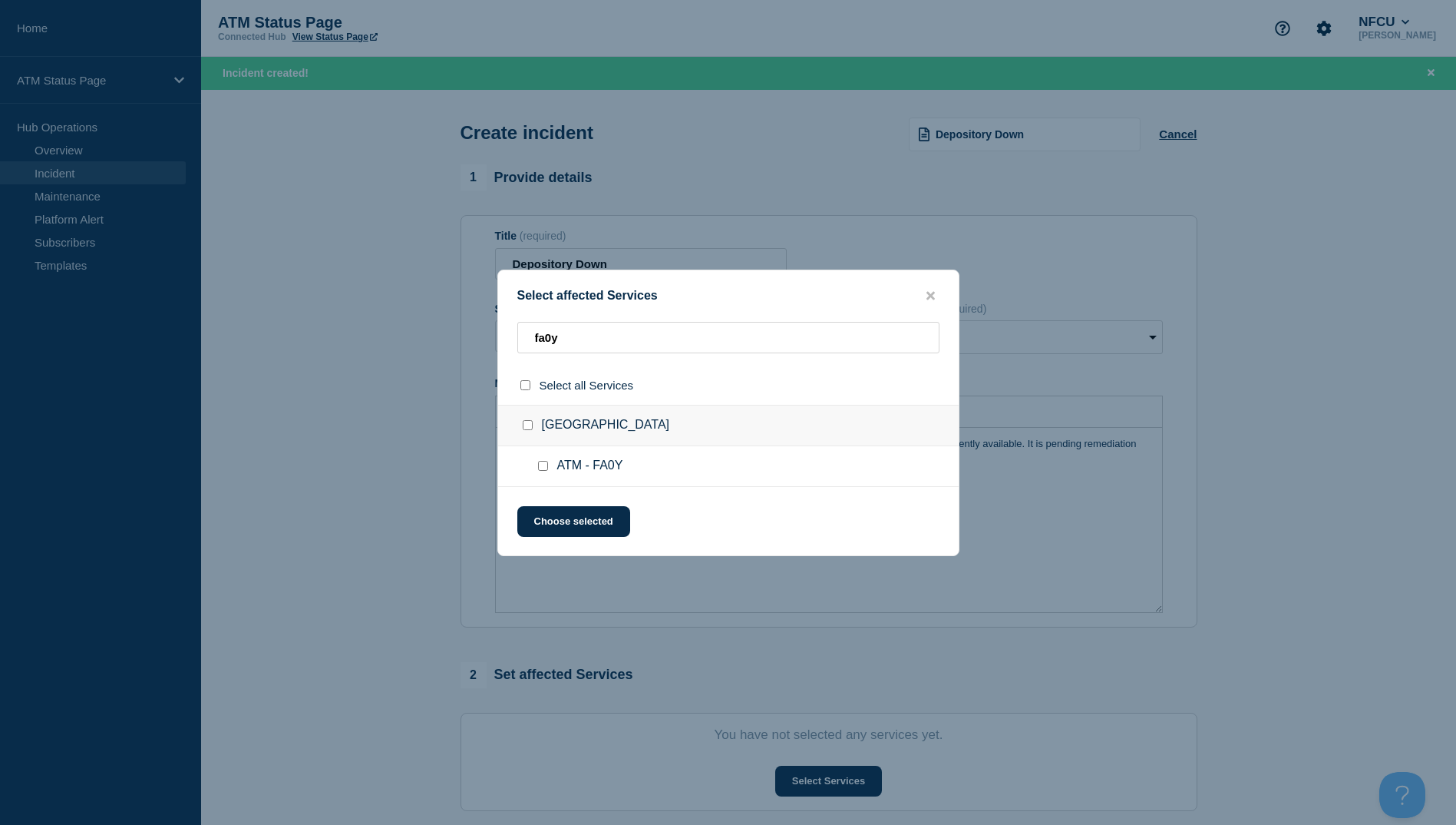
click at [540, 465] on input "ATM - FA0Y checkbox" at bounding box center [543, 465] width 10 height 10
click at [556, 508] on button "Choose selected" at bounding box center [574, 522] width 112 height 31
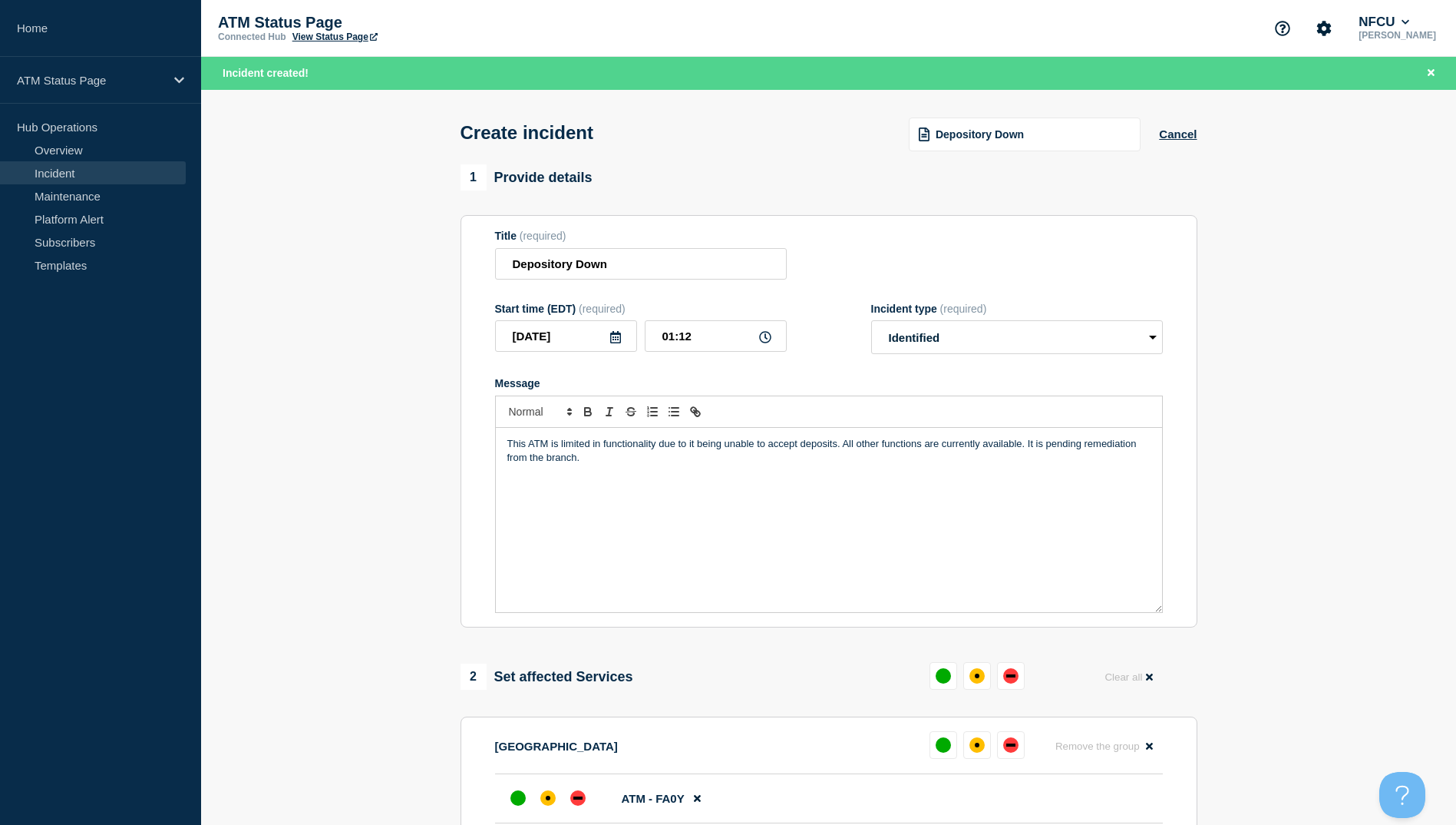
scroll to position [231, 0]
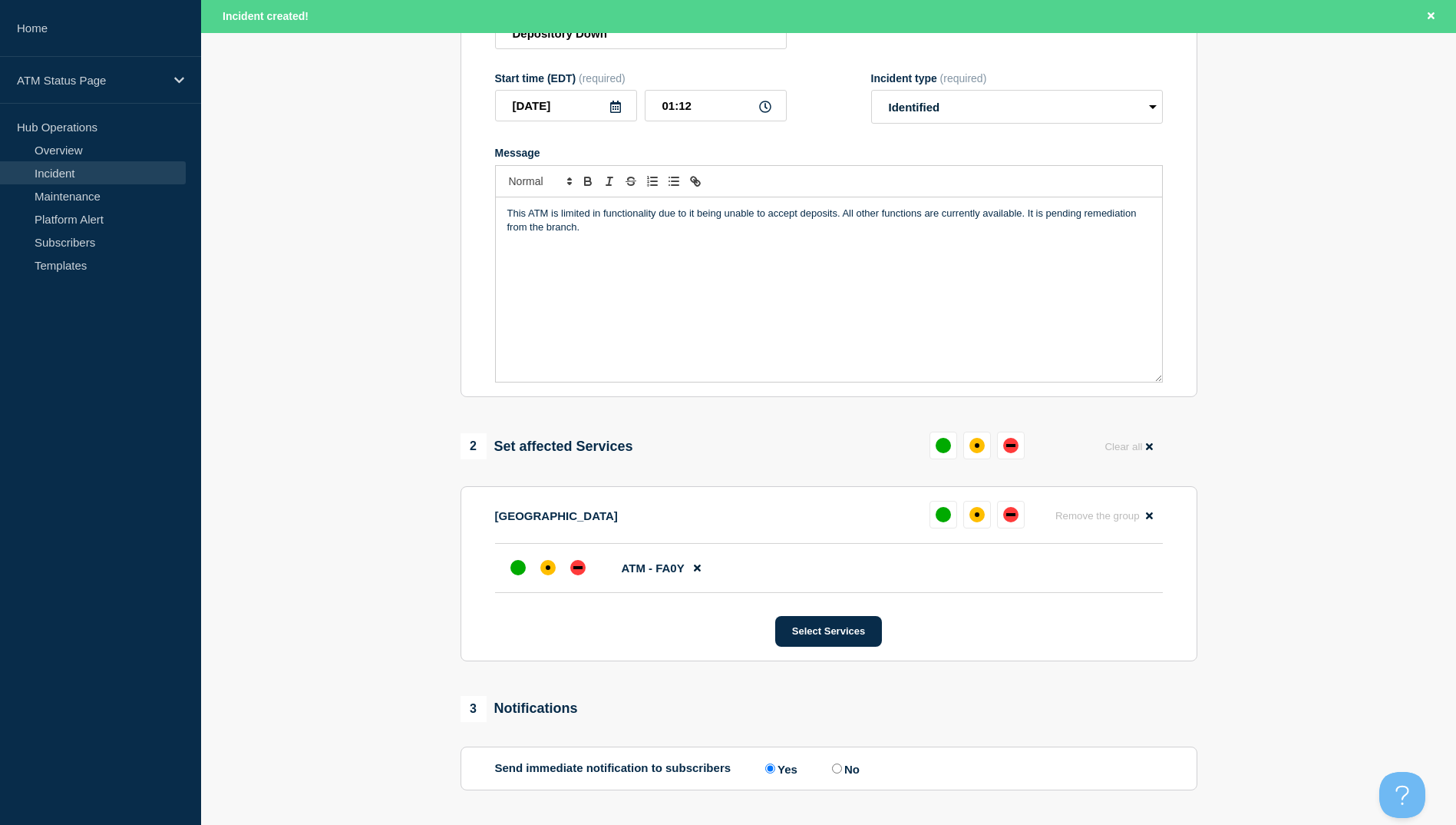
click at [535, 604] on section "[GEOGRAPHIC_DATA] Remove the group Remove ATM - FA0Y Select Services" at bounding box center [829, 573] width 737 height 175
click at [548, 576] on div "affected" at bounding box center [548, 567] width 15 height 15
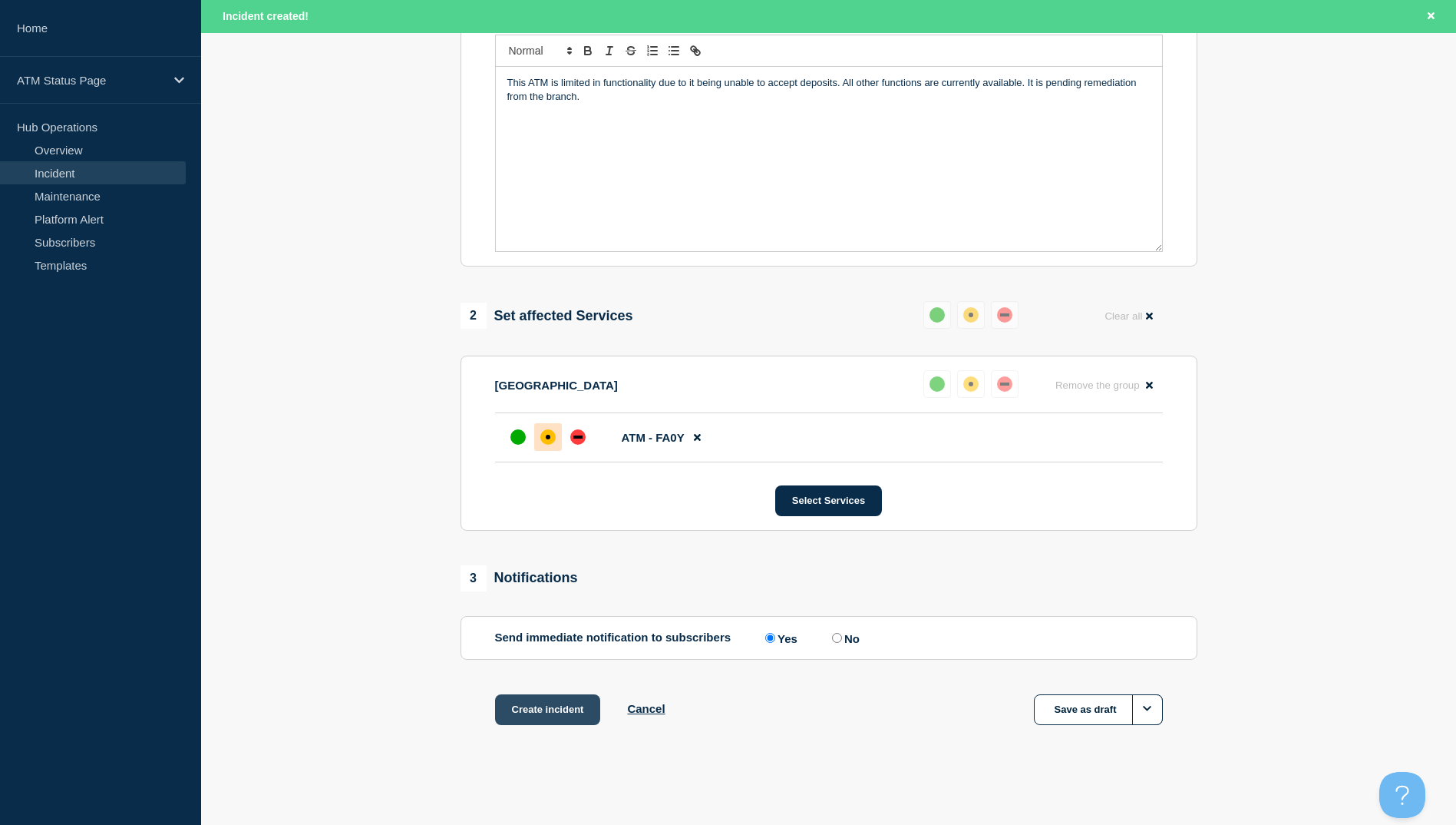
click at [540, 704] on button "Create incident" at bounding box center [548, 710] width 106 height 31
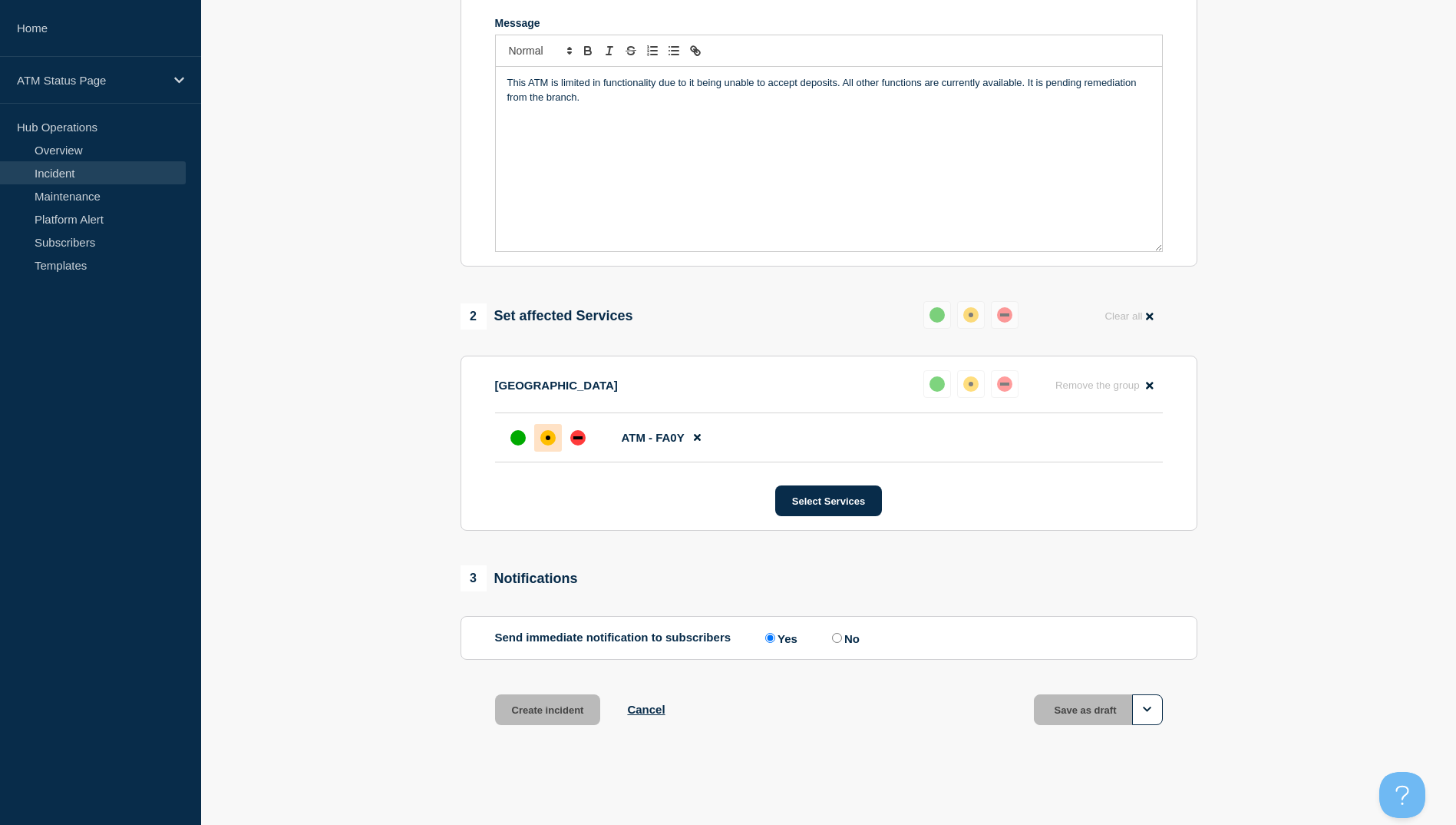
scroll to position [332, 0]
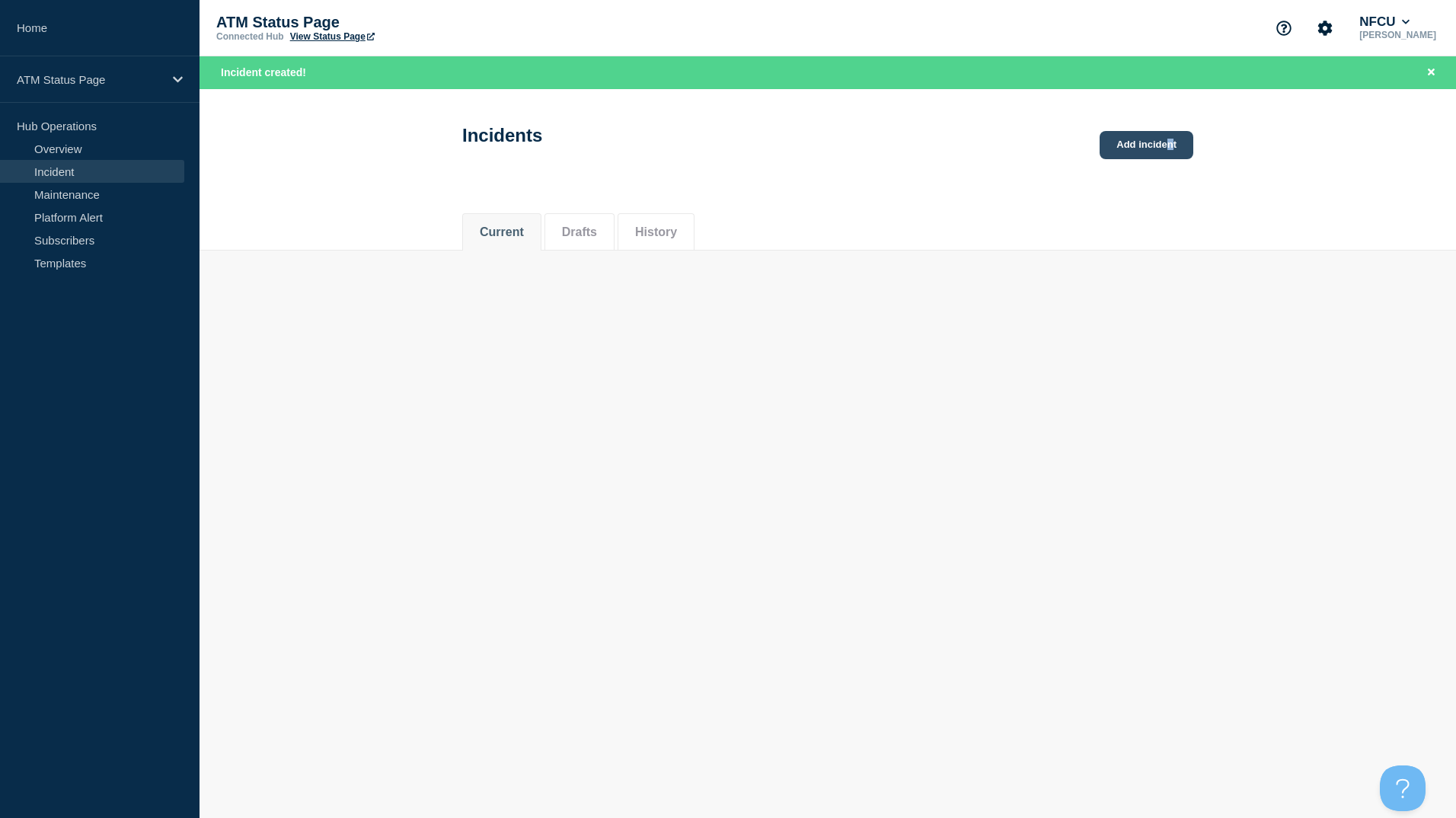
drag, startPoint x: 1171, startPoint y: 120, endPoint x: 1157, endPoint y: 145, distance: 28.7
click at [1158, 144] on div "Incidents Add incident" at bounding box center [828, 130] width 766 height 75
click at [1153, 150] on link "Add incident" at bounding box center [1146, 145] width 94 height 28
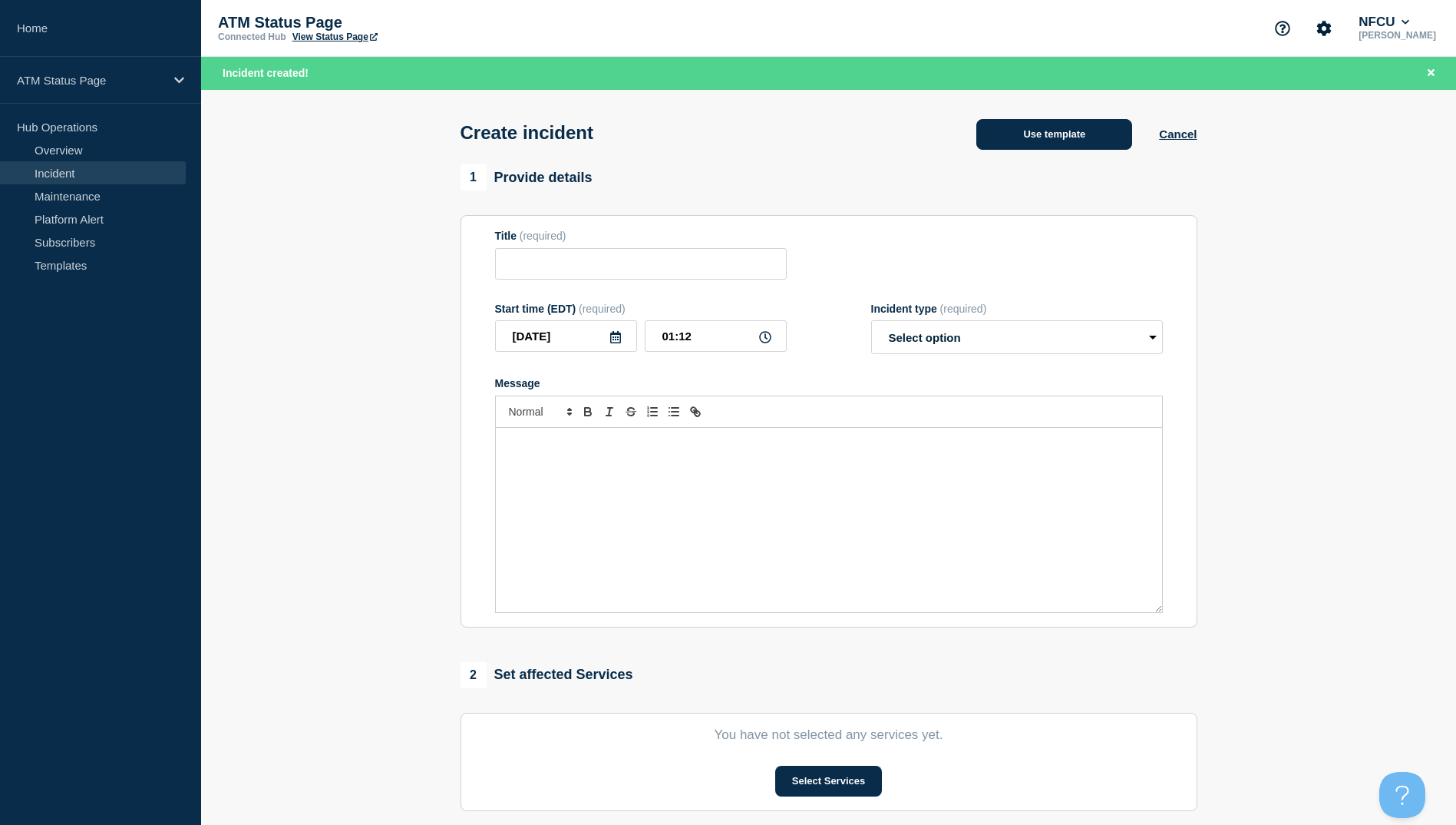
click at [1015, 123] on button "Use template" at bounding box center [1054, 135] width 156 height 31
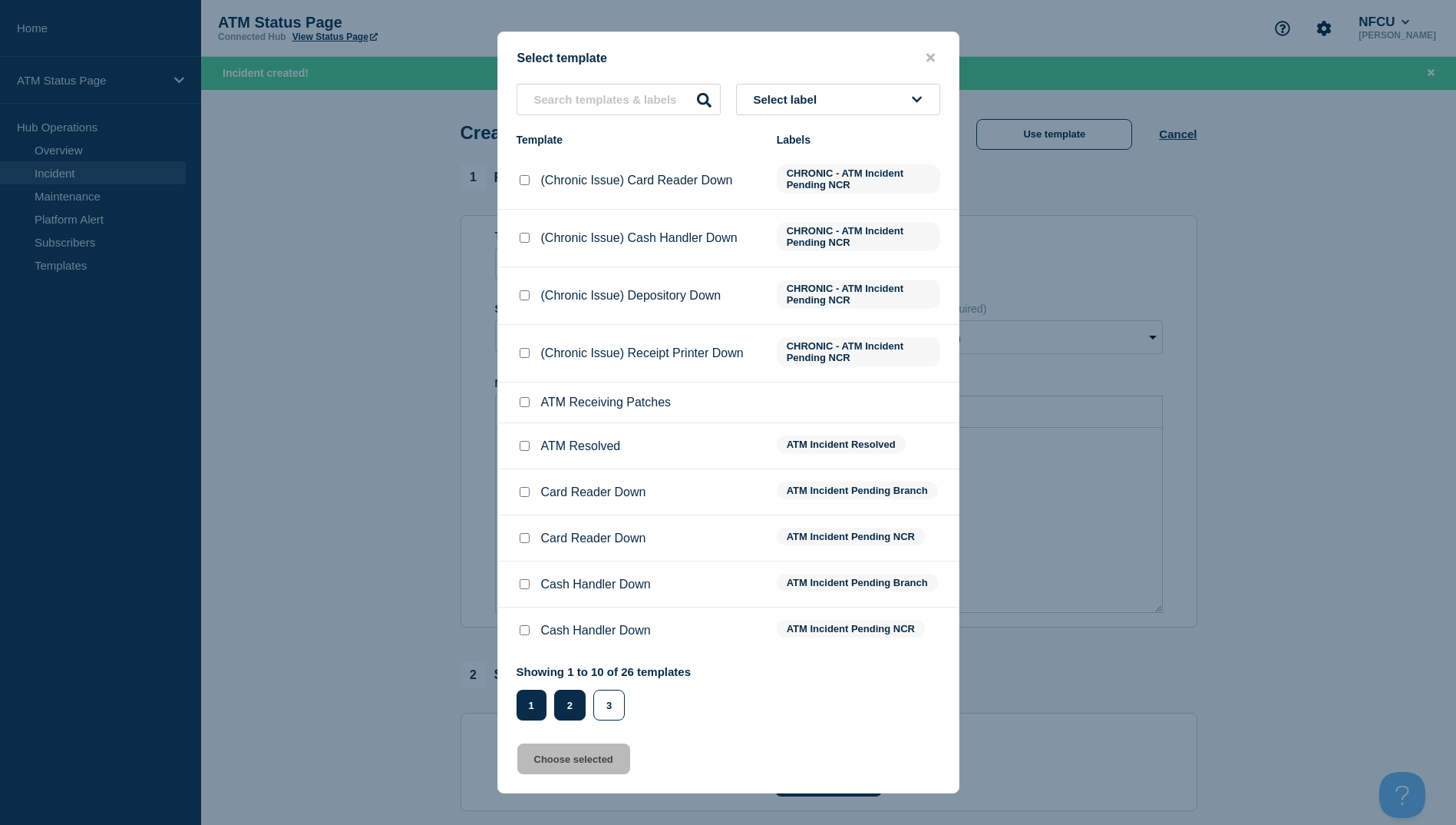
click at [559, 693] on button "2" at bounding box center [570, 705] width 32 height 31
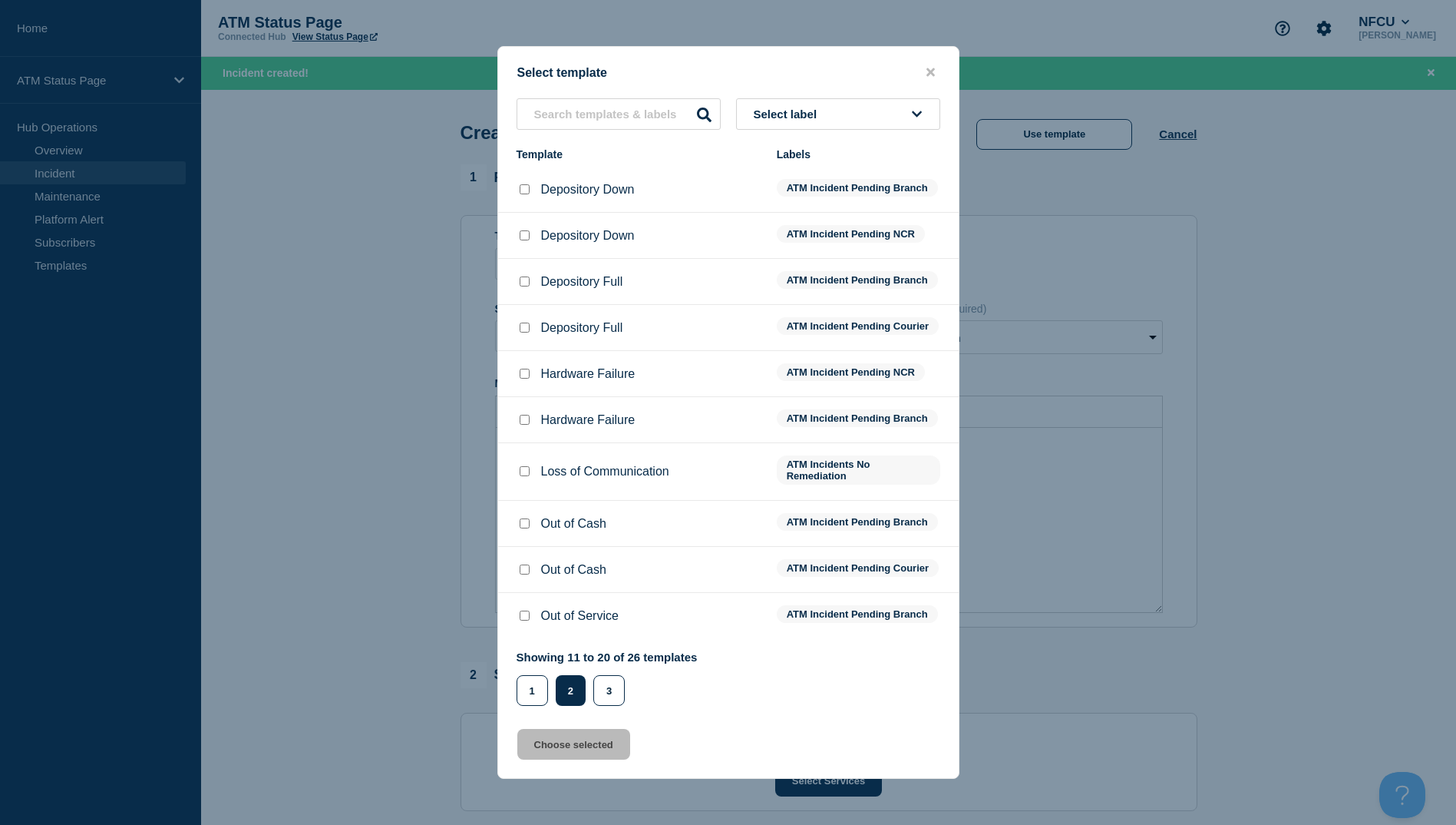
click at [529, 213] on li "Depository Down ATM Incident Pending Branch" at bounding box center [728, 236] width 460 height 46
click at [527, 185] on div at bounding box center [524, 189] width 15 height 15
click at [527, 184] on input "Depository Down checkbox" at bounding box center [525, 189] width 10 height 10
click at [596, 760] on button "Choose selected" at bounding box center [574, 744] width 112 height 31
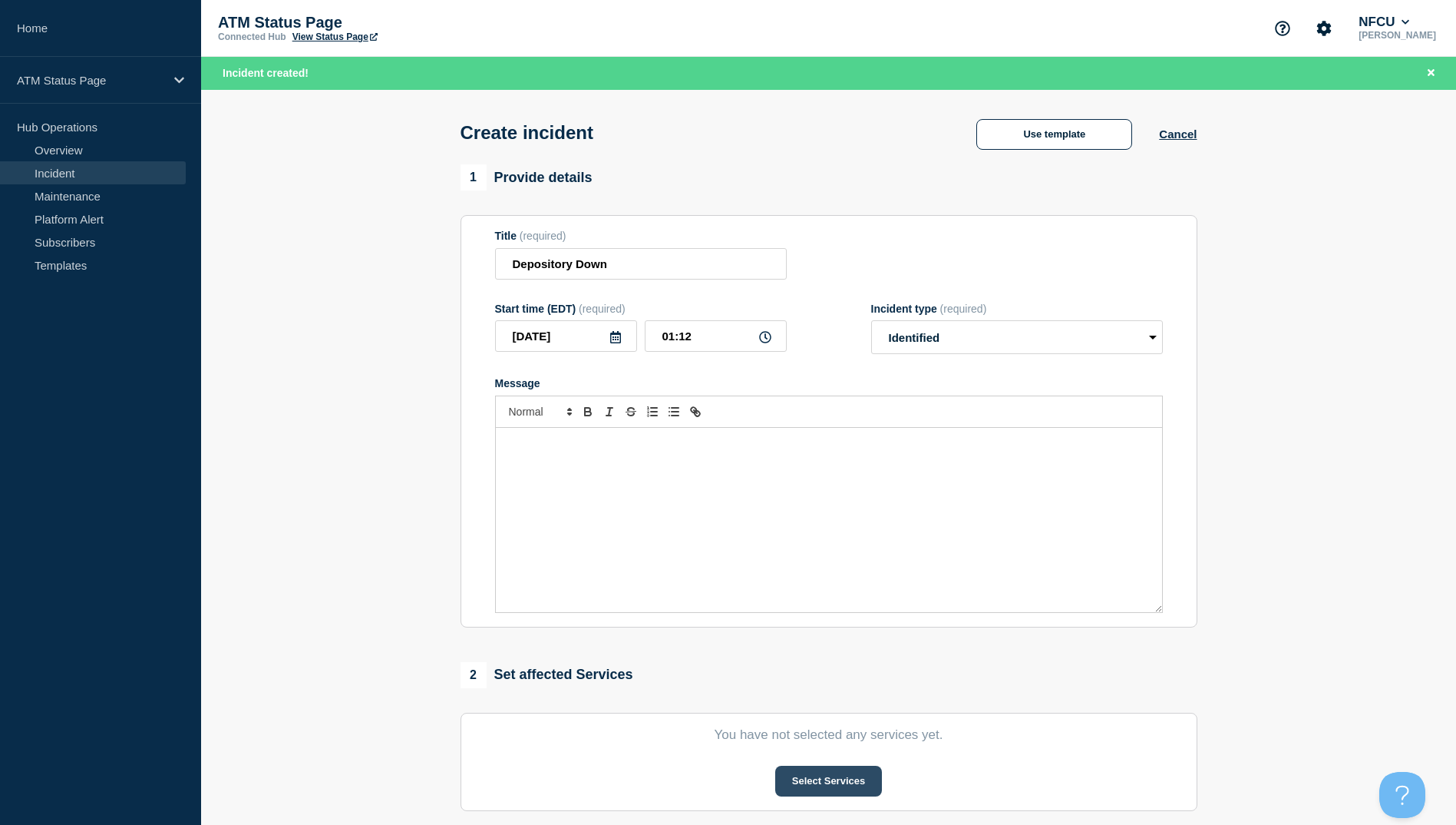
click at [798, 779] on button "Select Services" at bounding box center [829, 781] width 107 height 31
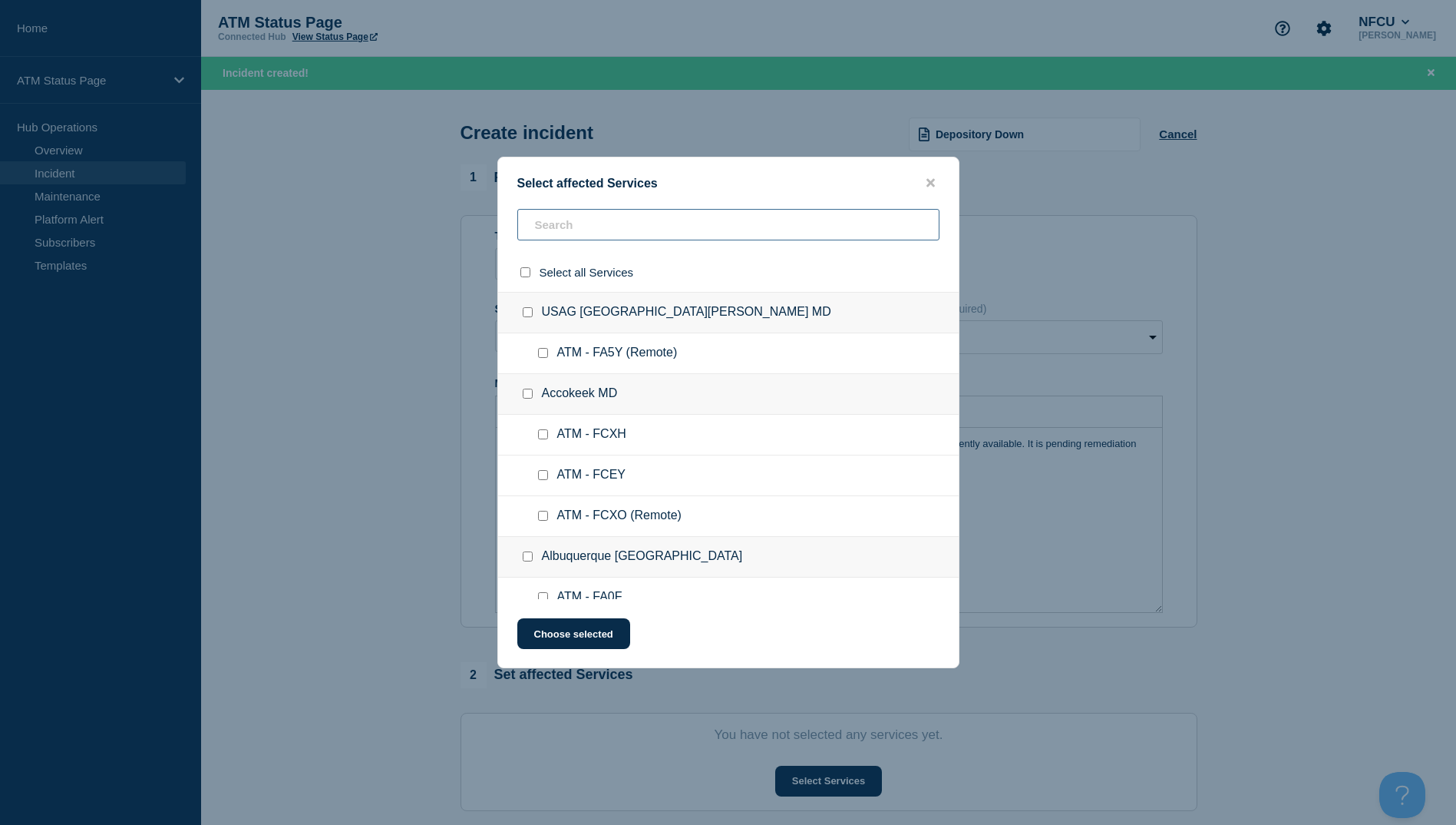
click at [580, 212] on input "text" at bounding box center [728, 224] width 422 height 32
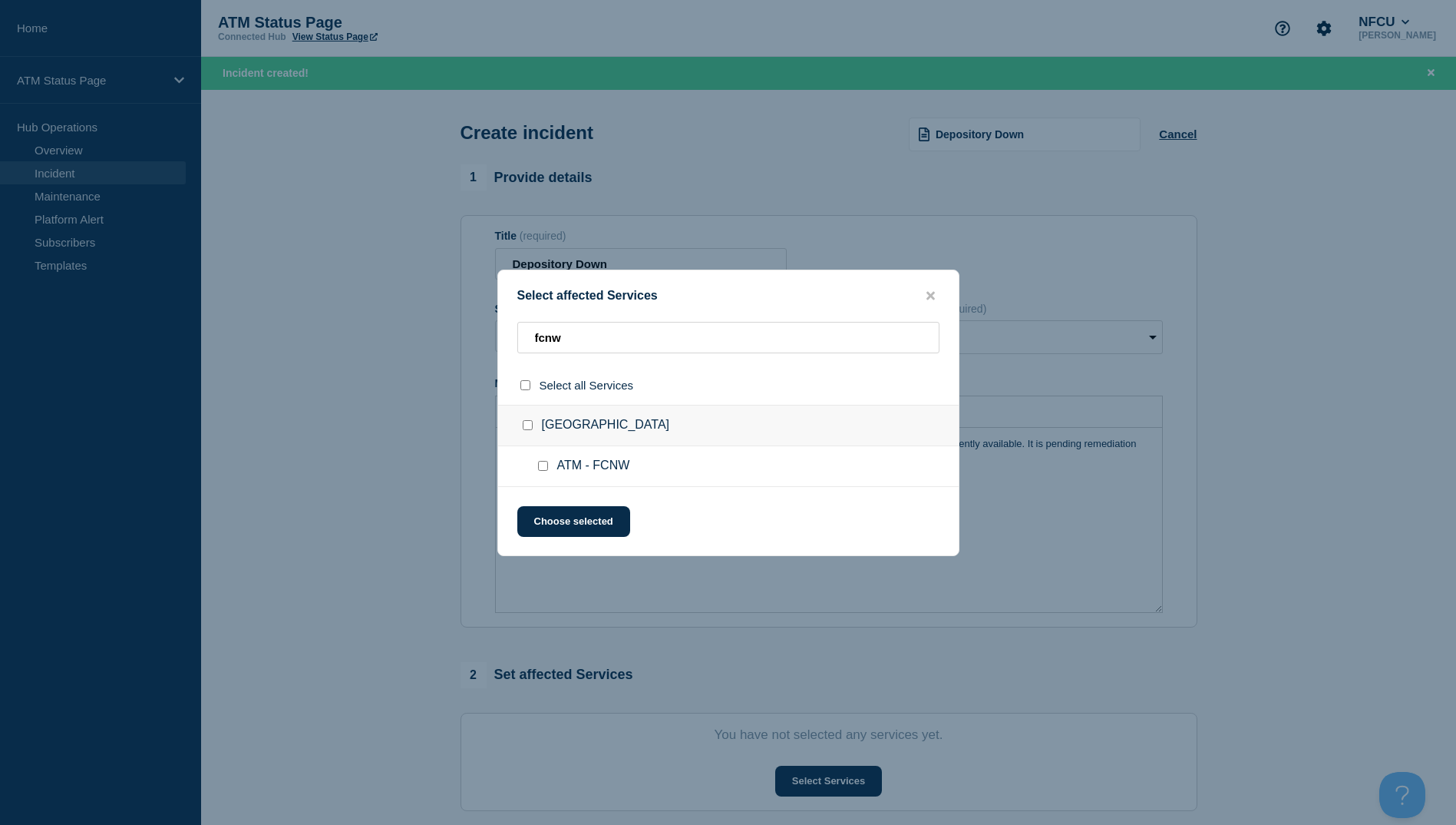
click at [541, 468] on input "ATM - FCNW checkbox" at bounding box center [543, 465] width 10 height 10
drag, startPoint x: 552, startPoint y: 498, endPoint x: 552, endPoint y: 508, distance: 10.0
click at [552, 500] on div "Select affected Services fcnw Select all Services [GEOGRAPHIC_DATA] [GEOGRAPHIC…" at bounding box center [728, 412] width 462 height 286
click at [552, 515] on button "Choose selected" at bounding box center [574, 522] width 112 height 31
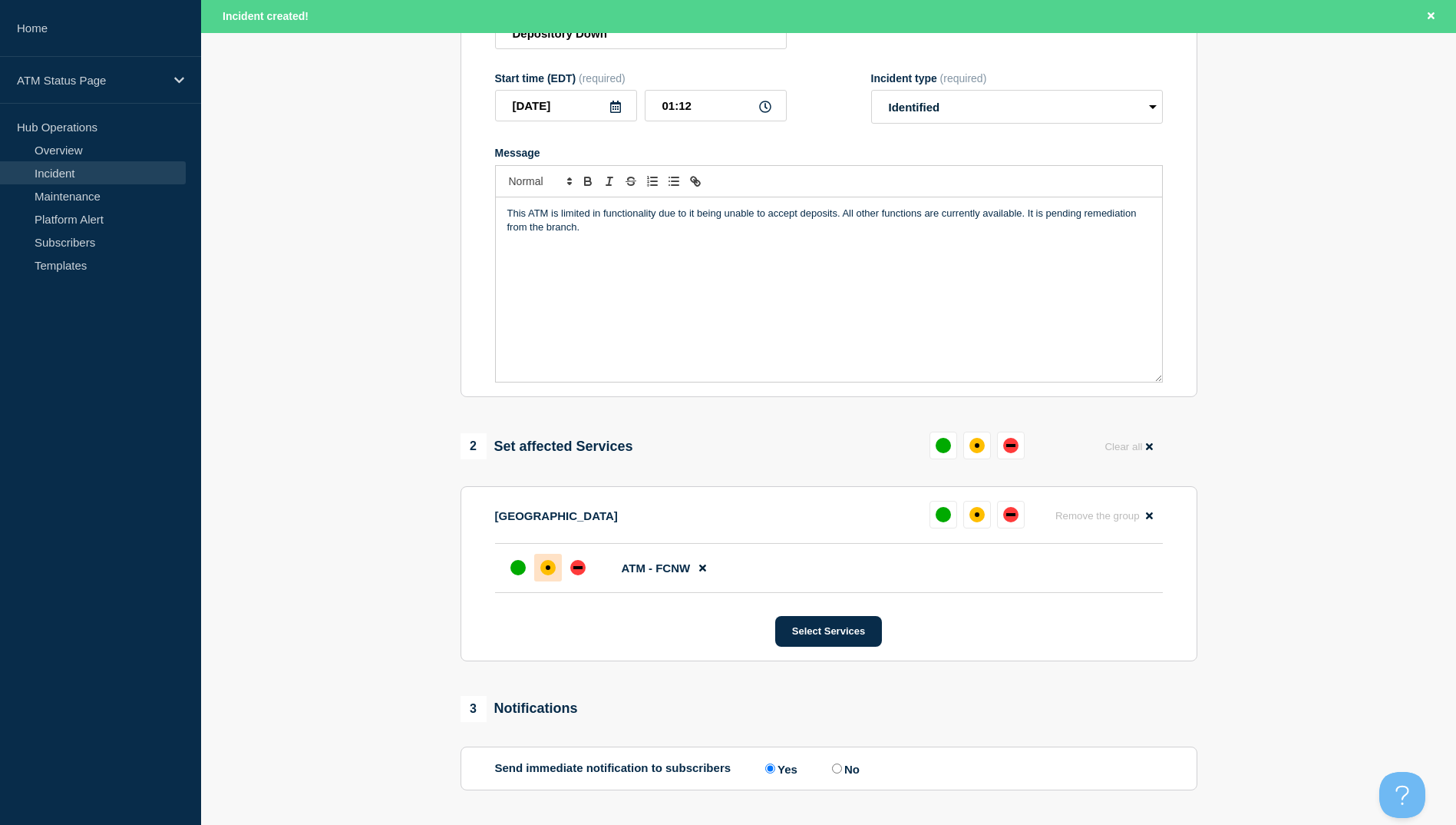
click at [549, 570] on div "affected" at bounding box center [548, 567] width 5 height 5
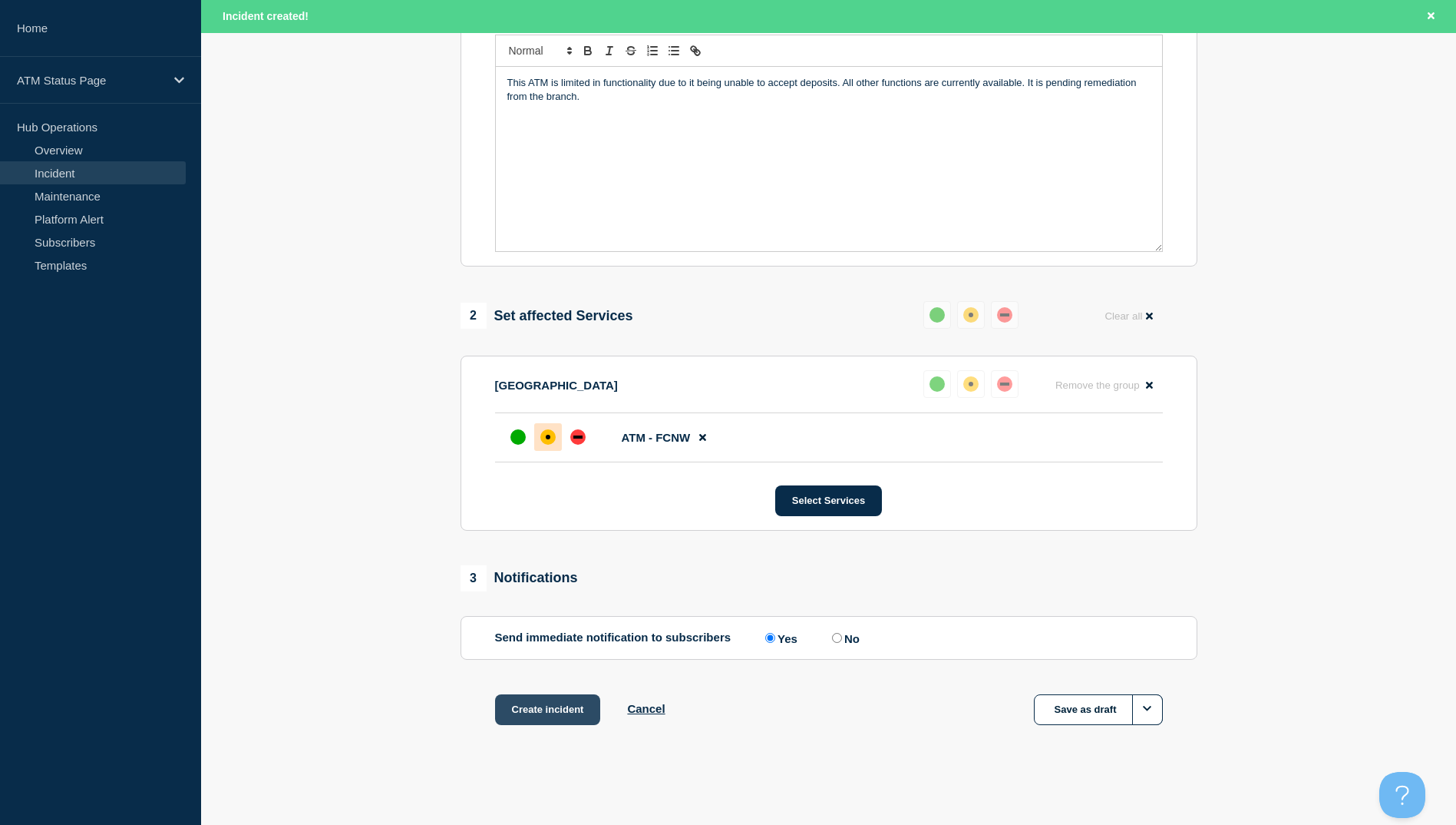
click at [567, 708] on button "Create incident" at bounding box center [548, 710] width 106 height 31
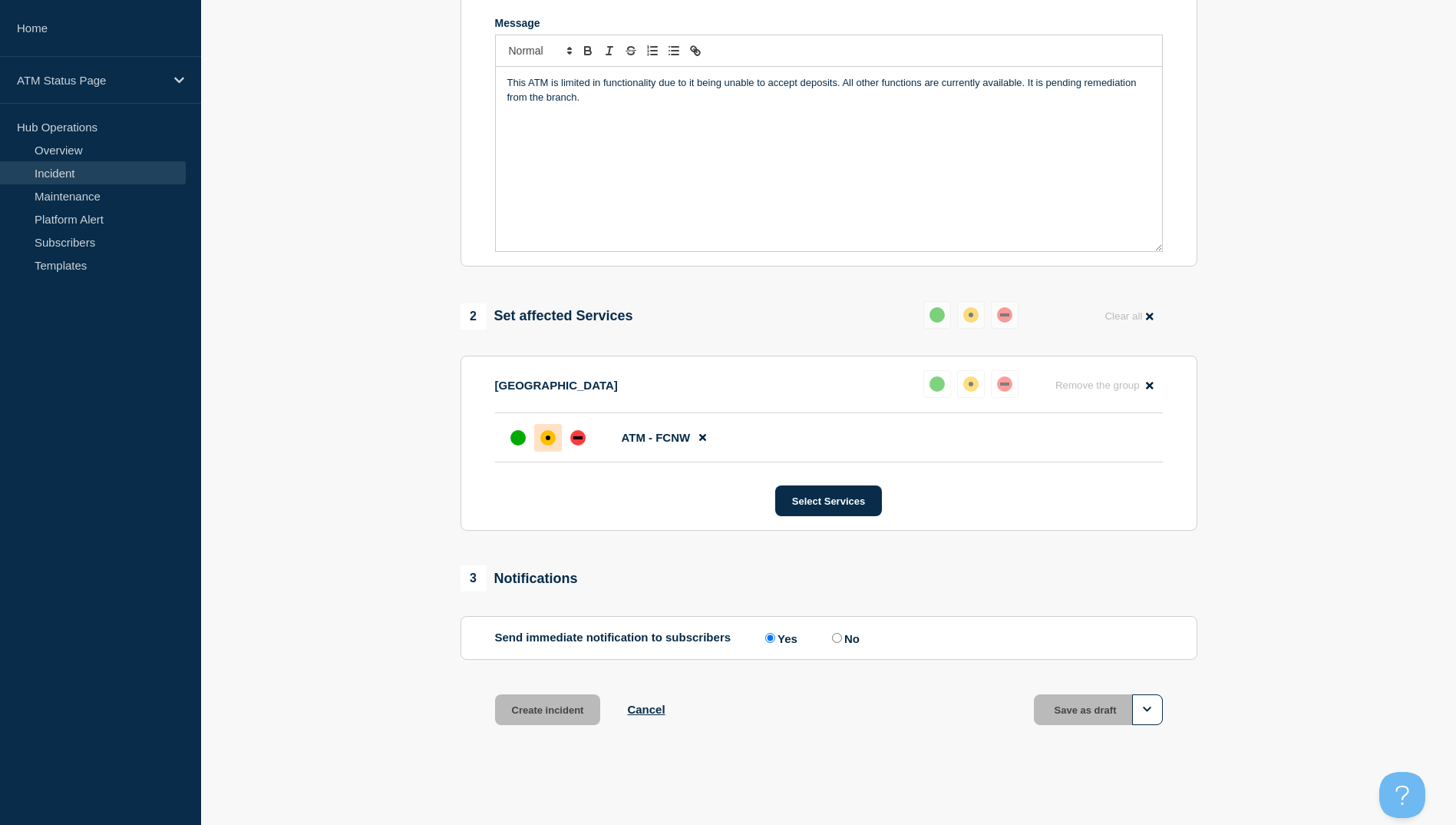
scroll to position [332, 0]
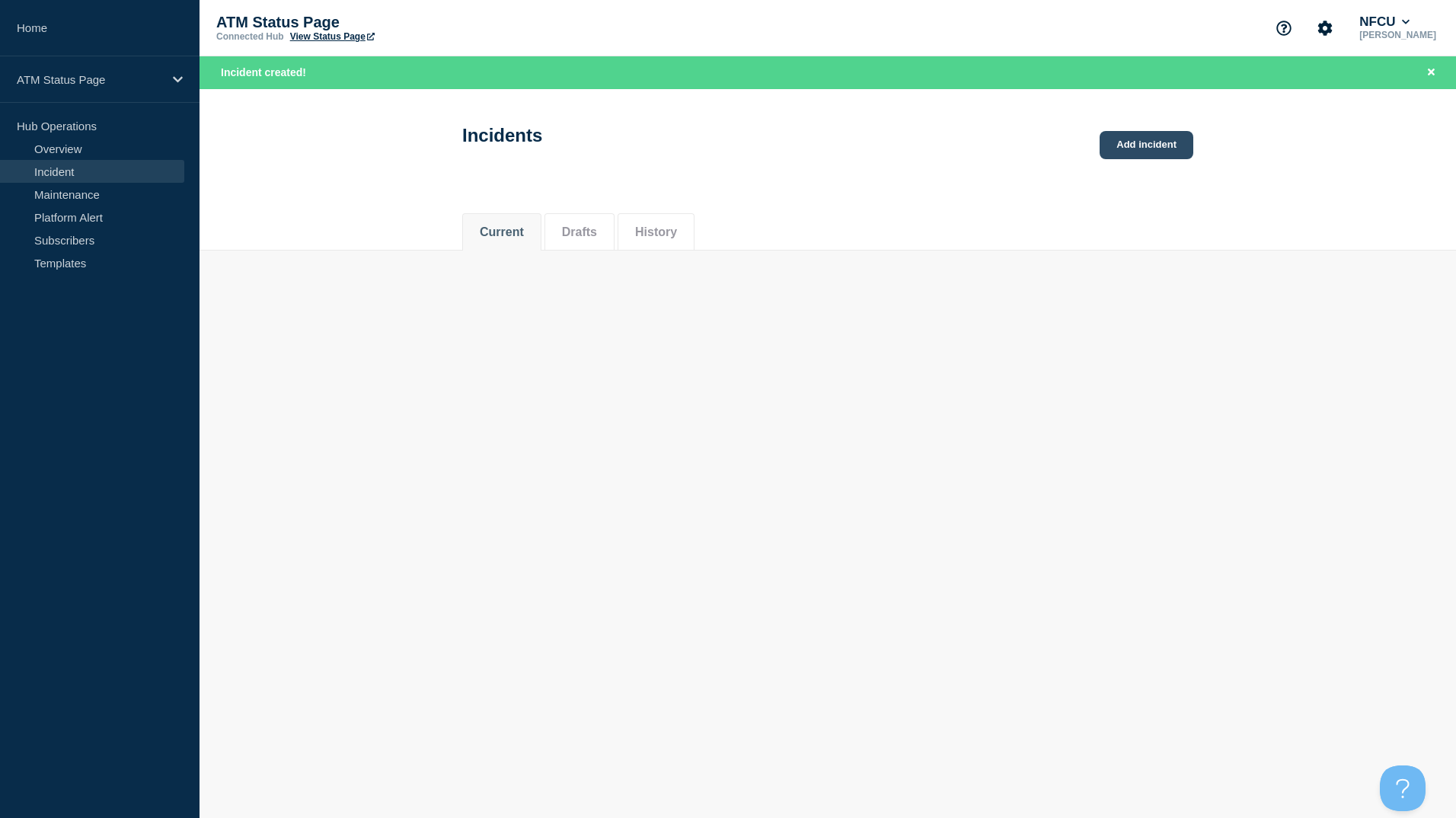
click at [1127, 142] on link "Add incident" at bounding box center [1146, 145] width 94 height 28
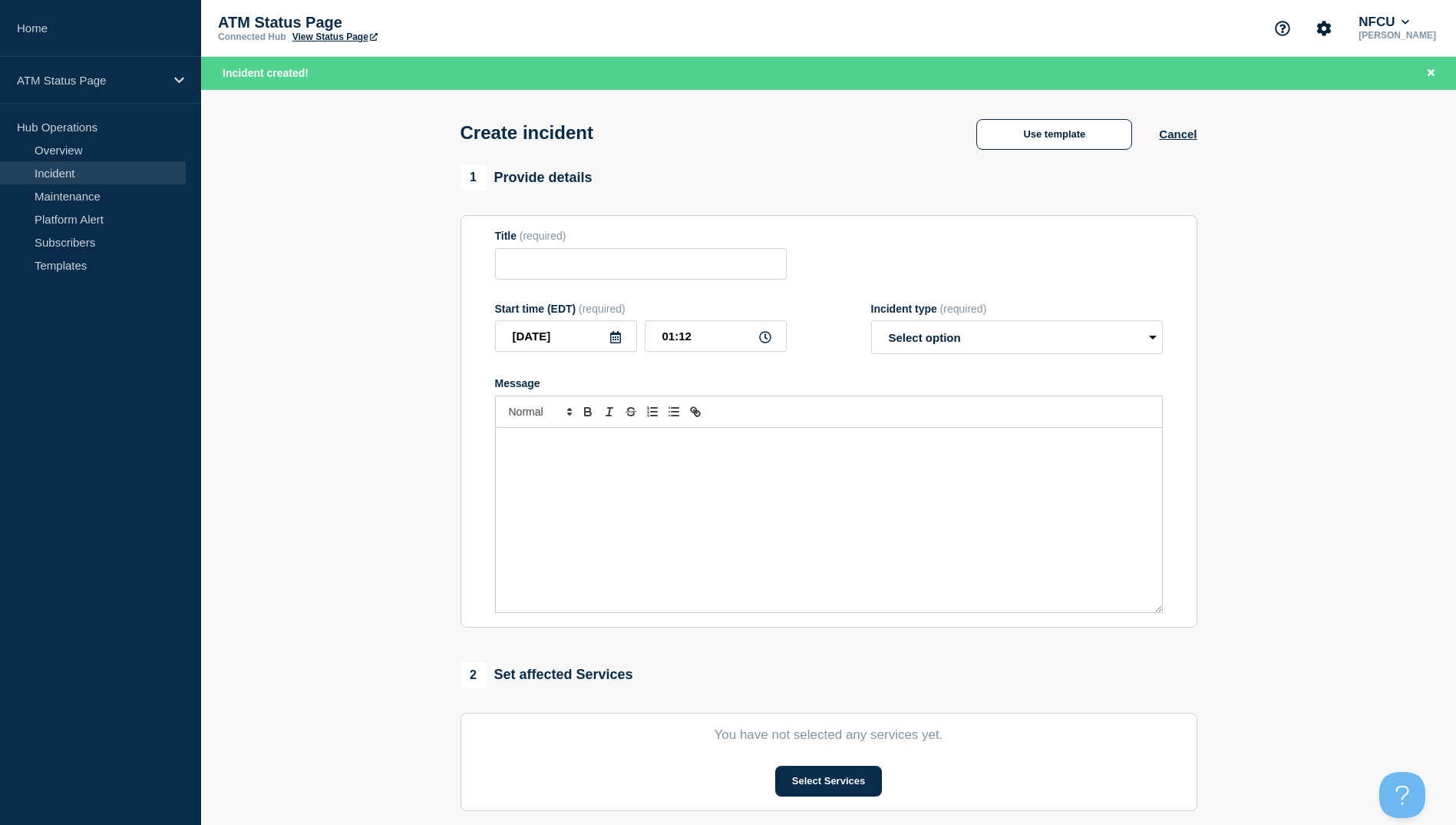
click at [1036, 119] on div "Use template Cancel" at bounding box center [1072, 134] width 247 height 33
click at [1035, 141] on button "Use template" at bounding box center [1054, 135] width 156 height 31
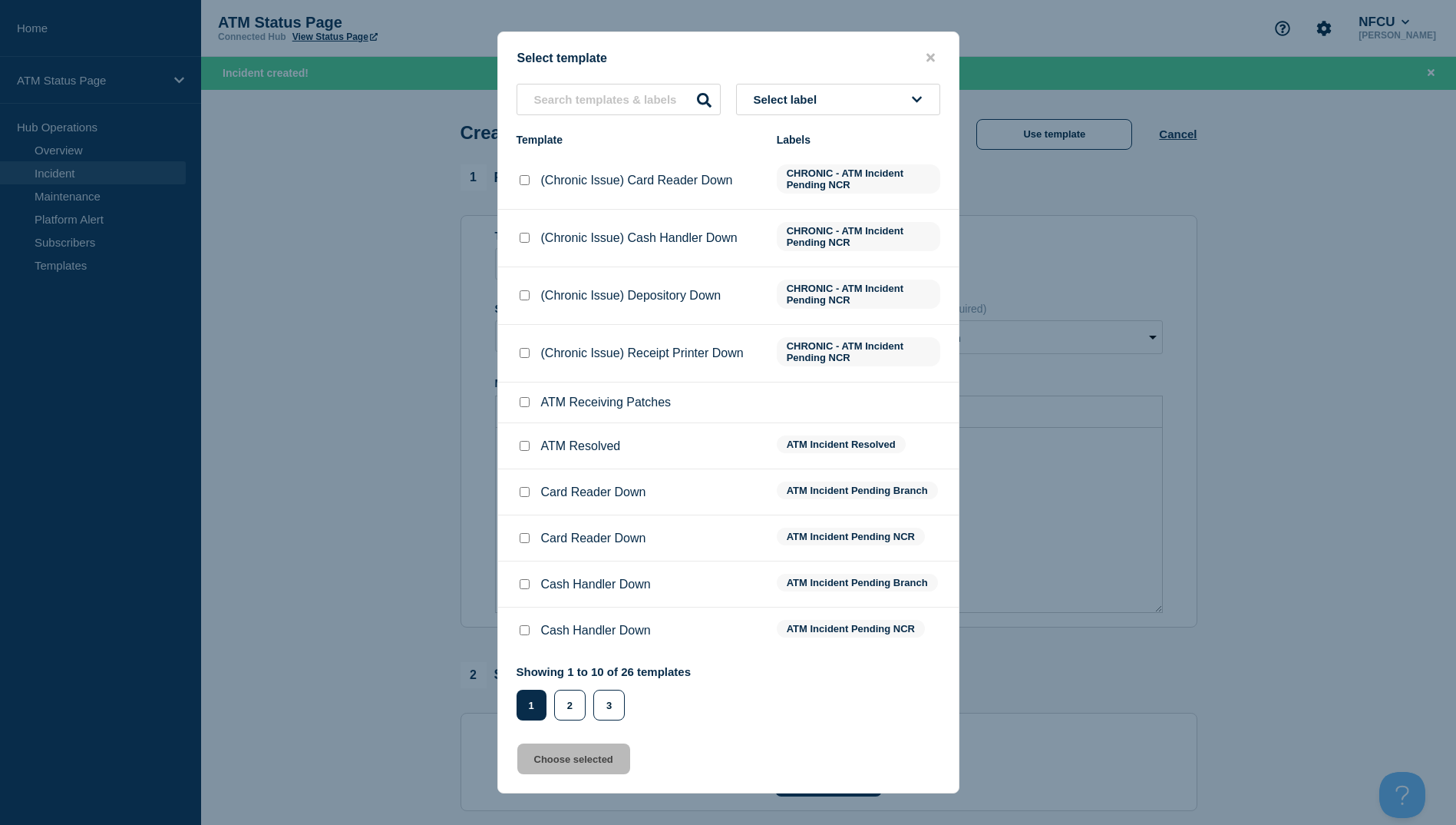
click at [560, 685] on div "Showing 1 to 10 of 26 templates Page 1 Page 2 Page 3 1 2 3" at bounding box center [604, 693] width 175 height 55
click at [560, 694] on button "2" at bounding box center [570, 705] width 32 height 31
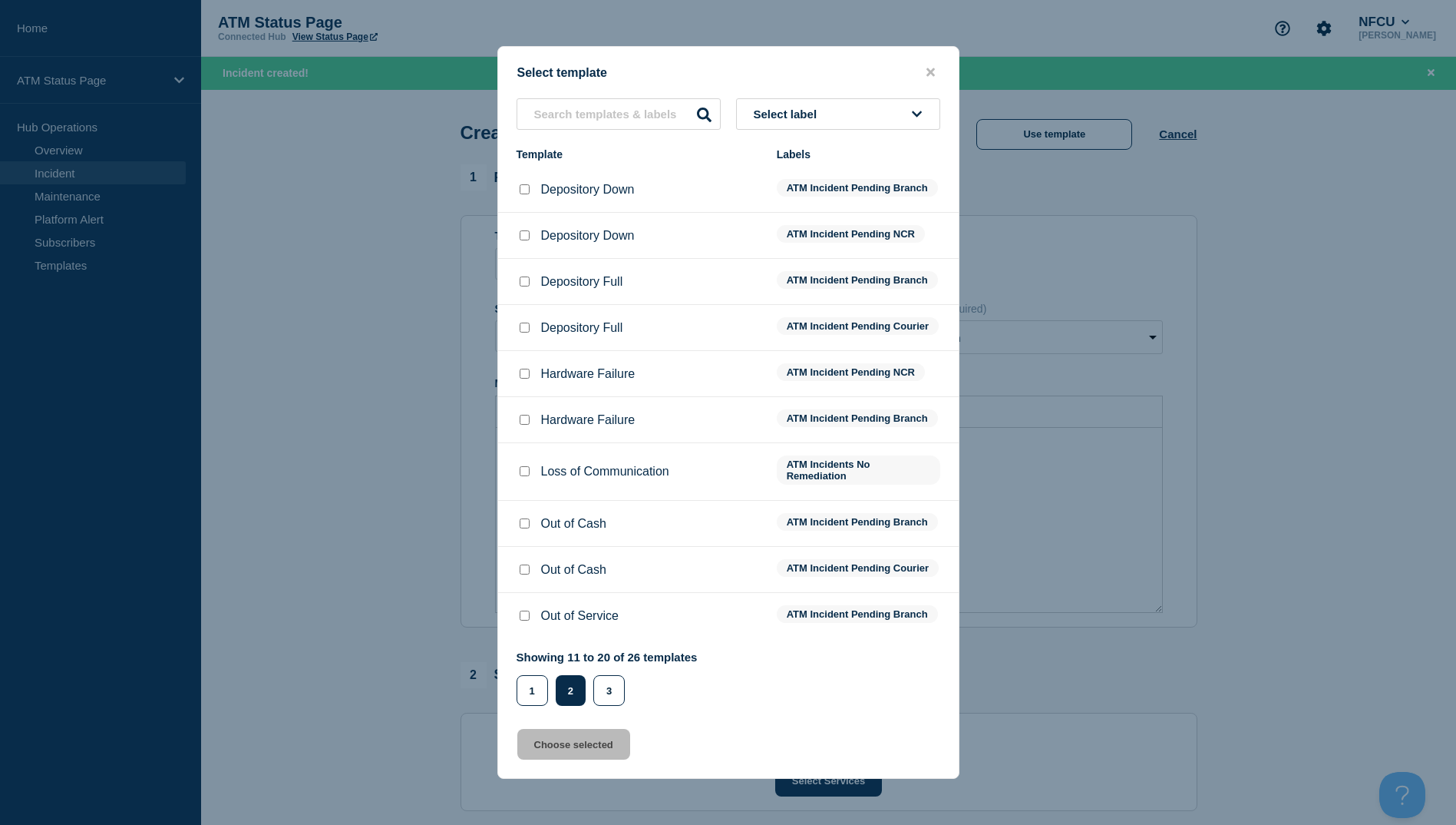
click at [527, 184] on input "Depository Down checkbox" at bounding box center [525, 189] width 10 height 10
click at [587, 760] on button "Choose selected" at bounding box center [574, 744] width 112 height 31
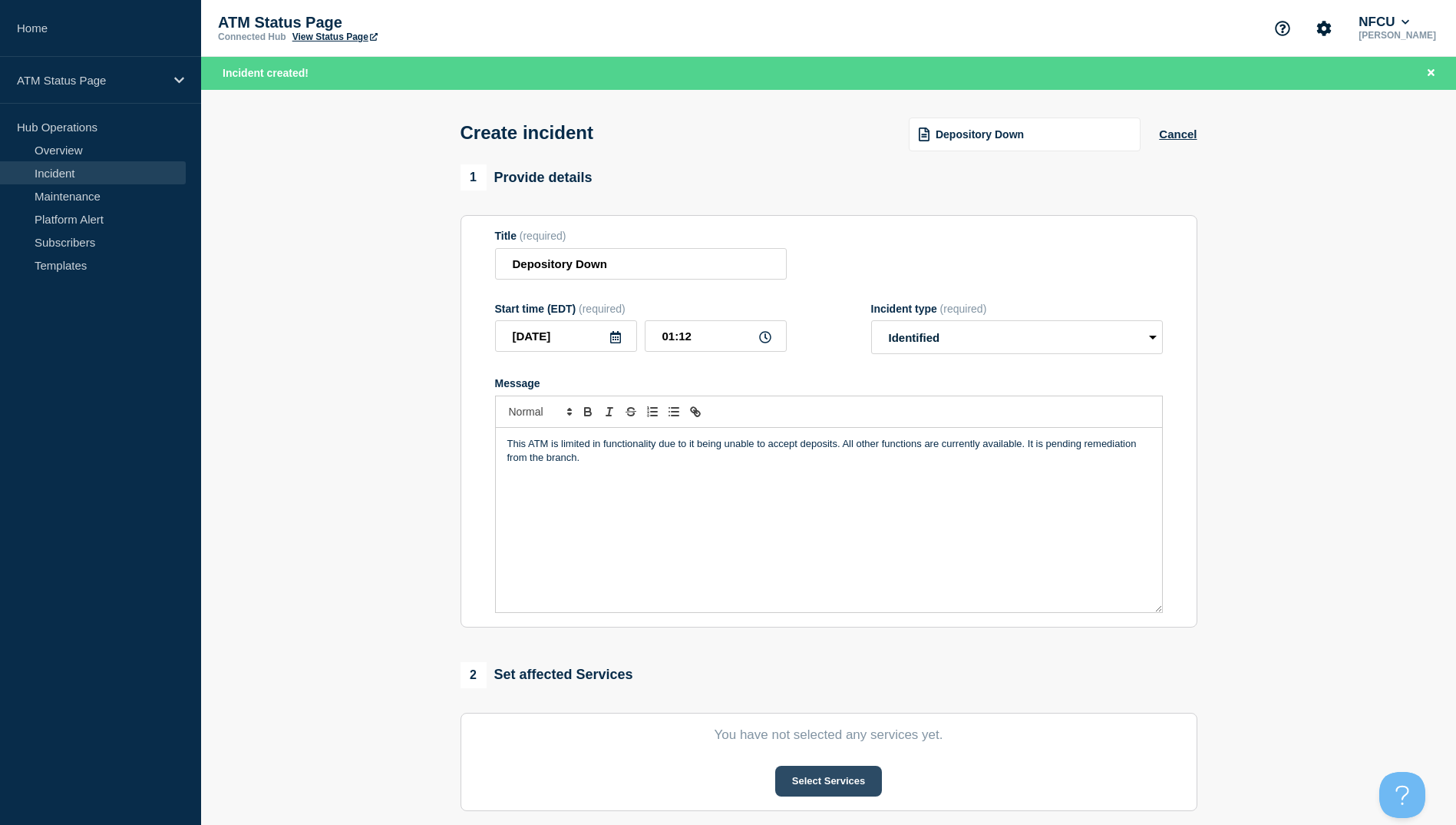
click at [783, 786] on button "Select Services" at bounding box center [829, 781] width 107 height 31
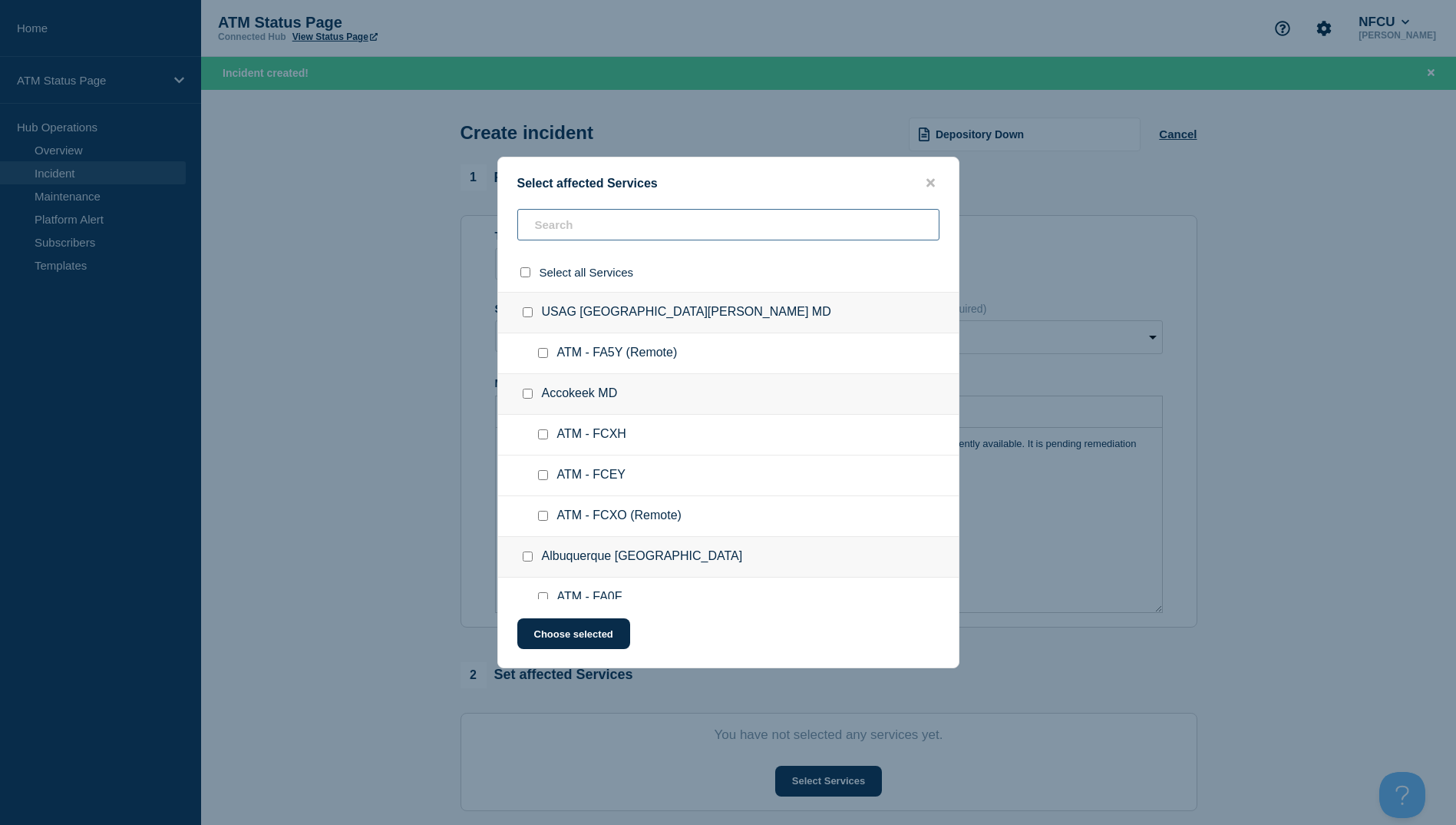
click at [539, 225] on input "text" at bounding box center [728, 224] width 422 height 32
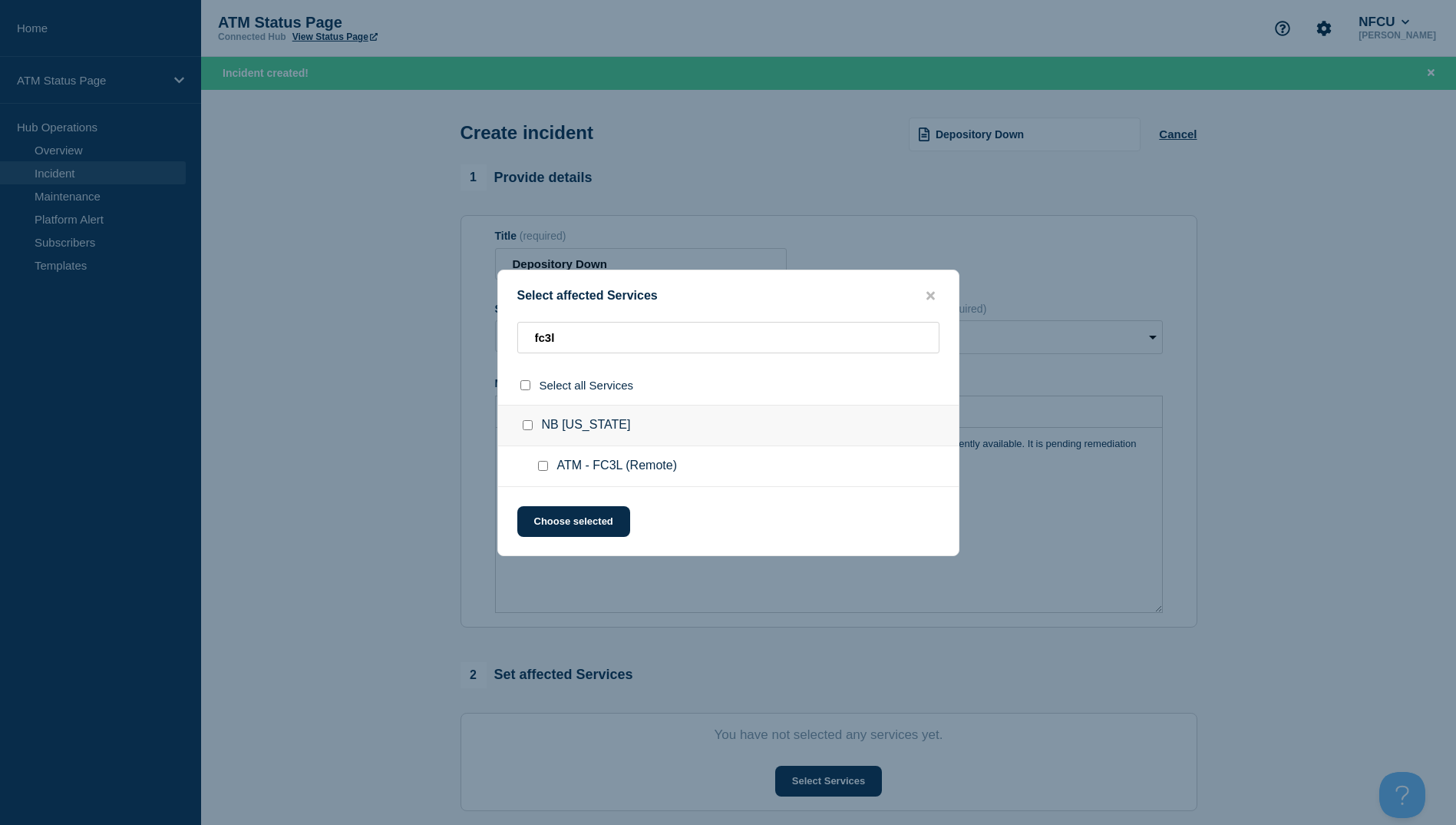
click at [543, 477] on ul "ATM - FC3L (Remote)" at bounding box center [728, 466] width 460 height 41
click at [544, 474] on div at bounding box center [546, 465] width 22 height 15
click at [548, 465] on div at bounding box center [546, 465] width 22 height 15
click at [541, 470] on input "ATM - FC3L (Remote) checkbox" at bounding box center [543, 465] width 10 height 10
click at [543, 511] on button "Choose selected" at bounding box center [574, 522] width 112 height 31
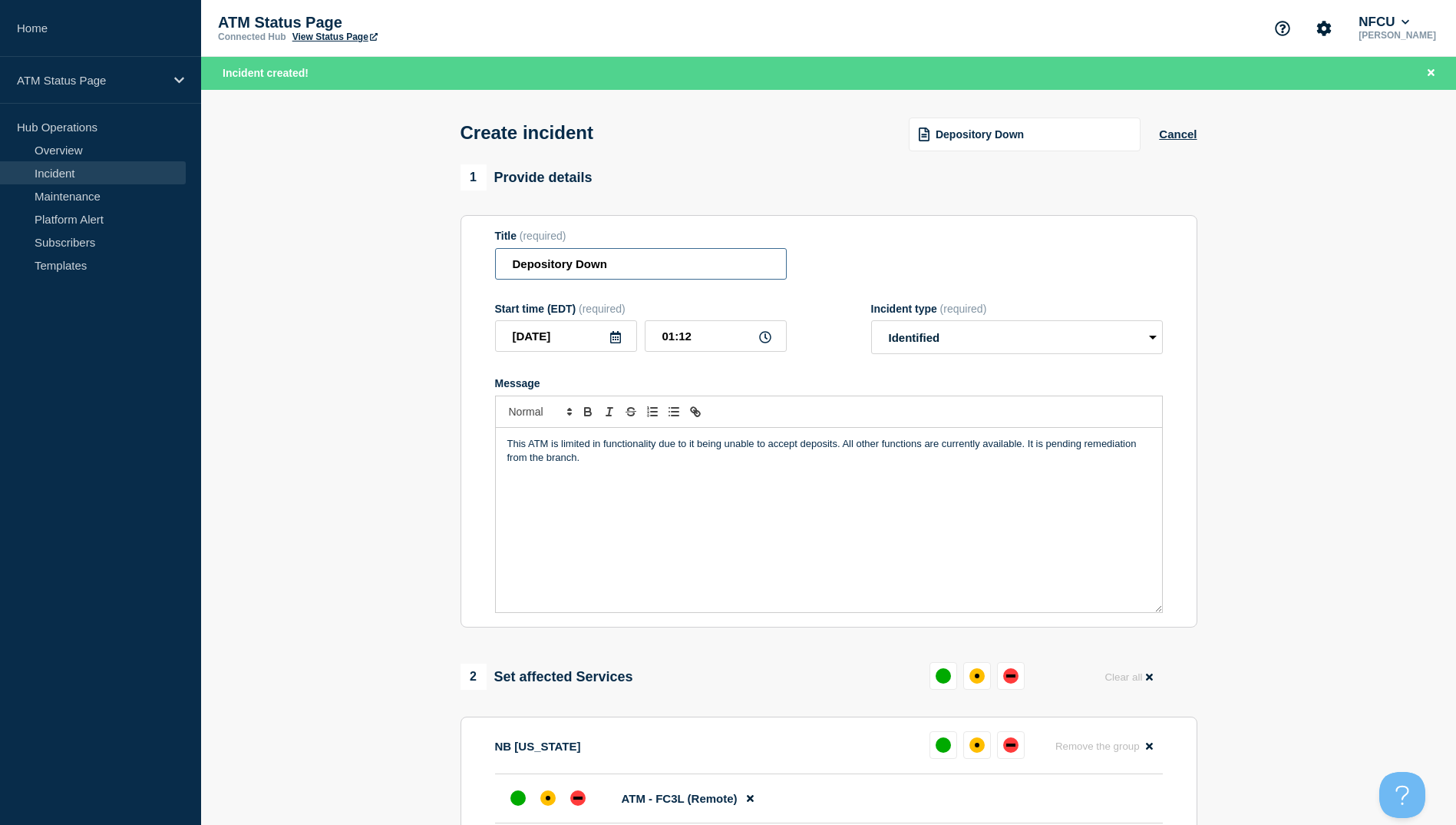
click at [672, 269] on input "Depository Down" at bounding box center [641, 263] width 292 height 32
click at [1053, 131] on div "Depository Down" at bounding box center [1024, 134] width 232 height 33
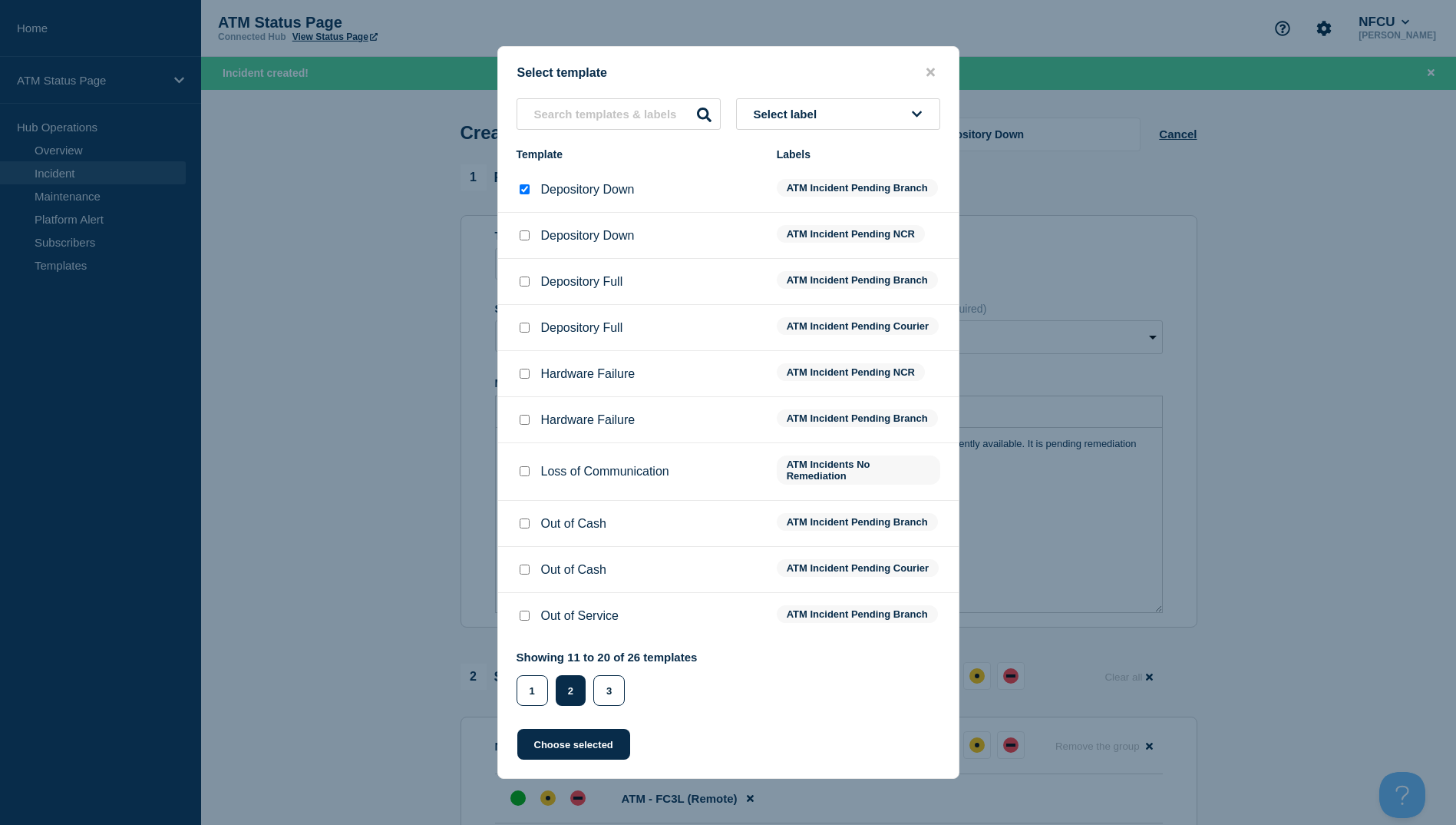
click at [526, 231] on input "Depository Down checkbox" at bounding box center [525, 236] width 10 height 10
click at [590, 743] on button "Choose selected" at bounding box center [574, 744] width 112 height 31
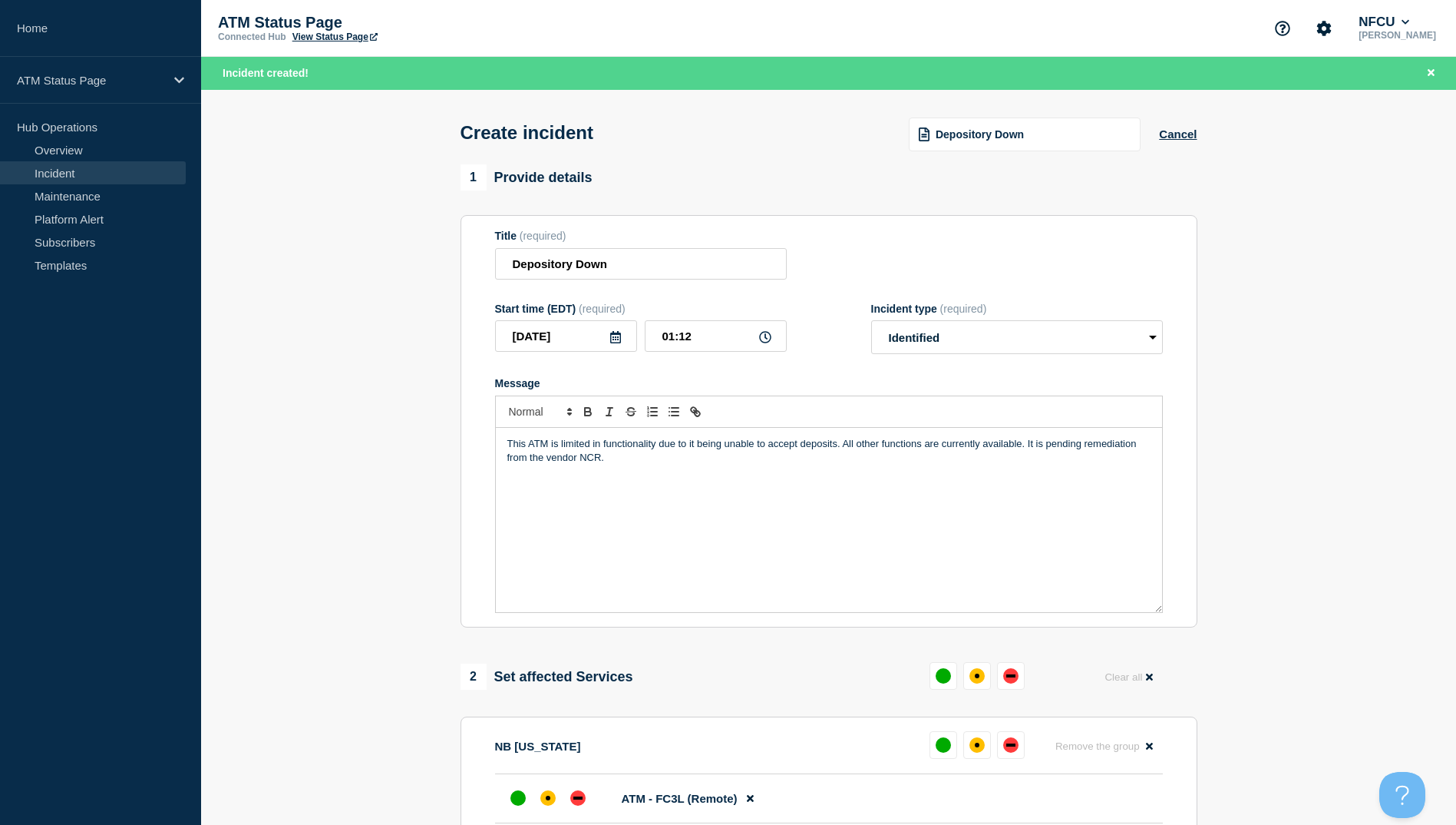
scroll to position [153, 0]
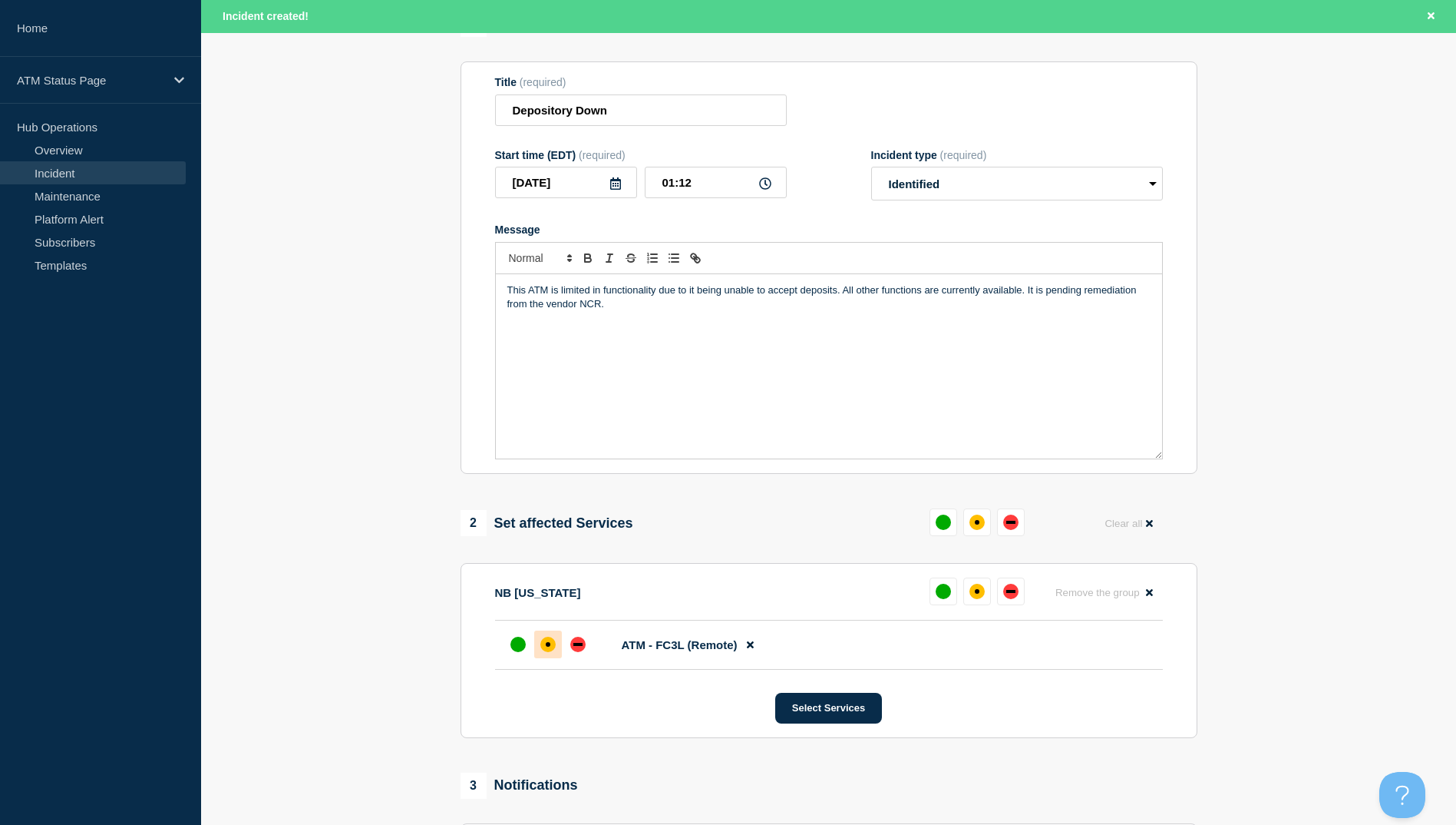
click at [552, 642] on div "affected" at bounding box center [548, 644] width 15 height 15
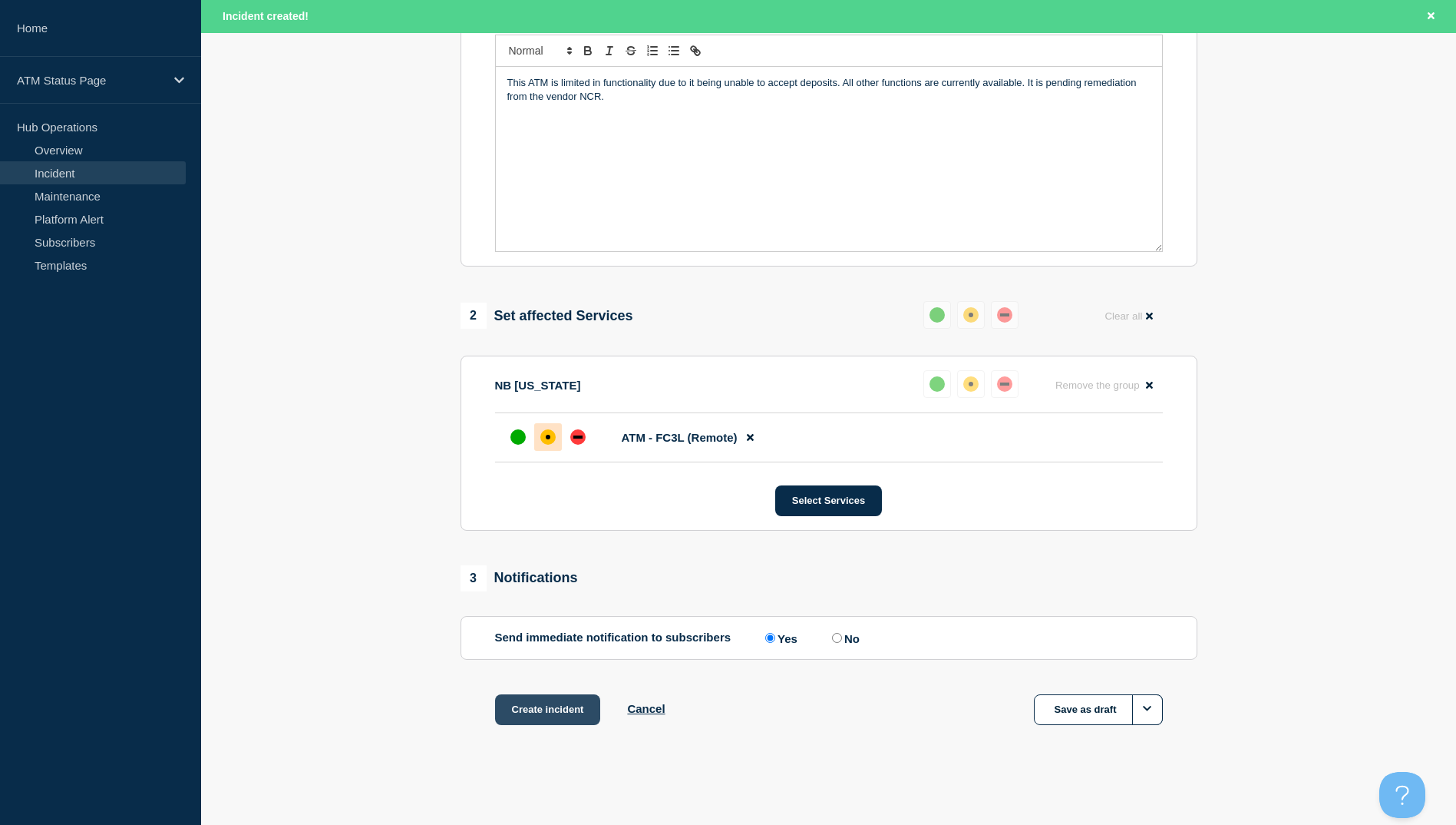
click at [556, 705] on button "Create incident" at bounding box center [548, 710] width 106 height 31
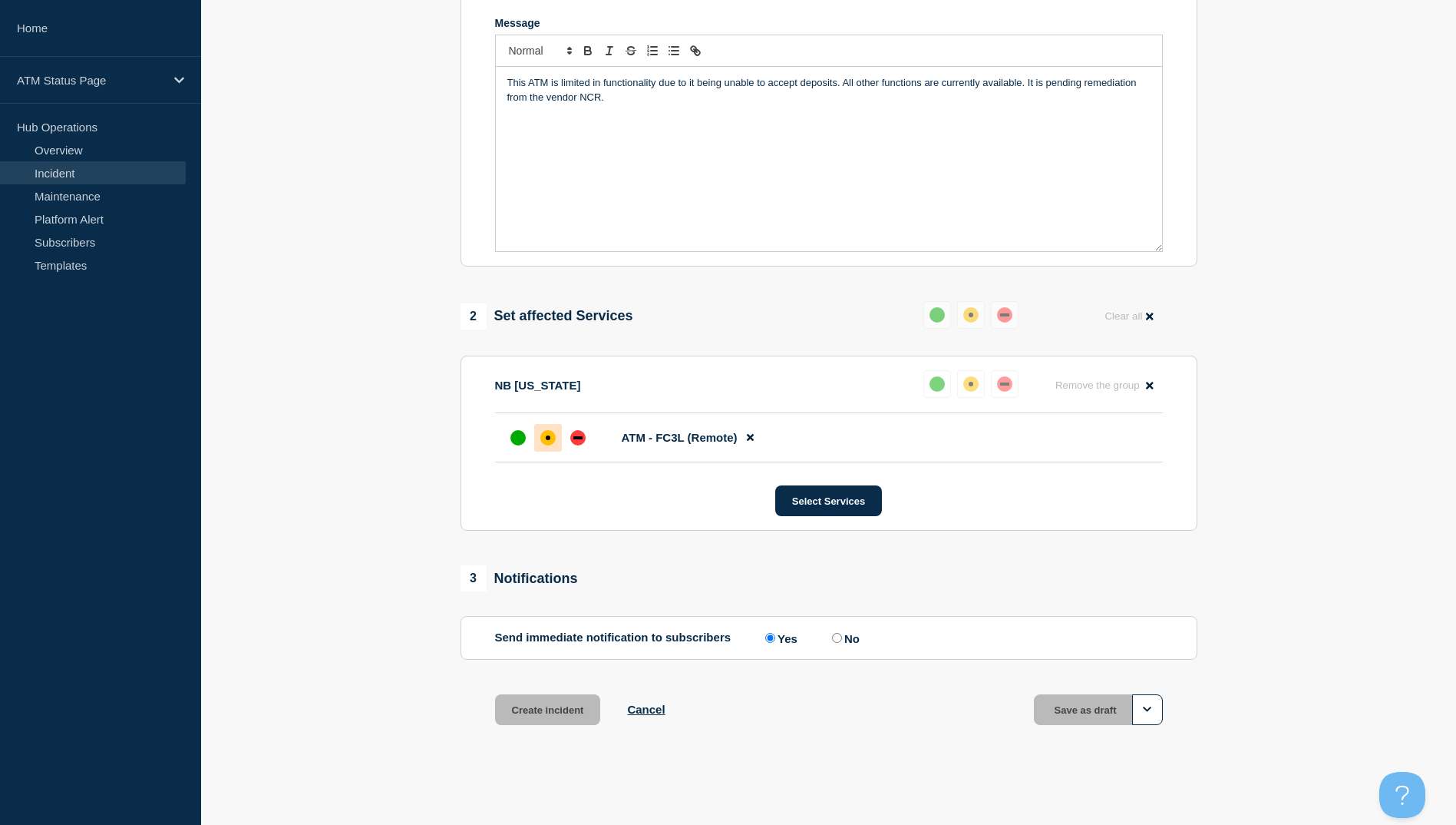
scroll to position [332, 0]
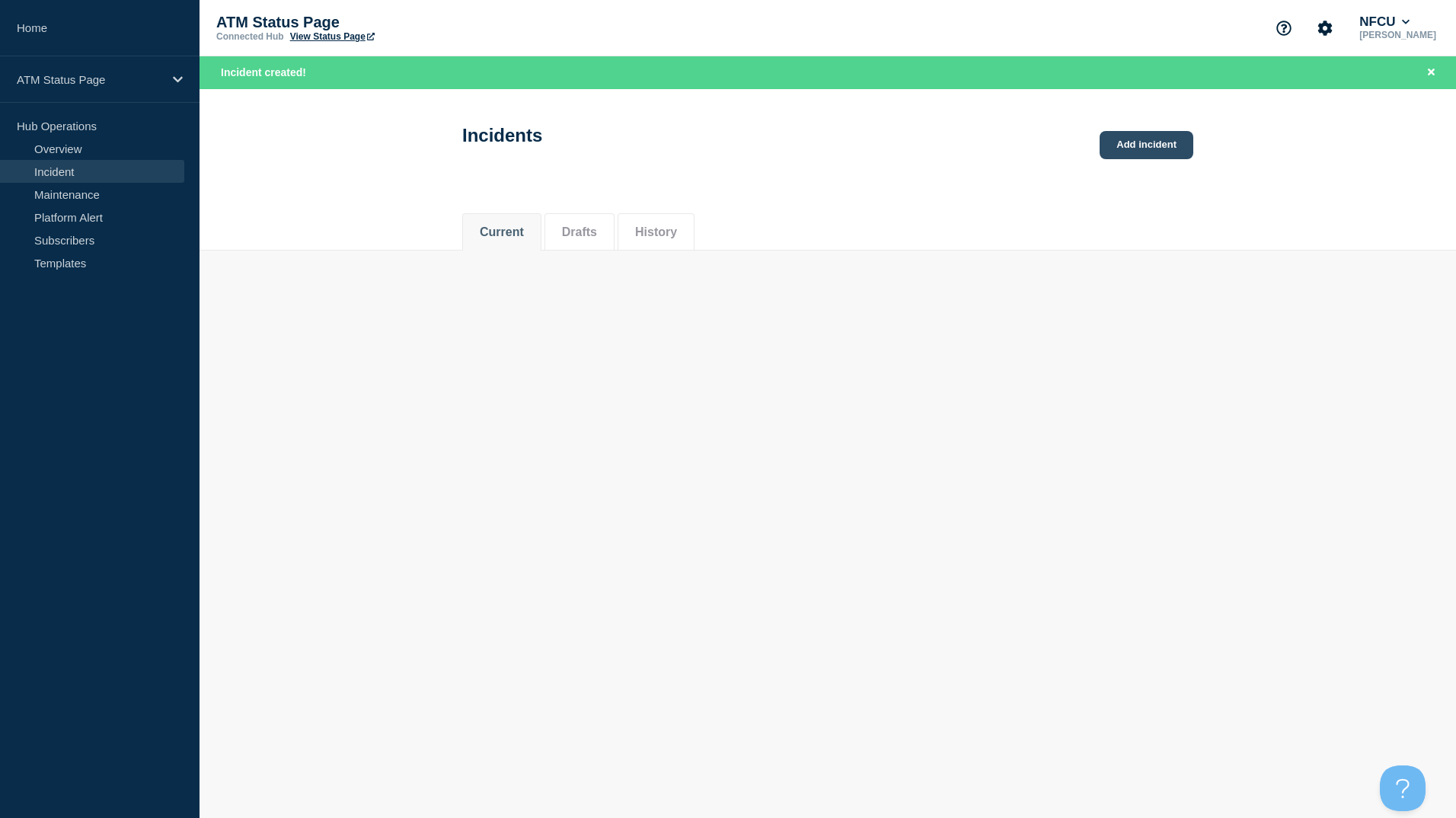
click at [1154, 143] on link "Add incident" at bounding box center [1146, 145] width 94 height 28
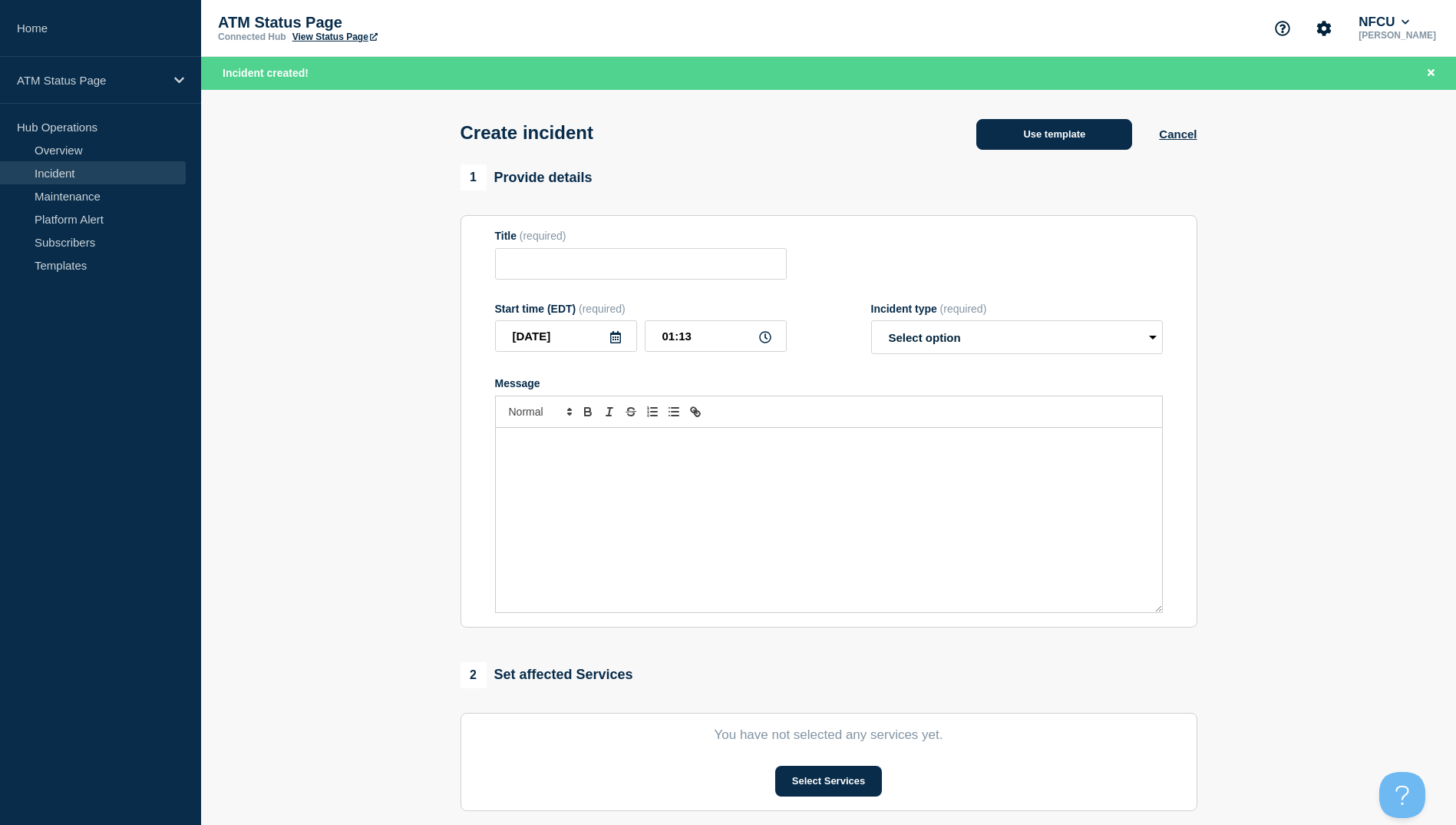
click at [1064, 138] on button "Use template" at bounding box center [1054, 135] width 156 height 31
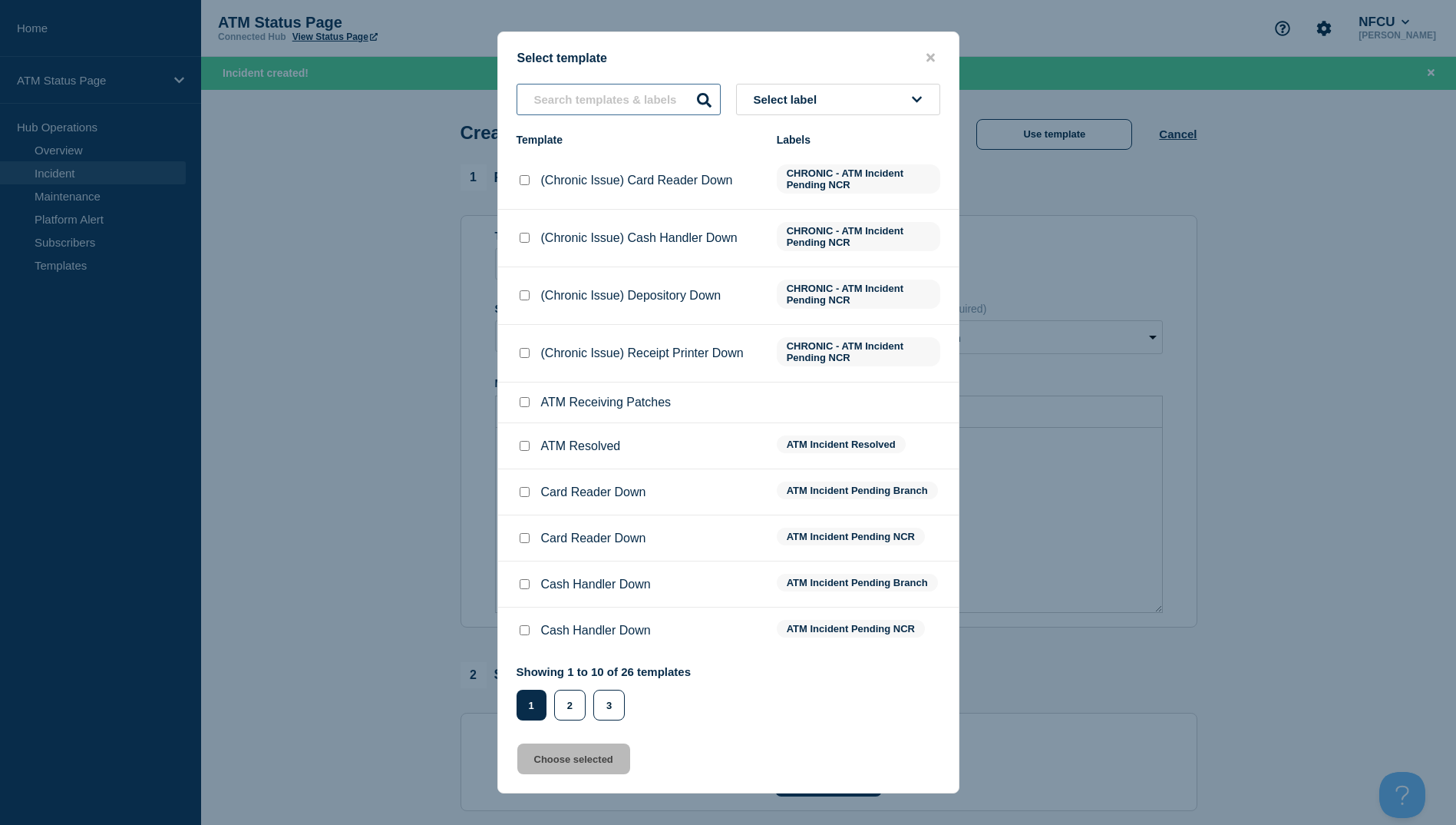
click at [563, 94] on input "text" at bounding box center [618, 99] width 205 height 32
click at [583, 711] on button "2" at bounding box center [570, 705] width 32 height 31
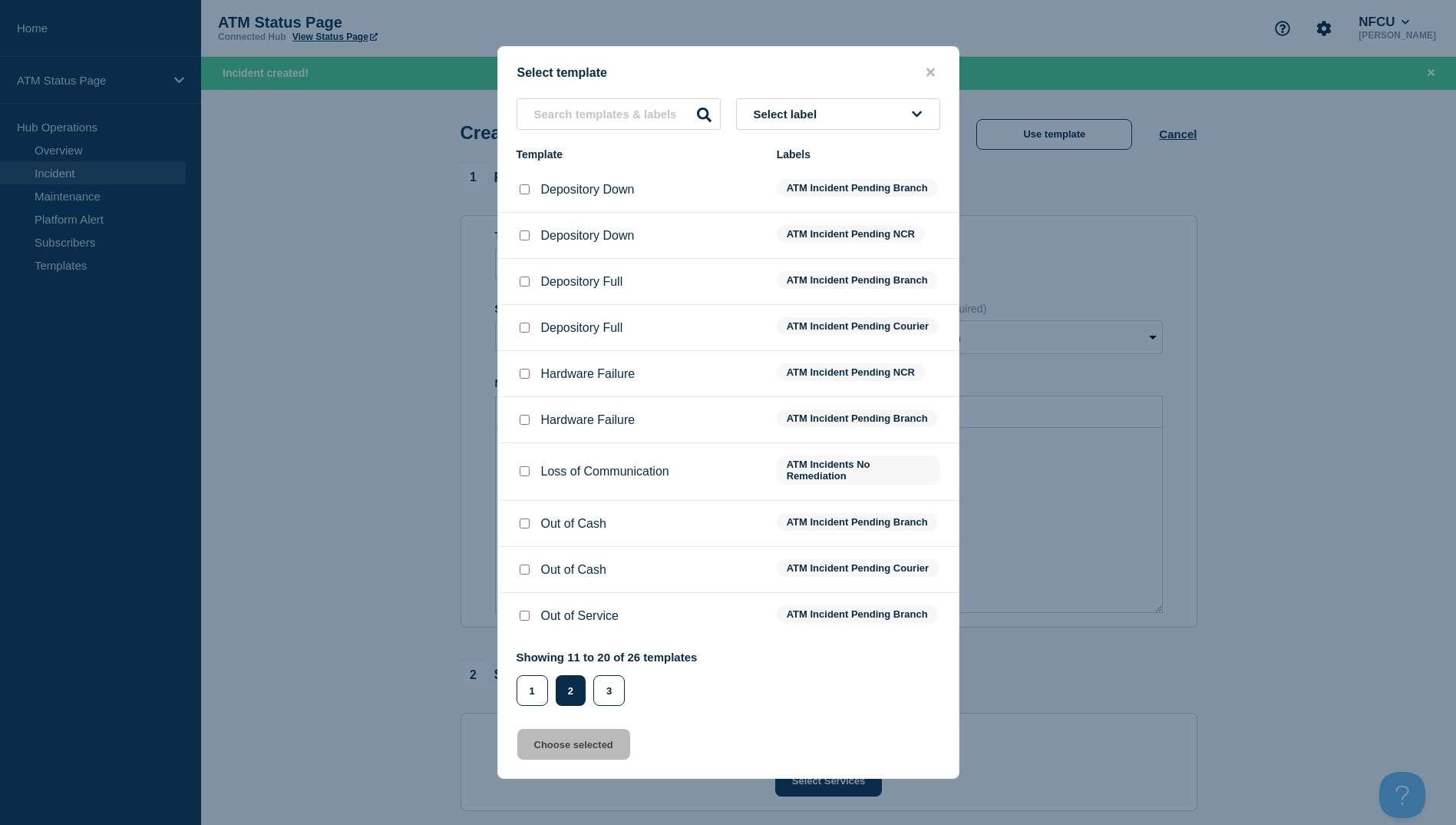
click at [521, 184] on input "Depository Down checkbox" at bounding box center [525, 189] width 10 height 10
click at [552, 760] on button "Choose selected" at bounding box center [574, 744] width 112 height 31
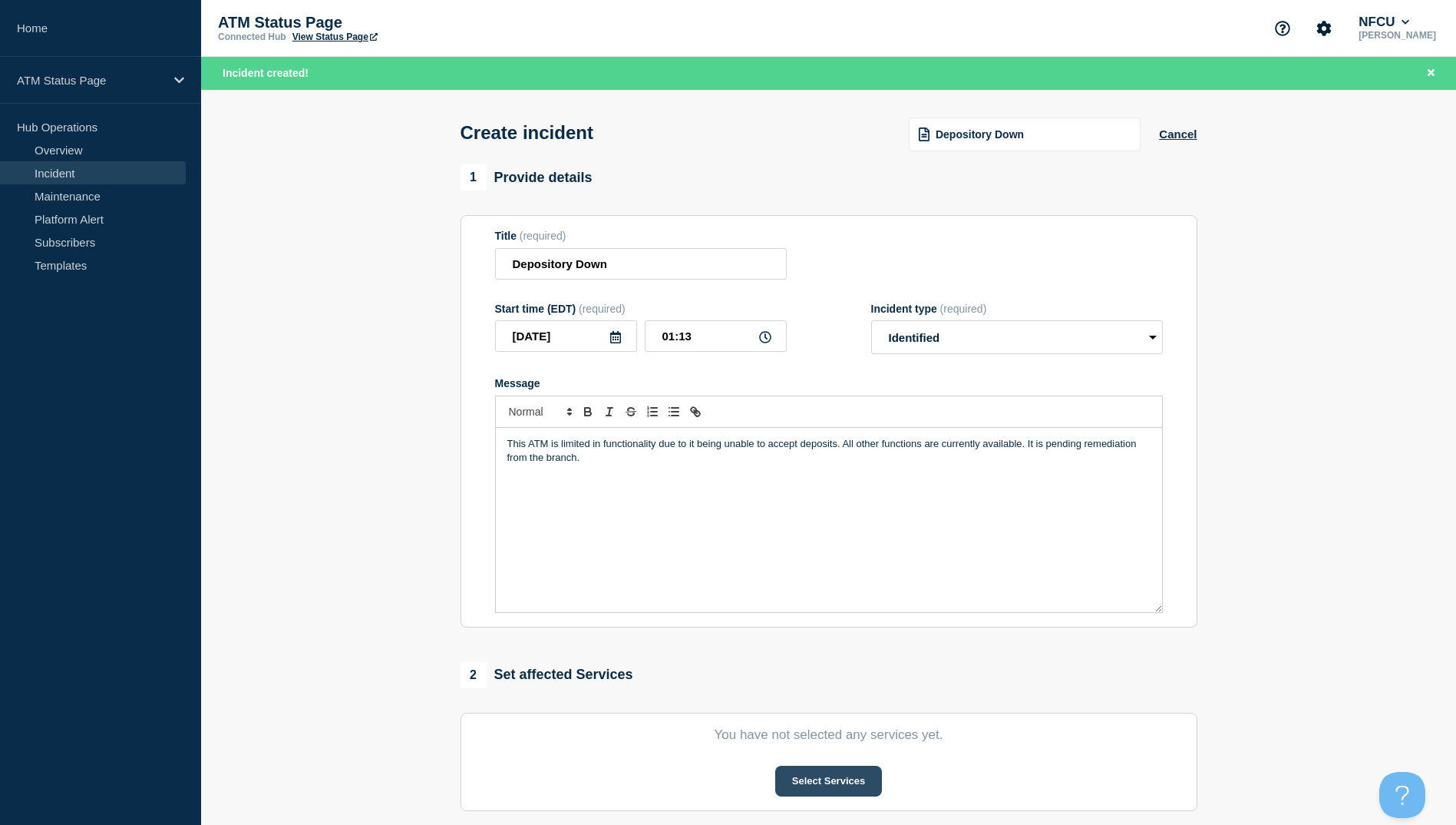
click at [842, 770] on button "Select Services" at bounding box center [829, 781] width 107 height 31
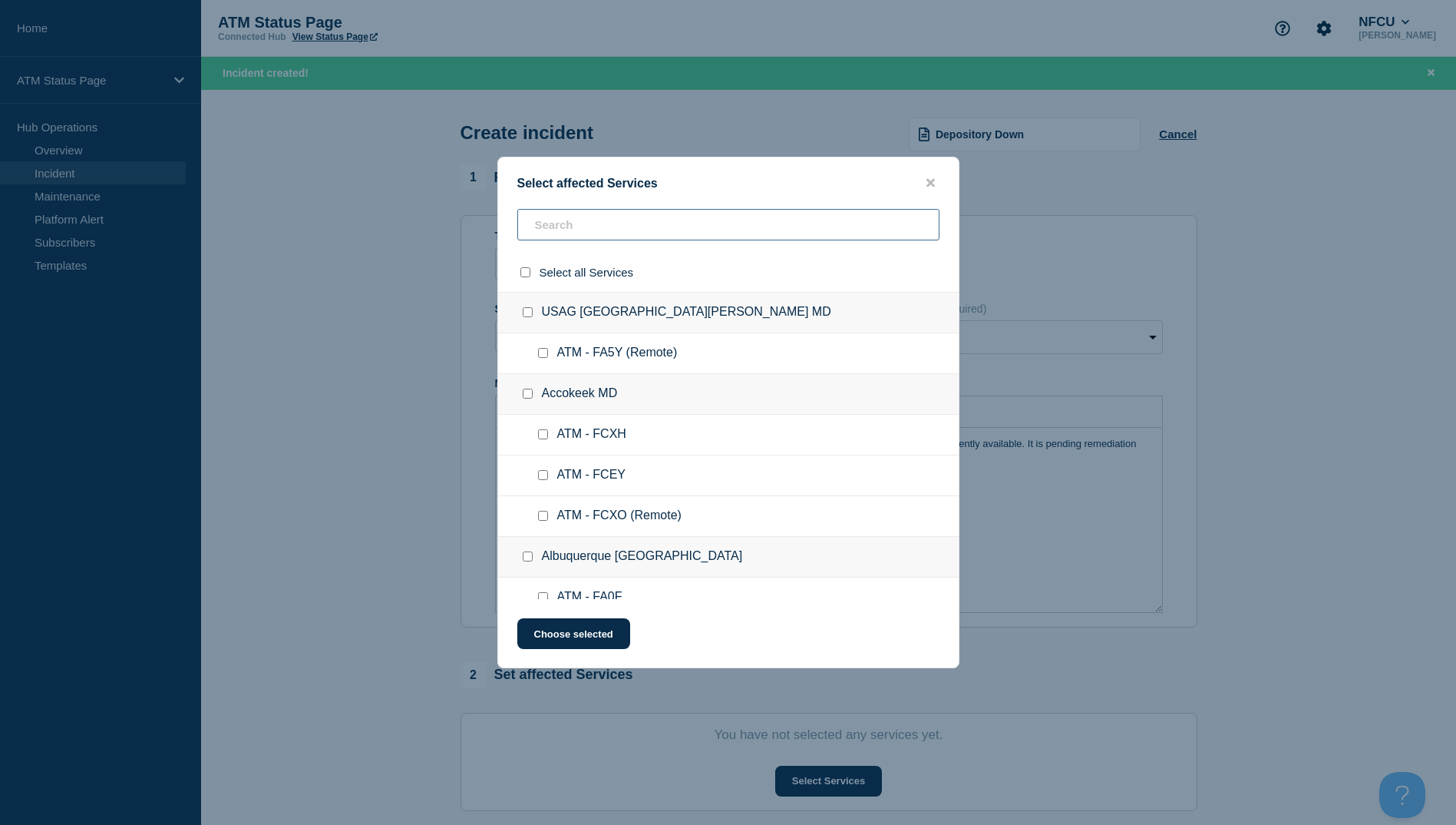
click at [529, 225] on input "text" at bounding box center [728, 224] width 422 height 32
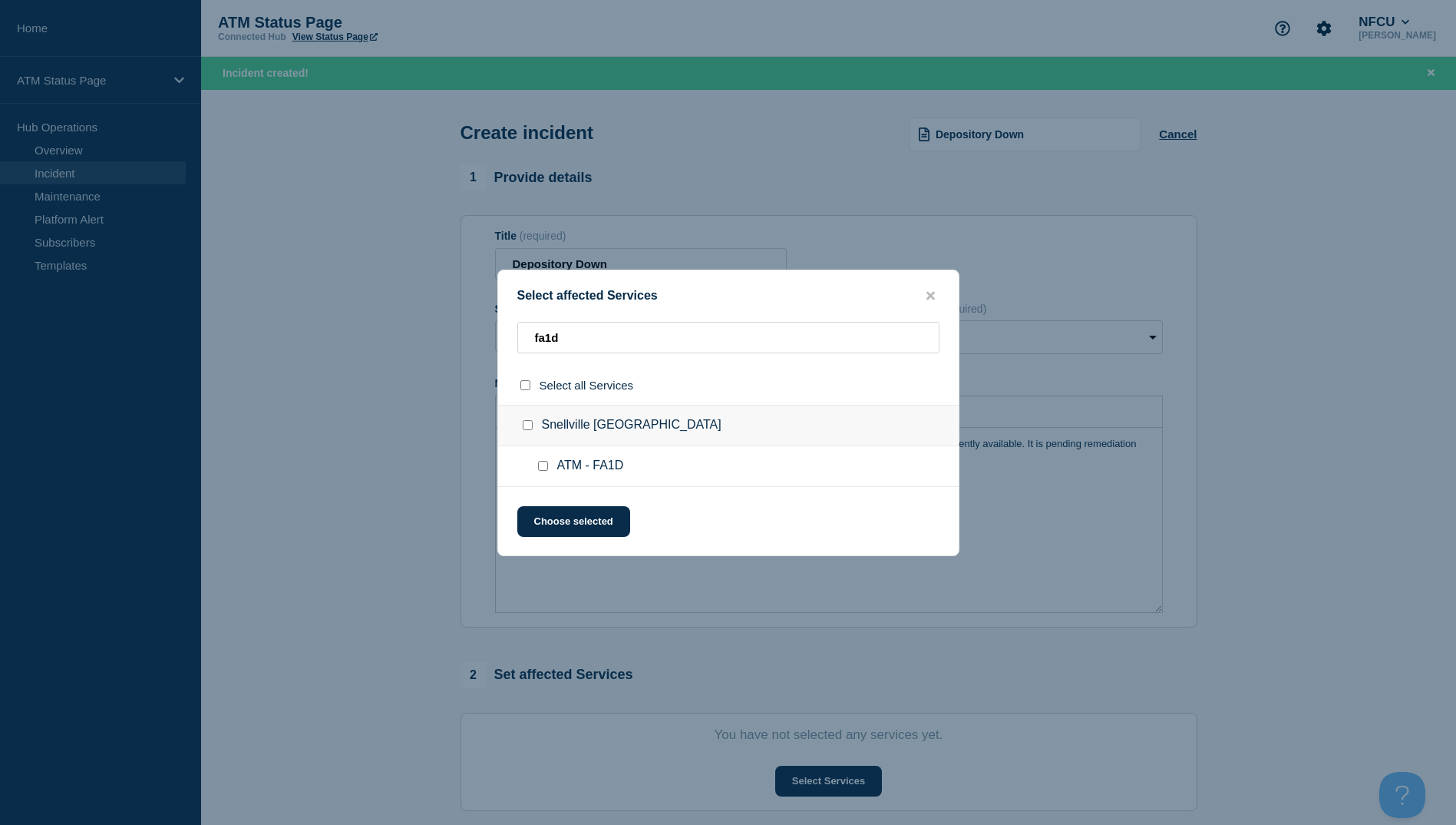
click at [539, 459] on div at bounding box center [546, 465] width 22 height 15
click at [543, 465] on input "ATM - FA1D checkbox" at bounding box center [543, 465] width 10 height 10
drag, startPoint x: 545, startPoint y: 503, endPoint x: 541, endPoint y: 521, distance: 18.4
click at [543, 518] on div "Select affected Services fa1d Select all Services [GEOGRAPHIC_DATA] [GEOGRAPHIC…" at bounding box center [728, 412] width 462 height 286
click at [539, 525] on button "Choose selected" at bounding box center [574, 522] width 112 height 31
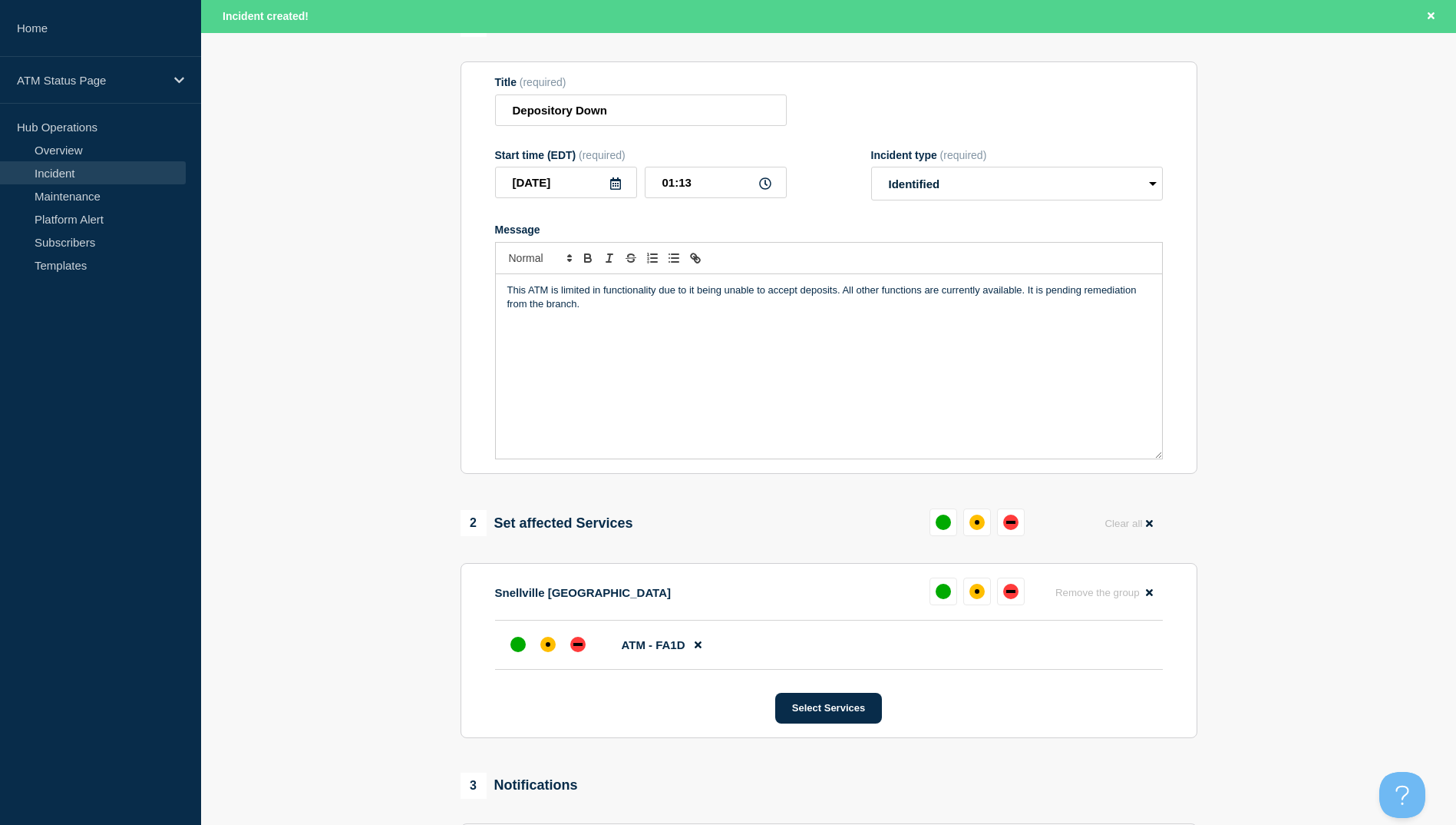
scroll to position [307, 0]
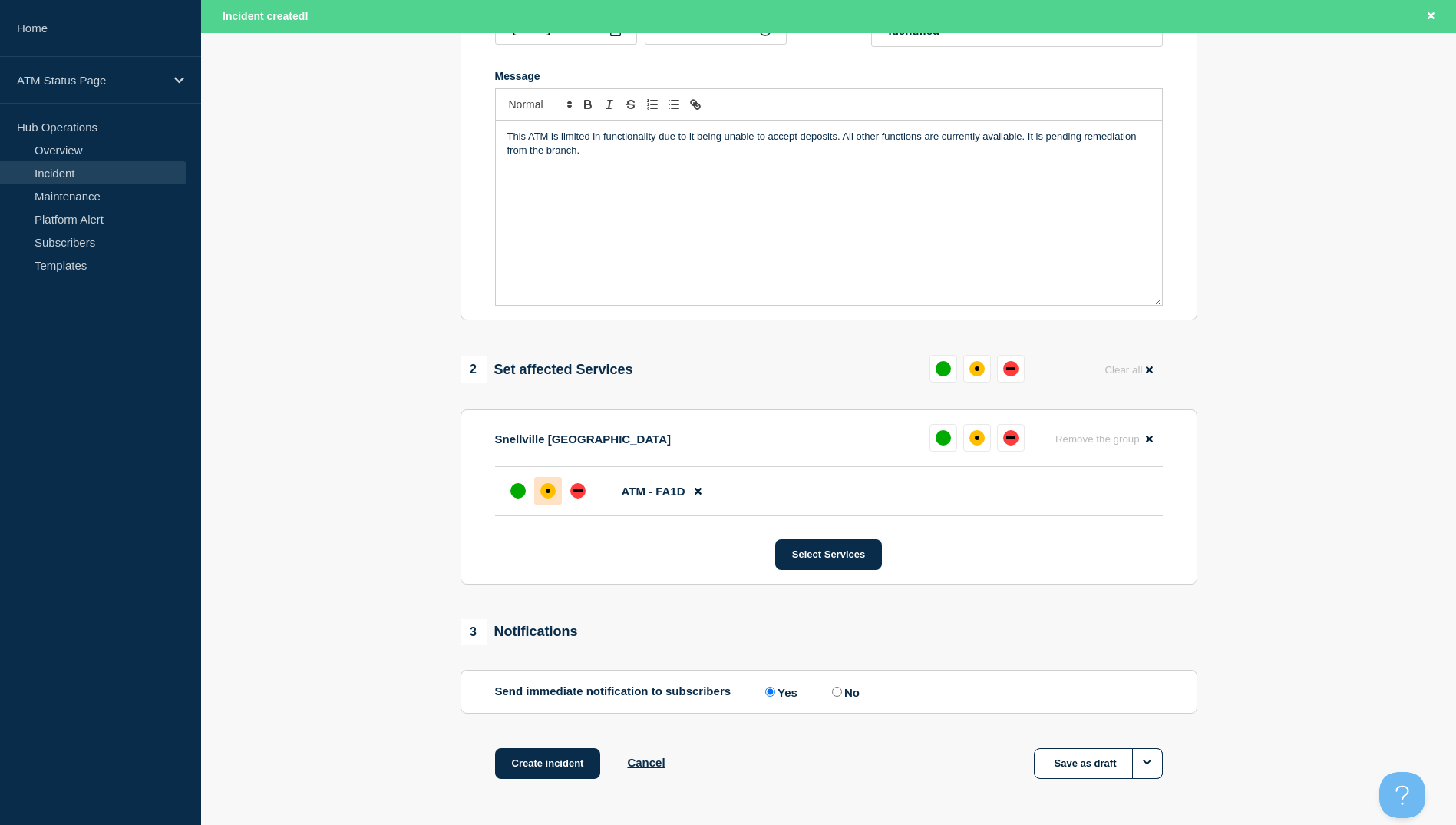
click at [543, 492] on div "affected" at bounding box center [548, 491] width 15 height 15
click at [566, 779] on button "Create incident" at bounding box center [548, 764] width 106 height 31
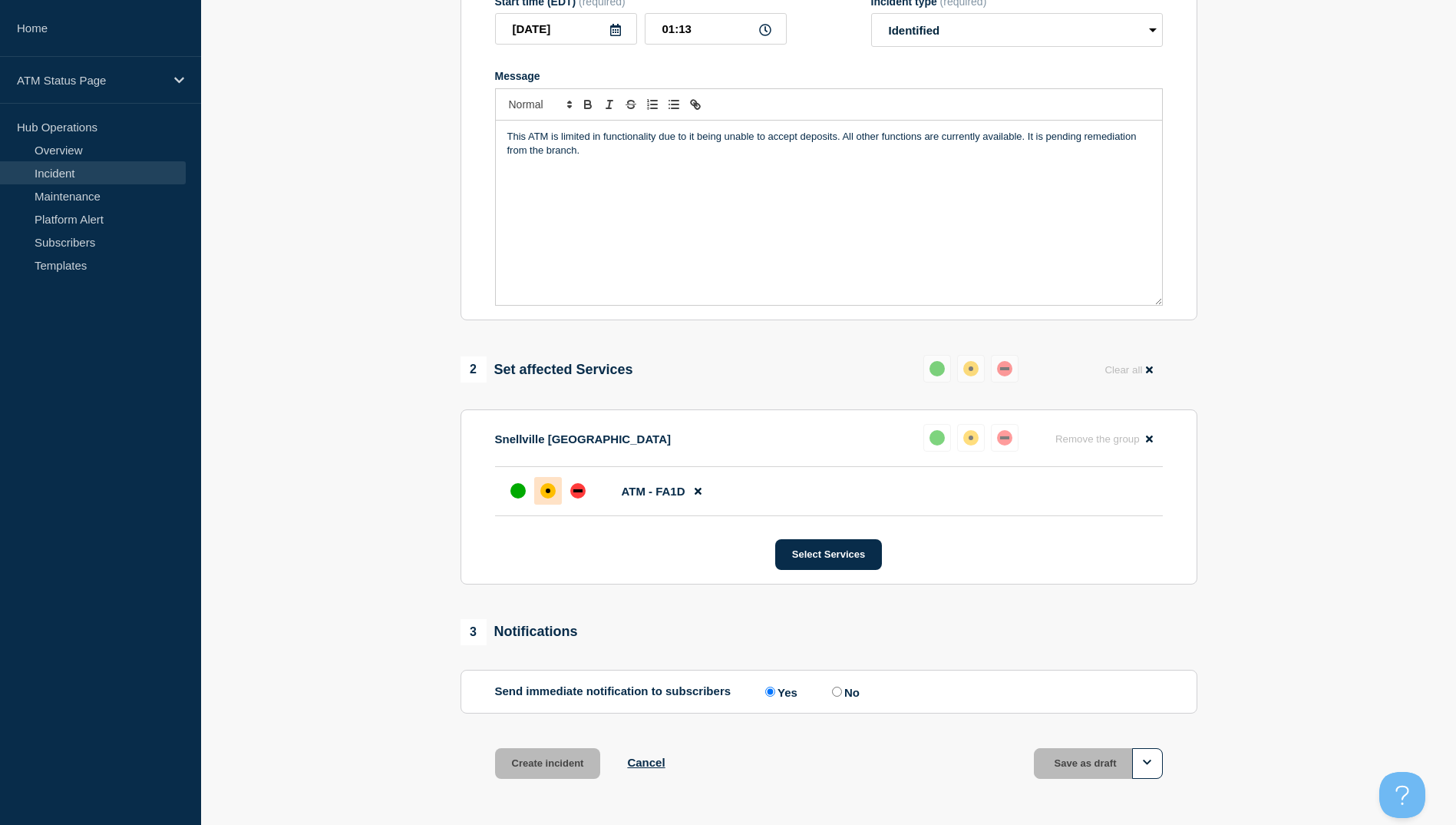
scroll to position [274, 0]
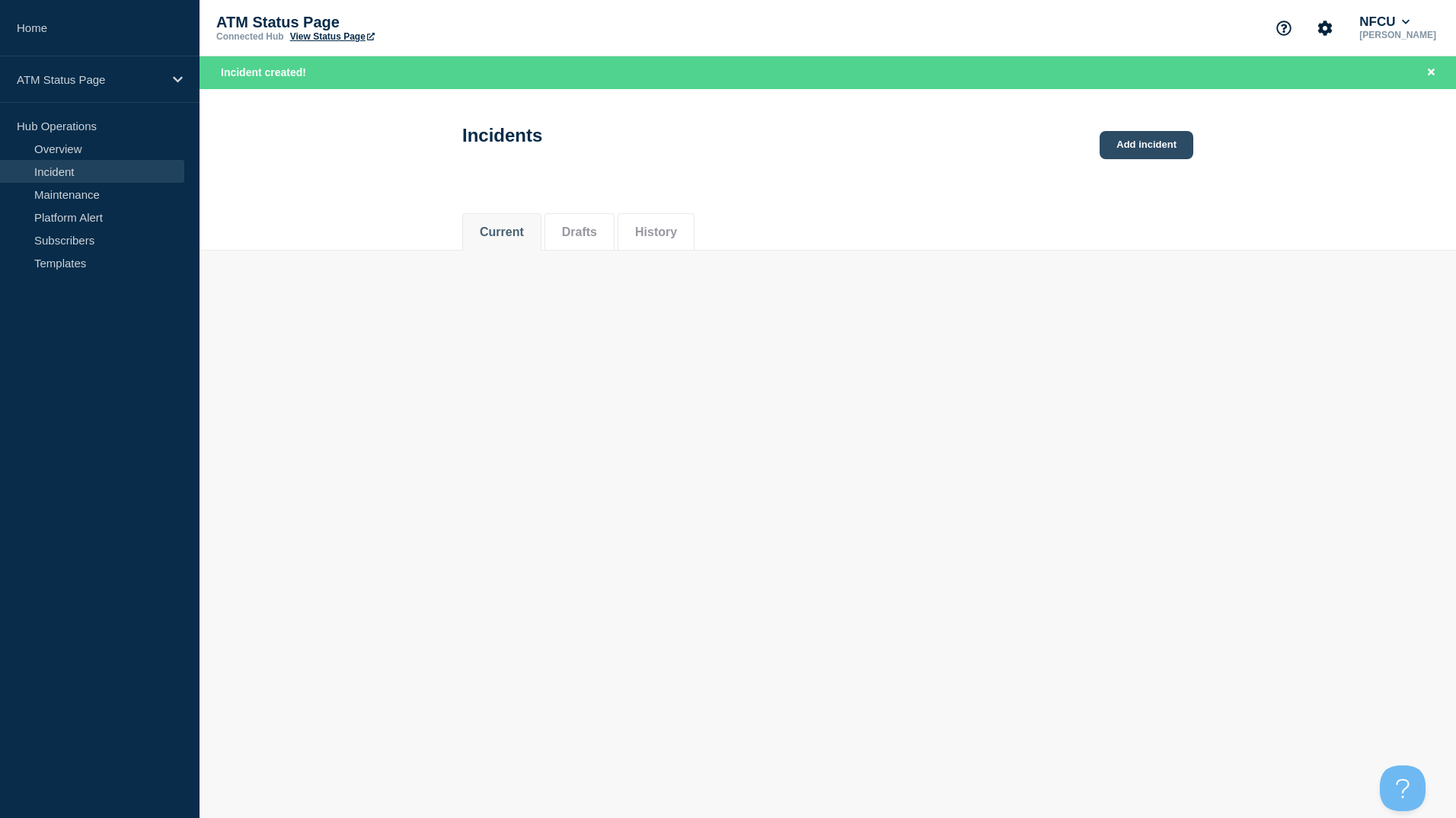
click at [1108, 137] on link "Add incident" at bounding box center [1146, 145] width 94 height 28
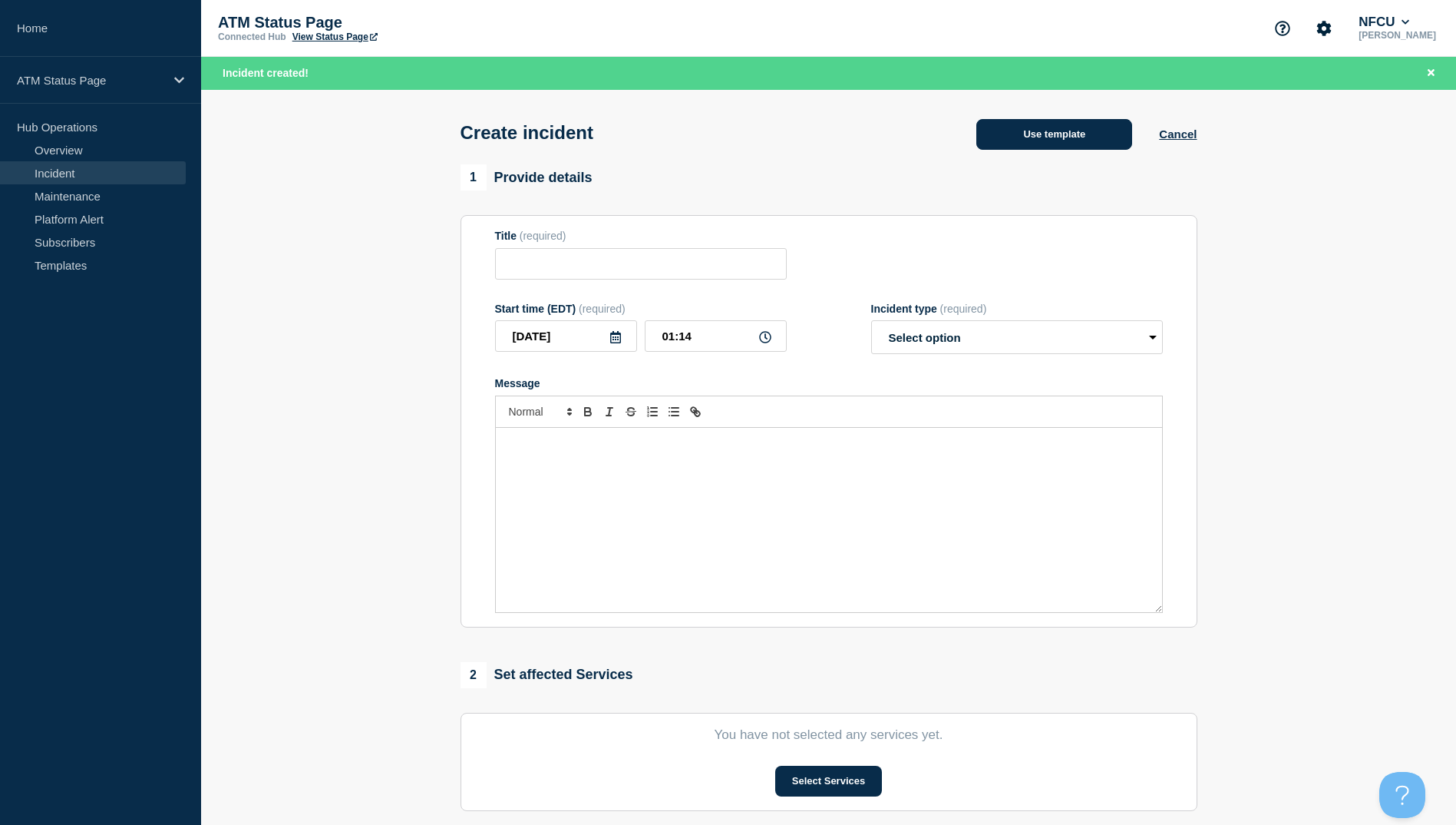
click at [1013, 133] on button "Use template" at bounding box center [1054, 135] width 156 height 31
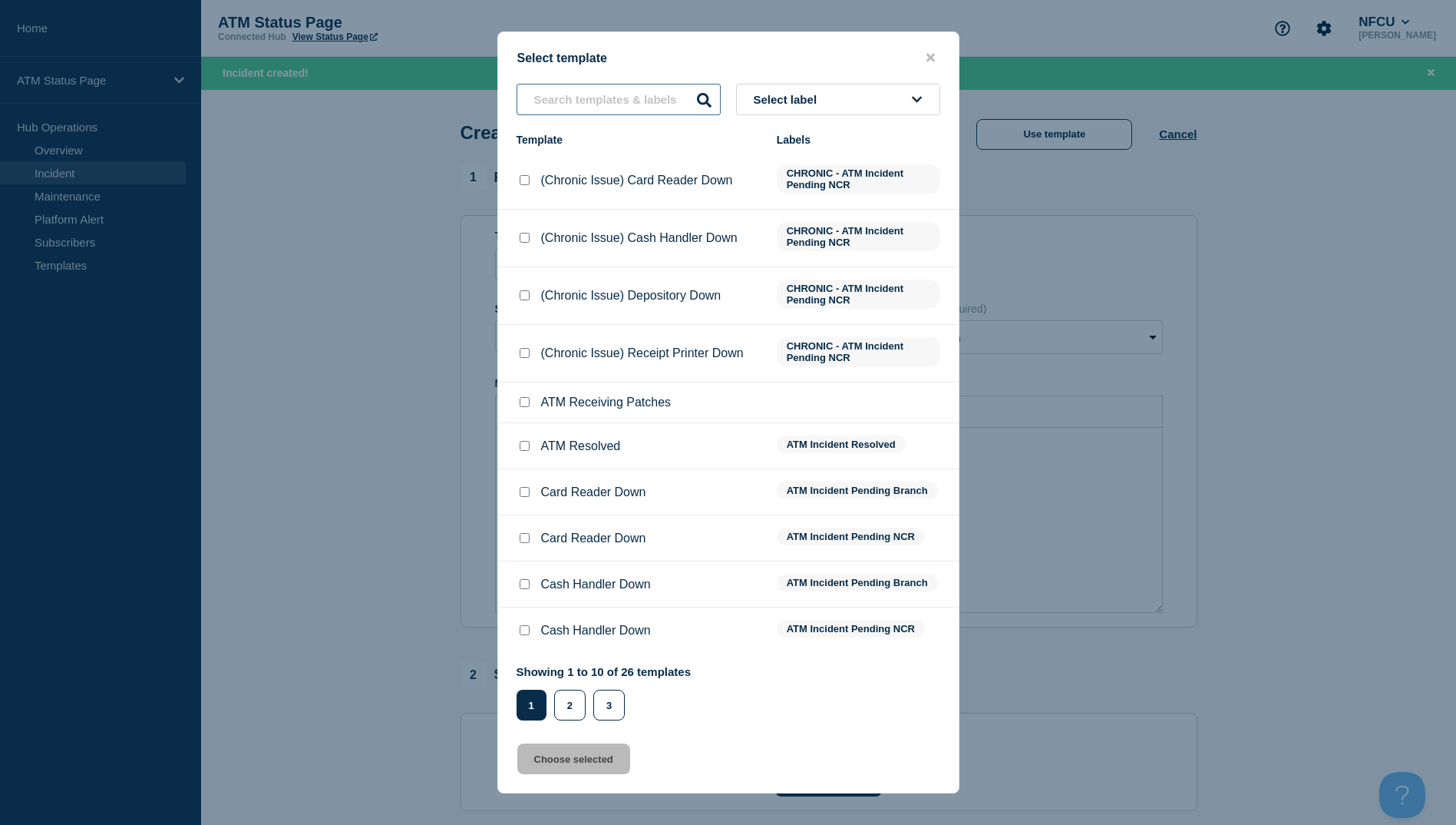
click at [602, 104] on input "text" at bounding box center [618, 99] width 205 height 32
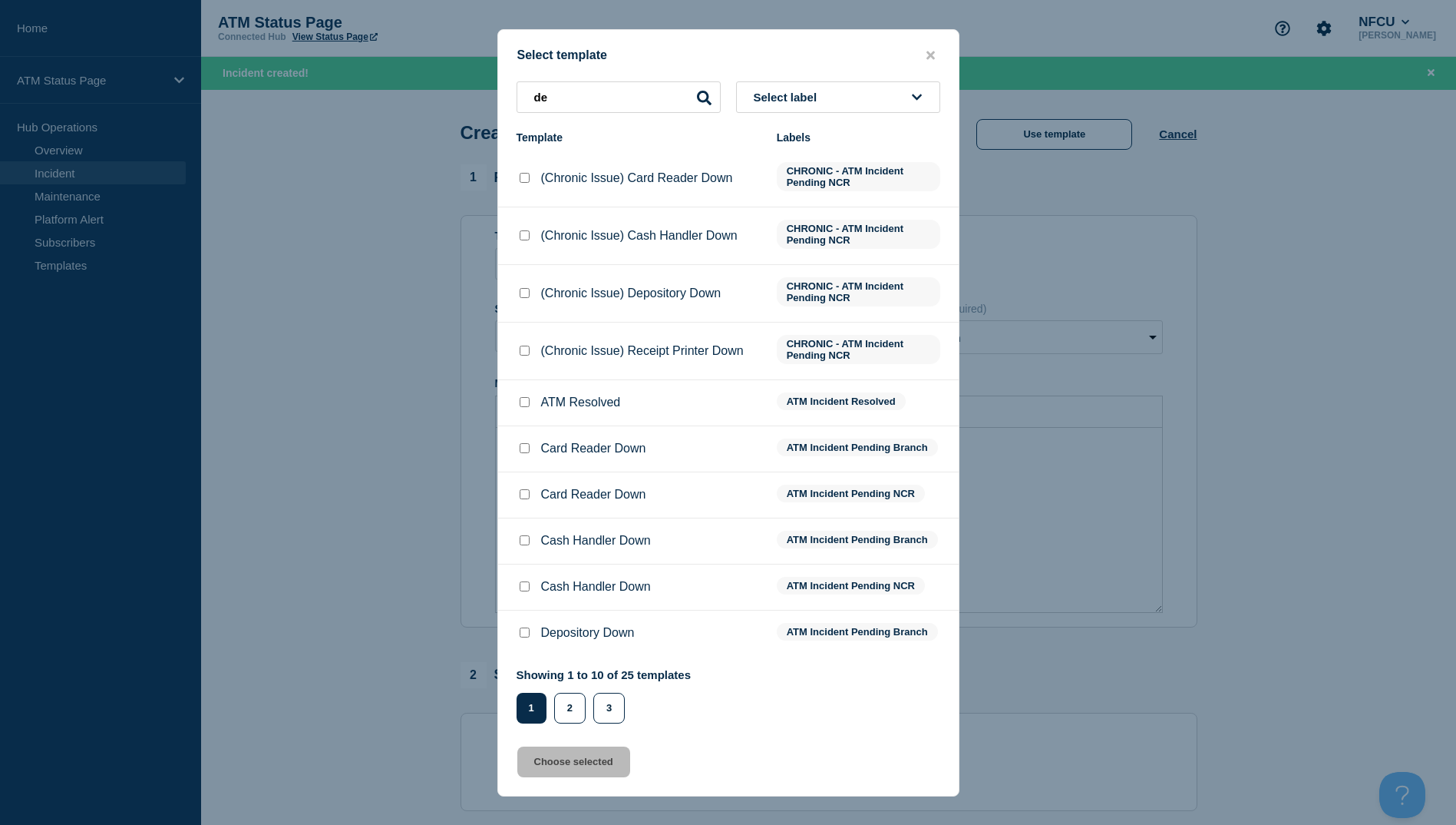
click at [521, 636] on input "Depository Down checkbox" at bounding box center [525, 633] width 10 height 10
click at [566, 774] on button "Choose selected" at bounding box center [574, 762] width 112 height 31
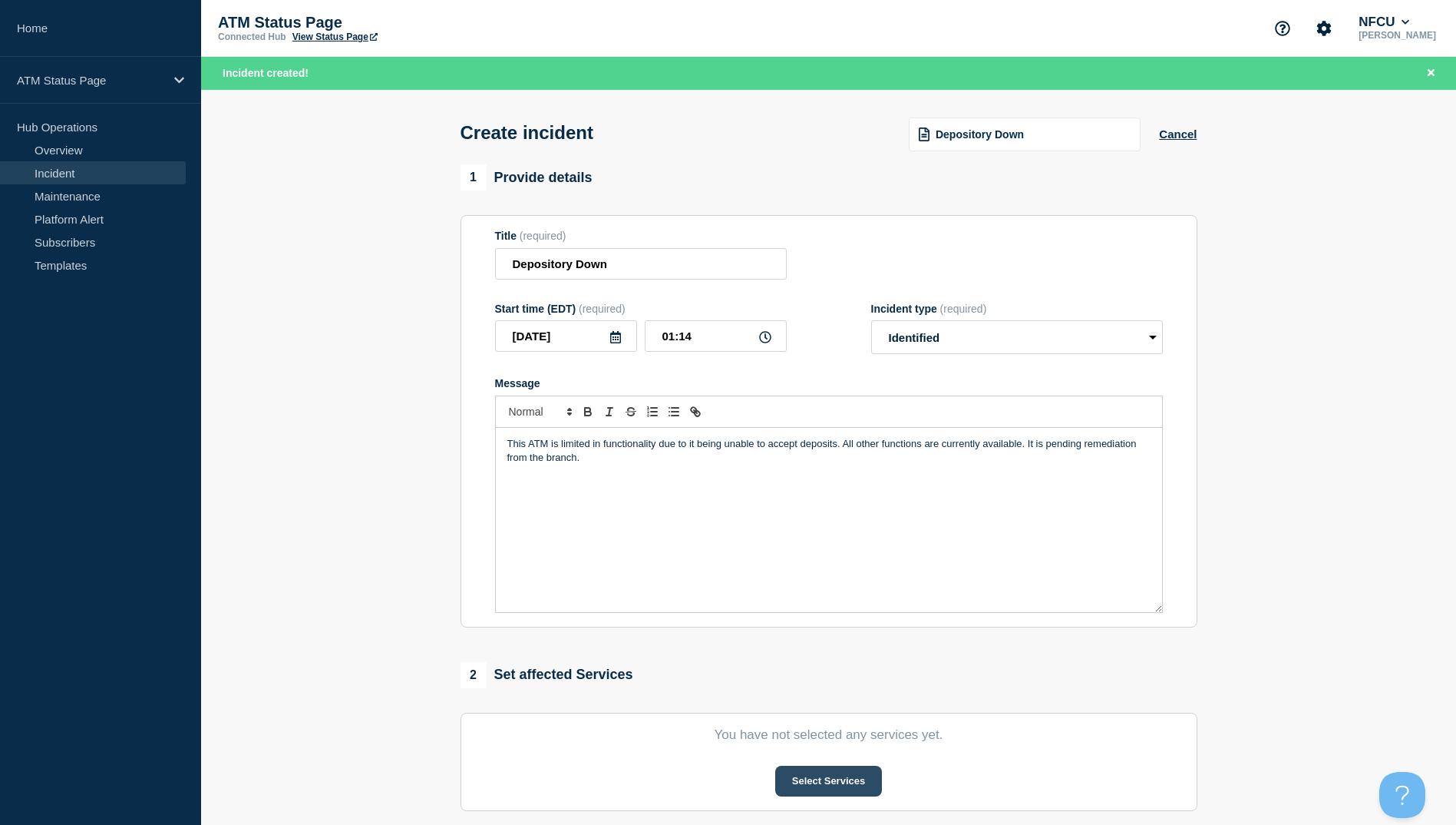
click at [850, 783] on button "Select Services" at bounding box center [829, 781] width 107 height 31
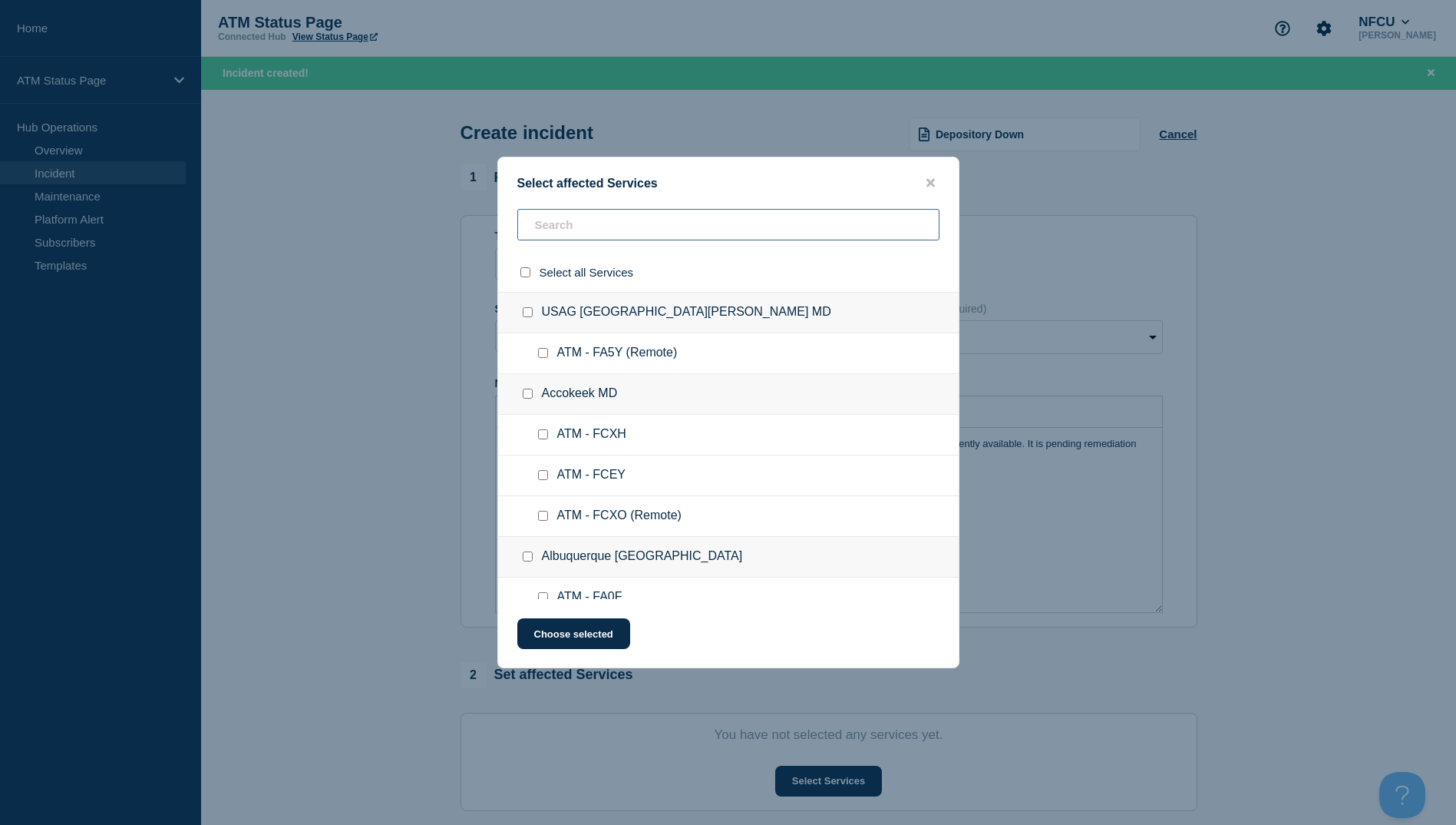
click at [623, 234] on input "text" at bounding box center [728, 224] width 422 height 32
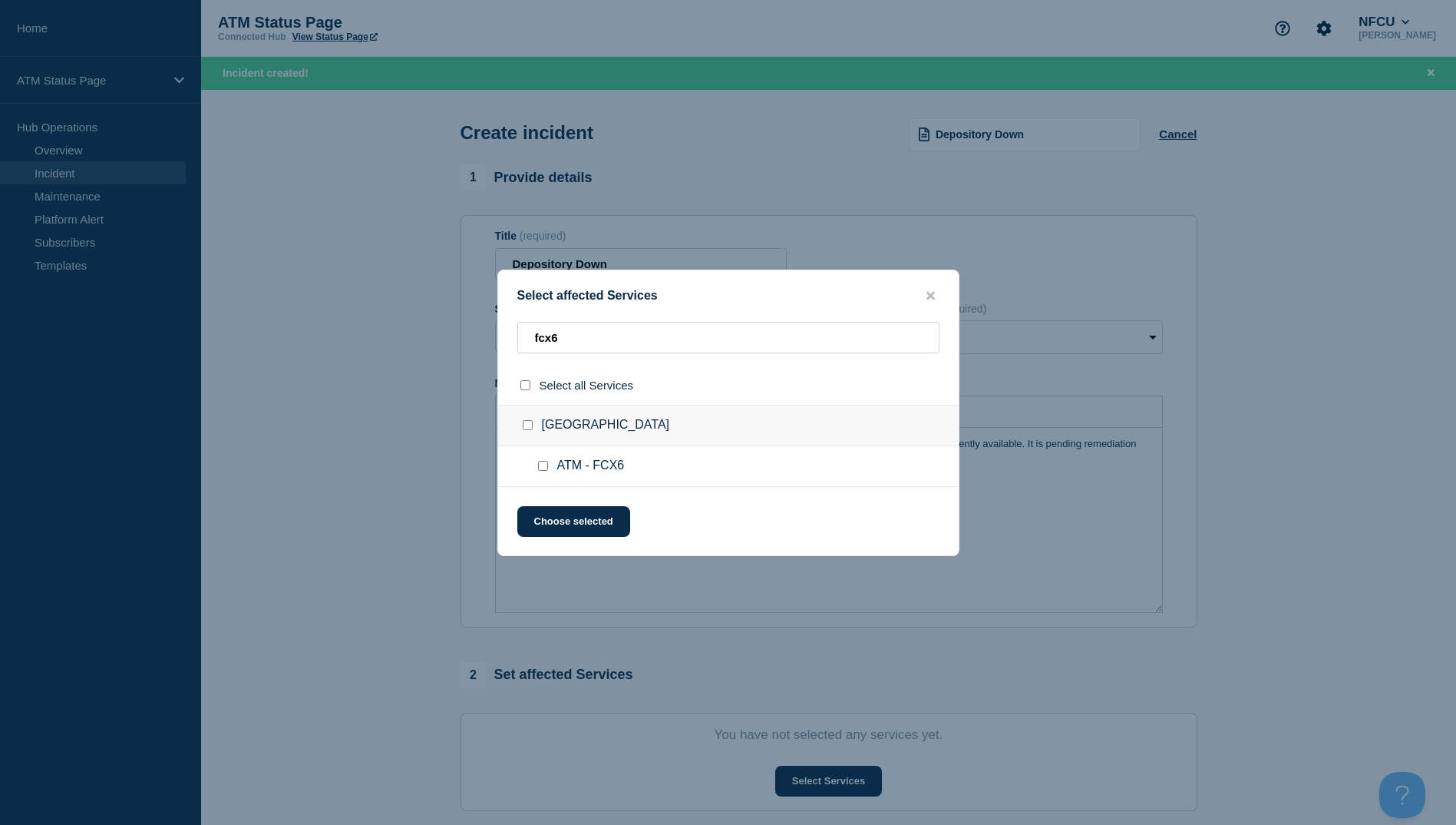
click at [547, 462] on input "ATM - FCX6 checkbox" at bounding box center [543, 465] width 10 height 10
click at [557, 528] on button "Choose selected" at bounding box center [574, 522] width 112 height 31
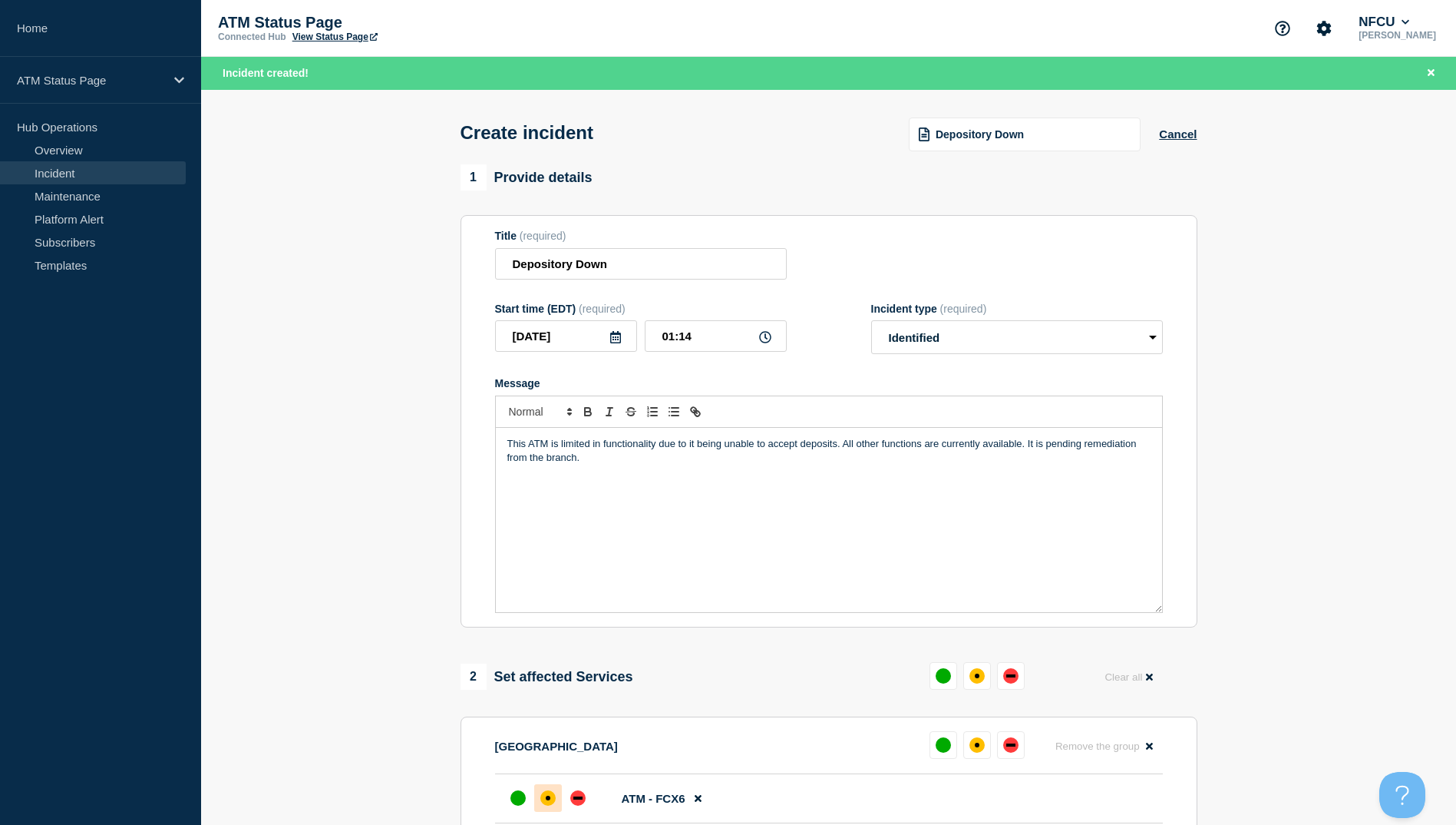
click at [543, 797] on div "affected" at bounding box center [548, 797] width 15 height 15
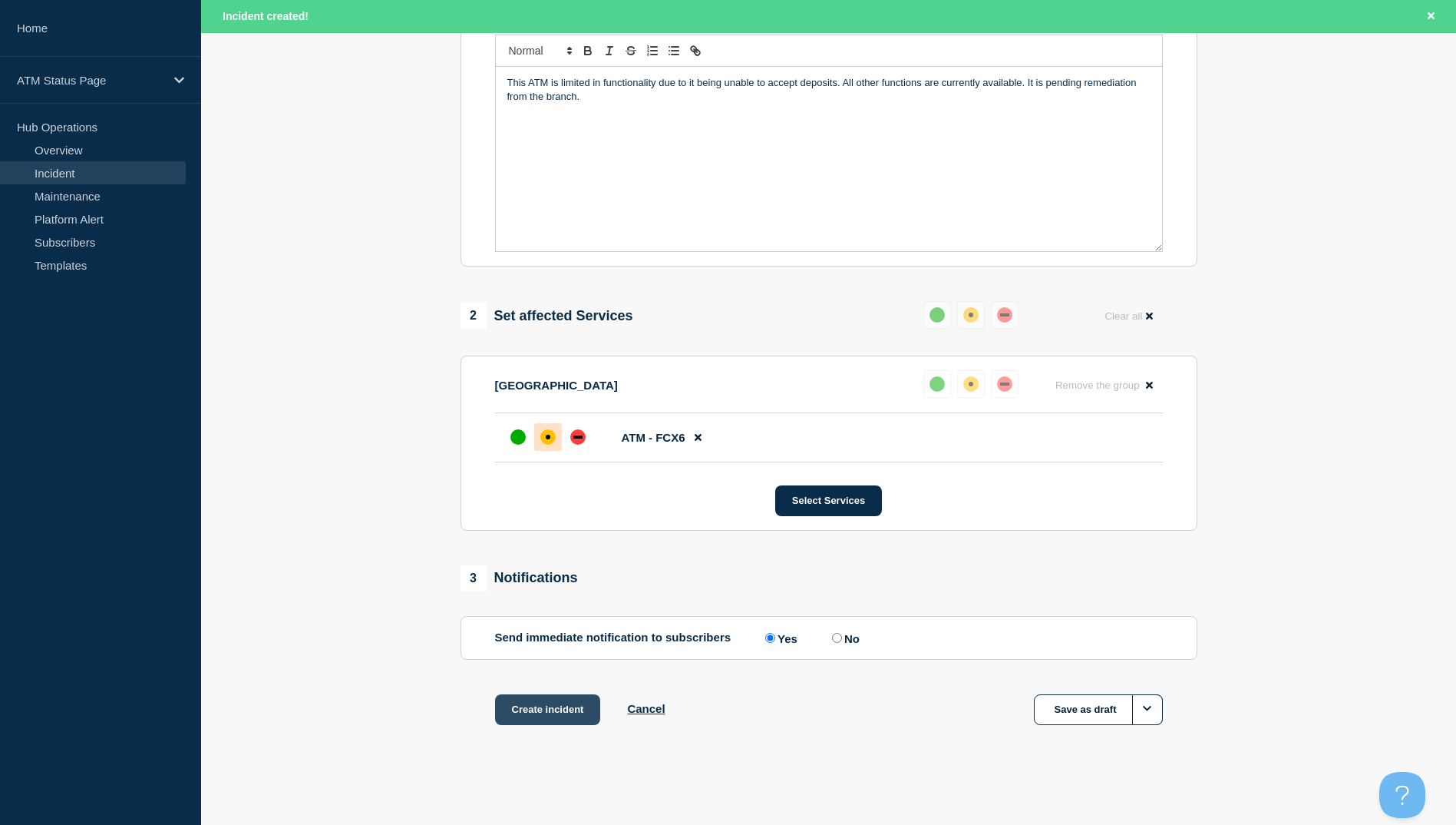
click at [561, 707] on button "Create incident" at bounding box center [548, 710] width 106 height 31
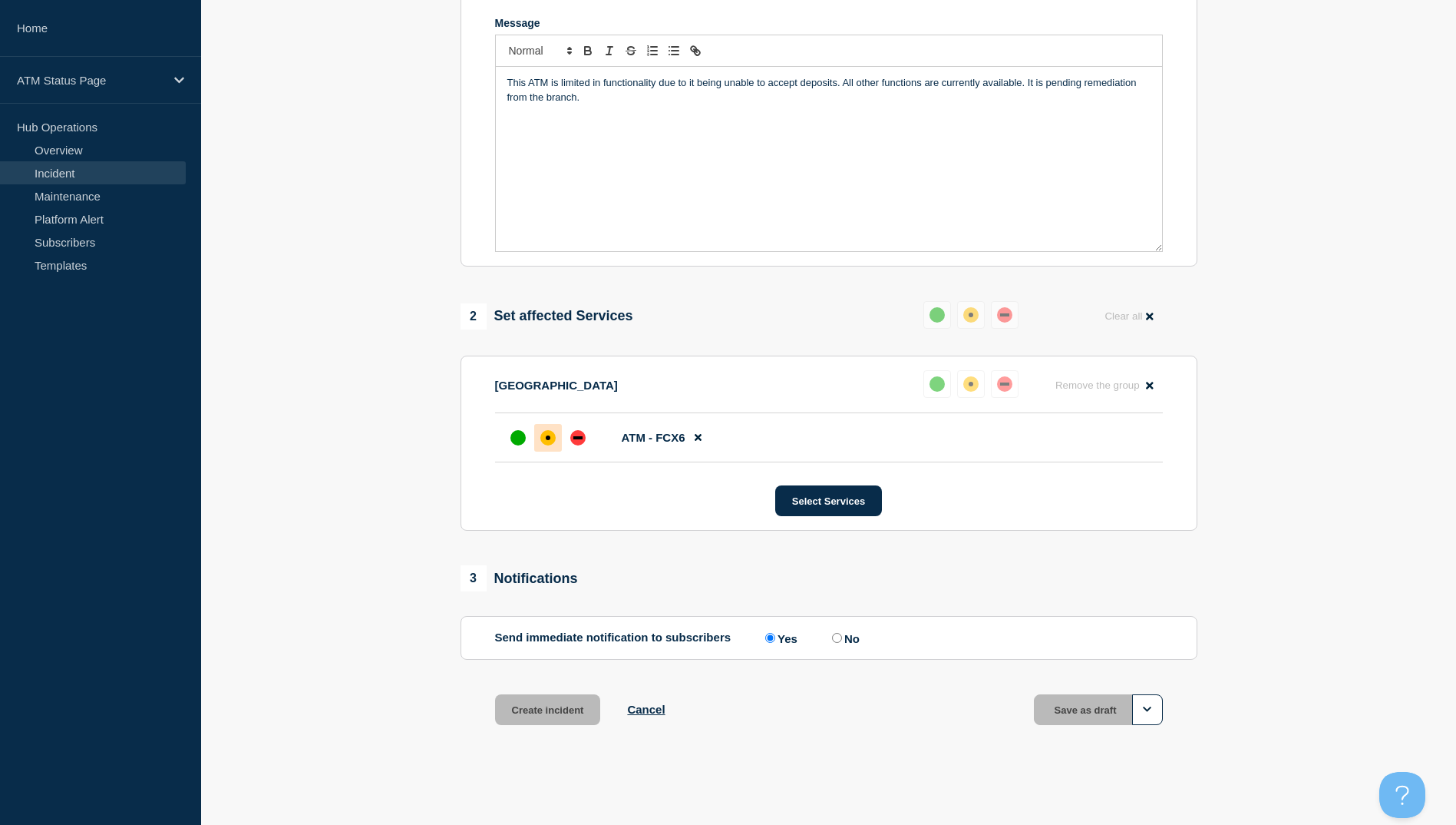
scroll to position [332, 0]
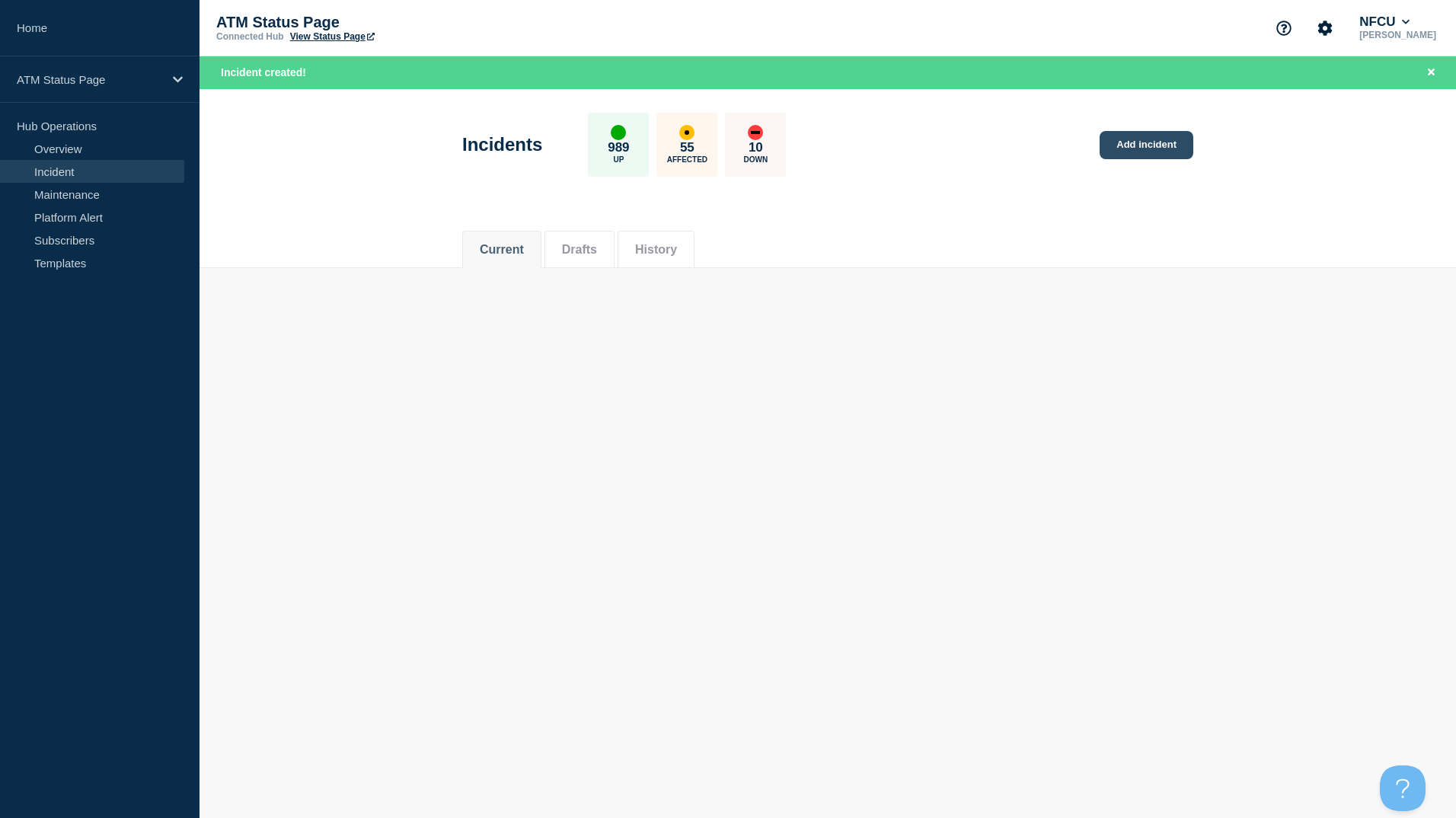
click at [1126, 146] on link "Add incident" at bounding box center [1146, 145] width 94 height 28
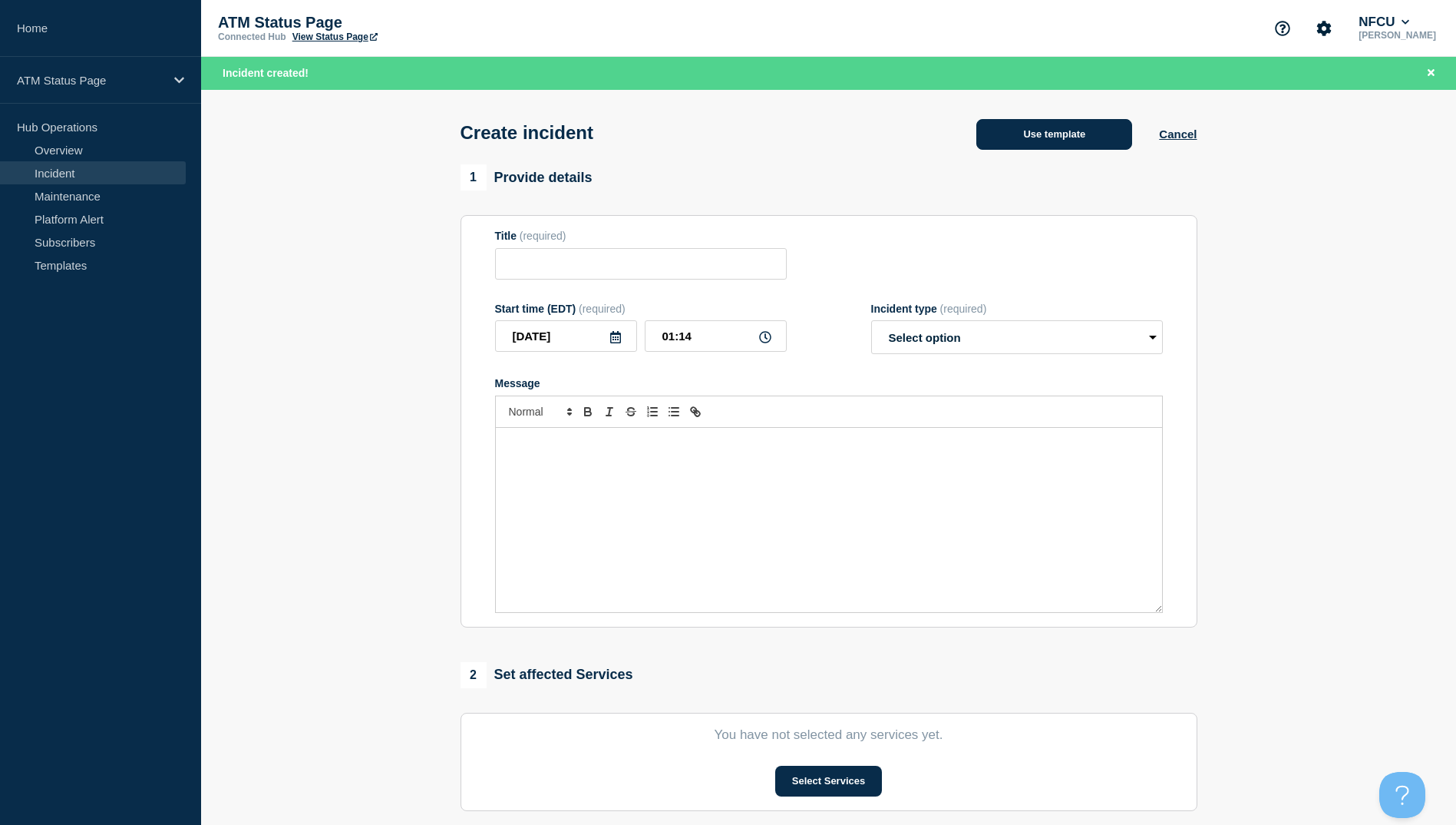
click at [1027, 139] on button "Use template" at bounding box center [1054, 135] width 156 height 31
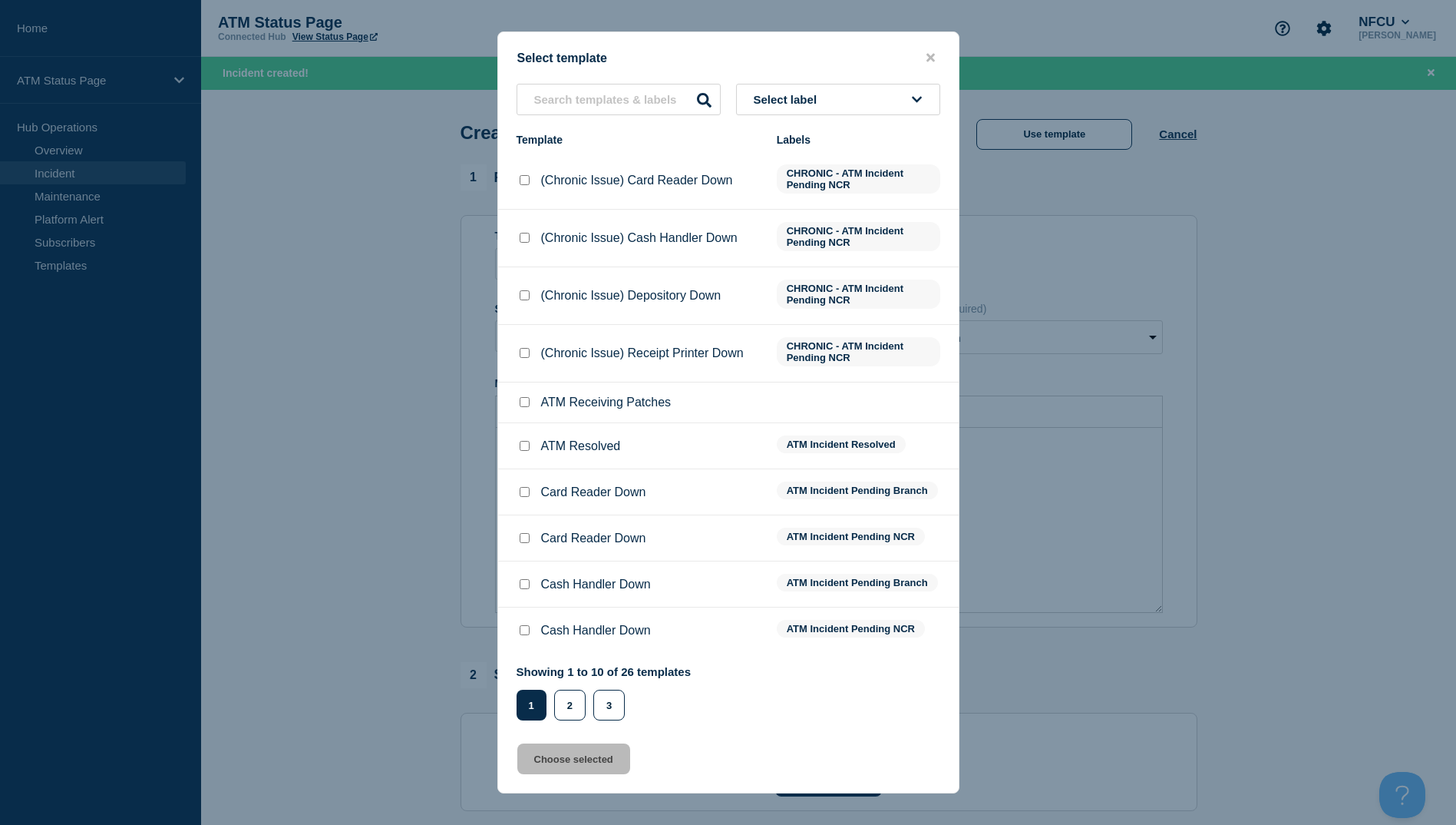
drag, startPoint x: 602, startPoint y: 73, endPoint x: 602, endPoint y: 116, distance: 43.0
click at [602, 115] on div "Select template Select label Template Labels (Chronic Issue) Card Reader Down C…" at bounding box center [728, 412] width 462 height 762
click at [568, 699] on button "2" at bounding box center [570, 705] width 32 height 31
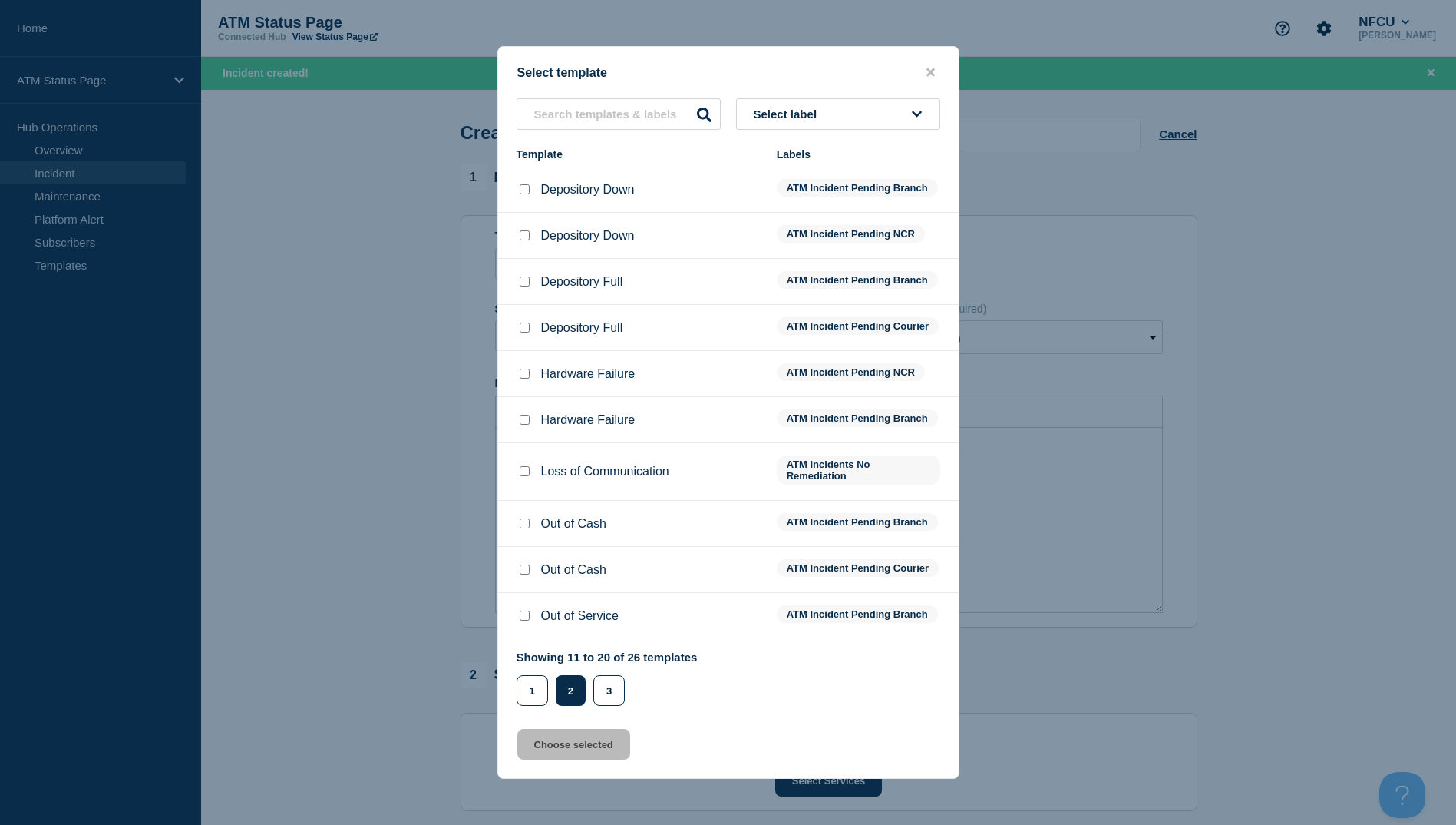
click at [528, 231] on input "Depository Down checkbox" at bounding box center [525, 236] width 10 height 10
click at [526, 184] on input "Depository Down checkbox" at bounding box center [525, 189] width 10 height 10
click at [613, 760] on button "Choose selected" at bounding box center [574, 744] width 112 height 31
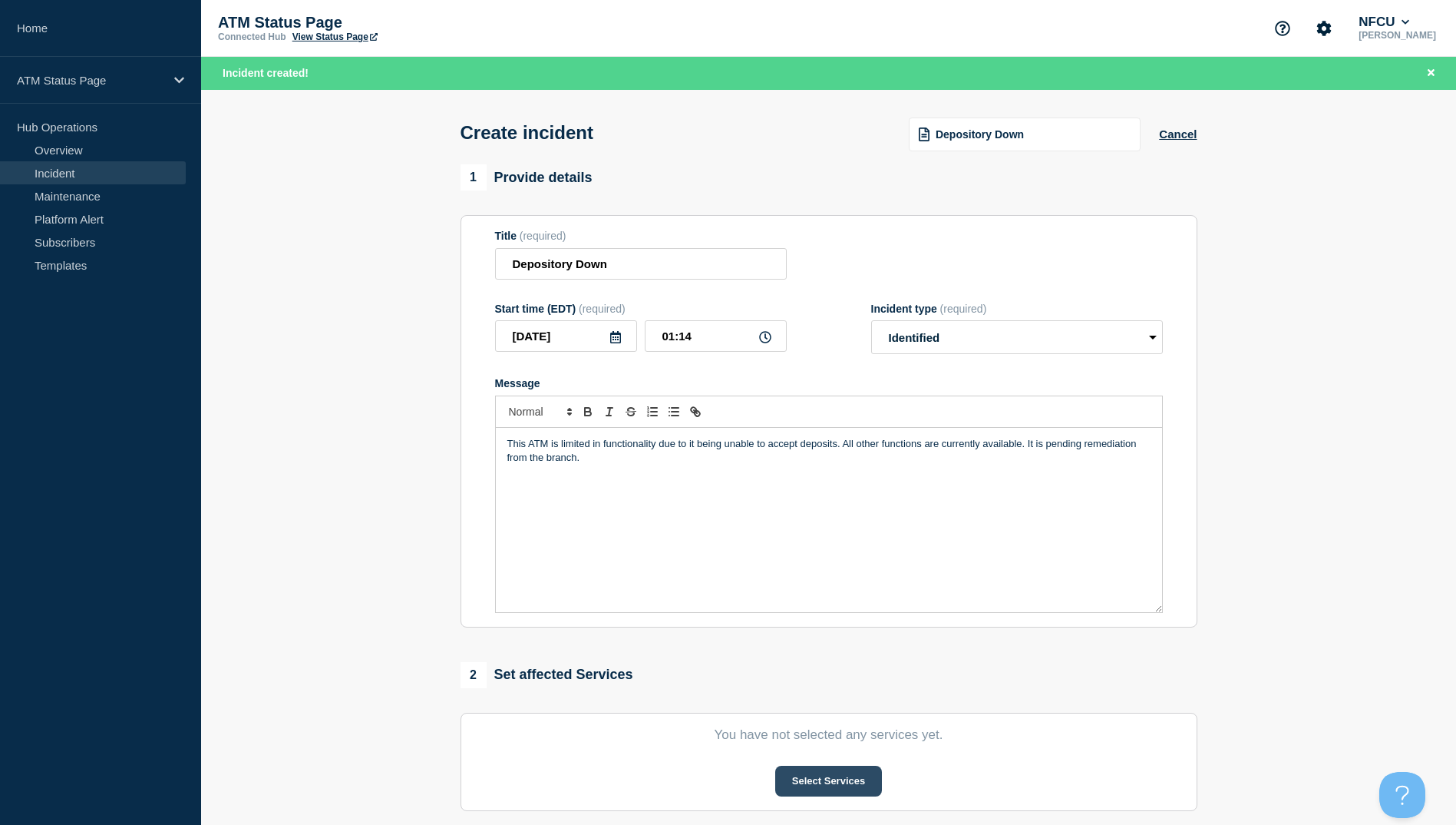
click at [866, 778] on button "Select Services" at bounding box center [829, 781] width 107 height 31
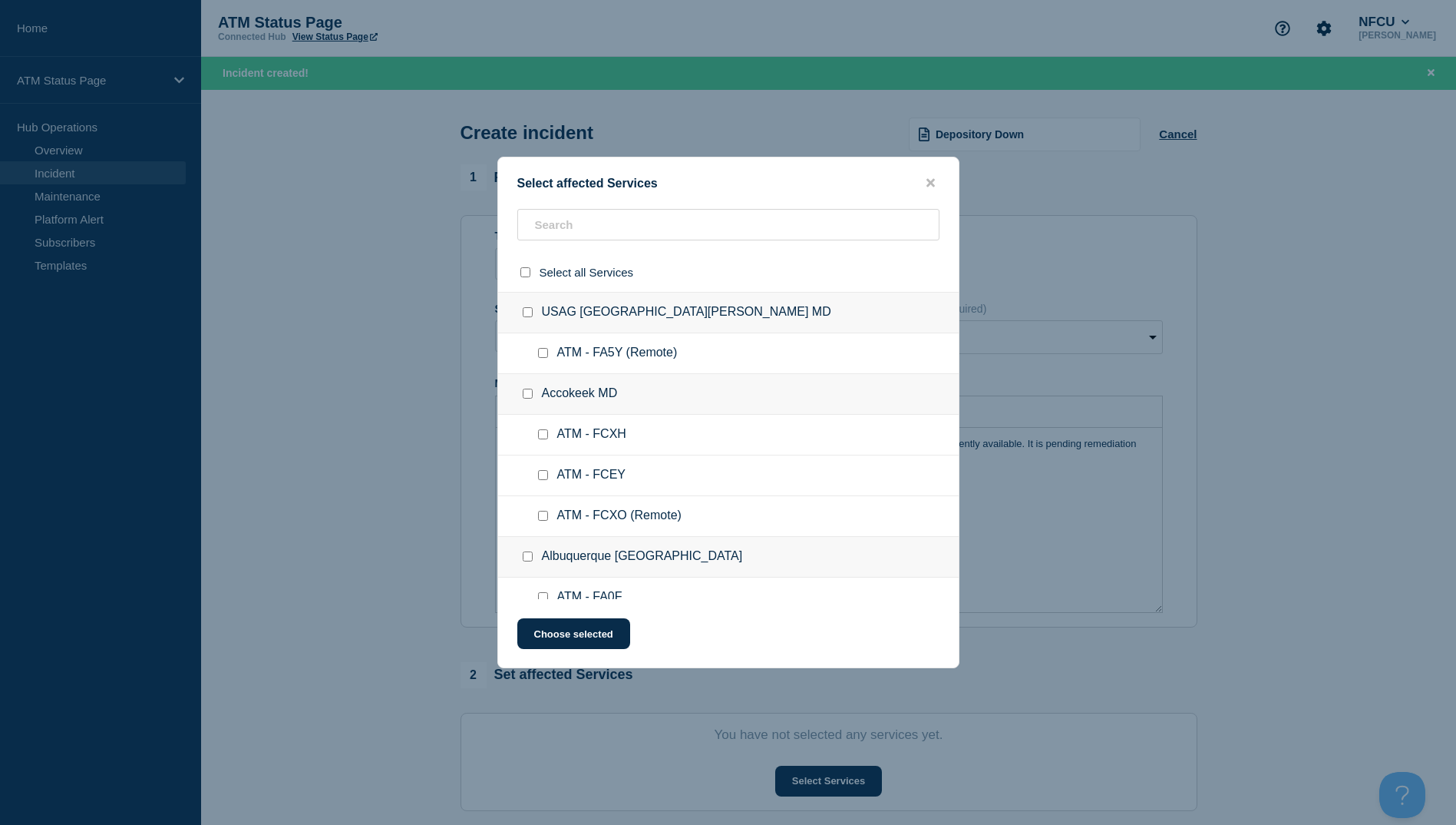
click at [589, 205] on div "Select affected Services Select all Services [GEOGRAPHIC_DATA] [GEOGRAPHIC_DATA…" at bounding box center [728, 412] width 462 height 511
click at [578, 232] on input "text" at bounding box center [728, 224] width 422 height 32
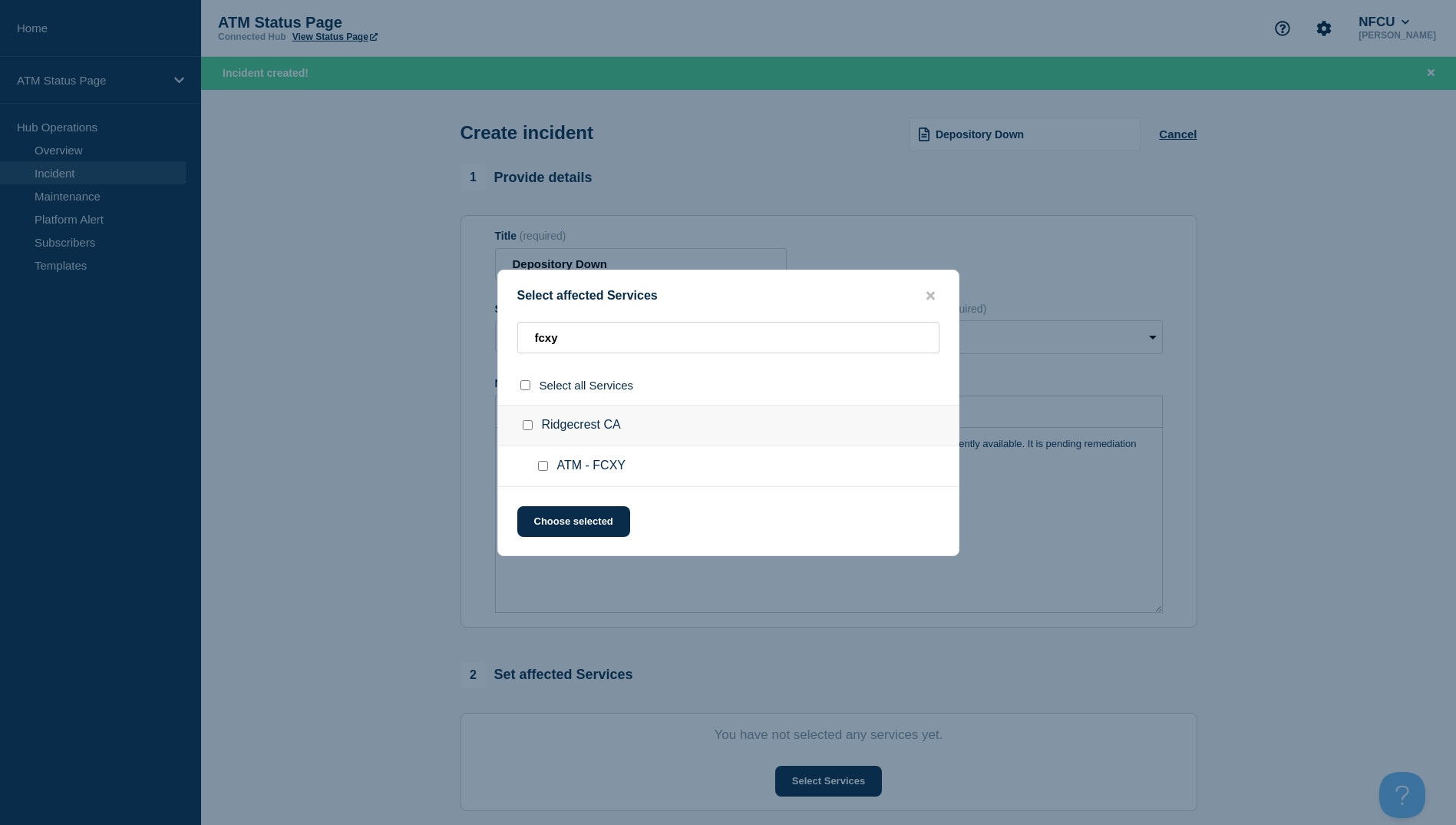
drag, startPoint x: 540, startPoint y: 465, endPoint x: 552, endPoint y: 499, distance: 36.1
click at [540, 470] on input "ATM - FCXY checkbox" at bounding box center [543, 465] width 10 height 10
click at [556, 500] on div "Select affected Services fcxy Select all Services Ridgecrest CA ATM - FCXY Choo…" at bounding box center [728, 412] width 462 height 286
click at [559, 509] on button "Choose selected" at bounding box center [574, 522] width 112 height 31
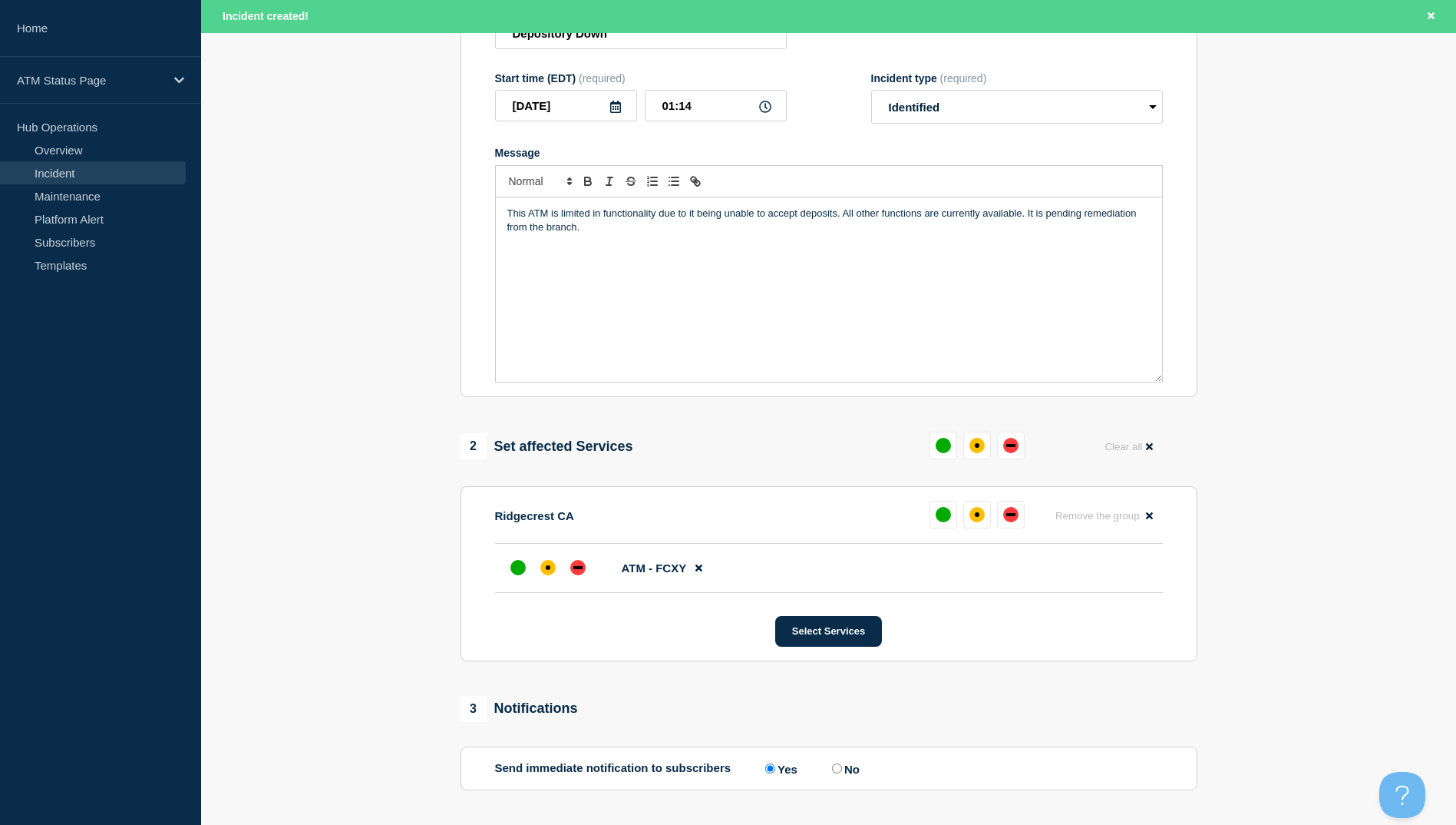
scroll to position [307, 0]
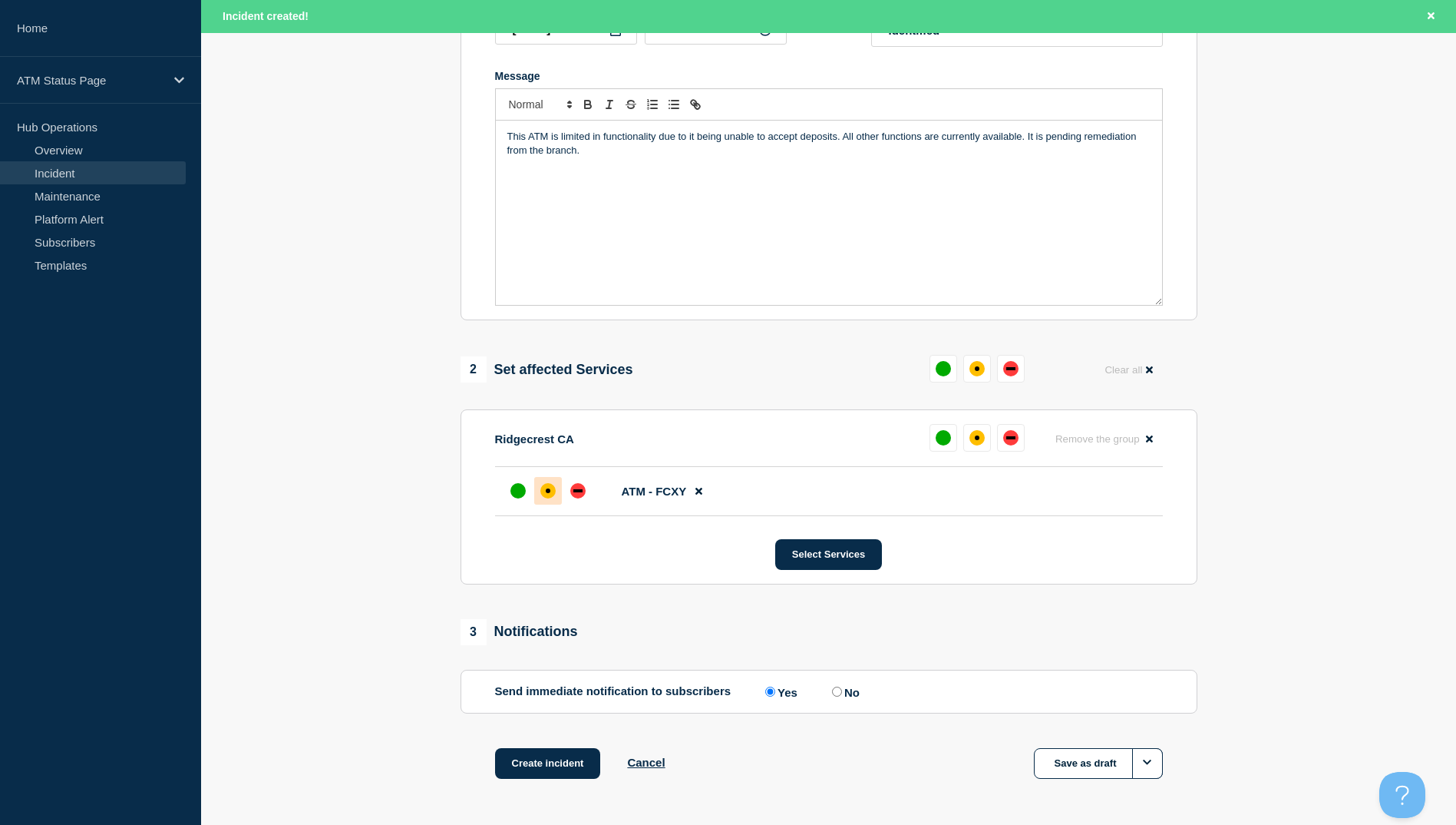
click at [554, 497] on div "affected" at bounding box center [548, 491] width 15 height 15
click at [549, 765] on button "Create incident" at bounding box center [548, 764] width 106 height 31
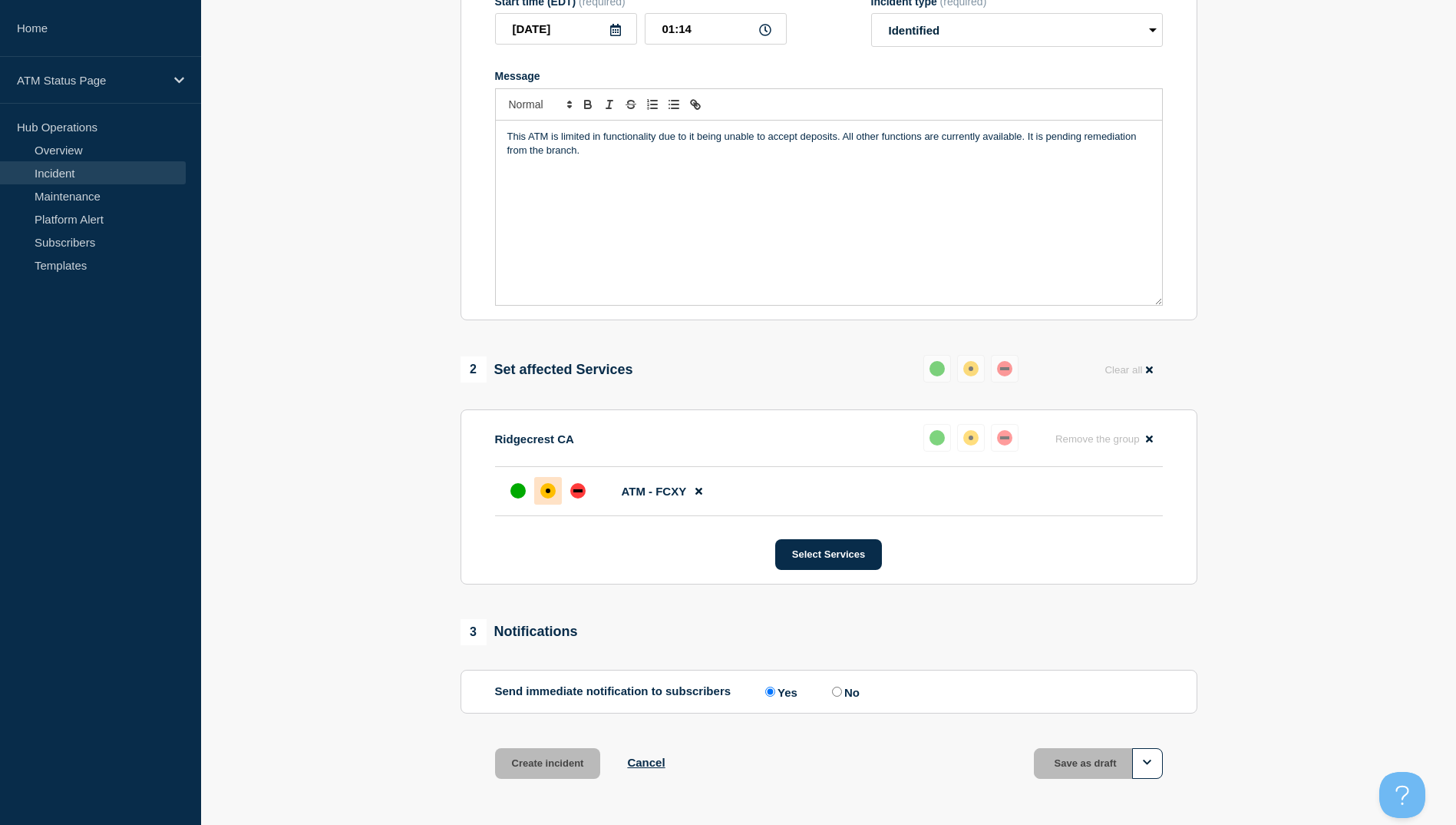
scroll to position [274, 0]
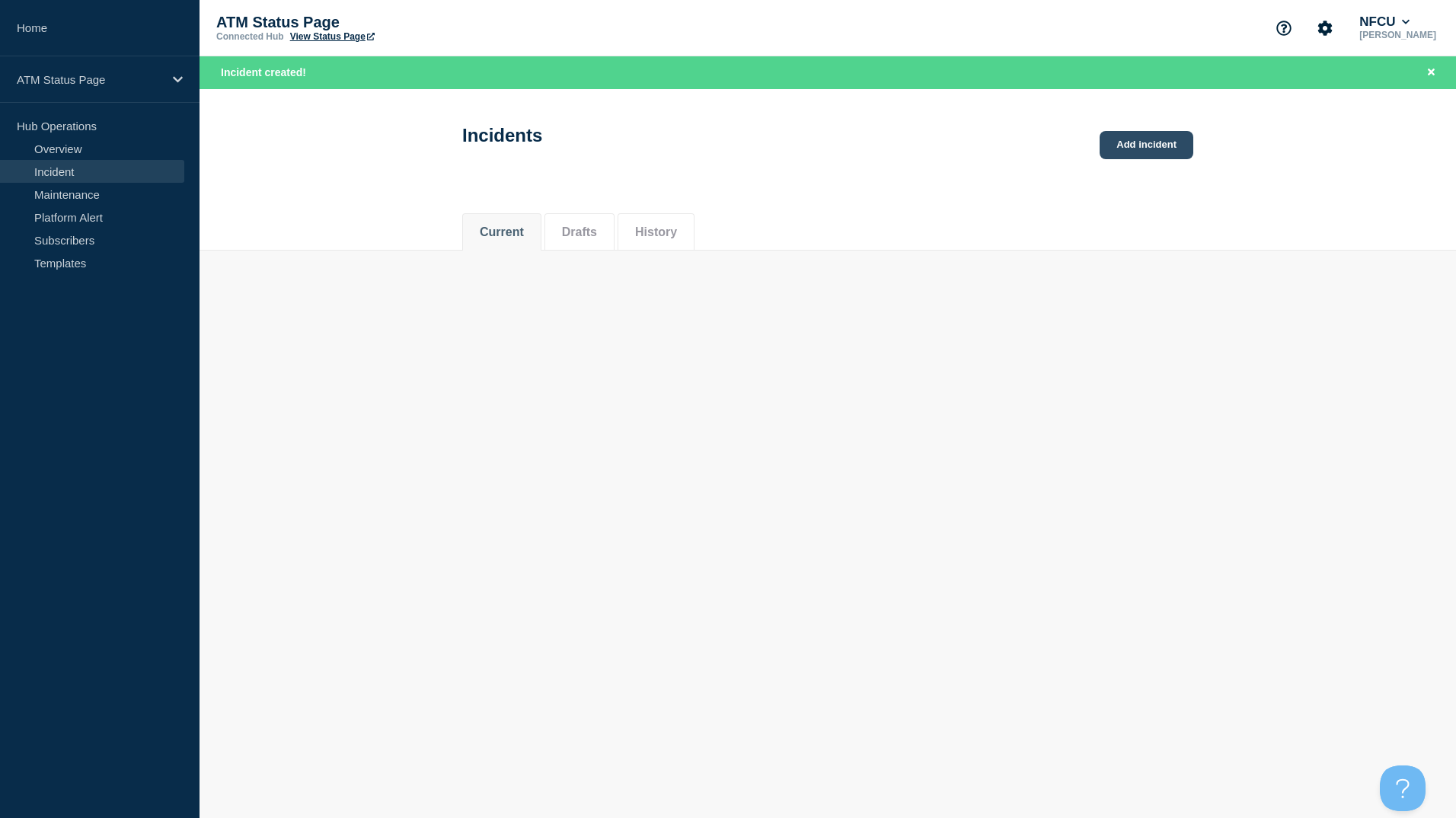
click at [1106, 150] on link "Add incident" at bounding box center [1146, 145] width 94 height 28
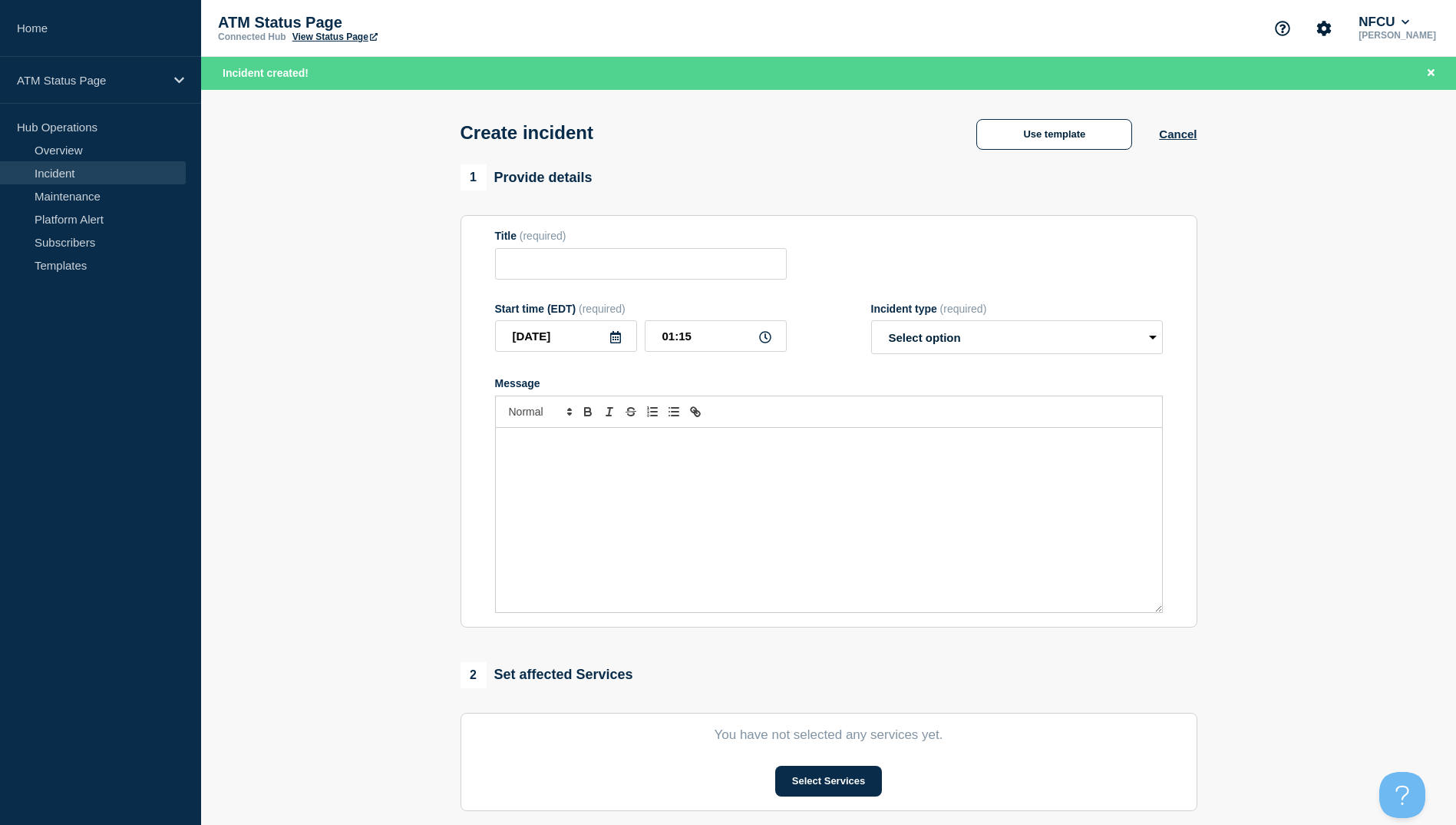
click at [1027, 153] on div "Create incident Use template Cancel" at bounding box center [829, 127] width 772 height 75
click at [1033, 146] on button "Use template" at bounding box center [1054, 135] width 156 height 31
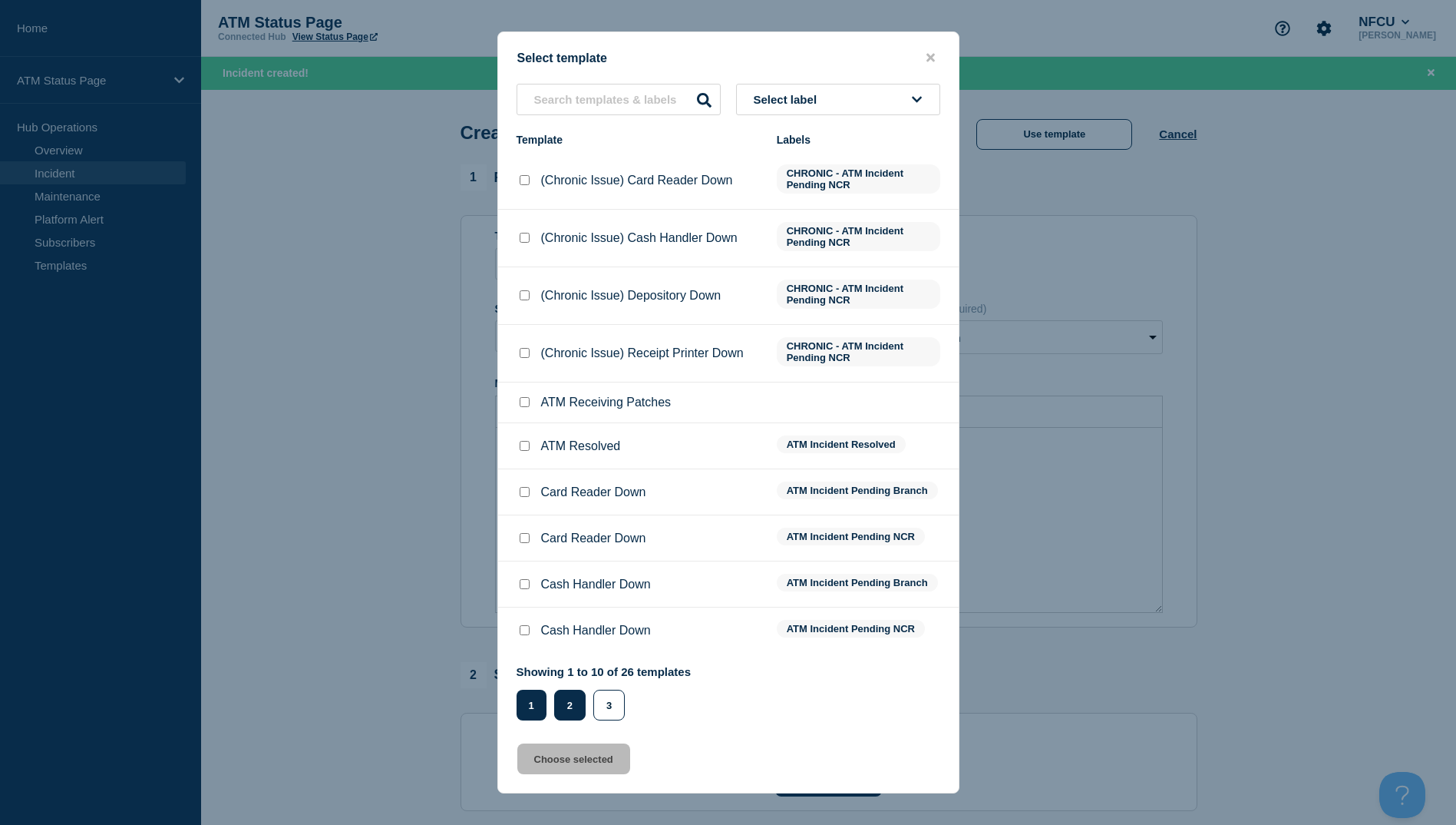
click at [566, 696] on button "2" at bounding box center [570, 705] width 32 height 31
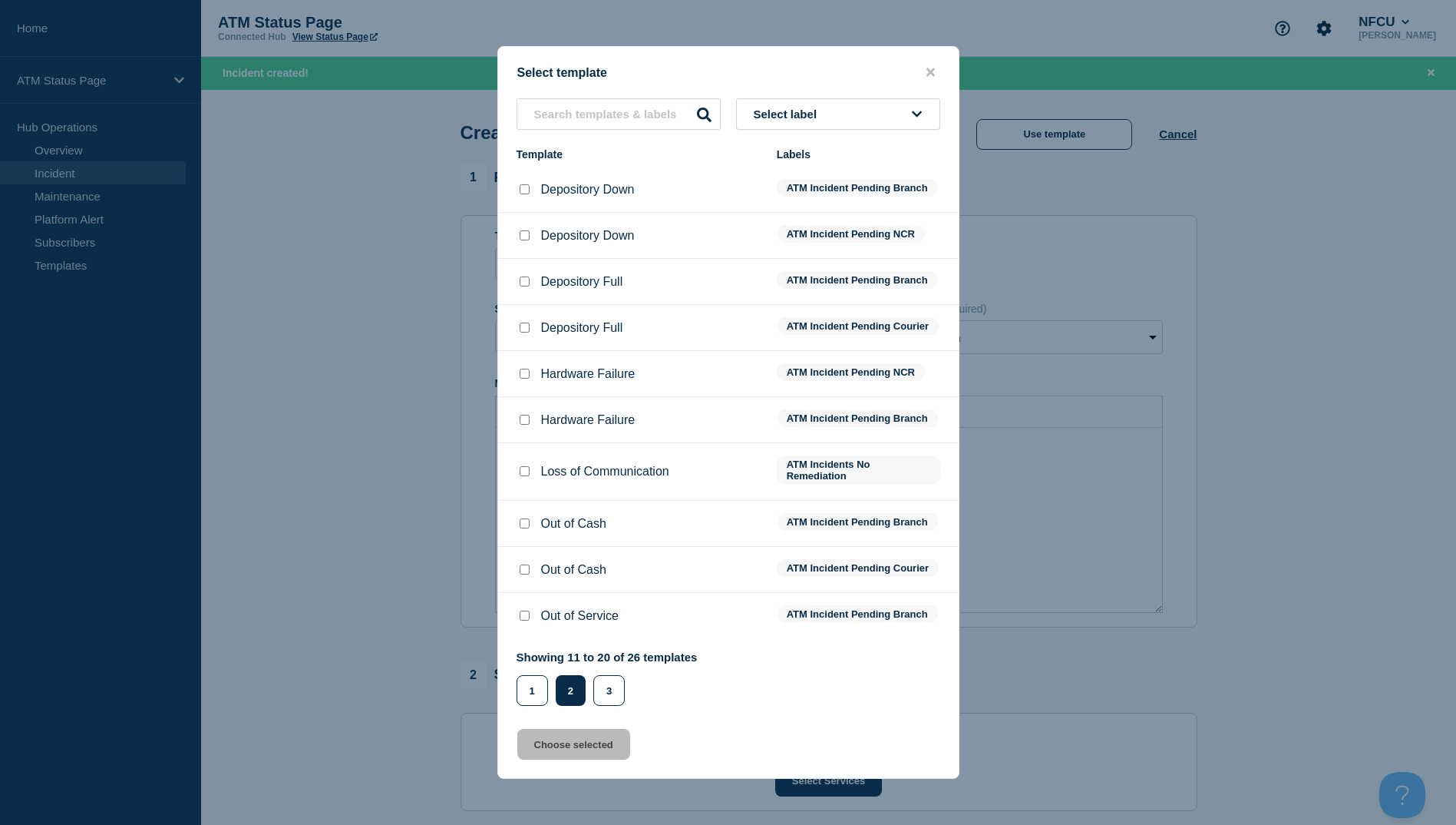
click at [529, 184] on input "Depository Down checkbox" at bounding box center [525, 189] width 10 height 10
click at [585, 749] on button "Choose selected" at bounding box center [574, 744] width 112 height 31
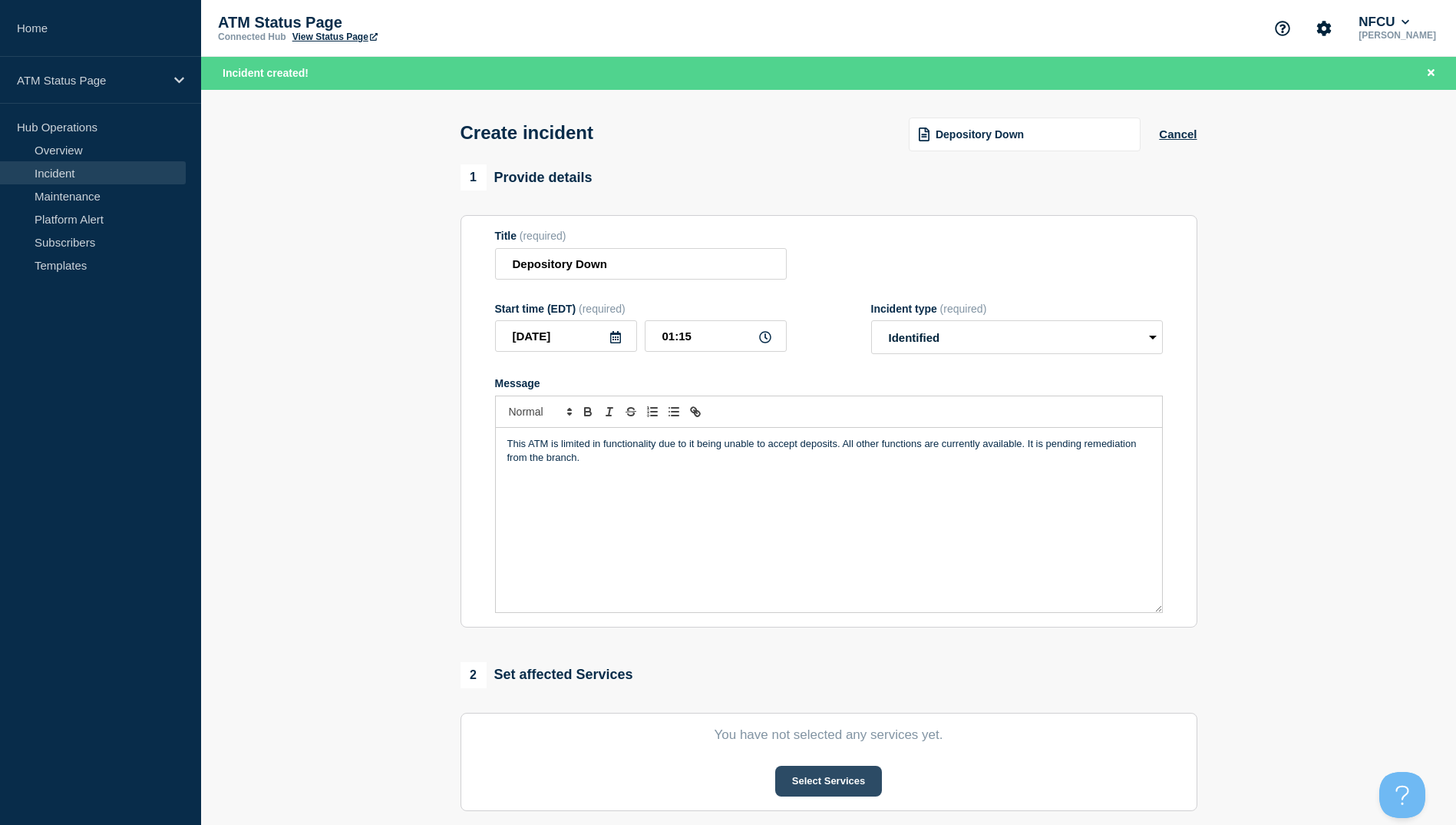
drag, startPoint x: 725, startPoint y: 758, endPoint x: 790, endPoint y: 775, distance: 67.2
click at [757, 765] on section "You have not selected any services yet. Select Services" at bounding box center [829, 761] width 737 height 99
click at [790, 775] on button "Select Services" at bounding box center [829, 781] width 107 height 31
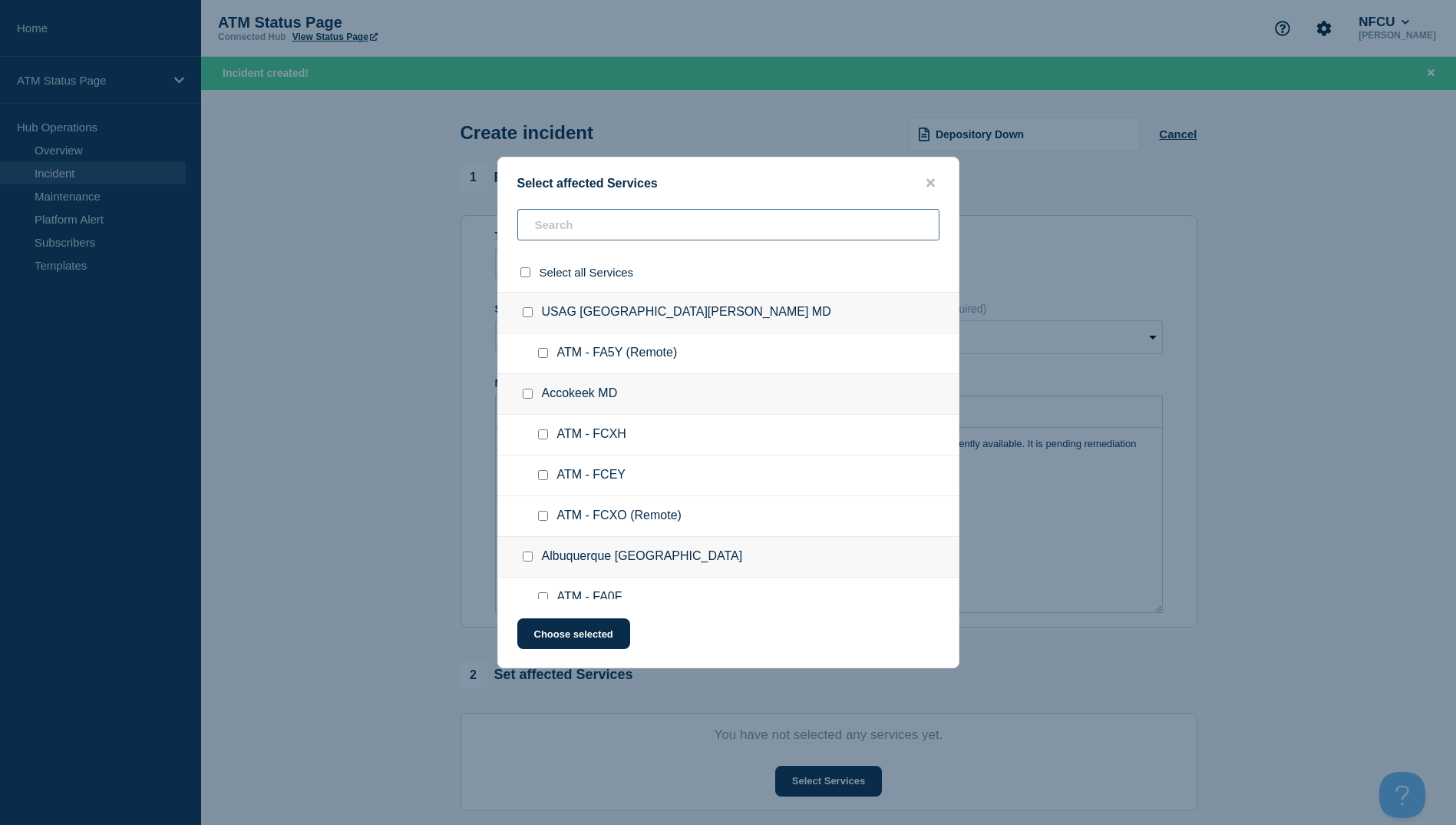
click at [607, 236] on input "text" at bounding box center [728, 224] width 422 height 32
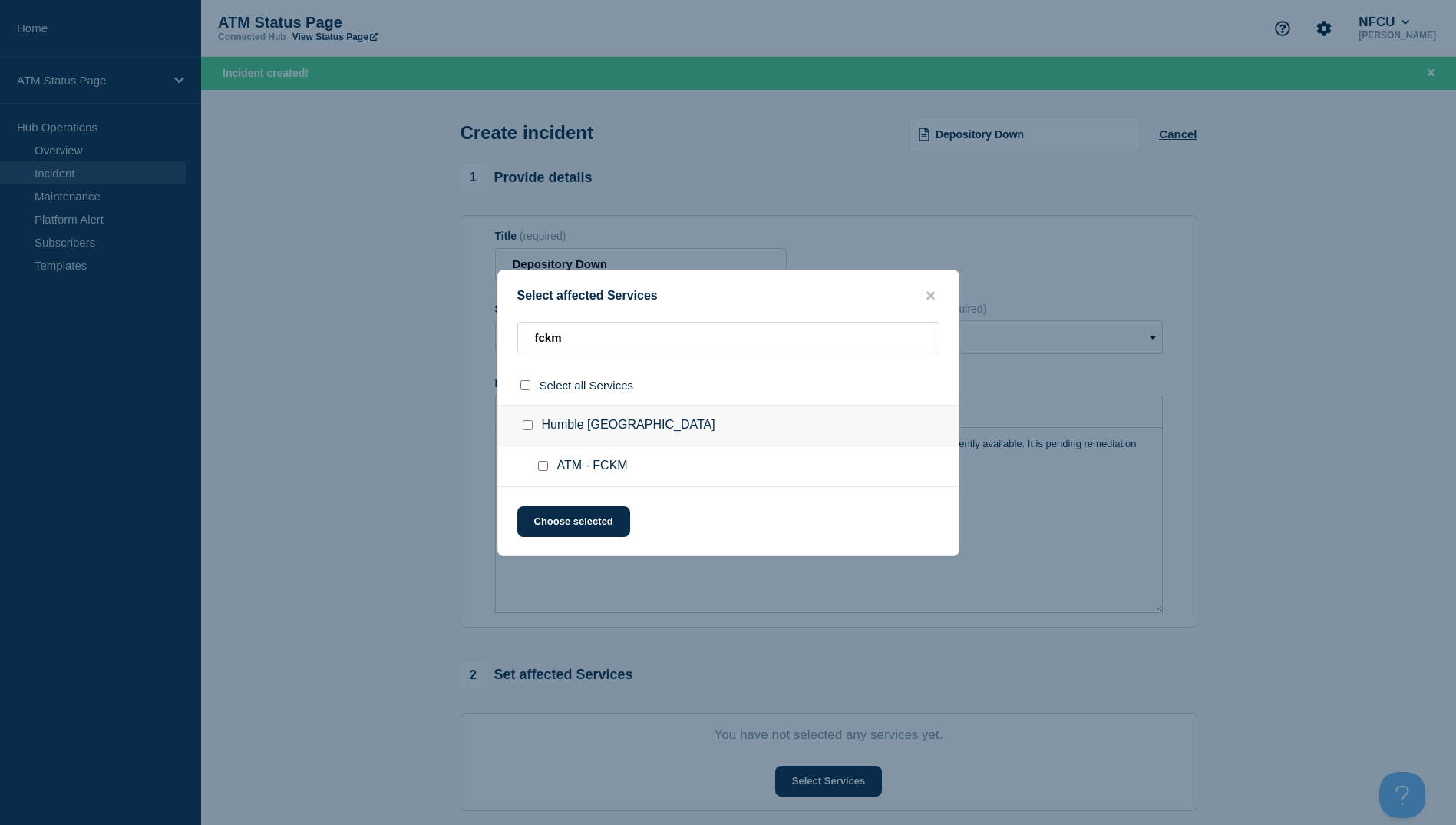
click at [547, 477] on ul "ATM - FCKM" at bounding box center [728, 466] width 460 height 41
click at [540, 470] on input "ATM - FCKM checkbox" at bounding box center [543, 465] width 10 height 10
click at [560, 520] on button "Choose selected" at bounding box center [574, 522] width 112 height 31
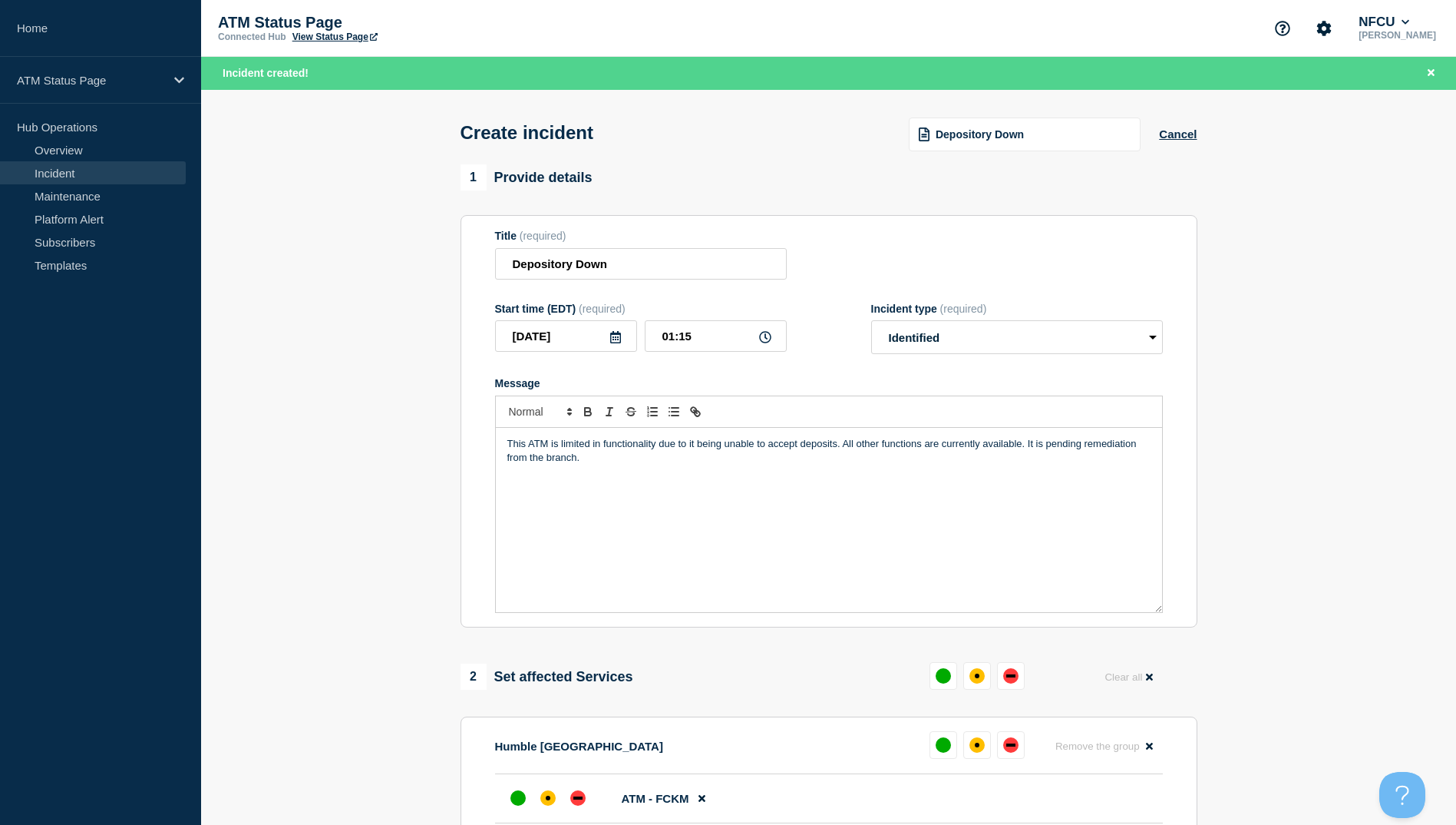
scroll to position [231, 0]
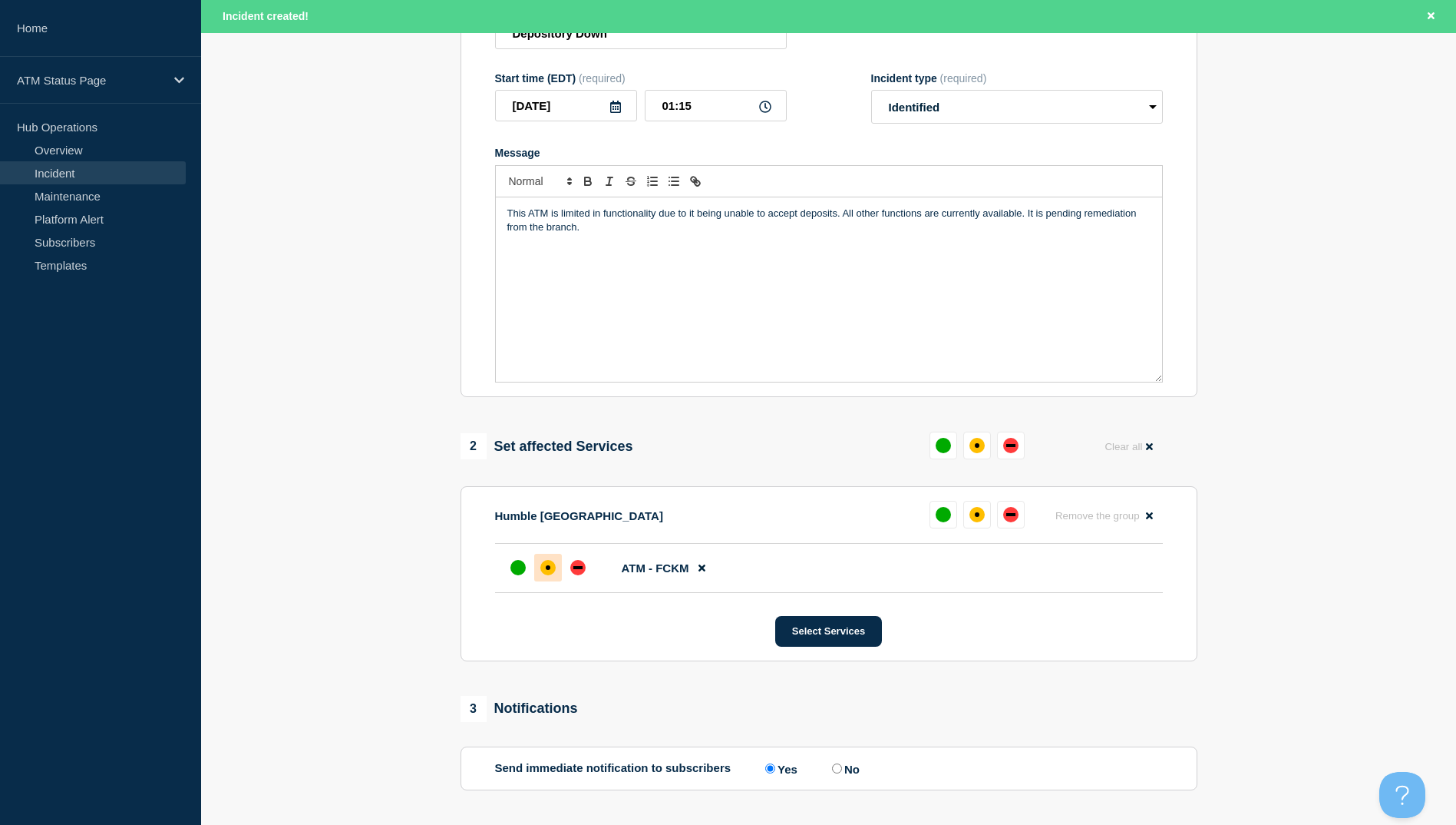
click at [534, 567] on div at bounding box center [548, 567] width 28 height 28
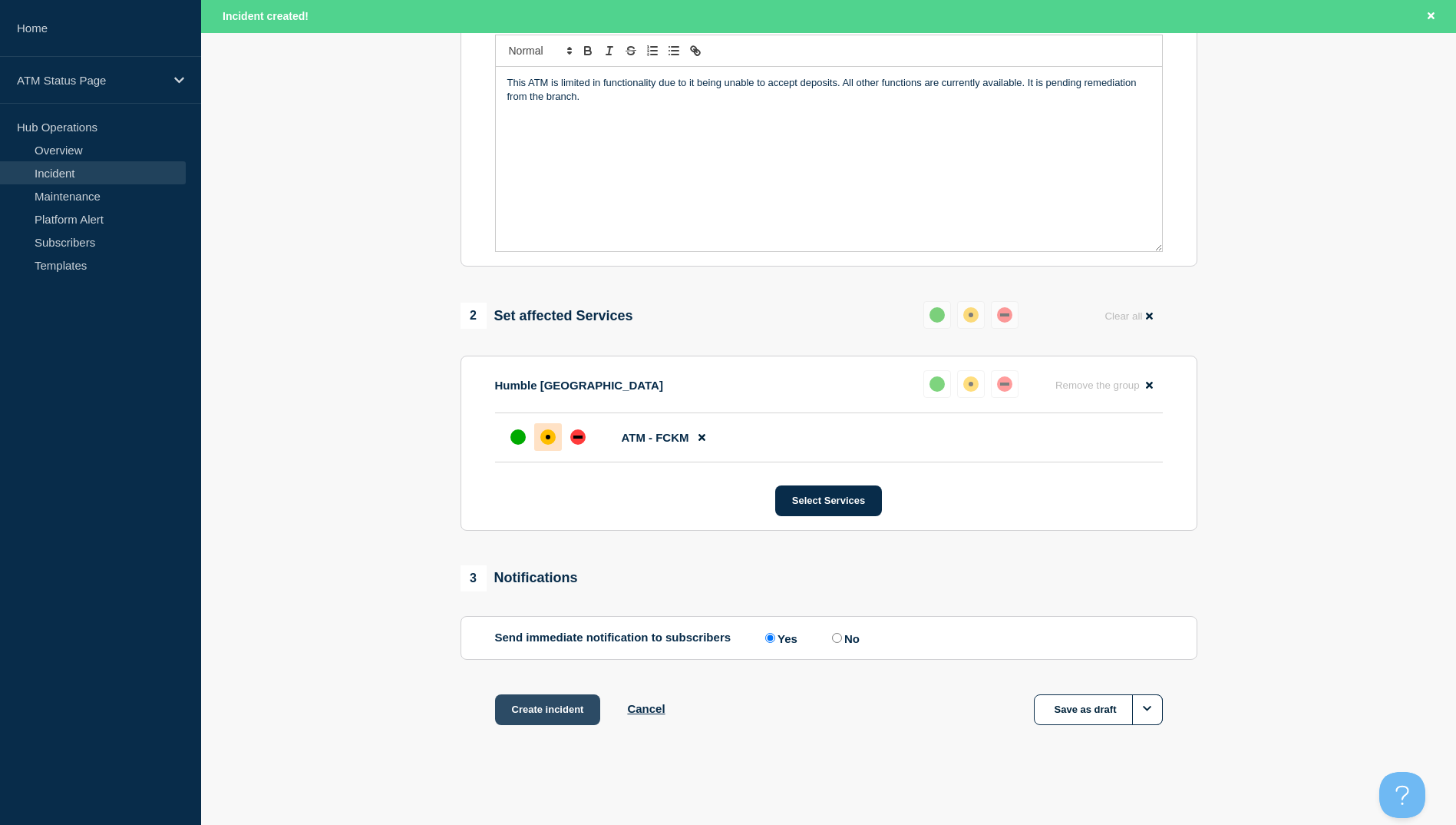
click at [548, 721] on button "Create incident" at bounding box center [548, 710] width 106 height 31
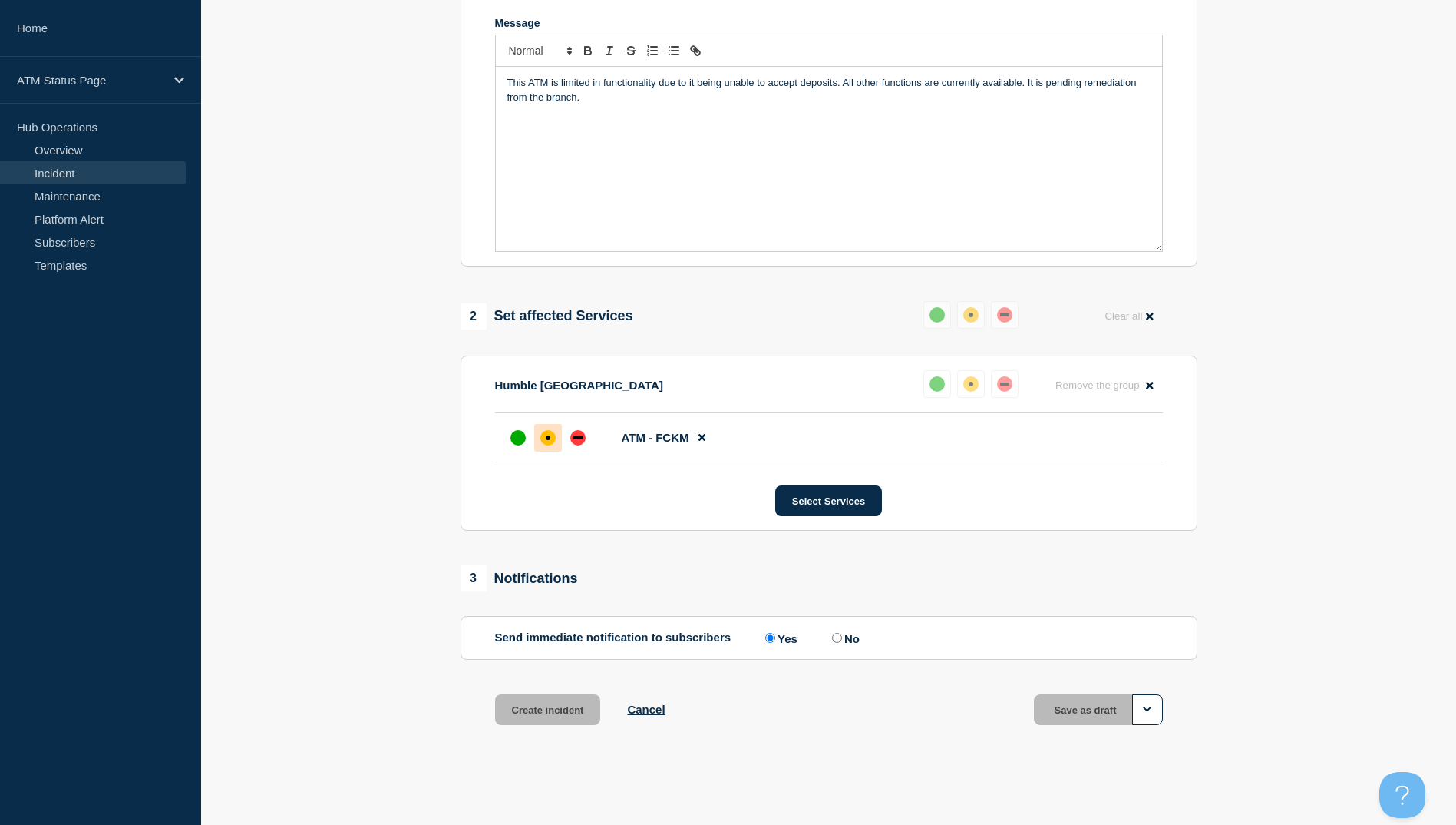
scroll to position [332, 0]
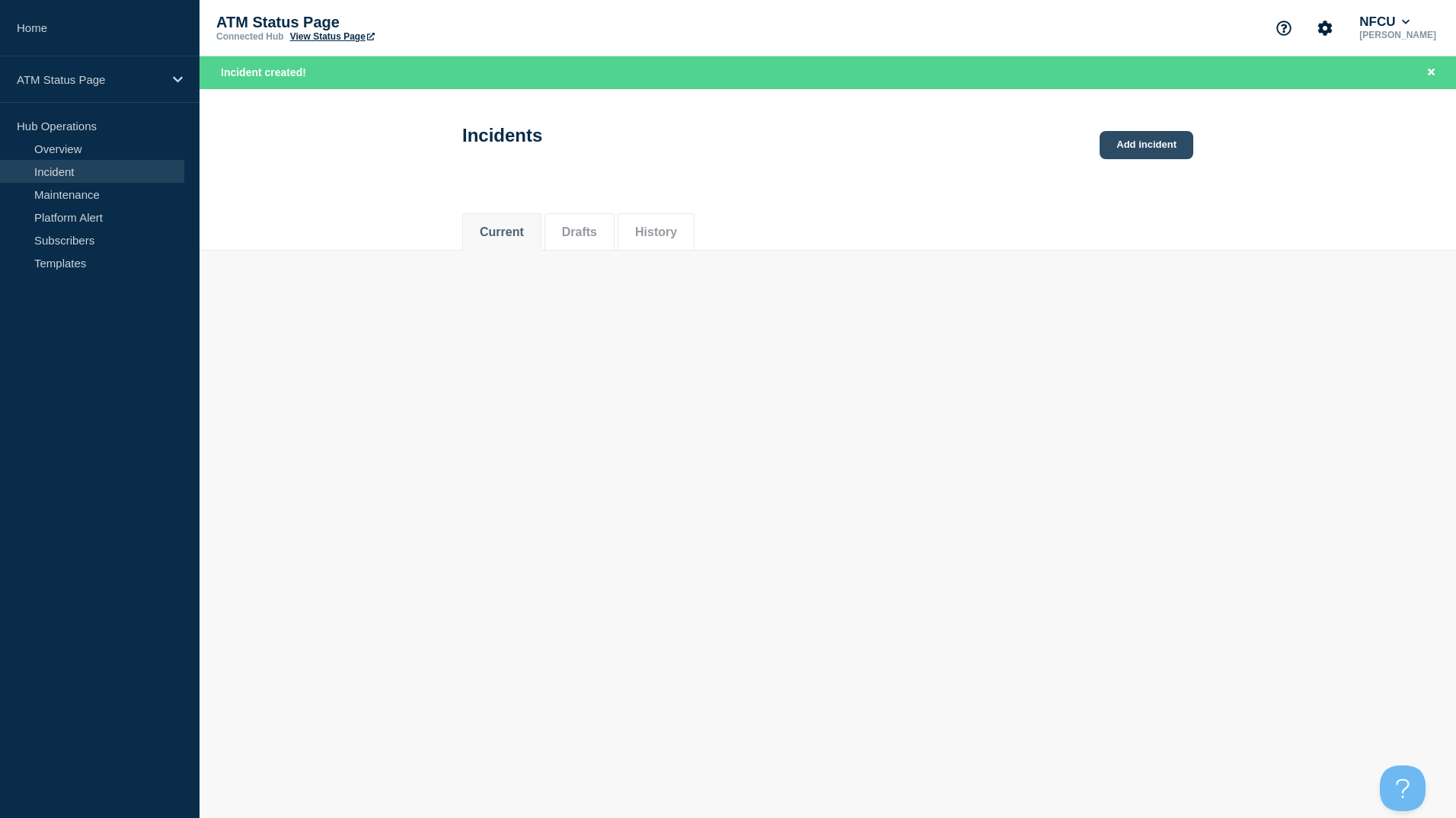
click at [1143, 134] on link "Add incident" at bounding box center [1146, 145] width 94 height 28
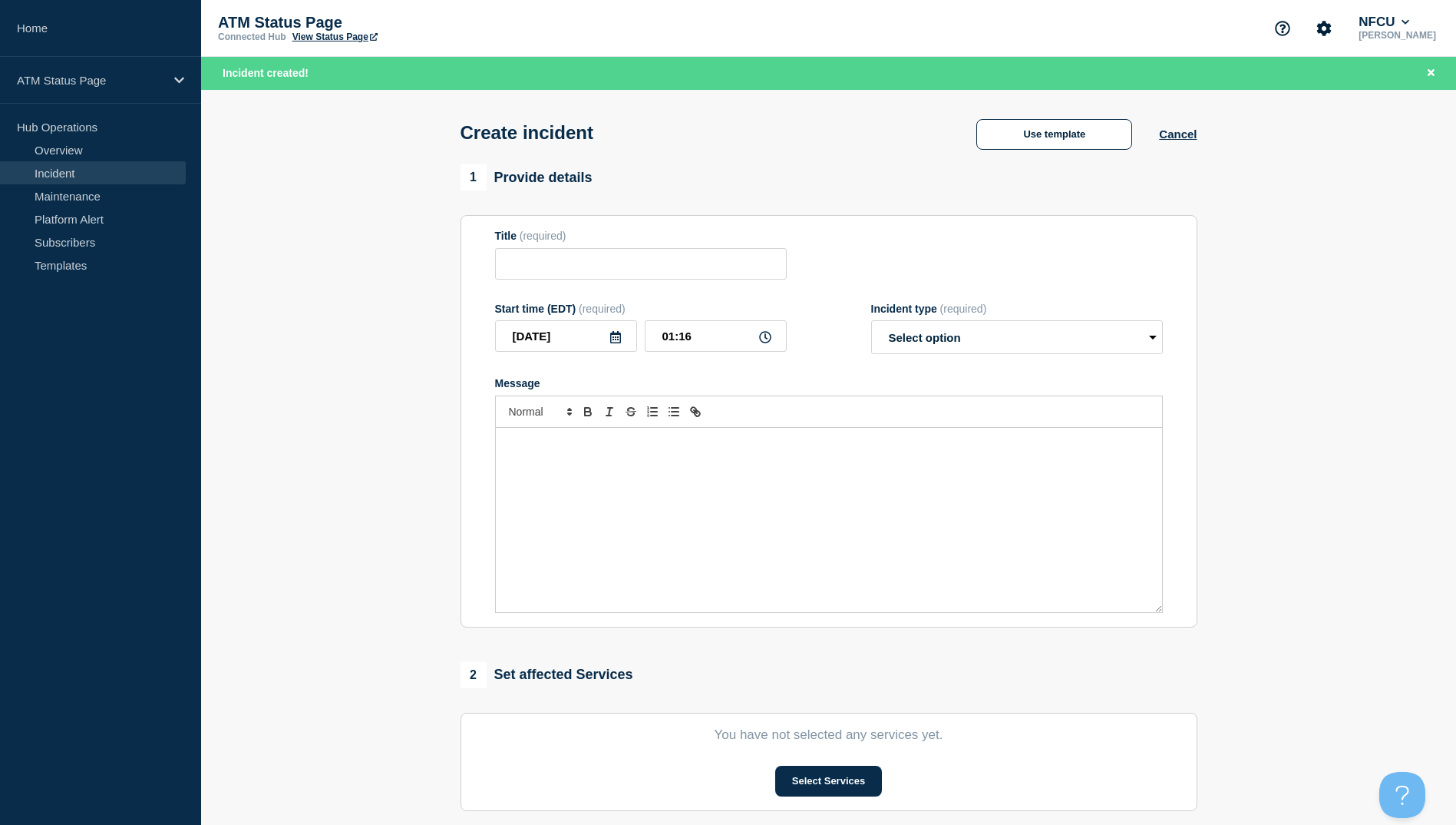
click at [1035, 119] on div "Use template Cancel" at bounding box center [1072, 134] width 247 height 33
click at [1033, 130] on button "Use template" at bounding box center [1054, 135] width 156 height 31
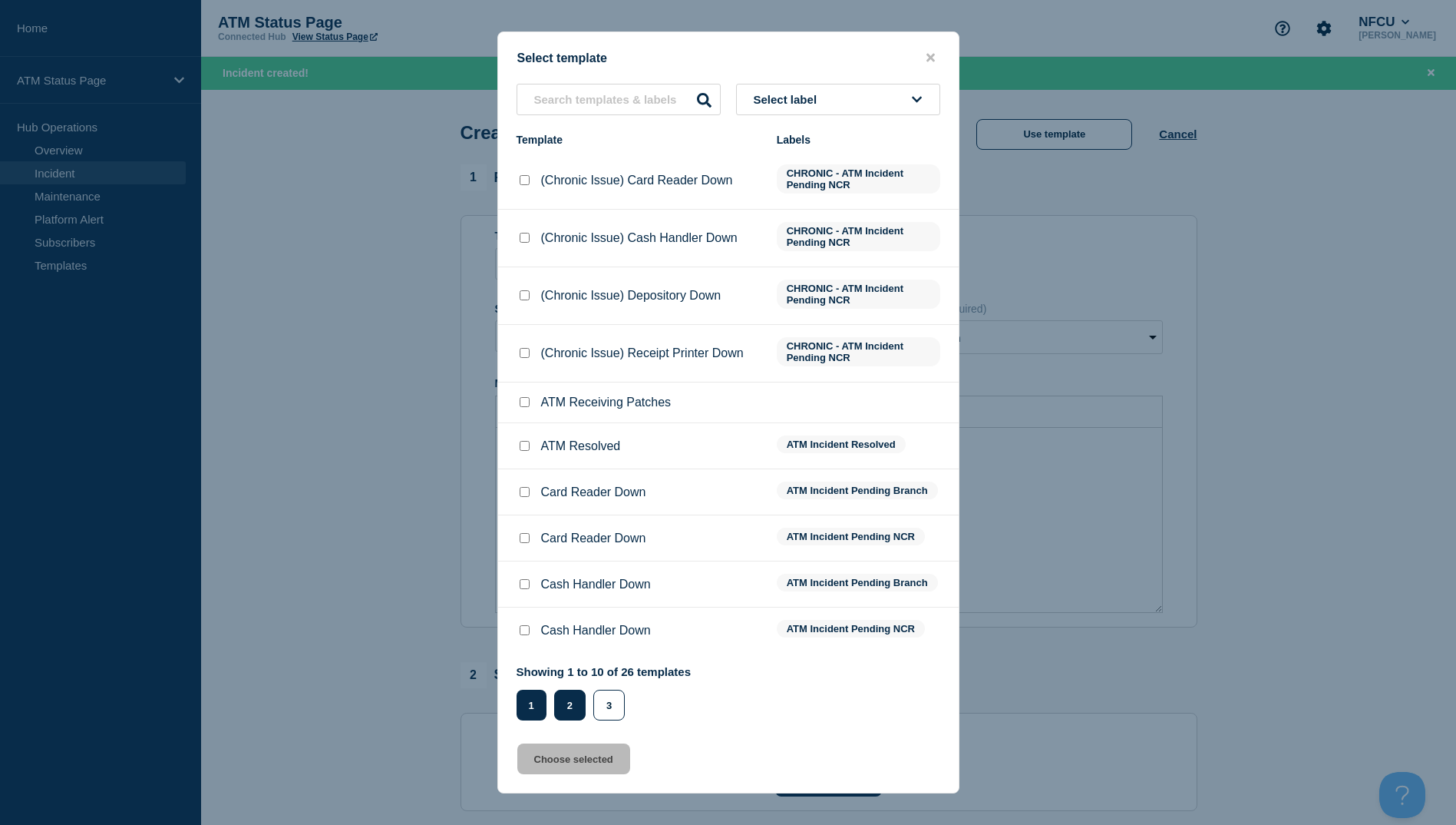
click at [571, 708] on button "2" at bounding box center [570, 705] width 32 height 31
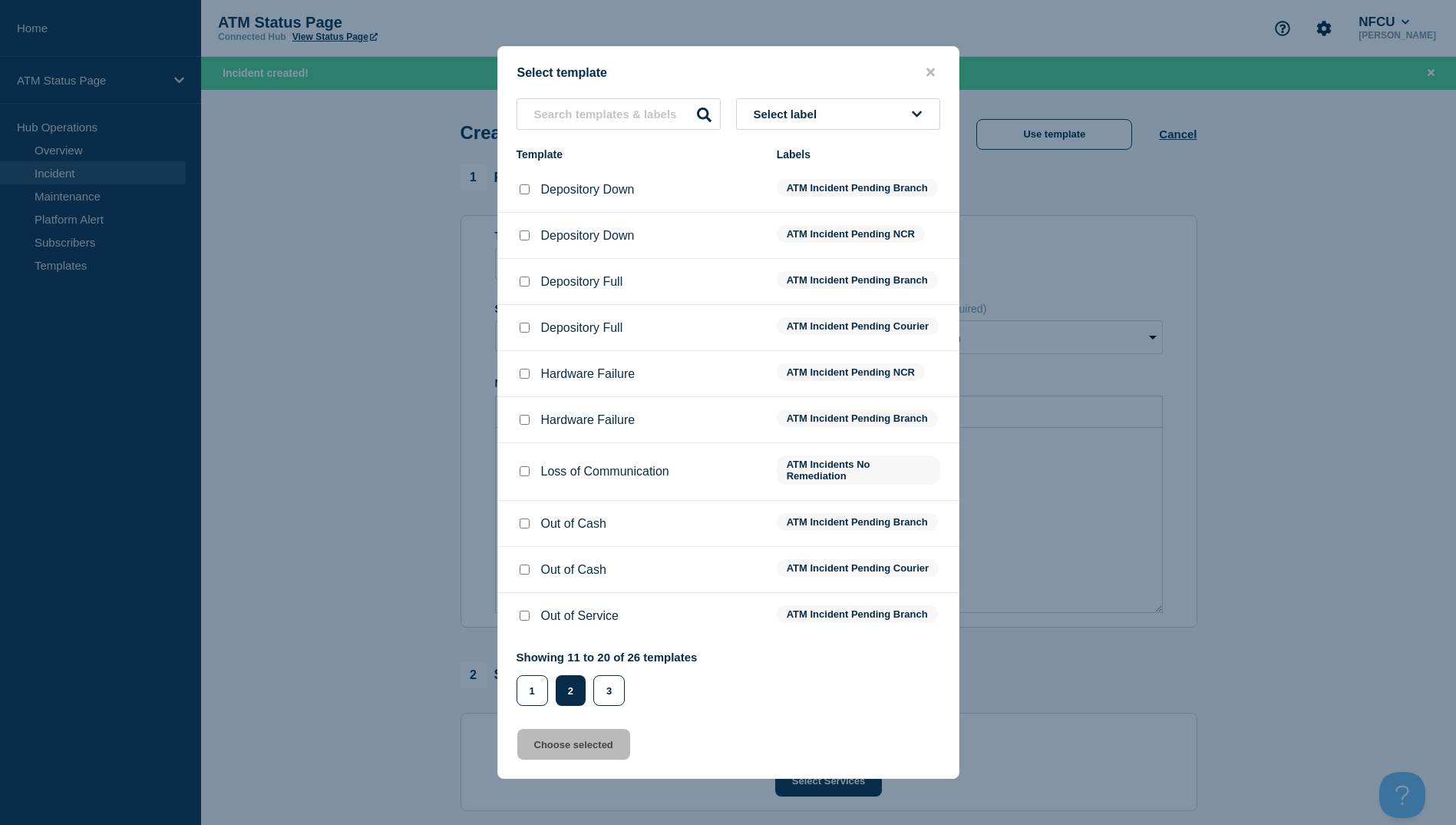
click at [522, 184] on input "Depository Down checkbox" at bounding box center [525, 189] width 10 height 10
click at [546, 760] on button "Choose selected" at bounding box center [574, 744] width 112 height 31
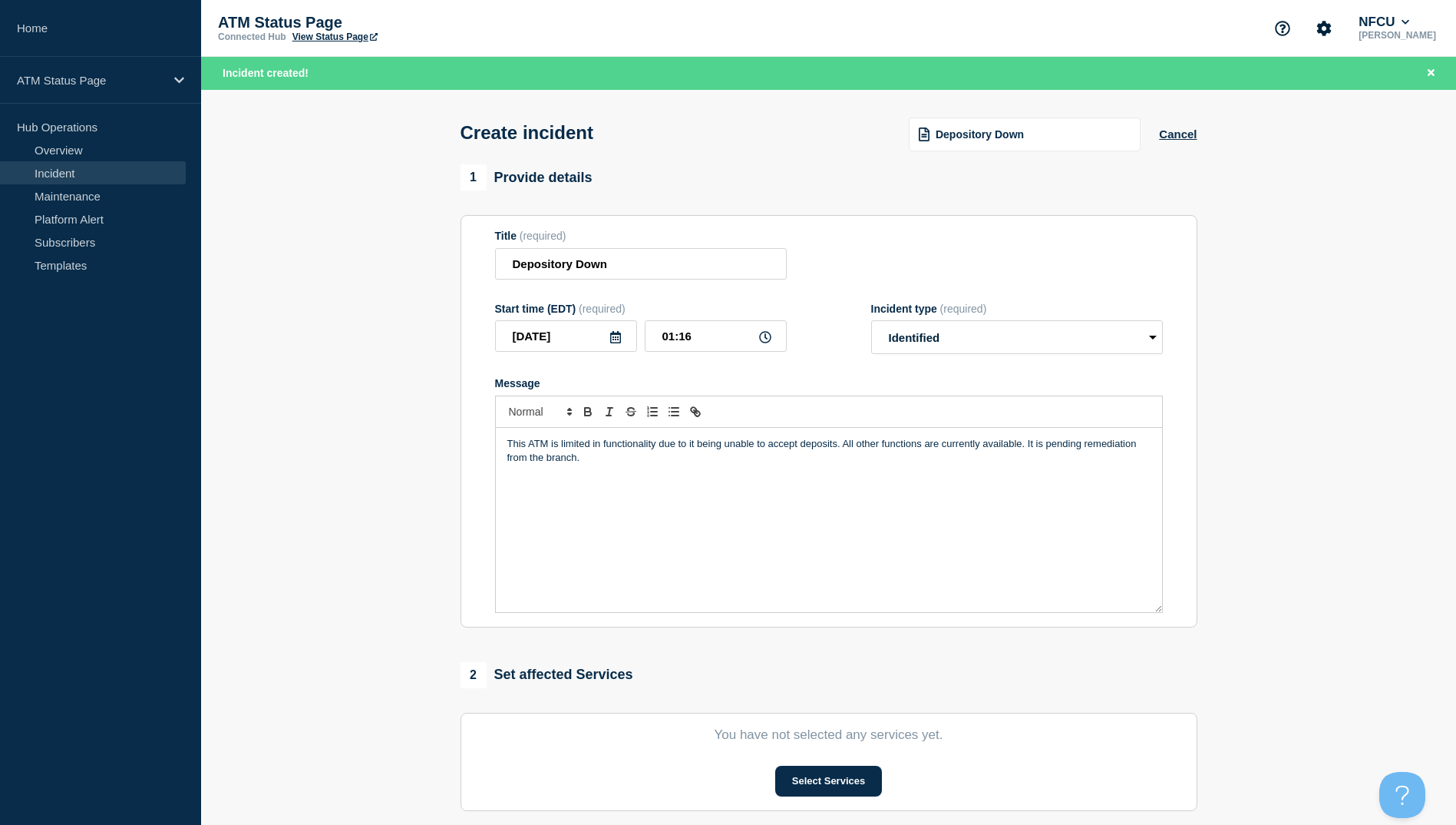
click at [768, 774] on div "Select Services" at bounding box center [829, 781] width 668 height 31
click at [801, 783] on button "Select Services" at bounding box center [829, 781] width 107 height 31
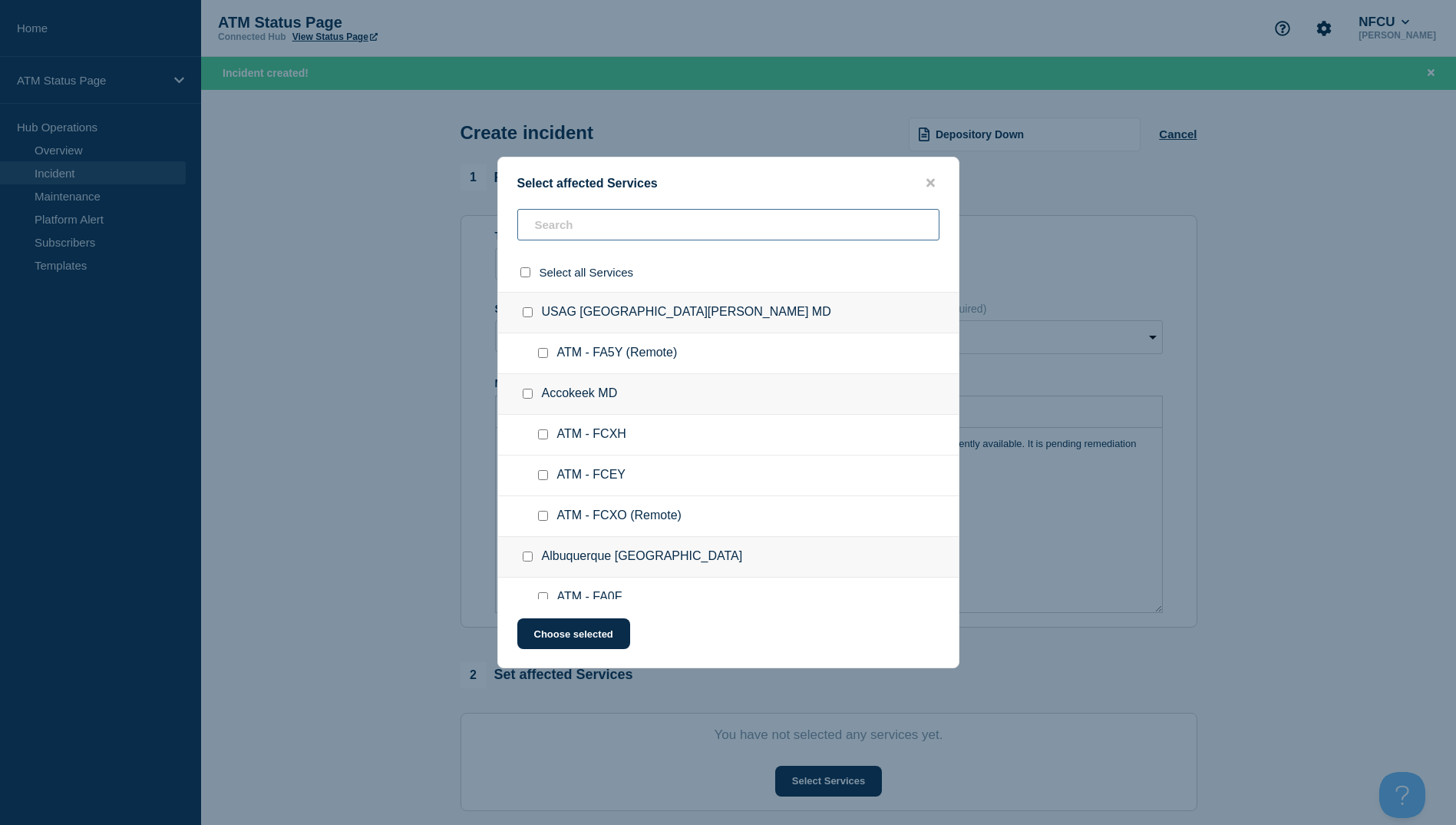
click at [577, 218] on input "text" at bounding box center [728, 224] width 422 height 32
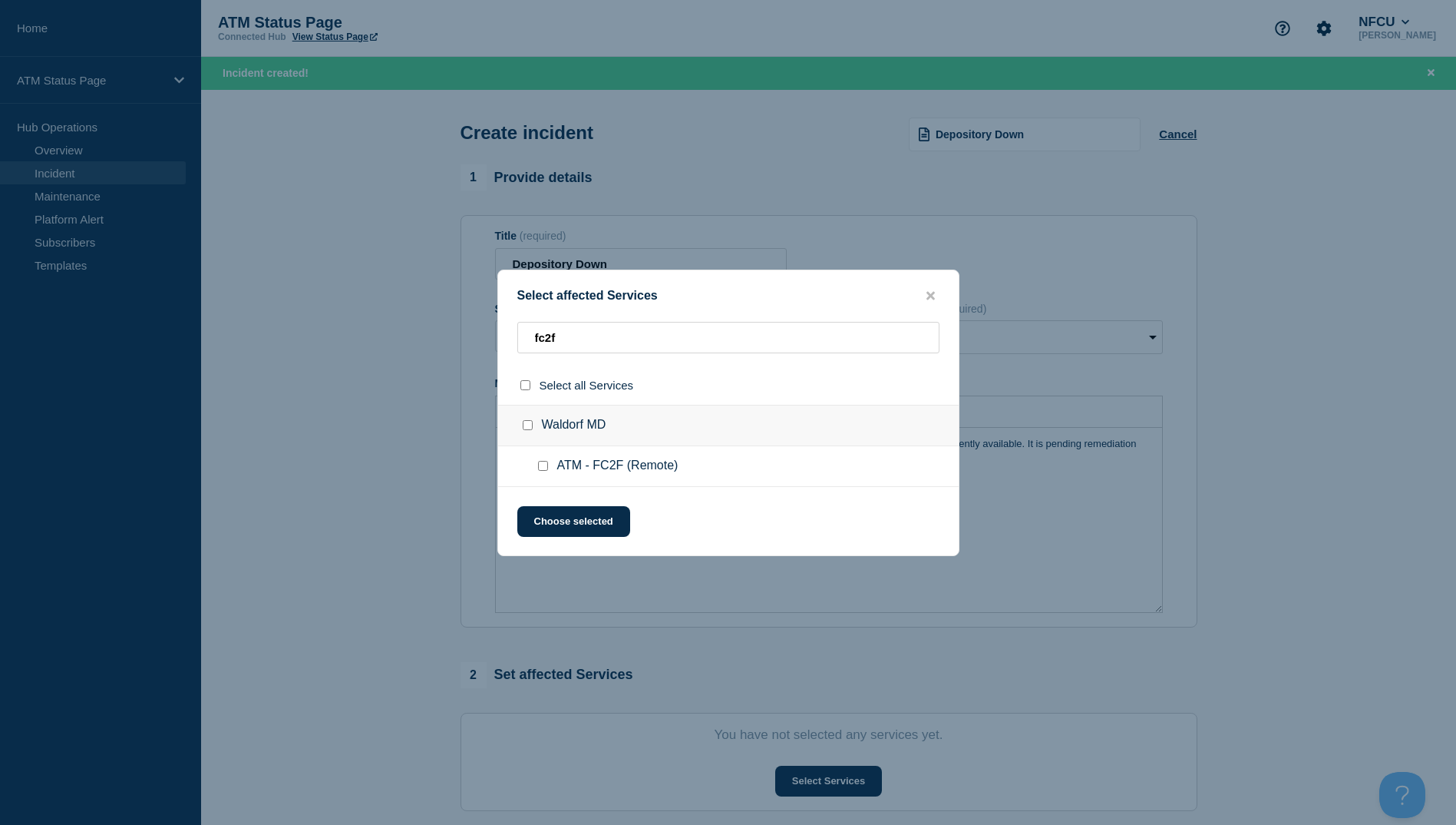
drag, startPoint x: 548, startPoint y: 470, endPoint x: 550, endPoint y: 497, distance: 27.1
click at [547, 472] on div at bounding box center [546, 465] width 22 height 15
click at [543, 468] on input "ATM - FC2F (Remote) checkbox" at bounding box center [543, 465] width 10 height 10
click at [548, 523] on button "Choose selected" at bounding box center [574, 522] width 112 height 31
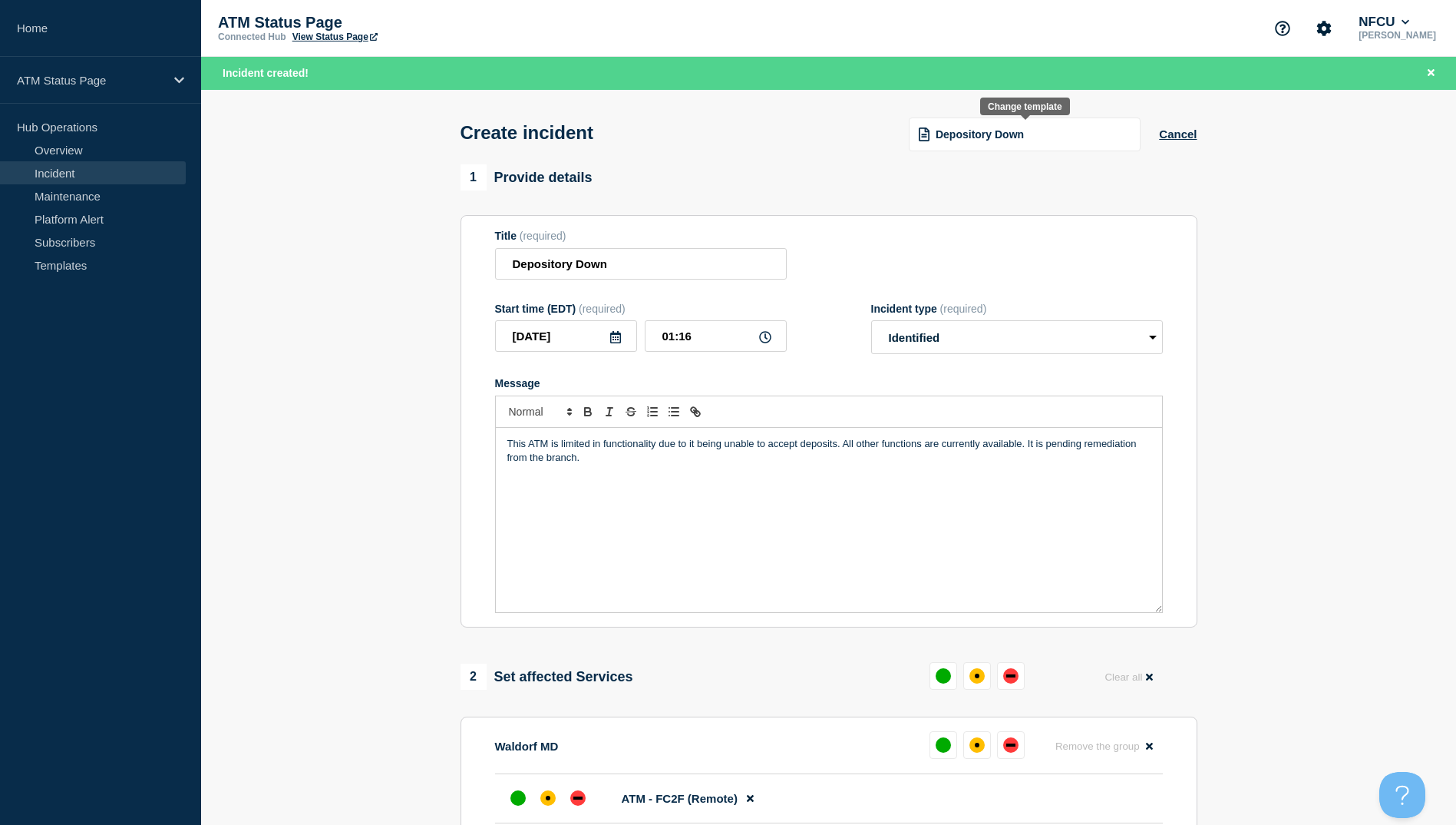
click at [956, 135] on span "Depository Down" at bounding box center [979, 134] width 88 height 12
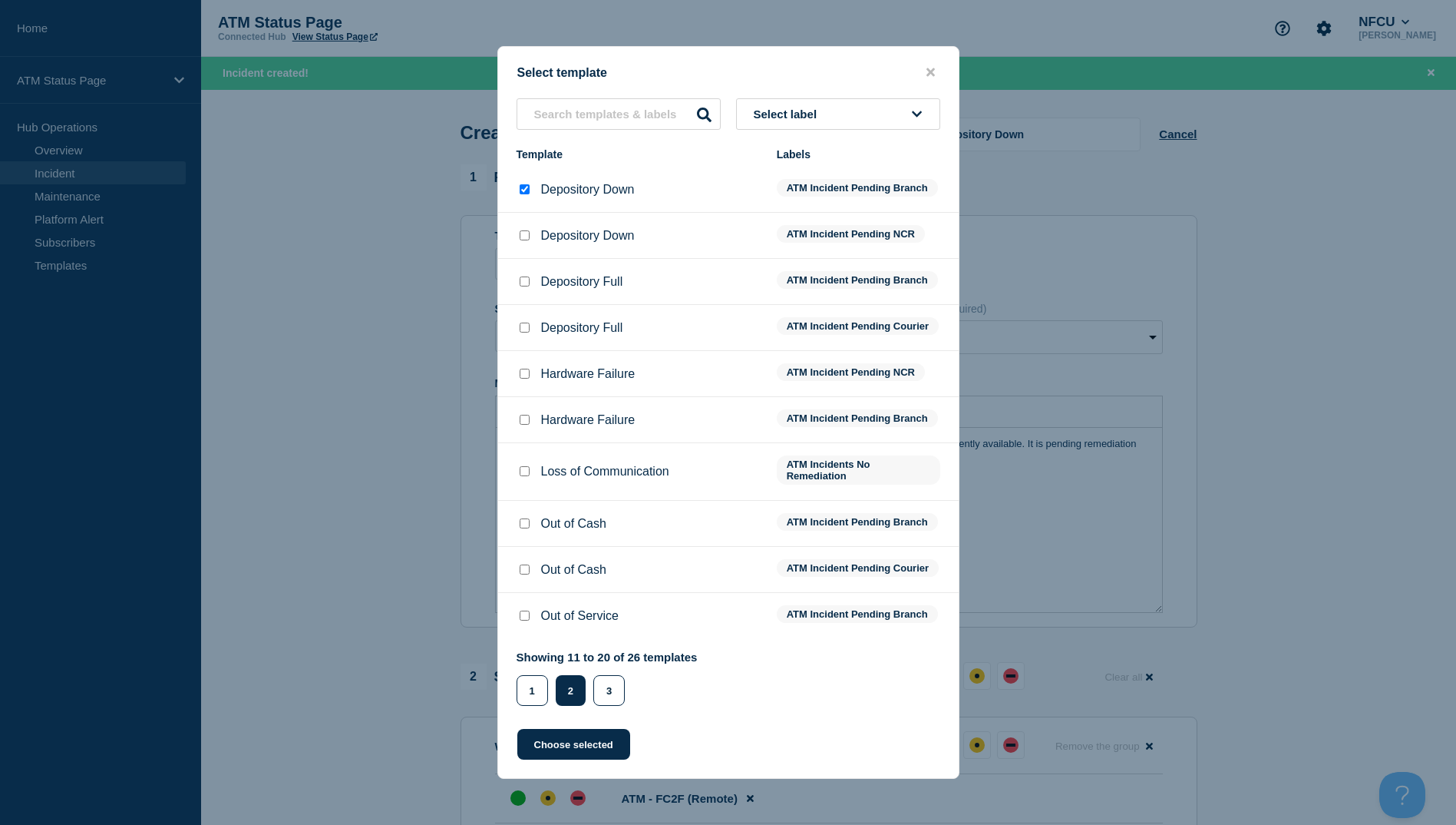
click at [525, 231] on input "Depository Down checkbox" at bounding box center [525, 236] width 10 height 10
click at [565, 755] on button "Choose selected" at bounding box center [574, 744] width 112 height 31
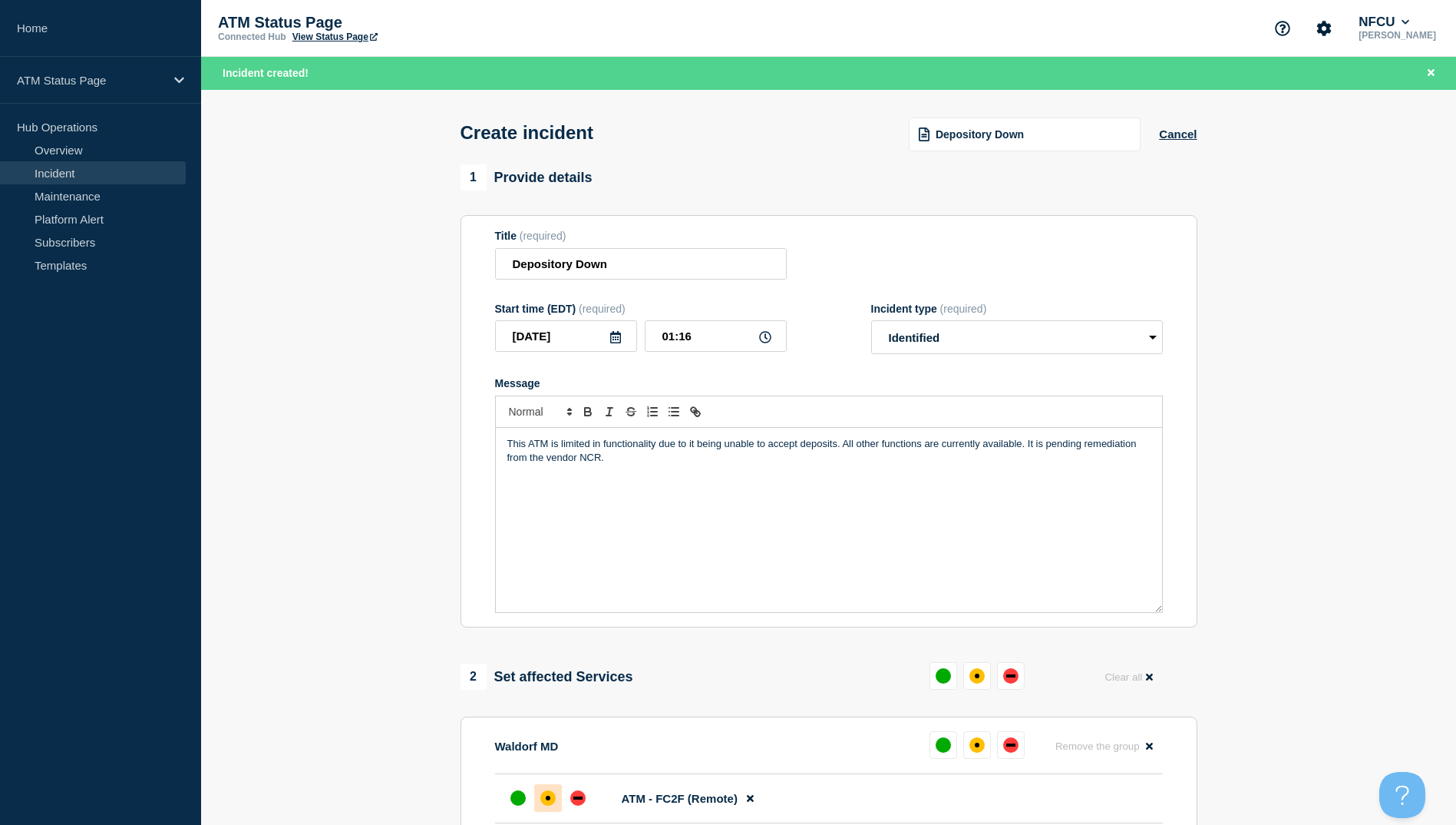
click at [554, 794] on div at bounding box center [548, 798] width 28 height 28
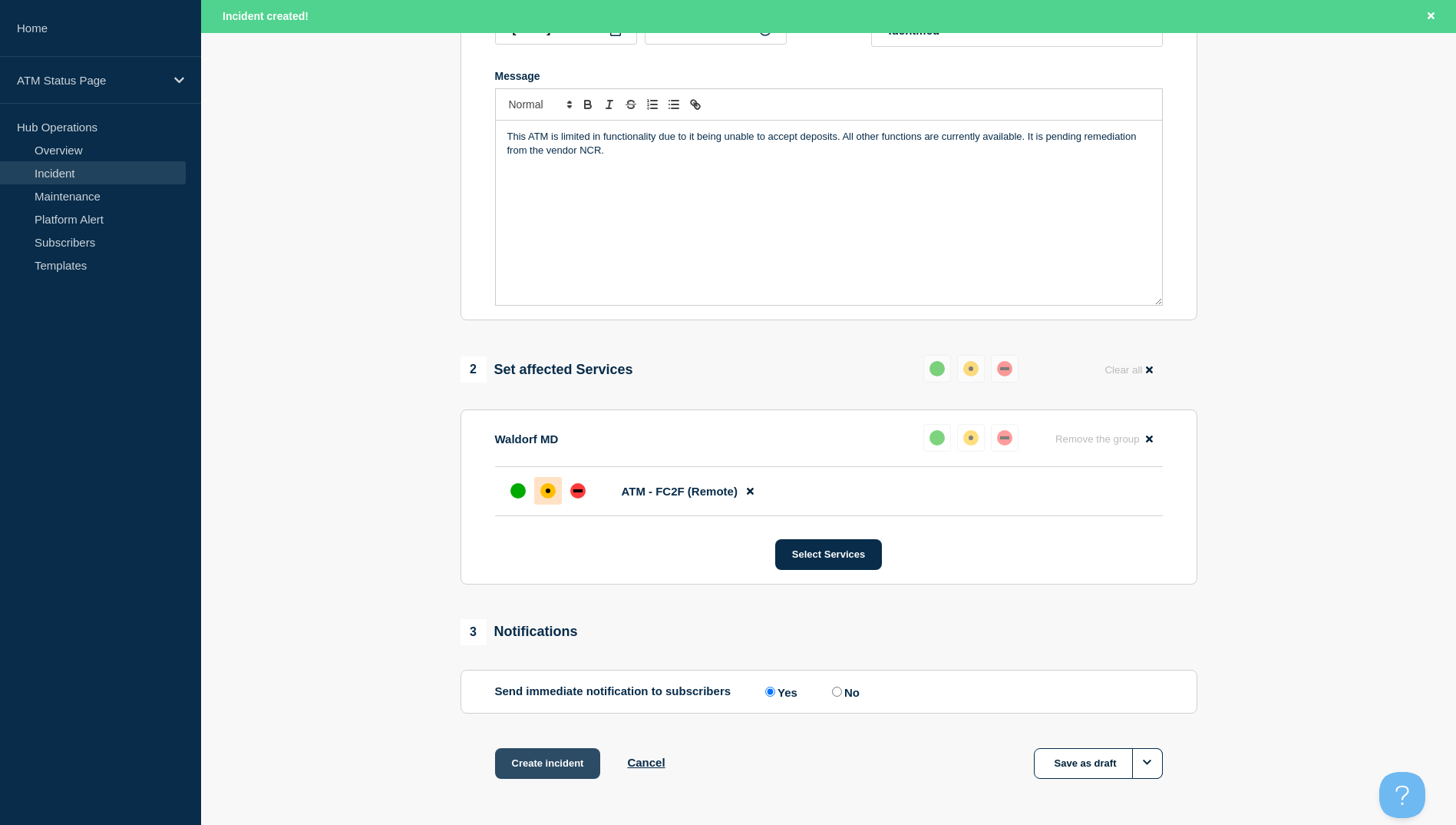
click at [539, 762] on button "Create incident" at bounding box center [548, 764] width 106 height 31
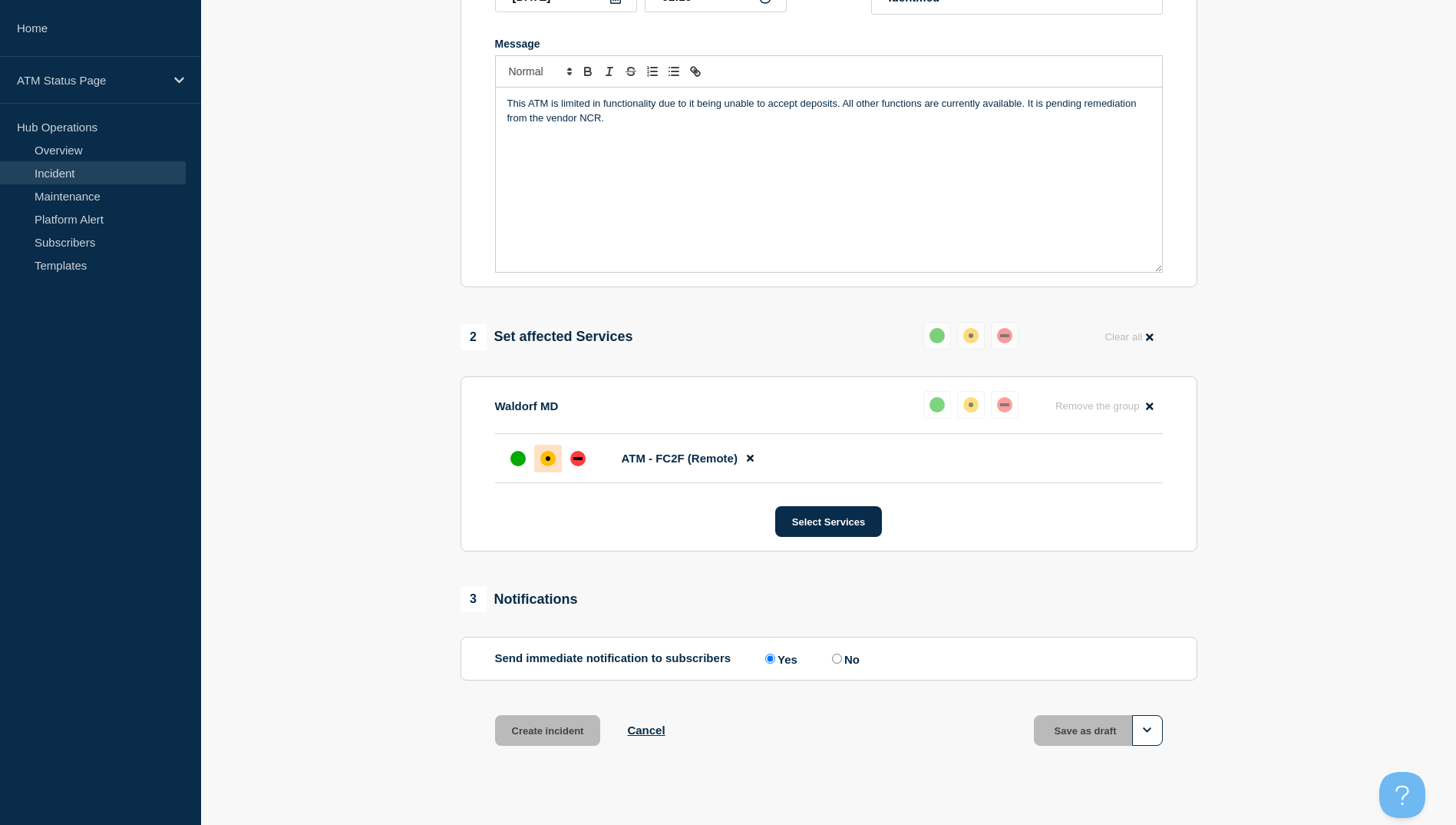
scroll to position [274, 0]
